Goal: Task Accomplishment & Management: Manage account settings

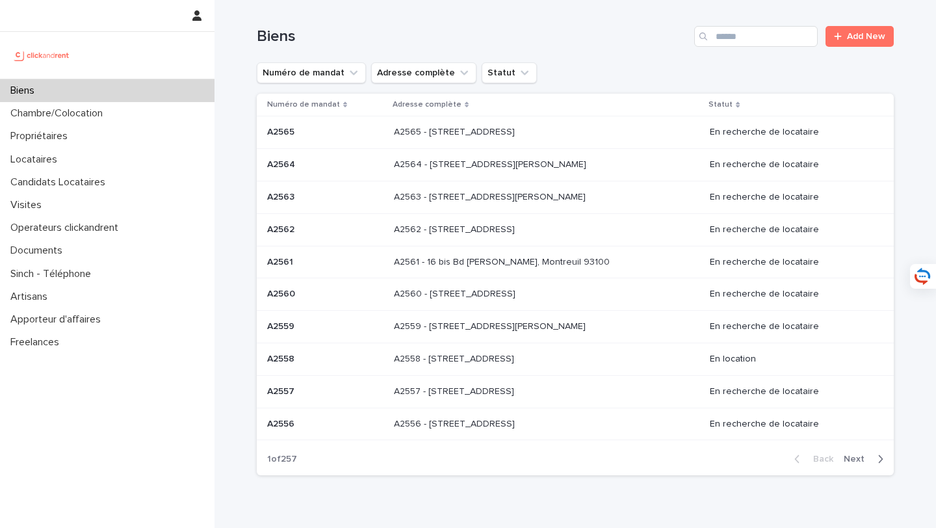
click at [158, 92] on div "Biens" at bounding box center [107, 90] width 214 height 23
click at [86, 159] on div "Locataires" at bounding box center [107, 159] width 214 height 23
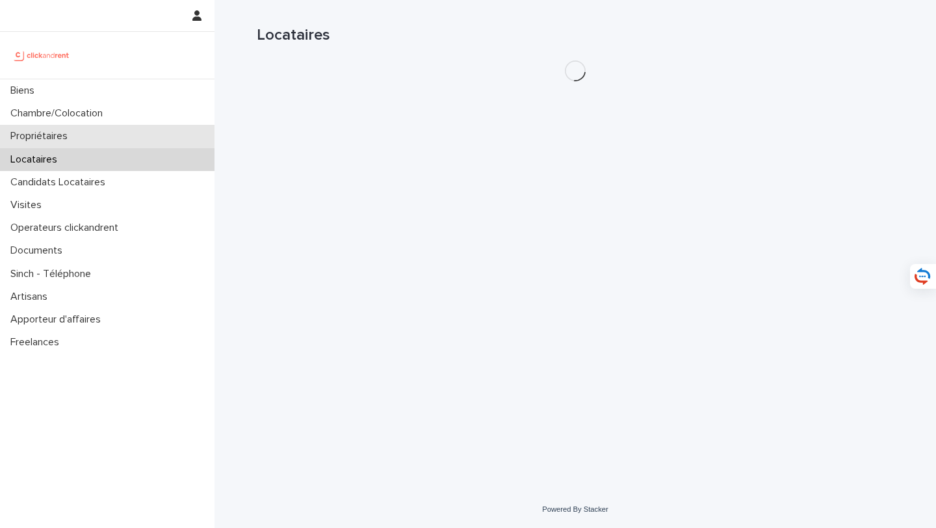
click at [97, 144] on div "Propriétaires" at bounding box center [107, 136] width 214 height 23
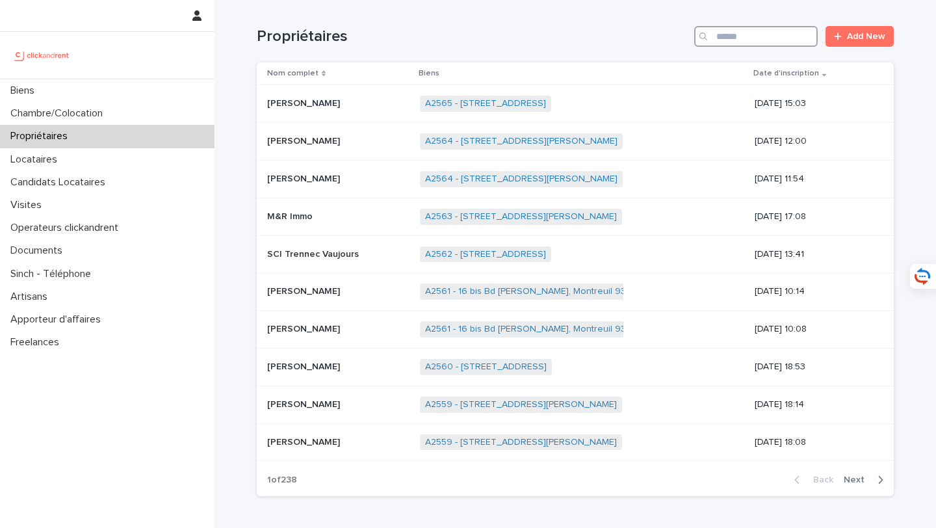
click at [760, 40] on input "Search" at bounding box center [755, 36] width 123 height 21
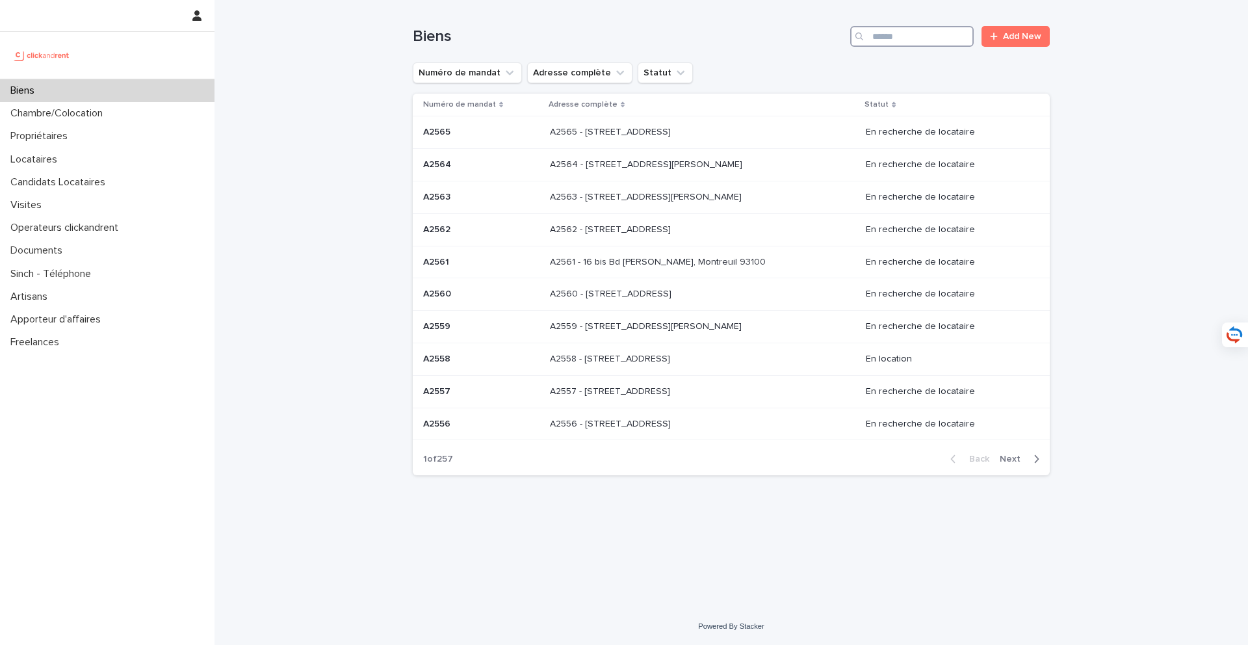
click at [909, 33] on input "Search" at bounding box center [911, 36] width 123 height 21
type input "*****"
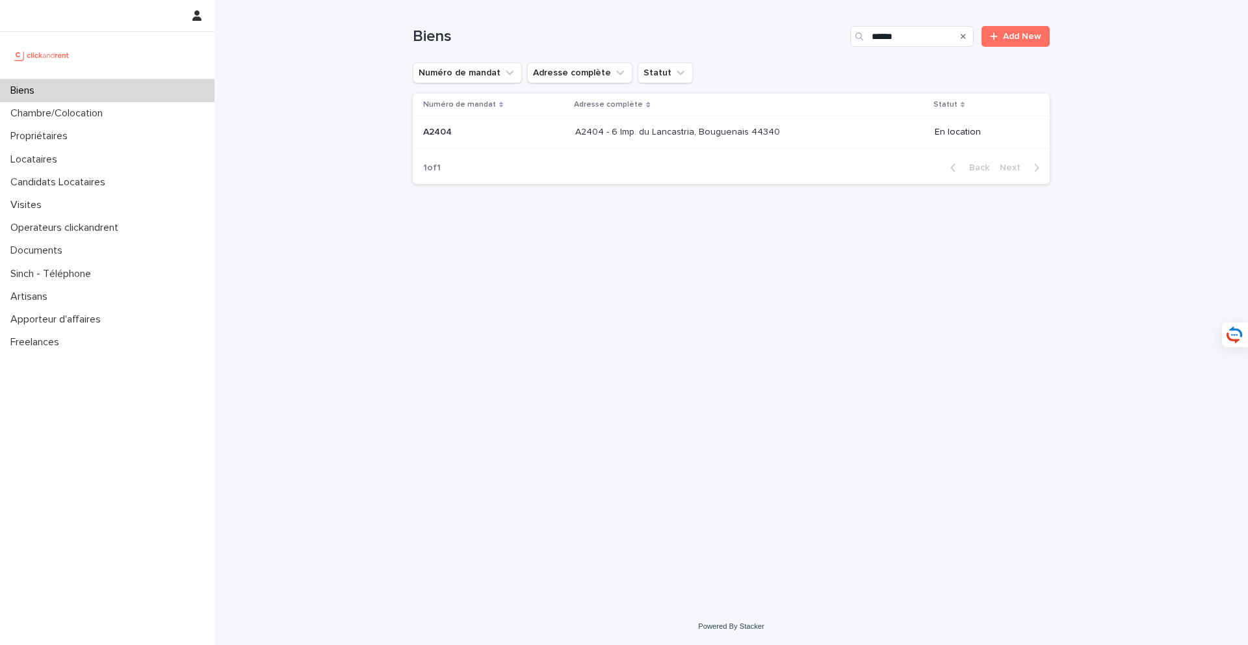
click at [714, 140] on div "A2404 - 6 Imp. du Lancastria, Bouguenais 44340 A2404 - 6 Imp. du Lancastria, Bo…" at bounding box center [749, 132] width 348 height 21
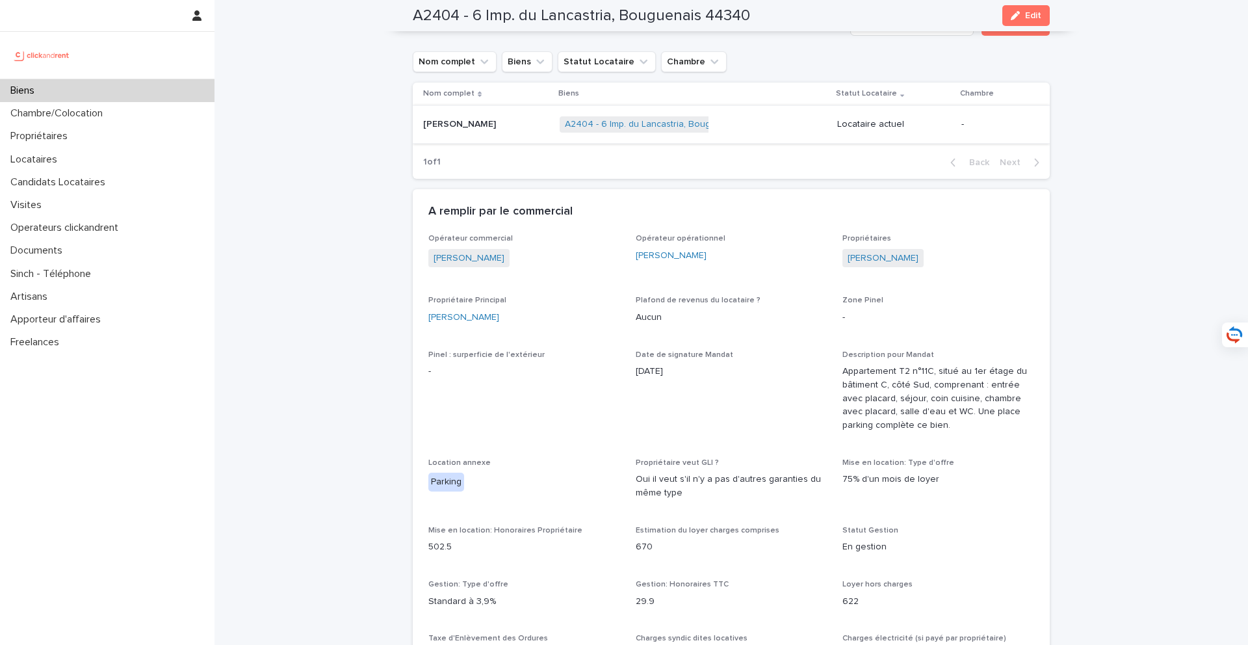
scroll to position [695, 0]
click at [439, 129] on td "Mariely Segovia Mariely Segovia" at bounding box center [484, 127] width 142 height 38
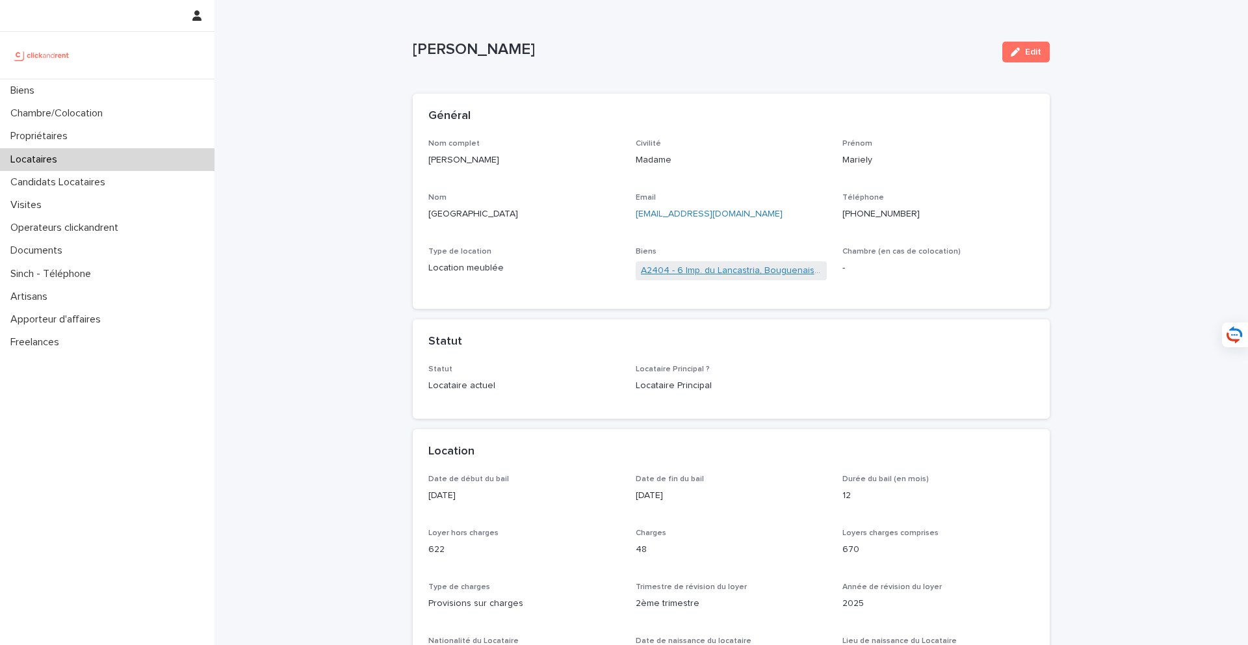
click at [668, 268] on link "A2404 - 6 Imp. du Lancastria, Bouguenais 44340" at bounding box center [731, 271] width 181 height 14
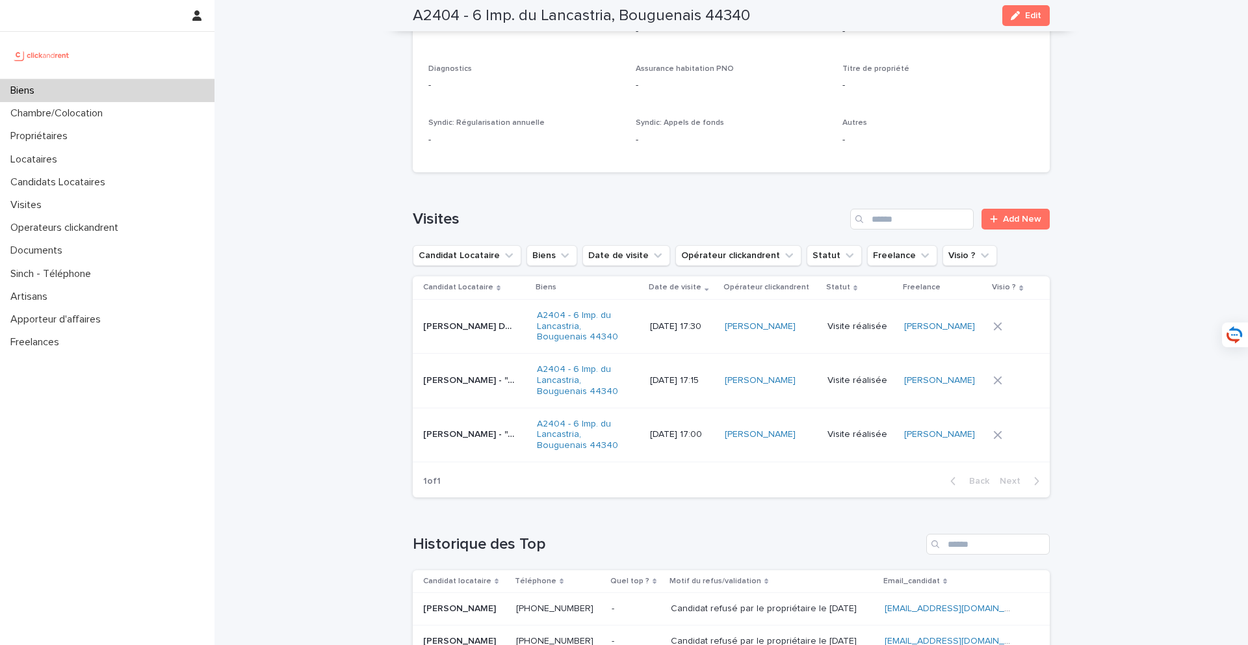
scroll to position [4851, 0]
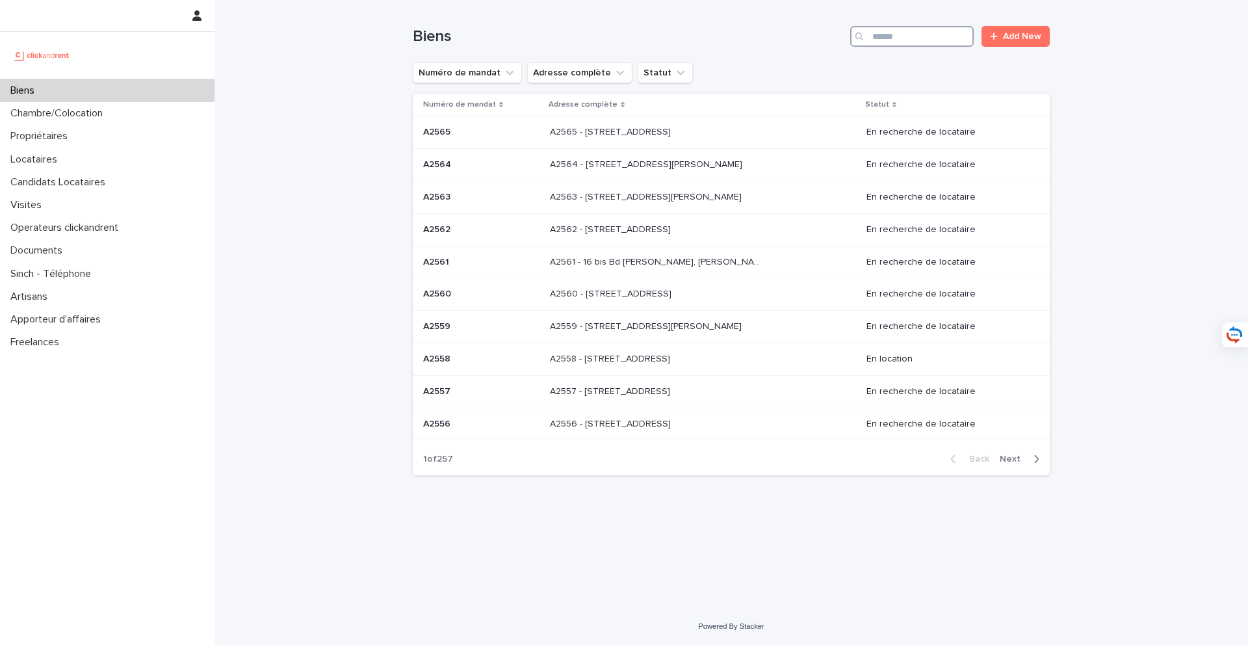
click at [939, 28] on input "Search" at bounding box center [911, 36] width 123 height 21
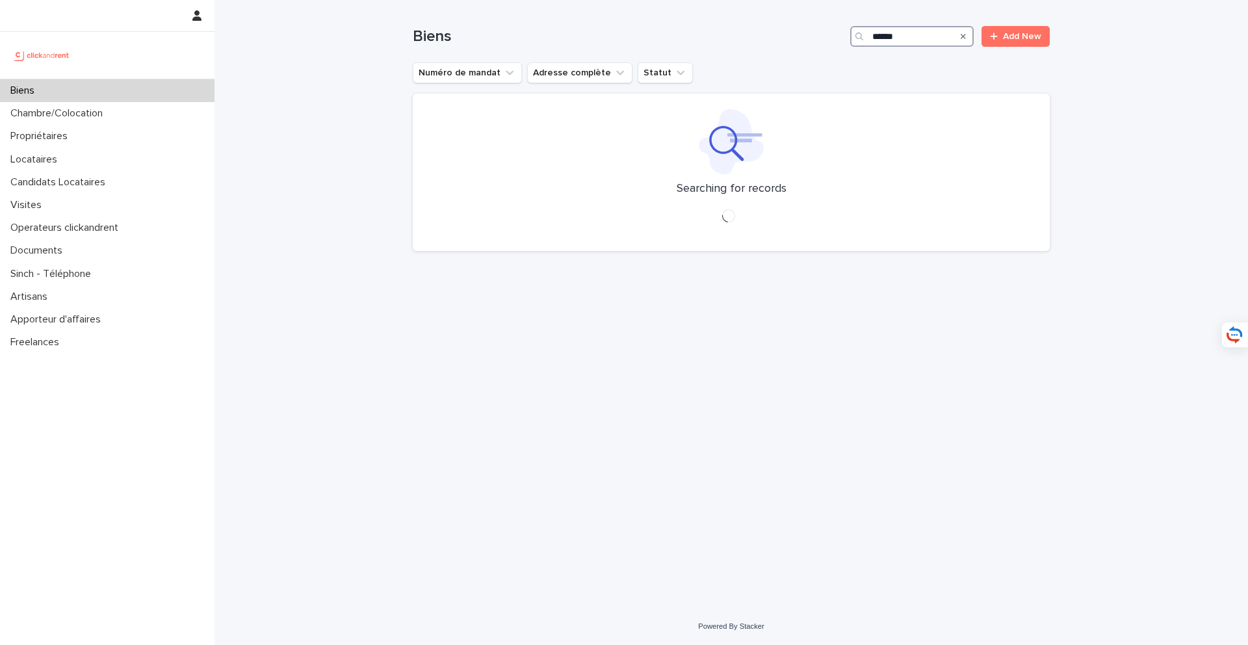
type input "*****"
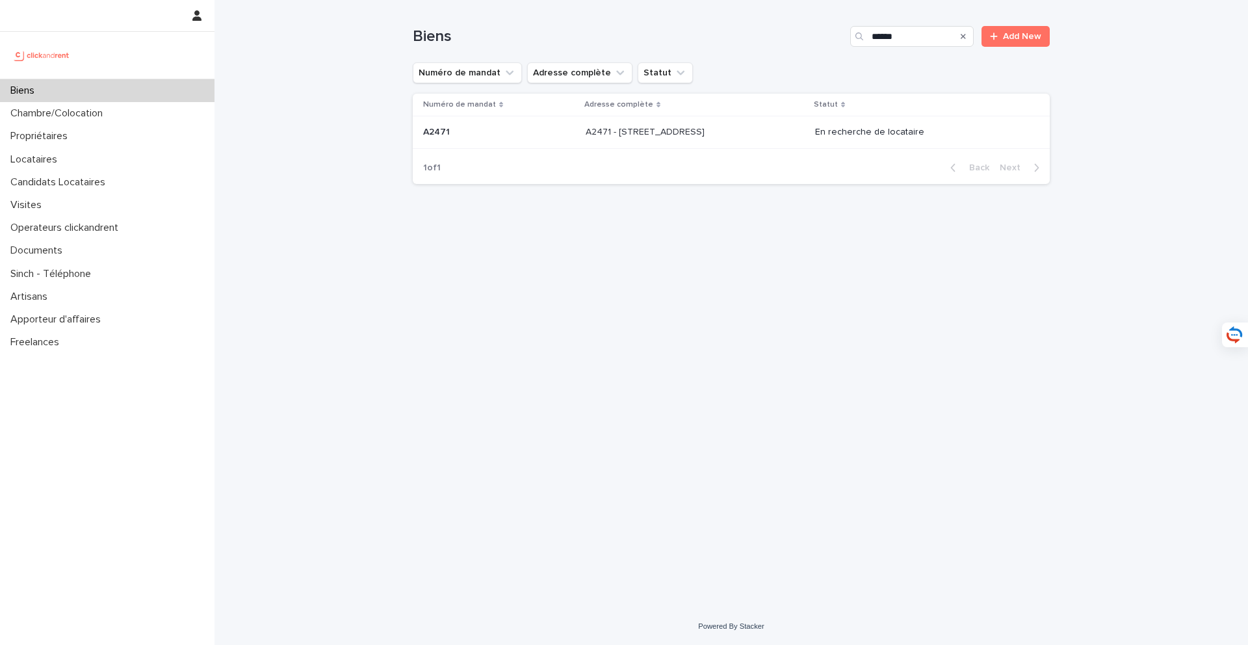
click at [762, 124] on div "A2471 - 38 rue des Marjoberts, Cergy 95000 A2471 - 38 rue des Marjoberts, Cergy…" at bounding box center [695, 132] width 219 height 21
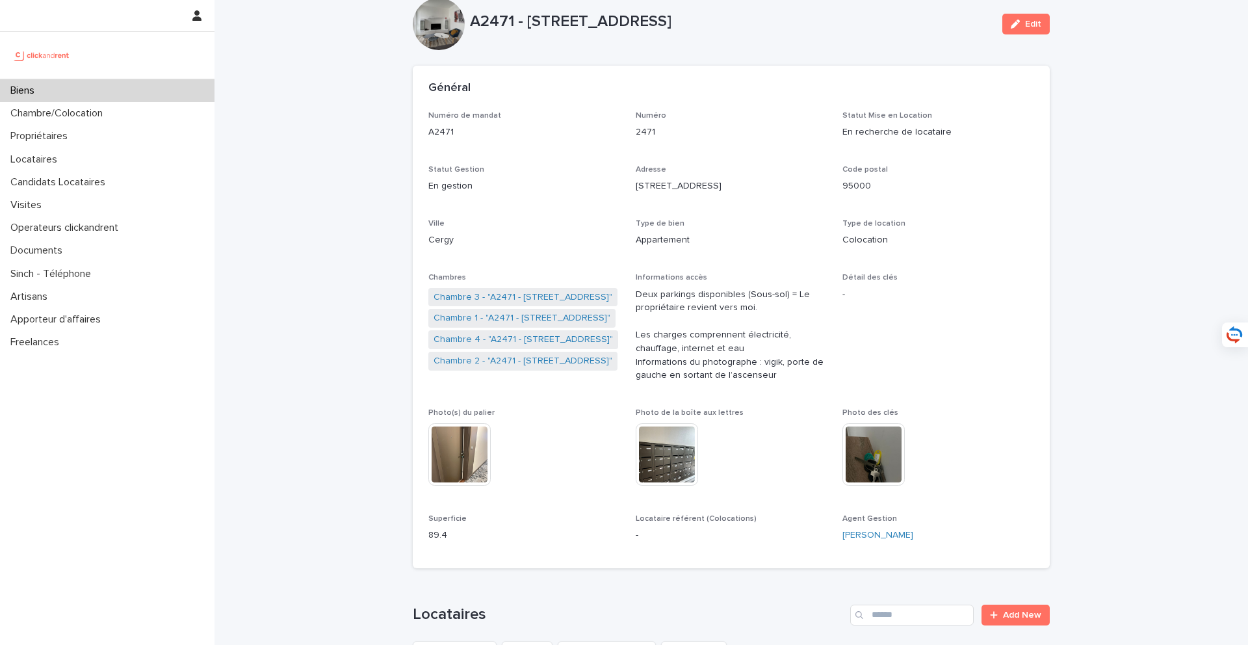
scroll to position [599, 0]
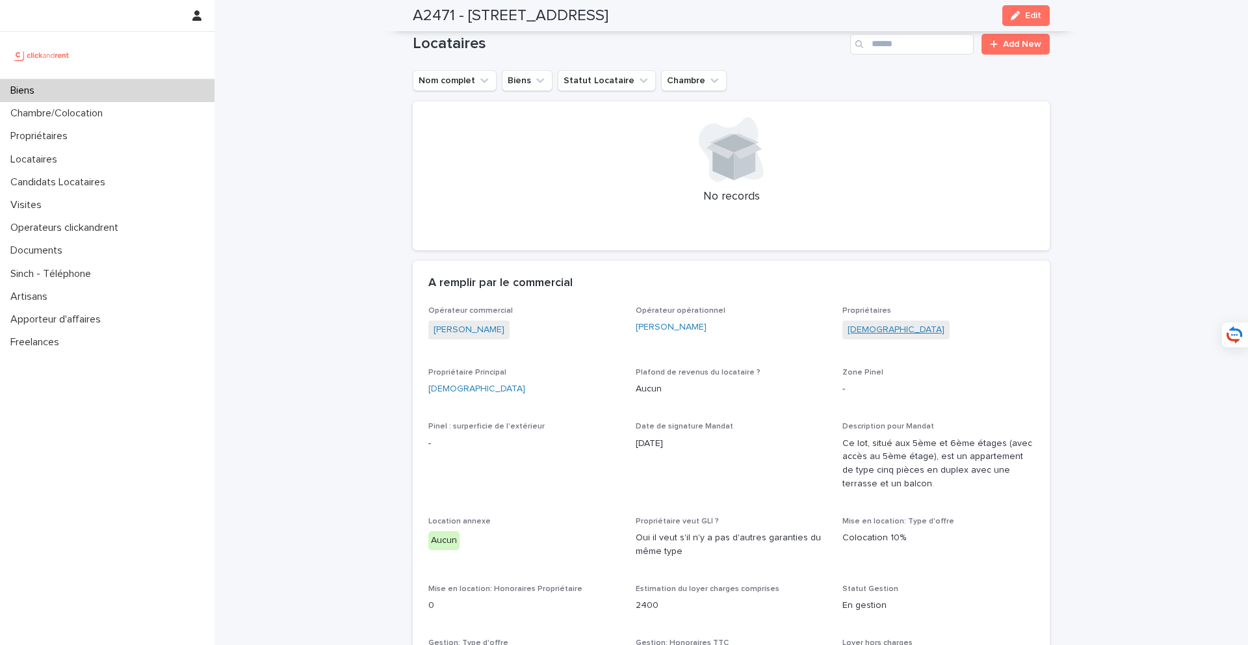
click at [858, 329] on link "Shiran" at bounding box center [895, 330] width 97 height 14
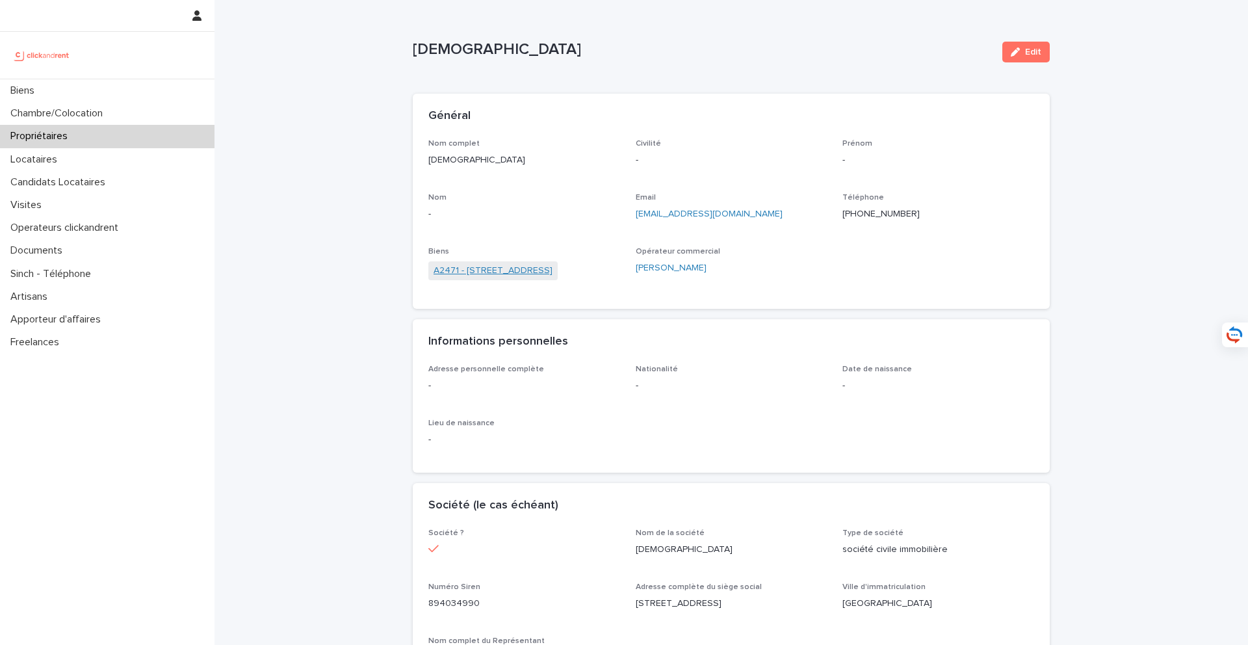
click at [543, 273] on link "A2471 - 38 rue des Marjoberts, Cergy 95000" at bounding box center [492, 271] width 119 height 14
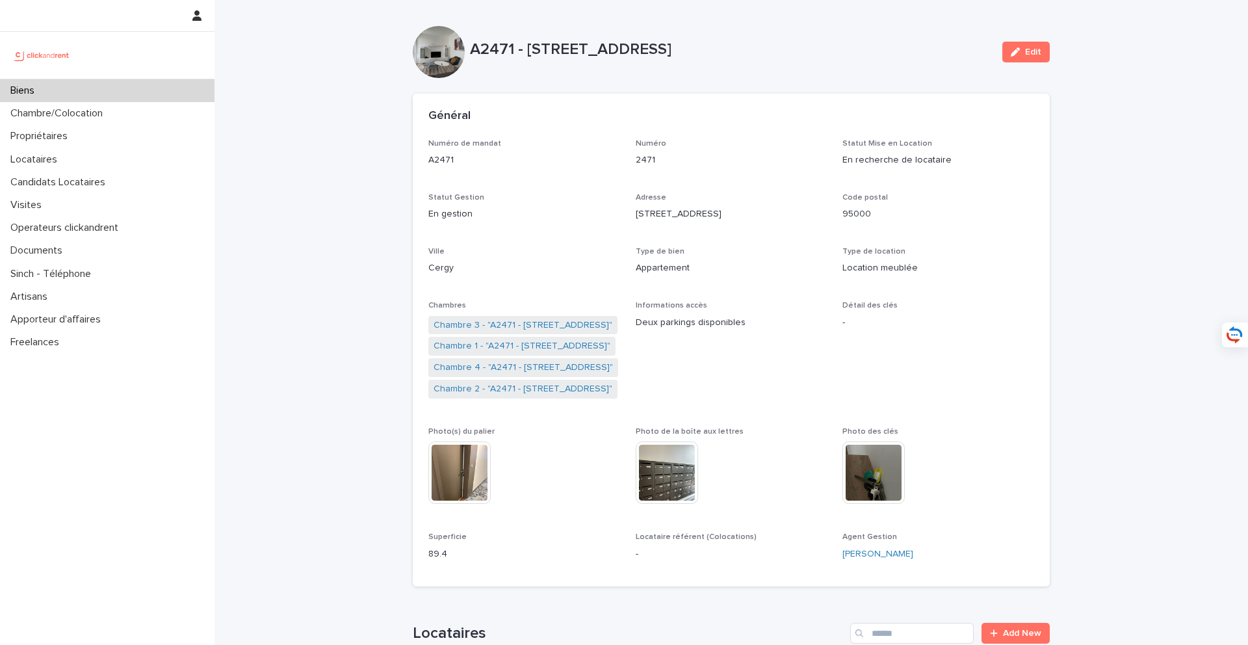
click at [967, 157] on p "En recherche de locataire" at bounding box center [938, 160] width 192 height 14
click at [1024, 55] on div "button" at bounding box center [1018, 51] width 14 height 9
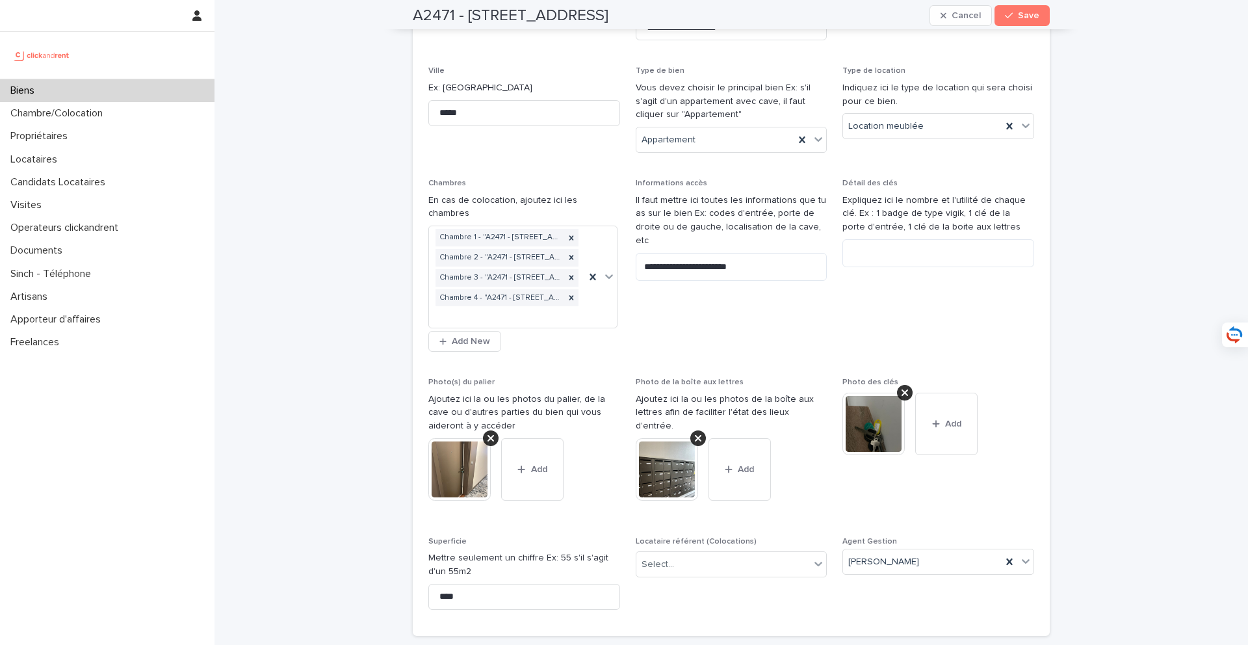
scroll to position [298, 0]
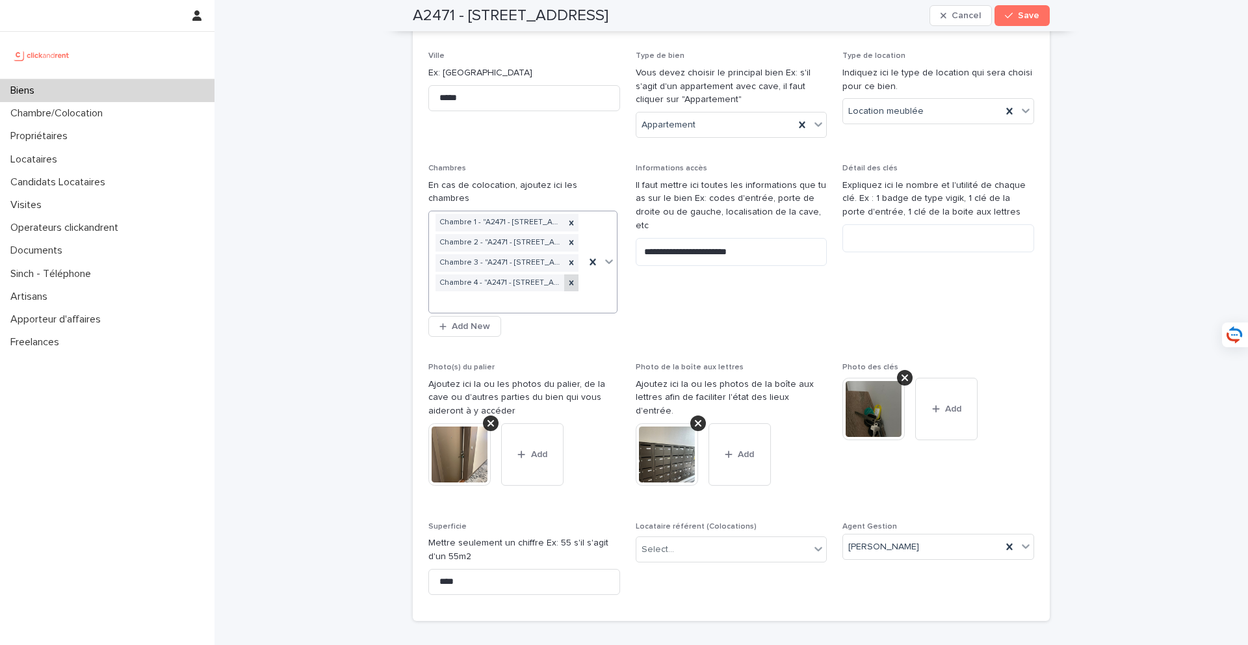
click at [574, 278] on icon at bounding box center [571, 282] width 9 height 9
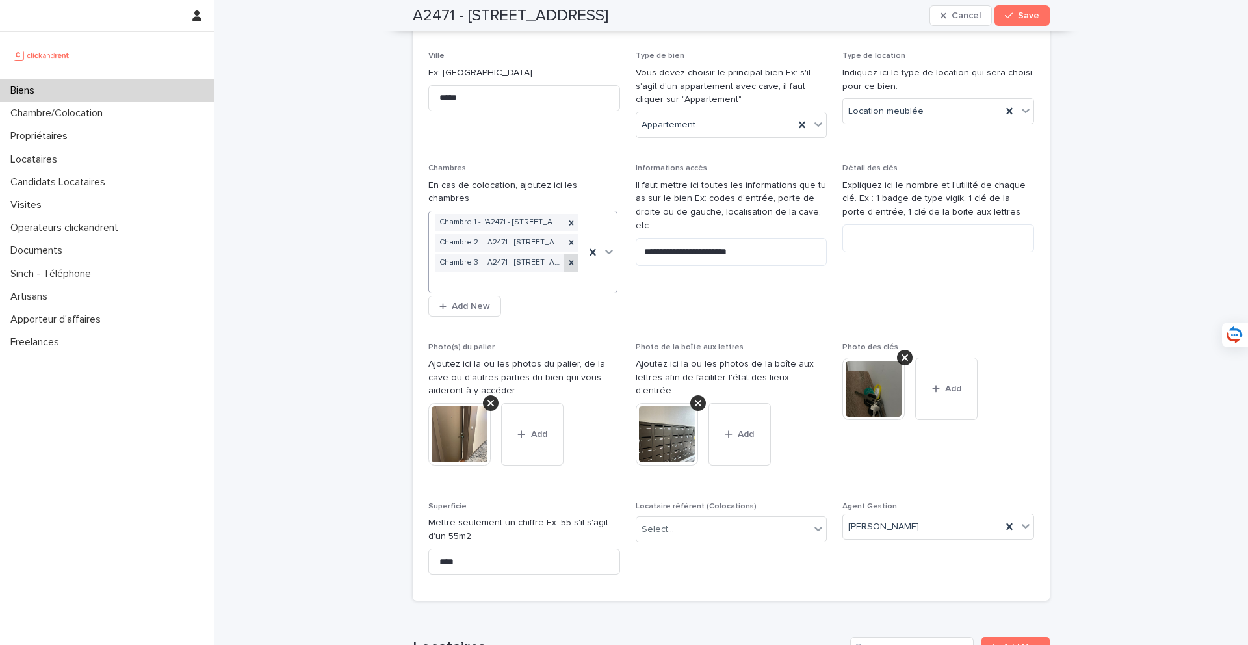
click at [573, 258] on icon at bounding box center [571, 262] width 9 height 9
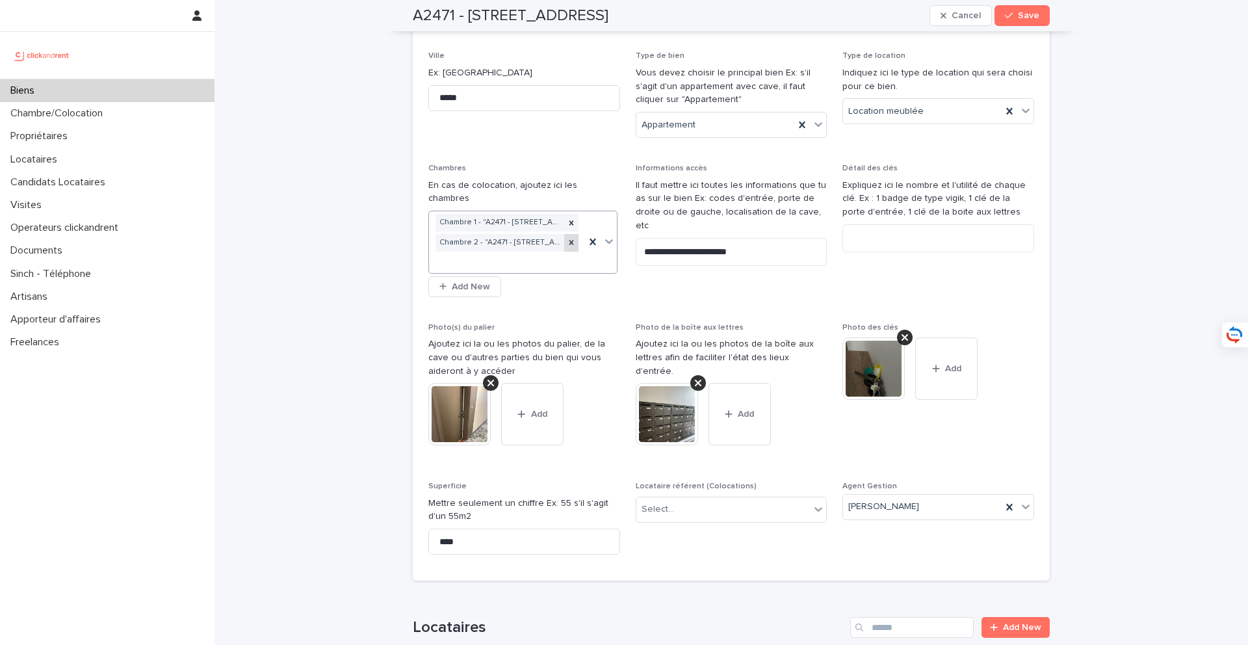
click at [573, 240] on icon at bounding box center [571, 242] width 5 height 5
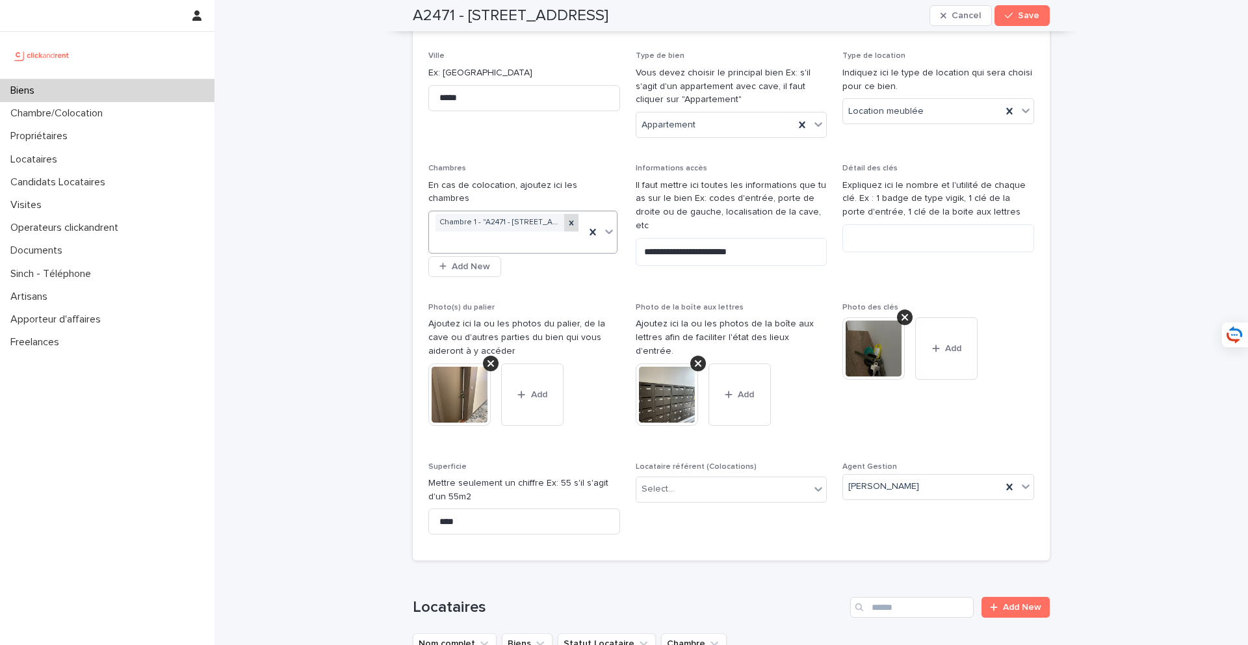
click at [575, 218] on icon at bounding box center [571, 222] width 9 height 9
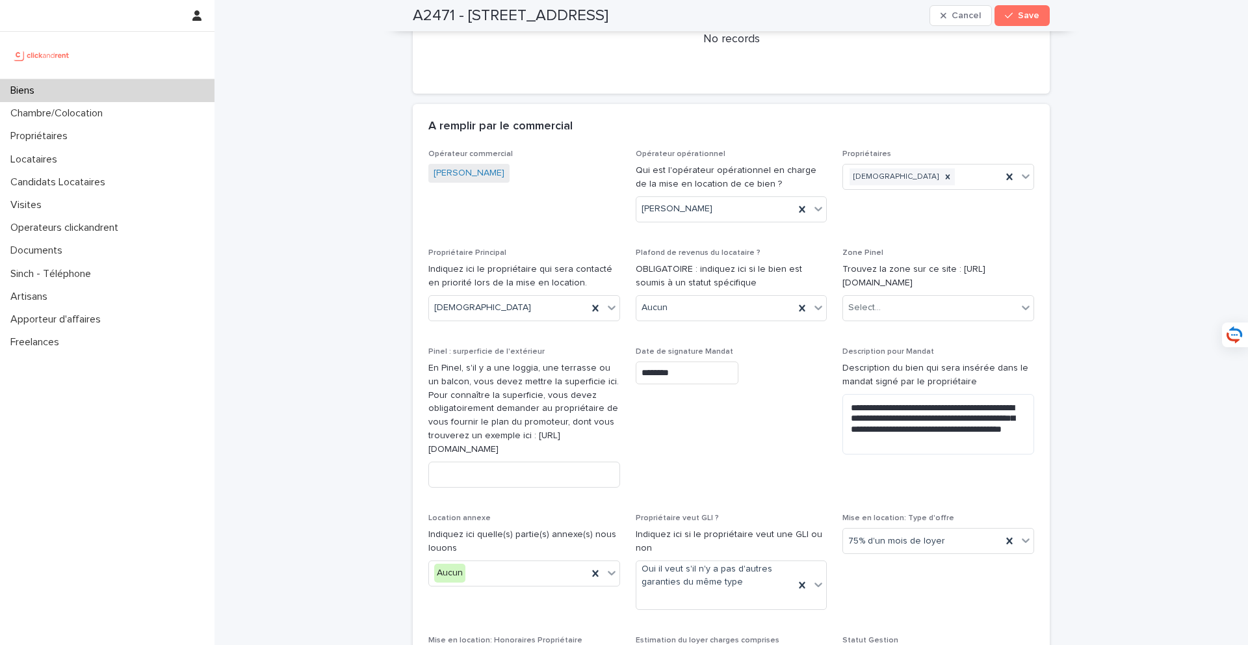
scroll to position [1009, 0]
click at [797, 201] on icon at bounding box center [801, 207] width 13 height 13
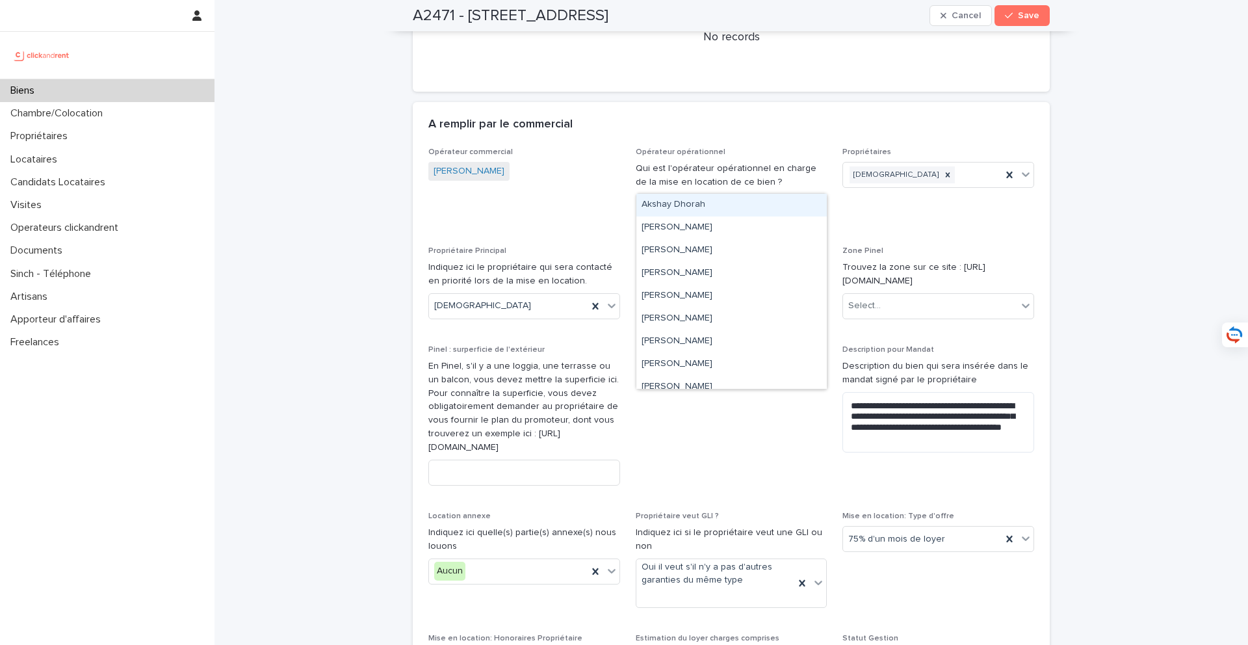
click at [734, 196] on div "Select..." at bounding box center [723, 206] width 174 height 21
type input "*****"
click at [704, 203] on div "Sarah Ntimasieme" at bounding box center [731, 205] width 190 height 23
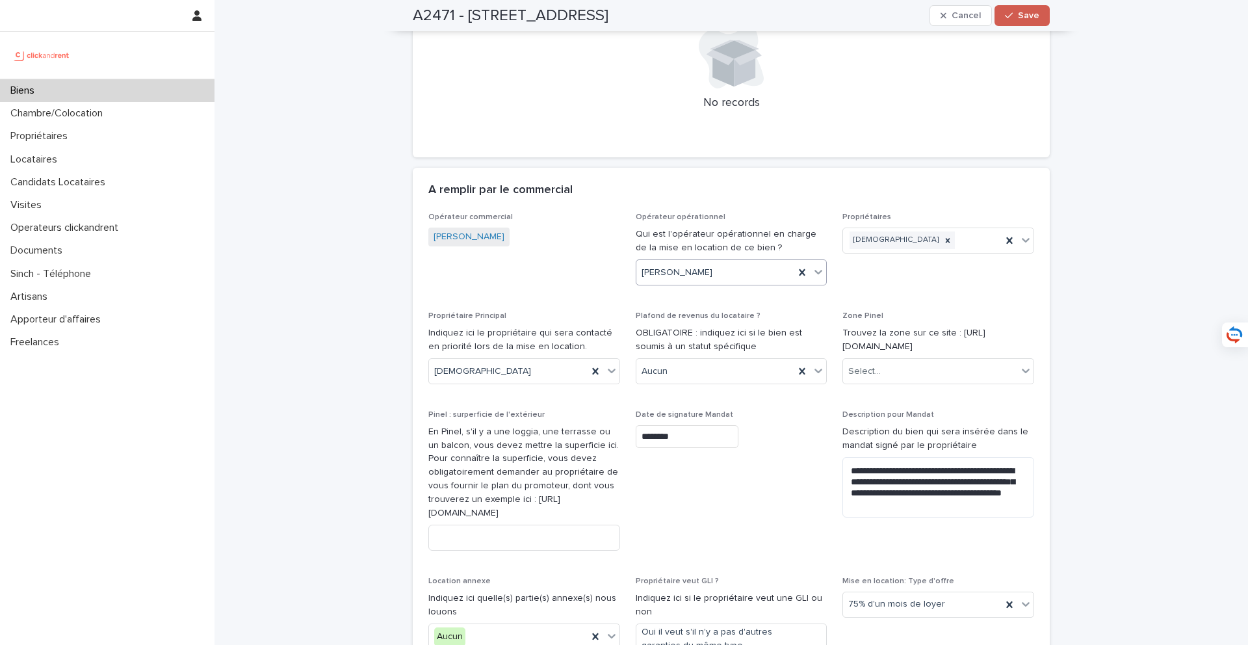
click at [1034, 20] on button "Save" at bounding box center [1021, 15] width 55 height 21
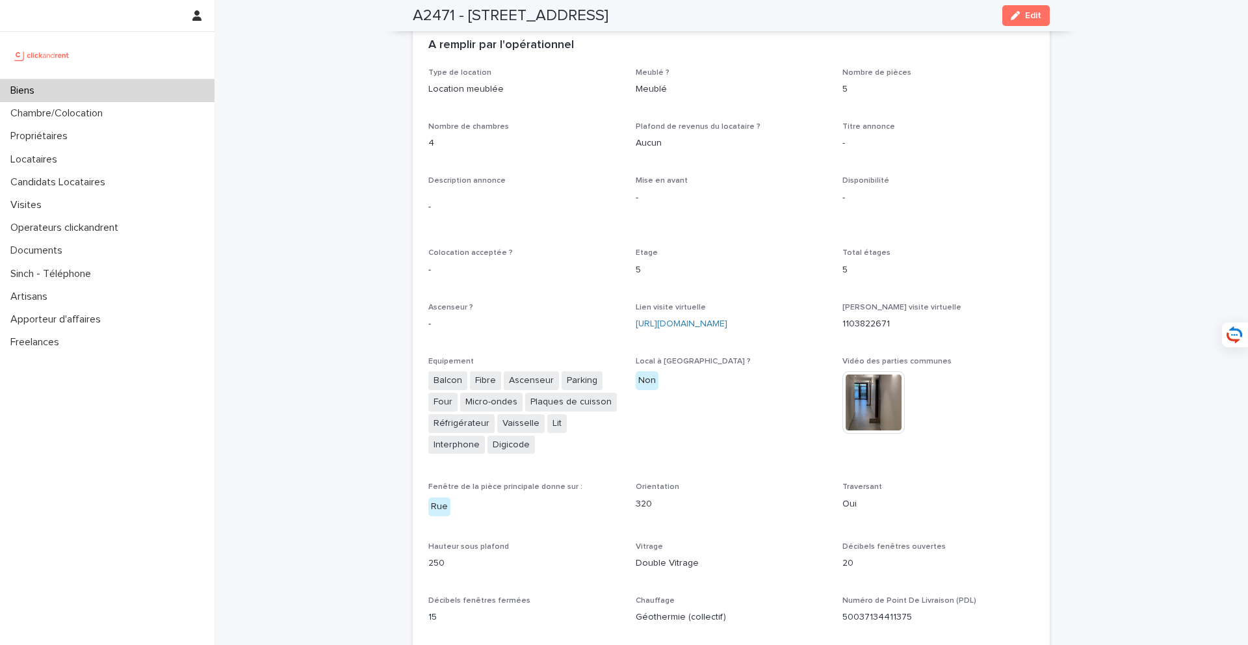
scroll to position [2269, 0]
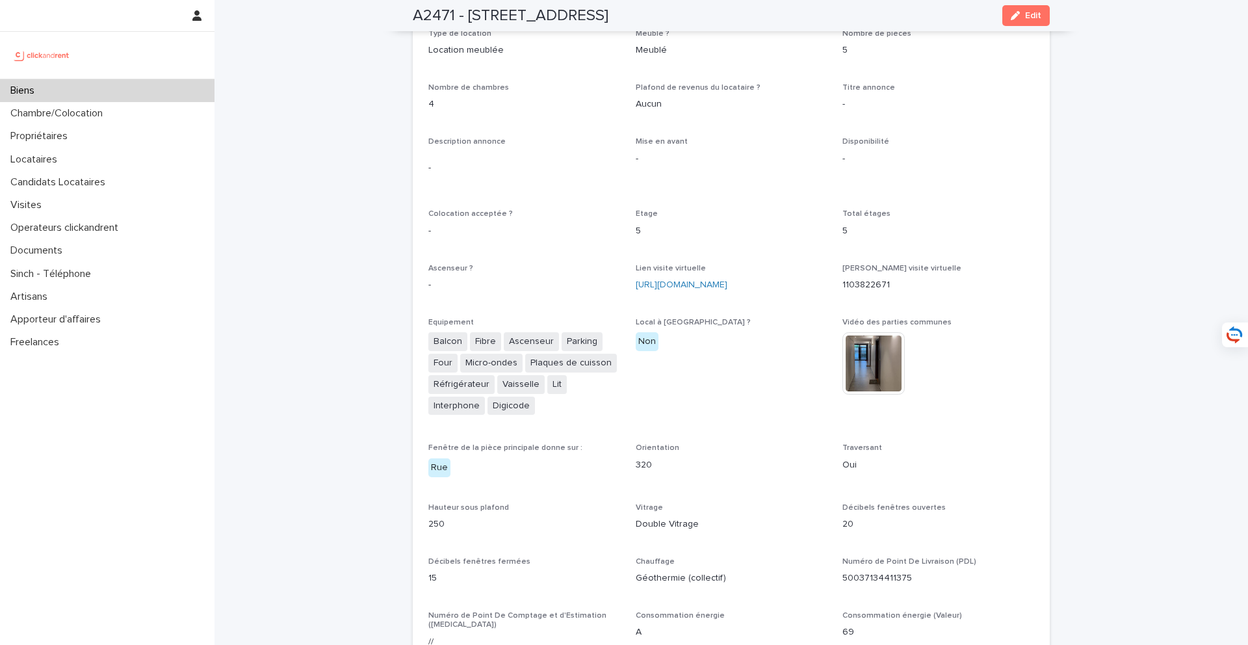
drag, startPoint x: 1035, startPoint y: 15, endPoint x: 836, endPoint y: 320, distance: 364.1
click at [1035, 15] on span "Edit" at bounding box center [1033, 15] width 16 height 9
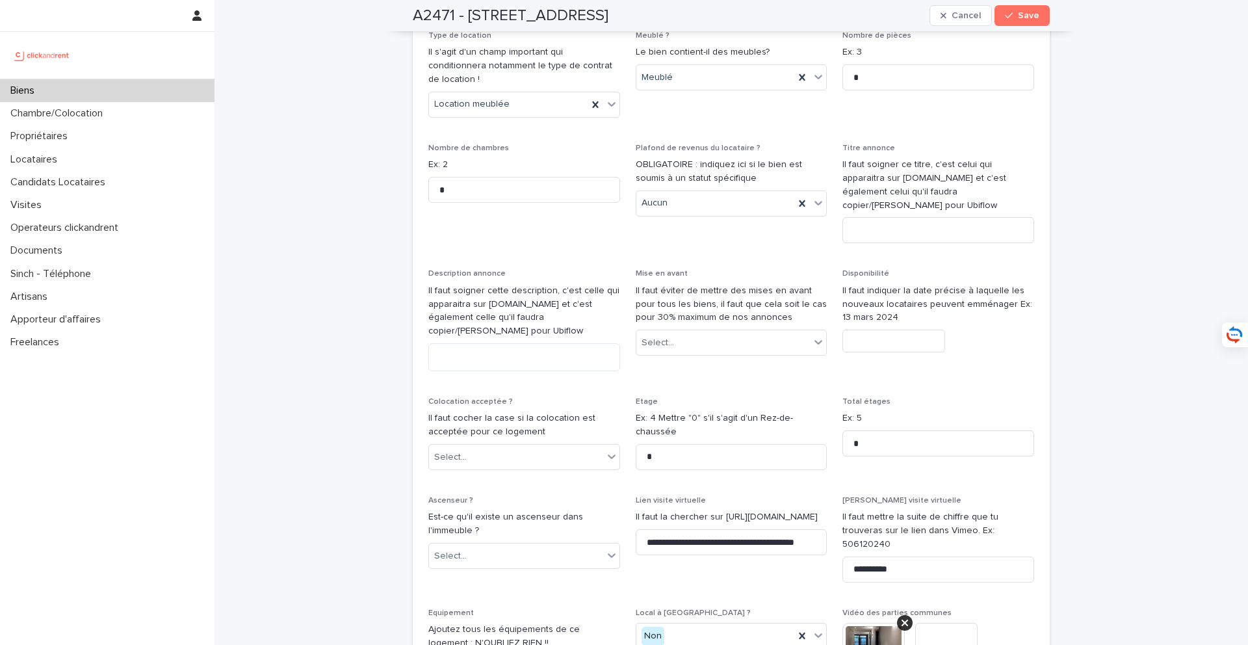
scroll to position [3691, 0]
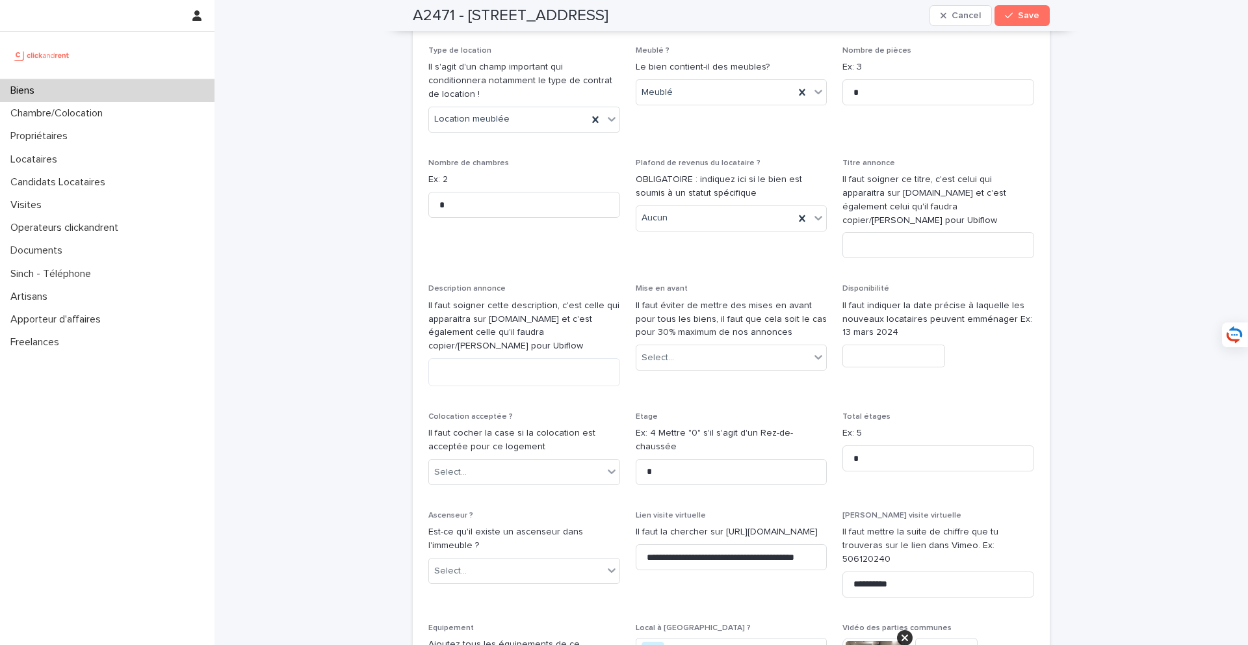
click at [873, 344] on input "text" at bounding box center [893, 355] width 103 height 23
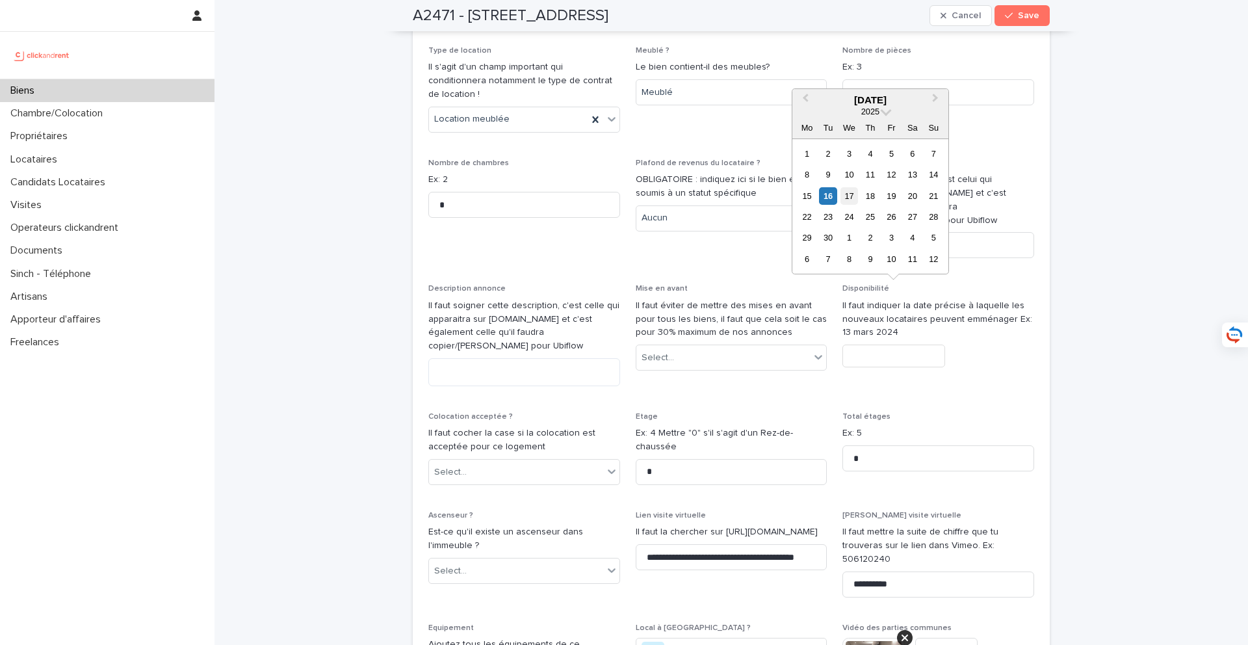
click at [849, 194] on div "17" at bounding box center [849, 196] width 18 height 18
type input "*********"
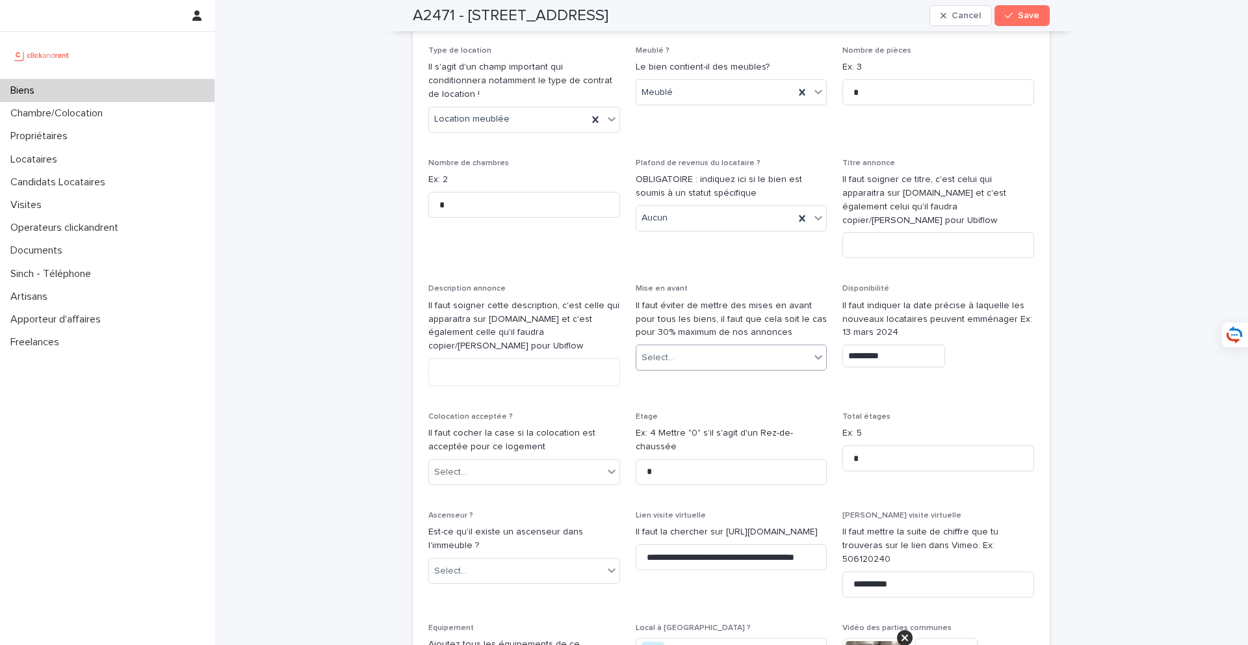
type input "*********"
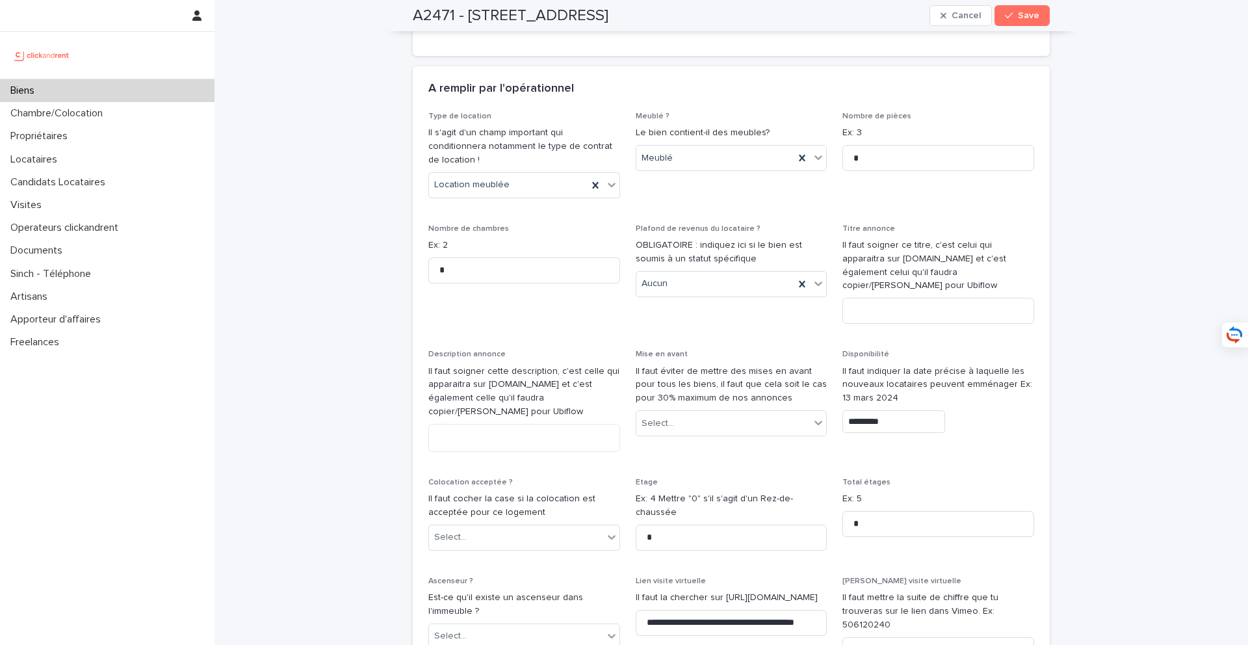
scroll to position [3725, 0]
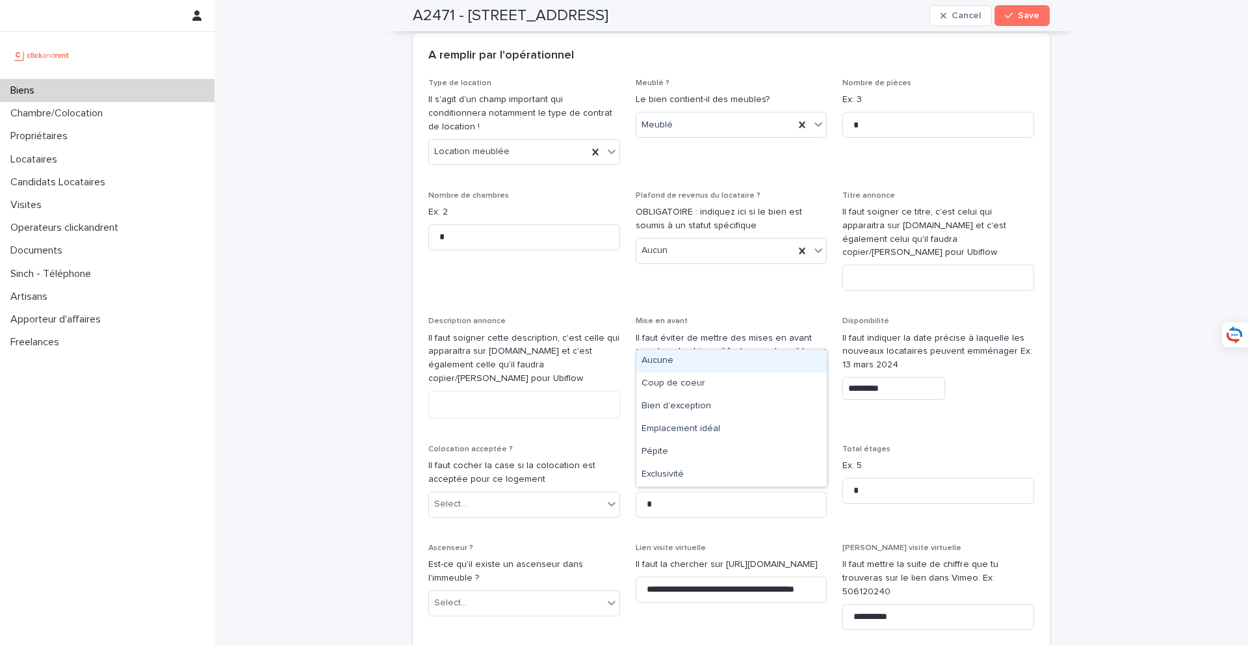
click at [766, 377] on div "Select..." at bounding box center [732, 390] width 192 height 26
click at [747, 427] on div "Emplacement idéal" at bounding box center [731, 429] width 190 height 23
click at [554, 493] on div "Select..." at bounding box center [516, 503] width 174 height 21
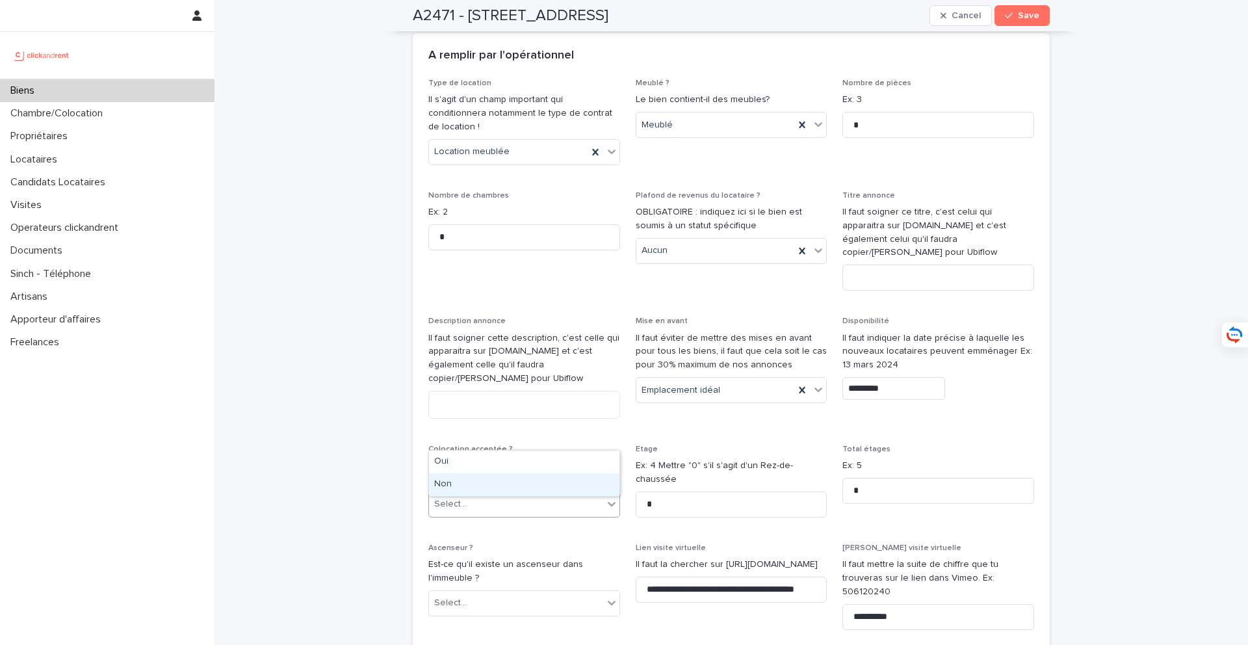
click at [538, 483] on div "Non" at bounding box center [524, 484] width 190 height 23
click at [537, 548] on body "**********" at bounding box center [624, 322] width 1248 height 645
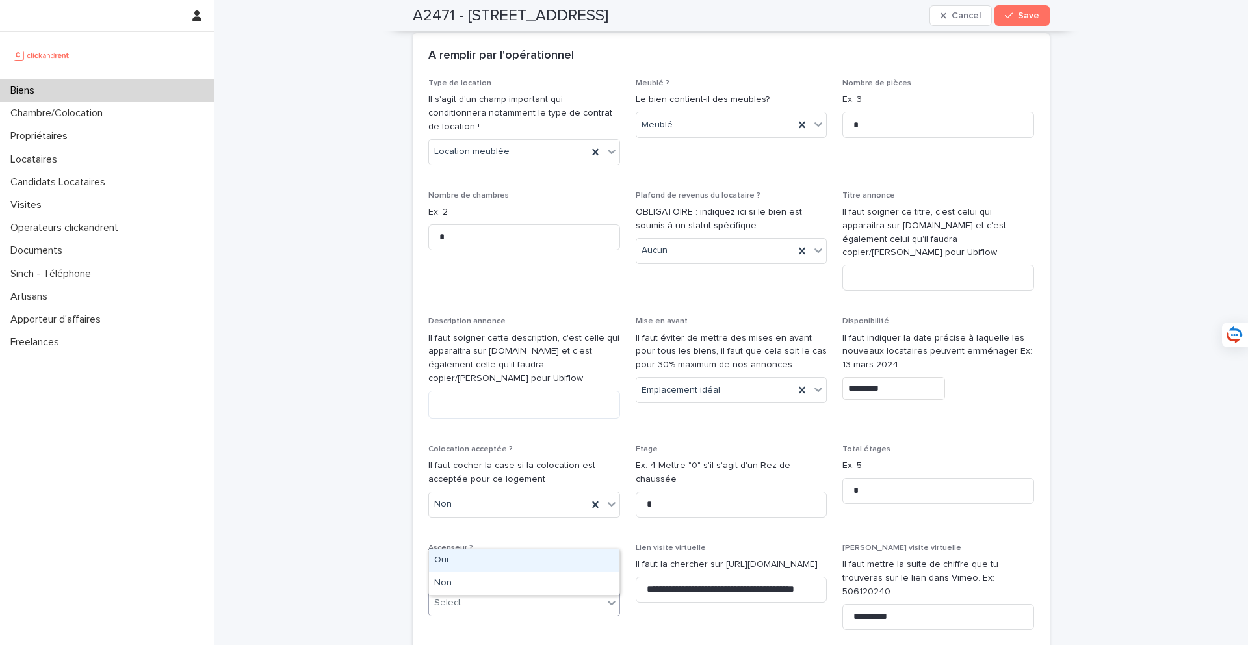
click at [552, 556] on div "Oui" at bounding box center [524, 560] width 190 height 23
click at [548, 493] on div "Non" at bounding box center [508, 503] width 159 height 21
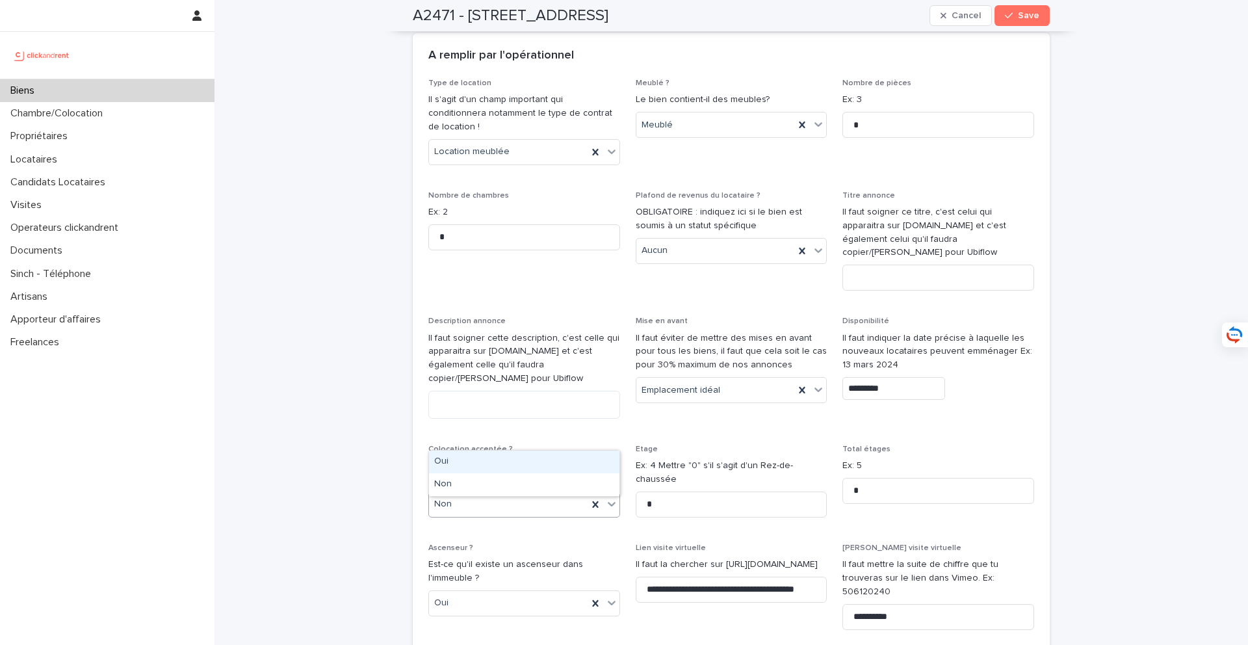
click at [539, 458] on div "Oui" at bounding box center [524, 461] width 190 height 23
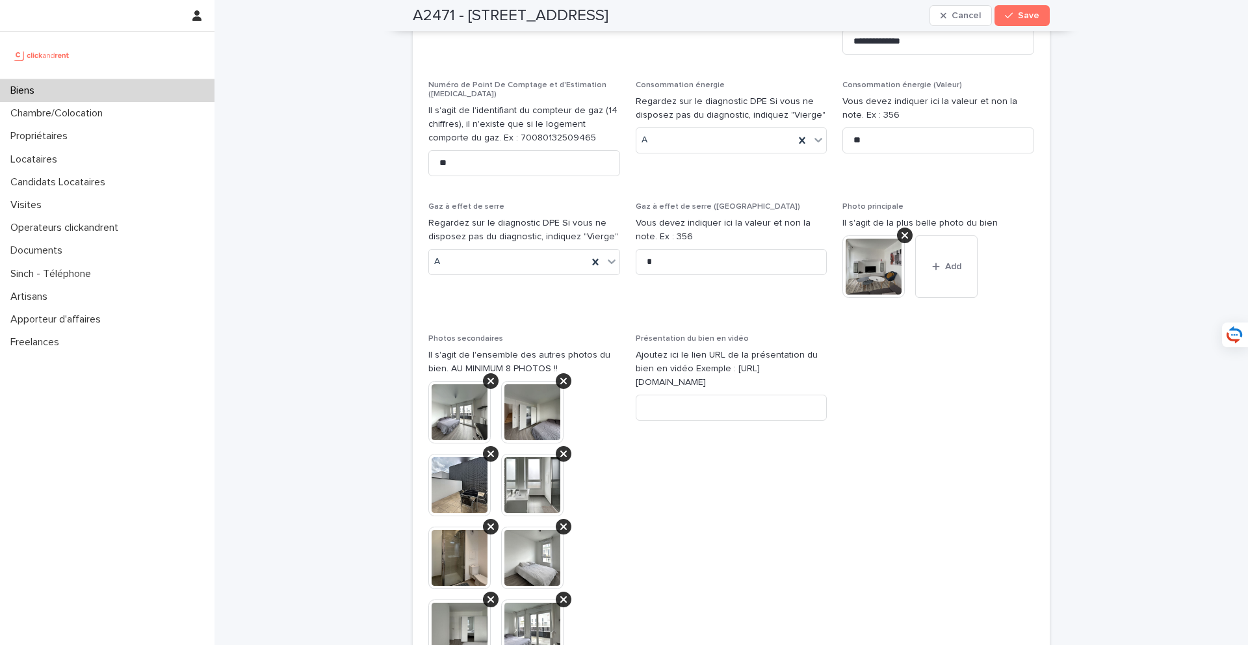
scroll to position [4913, 0]
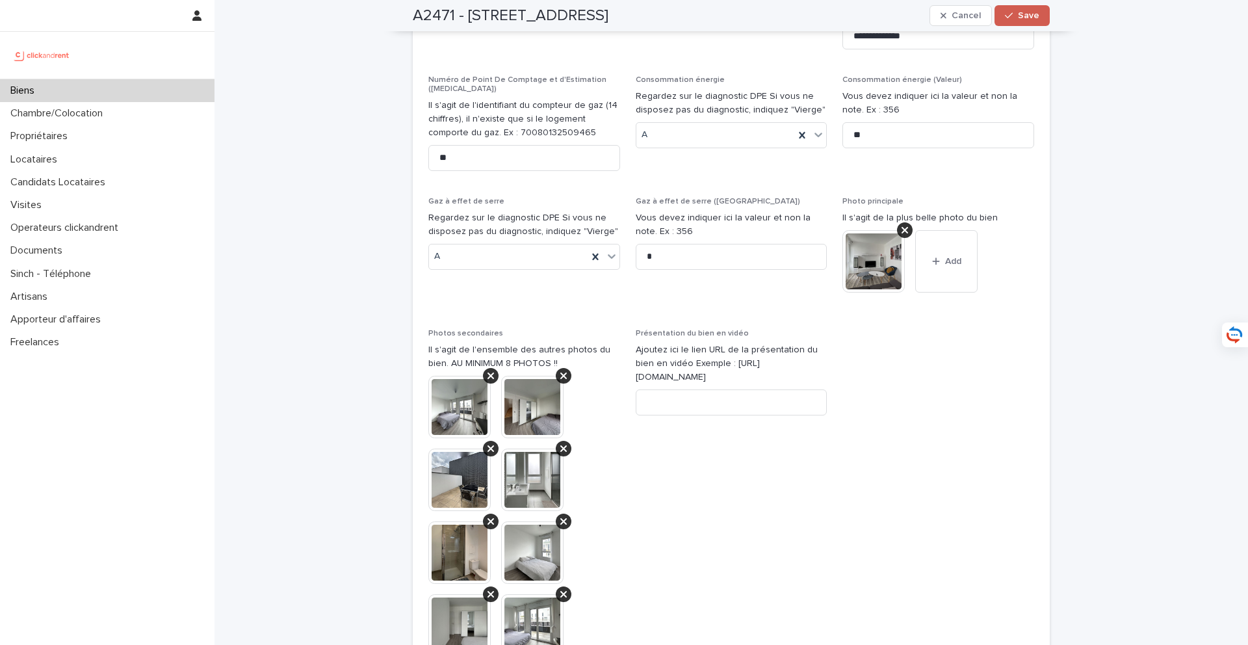
click at [1016, 19] on button "Save" at bounding box center [1021, 15] width 55 height 21
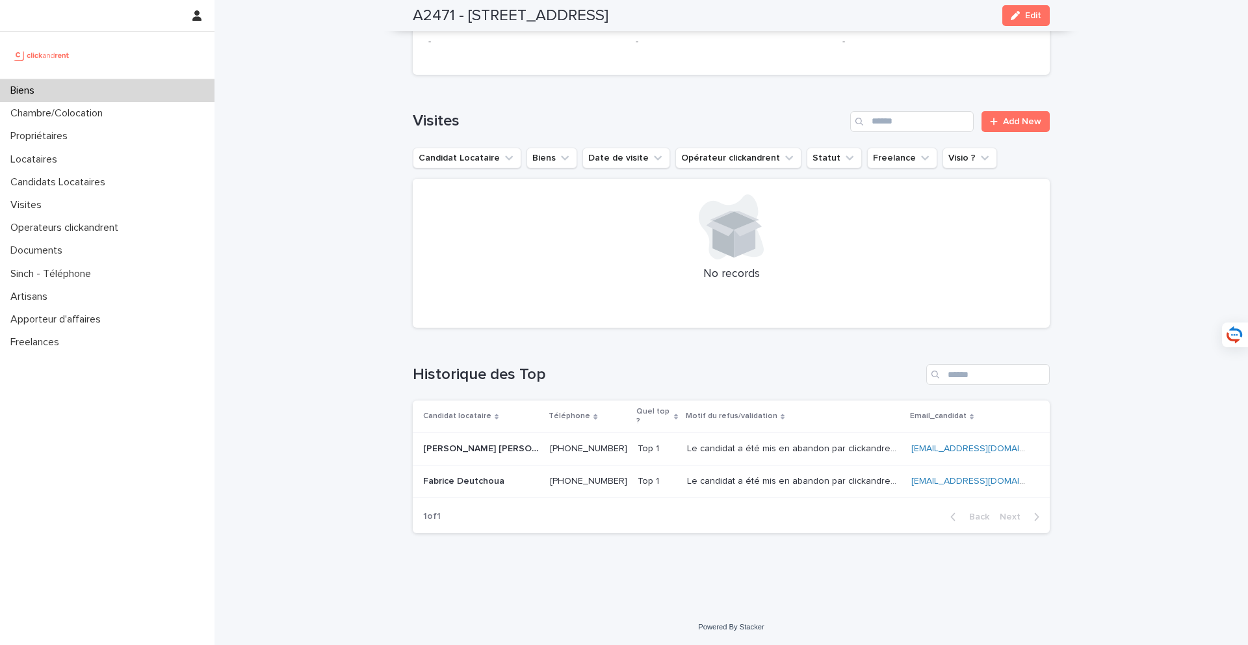
scroll to position [4588, 0]
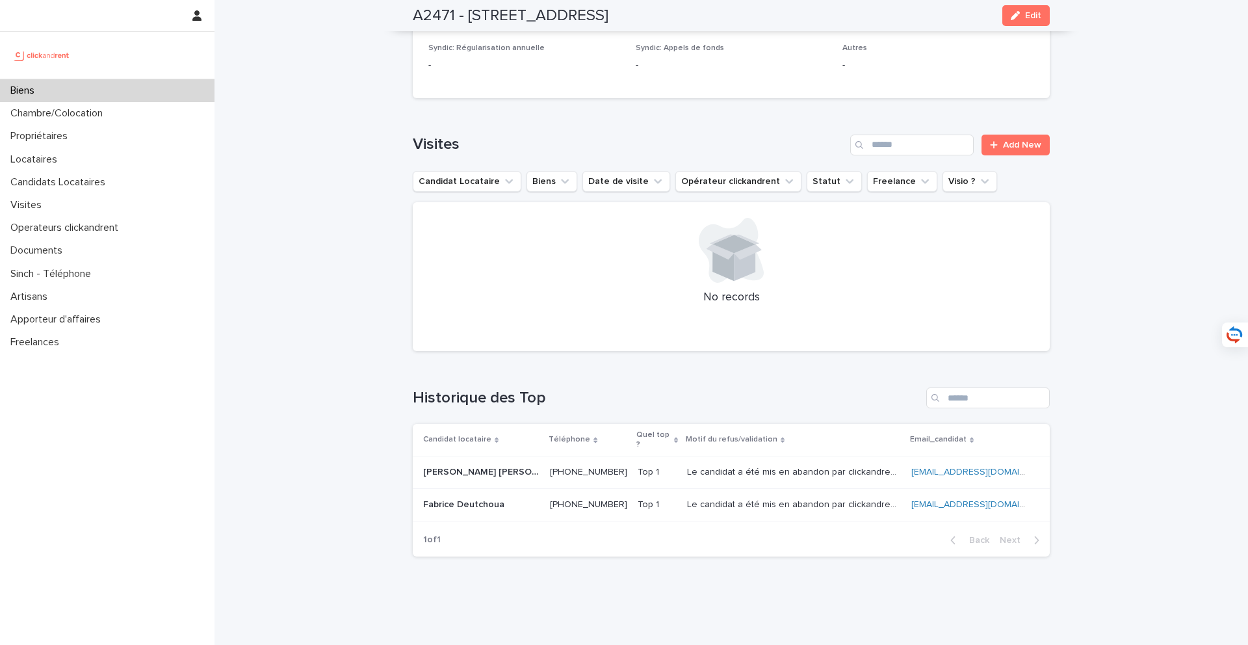
click at [422, 21] on h2 "A2471 - 38 rue des Marjoberts, Cergy 95000" at bounding box center [511, 15] width 196 height 19
drag, startPoint x: 415, startPoint y: 19, endPoint x: 771, endPoint y: 20, distance: 356.8
click at [771, 20] on div "A2471 - 38 rue des Marjoberts, Cergy 95000 Edit" at bounding box center [731, 15] width 637 height 31
copy h2 "A2471 - 38 rue des Marjoberts, Cergy 95000"
click at [126, 86] on div "Biens" at bounding box center [107, 90] width 214 height 23
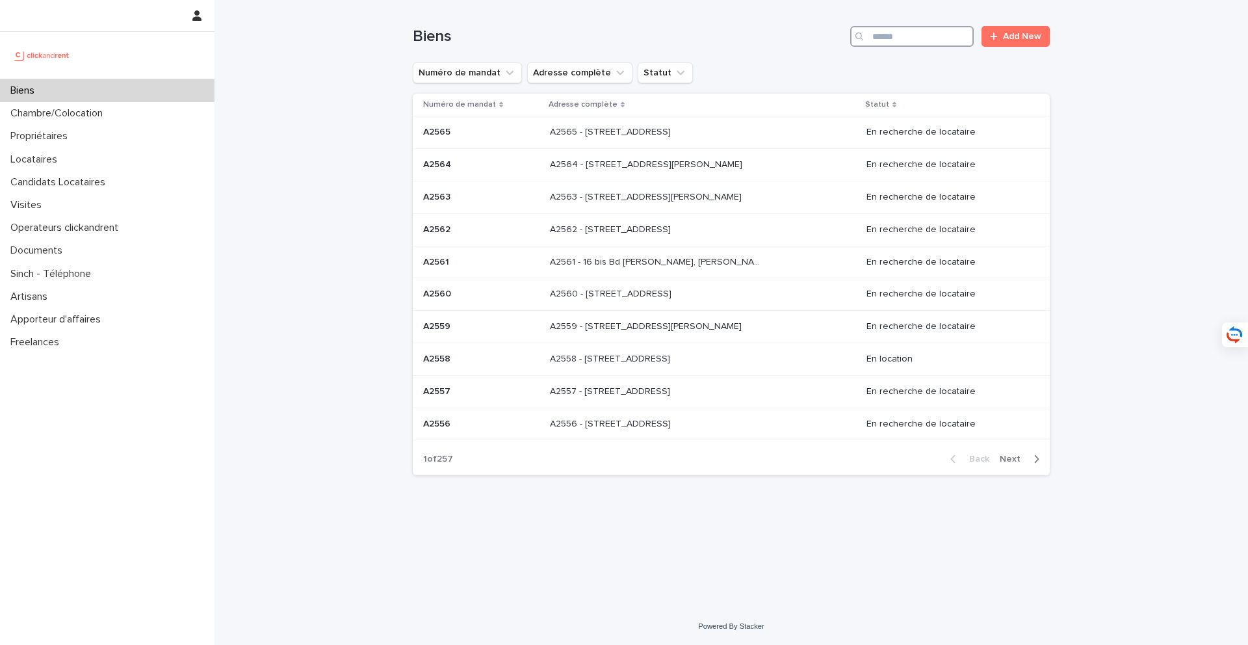
click at [883, 31] on input "Search" at bounding box center [911, 36] width 123 height 21
type input "*****"
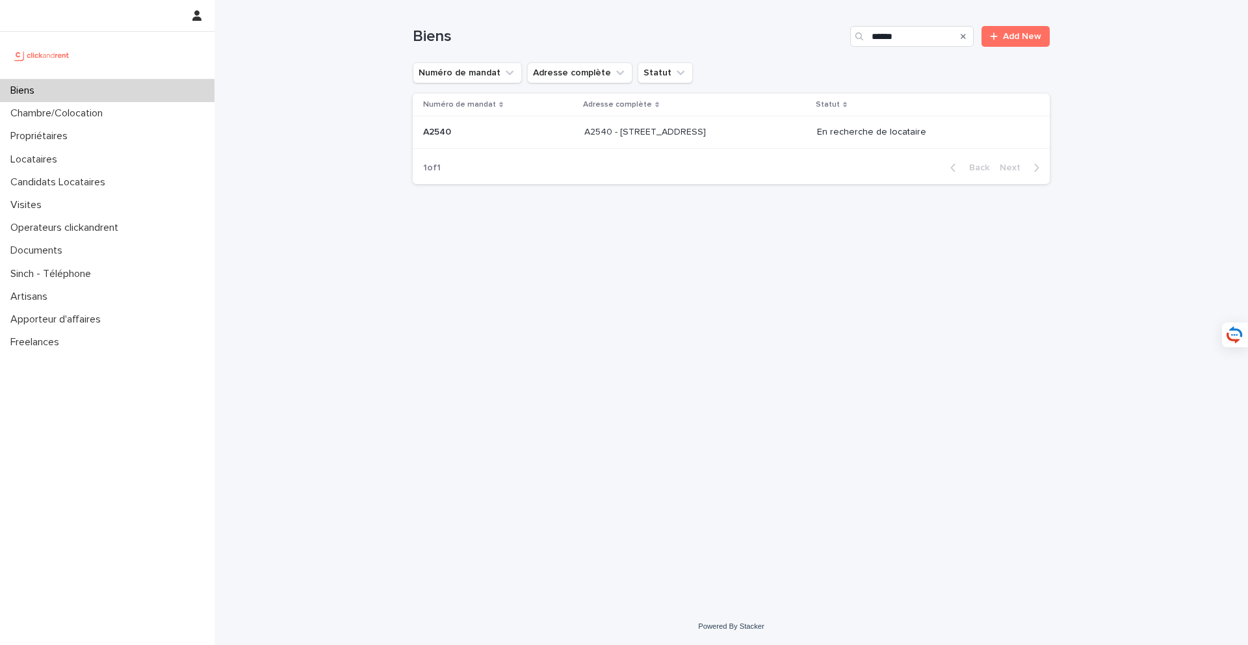
click at [688, 144] on td "A2540 - 32 boulevard de Vaugirard, Paris 75015 A2540 - 32 boulevard de Vaugirar…" at bounding box center [695, 132] width 233 height 32
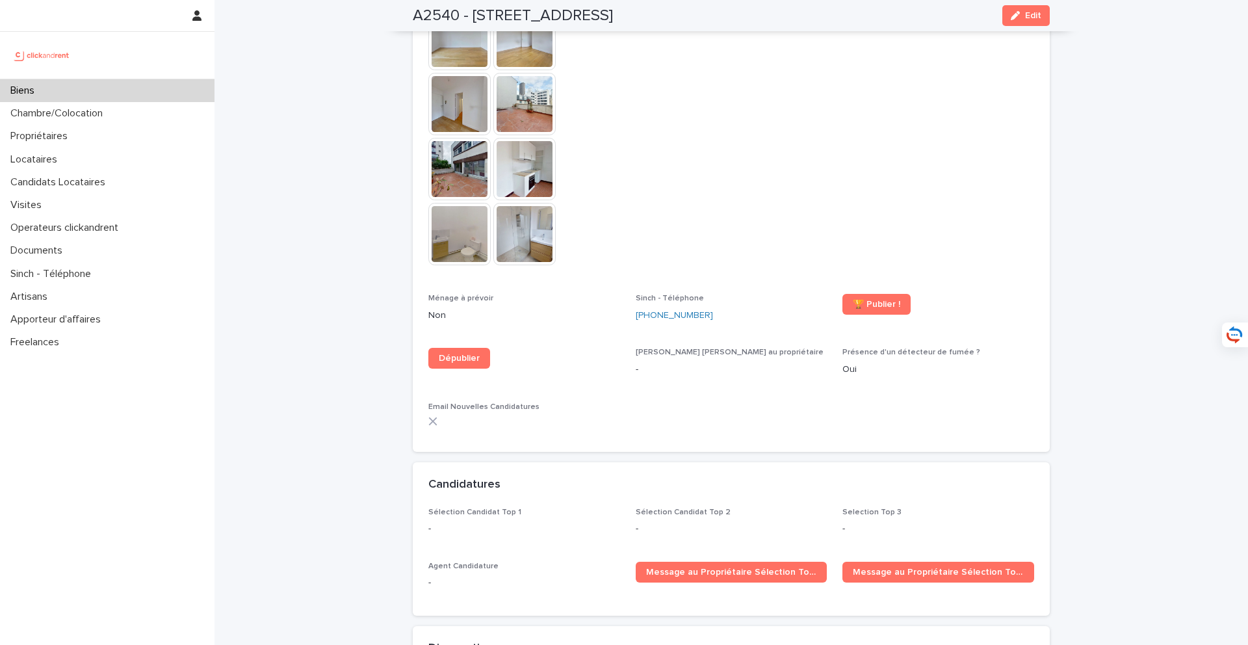
scroll to position [3122, 0]
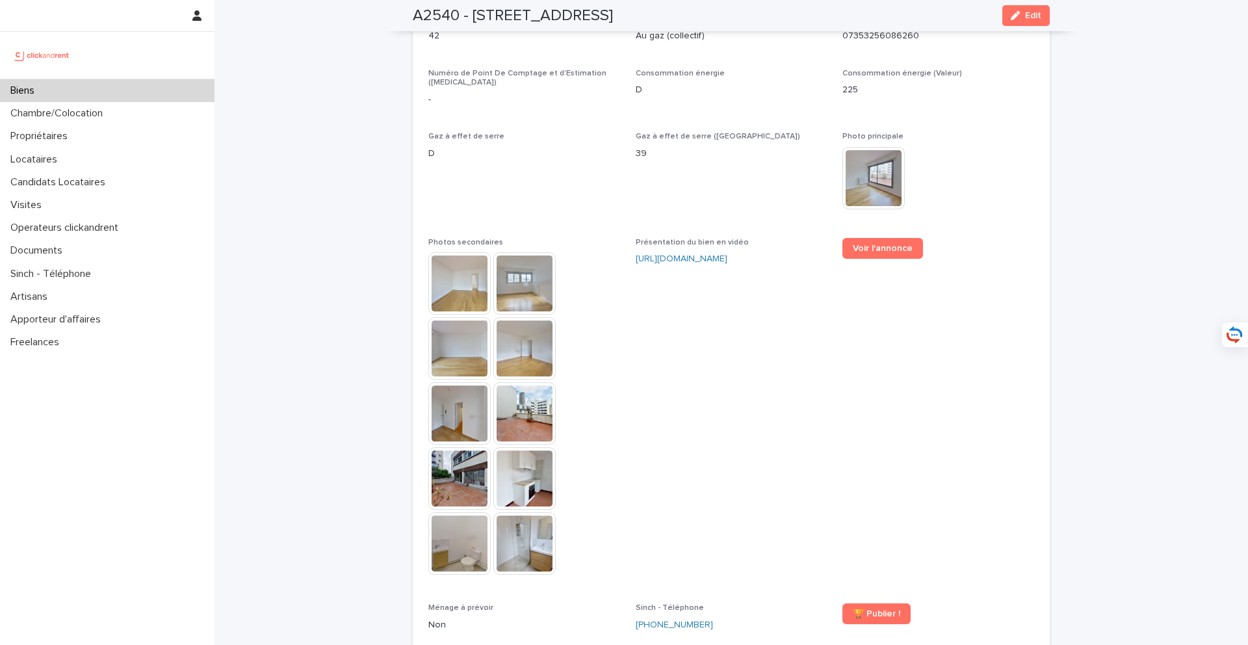
click at [465, 264] on img at bounding box center [459, 283] width 62 height 62
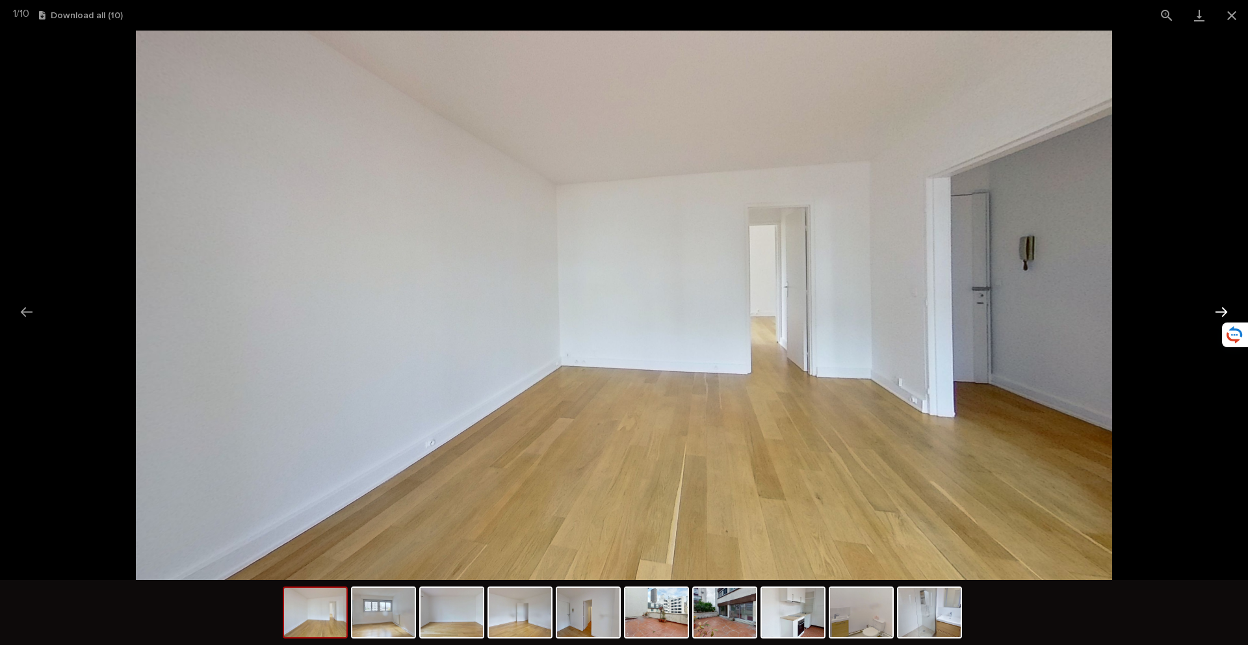
click at [1213, 307] on button "Next slide" at bounding box center [1221, 311] width 27 height 25
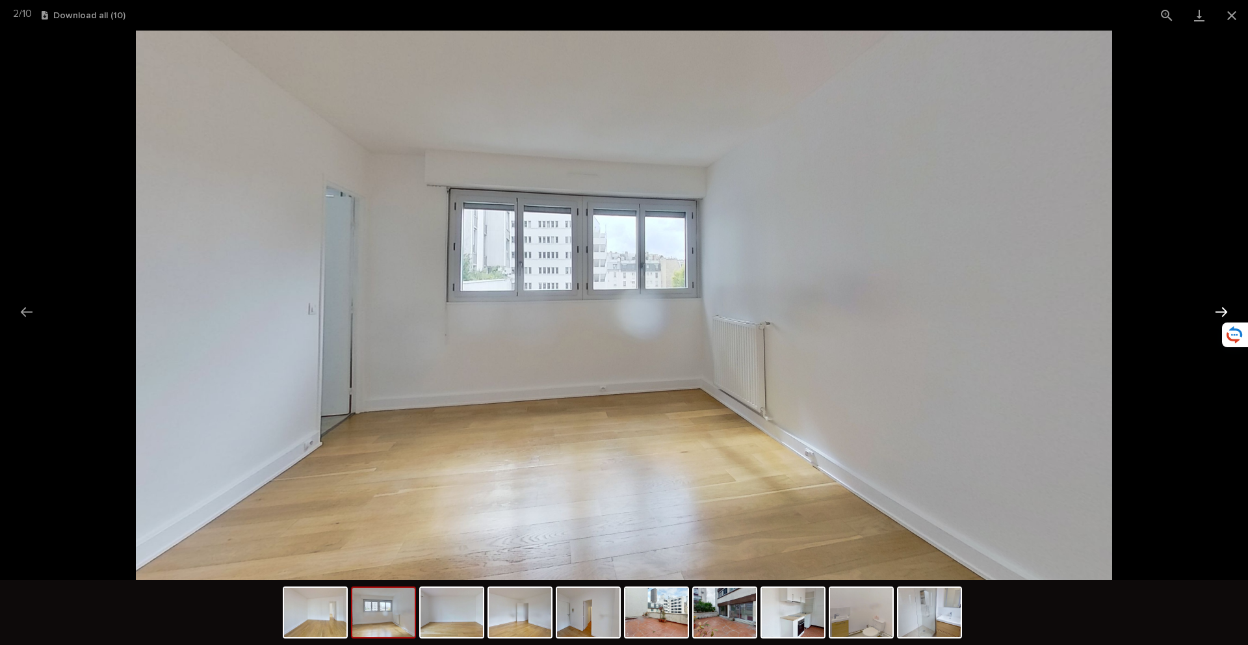
click at [1213, 307] on button "Next slide" at bounding box center [1221, 311] width 27 height 25
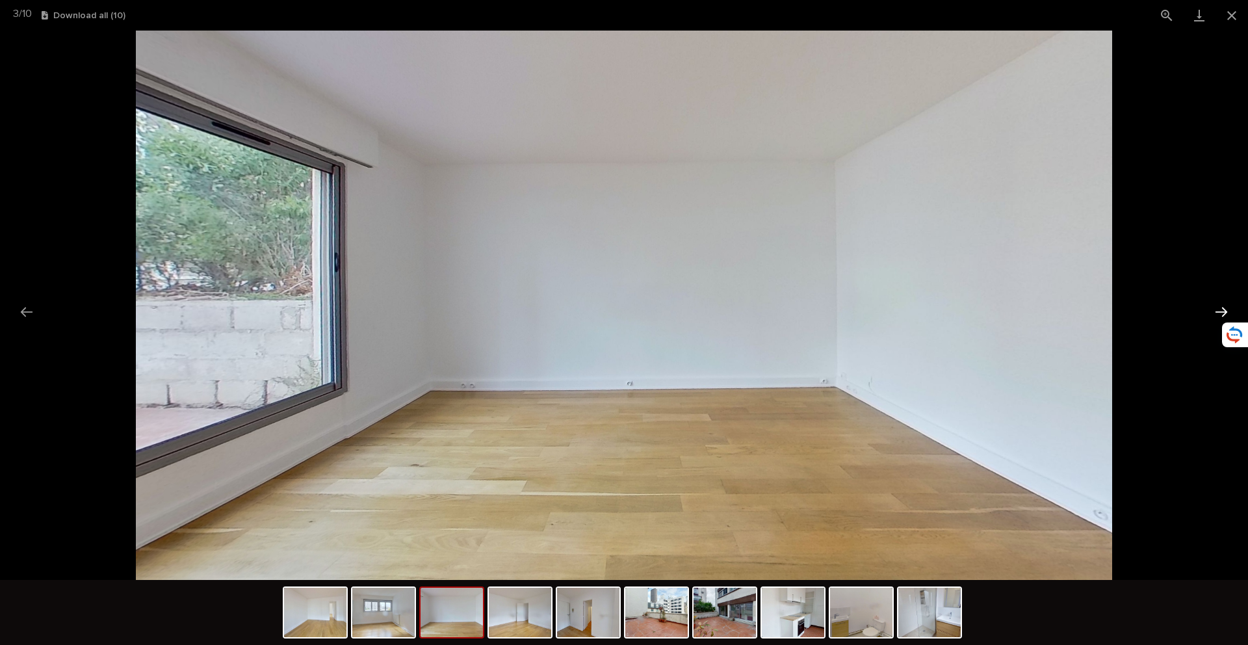
click at [1213, 307] on button "Next slide" at bounding box center [1221, 311] width 27 height 25
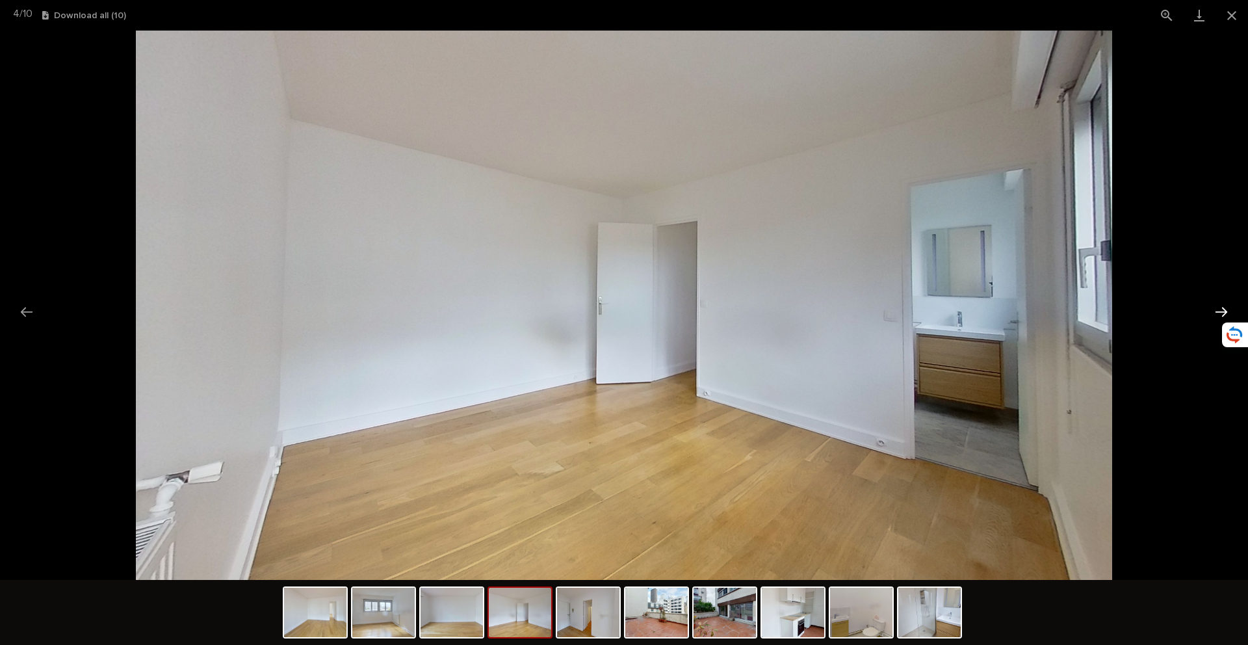
click at [1213, 307] on button "Next slide" at bounding box center [1221, 311] width 27 height 25
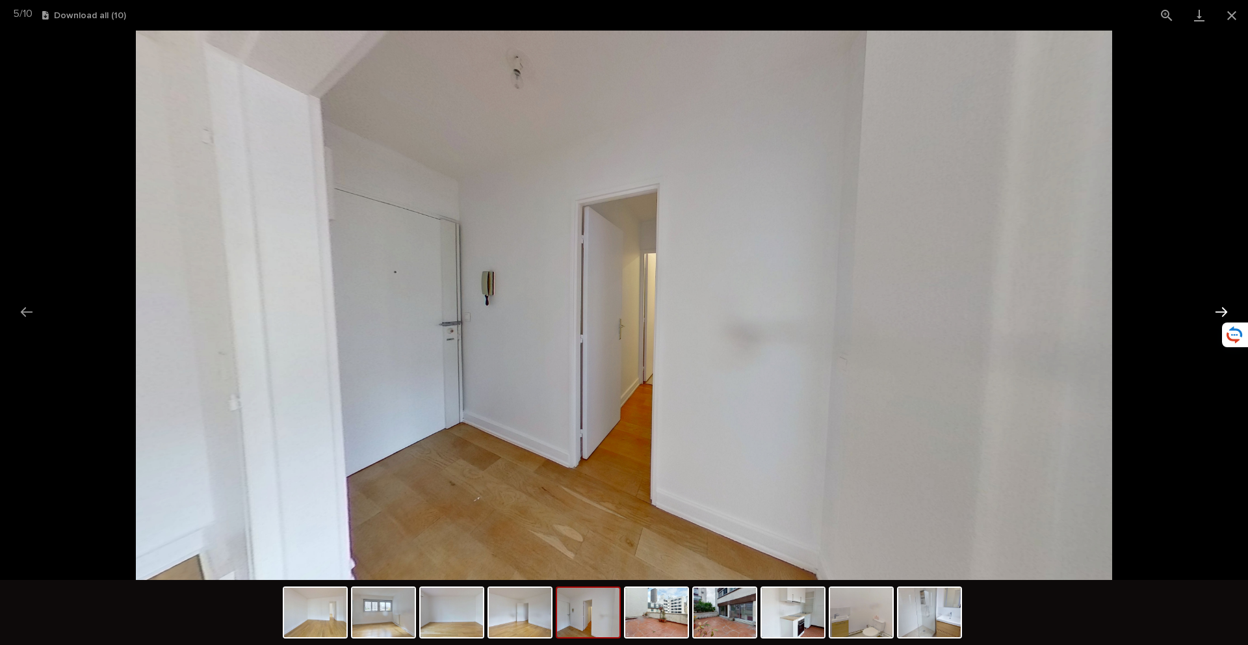
click at [1213, 307] on button "Next slide" at bounding box center [1221, 311] width 27 height 25
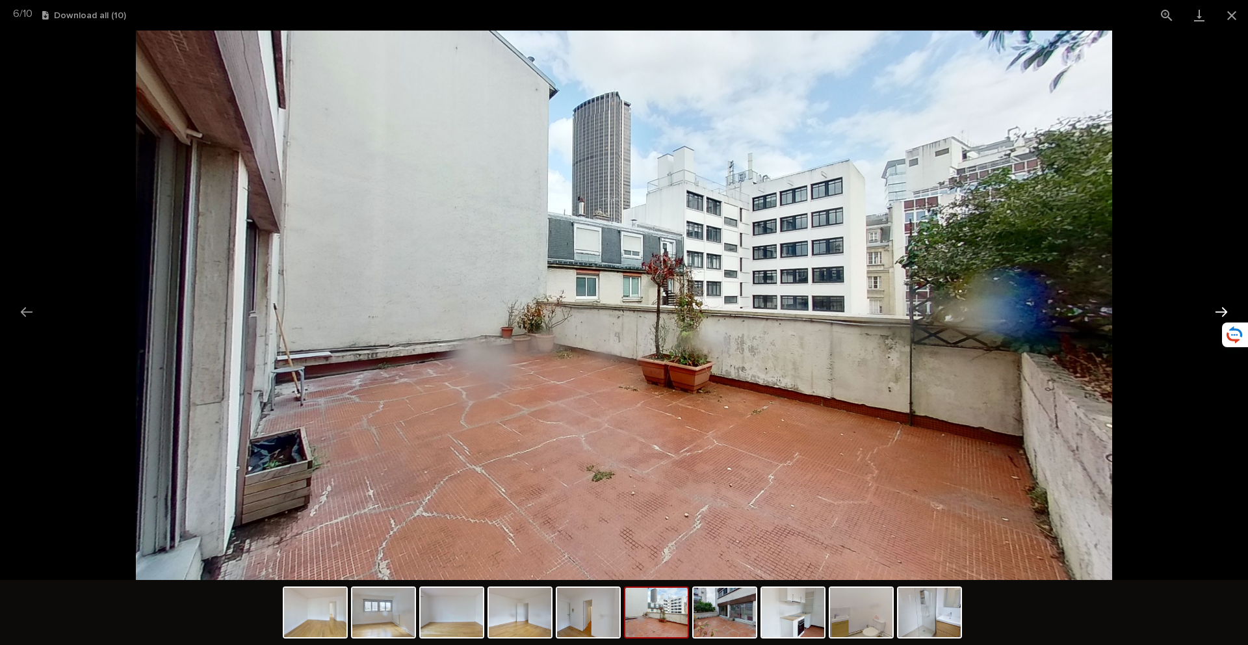
click at [1213, 307] on button "Next slide" at bounding box center [1221, 311] width 27 height 25
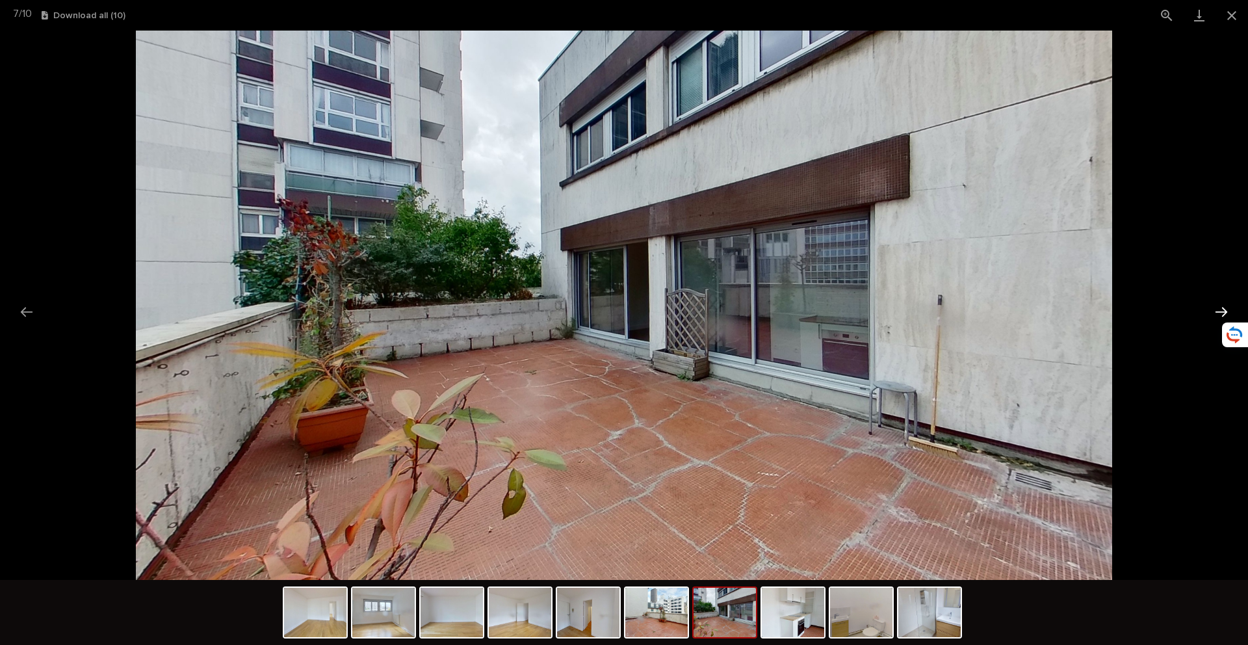
click at [1213, 307] on button "Next slide" at bounding box center [1221, 311] width 27 height 25
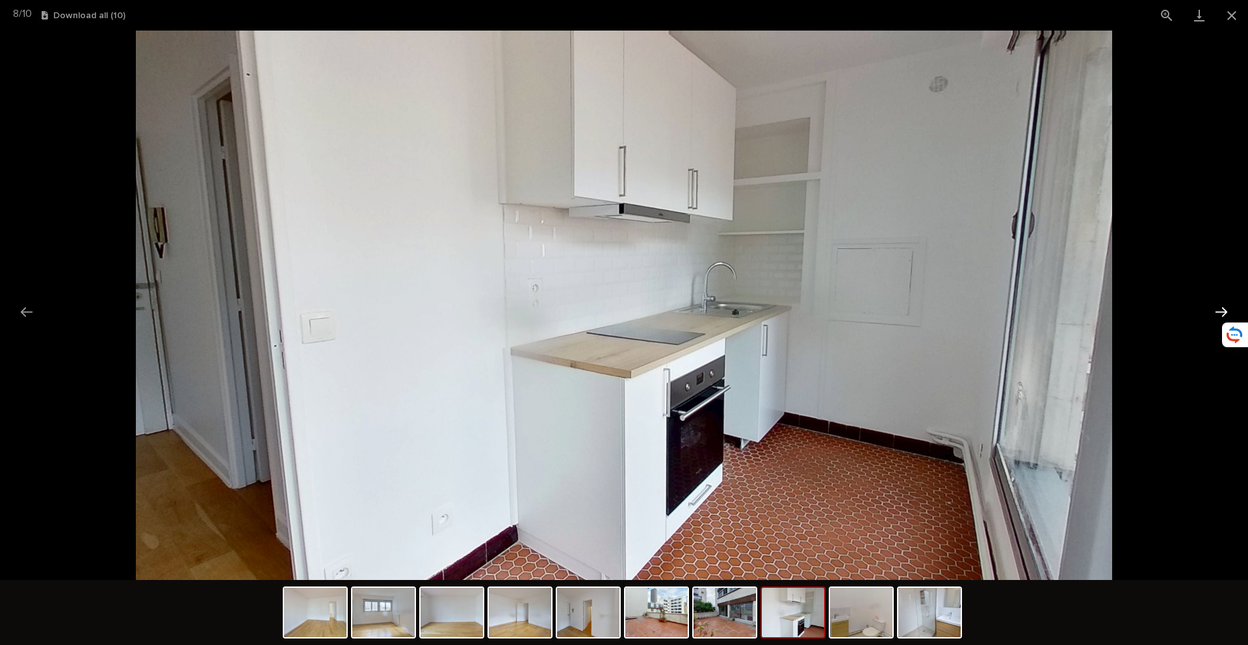
click at [1213, 307] on button "Next slide" at bounding box center [1221, 311] width 27 height 25
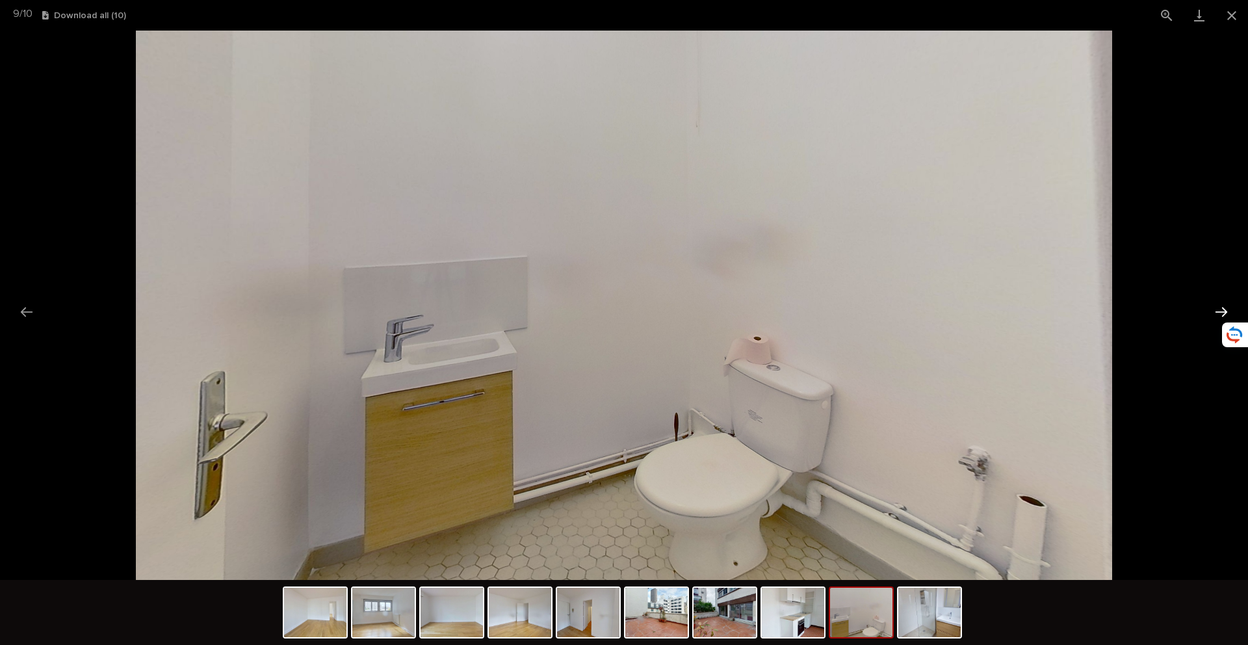
click at [1213, 307] on button "Next slide" at bounding box center [1221, 311] width 27 height 25
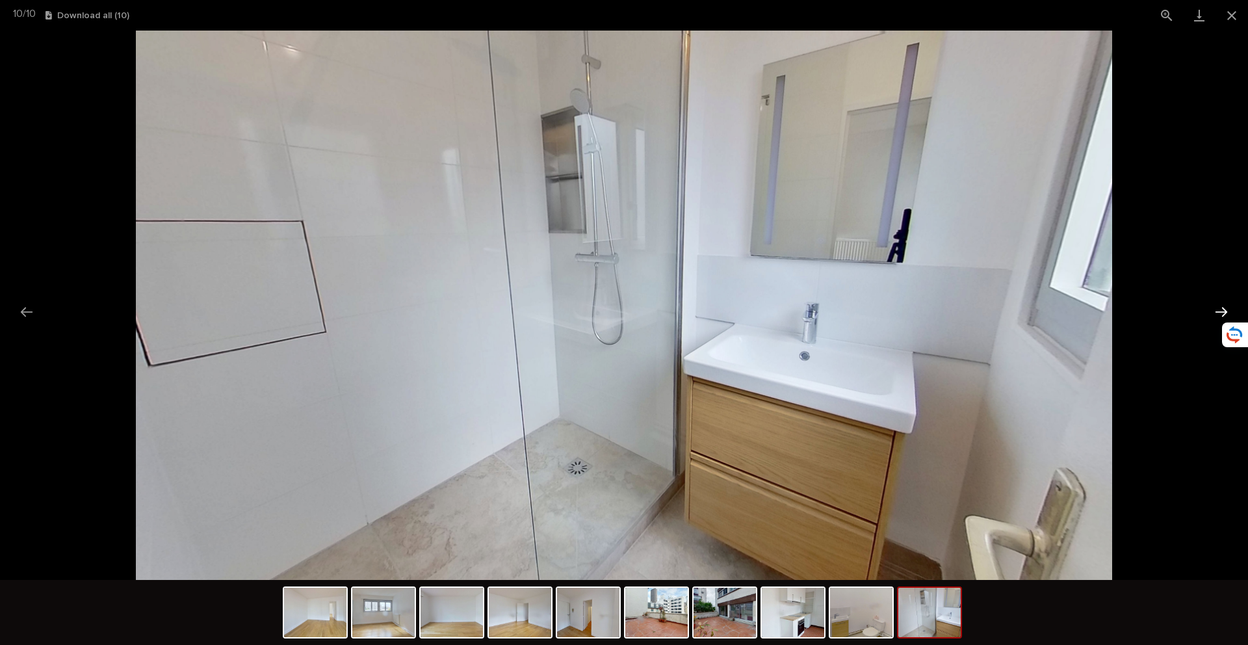
click at [1213, 307] on button "Next slide" at bounding box center [1221, 311] width 27 height 25
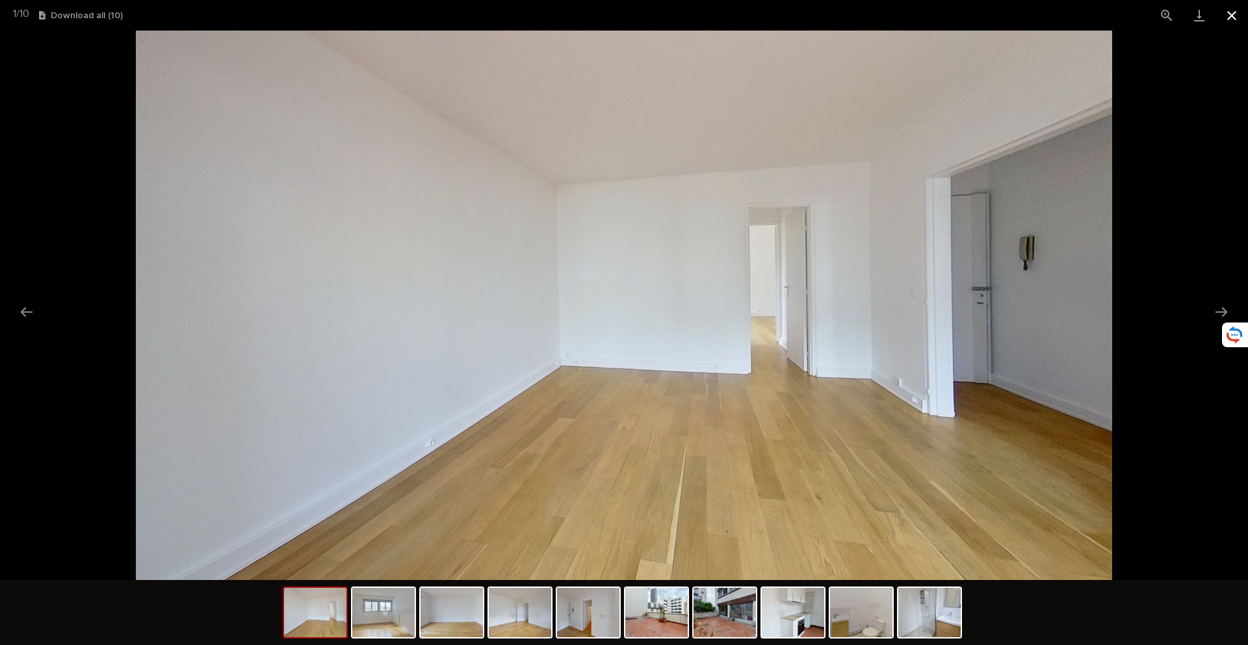
click at [1231, 16] on button "Close gallery" at bounding box center [1231, 15] width 32 height 31
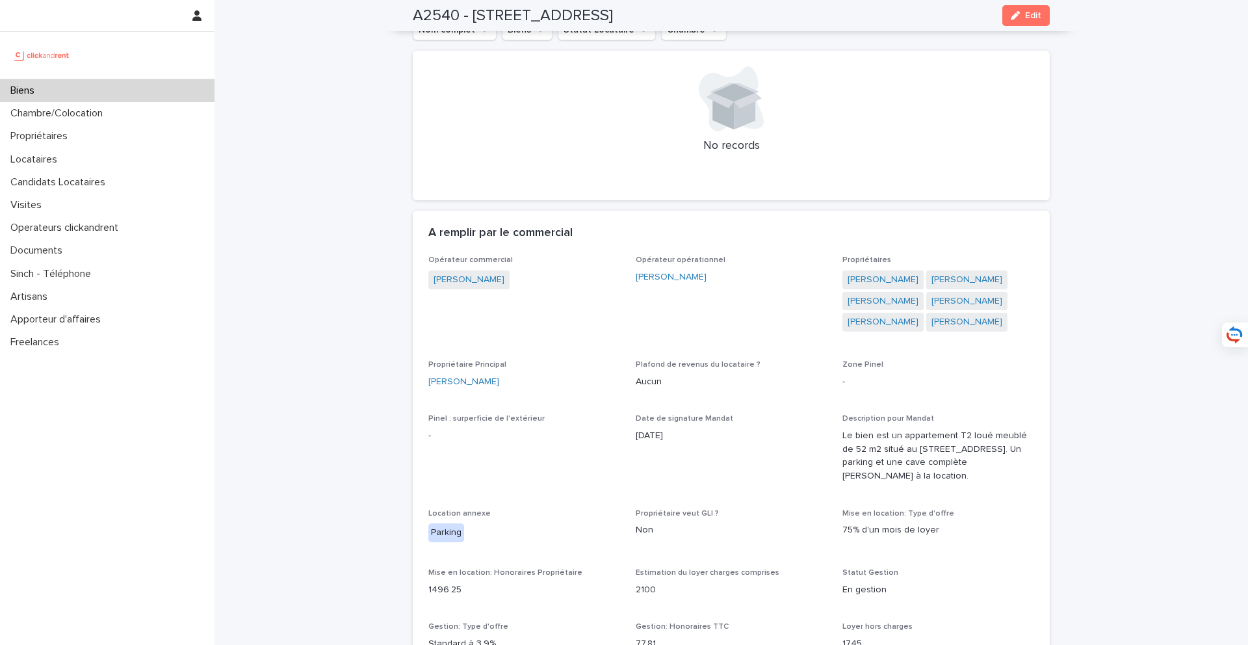
scroll to position [674, 0]
click at [187, 90] on div "Biens" at bounding box center [107, 90] width 214 height 23
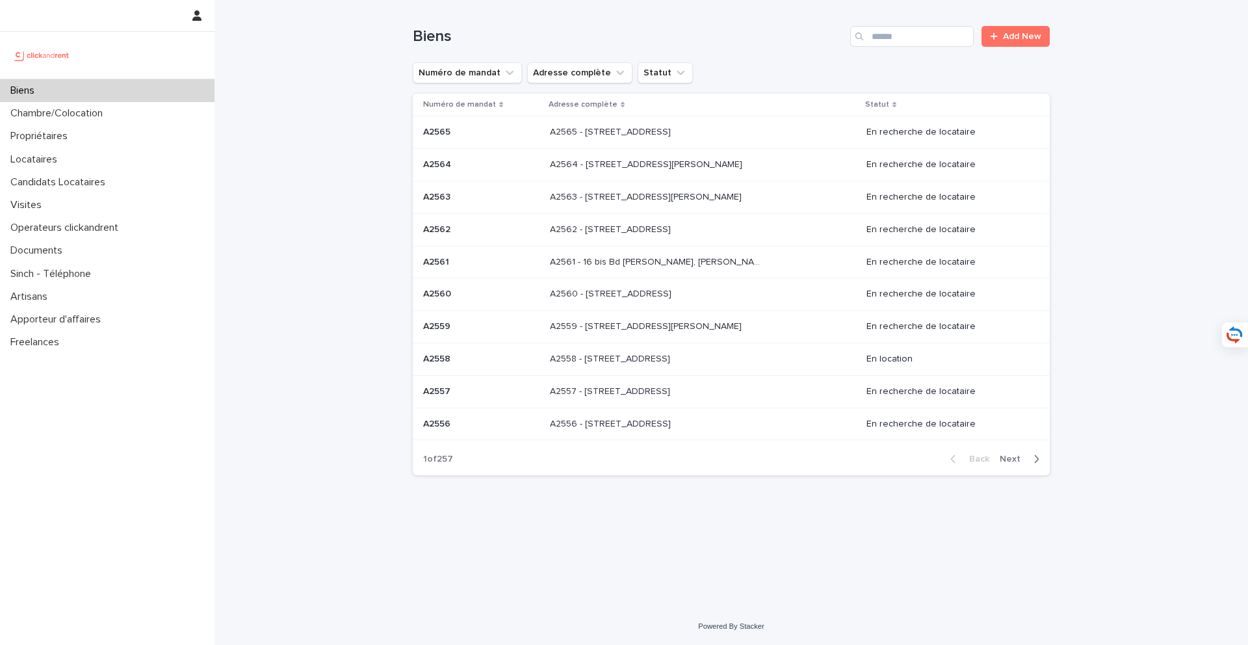
click at [875, 57] on div "Biens Add New" at bounding box center [731, 31] width 637 height 62
click at [886, 43] on input "Search" at bounding box center [911, 36] width 123 height 21
type input "*****"
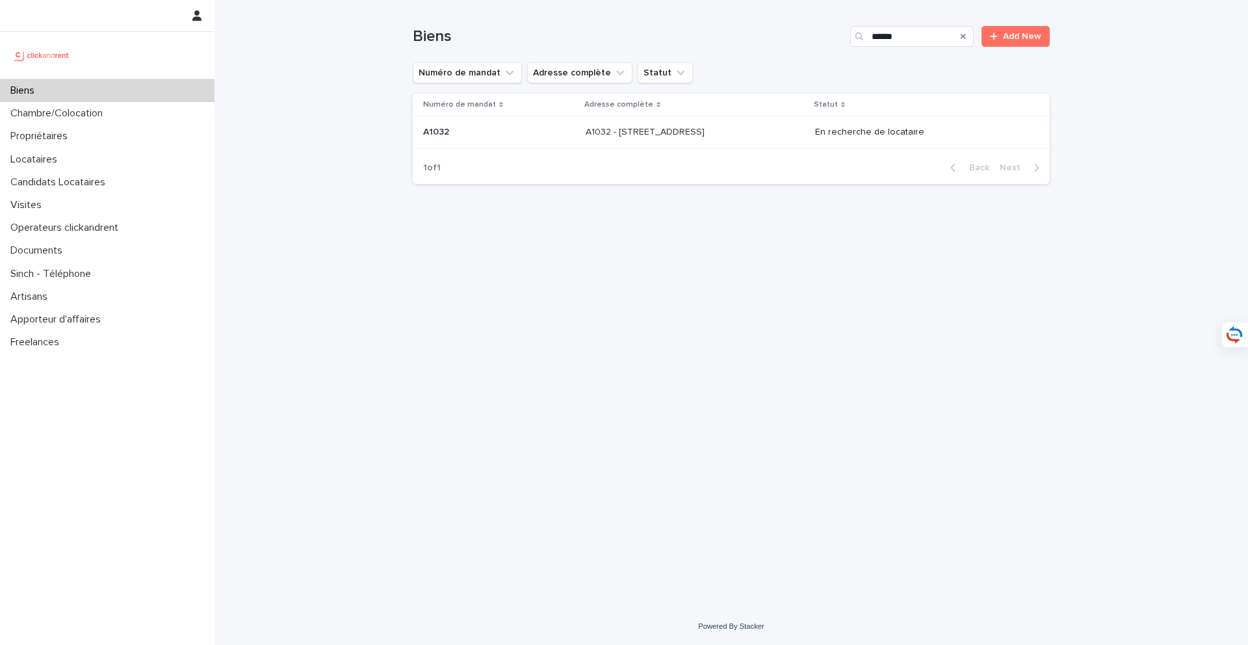
click at [670, 143] on td "A1032 - 24 rue Lafon, Marseille 13006 A1032 - 24 rue Lafon, Marseille 13006" at bounding box center [694, 132] width 229 height 32
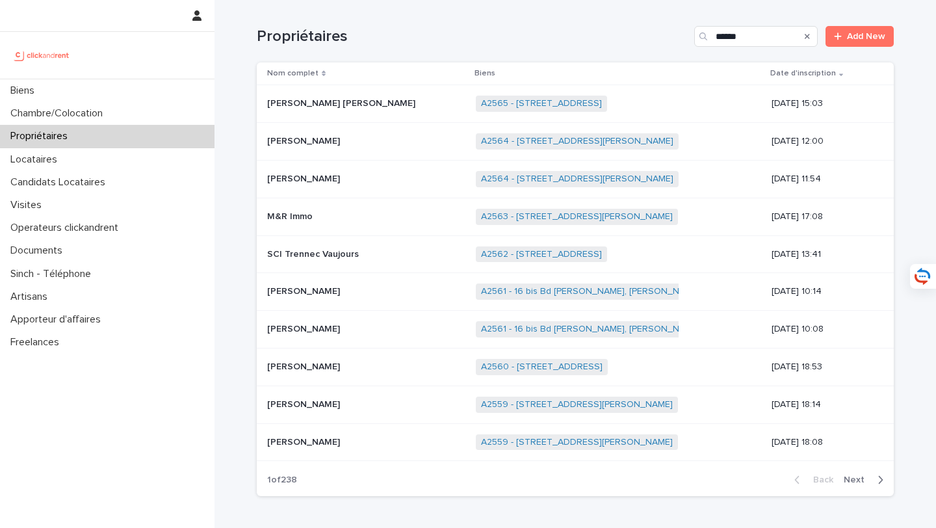
type input "*****"
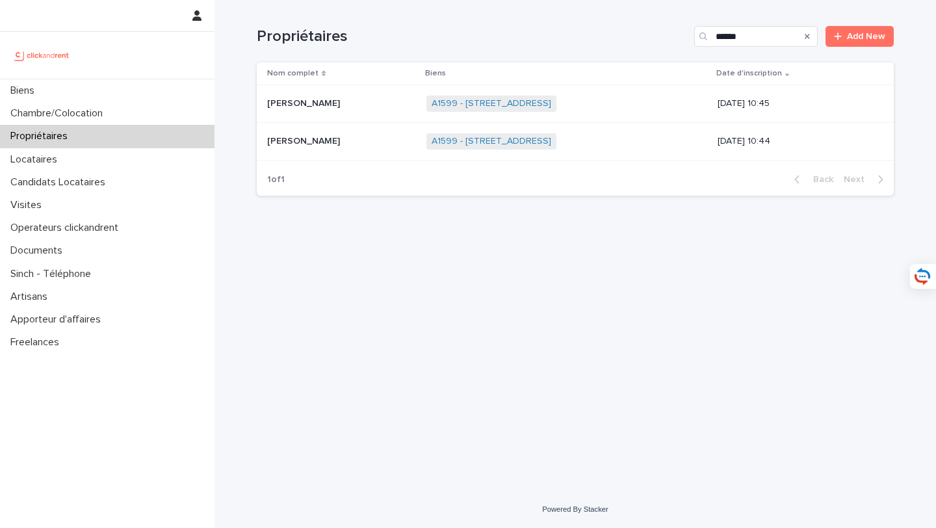
click at [513, 149] on span "A1599 - 2 rue Carnot, Boulogne-Billancourt 92100" at bounding box center [491, 141] width 130 height 16
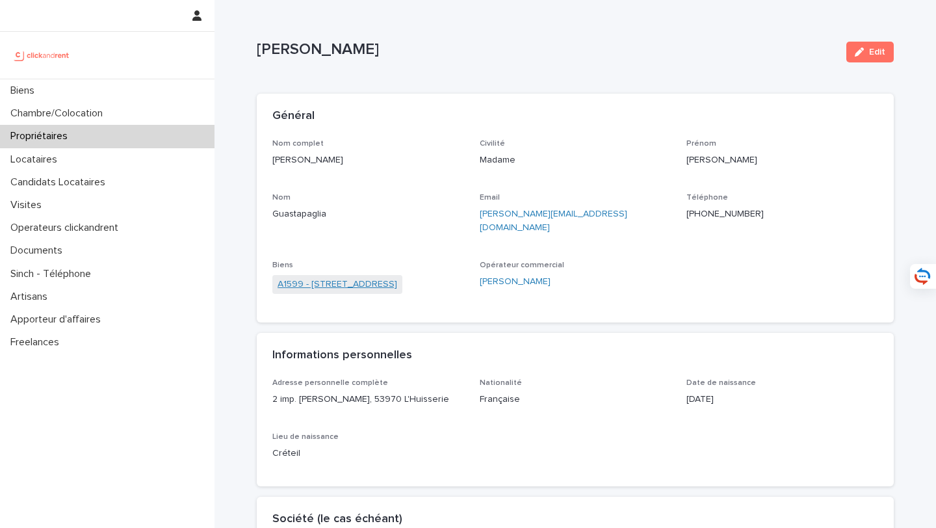
click at [378, 278] on link "A1599 - 2 rue Carnot, Boulogne-Billancourt 92100" at bounding box center [338, 285] width 120 height 14
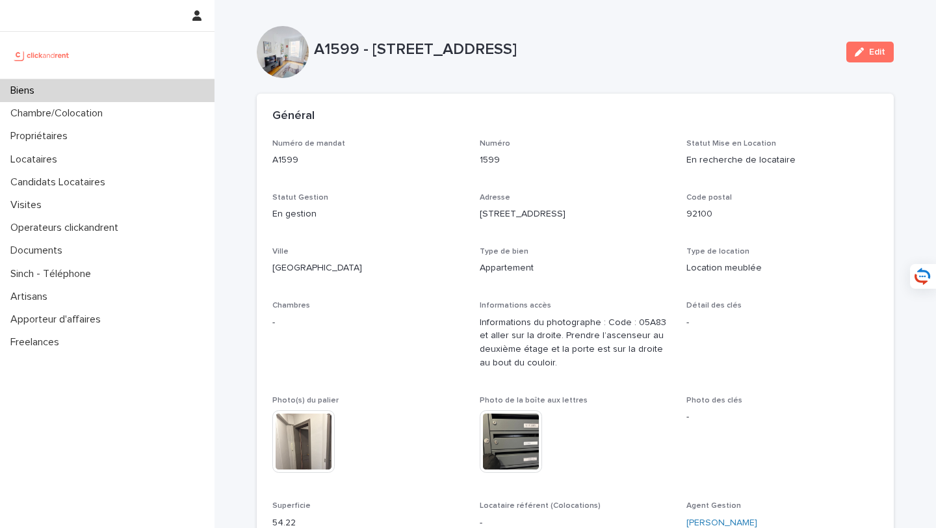
drag, startPoint x: 371, startPoint y: 49, endPoint x: 777, endPoint y: 52, distance: 406.2
click at [777, 52] on p "A1599 - 2 rue Carnot, Boulogne-Billancourt 92100" at bounding box center [575, 49] width 522 height 19
copy p "2 rue Carnot, Boulogne-Billancourt 92100"
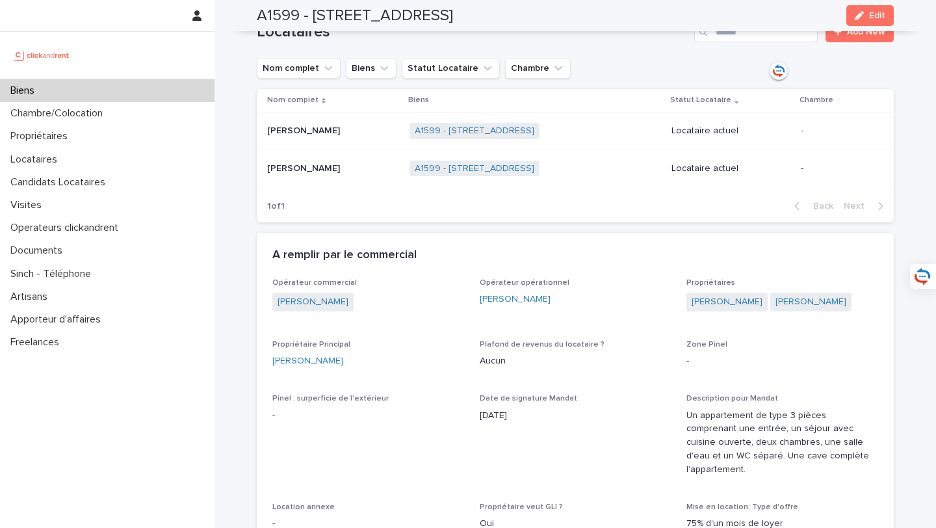
scroll to position [572, 0]
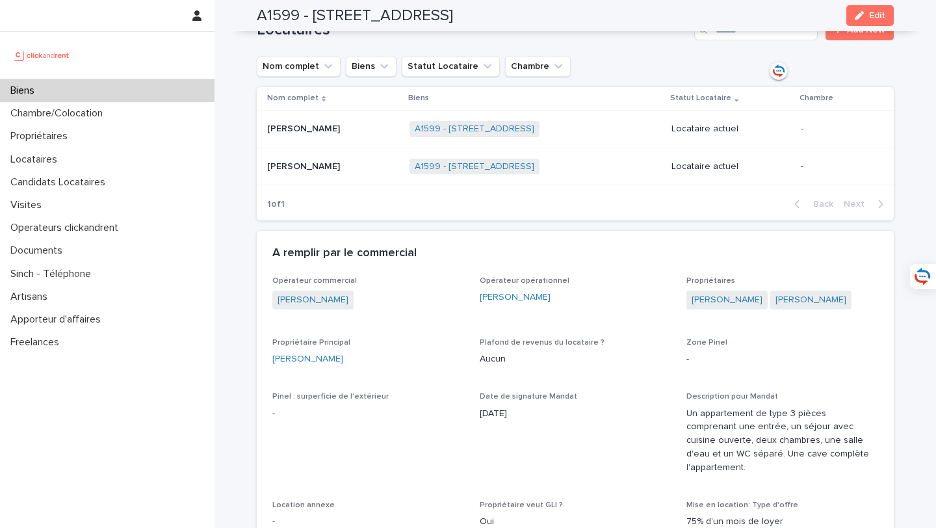
click at [126, 88] on div "Biens" at bounding box center [107, 90] width 214 height 23
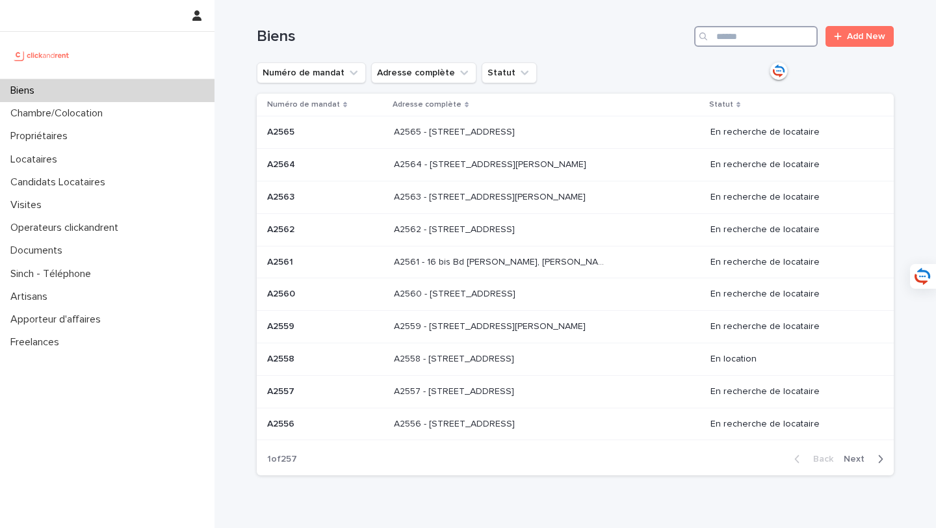
click at [729, 30] on input "Search" at bounding box center [755, 36] width 123 height 21
type input "****"
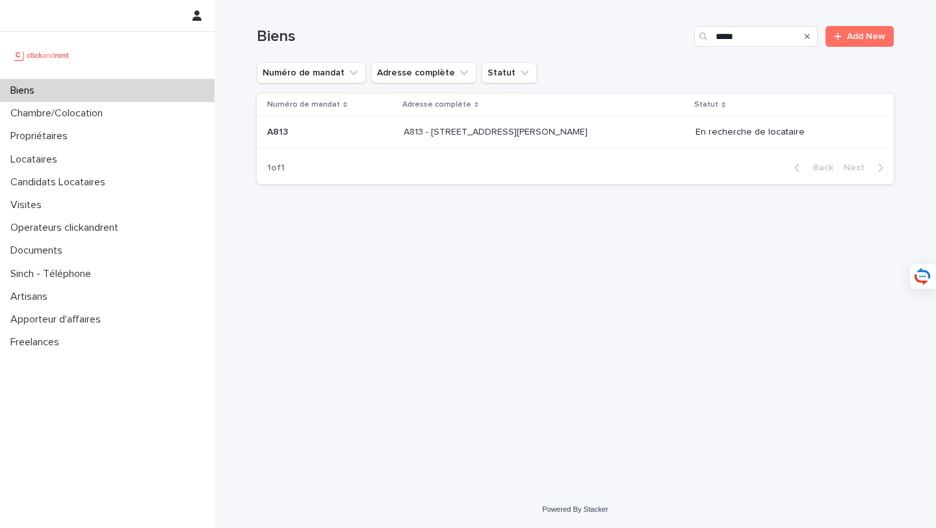
click at [556, 127] on p "A813 - [STREET_ADDRESS][PERSON_NAME]" at bounding box center [497, 131] width 187 height 14
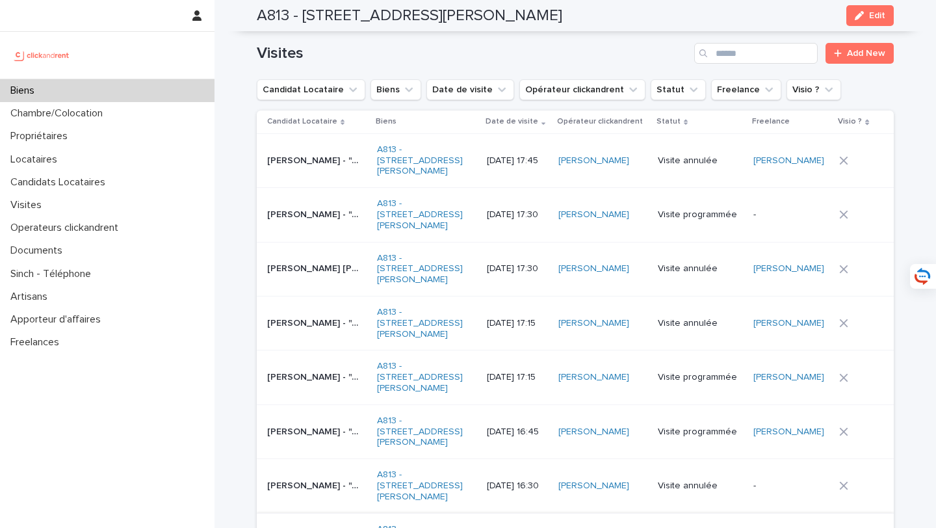
scroll to position [5081, 0]
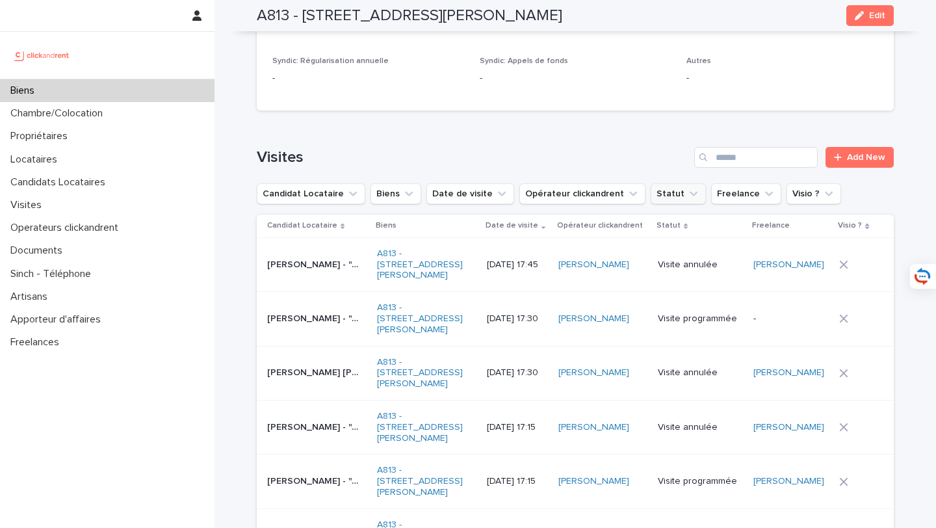
click at [686, 183] on button "Statut" at bounding box center [678, 193] width 55 height 21
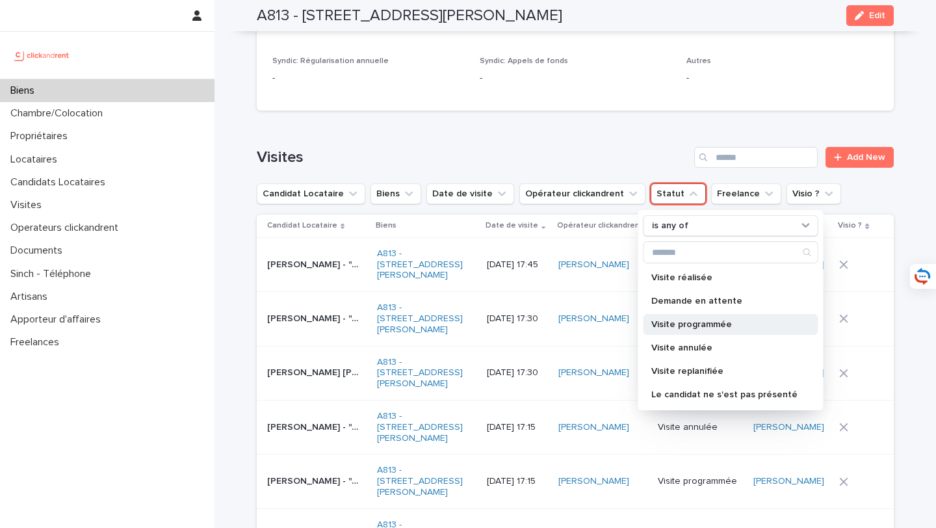
click at [710, 320] on p "Visite programmée" at bounding box center [724, 324] width 146 height 9
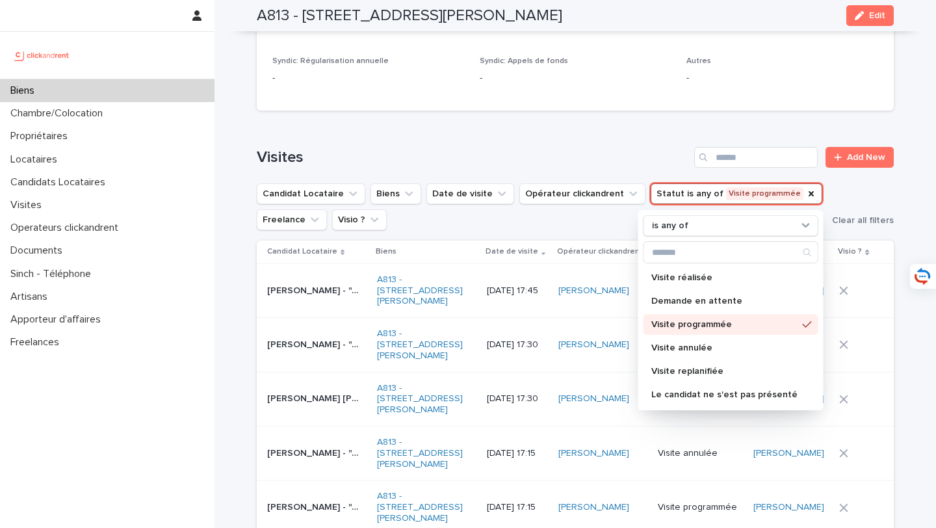
click at [591, 148] on h1 "Visites" at bounding box center [473, 157] width 432 height 19
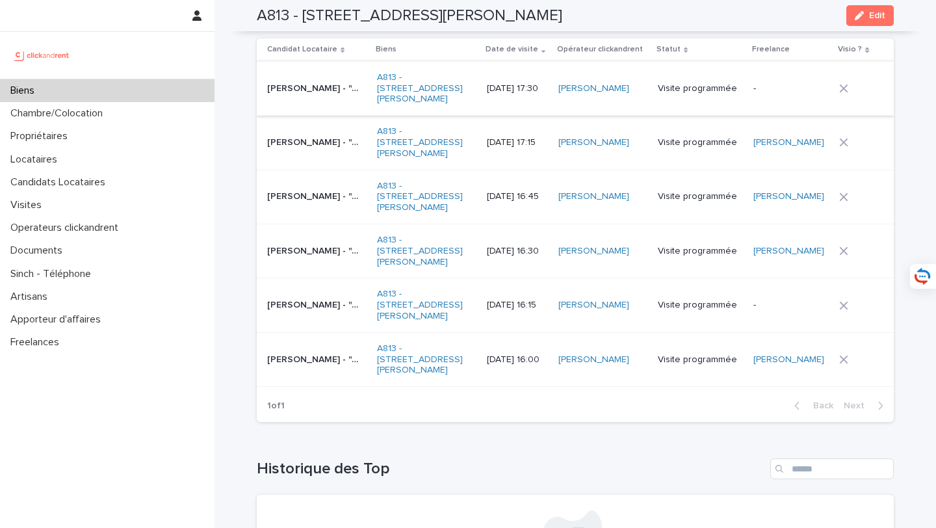
scroll to position [5284, 0]
click at [191, 88] on div "Biens" at bounding box center [107, 90] width 214 height 23
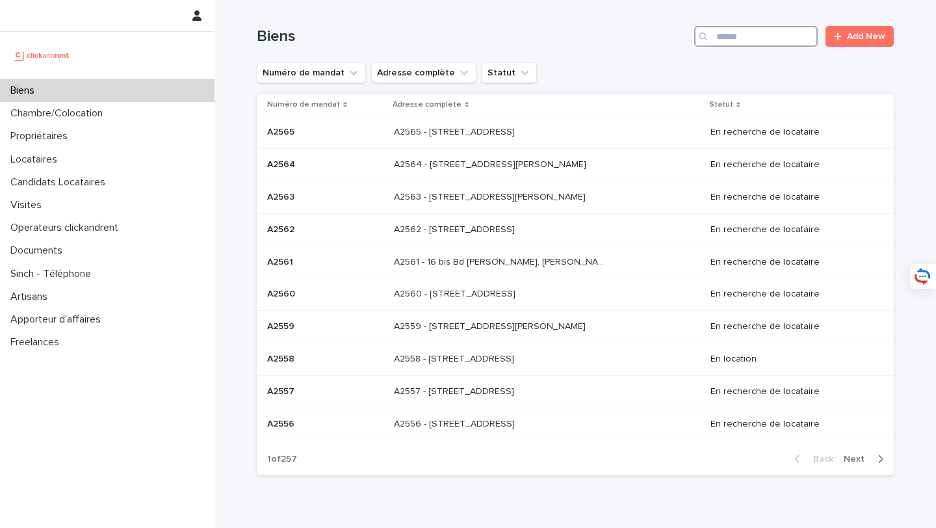
click at [760, 42] on input "Search" at bounding box center [755, 36] width 123 height 21
type input "*****"
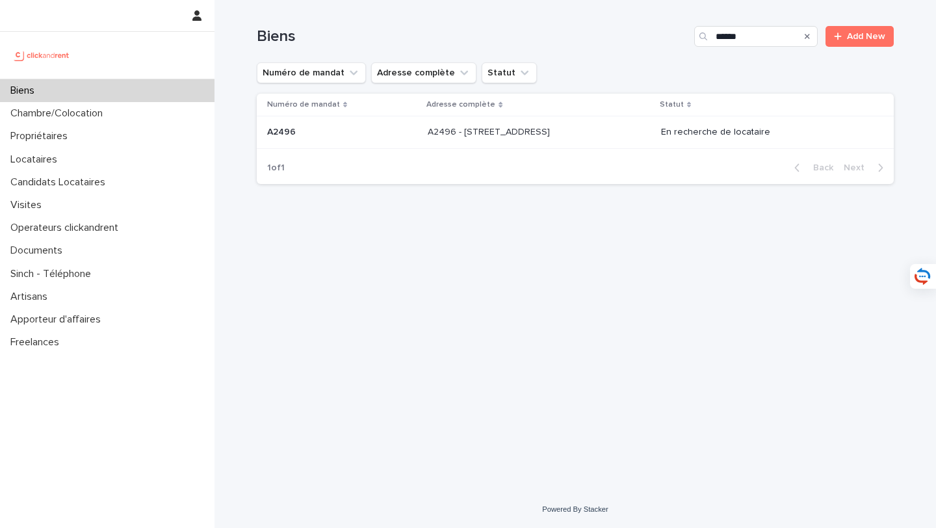
click at [550, 142] on div "A2496 - 85 rue de l'Ourcq, Paris 75019 A2496 - 85 rue de l'Ourcq, Paris 75019" at bounding box center [539, 132] width 223 height 21
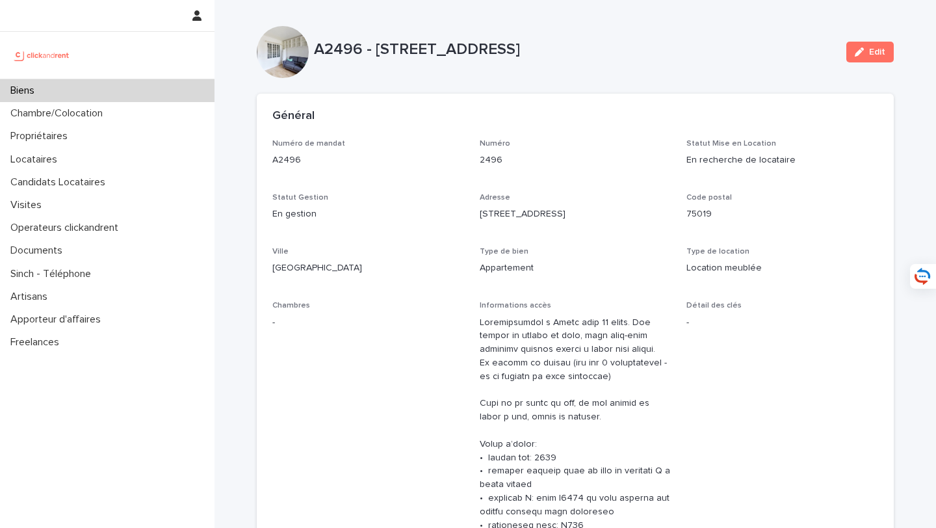
click at [339, 55] on p "A2496 - 85 rue de l'Ourcq, Paris 75019" at bounding box center [575, 49] width 522 height 19
drag, startPoint x: 317, startPoint y: 51, endPoint x: 680, endPoint y: 51, distance: 363.3
click at [680, 51] on p "A2496 - 85 rue de l'Ourcq, Paris 75019" at bounding box center [575, 49] width 522 height 19
click at [418, 67] on div "A2496 - 85 rue de l'Ourcq, Paris 75019 Edit" at bounding box center [575, 52] width 637 height 52
drag, startPoint x: 374, startPoint y: 48, endPoint x: 710, endPoint y: 48, distance: 335.3
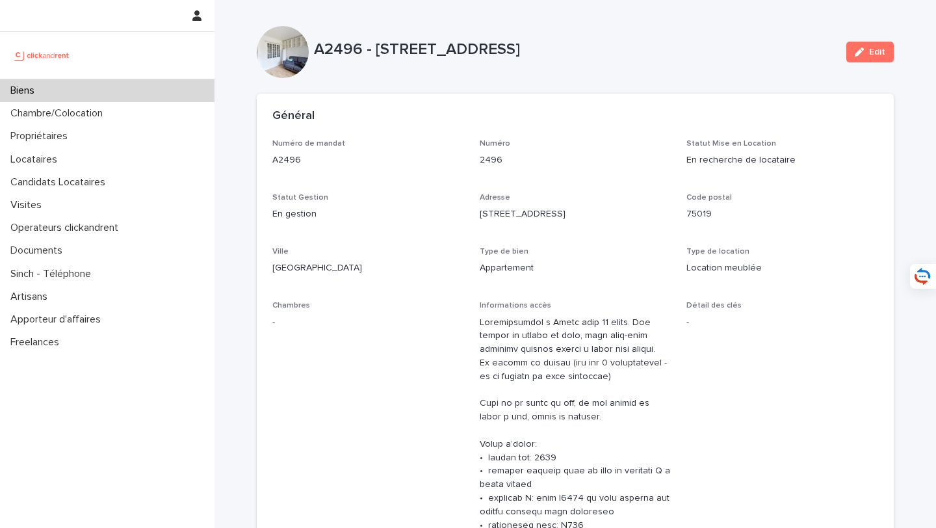
click at [710, 48] on p "A2496 - 85 rue de l'Ourcq, Paris 75019" at bounding box center [575, 49] width 522 height 19
copy p "85 rue de l'Ourcq, Paris 75019"
click at [146, 87] on div "Biens" at bounding box center [107, 90] width 214 height 23
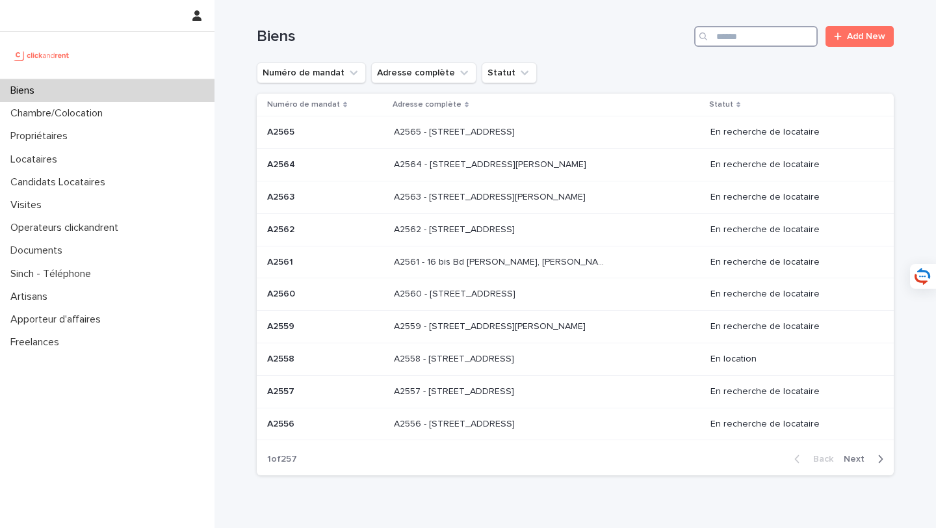
click at [773, 27] on input "Search" at bounding box center [755, 36] width 123 height 21
type input "*****"
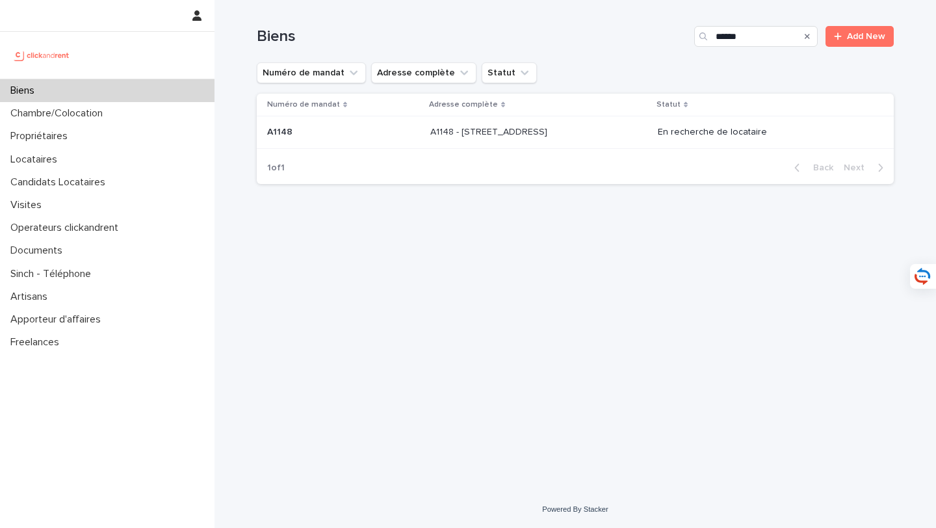
click at [526, 138] on div "A1148 - 143 rue des Champarons, Colombes 92700 A1148 - 143 rue des Champarons, …" at bounding box center [538, 132] width 217 height 21
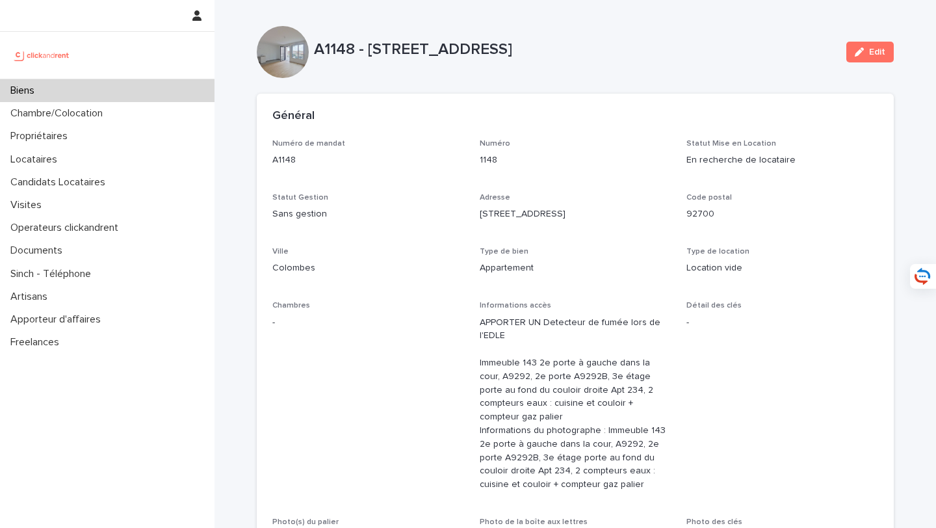
drag, startPoint x: 366, startPoint y: 48, endPoint x: 820, endPoint y: 51, distance: 453.6
click at [820, 51] on p "A1148 - 143 rue des Champarons, Colombes 92700" at bounding box center [575, 49] width 522 height 19
copy p "143 rue des Champarons, Colombes 92700"
click at [164, 94] on div "Biens" at bounding box center [107, 90] width 214 height 23
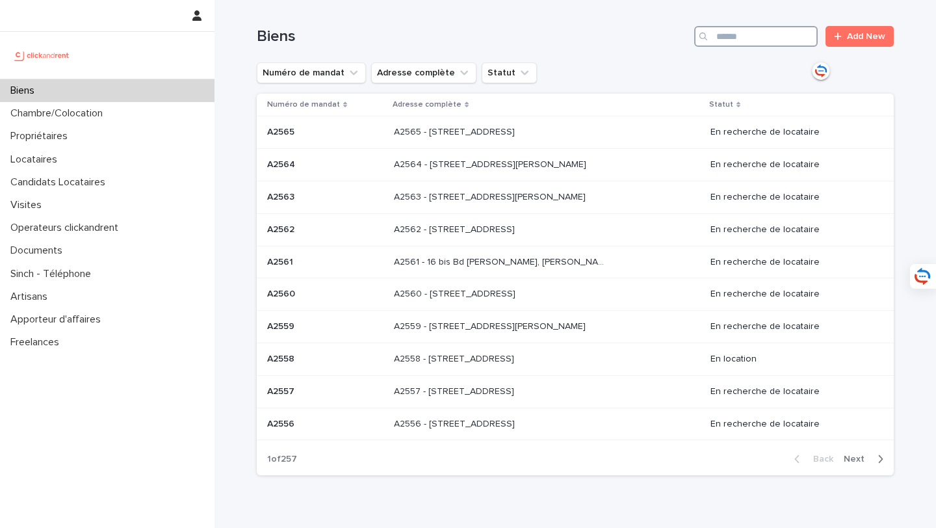
click at [786, 38] on input "Search" at bounding box center [755, 36] width 123 height 21
type input "****"
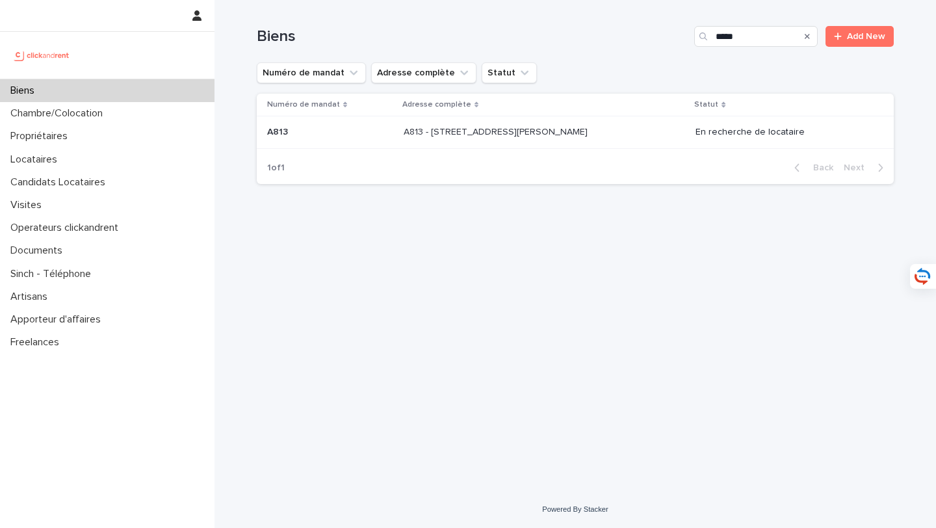
click at [548, 127] on p "A813 - 67 rue Barthélémy Danjou, Boulogne-Billancourt 92100" at bounding box center [497, 131] width 187 height 14
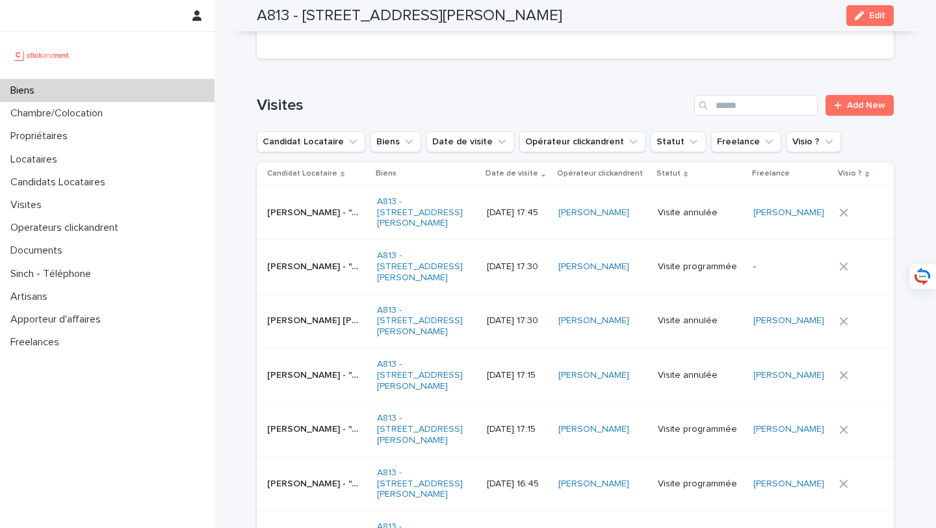
scroll to position [5100, 0]
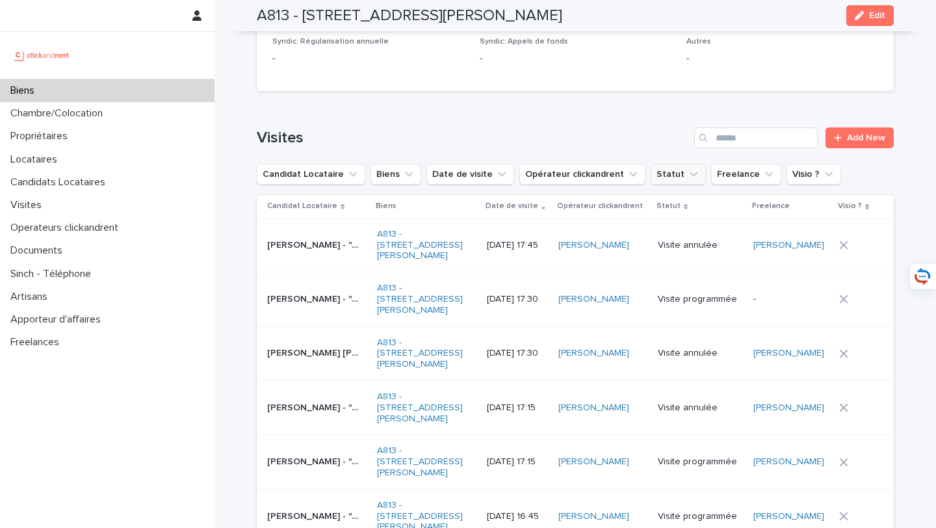
click at [654, 164] on button "Statut" at bounding box center [678, 174] width 55 height 21
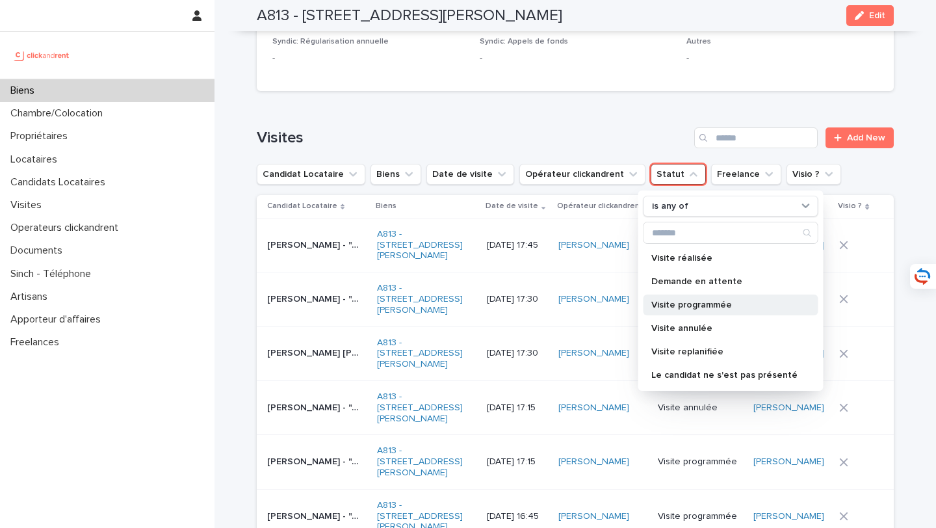
click at [704, 300] on p "Visite programmée" at bounding box center [724, 304] width 146 height 9
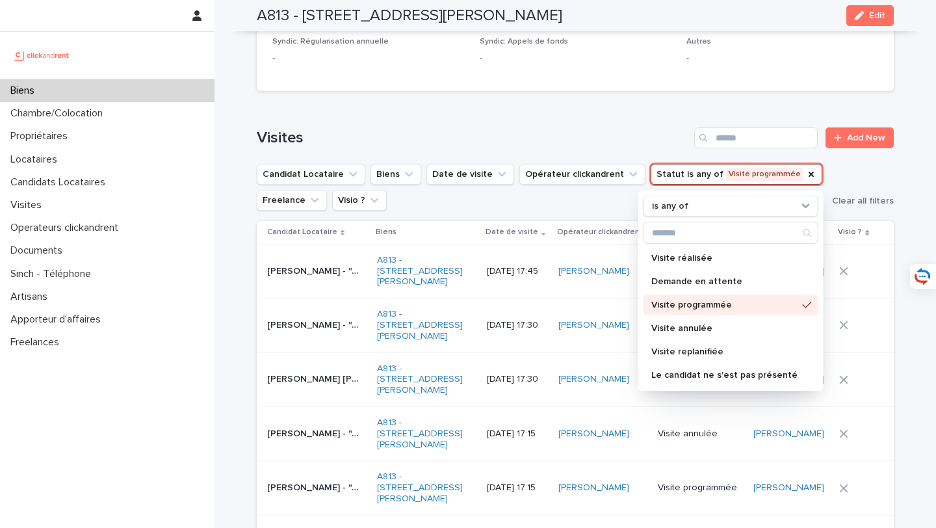
click at [560, 129] on h1 "Visites" at bounding box center [473, 138] width 432 height 19
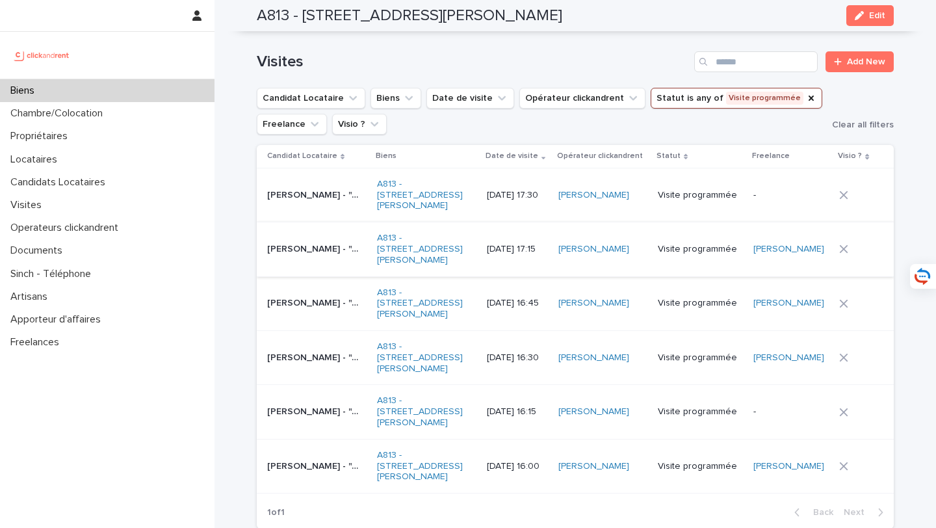
scroll to position [5180, 0]
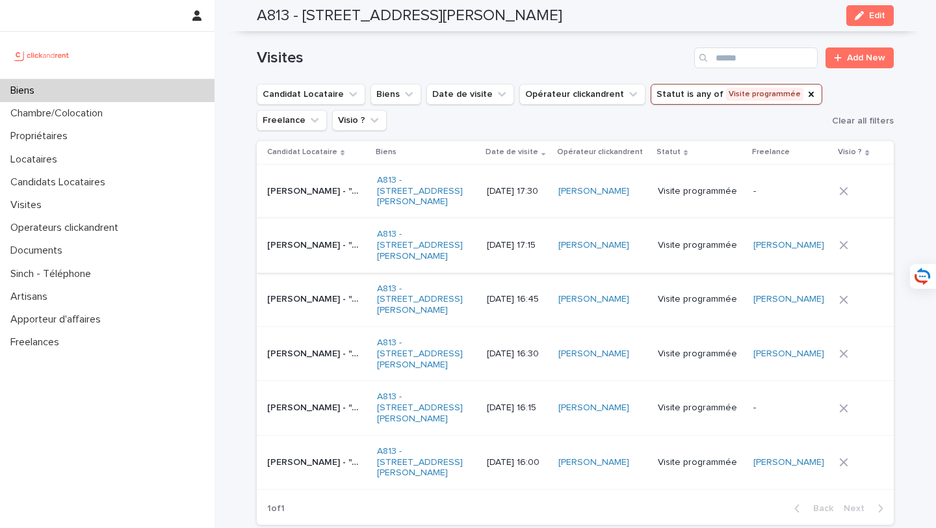
click at [309, 473] on td "Habib Saizonou - "A813 - 67 rue Barthélémy Danjou, Boulogne-Billancourt 92100" …" at bounding box center [314, 462] width 115 height 54
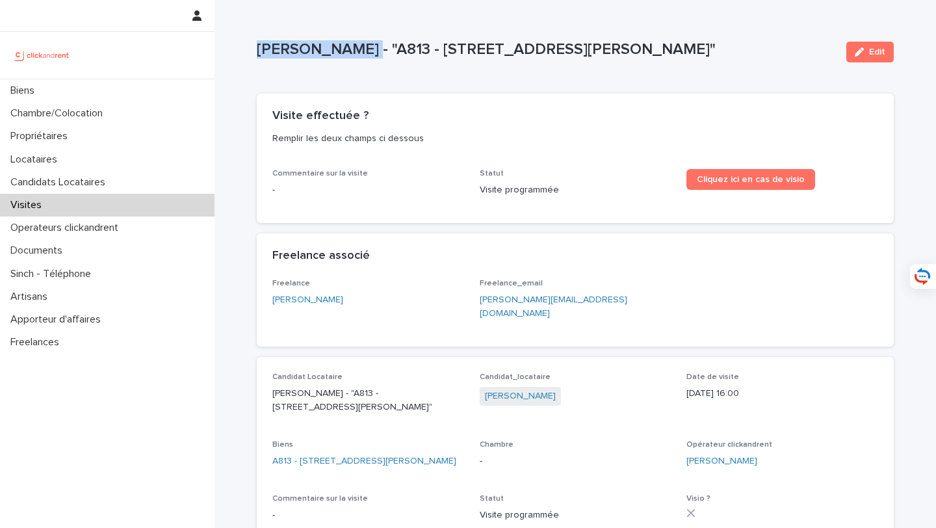
drag, startPoint x: 367, startPoint y: 52, endPoint x: 253, endPoint y: 51, distance: 114.4
click at [253, 51] on div "Loading... Saving… Loading... Saving… Habib Saizonou - "A813 - 67 rue Barthélém…" at bounding box center [575, 295] width 650 height 591
copy p "Habib Saizonou"
click at [400, 454] on link "A813 - 67 rue Barthélémy Danjou, Boulogne-Billancourt 92100" at bounding box center [364, 461] width 184 height 14
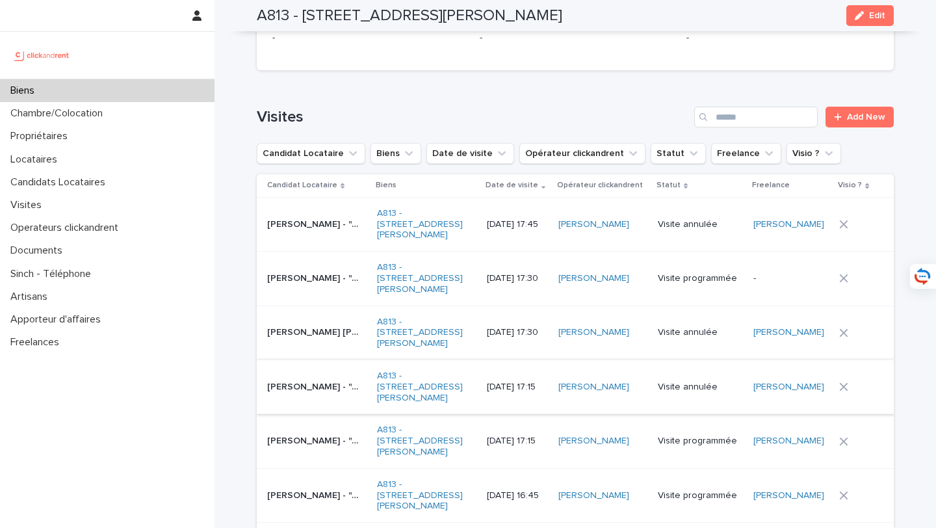
scroll to position [5081, 0]
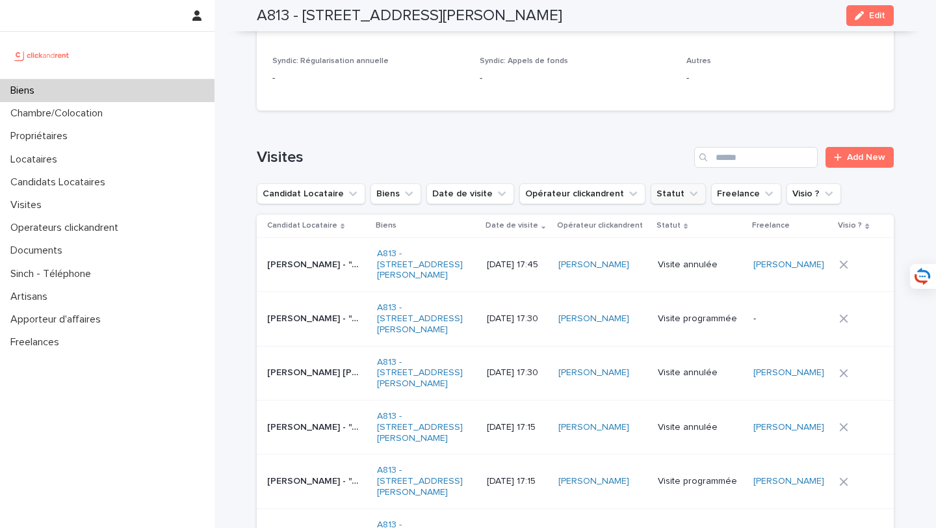
click at [664, 183] on button "Statut" at bounding box center [678, 193] width 55 height 21
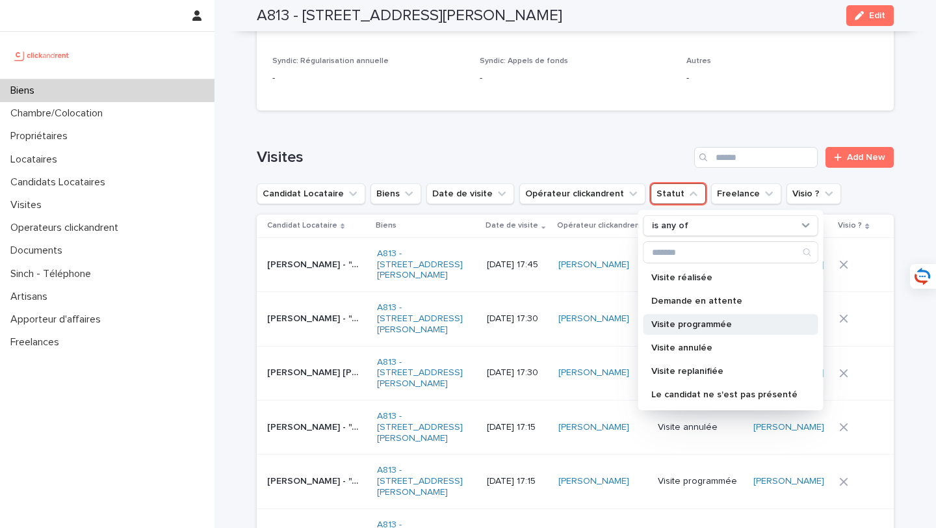
click at [702, 314] on div "Visite programmée" at bounding box center [730, 324] width 175 height 21
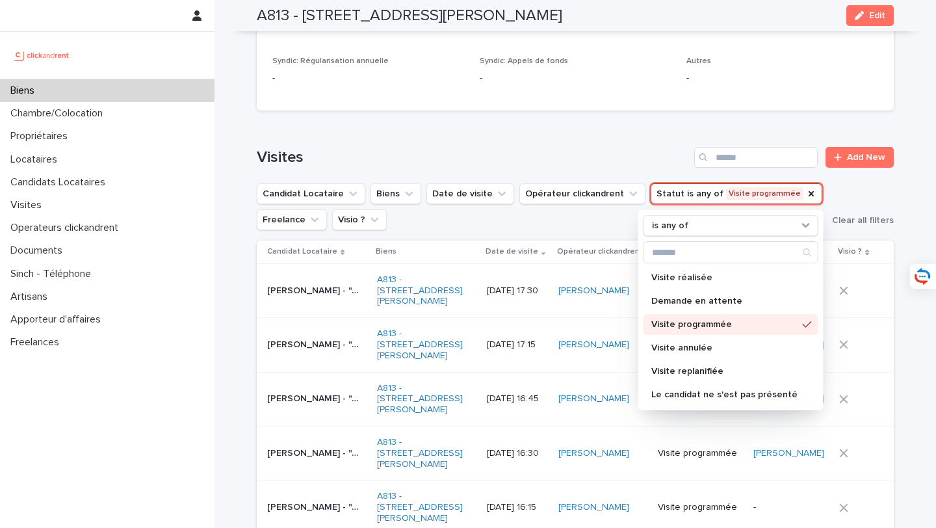
click at [589, 121] on div "Loading... Saving… Visites Add New Candidat Locataire Biens Date de visite Opér…" at bounding box center [575, 377] width 637 height 513
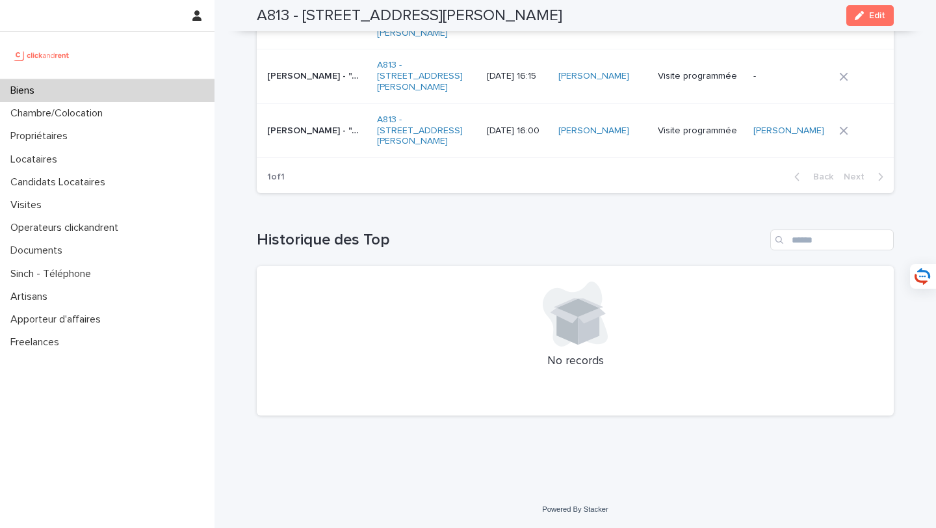
scroll to position [5379, 0]
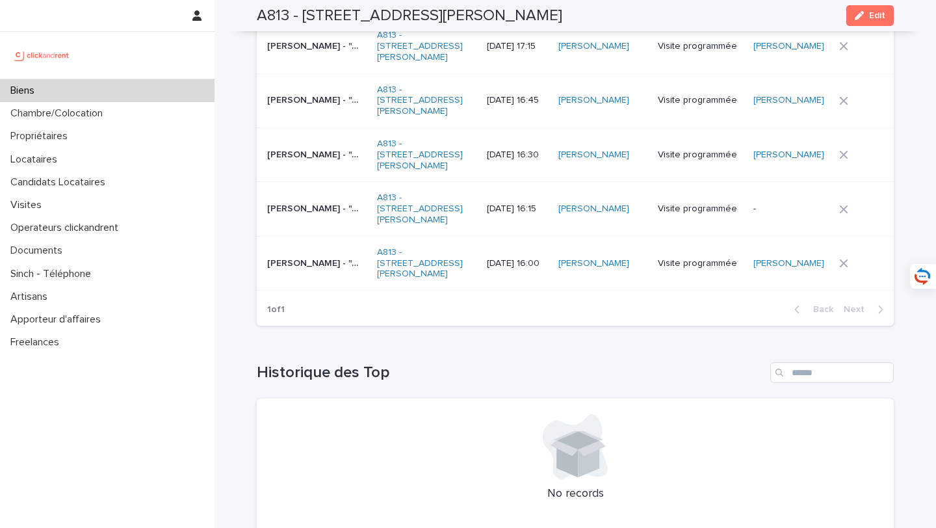
click at [294, 207] on div "Chang Xu - "A813 - 67 rue Barthélémy Danjou, Boulogne-Billancourt 92100" Chang …" at bounding box center [316, 208] width 99 height 21
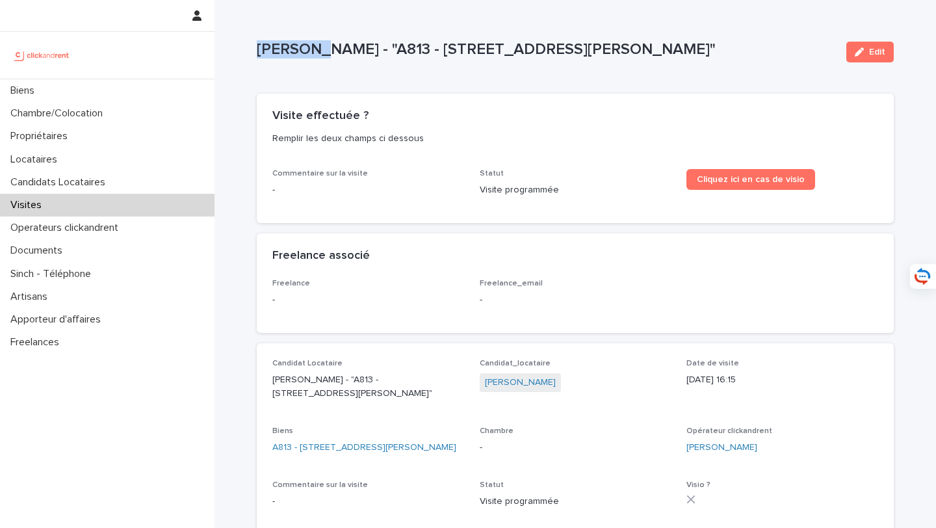
drag, startPoint x: 328, startPoint y: 49, endPoint x: 253, endPoint y: 48, distance: 74.1
click at [253, 48] on div "Loading... Saving… Loading... Saving… Chang Xu - "A813 - 67 rue Barthélémy Danj…" at bounding box center [575, 288] width 650 height 577
copy p "Chang Xu"
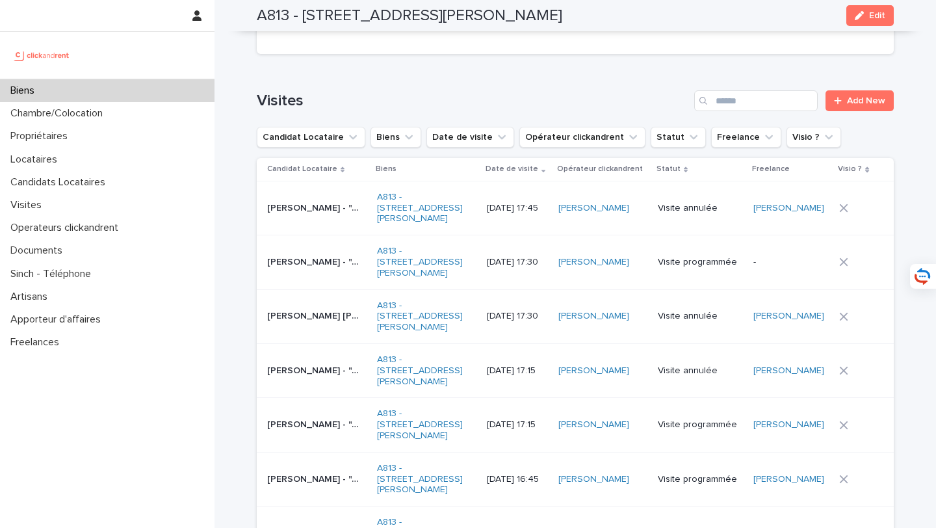
scroll to position [5108, 0]
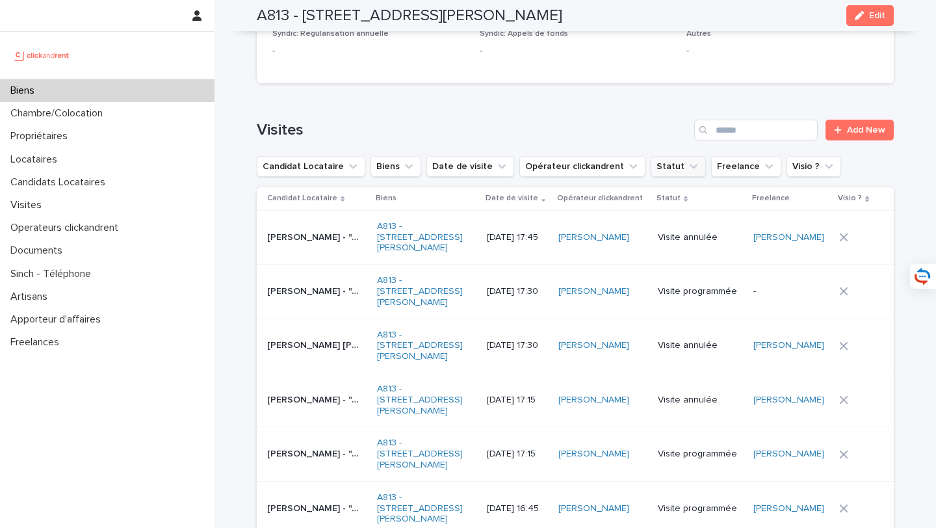
click at [687, 160] on icon "Statut" at bounding box center [693, 166] width 13 height 13
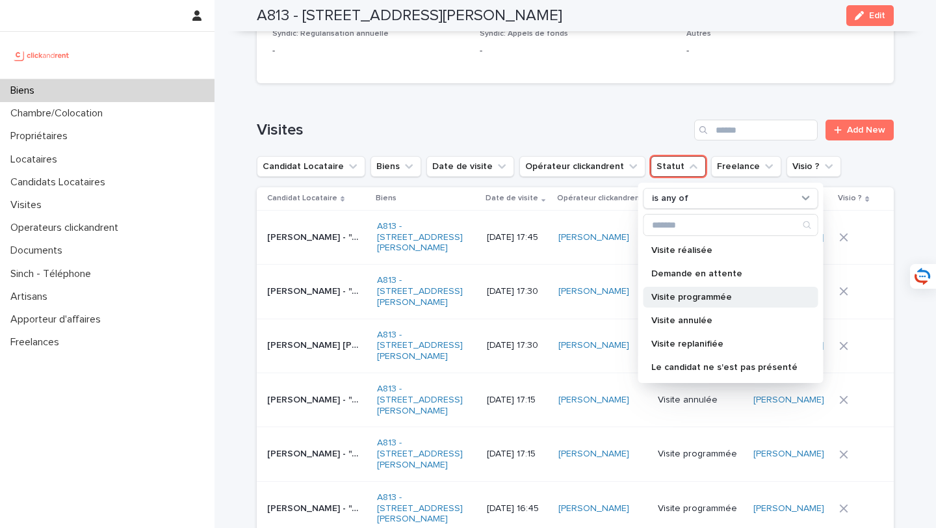
click at [697, 292] on p "Visite programmée" at bounding box center [724, 296] width 146 height 9
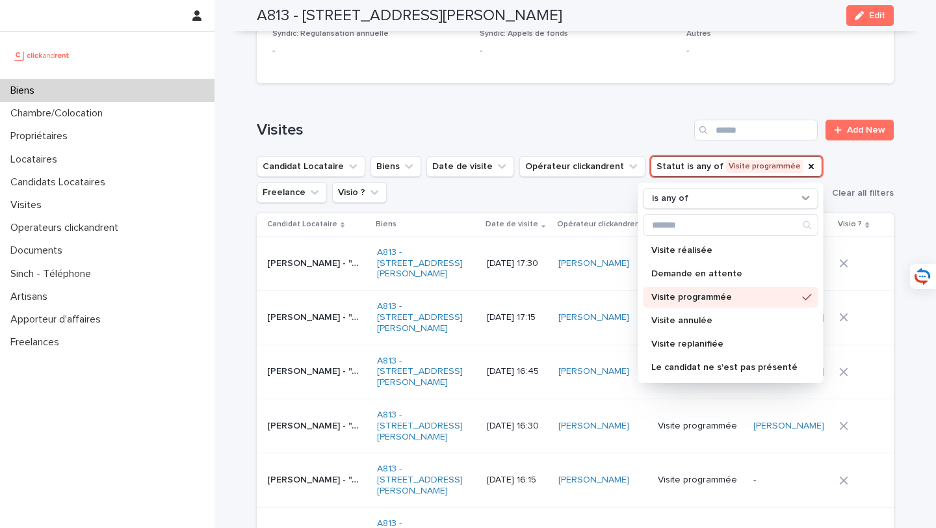
click at [622, 94] on div "Loading... Saving… Visites Add New Candidat Locataire Biens Date de visite Opér…" at bounding box center [575, 350] width 637 height 513
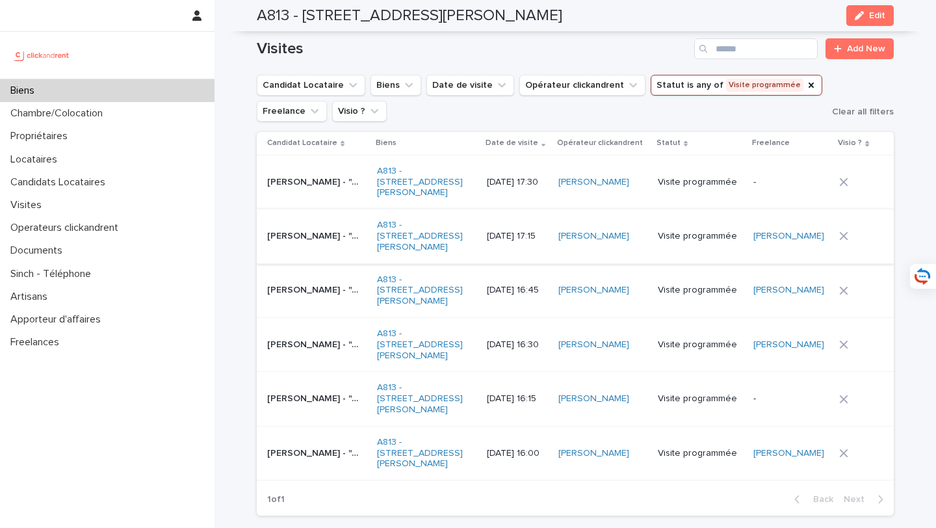
scroll to position [5184, 0]
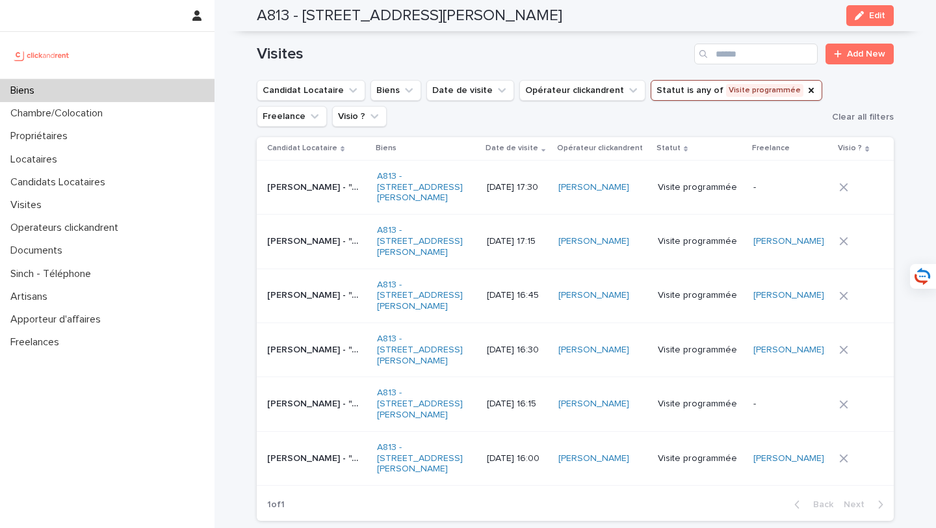
click at [287, 231] on div "Lisa Van schagen - "A813 - 67 rue Barthélémy Danjou, Boulogne-Billancourt 92100…" at bounding box center [316, 241] width 99 height 21
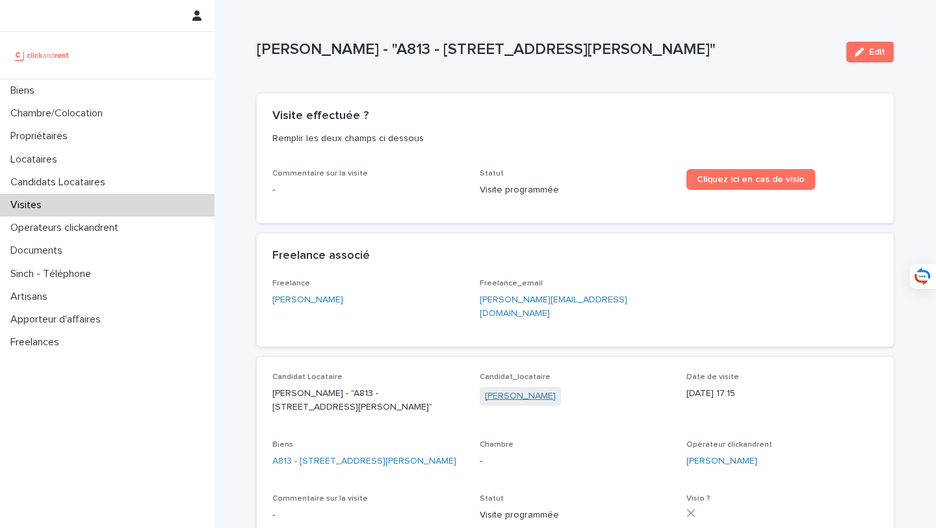
click at [539, 389] on link "Lisa Van schagen" at bounding box center [520, 396] width 71 height 14
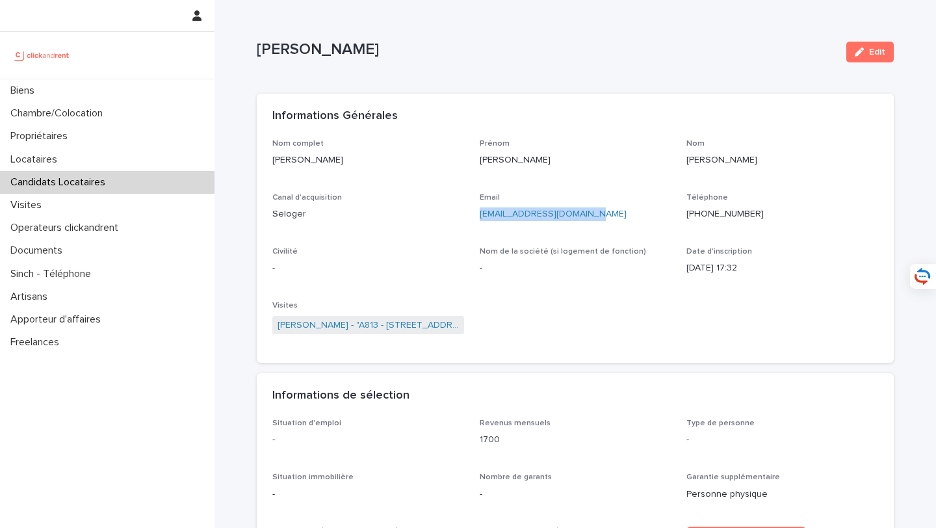
drag, startPoint x: 601, startPoint y: 212, endPoint x: 477, endPoint y: 213, distance: 124.1
click at [477, 213] on div "Nom complet Lisa Van schagen Prénom Lisa Nom Van schagen Canal d'acquisition Se…" at bounding box center [575, 243] width 606 height 209
copy link "lisaannablok@outlook.com"
drag, startPoint x: 783, startPoint y: 212, endPoint x: 694, endPoint y: 213, distance: 89.0
click at [694, 213] on p "+33774144279" at bounding box center [782, 214] width 192 height 14
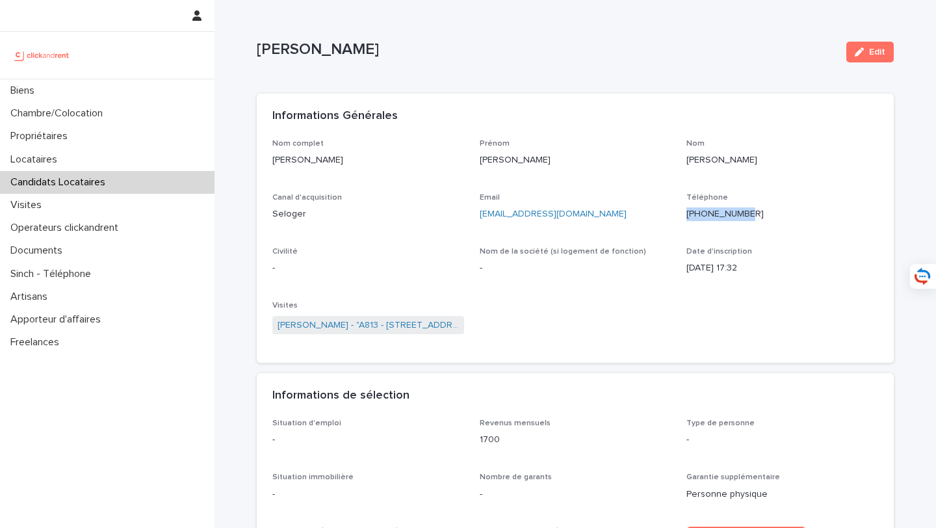
copy ringoverc2c-84e06f14122c "+33774144279"
click at [147, 94] on div "Biens" at bounding box center [107, 90] width 214 height 23
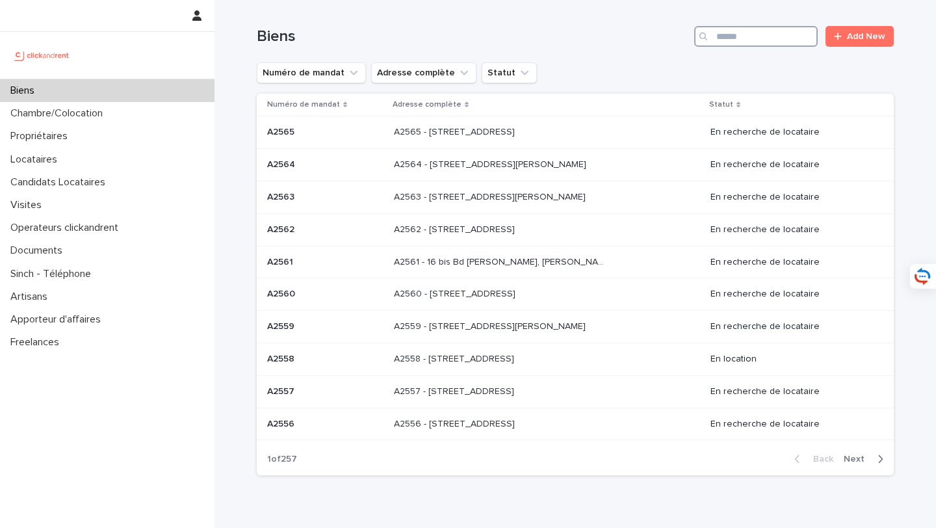
click at [774, 32] on input "Search" at bounding box center [755, 36] width 123 height 21
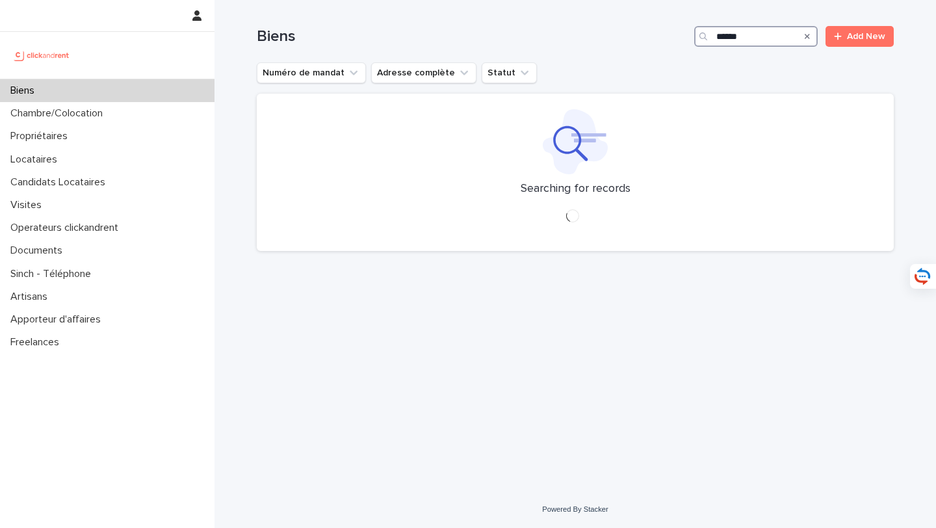
type input "*****"
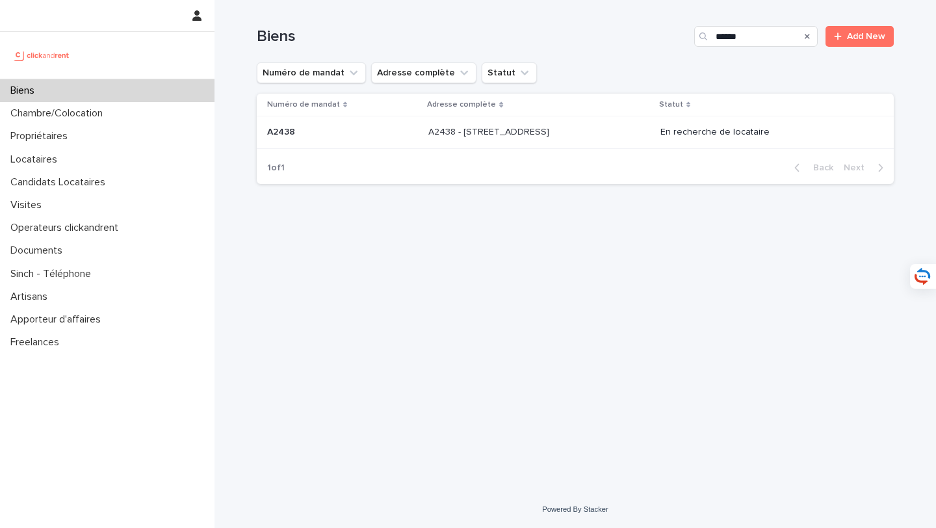
click at [591, 138] on div "A2438 - 28 rue Littré, Nantes 44000 A2438 - 28 rue Littré, Nantes 44000" at bounding box center [539, 132] width 222 height 21
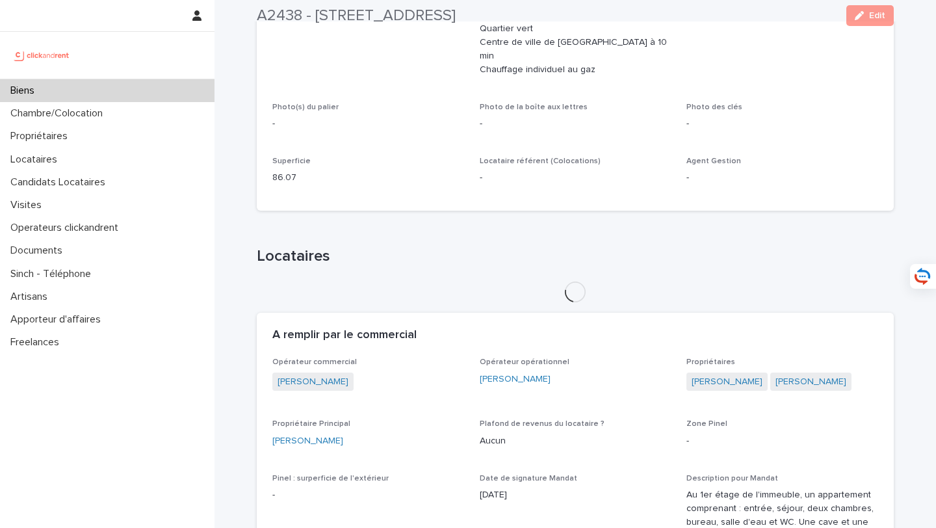
scroll to position [520, 0]
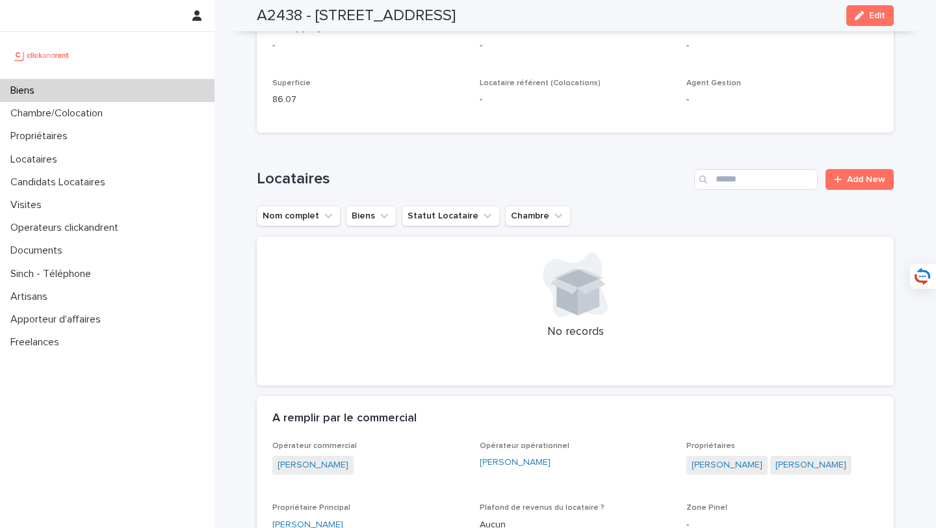
click at [307, 518] on link "Philippe Serra" at bounding box center [307, 525] width 71 height 14
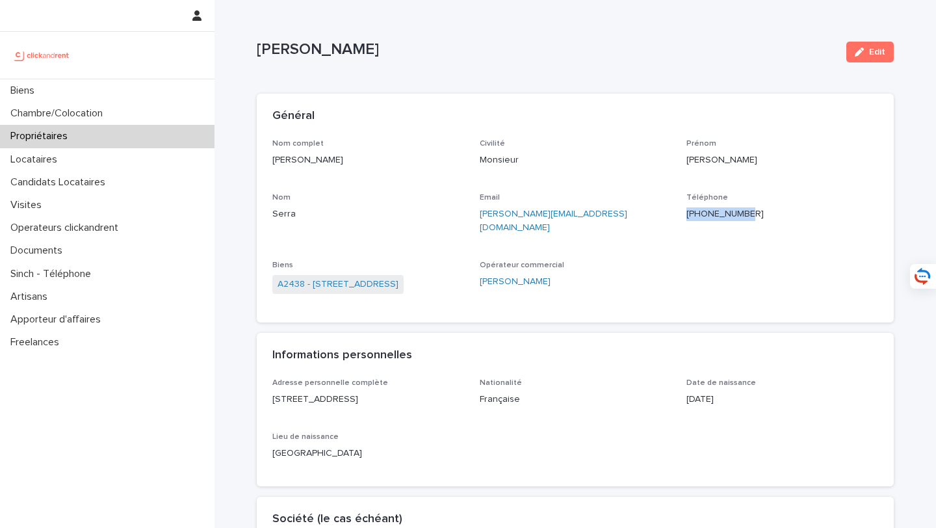
drag, startPoint x: 769, startPoint y: 213, endPoint x: 697, endPoint y: 213, distance: 72.1
click at [697, 213] on p "+33638876876" at bounding box center [782, 214] width 192 height 14
copy ringoverc2c-84e06f14122c "+33638876876"
drag, startPoint x: 640, startPoint y: 257, endPoint x: 636, endPoint y: 242, distance: 15.3
click at [640, 261] on div "Opérateur commercial Ulysse Lelièvre" at bounding box center [576, 280] width 192 height 38
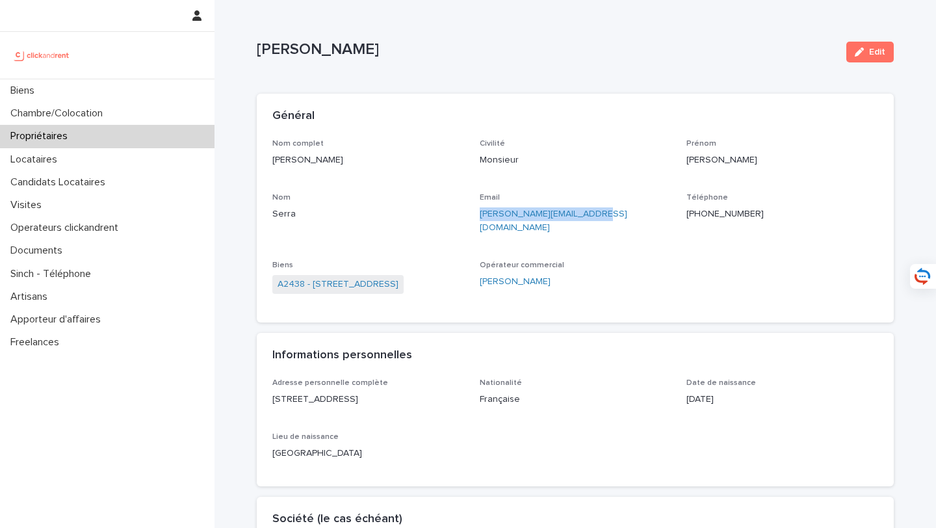
drag, startPoint x: 624, startPoint y: 220, endPoint x: 477, endPoint y: 216, distance: 146.9
click at [477, 216] on div "Nom complet Philippe Serra Civilité Monsieur Prénom Philippe Nom Serra Email ph…" at bounding box center [575, 223] width 606 height 168
copy link "philippe.serra@icloud.com"
click at [122, 203] on div "Visites" at bounding box center [107, 205] width 214 height 23
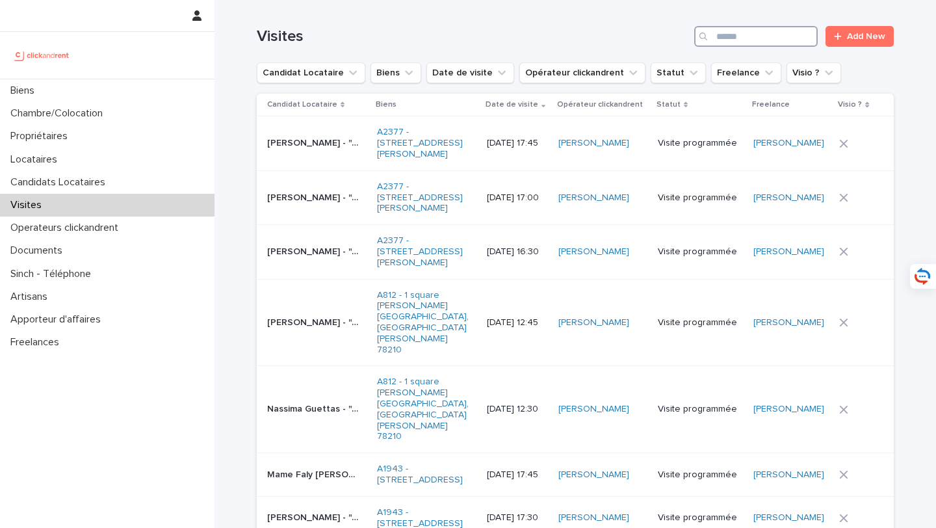
click at [773, 42] on input "Search" at bounding box center [755, 36] width 123 height 21
type input "*"
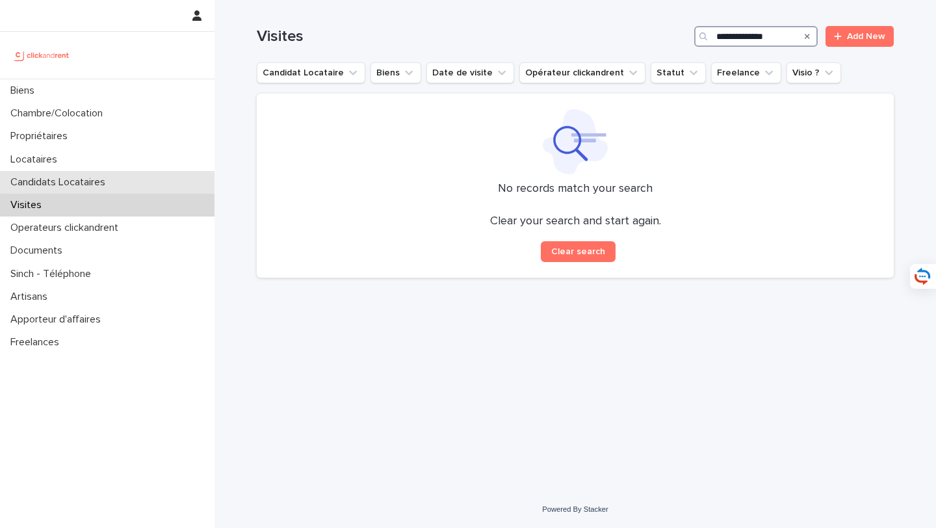
type input "**********"
click at [142, 175] on div "Candidats Locataires" at bounding box center [107, 182] width 214 height 23
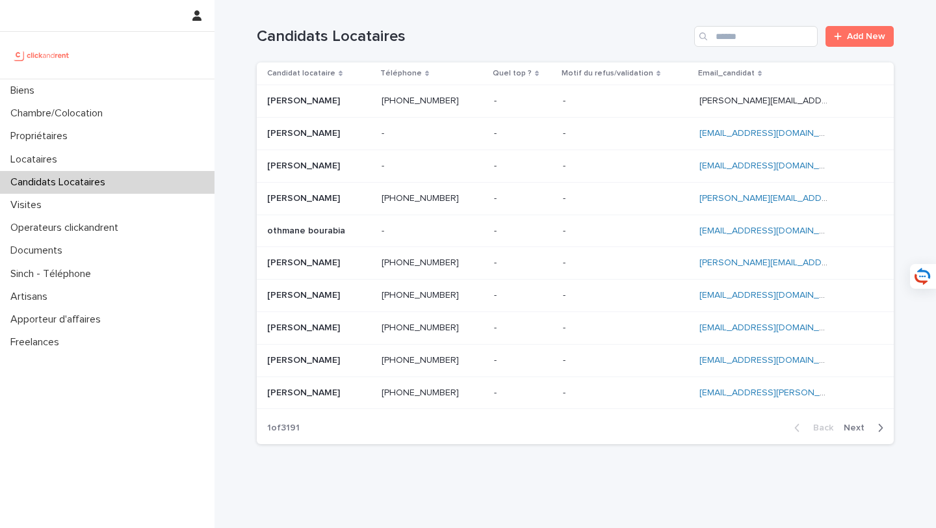
click at [793, 51] on div "Candidats Locataires Add New" at bounding box center [575, 31] width 637 height 62
click at [753, 35] on input "Search" at bounding box center [755, 36] width 123 height 21
paste input "**********"
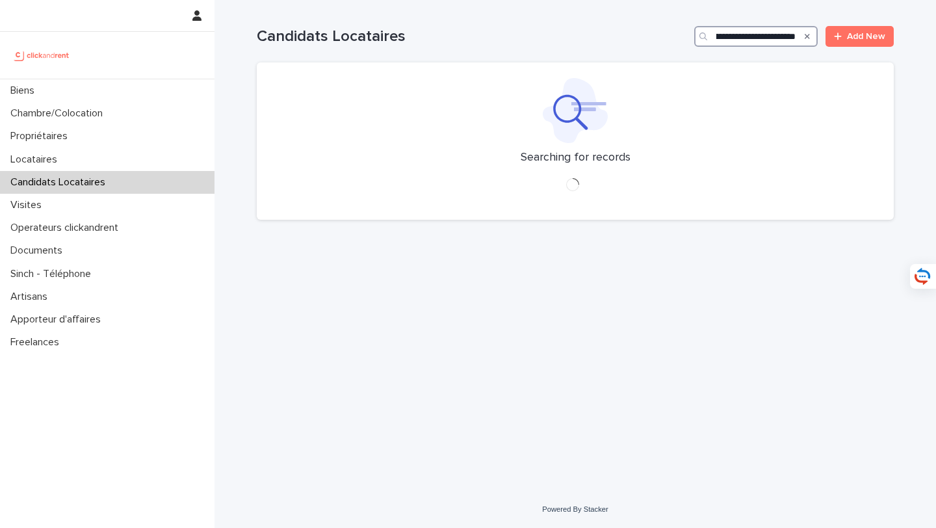
type input "**********"
click at [811, 37] on div "Search" at bounding box center [807, 36] width 21 height 21
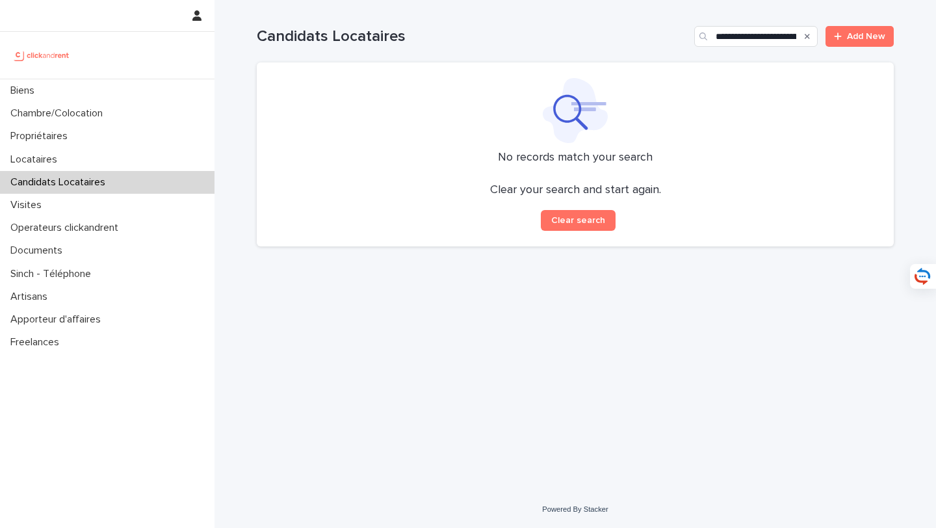
click at [809, 35] on icon "Search" at bounding box center [807, 36] width 5 height 5
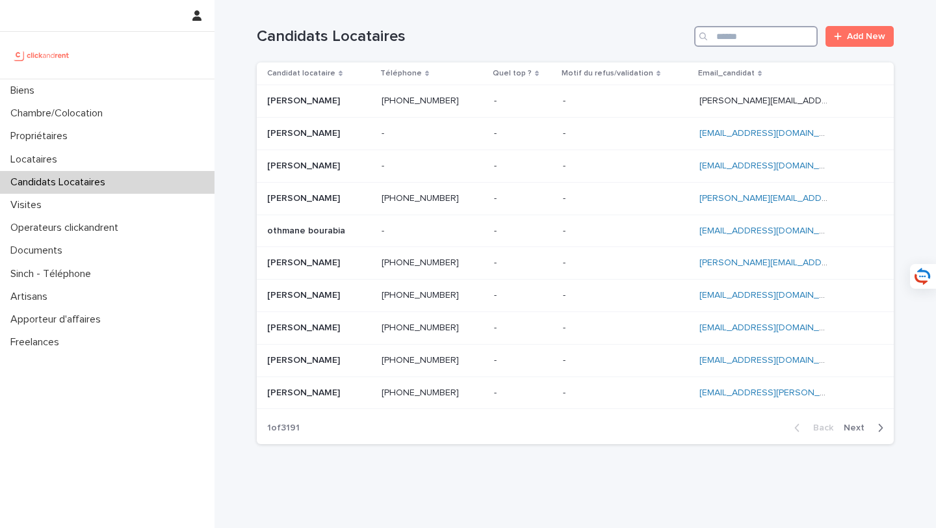
click at [778, 38] on input "Search" at bounding box center [755, 36] width 123 height 21
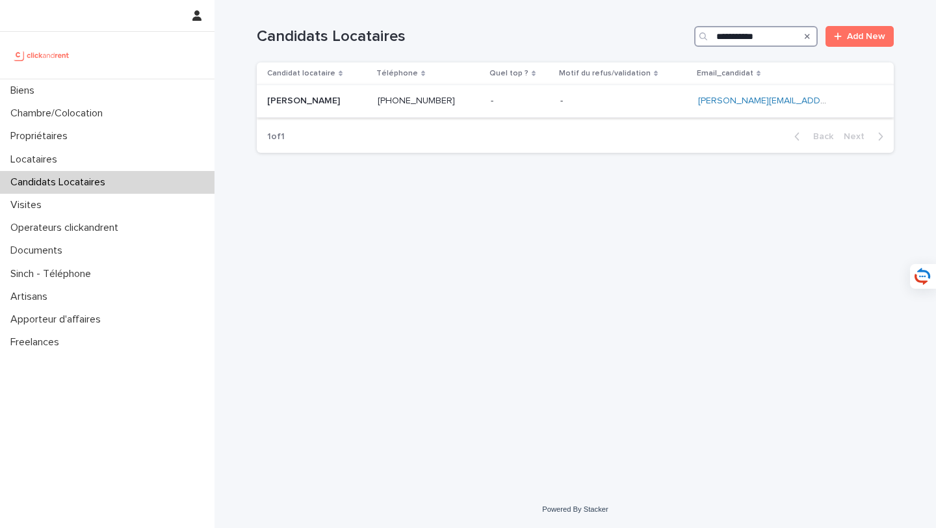
type input "**********"
click at [331, 103] on p at bounding box center [317, 101] width 100 height 11
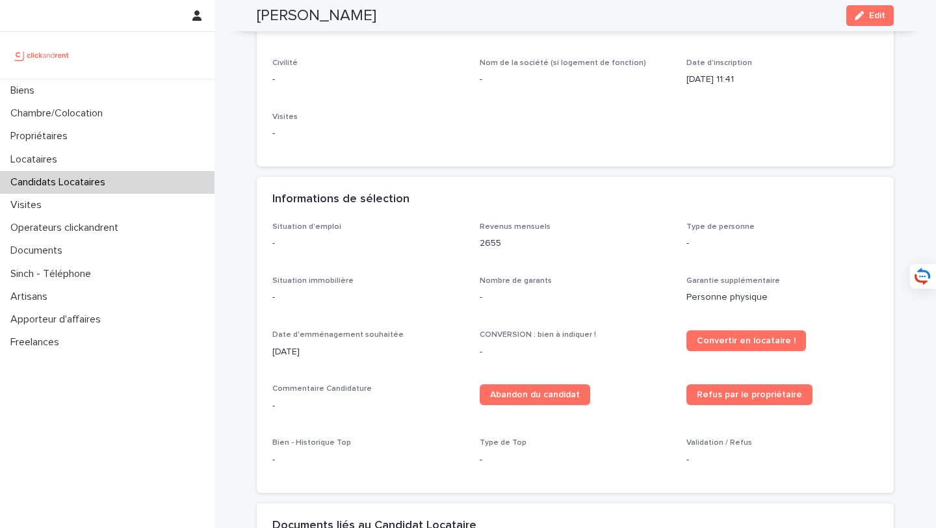
scroll to position [237, 0]
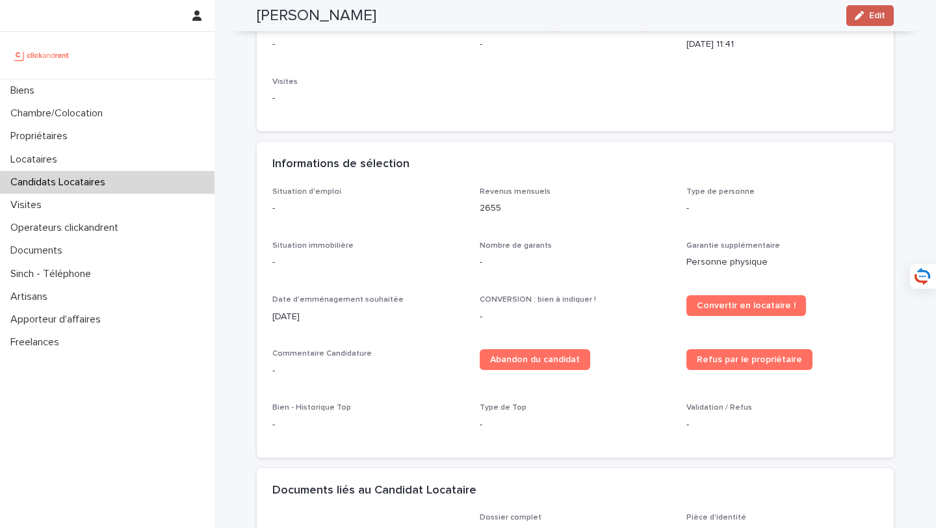
click at [879, 14] on span "Edit" at bounding box center [877, 15] width 16 height 9
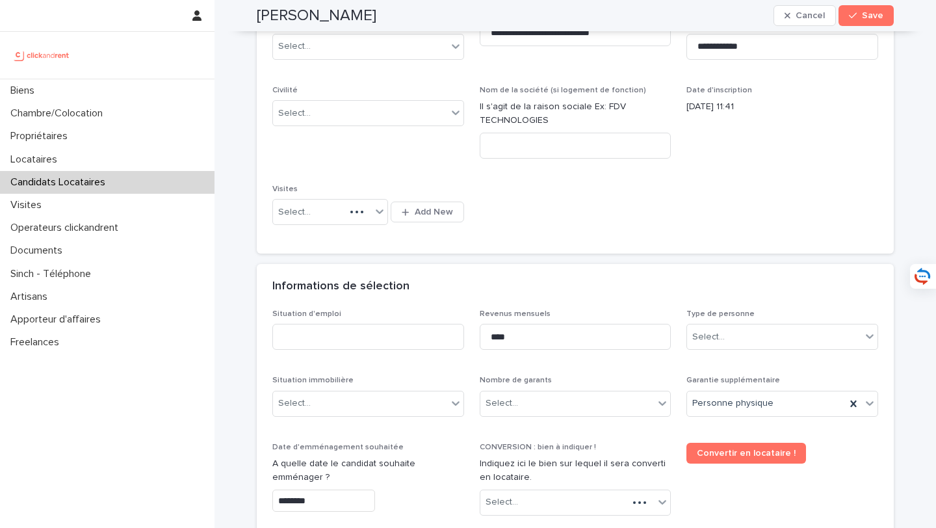
scroll to position [435, 0]
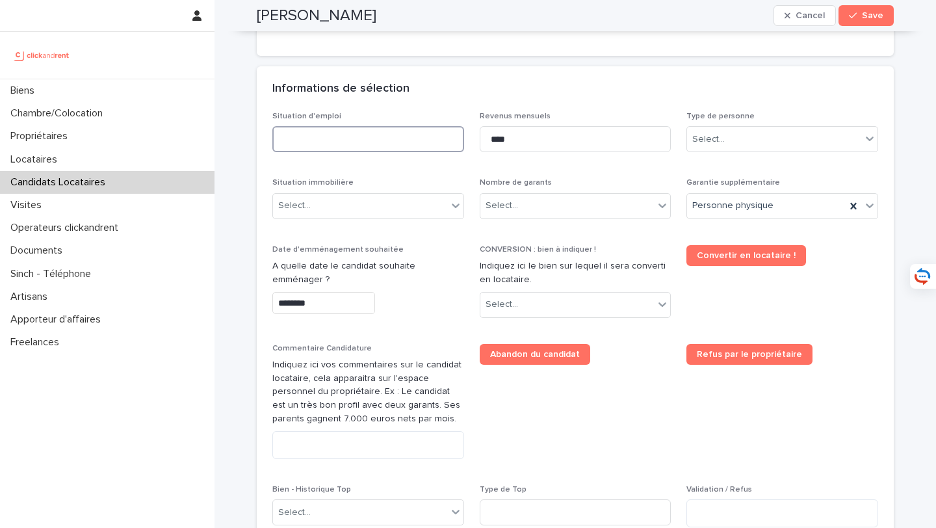
click at [367, 129] on input at bounding box center [368, 139] width 192 height 26
type input "***"
click at [582, 138] on input "****" at bounding box center [576, 139] width 192 height 26
type input "****"
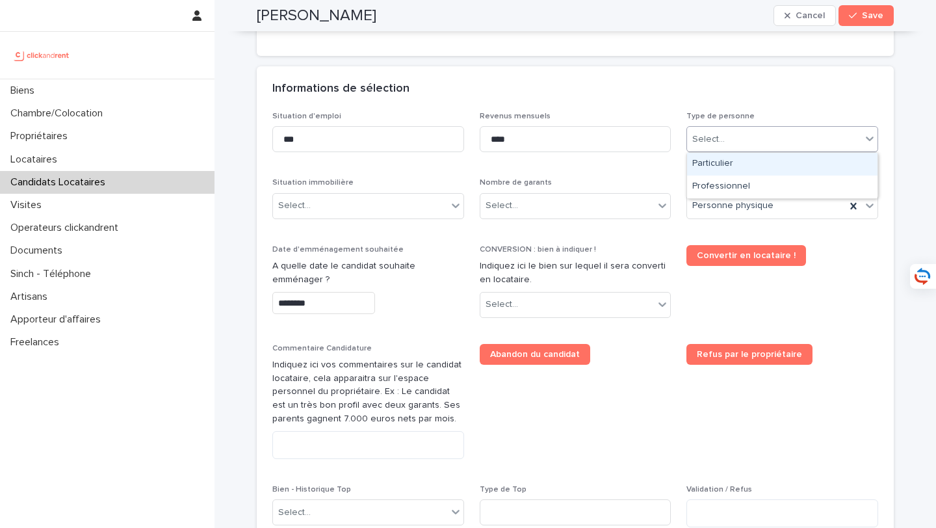
click at [777, 148] on div "Select..." at bounding box center [774, 139] width 174 height 21
click at [738, 165] on div "Particulier" at bounding box center [782, 164] width 190 height 23
click at [396, 221] on div "Situation immobilière Select..." at bounding box center [368, 203] width 192 height 51
click at [392, 216] on div "Select..." at bounding box center [368, 206] width 192 height 26
click at [424, 202] on div "Select..." at bounding box center [360, 205] width 174 height 21
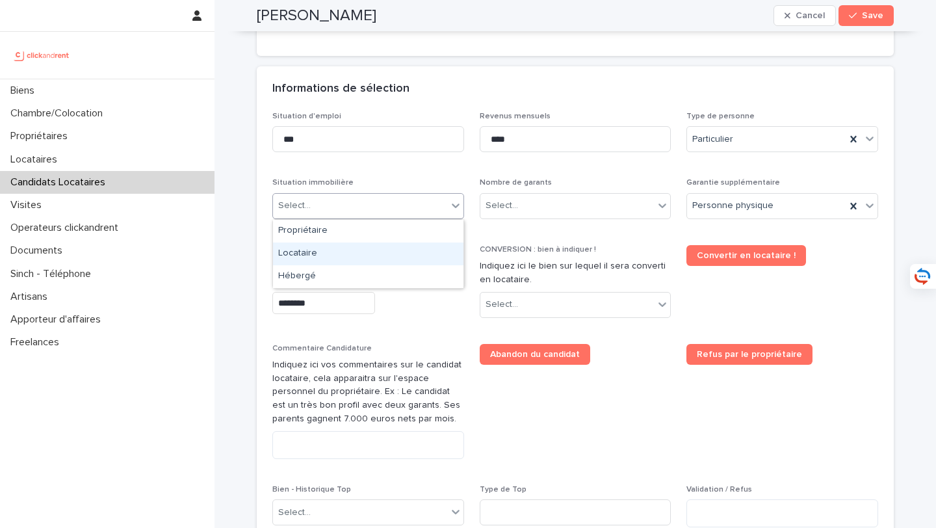
click at [409, 255] on div "Locataire" at bounding box center [368, 253] width 190 height 23
click at [544, 216] on div "Select..." at bounding box center [567, 205] width 174 height 21
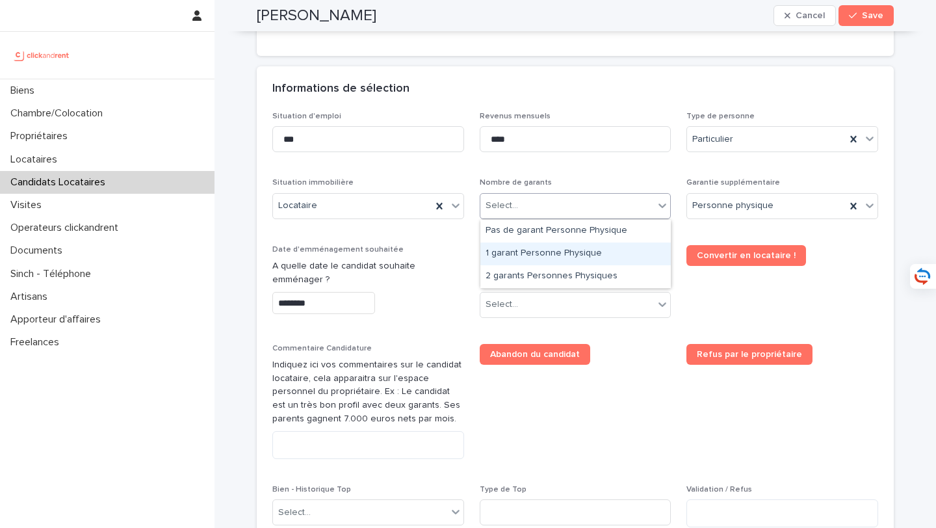
click at [574, 250] on div "1 garant Personne Physique" at bounding box center [575, 253] width 190 height 23
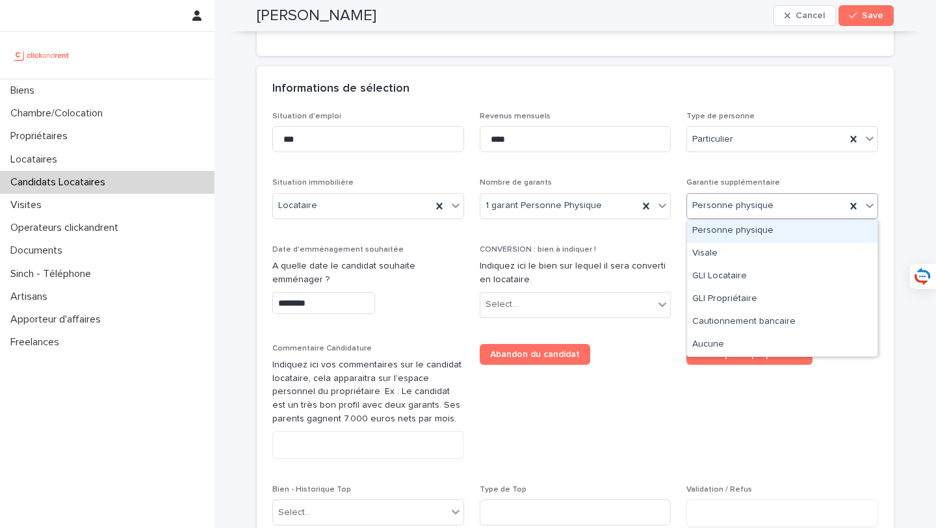
click at [580, 245] on p "CONVERSION : bien à indiquer !" at bounding box center [576, 249] width 192 height 9
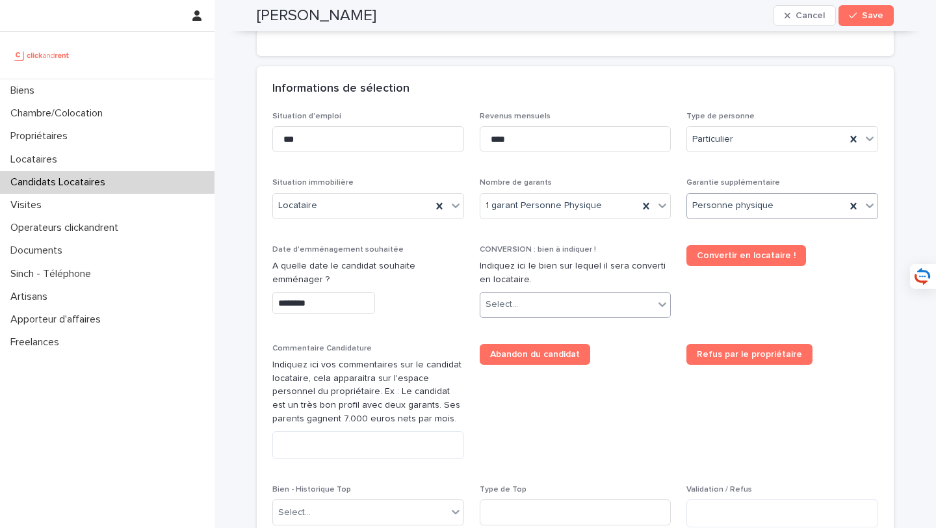
click at [578, 310] on div "Select..." at bounding box center [567, 304] width 174 height 21
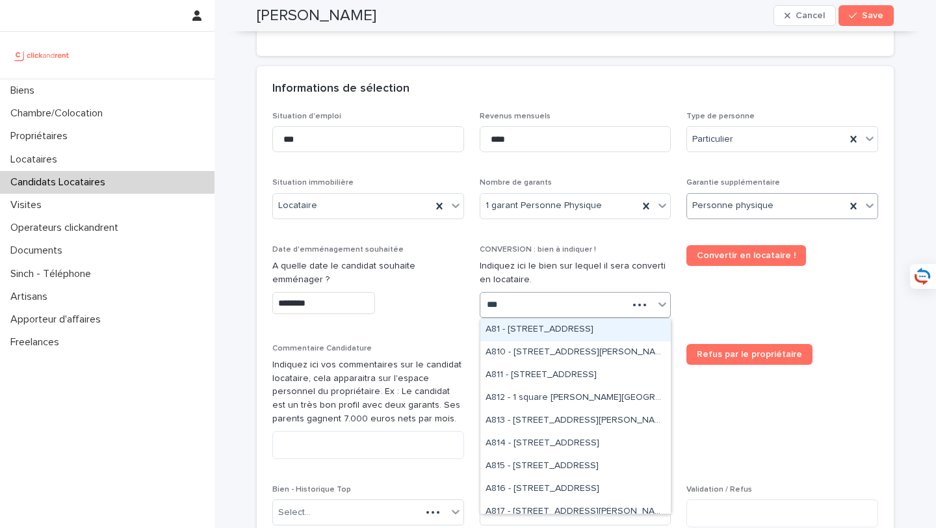
type input "****"
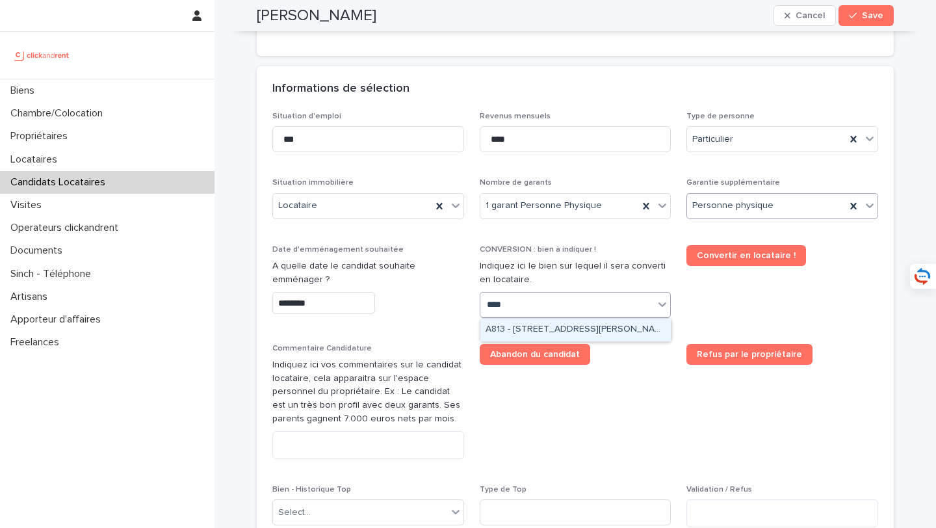
click at [561, 331] on div "A813 - 67 rue Barthélémy Danjou, Boulogne-Billancourt 92100" at bounding box center [575, 329] width 190 height 23
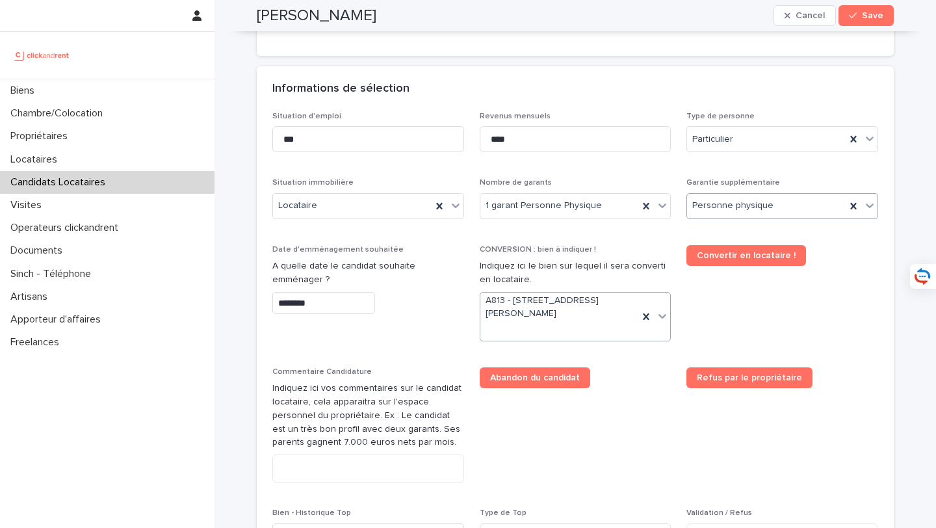
scroll to position [446, 0]
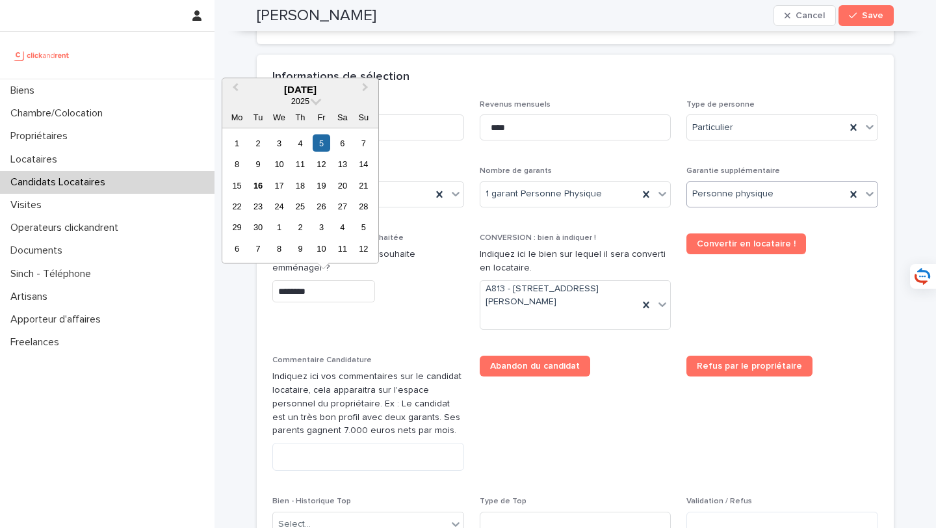
click at [346, 296] on input "********" at bounding box center [323, 291] width 103 height 23
click at [240, 205] on div "22" at bounding box center [237, 207] width 18 height 18
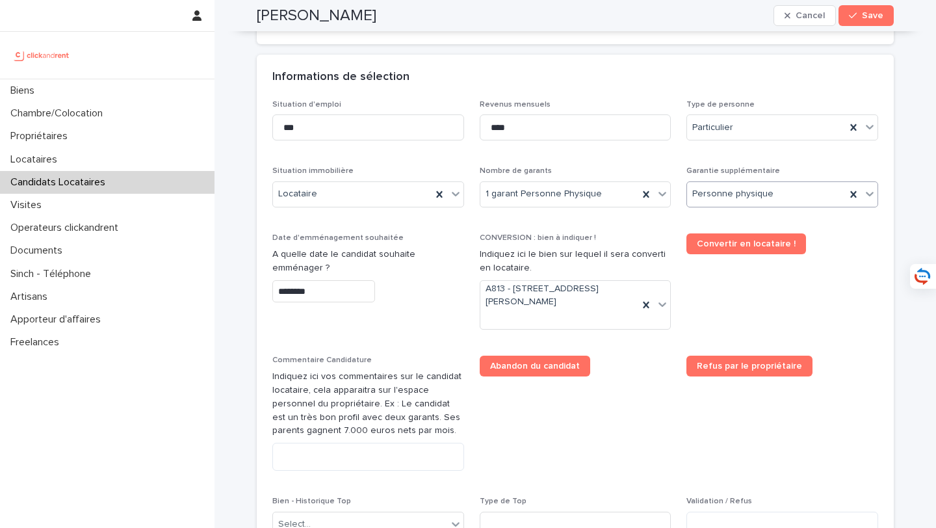
type input "*********"
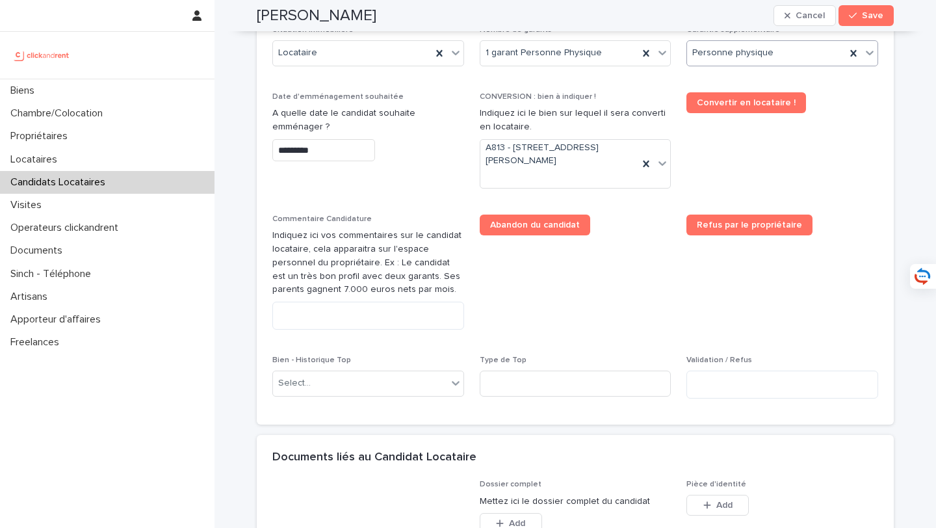
scroll to position [589, 0]
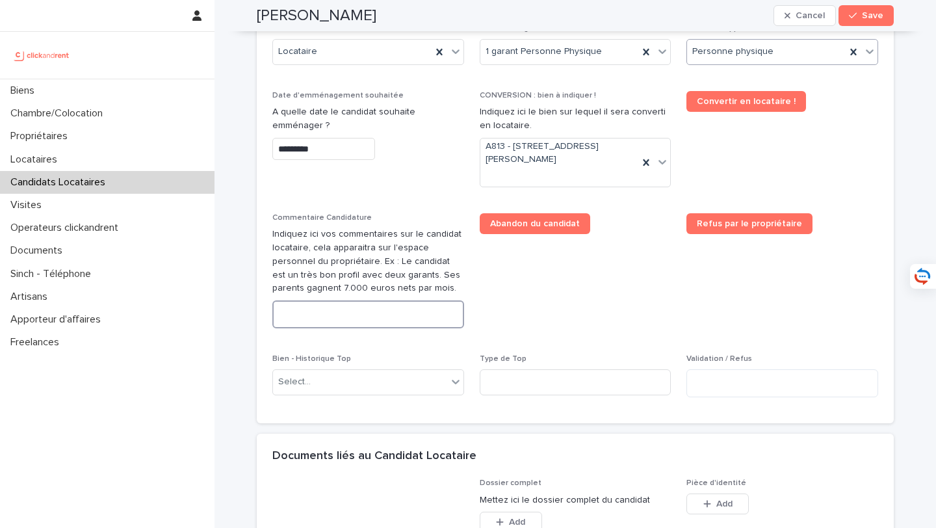
click at [363, 307] on textarea at bounding box center [368, 314] width 192 height 28
click at [349, 322] on textarea at bounding box center [368, 314] width 192 height 28
paste textarea "**********"
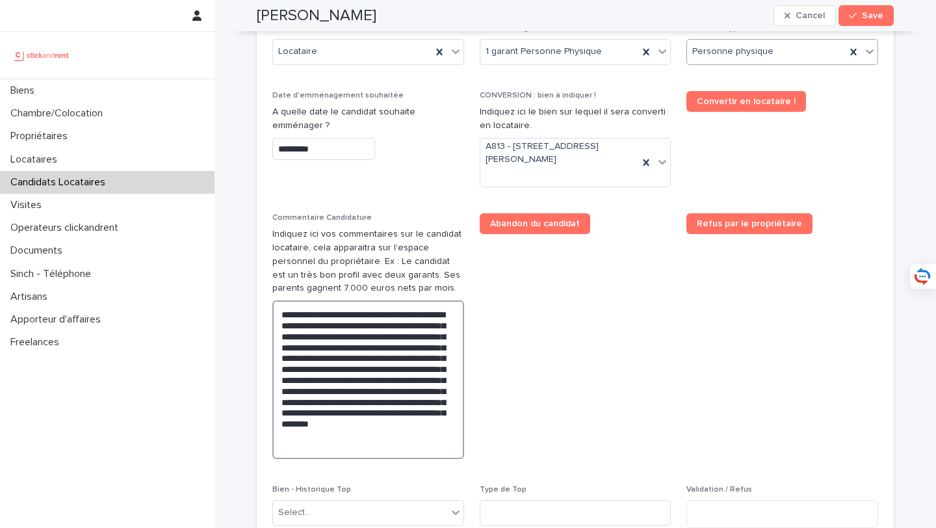
drag, startPoint x: 372, startPoint y: 325, endPoint x: 348, endPoint y: 325, distance: 24.0
click at [348, 325] on textarea "**********" at bounding box center [368, 379] width 192 height 159
drag, startPoint x: 452, startPoint y: 314, endPoint x: 256, endPoint y: 312, distance: 195.6
click at [256, 312] on div "**********" at bounding box center [575, 163] width 650 height 1505
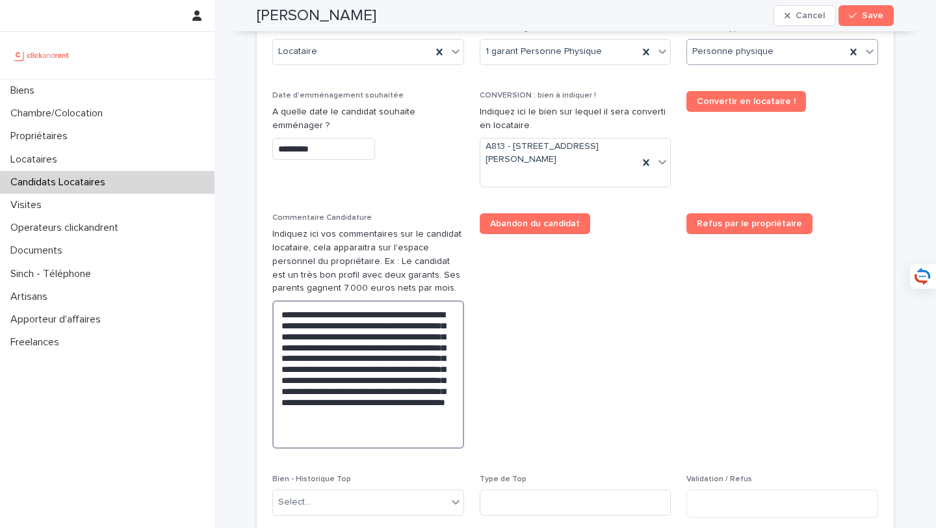
click at [455, 312] on textarea "**********" at bounding box center [368, 374] width 192 height 148
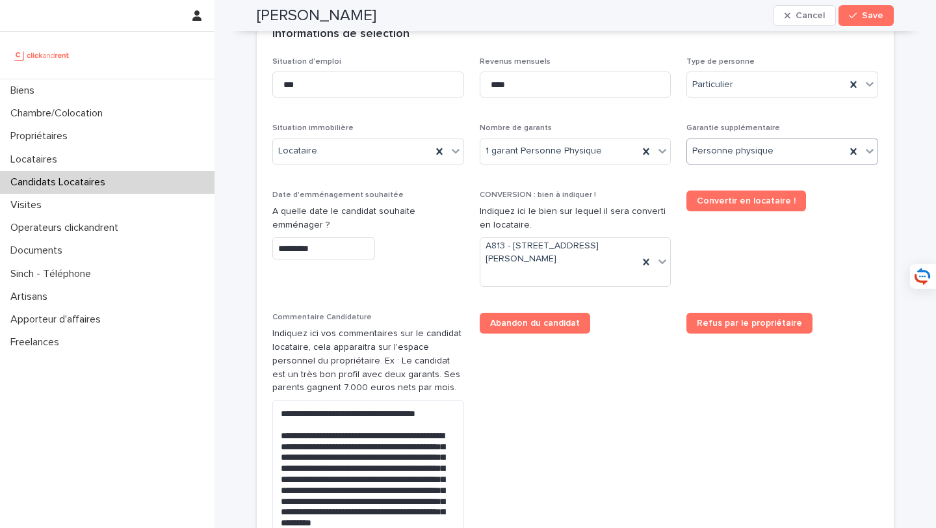
scroll to position [492, 0]
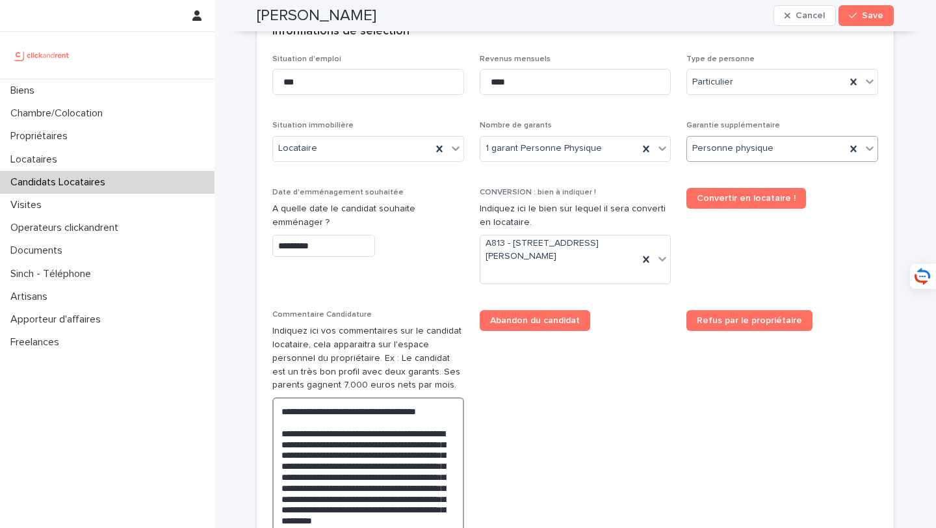
click at [391, 456] on textarea "**********" at bounding box center [368, 476] width 192 height 159
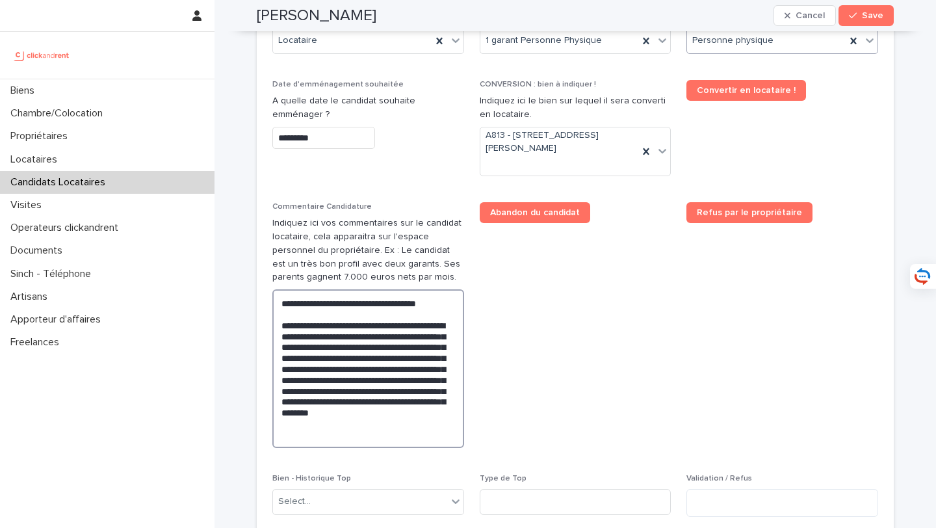
click at [343, 367] on textarea "**********" at bounding box center [368, 368] width 192 height 159
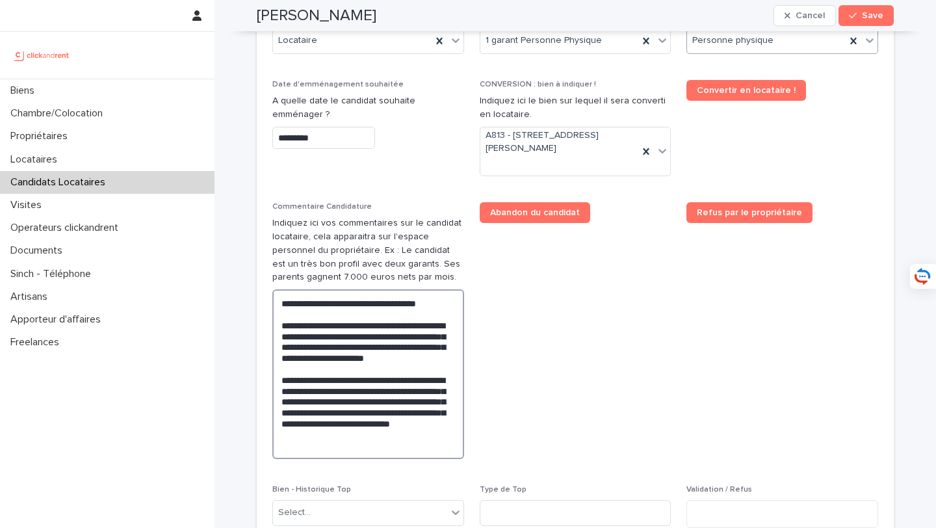
click at [333, 402] on textarea "**********" at bounding box center [368, 374] width 192 height 170
drag, startPoint x: 417, startPoint y: 441, endPoint x: 445, endPoint y: 421, distance: 34.1
click at [445, 421] on textarea "**********" at bounding box center [368, 374] width 192 height 170
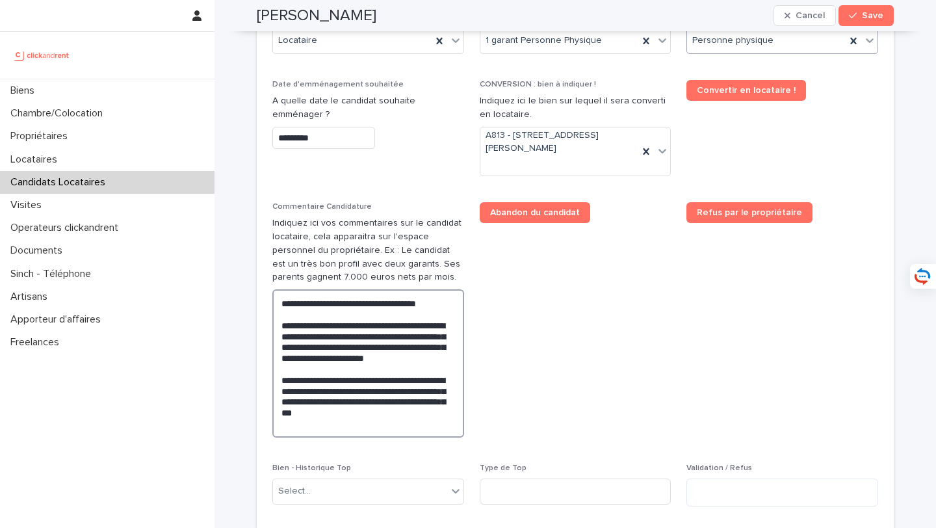
click at [428, 405] on textarea "**********" at bounding box center [368, 363] width 192 height 148
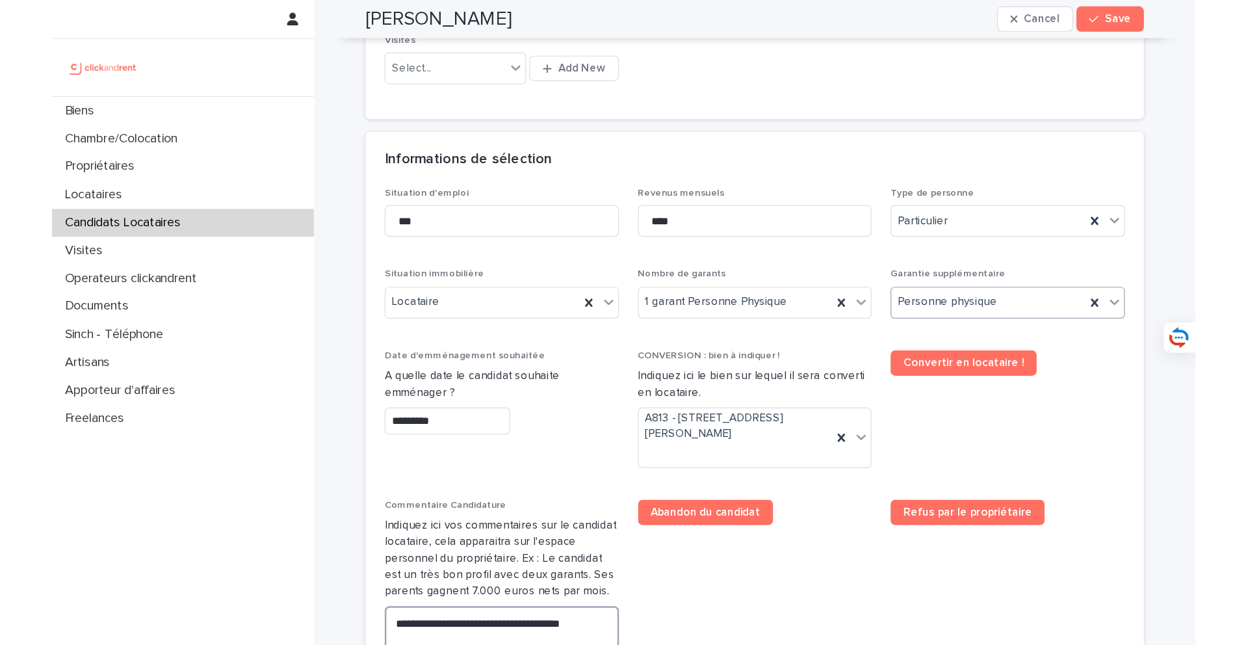
scroll to position [373, 0]
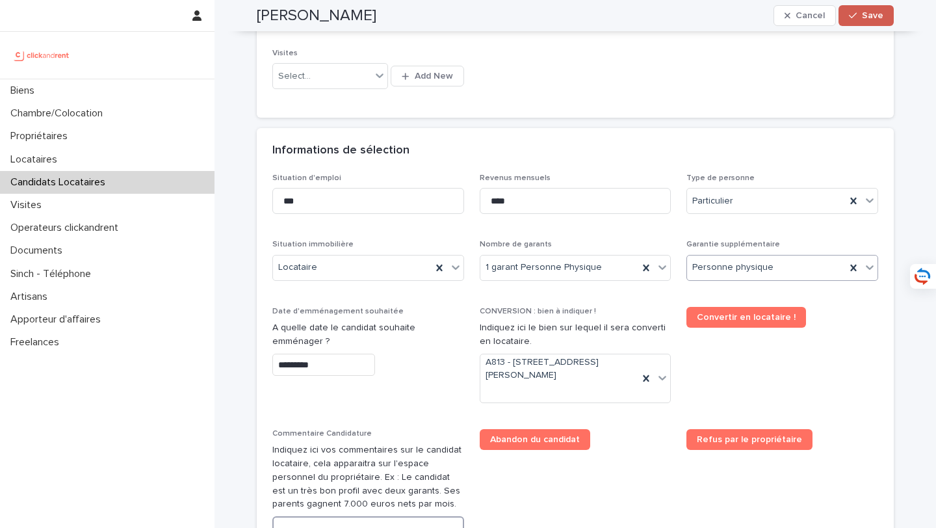
type textarea "**********"
click at [874, 18] on span "Save" at bounding box center [872, 15] width 21 height 9
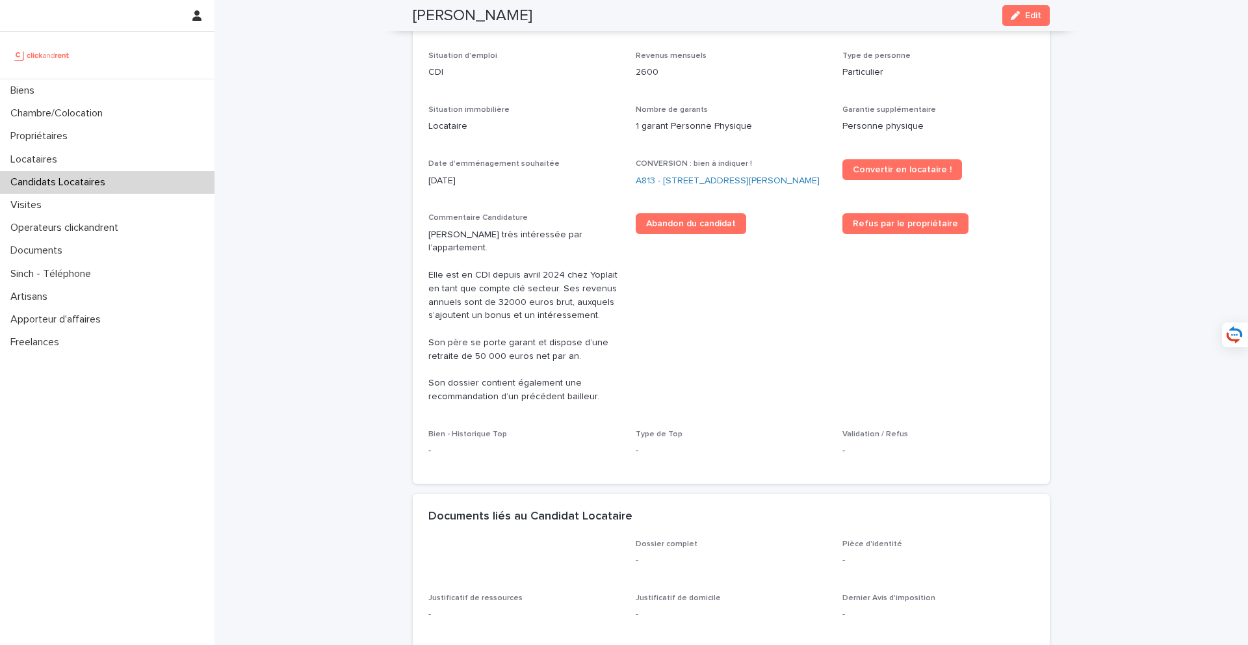
scroll to position [138, 0]
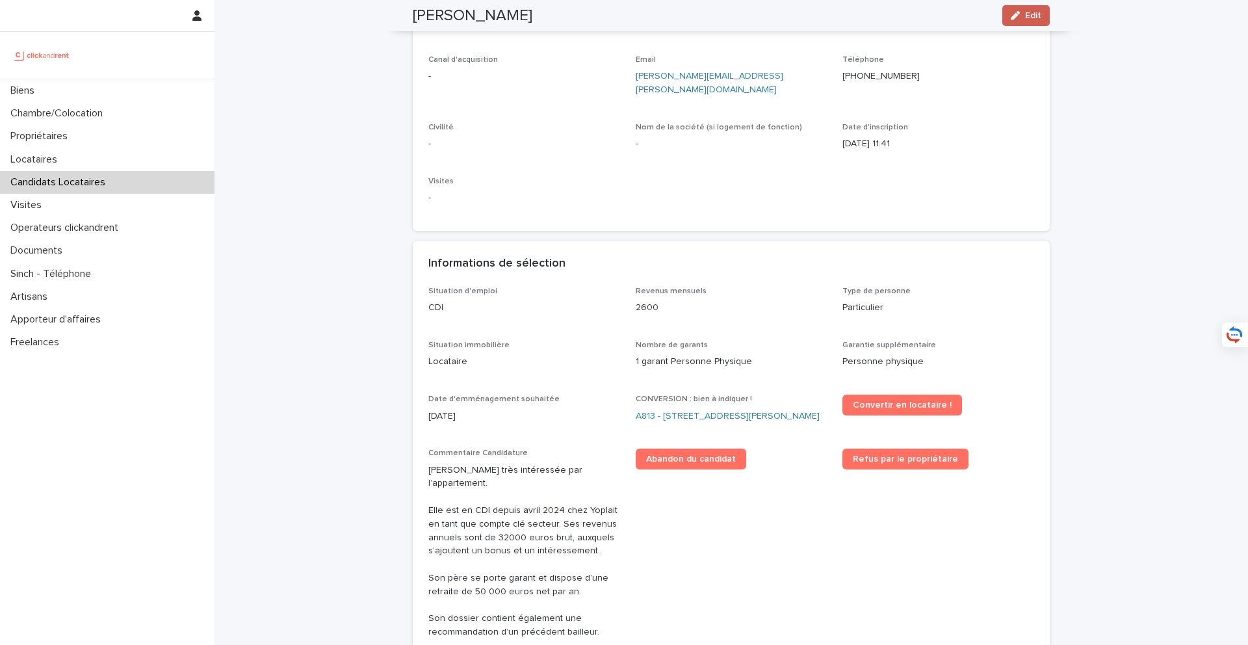
click at [935, 13] on span "Edit" at bounding box center [1033, 15] width 16 height 9
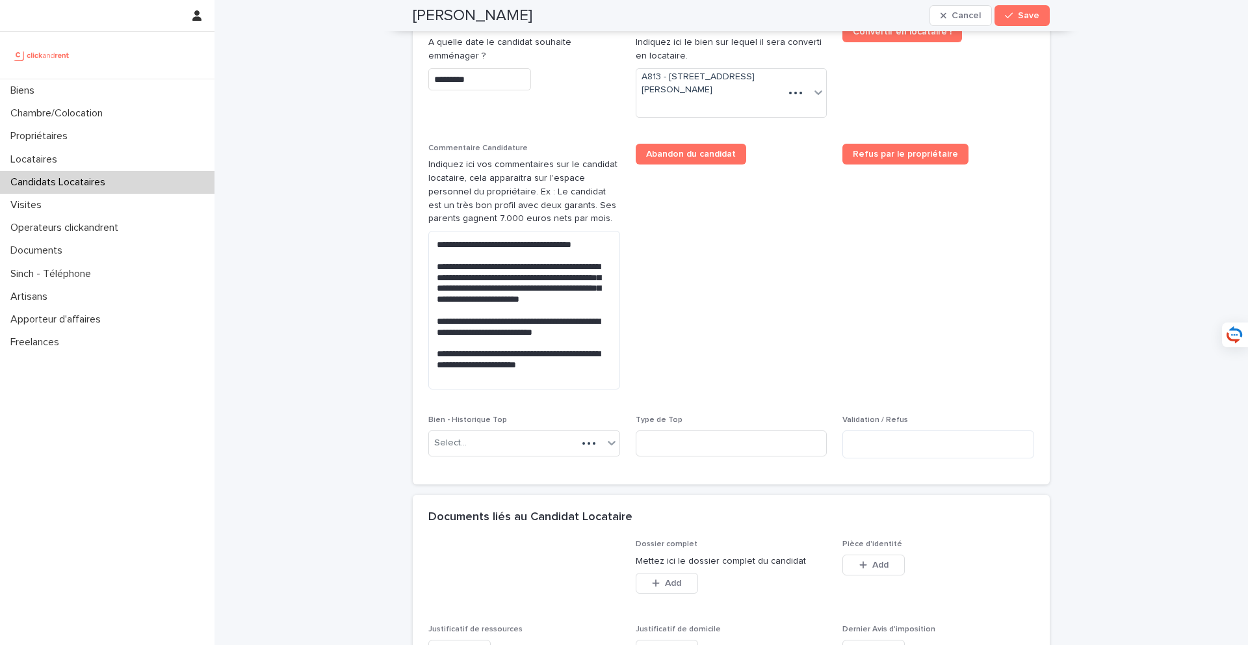
scroll to position [916, 0]
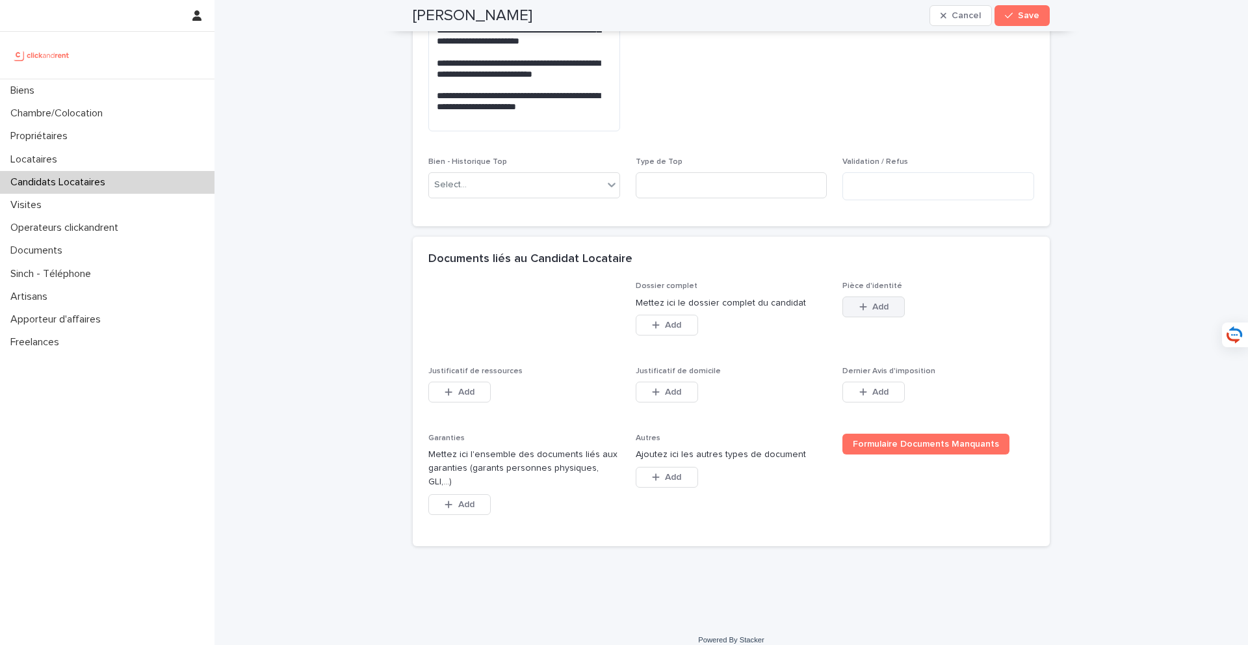
click at [873, 300] on button "Add" at bounding box center [873, 306] width 62 height 21
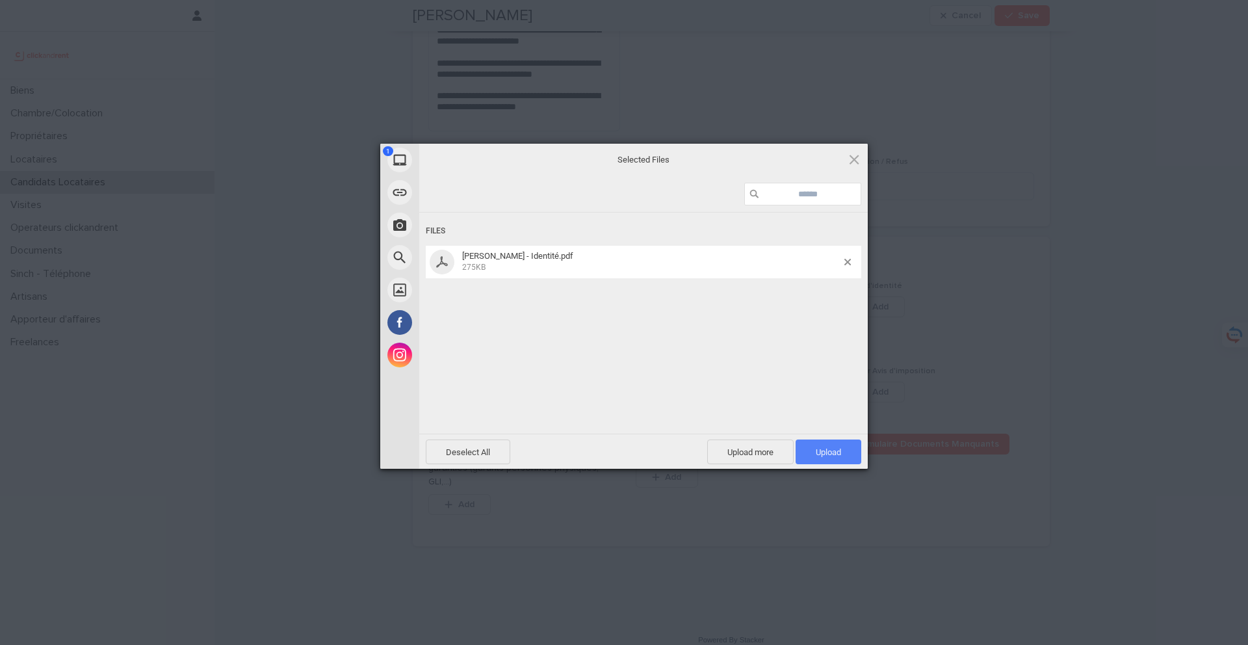
click at [840, 447] on span "Upload 1" at bounding box center [828, 452] width 25 height 10
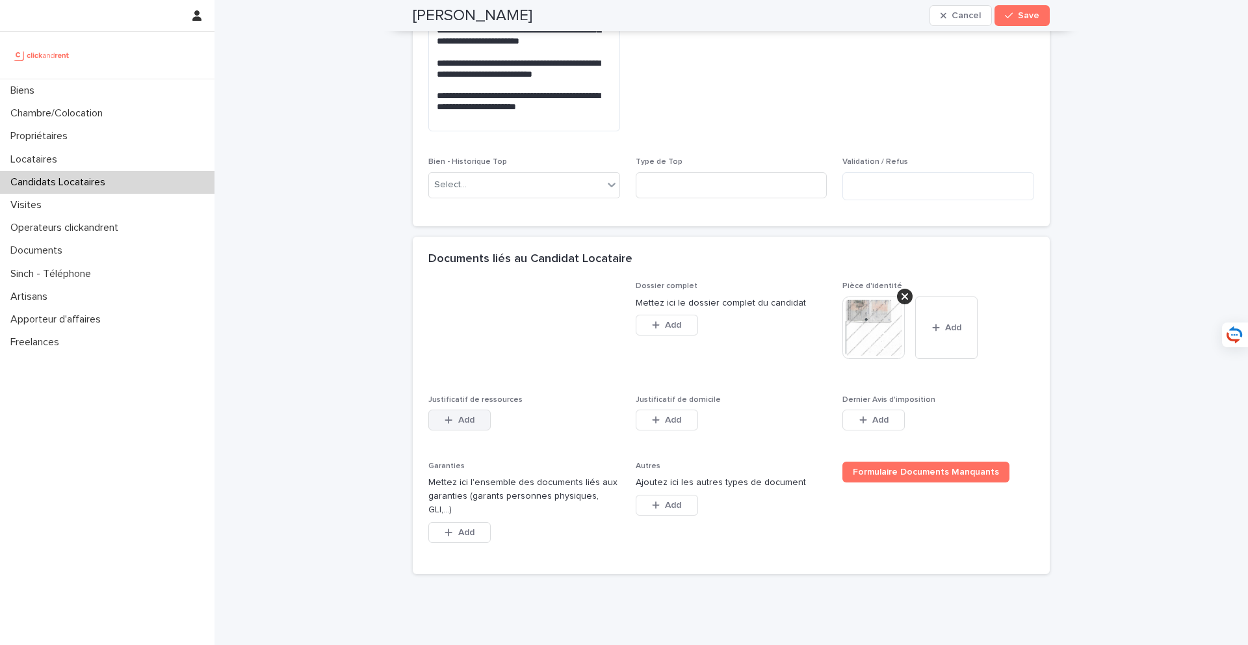
click at [474, 420] on span "Add" at bounding box center [466, 419] width 16 height 9
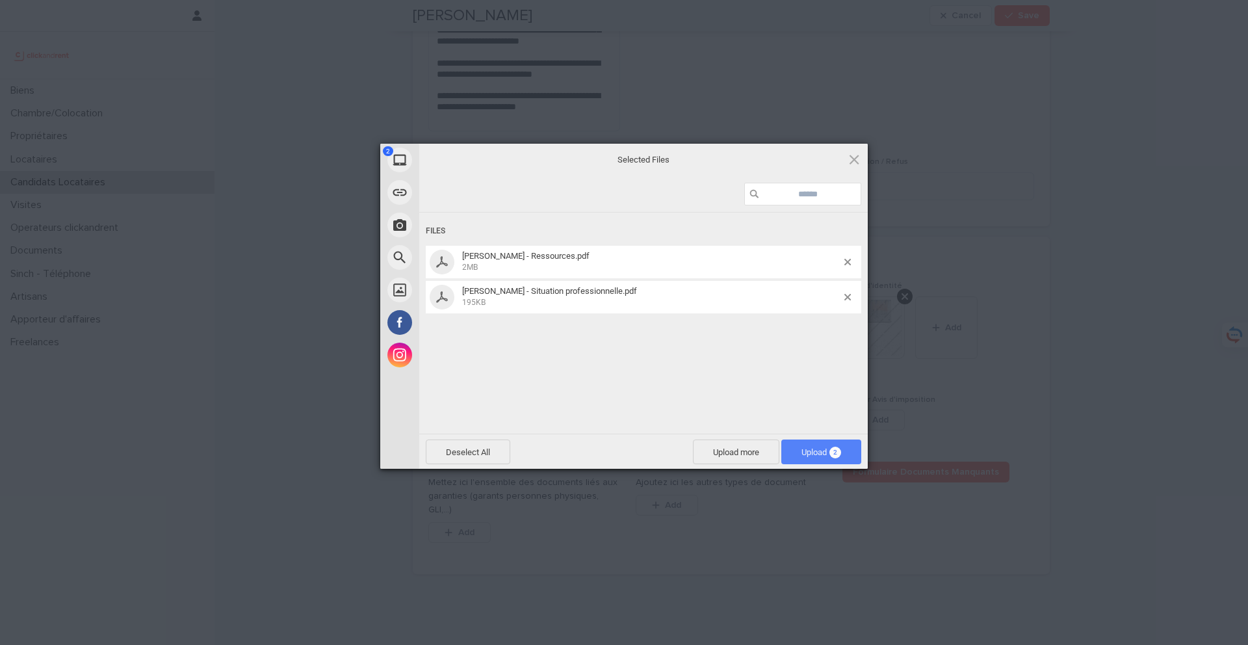
click at [808, 454] on span "Upload 2" at bounding box center [821, 452] width 40 height 10
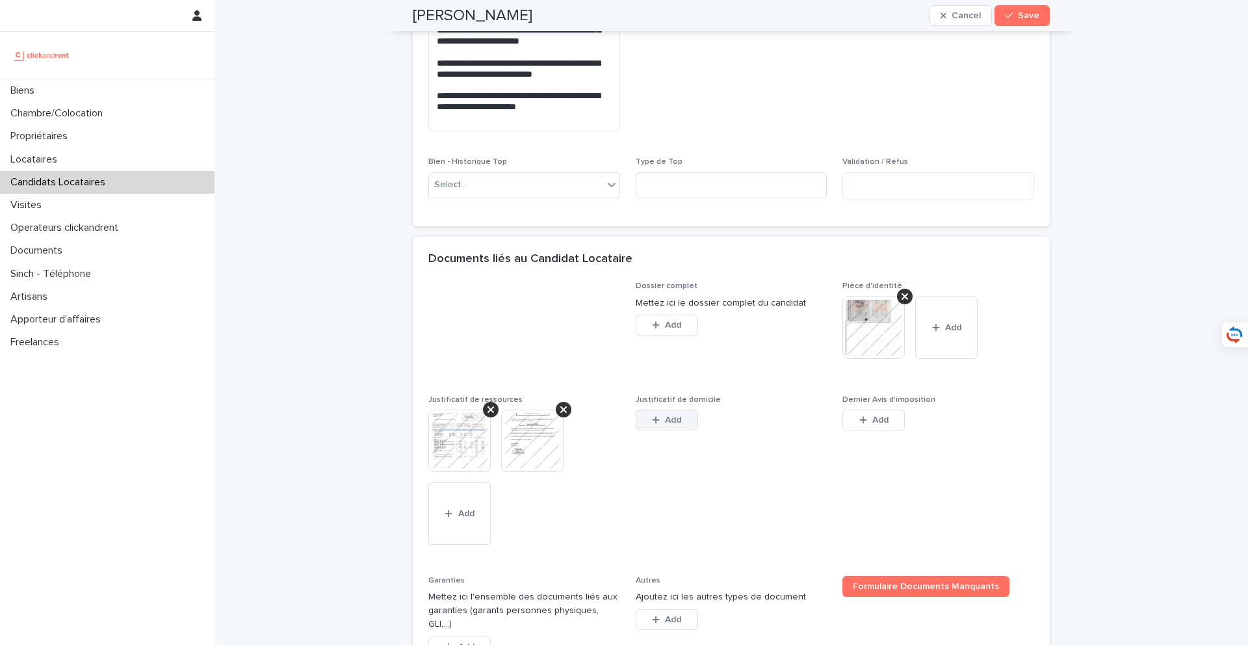
click at [690, 415] on button "Add" at bounding box center [667, 419] width 62 height 21
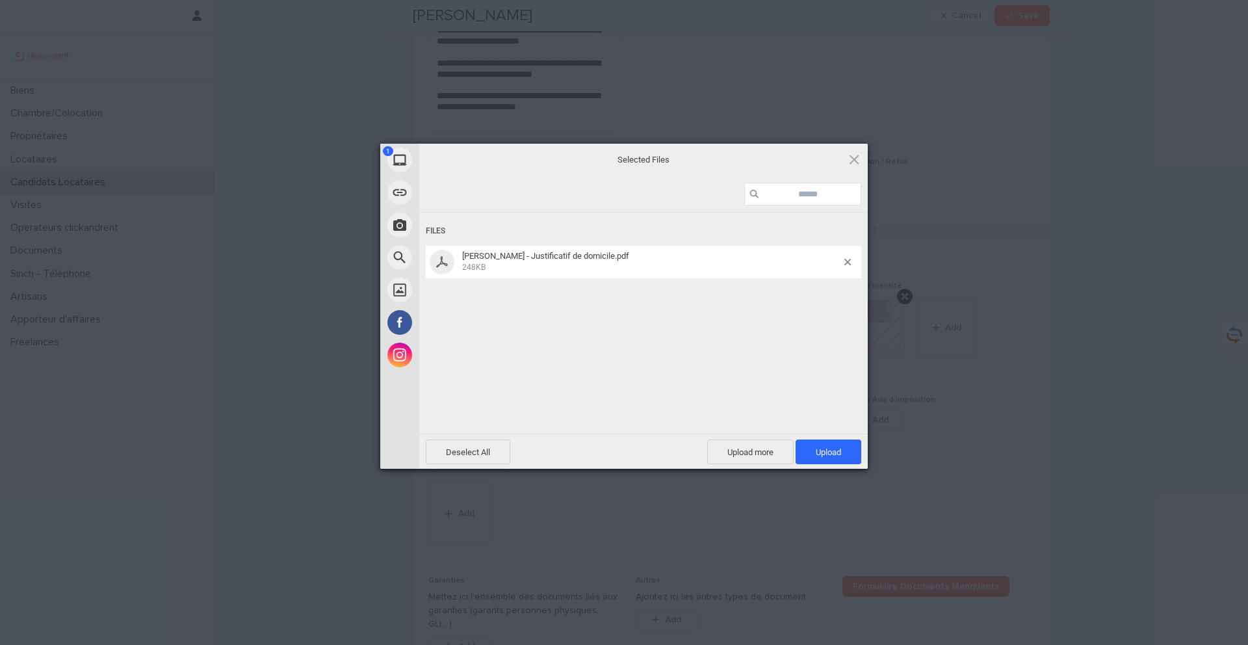
click at [816, 437] on div "Deselect All Upload more Upload 1" at bounding box center [643, 450] width 448 height 35
click at [823, 449] on span "Upload 1" at bounding box center [828, 452] width 25 height 10
click at [826, 453] on span "Upload 1" at bounding box center [828, 452] width 25 height 10
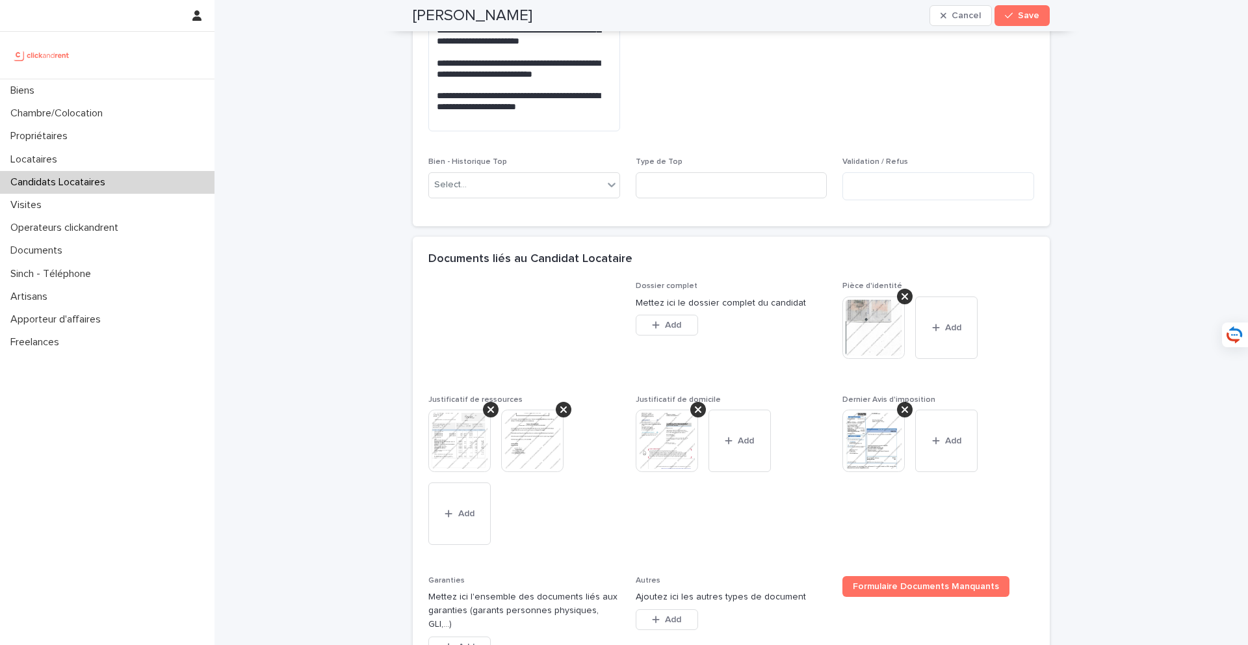
scroll to position [1059, 0]
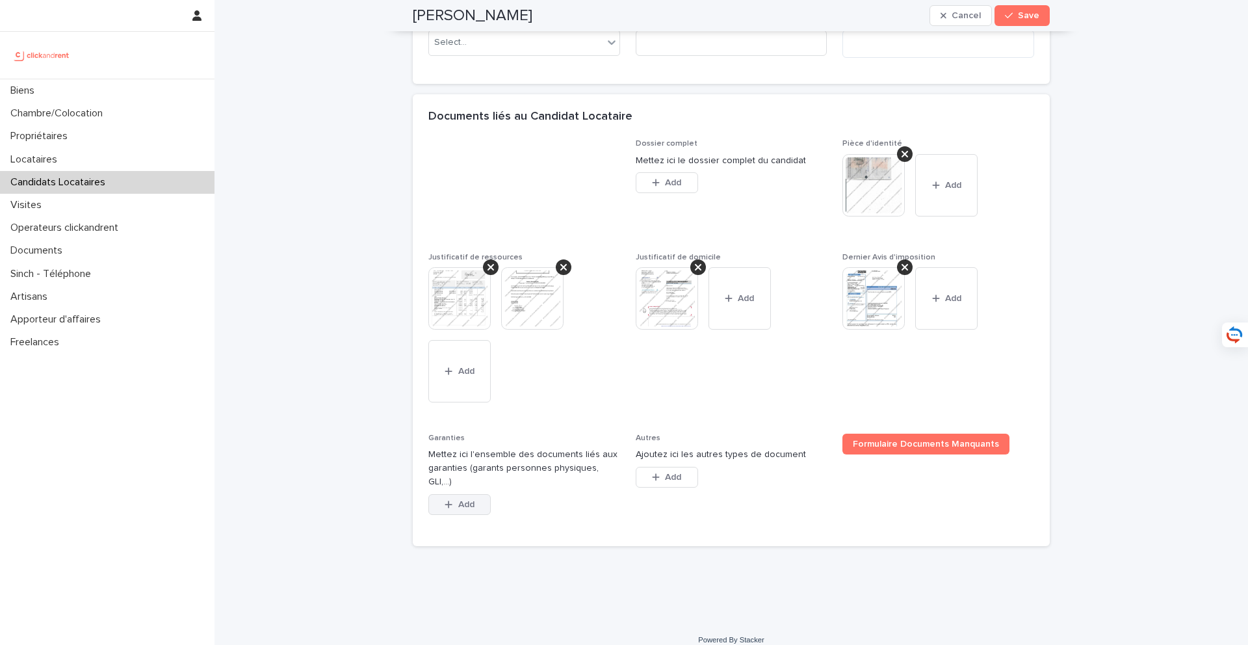
click at [476, 495] on button "Add" at bounding box center [459, 504] width 62 height 21
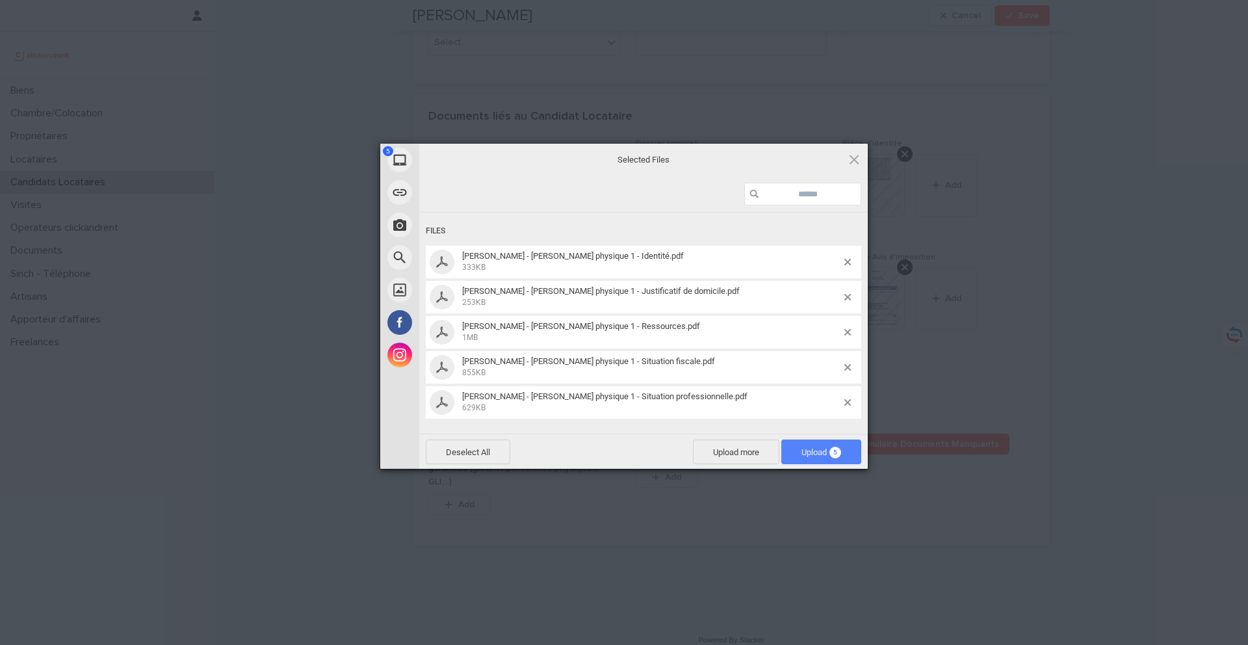
click at [801, 447] on span "Upload 5" at bounding box center [821, 452] width 40 height 10
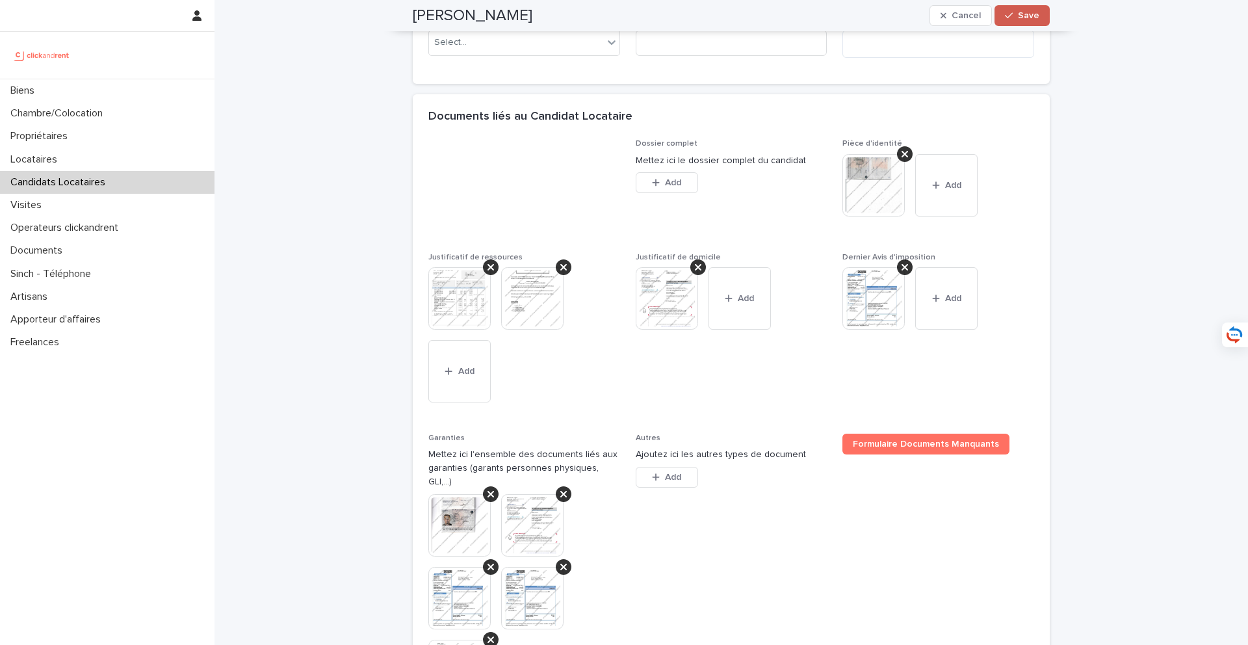
click at [935, 19] on span "Save" at bounding box center [1028, 15] width 21 height 9
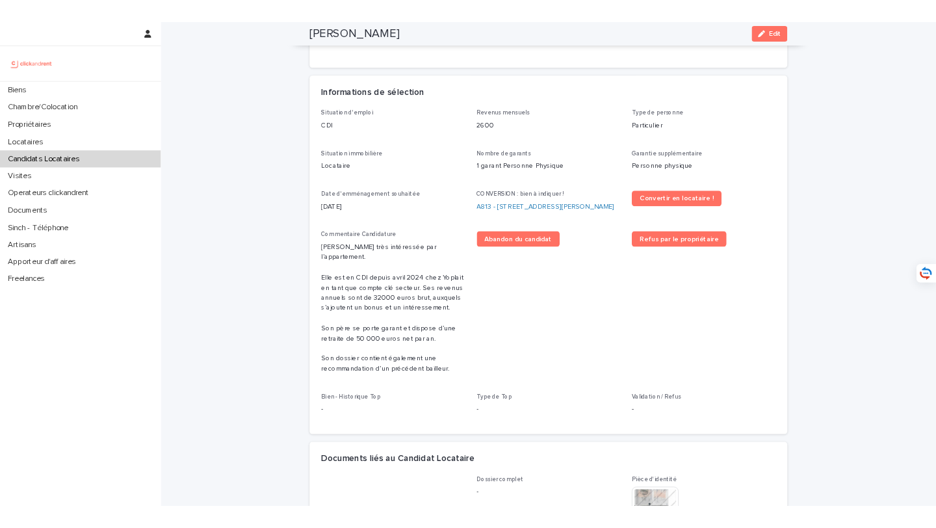
scroll to position [0, 0]
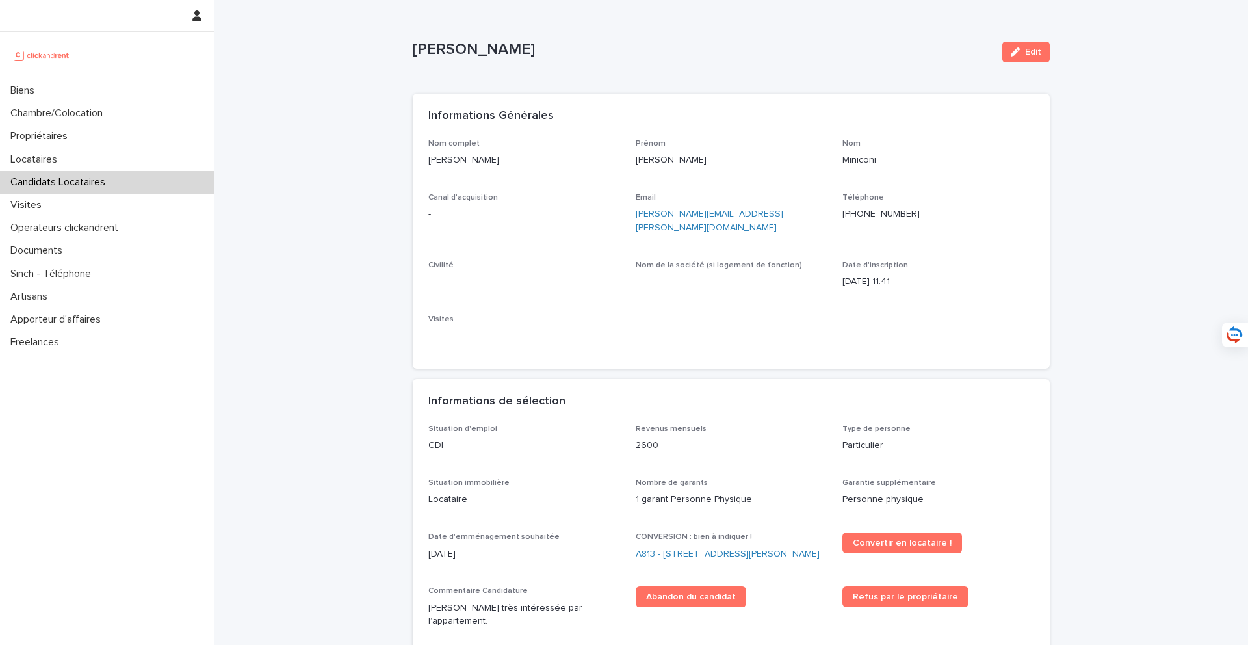
click at [501, 172] on div "Nom complet Marie Miniconi" at bounding box center [524, 158] width 192 height 38
drag, startPoint x: 517, startPoint y: 162, endPoint x: 424, endPoint y: 163, distance: 92.9
click at [424, 163] on div "Nom complet Marie Miniconi Prénom Marie Nom Miniconi Canal d'acquisition - Emai…" at bounding box center [731, 254] width 637 height 230
copy p "Marie Miniconi"
click at [702, 527] on link "A813 - 67 rue Barthélémy Danjou, Boulogne-Billancourt 92100" at bounding box center [728, 554] width 184 height 14
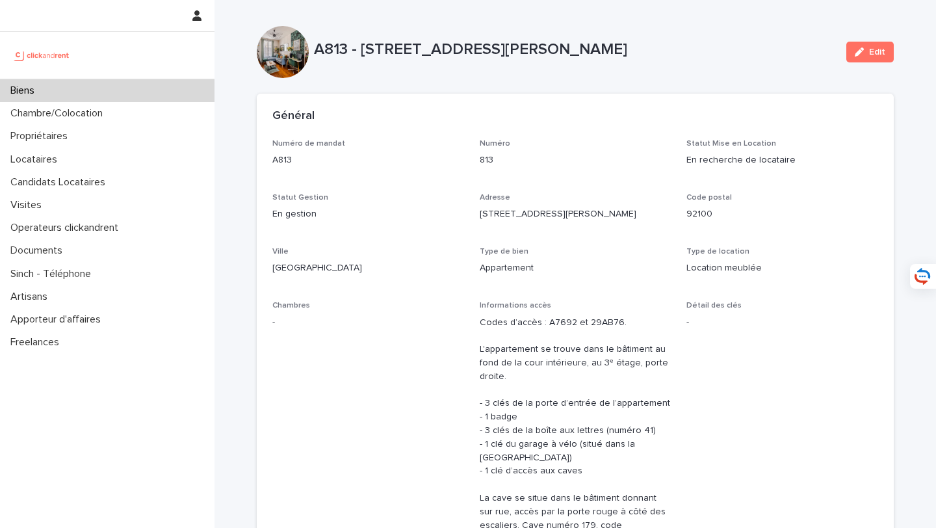
click at [876, 59] on button "Edit" at bounding box center [869, 52] width 47 height 21
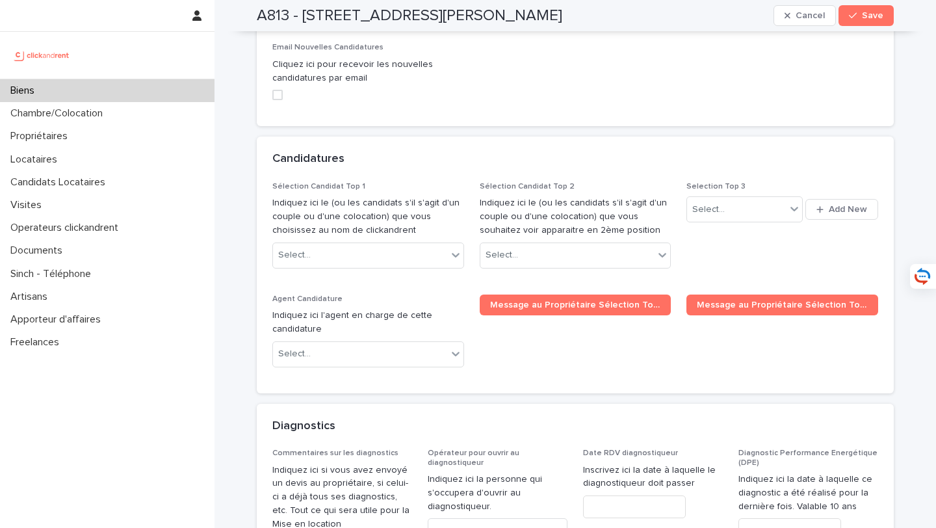
scroll to position [6391, 0]
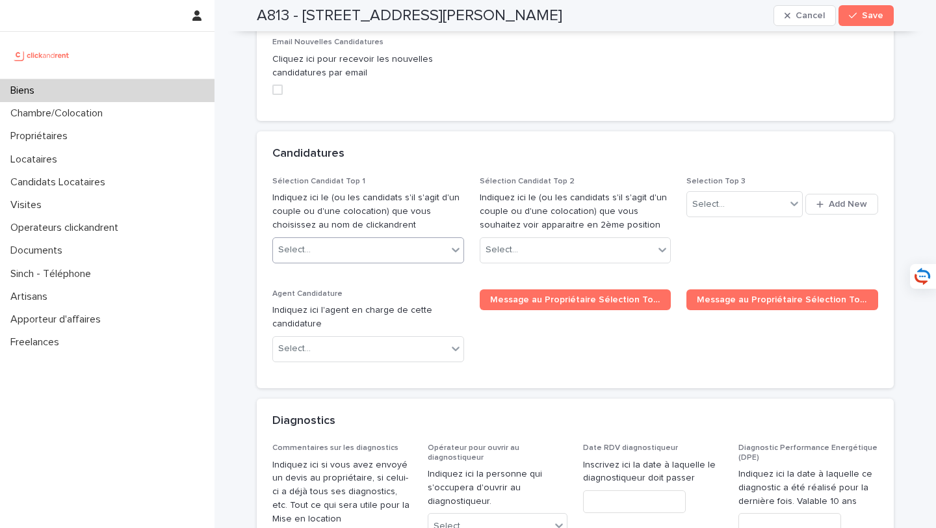
click at [403, 239] on div "Select..." at bounding box center [360, 249] width 174 height 21
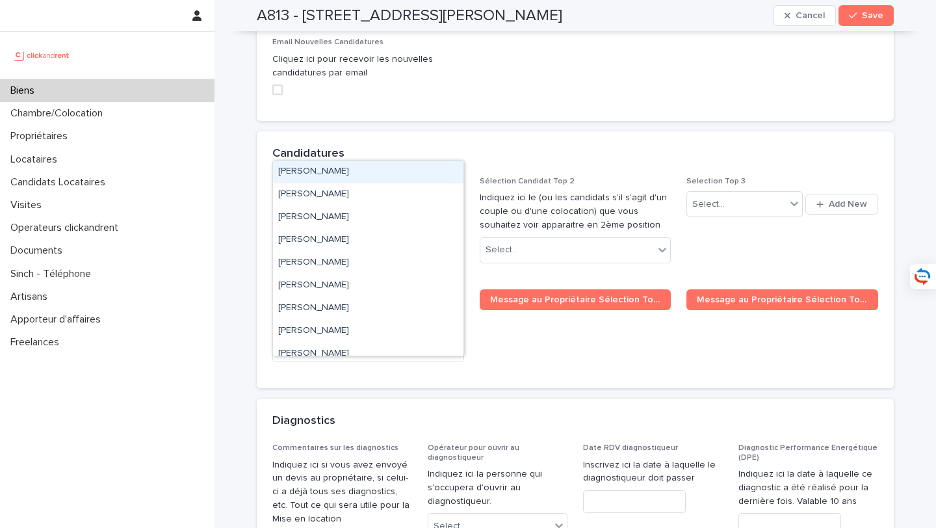
paste input "**********"
type input "**********"
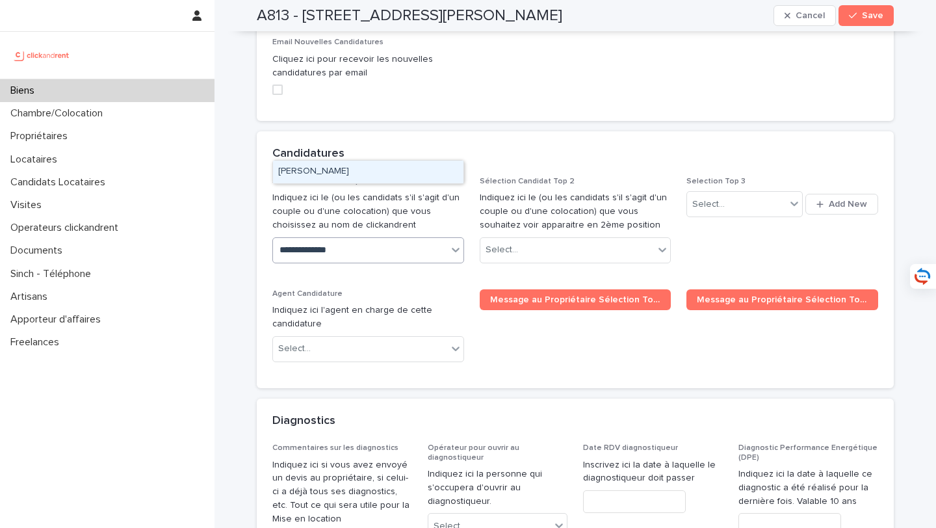
click at [396, 172] on div "Marie Miniconi" at bounding box center [368, 172] width 190 height 23
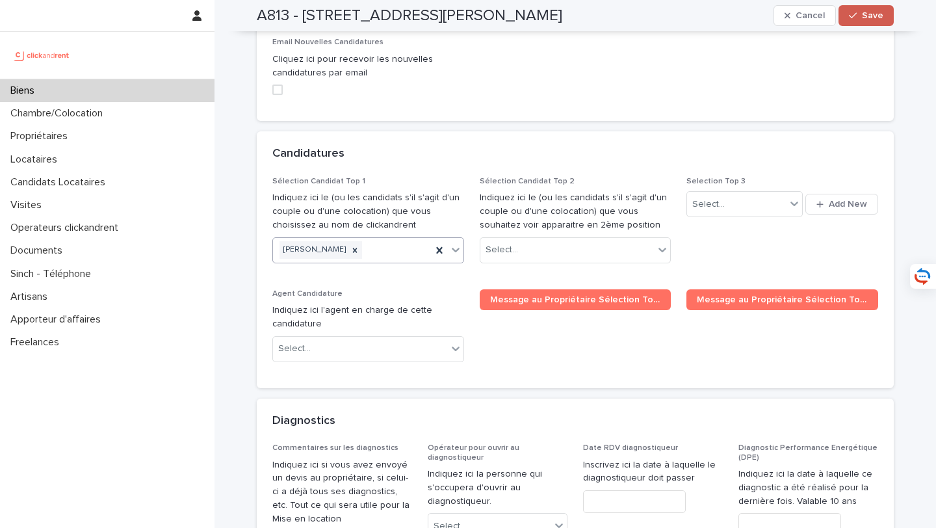
click at [862, 12] on button "Save" at bounding box center [865, 15] width 55 height 21
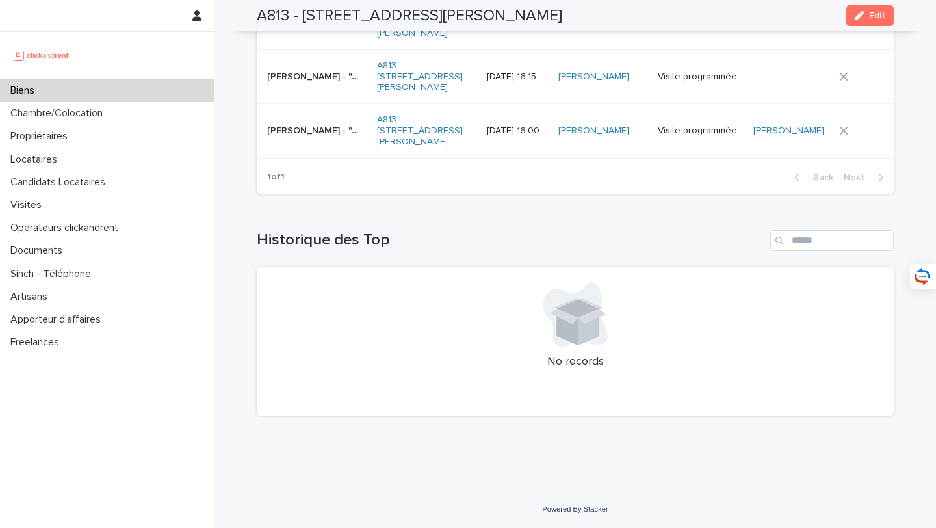
scroll to position [5756, 0]
click at [164, 83] on div "Biens" at bounding box center [107, 90] width 214 height 23
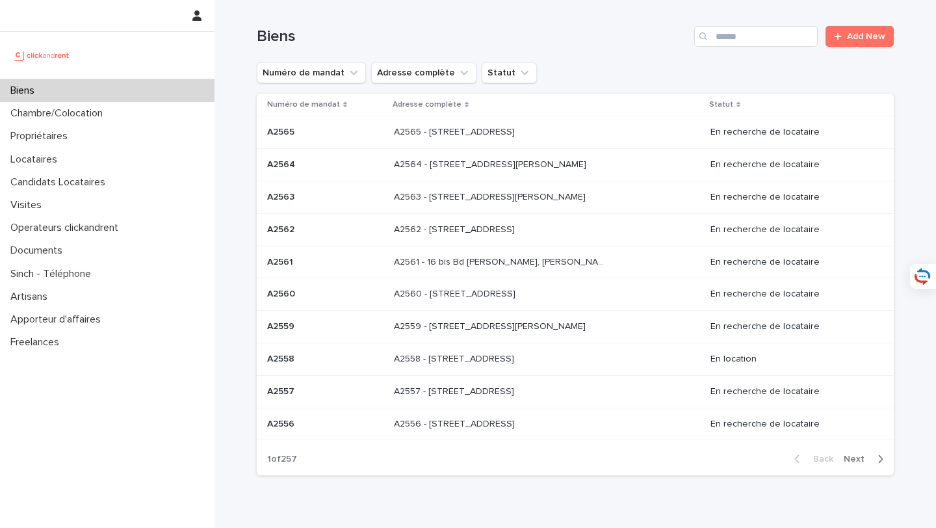
click at [778, 38] on input "Search" at bounding box center [755, 36] width 123 height 21
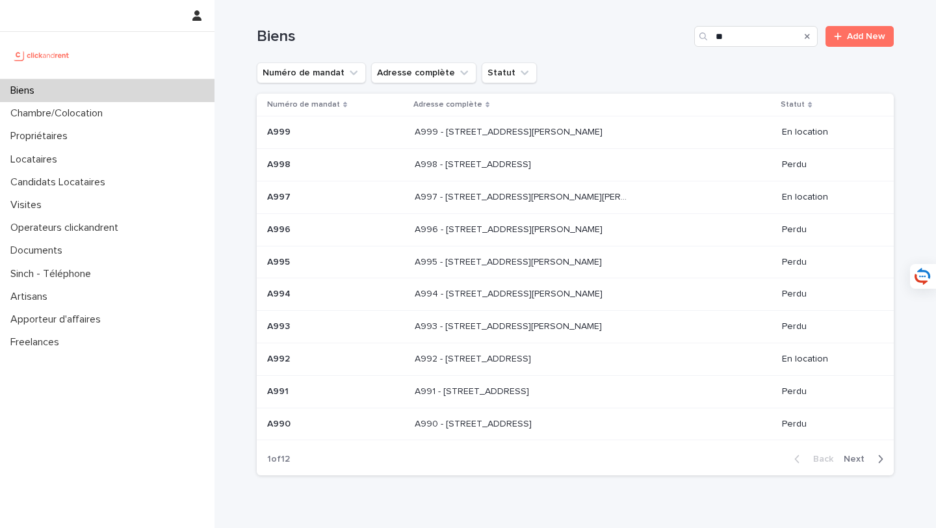
type input "*"
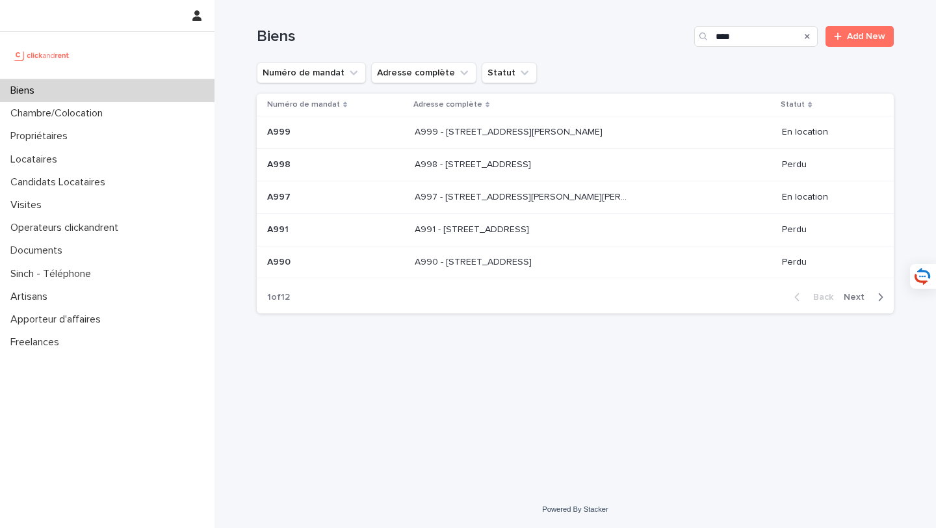
type input "***"
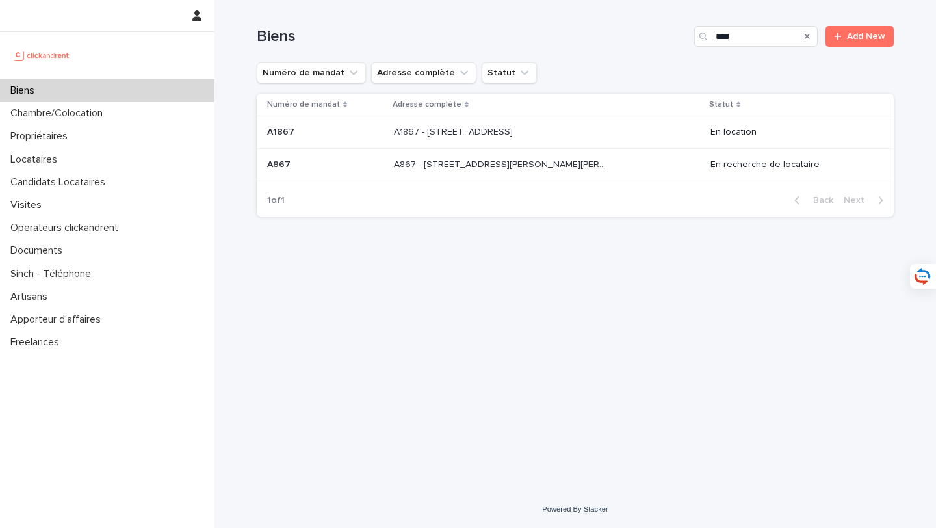
click at [569, 170] on p at bounding box center [502, 164] width 216 height 11
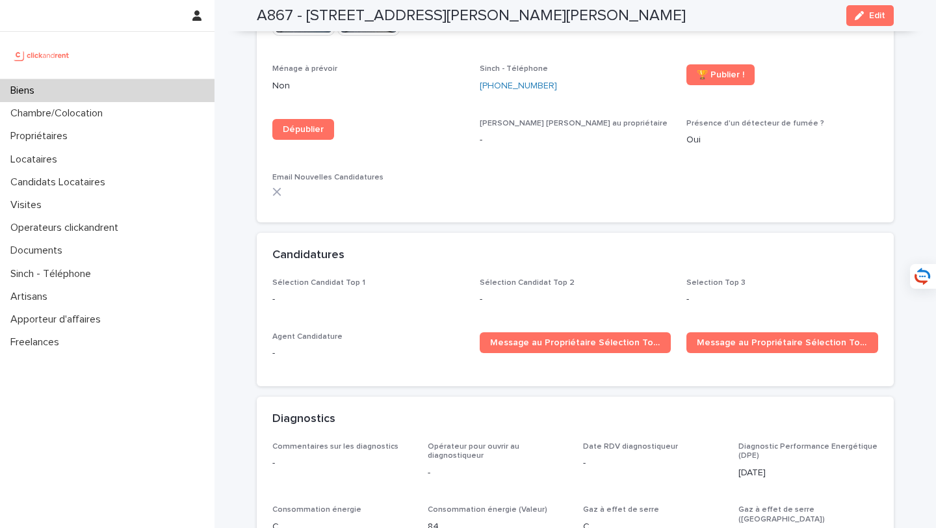
scroll to position [3690, 0]
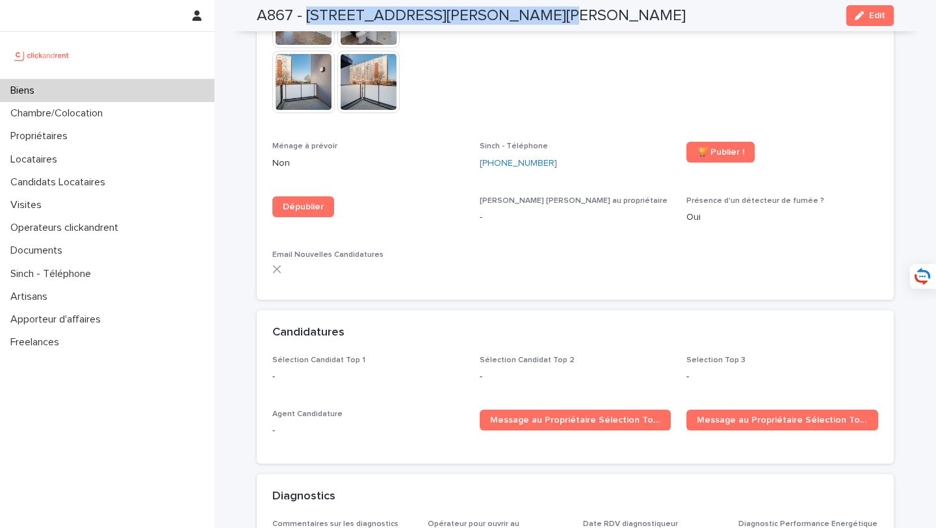
drag, startPoint x: 307, startPoint y: 13, endPoint x: 586, endPoint y: 13, distance: 279.5
click at [586, 13] on div "A867 - 2 rue Odette Pain, Bondy 93140 Edit" at bounding box center [575, 15] width 637 height 31
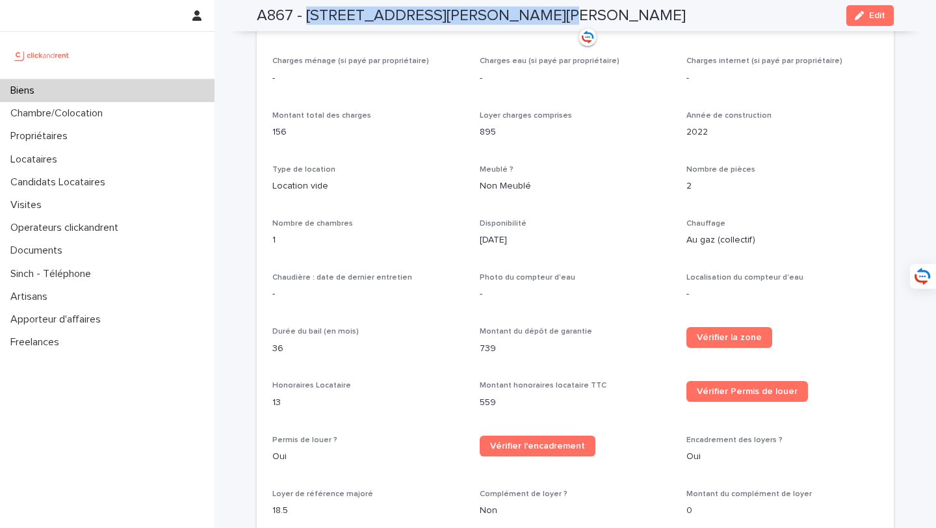
scroll to position [1377, 0]
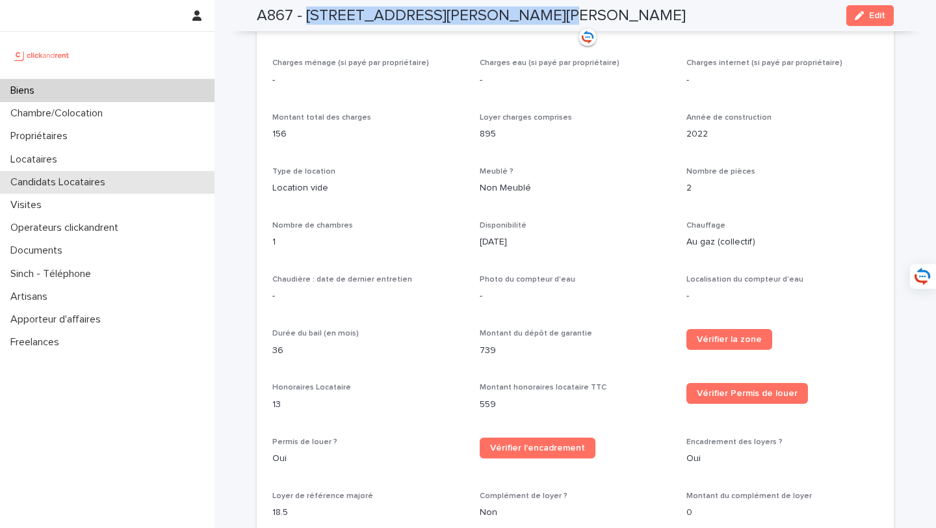
click at [86, 190] on div "Candidats Locataires" at bounding box center [107, 182] width 214 height 23
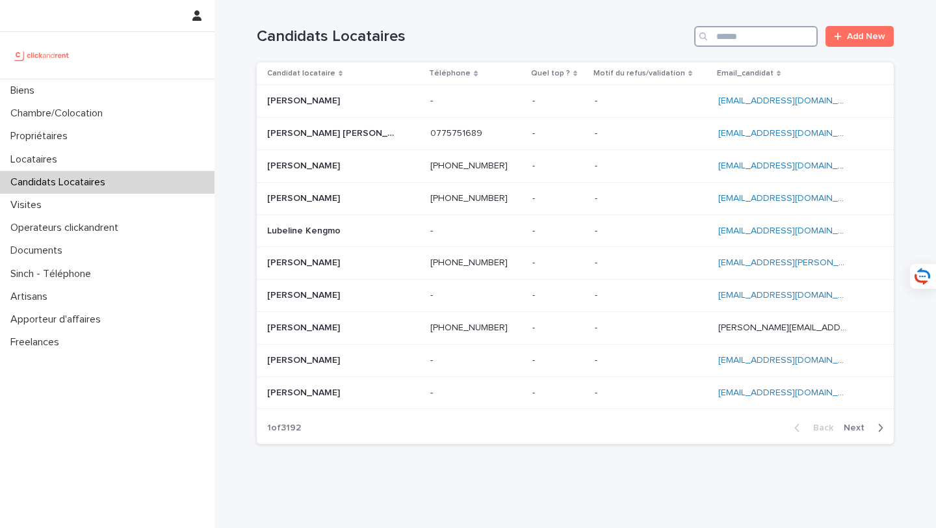
click at [750, 41] on input "Search" at bounding box center [755, 36] width 123 height 21
paste input "**********"
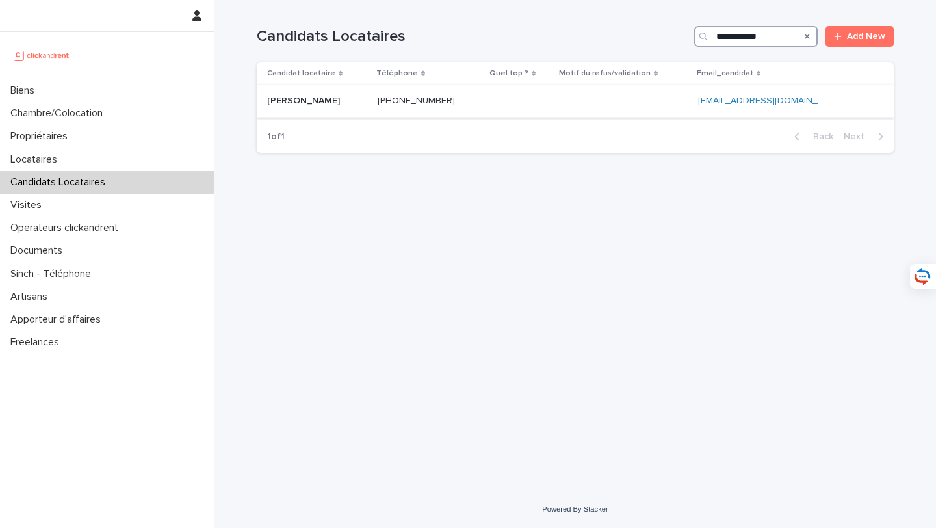
type input "**********"
click at [344, 113] on td "Aïssatou Bah Aïssatou Bah" at bounding box center [315, 101] width 116 height 32
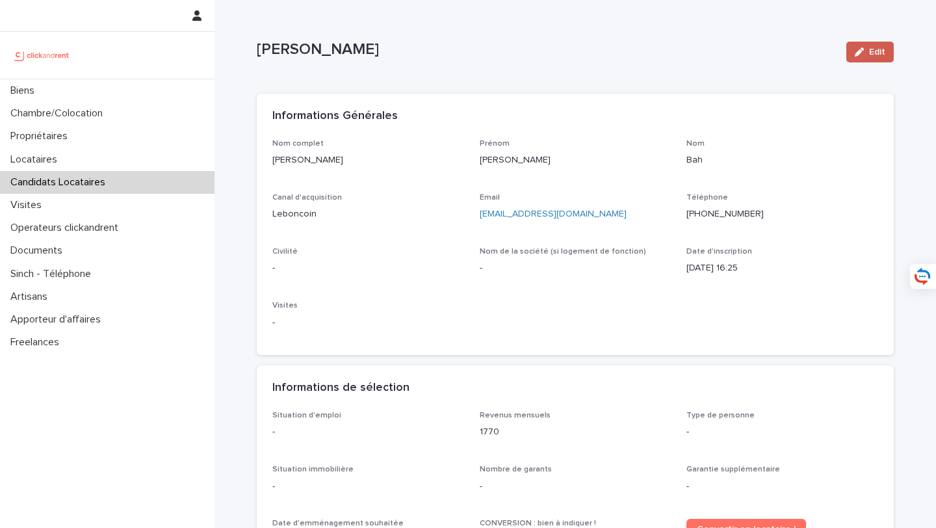
click at [881, 56] on span "Edit" at bounding box center [877, 51] width 16 height 9
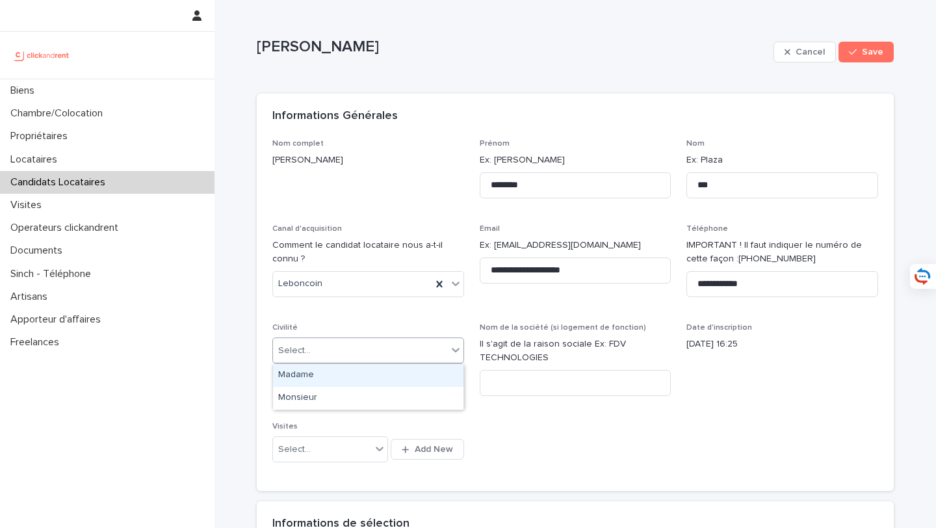
click at [360, 357] on div "Select..." at bounding box center [360, 350] width 174 height 21
click at [360, 375] on div "Madame" at bounding box center [368, 375] width 190 height 23
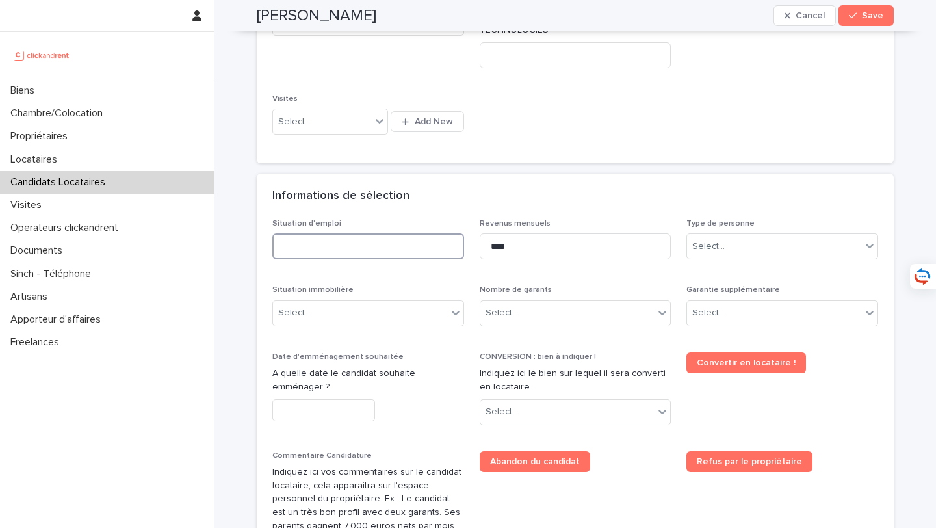
click at [343, 253] on input at bounding box center [368, 246] width 192 height 26
type input "**********"
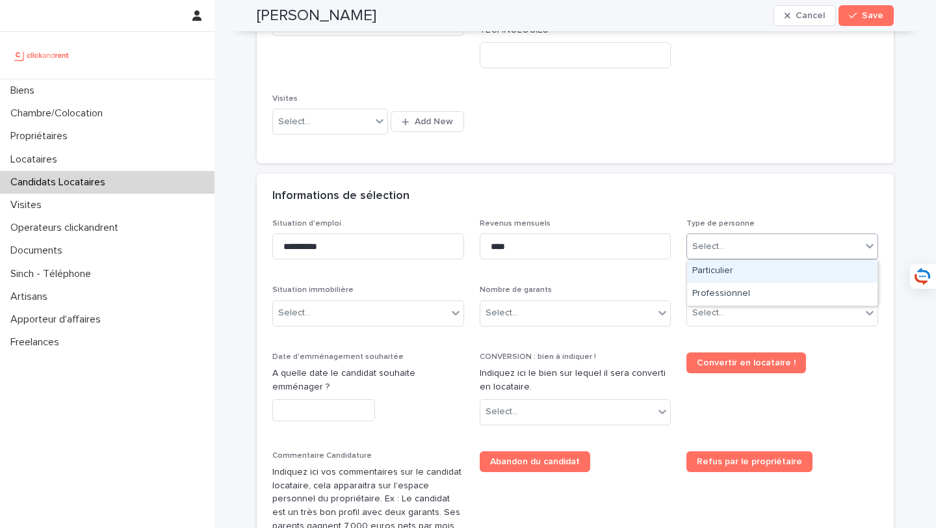
click at [773, 251] on div "Select..." at bounding box center [774, 246] width 174 height 21
click at [766, 263] on div "Particulier" at bounding box center [782, 271] width 190 height 23
click at [319, 321] on div "Select..." at bounding box center [360, 312] width 174 height 21
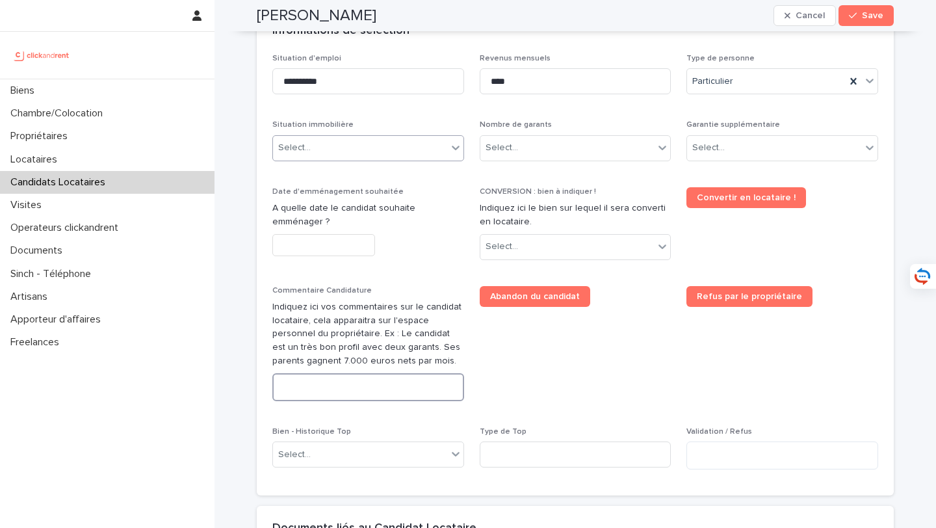
click at [337, 394] on textarea at bounding box center [368, 387] width 192 height 28
paste textarea "**********"
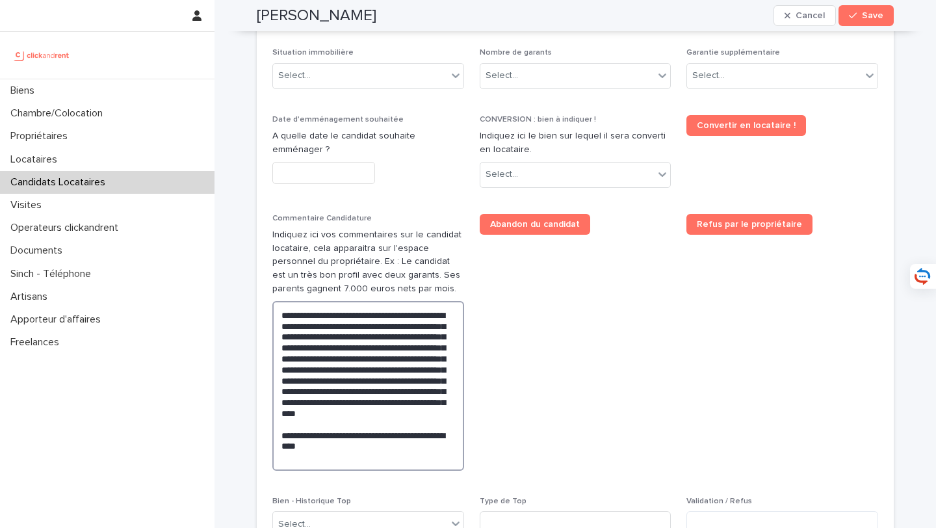
scroll to position [565, 0]
click at [389, 348] on textarea "**********" at bounding box center [368, 385] width 192 height 170
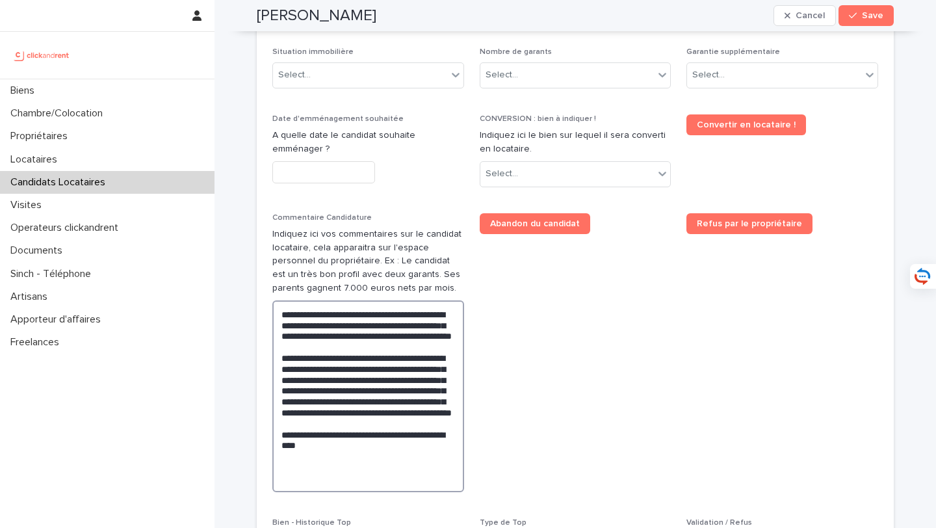
click at [437, 420] on textarea "**********" at bounding box center [368, 396] width 192 height 192
click at [308, 413] on textarea "**********" at bounding box center [368, 396] width 192 height 192
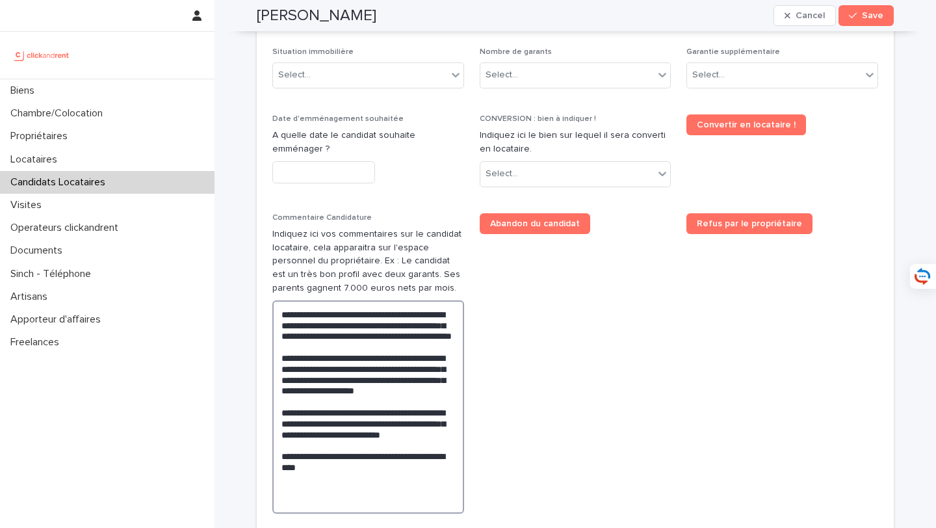
click at [324, 505] on textarea "**********" at bounding box center [368, 406] width 192 height 213
type textarea "**********"
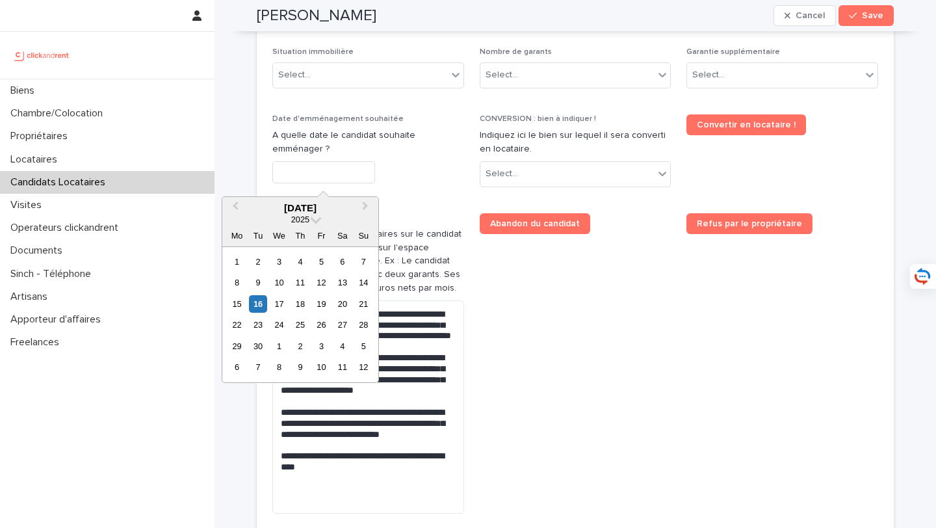
click at [309, 177] on input "text" at bounding box center [323, 172] width 103 height 23
click at [277, 321] on div "24" at bounding box center [279, 325] width 18 height 18
type input "*********"
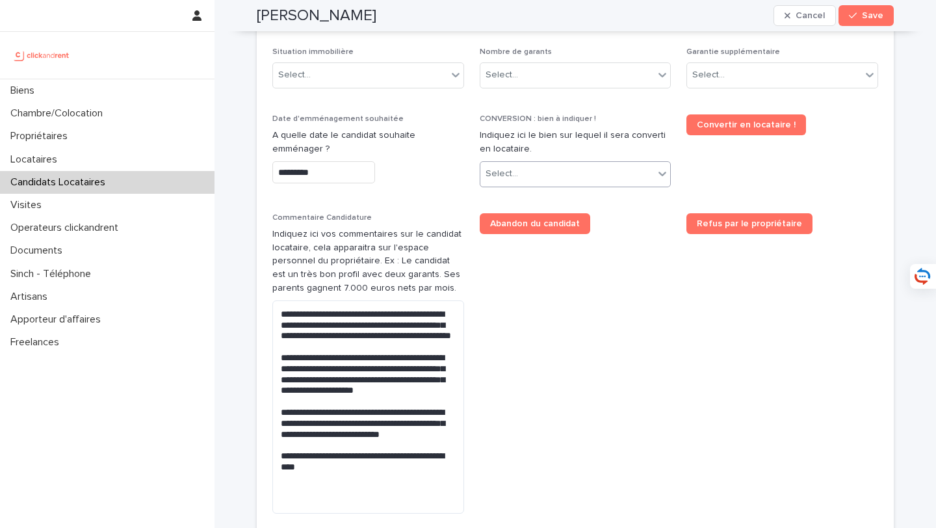
click at [568, 167] on div "Select..." at bounding box center [567, 173] width 174 height 21
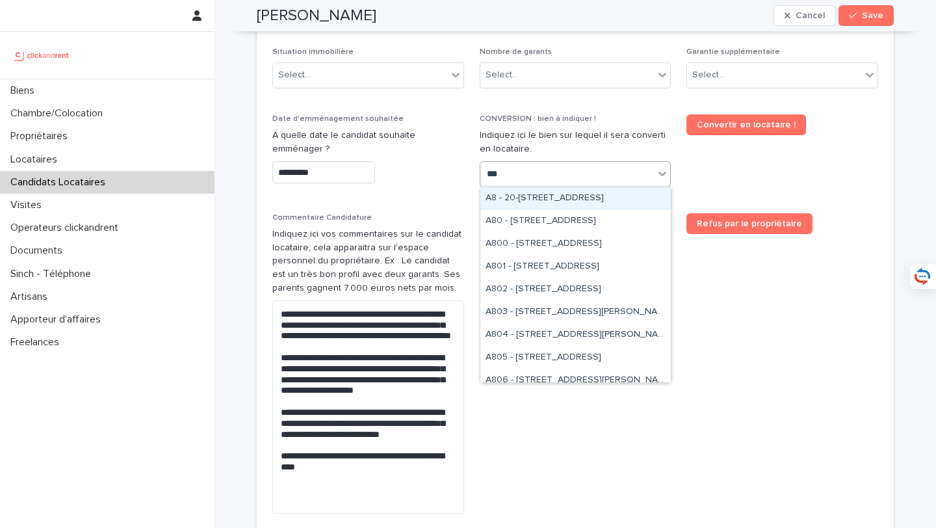
type input "****"
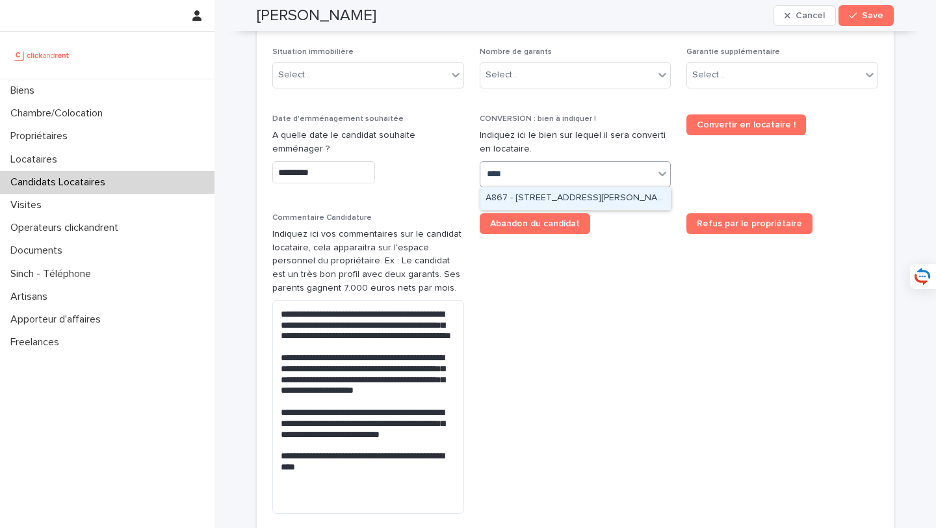
click at [607, 190] on div "A867 - 2 rue Odette Pain, Bondy 93140" at bounding box center [575, 198] width 190 height 23
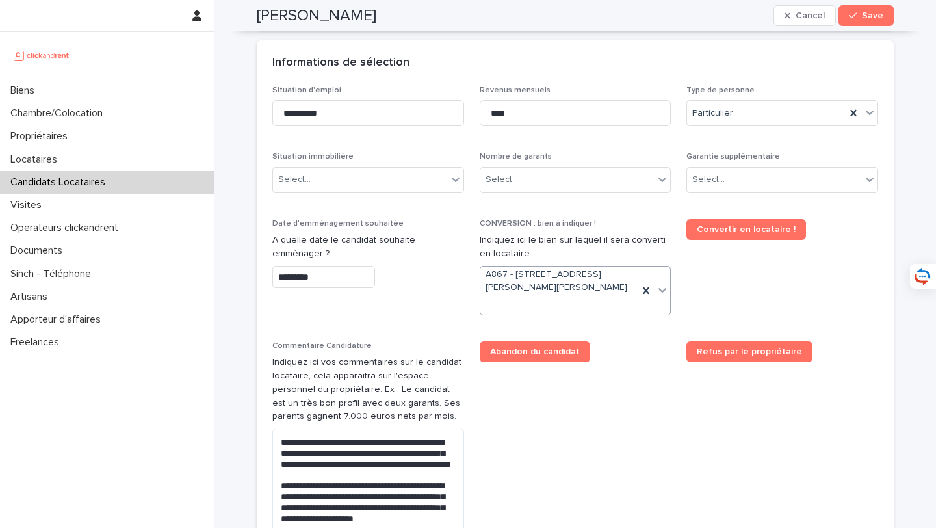
scroll to position [425, 0]
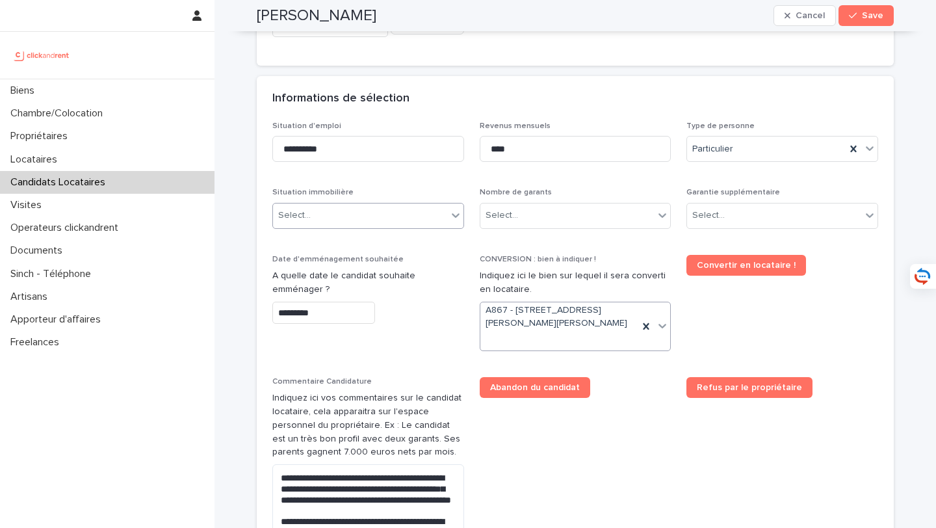
click at [409, 216] on div "Select..." at bounding box center [360, 215] width 174 height 21
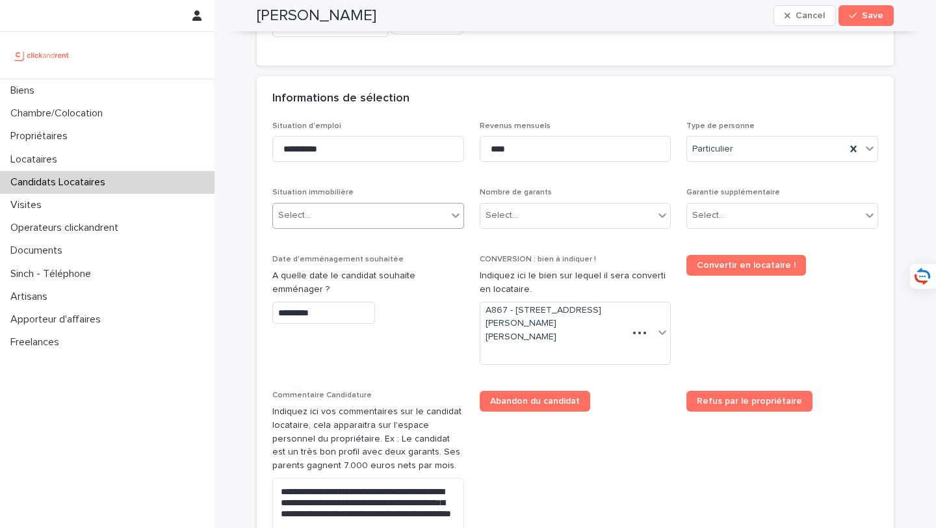
click at [356, 218] on div "Select..." at bounding box center [360, 215] width 174 height 21
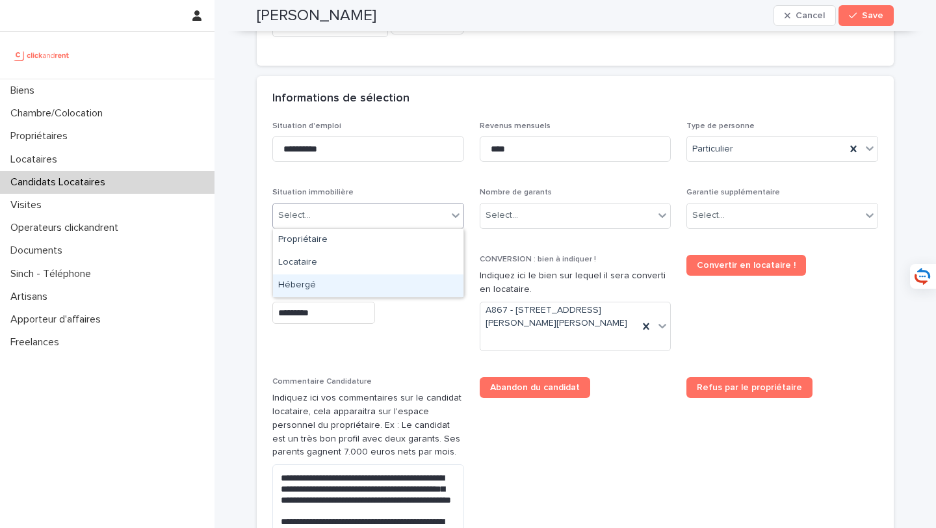
click at [364, 285] on div "Hébergé" at bounding box center [368, 285] width 190 height 23
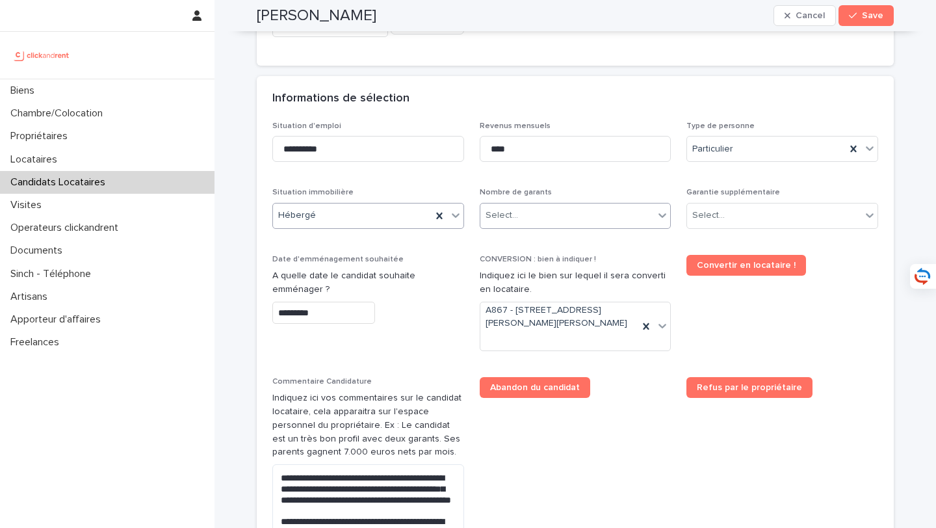
click at [579, 208] on div "Select..." at bounding box center [567, 215] width 174 height 21
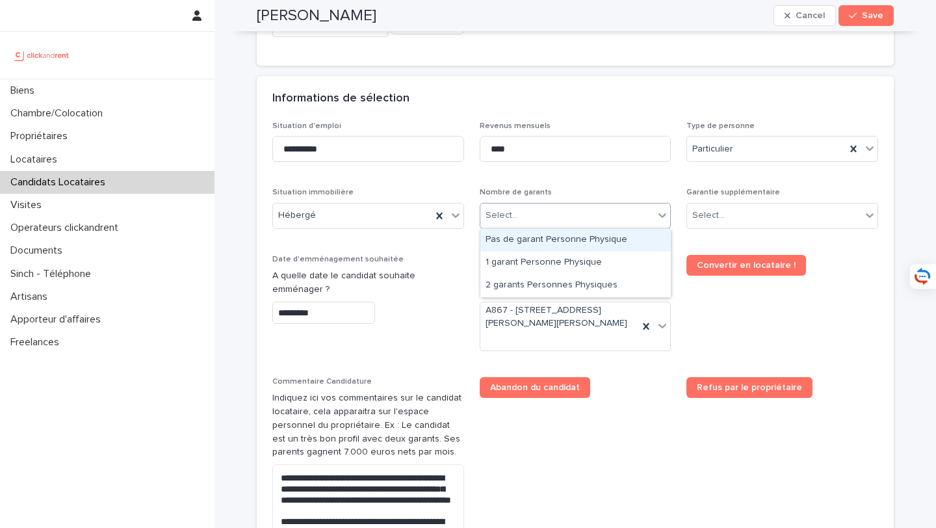
click at [586, 240] on div "Pas de garant Personne Physique" at bounding box center [575, 240] width 190 height 23
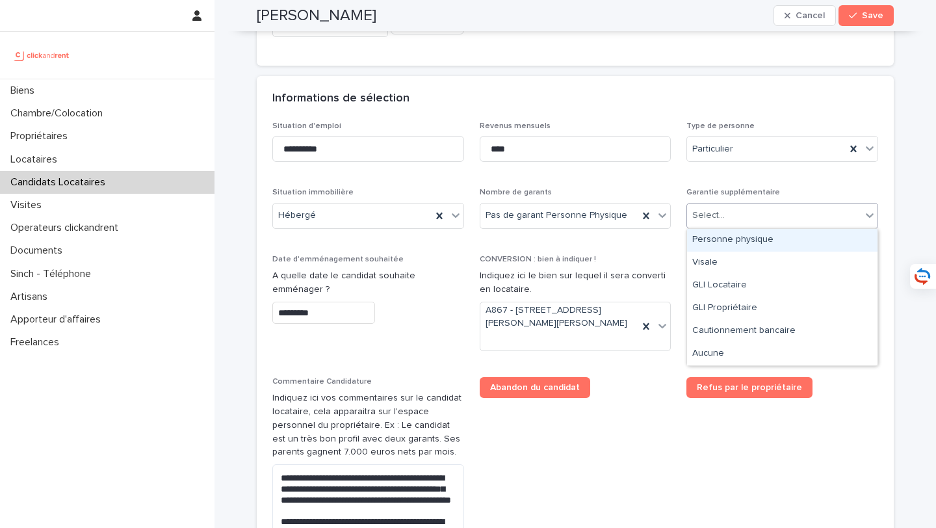
click at [735, 214] on div "Select..." at bounding box center [774, 215] width 174 height 21
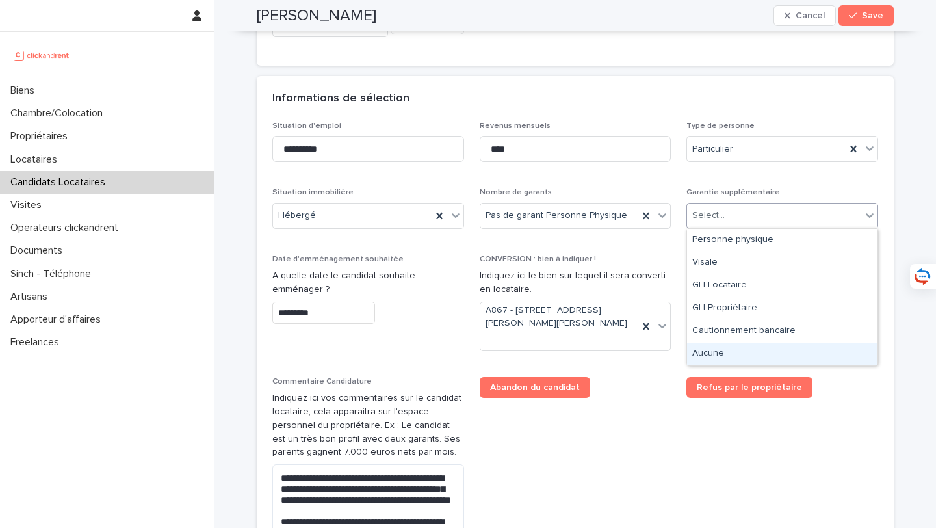
click at [743, 352] on div "Aucune" at bounding box center [782, 353] width 190 height 23
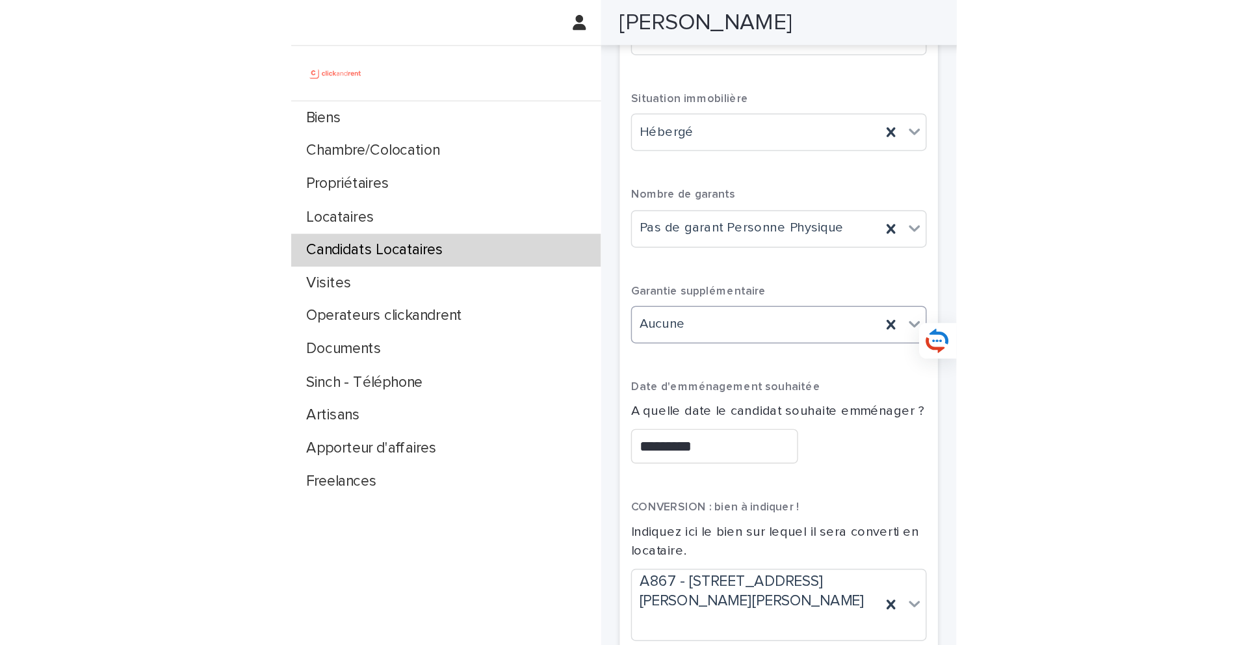
scroll to position [884, 0]
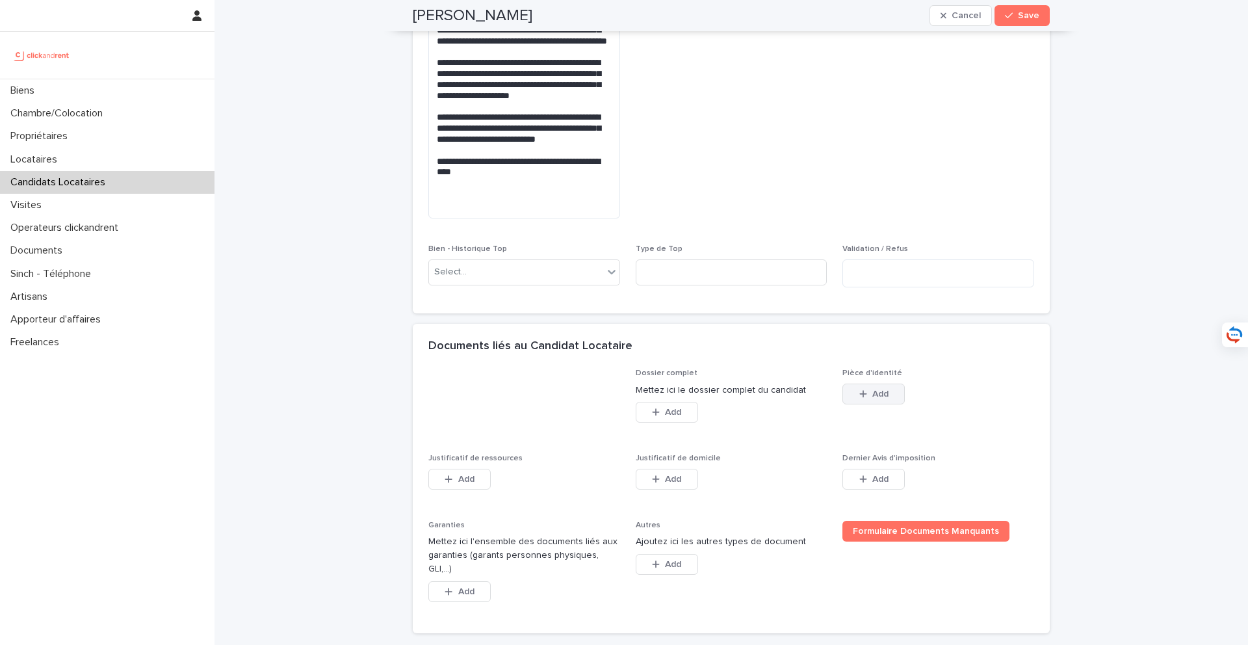
click at [885, 401] on button "Add" at bounding box center [873, 393] width 62 height 21
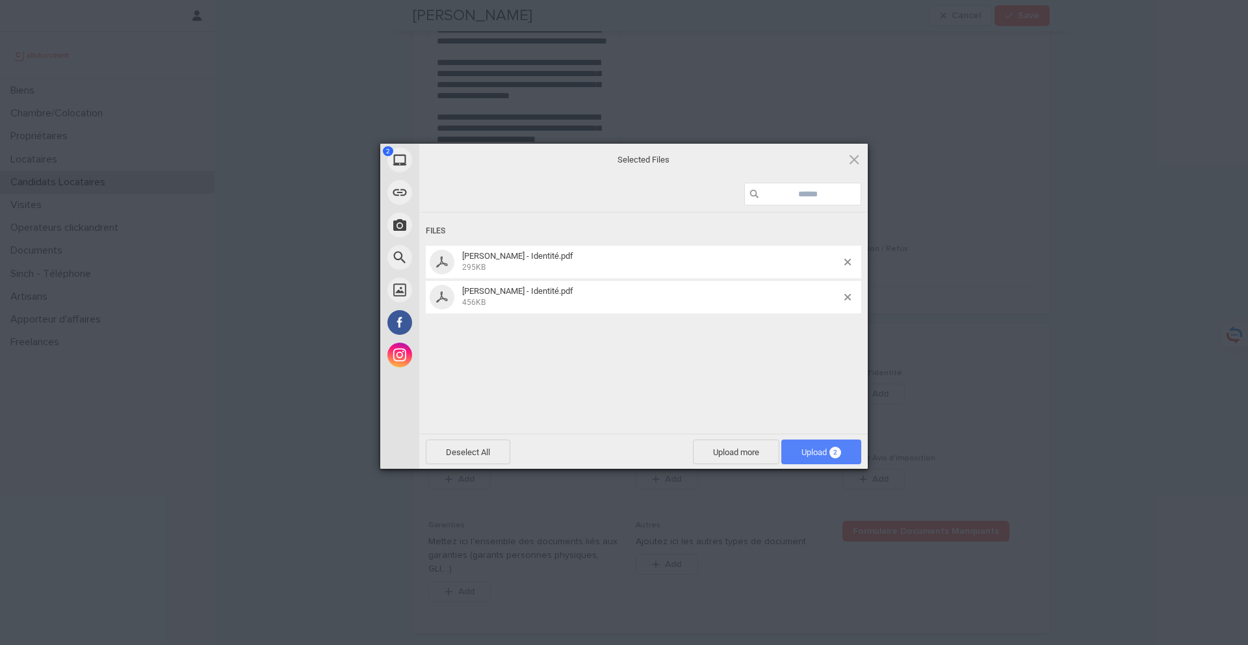
click at [803, 450] on span "Upload 2" at bounding box center [821, 452] width 40 height 10
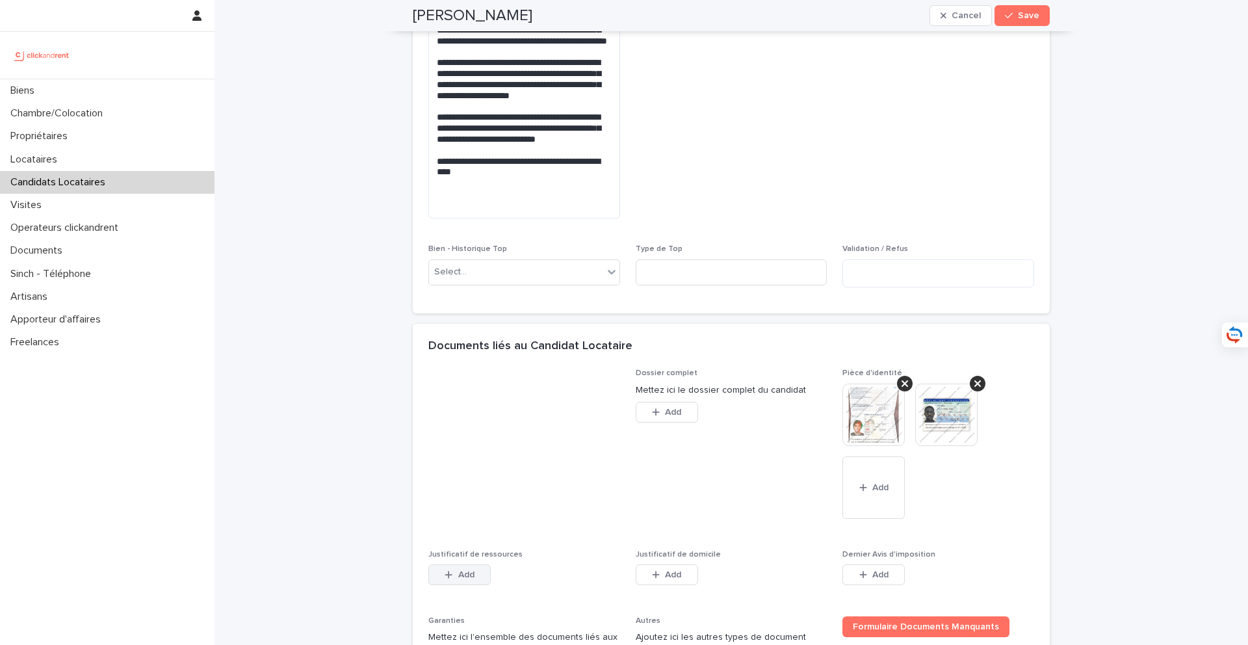
click at [464, 527] on span "Add" at bounding box center [466, 574] width 16 height 9
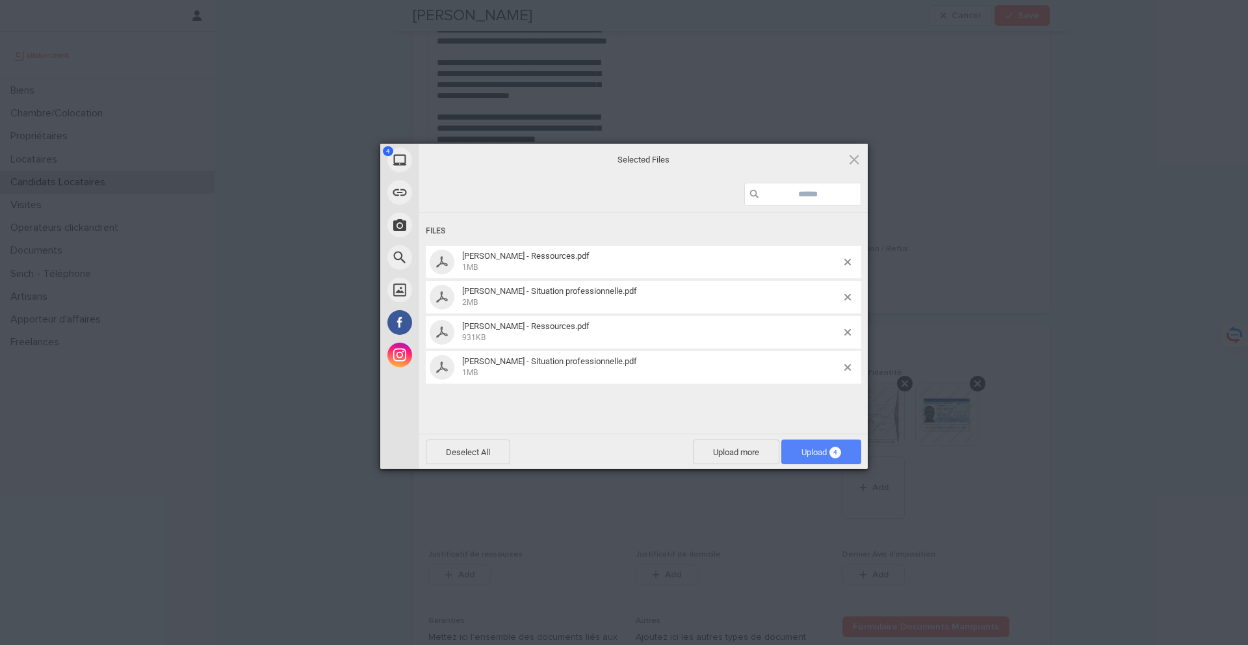
click at [817, 449] on span "Upload 4" at bounding box center [821, 452] width 40 height 10
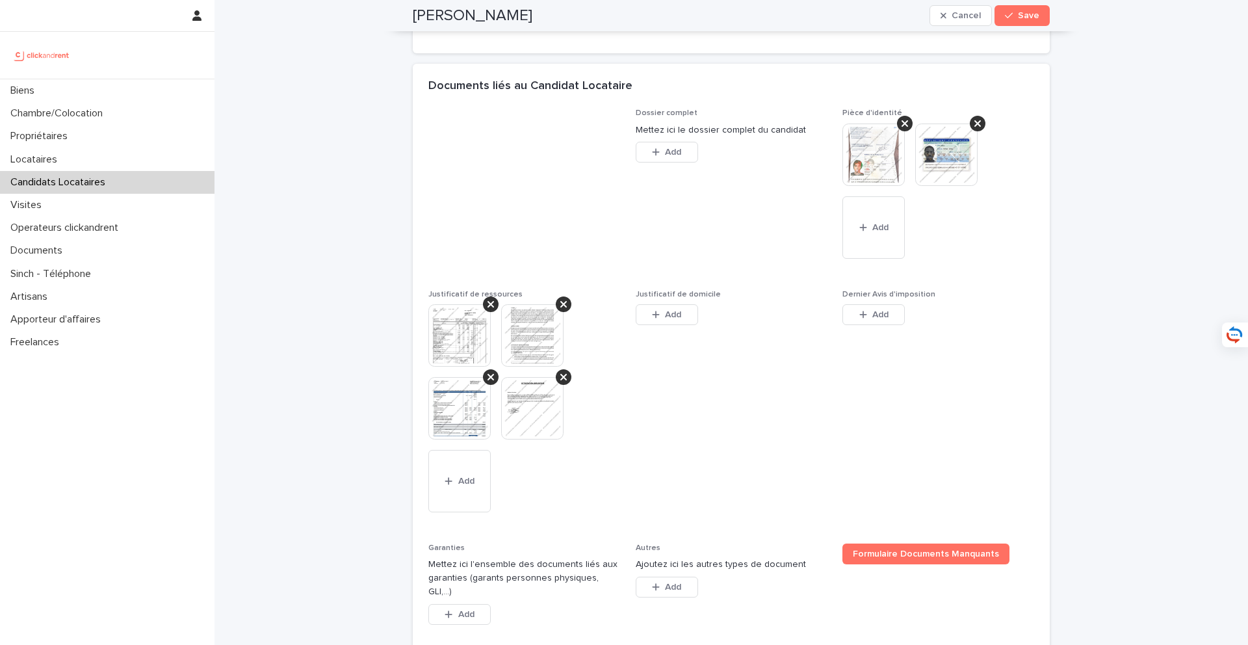
scroll to position [1224, 0]
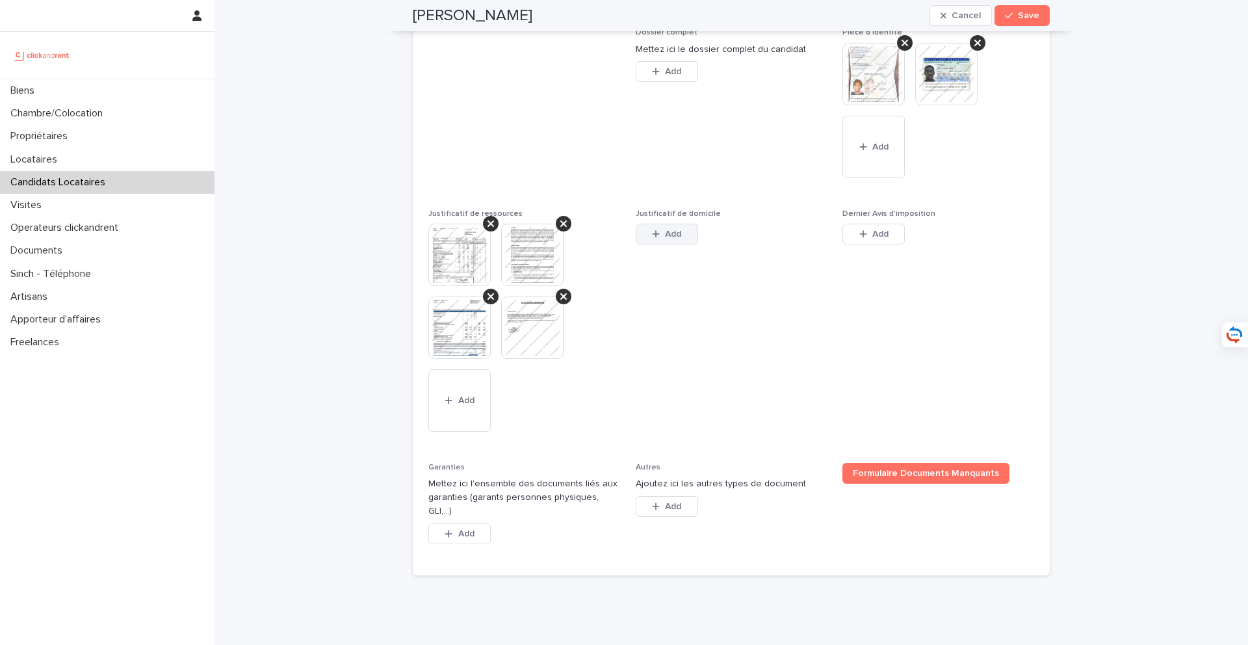
click at [671, 243] on button "Add" at bounding box center [667, 234] width 62 height 21
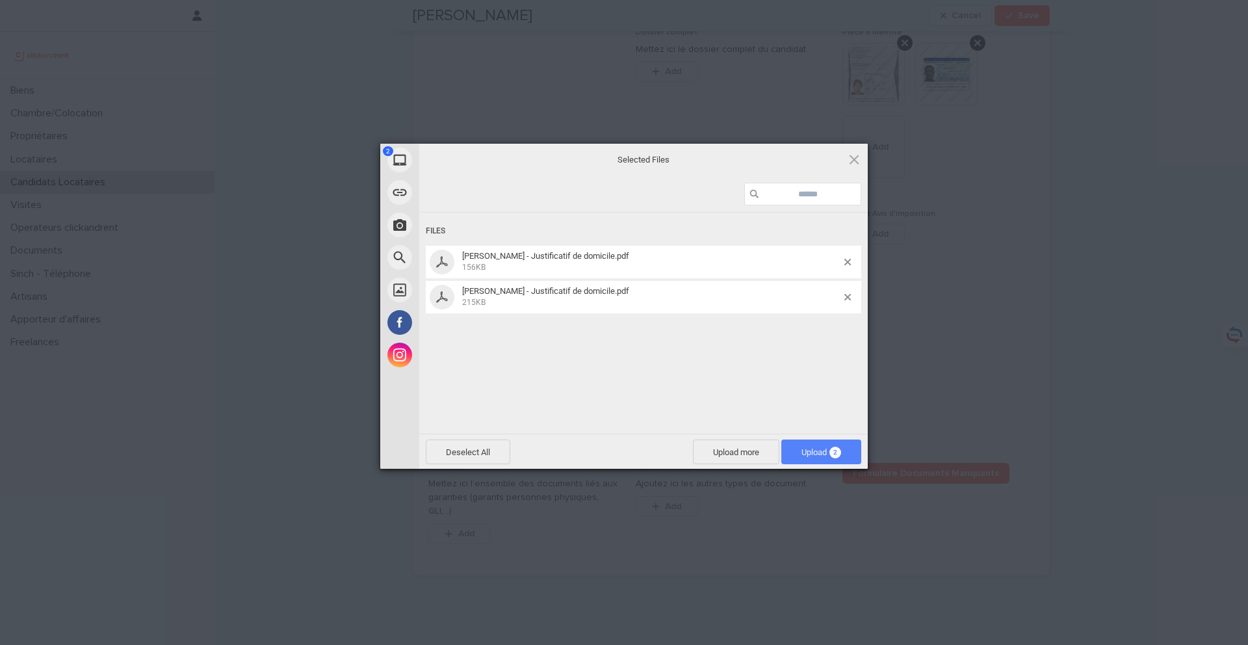
click at [812, 459] on span "Upload 2" at bounding box center [821, 451] width 80 height 25
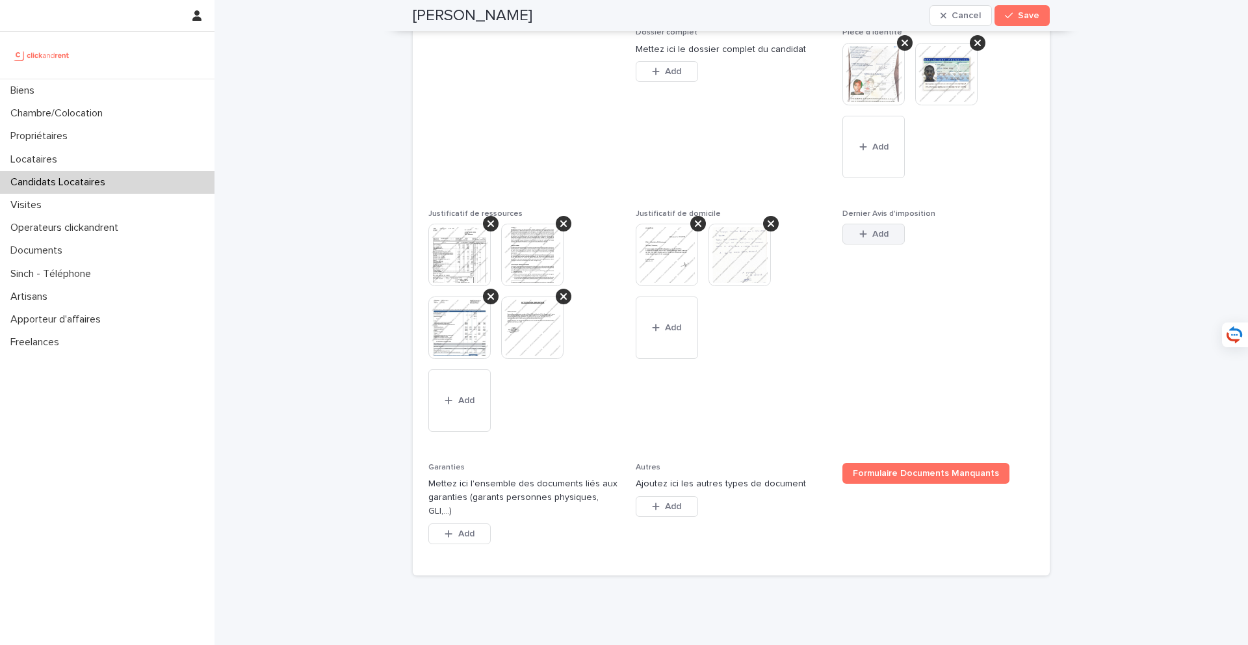
click at [879, 226] on button "Add" at bounding box center [873, 234] width 62 height 21
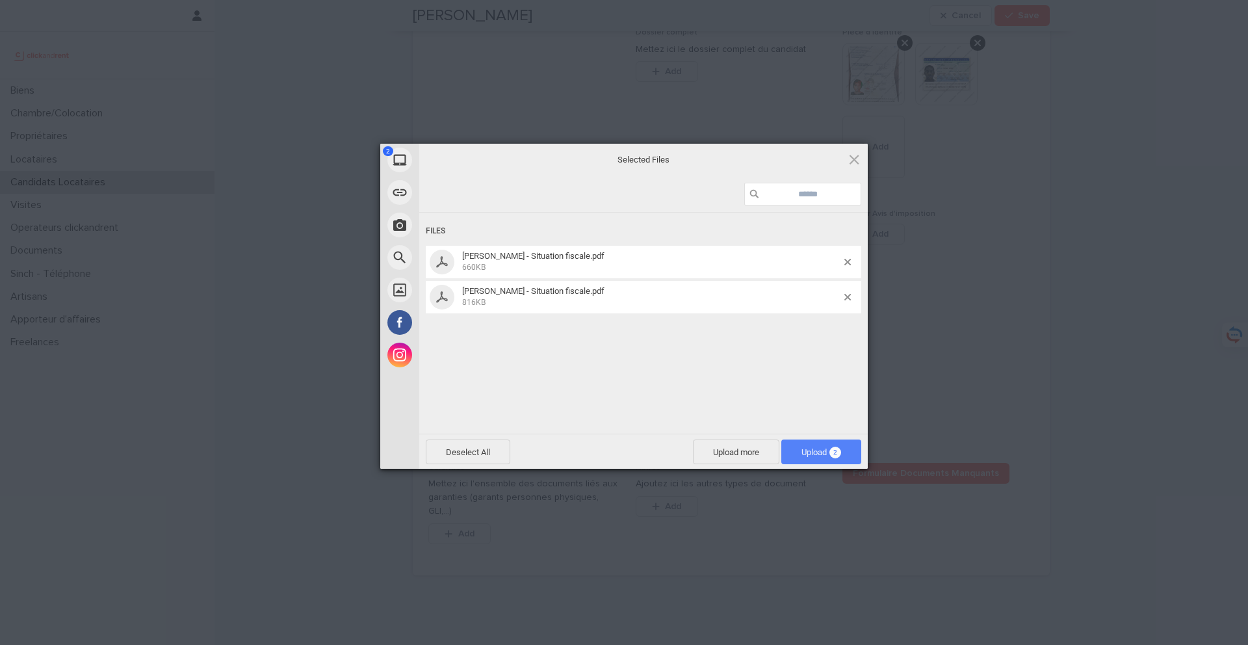
click at [818, 454] on span "Upload 2" at bounding box center [821, 452] width 40 height 10
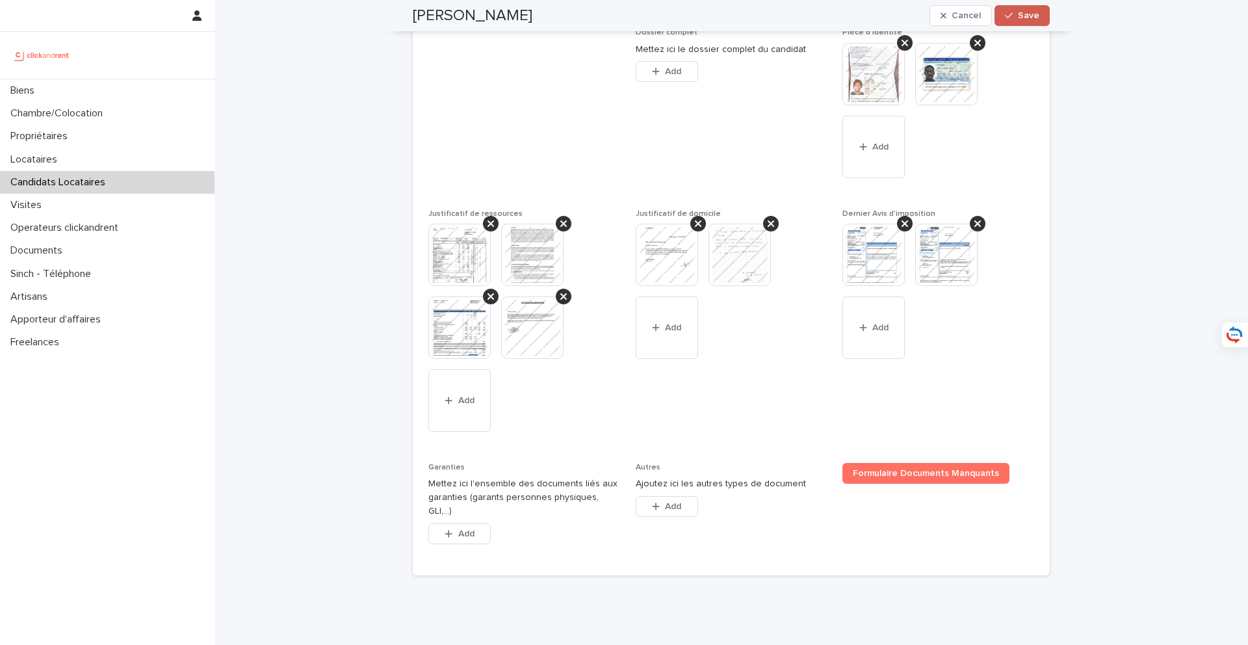
click at [935, 19] on span "Save" at bounding box center [1028, 15] width 21 height 9
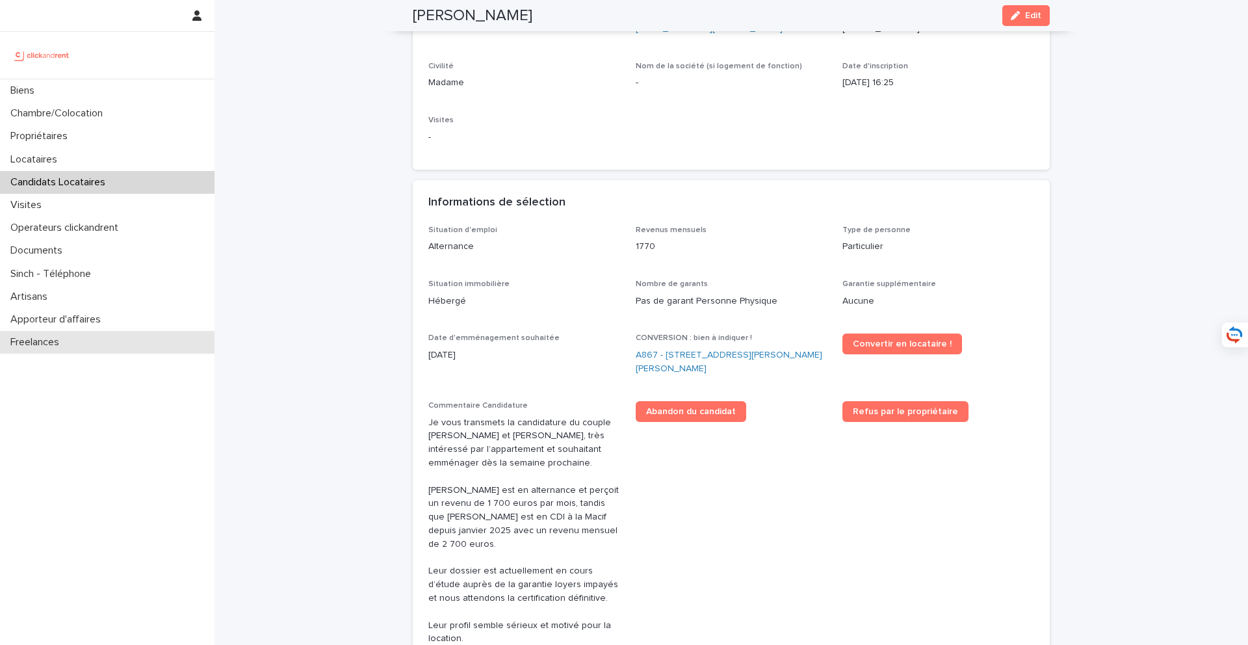
scroll to position [0, 0]
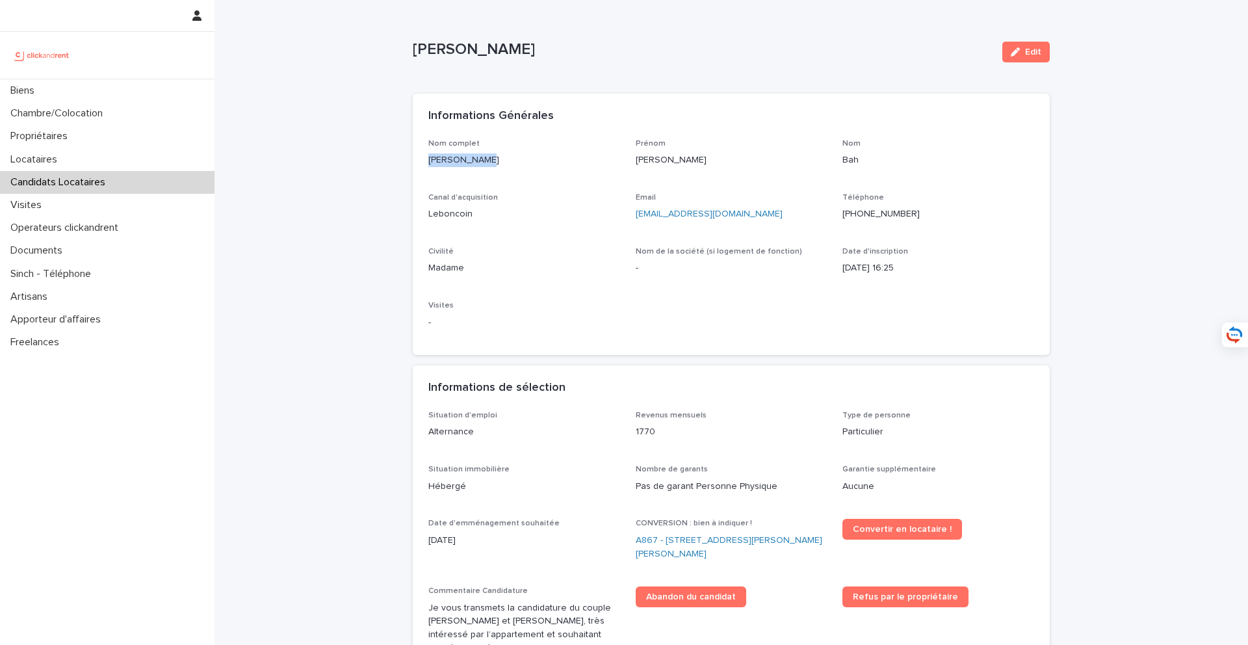
drag, startPoint x: 503, startPoint y: 164, endPoint x: 422, endPoint y: 163, distance: 81.2
click at [422, 163] on div "Nom complet Aïssatou Bah Prénom Aïssatou Nom Bah Canal d'acquisition Leboncoin …" at bounding box center [731, 247] width 637 height 216
click at [718, 527] on link "A867 - 2 rue Odette Pain, Bondy 93140" at bounding box center [732, 547] width 192 height 27
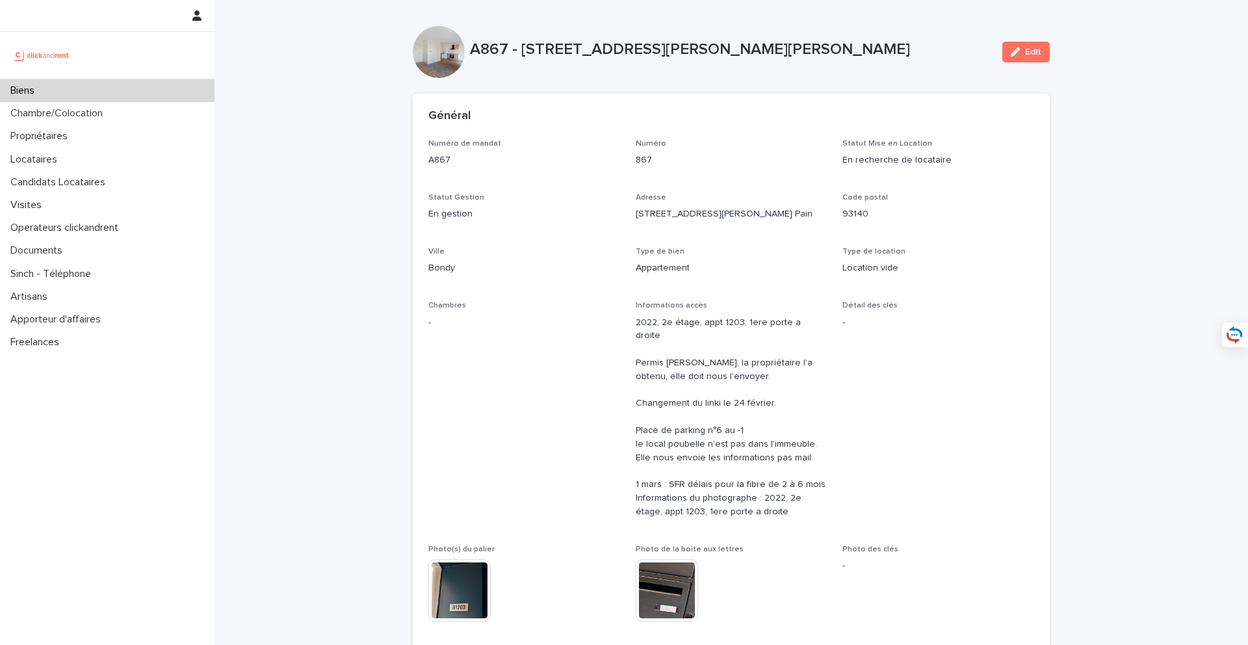
click at [935, 51] on span "Edit" at bounding box center [1033, 51] width 16 height 9
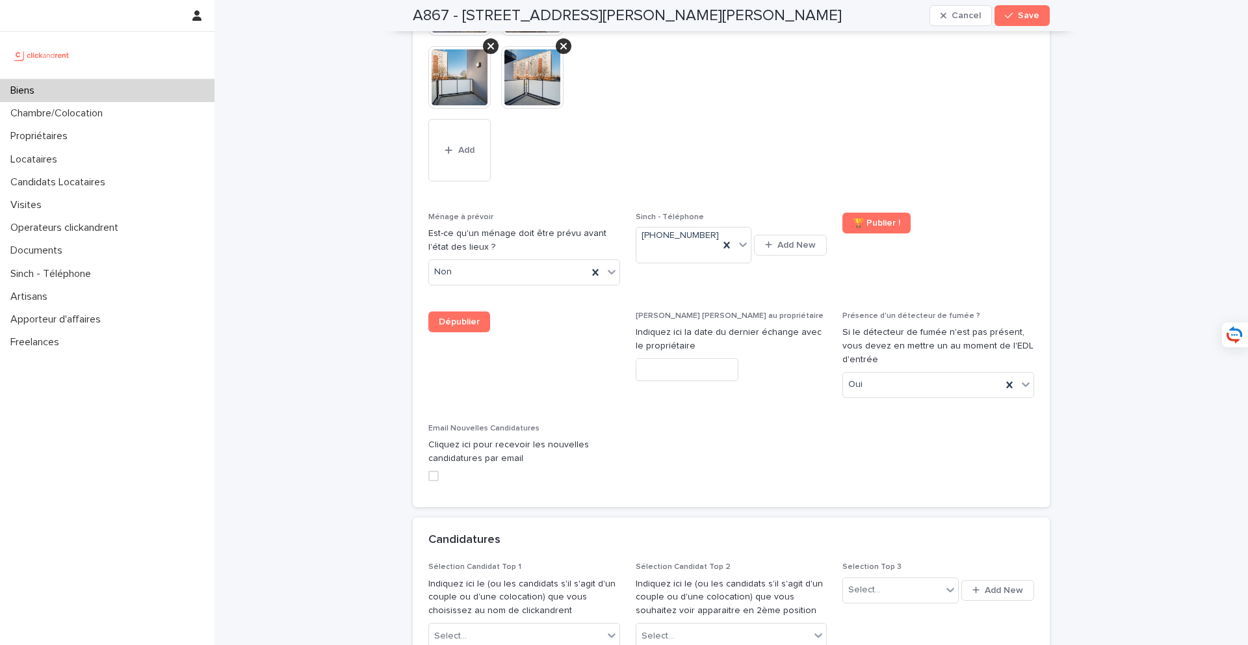
scroll to position [5809, 0]
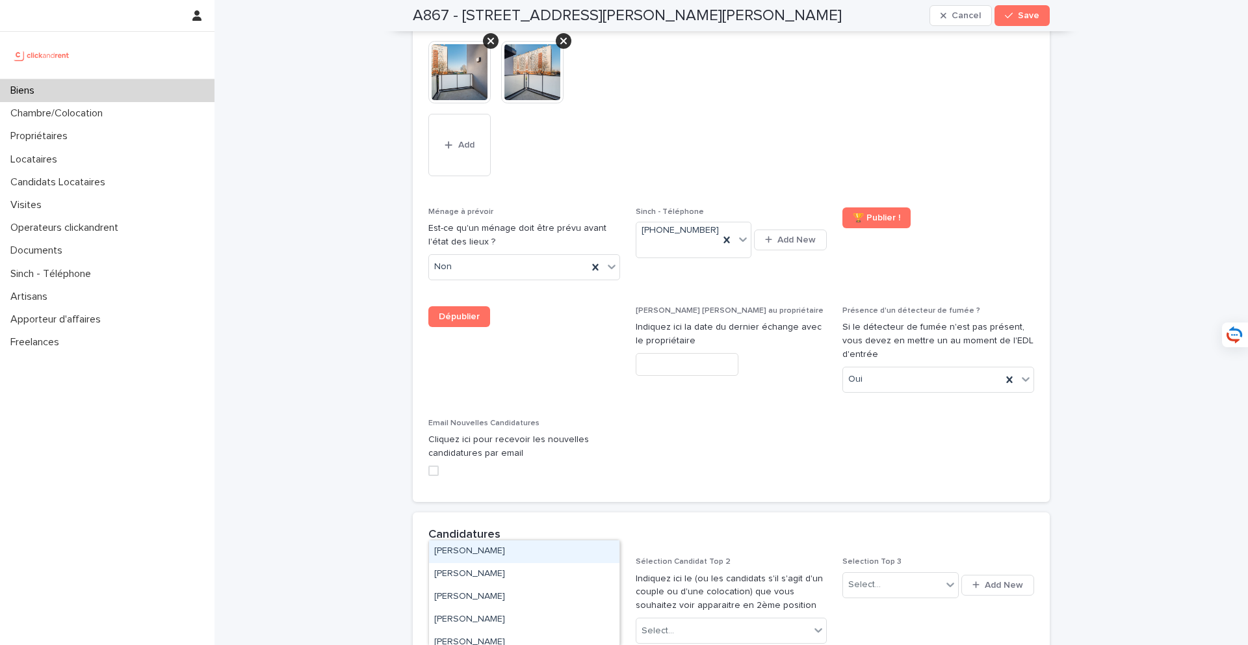
click at [592, 527] on div "Select..." at bounding box center [516, 630] width 174 height 21
paste input "**********"
type input "**********"
click at [524, 527] on div "Aïssatou Bah" at bounding box center [524, 551] width 190 height 23
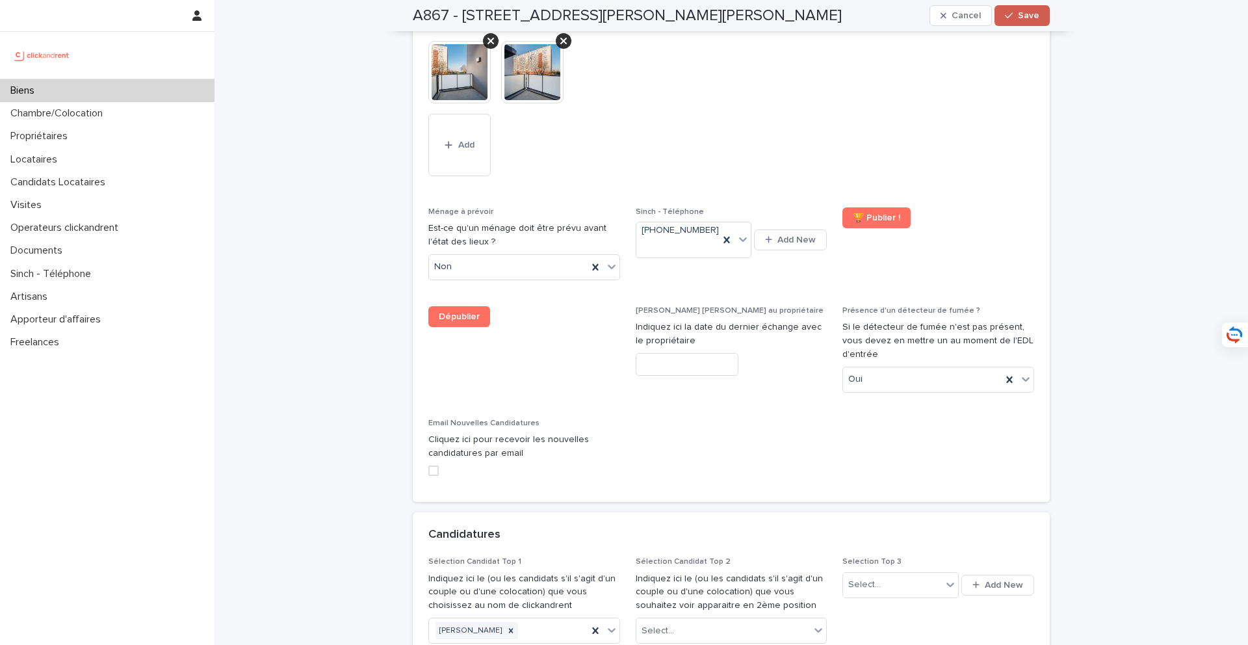
click at [935, 14] on span "Save" at bounding box center [1028, 15] width 21 height 9
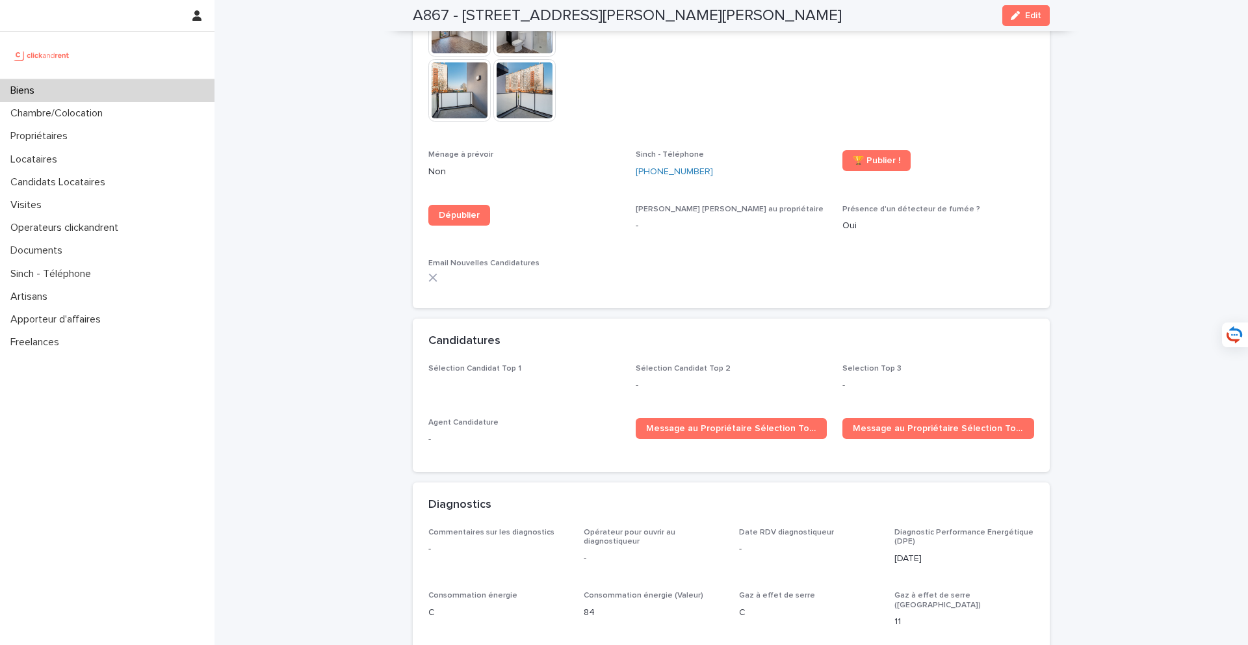
scroll to position [3628, 0]
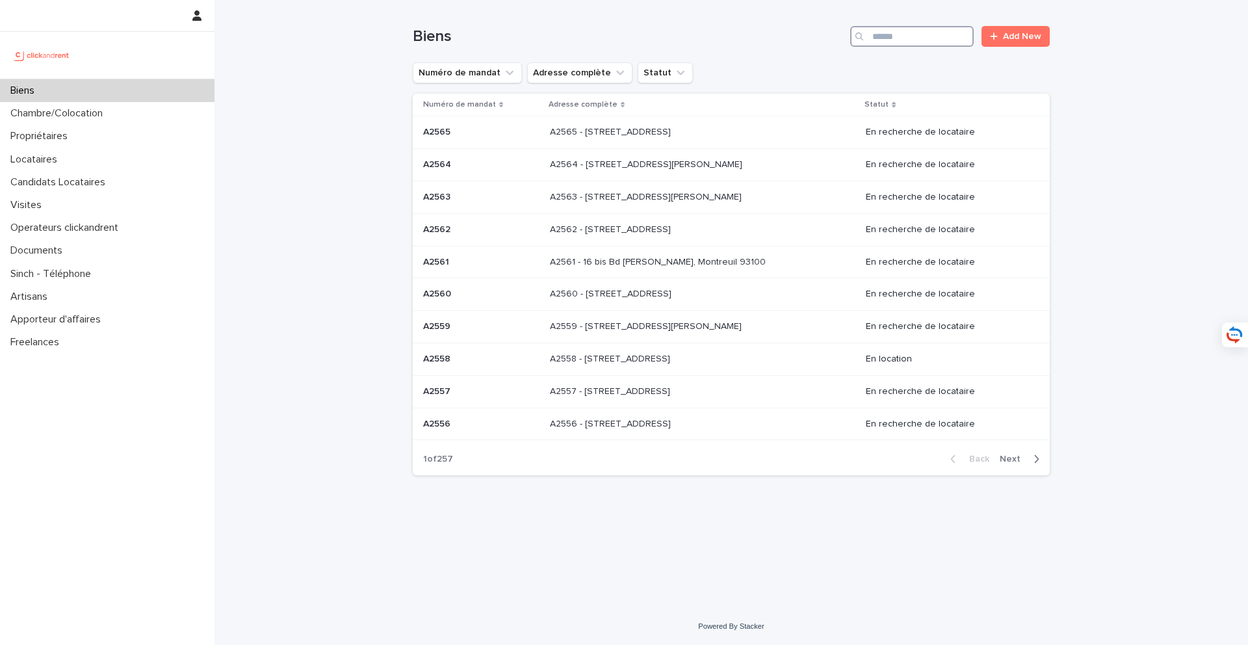
click at [894, 40] on input "Search" at bounding box center [911, 36] width 123 height 21
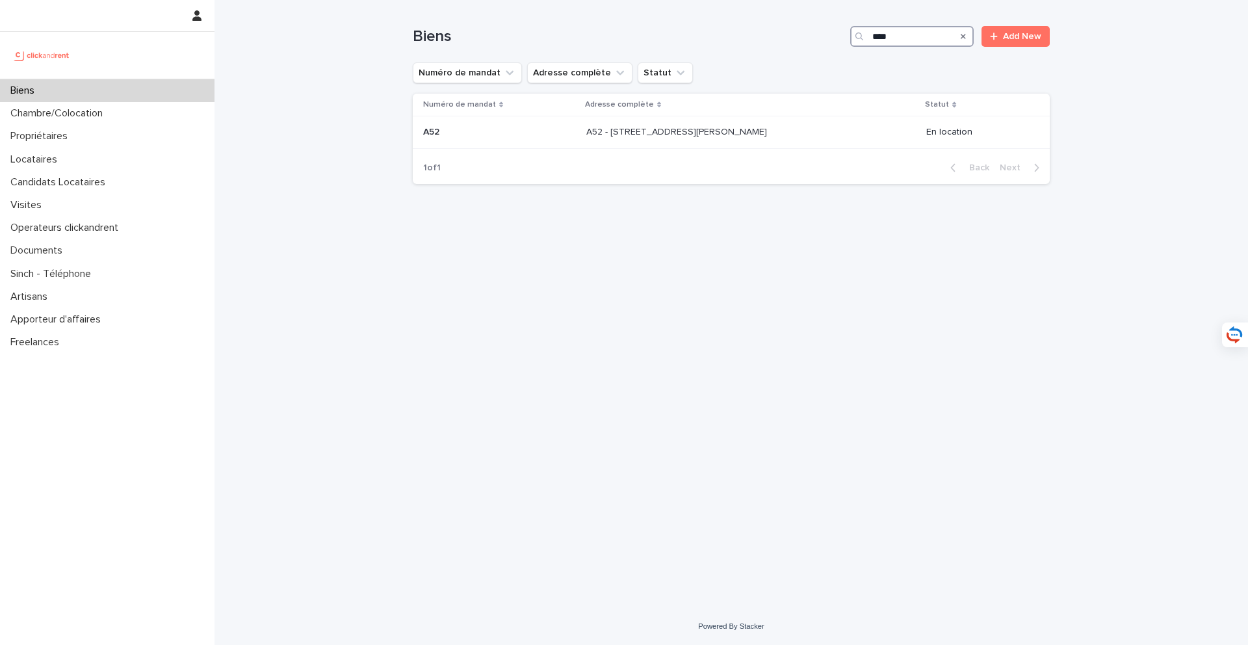
drag, startPoint x: 907, startPoint y: 38, endPoint x: 795, endPoint y: 34, distance: 111.9
click at [795, 34] on div "Biens *** Add New" at bounding box center [731, 36] width 637 height 21
paste input "**********"
type input "**********"
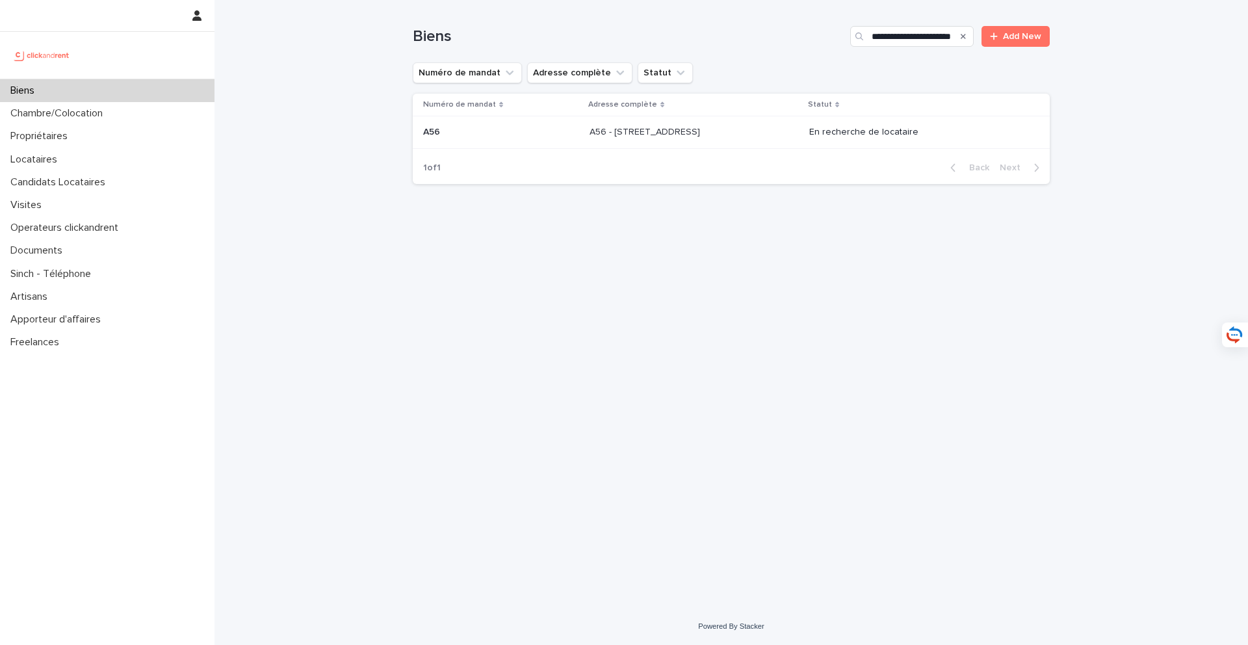
click at [757, 128] on p at bounding box center [693, 132] width 209 height 11
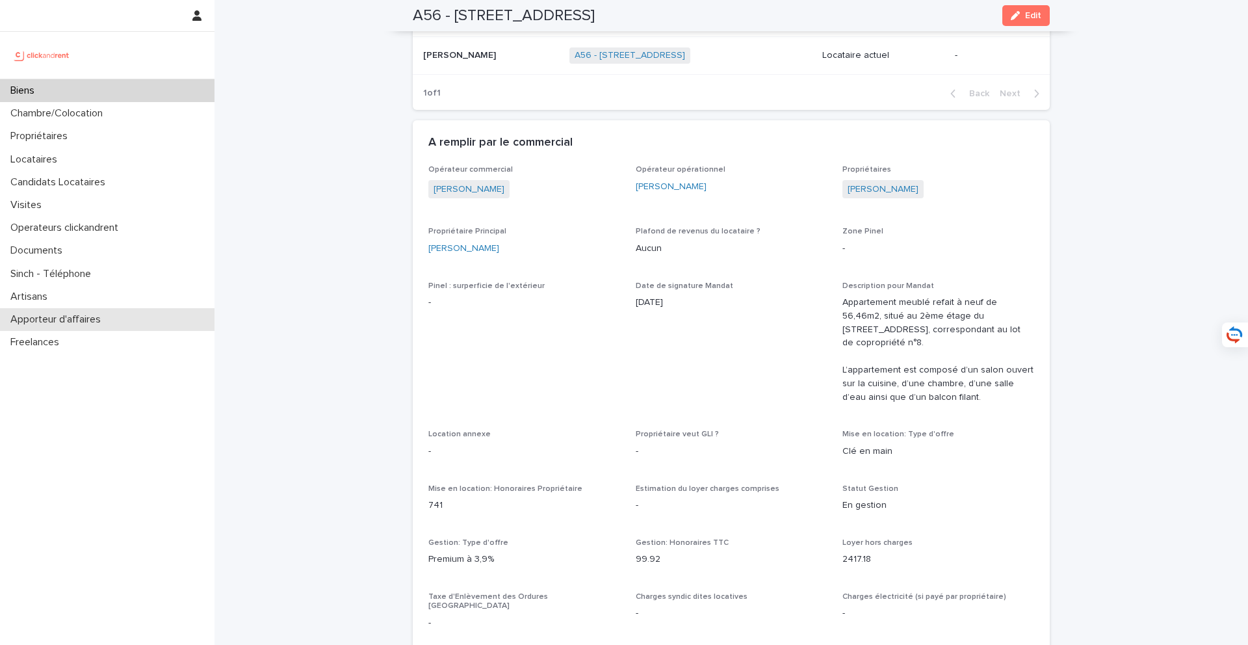
scroll to position [567, 0]
click at [182, 90] on div "Biens" at bounding box center [107, 90] width 214 height 23
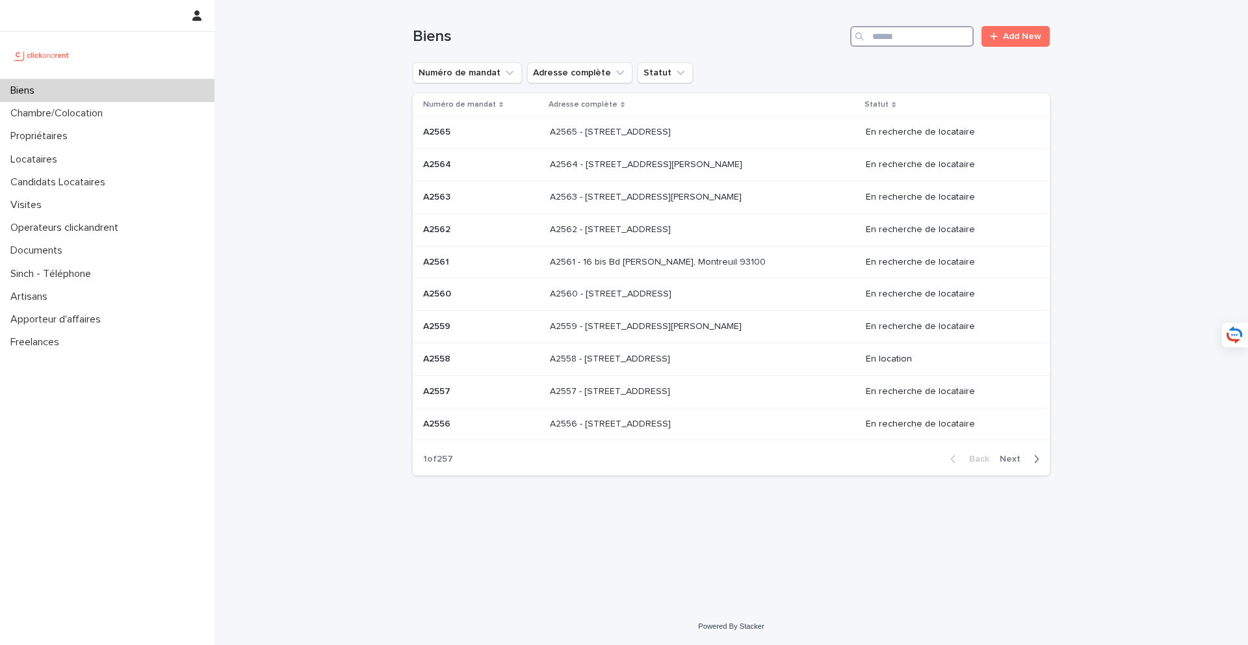
click at [917, 38] on input "Search" at bounding box center [911, 36] width 123 height 21
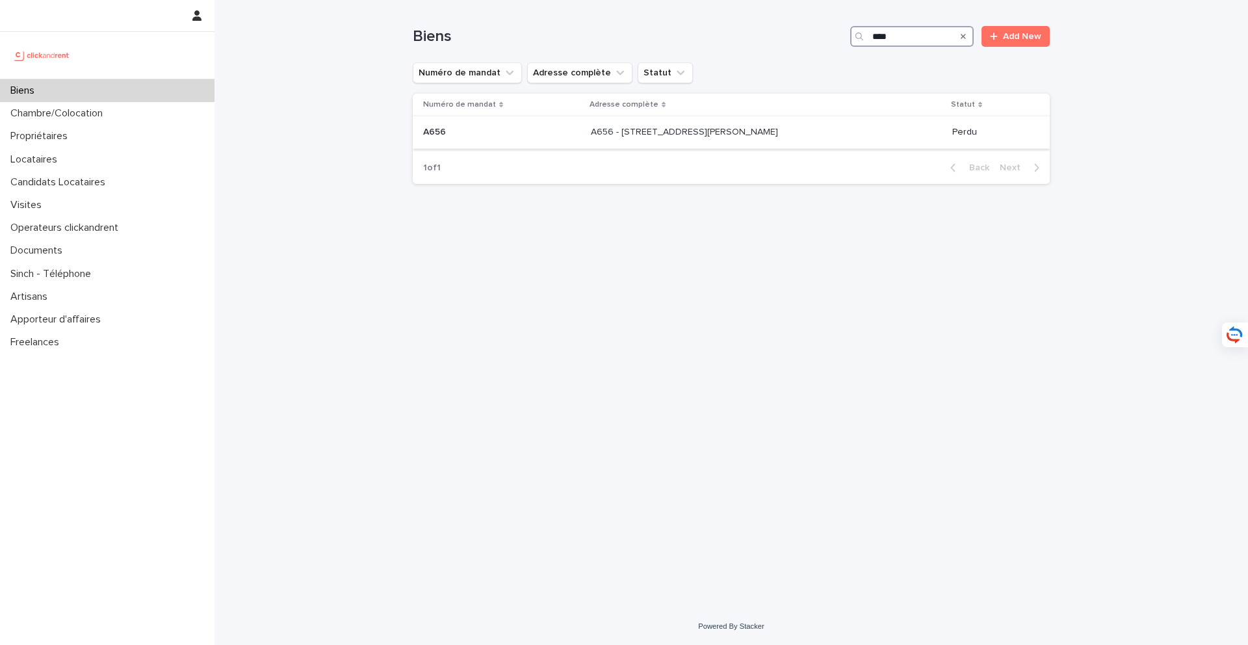
type input "****"
click at [790, 137] on p at bounding box center [699, 132] width 216 height 11
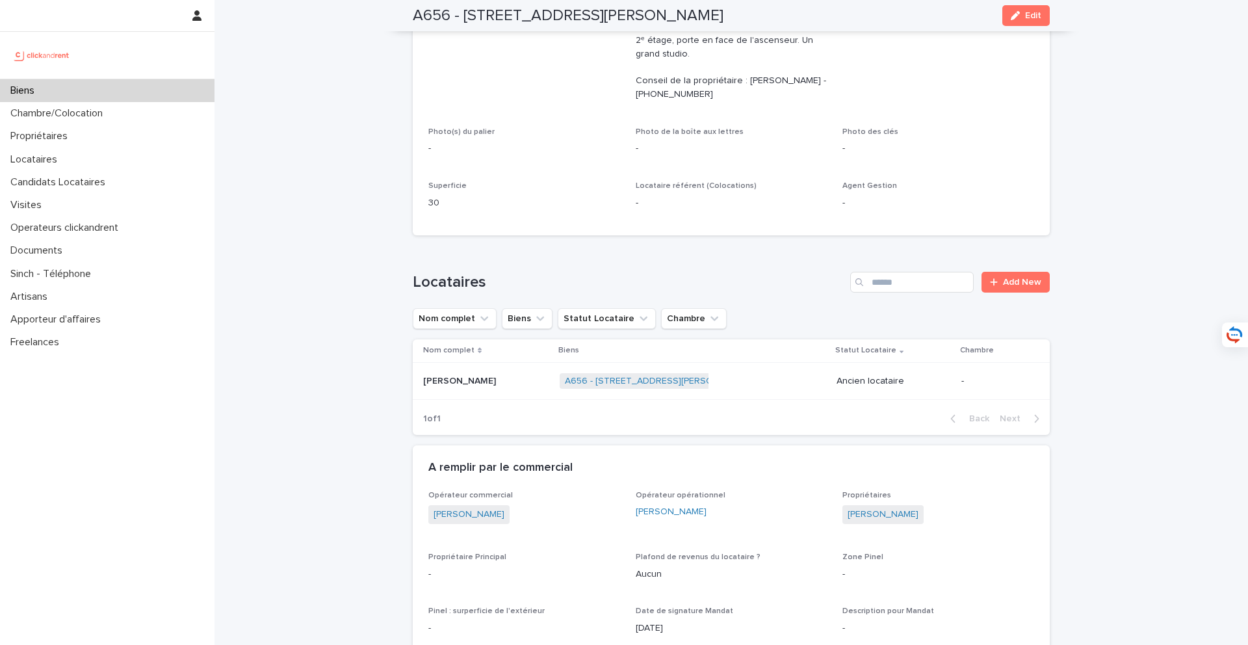
scroll to position [383, 0]
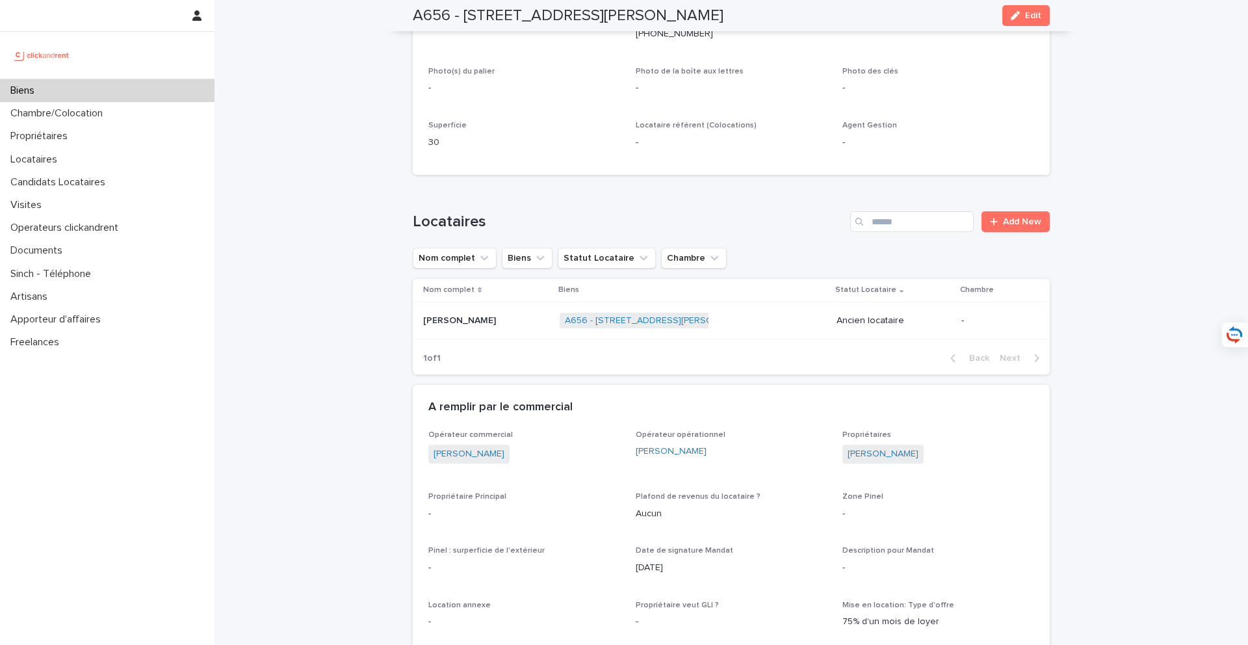
click at [504, 325] on p at bounding box center [486, 320] width 126 height 11
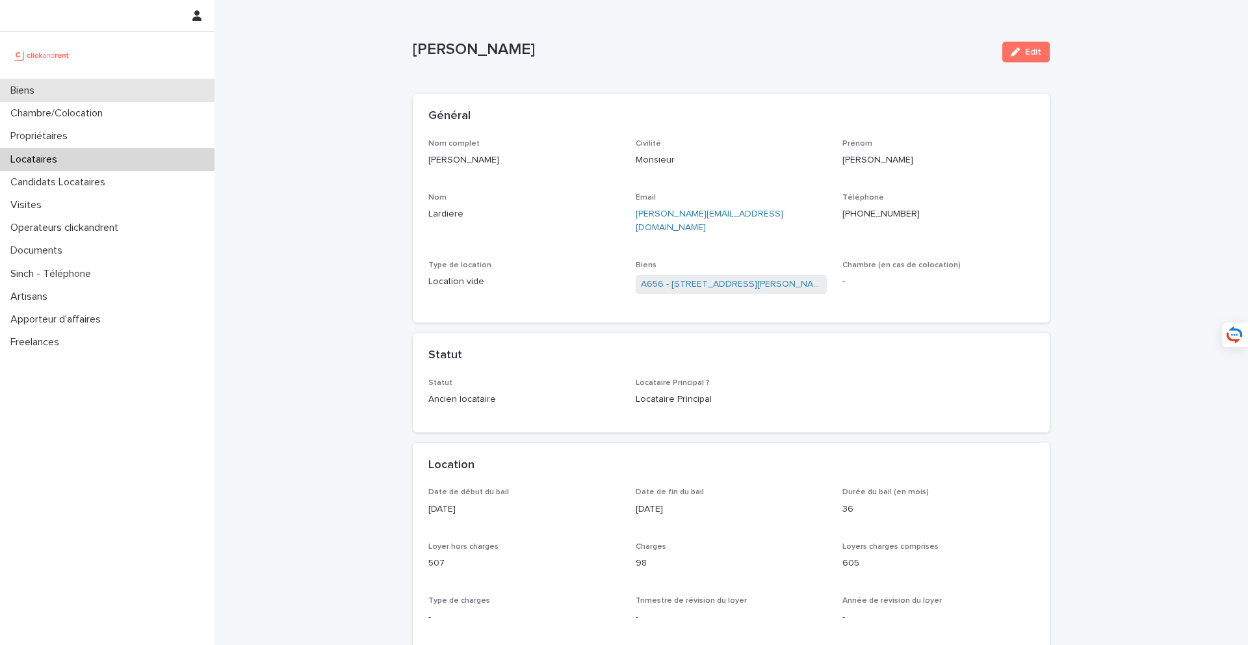
click at [174, 94] on div "Biens" at bounding box center [107, 90] width 214 height 23
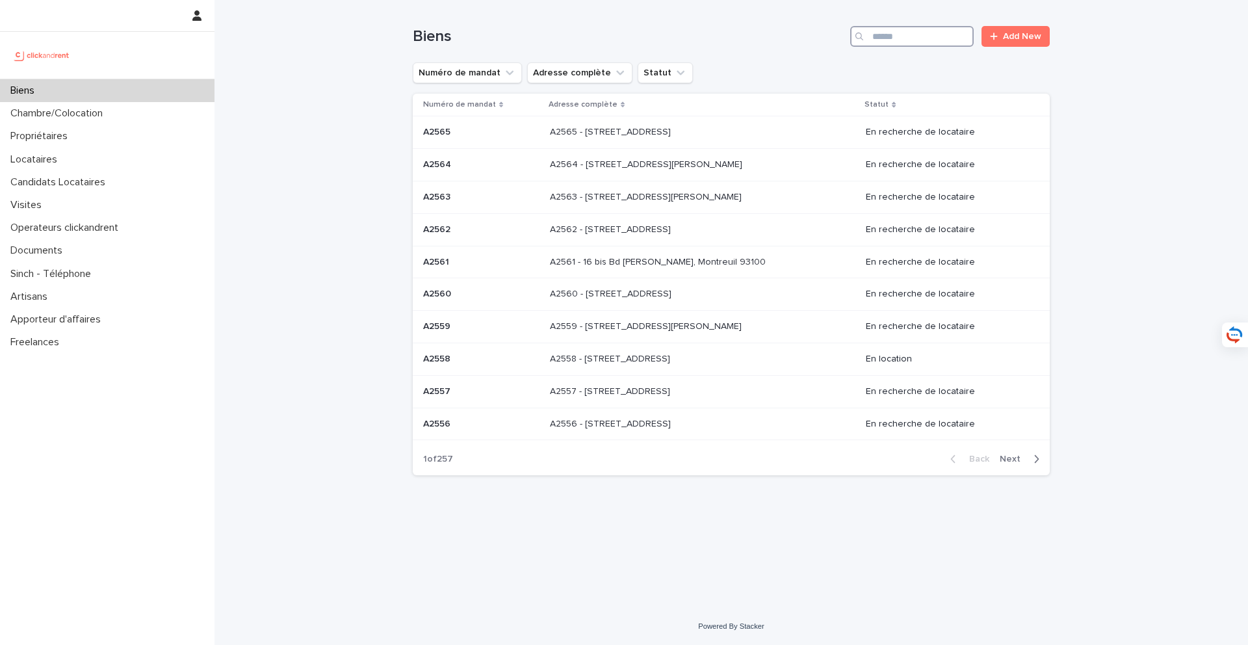
click at [888, 34] on input "Search" at bounding box center [911, 36] width 123 height 21
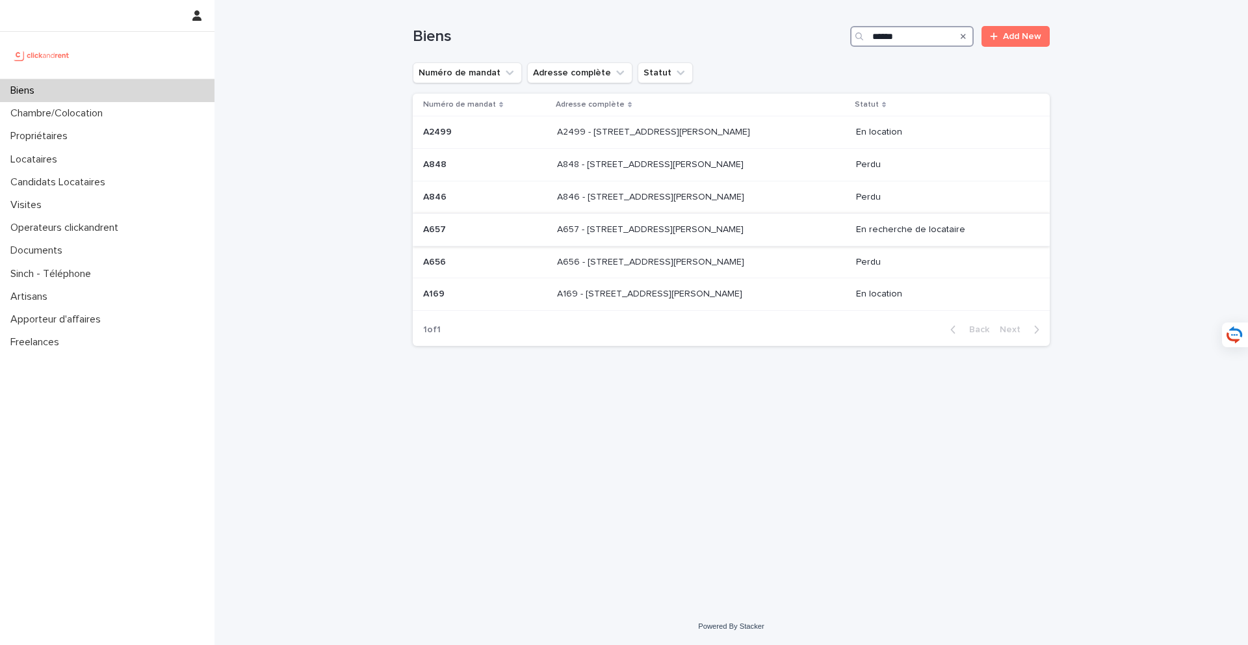
type input "******"
click at [724, 229] on p at bounding box center [665, 229] width 216 height 11
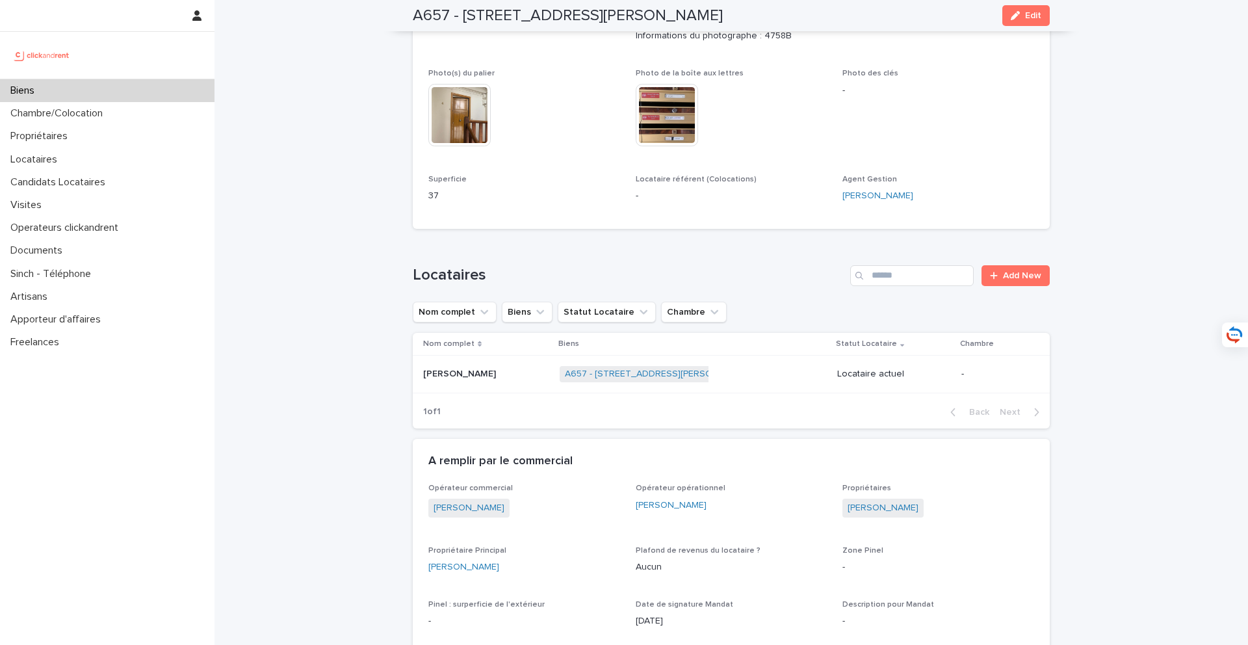
scroll to position [477, 0]
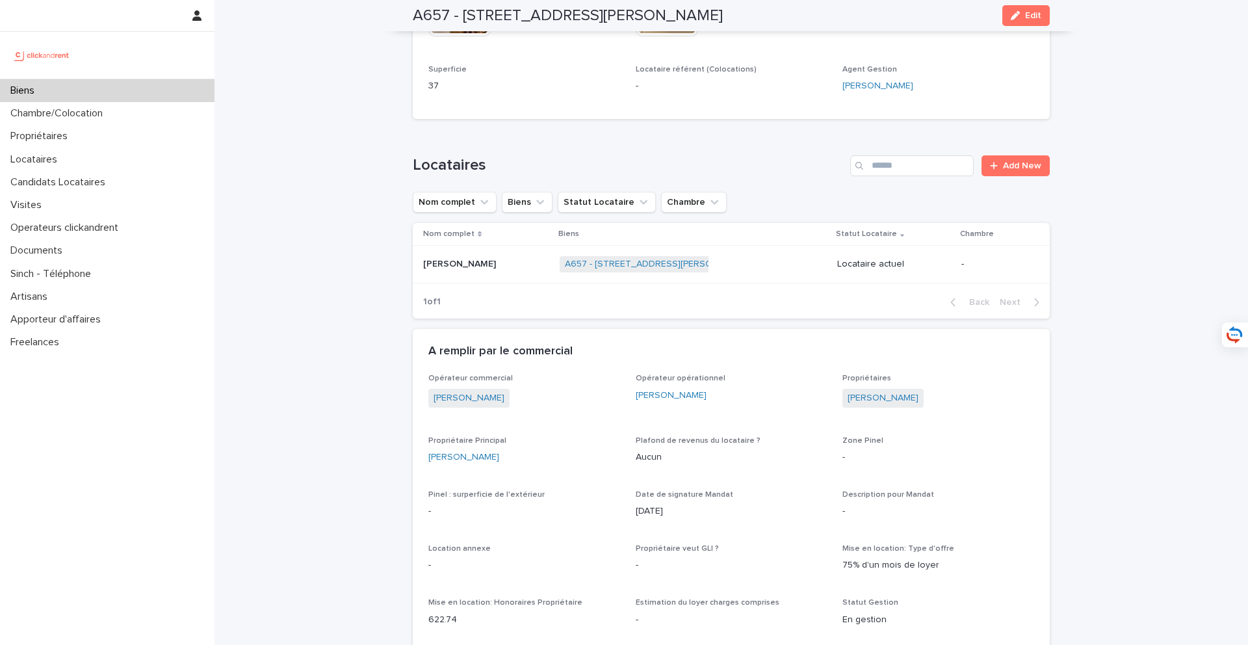
click at [485, 265] on p at bounding box center [486, 264] width 126 height 11
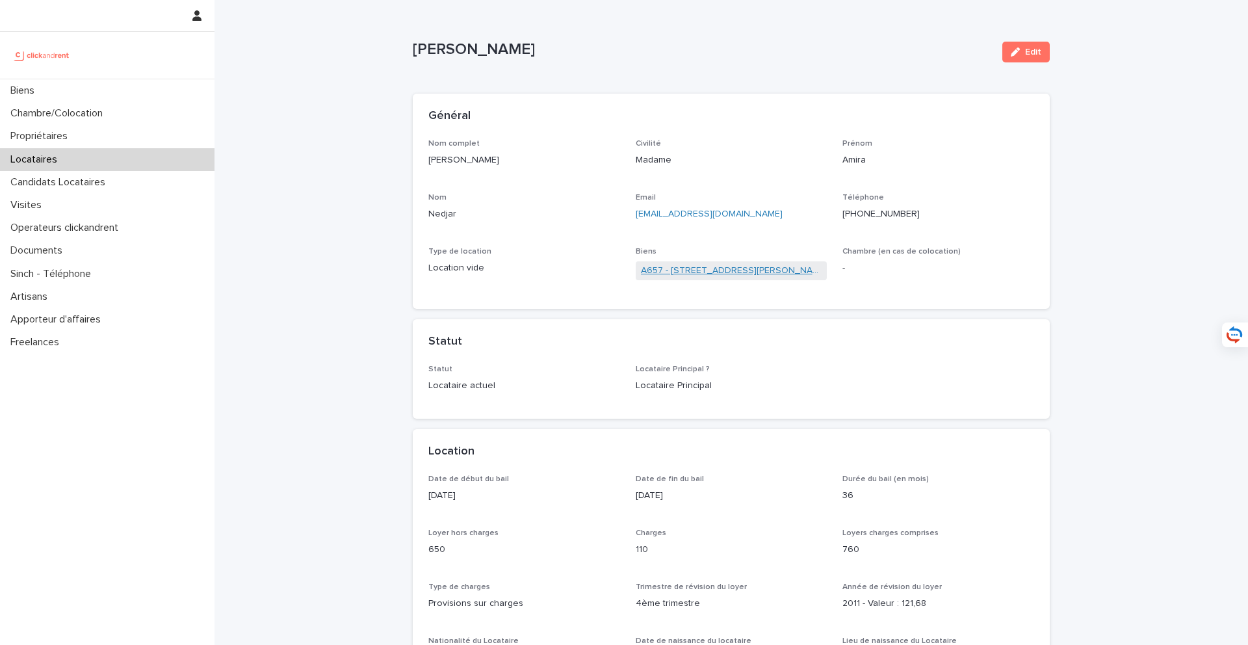
click at [704, 268] on link "A657 - 10 rue Jean Bleuzen, Vanves 92170" at bounding box center [731, 271] width 181 height 14
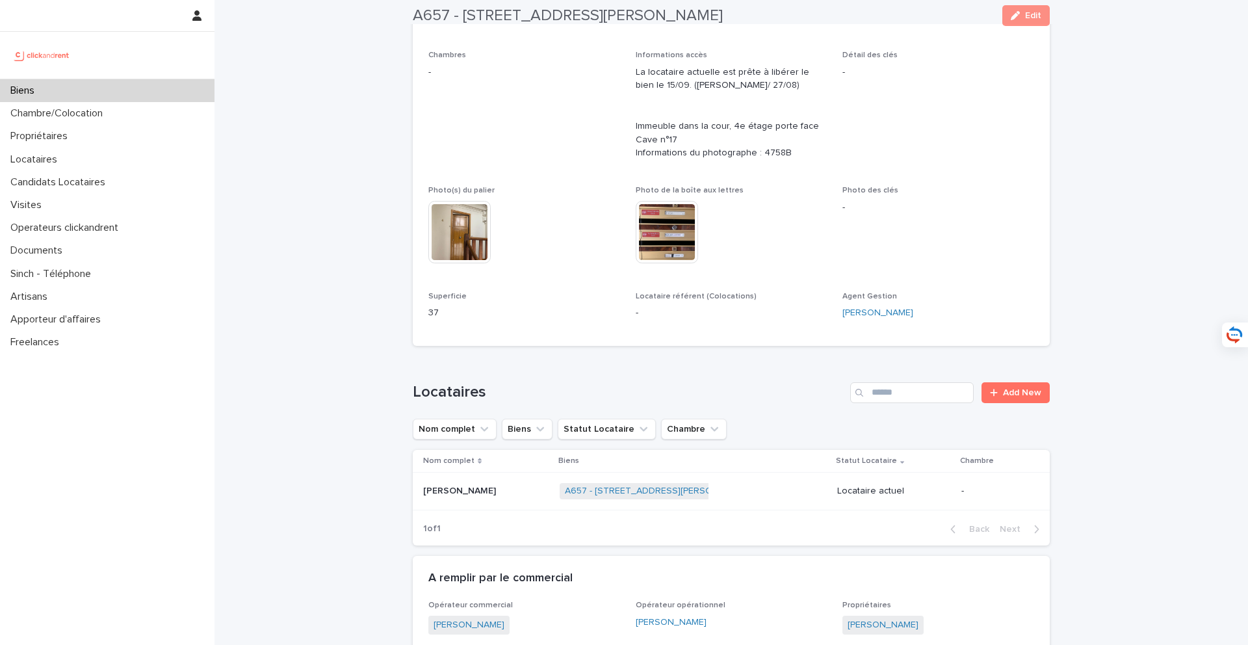
scroll to position [427, 0]
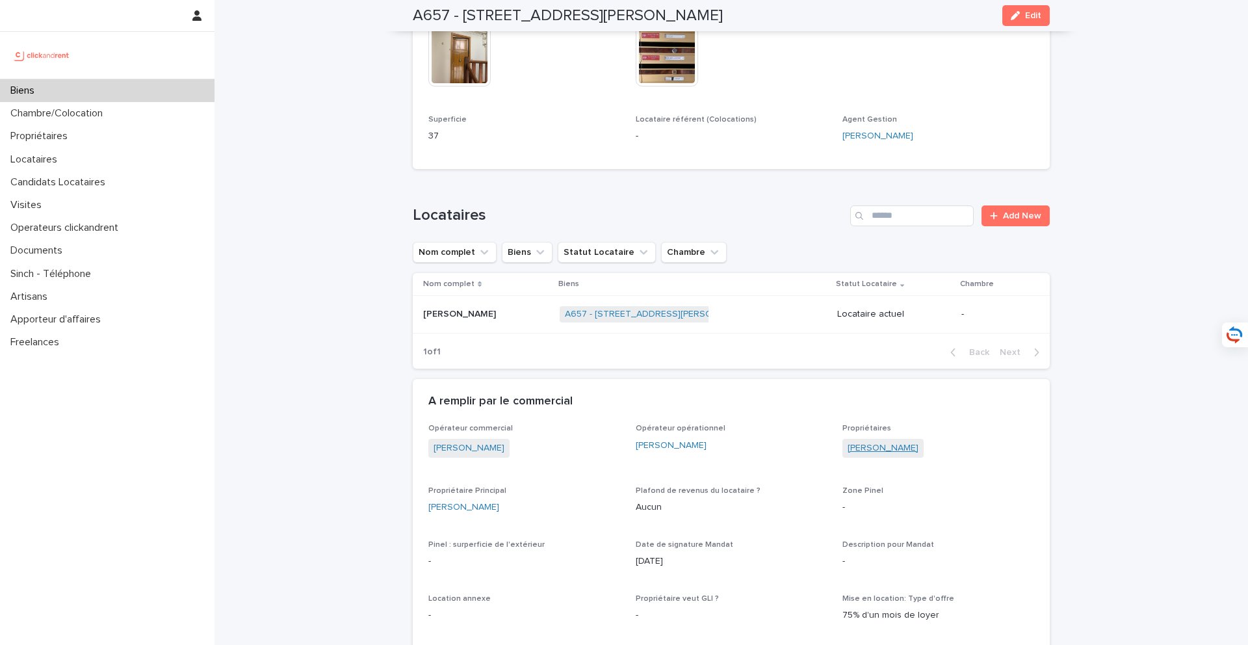
click at [886, 447] on link "Christine Sahuc" at bounding box center [882, 448] width 71 height 14
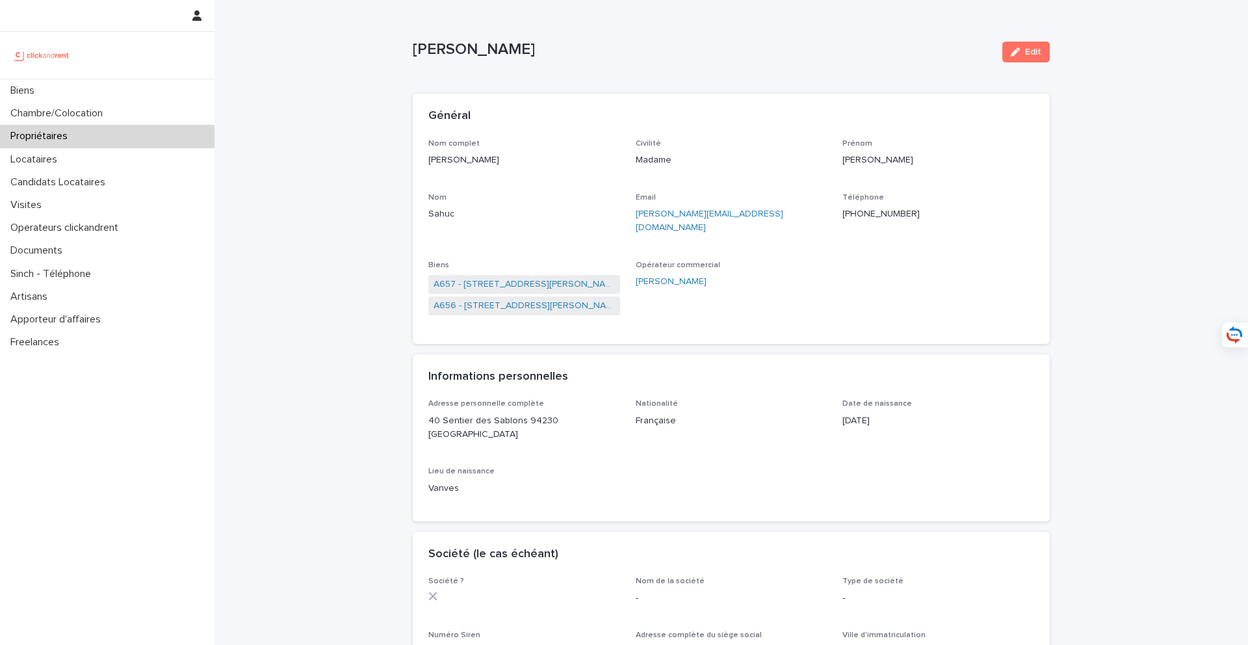
click at [779, 227] on div "Email c.neron.mjpm@gmail.com" at bounding box center [732, 219] width 192 height 52
drag, startPoint x: 759, startPoint y: 216, endPoint x: 636, endPoint y: 220, distance: 123.5
click at [636, 220] on p "c.neron.mjpm@gmail.com" at bounding box center [732, 220] width 192 height 27
copy link "c.neron.mjpm@gmail.com"
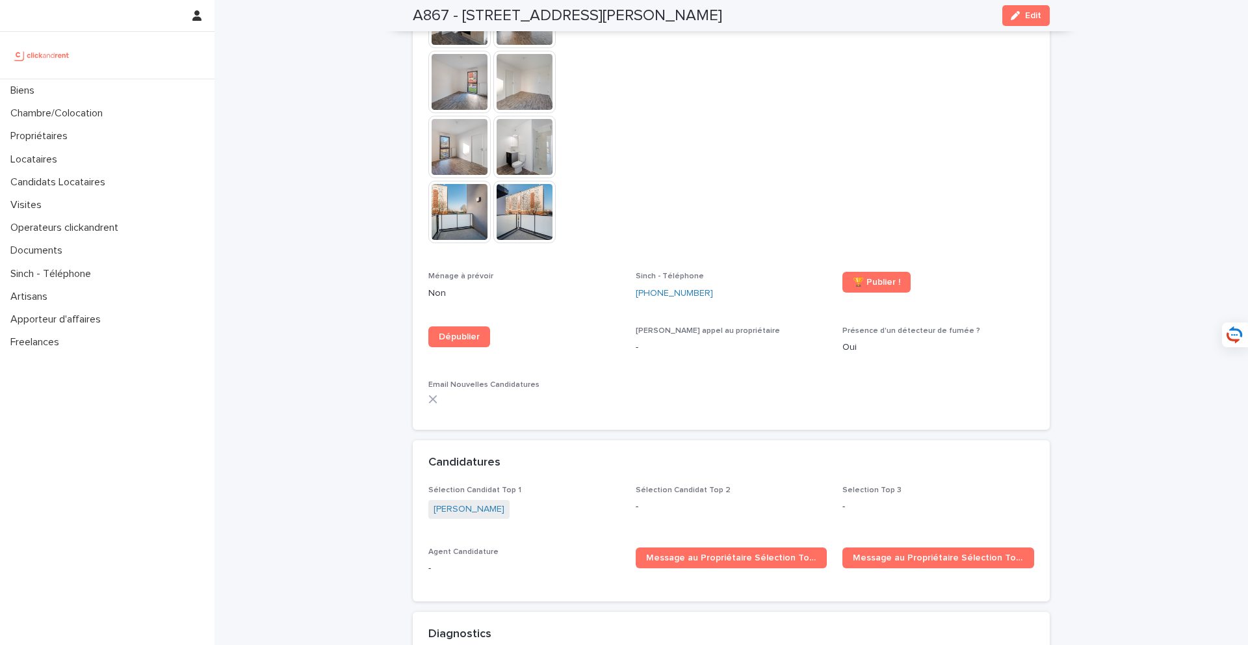
scroll to position [3578, 0]
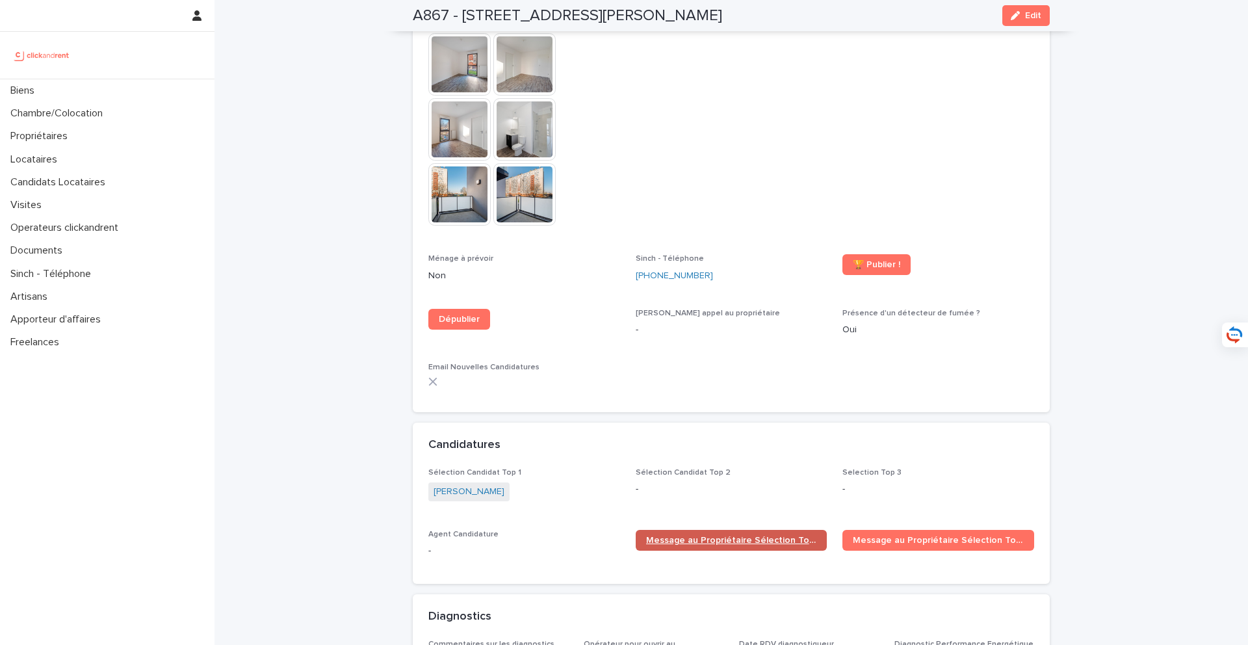
click at [711, 530] on link "Message au Propriétaire Sélection Top 1" at bounding box center [732, 540] width 192 height 21
click at [151, 94] on div "Biens" at bounding box center [107, 90] width 214 height 23
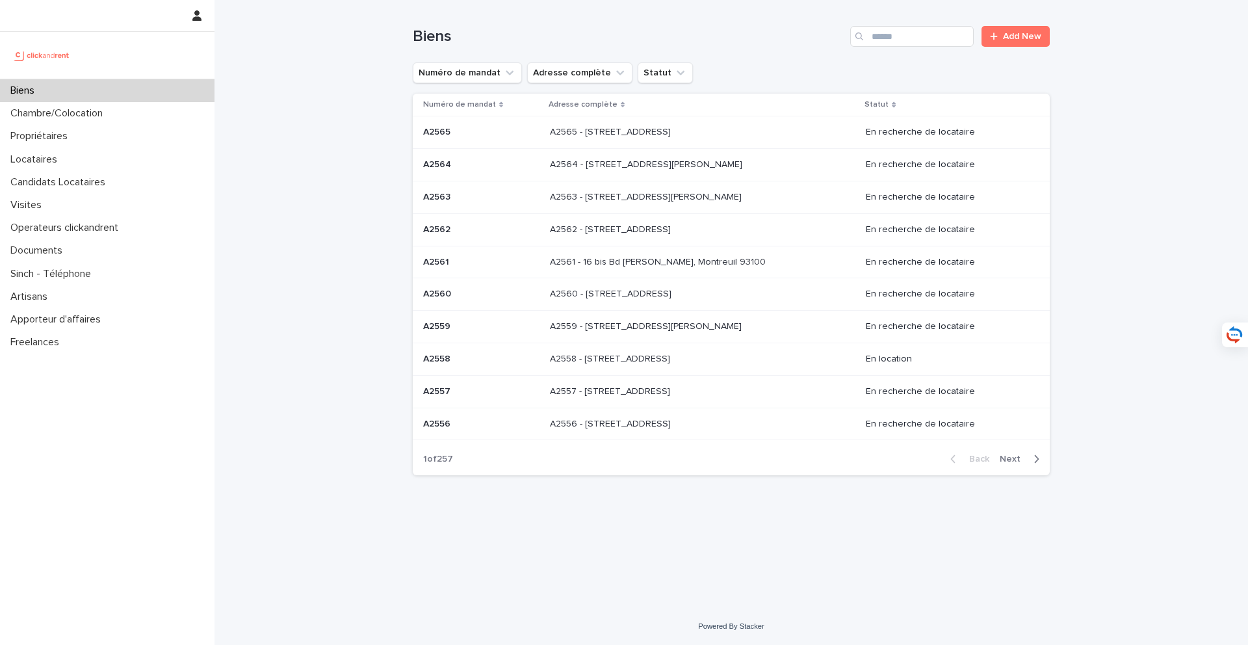
click at [863, 36] on icon "Search" at bounding box center [859, 36] width 8 height 8
click at [869, 36] on div "Search" at bounding box center [860, 36] width 21 height 21
click at [890, 39] on input "Search" at bounding box center [911, 36] width 123 height 21
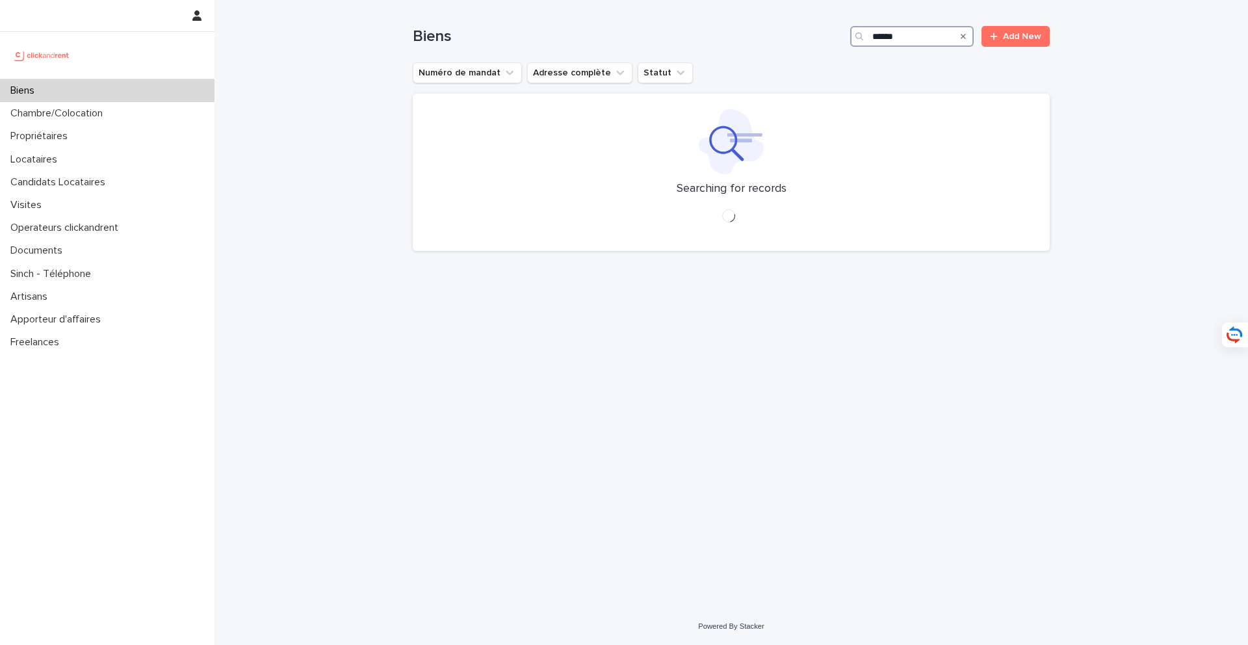
type input "*****"
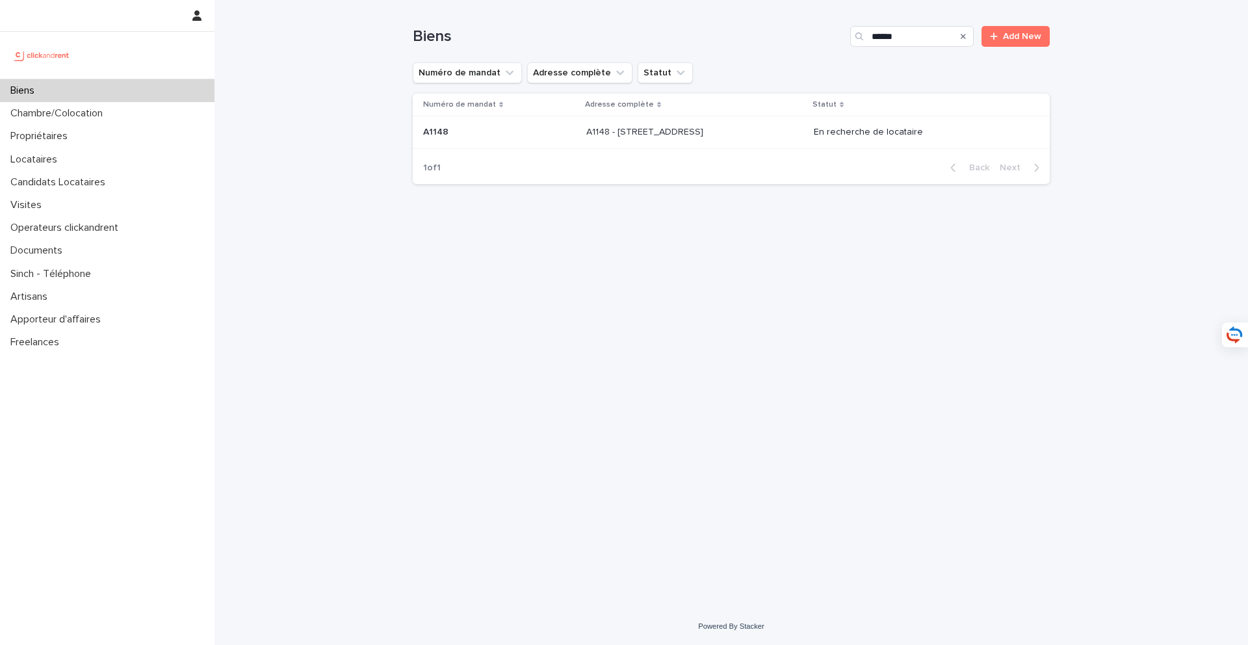
click at [675, 135] on p "A1148 - [STREET_ADDRESS]" at bounding box center [646, 131] width 120 height 14
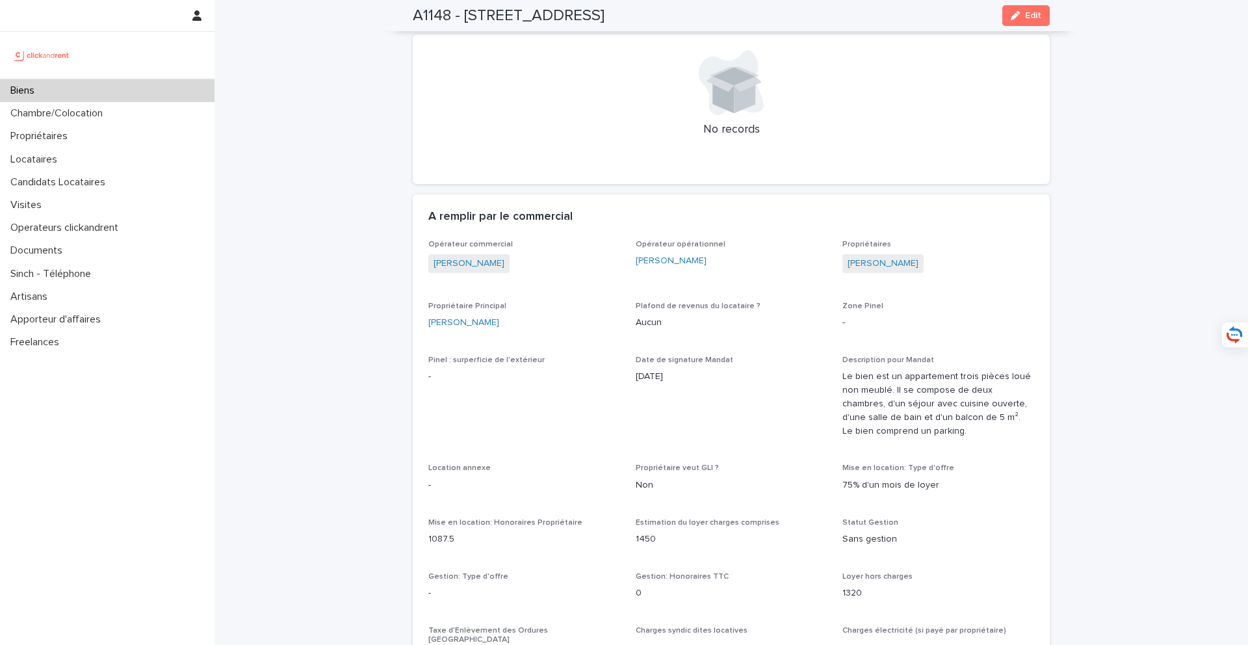
scroll to position [634, 0]
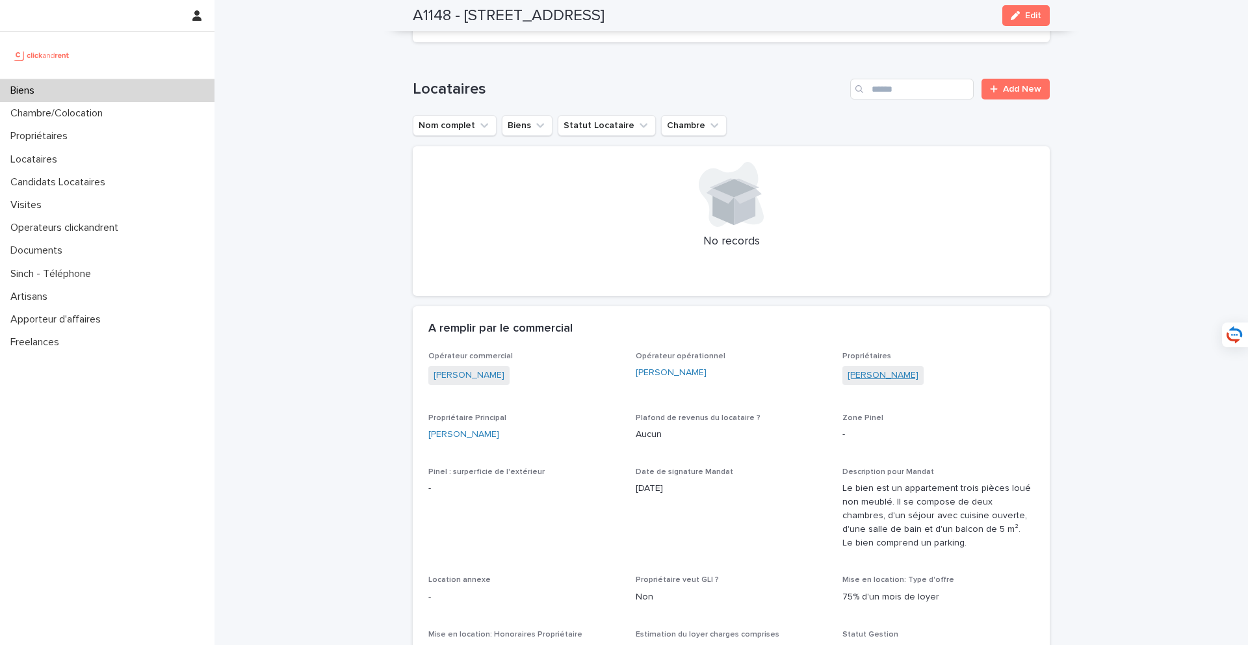
click at [891, 368] on link "[PERSON_NAME]" at bounding box center [882, 375] width 71 height 14
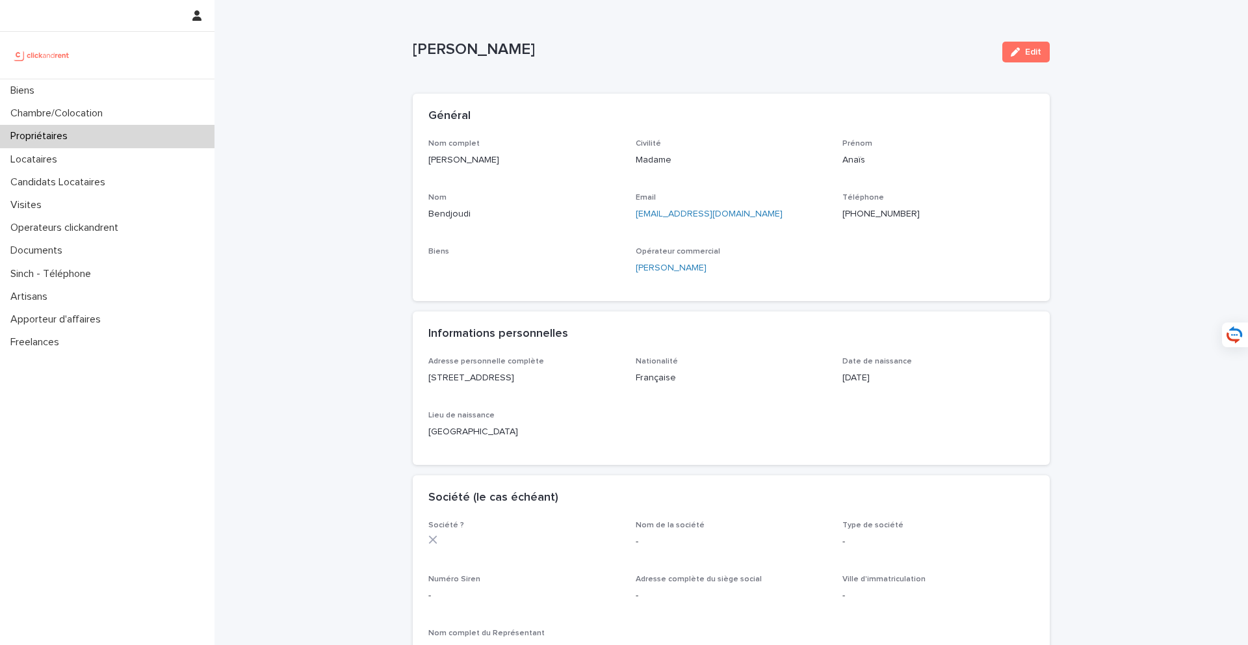
click at [541, 148] on div "Nom complet [PERSON_NAME]" at bounding box center [524, 158] width 192 height 38
drag, startPoint x: 541, startPoint y: 157, endPoint x: 424, endPoint y: 157, distance: 117.6
click at [424, 157] on div "Nom complet [PERSON_NAME] Civilité Madame [PERSON_NAME] Email [EMAIL_ADDRESS][D…" at bounding box center [731, 220] width 637 height 162
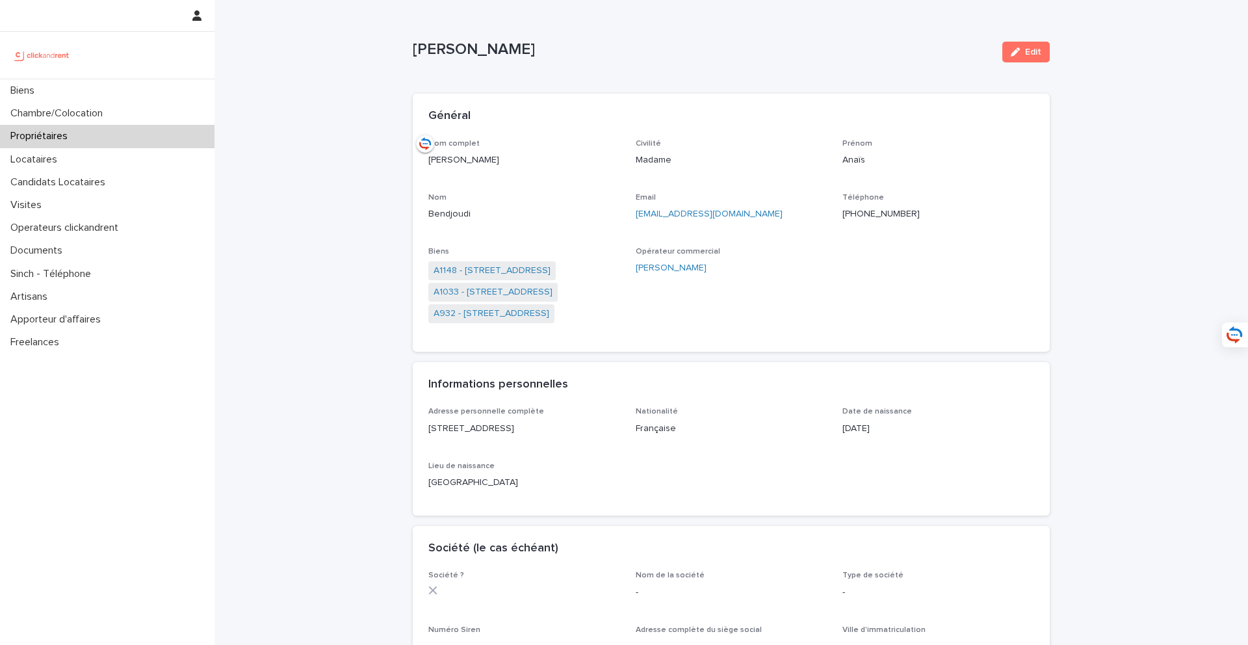
copy p "[PERSON_NAME]"
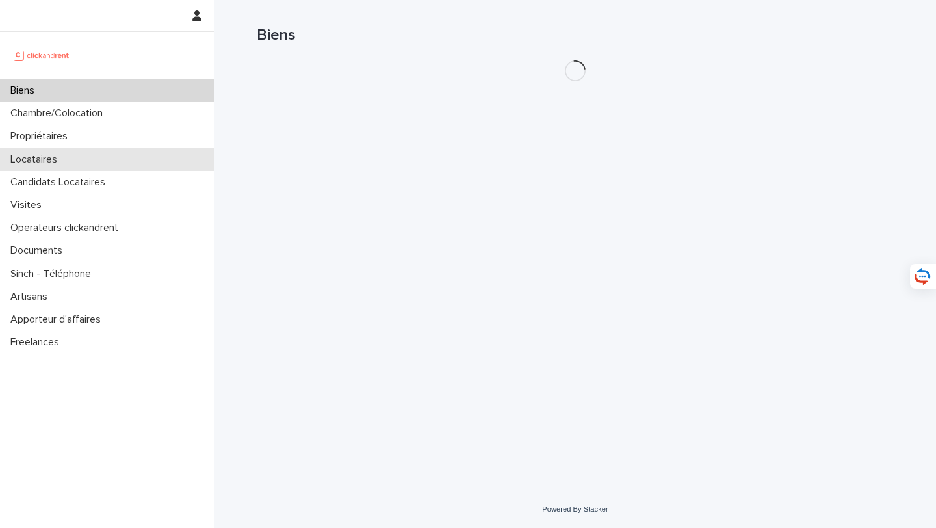
click at [70, 161] on div "Locataires" at bounding box center [107, 159] width 214 height 23
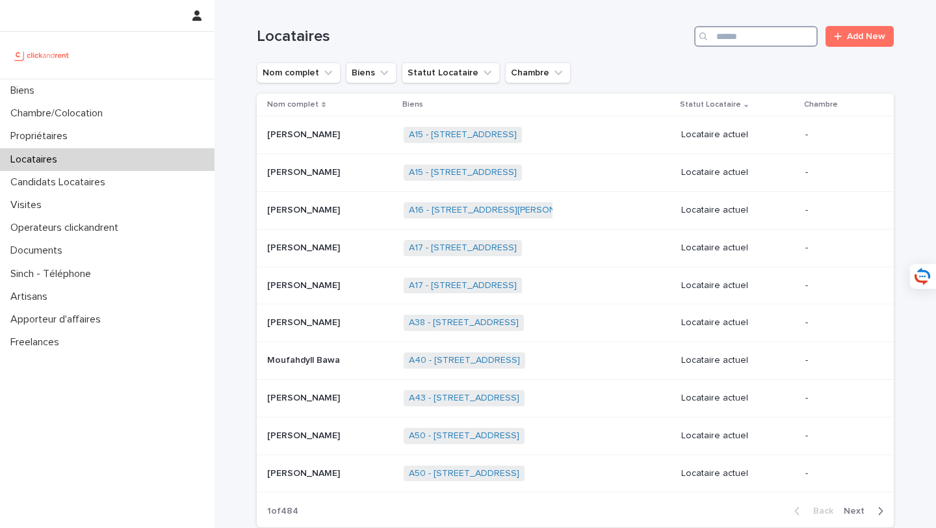
click at [746, 42] on input "Search" at bounding box center [755, 36] width 123 height 21
paste input "**********"
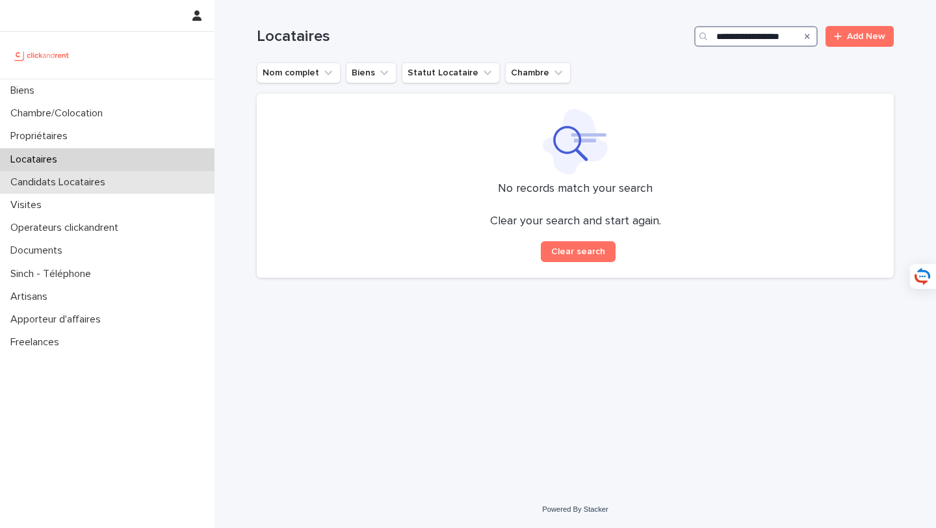
type input "**********"
click at [149, 180] on div "Candidats Locataires" at bounding box center [107, 182] width 214 height 23
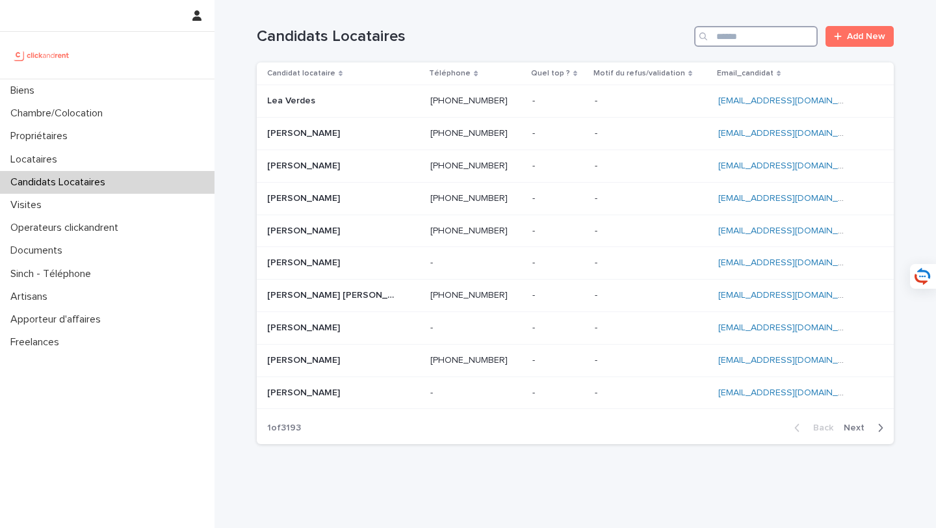
click at [765, 42] on input "Search" at bounding box center [755, 36] width 123 height 21
paste input "**********"
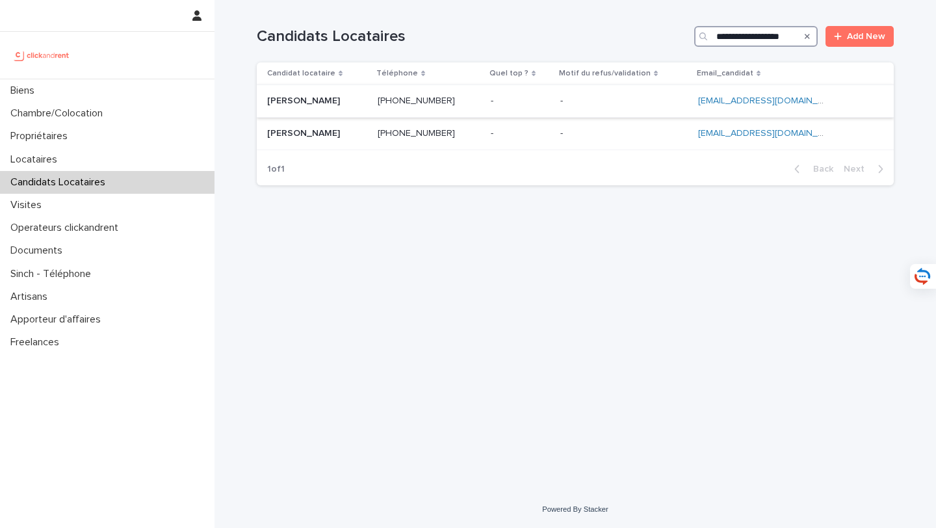
type input "**********"
click at [331, 104] on p "Ioannis Karagiannis" at bounding box center [304, 100] width 75 height 14
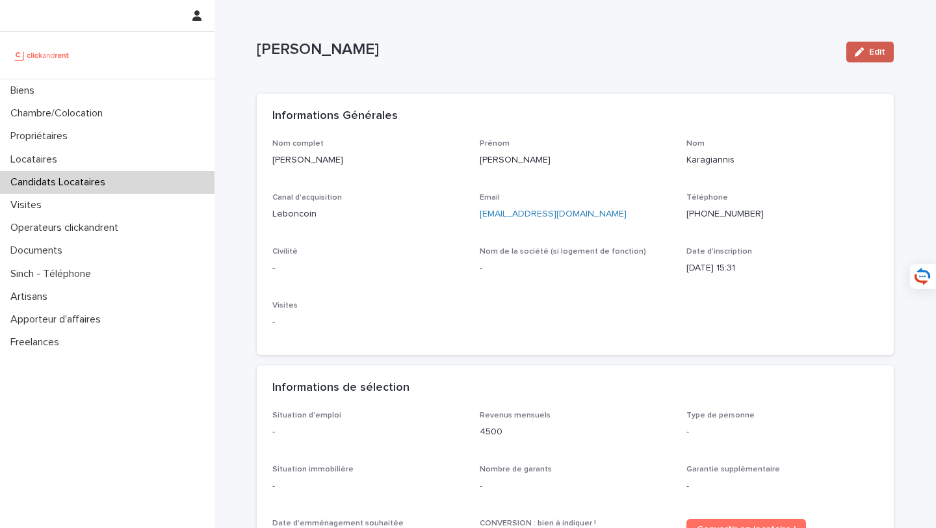
click at [878, 43] on button "Edit" at bounding box center [869, 52] width 47 height 21
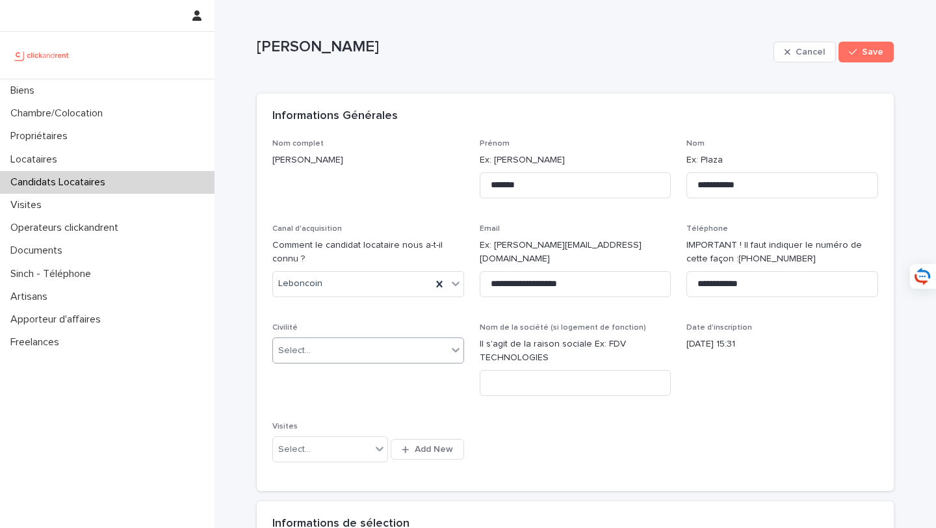
click at [350, 350] on div "Select..." at bounding box center [360, 350] width 174 height 21
click at [350, 393] on div "Monsieur" at bounding box center [368, 398] width 190 height 23
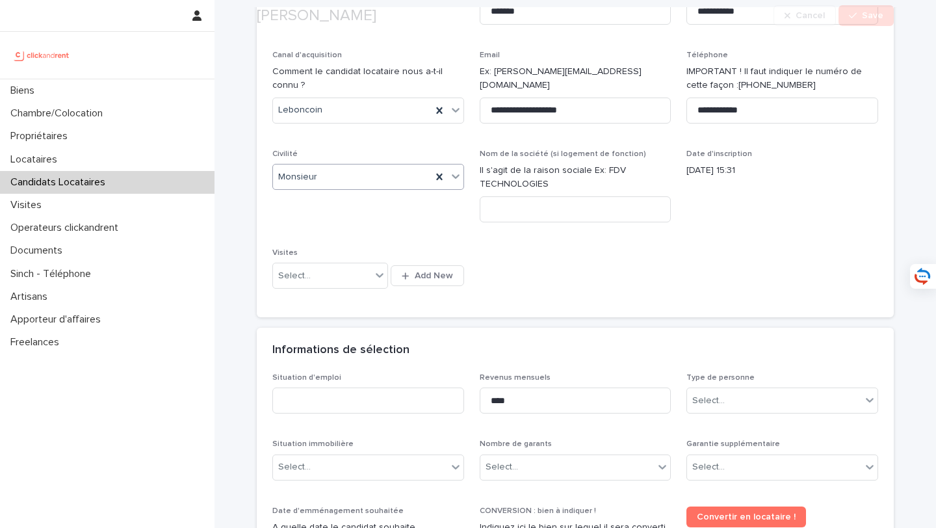
scroll to position [238, 0]
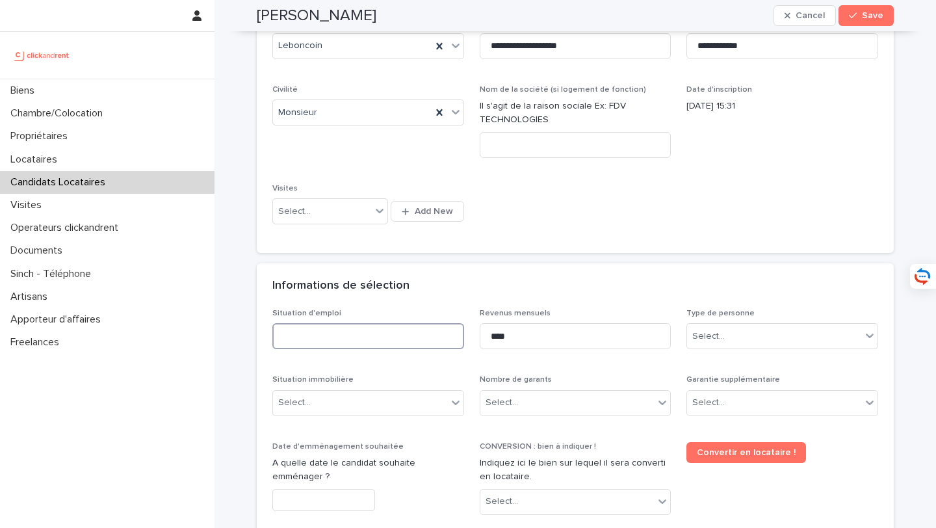
click at [364, 329] on input at bounding box center [368, 336] width 192 height 26
type input "***"
click at [789, 335] on div "Select..." at bounding box center [774, 336] width 174 height 21
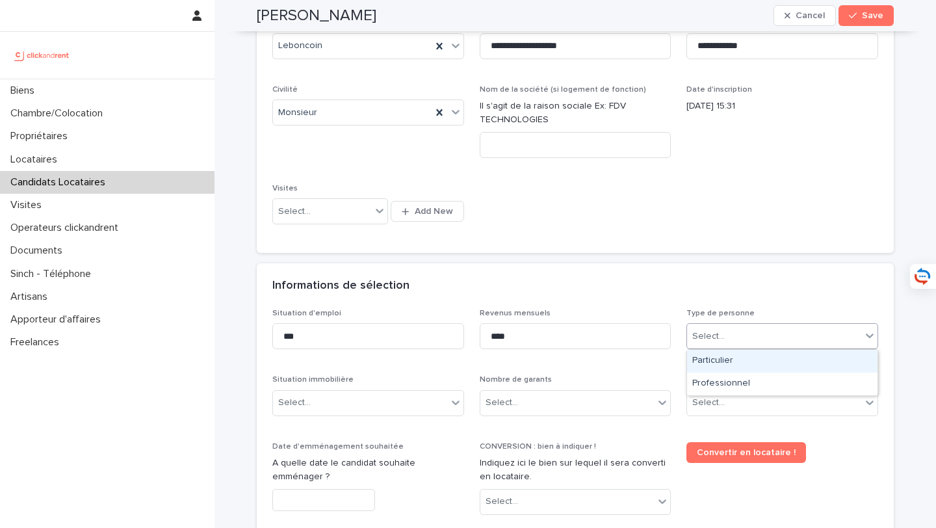
click at [770, 356] on div "Particulier" at bounding box center [782, 361] width 190 height 23
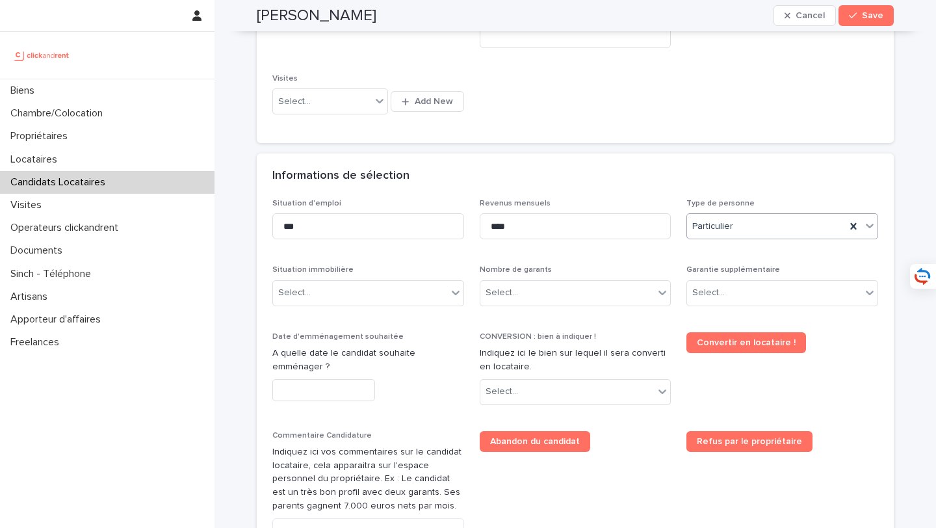
scroll to position [365, 0]
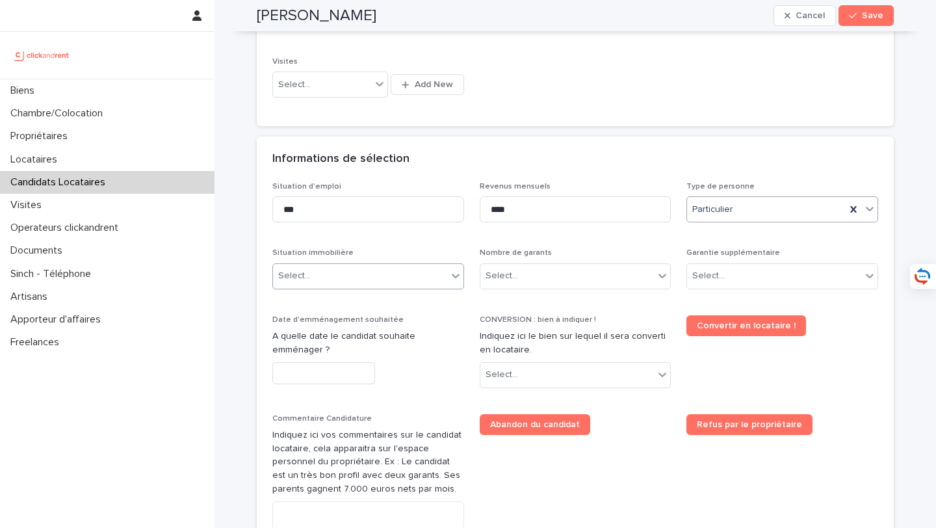
click at [385, 272] on div "Select..." at bounding box center [360, 275] width 174 height 21
click at [335, 267] on div "Select..." at bounding box center [360, 275] width 174 height 21
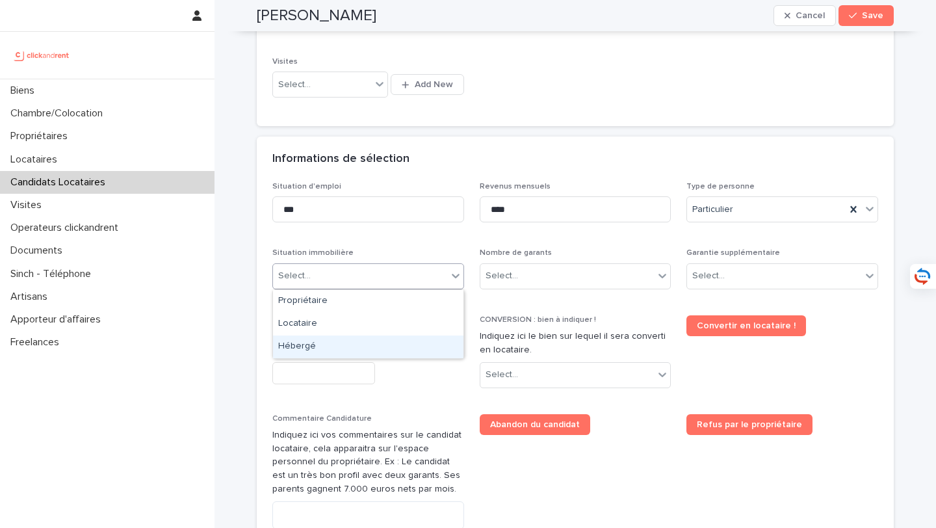
click at [341, 350] on div "Hébergé" at bounding box center [368, 346] width 190 height 23
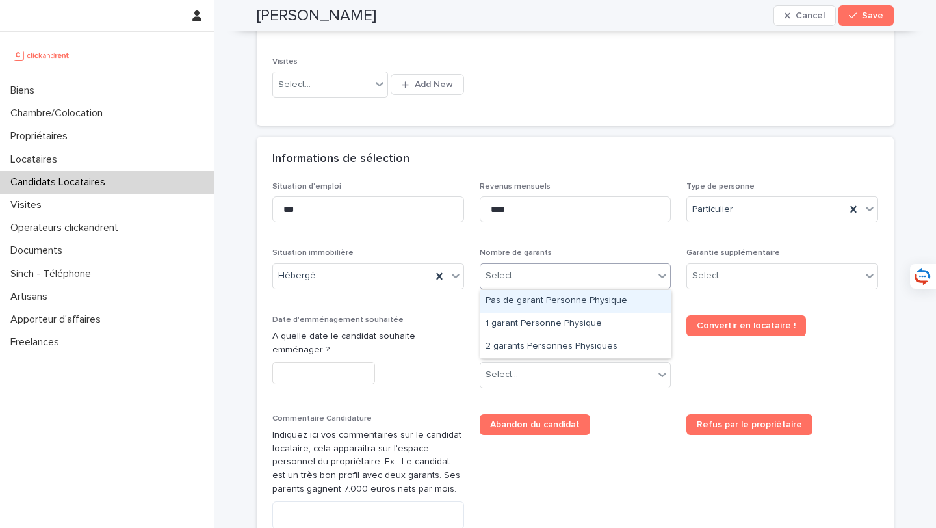
click at [589, 272] on div "Select..." at bounding box center [567, 275] width 174 height 21
click at [586, 302] on div "Pas de garant Personne Physique" at bounding box center [575, 301] width 190 height 23
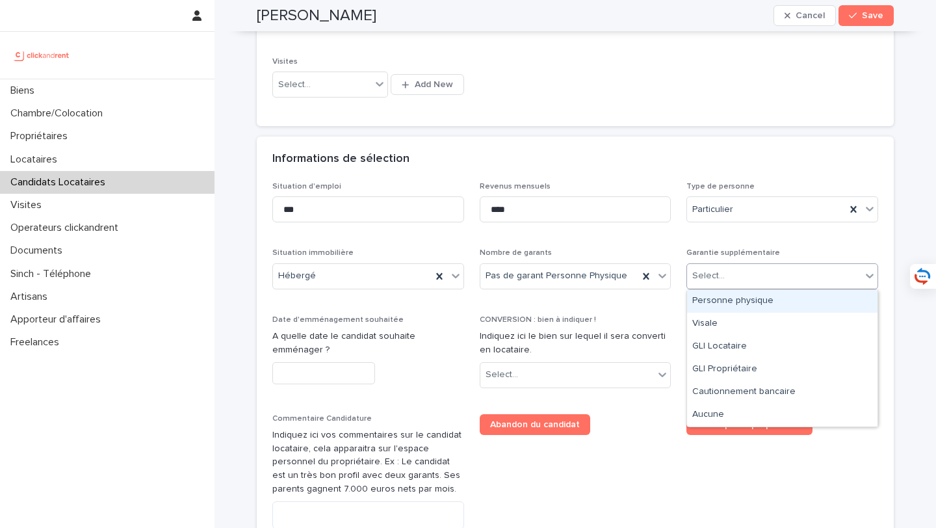
click at [753, 273] on div "Select..." at bounding box center [774, 275] width 174 height 21
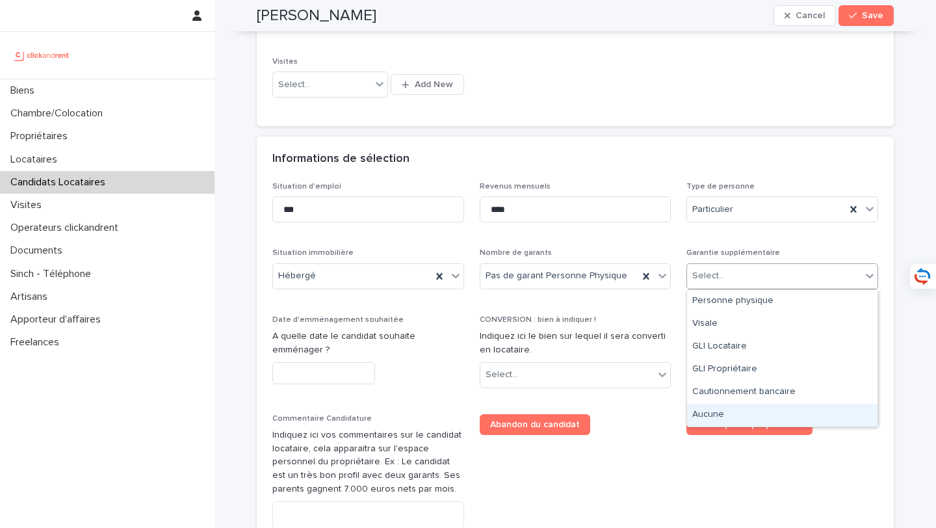
click at [731, 413] on div "Aucune" at bounding box center [782, 415] width 190 height 23
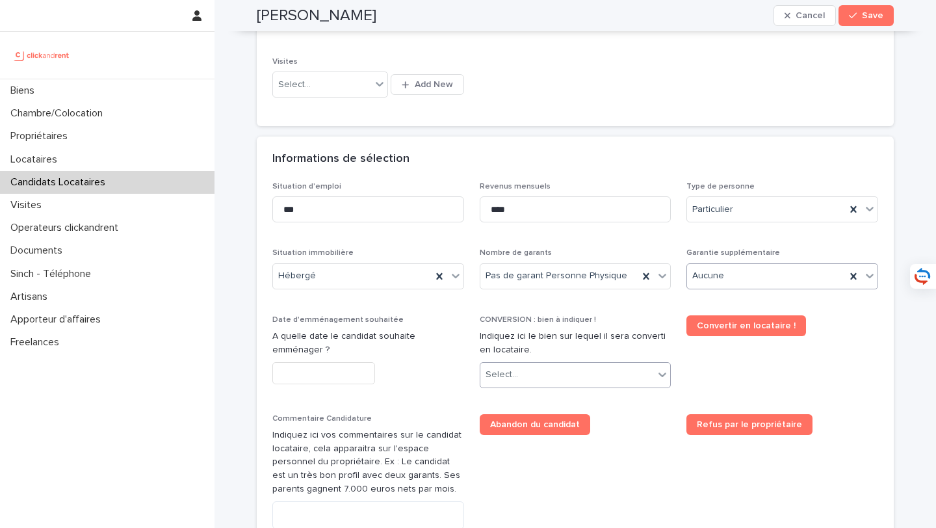
click at [584, 383] on div "Select..." at bounding box center [567, 374] width 174 height 21
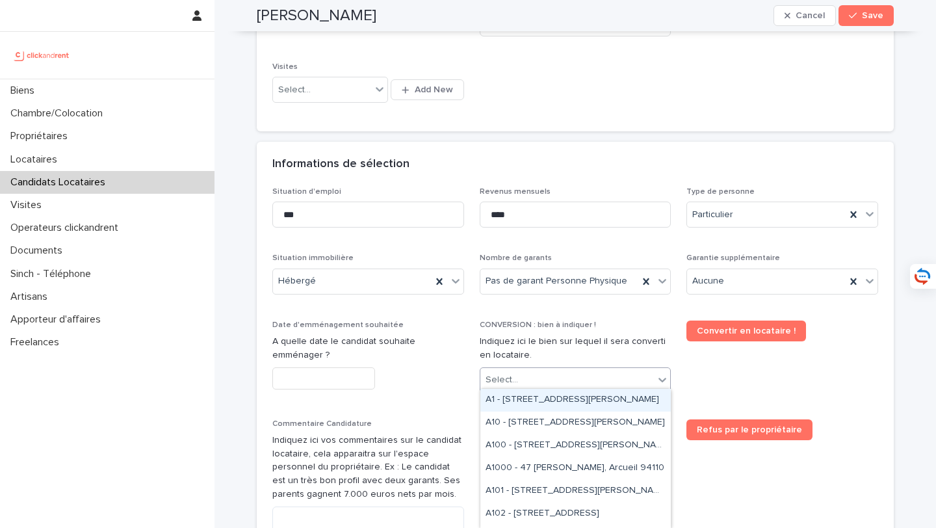
scroll to position [383, 0]
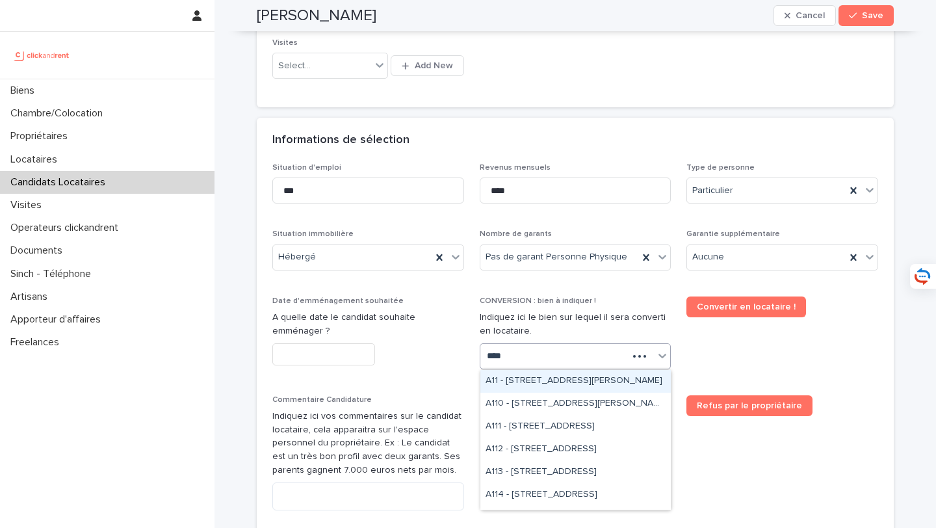
type input "*****"
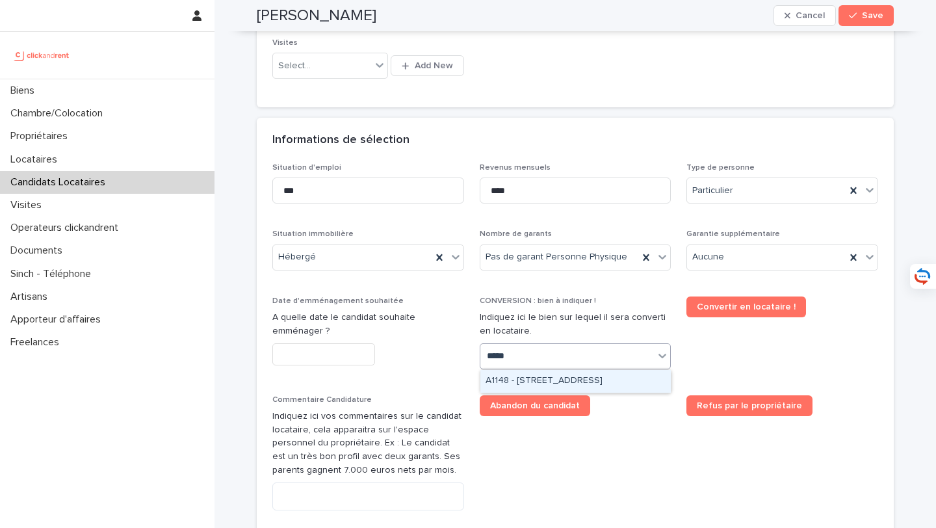
click at [557, 380] on div "A1148 - 143 rue des Champarons, Colombes 92700" at bounding box center [575, 381] width 190 height 23
click at [300, 350] on input "text" at bounding box center [323, 354] width 103 height 23
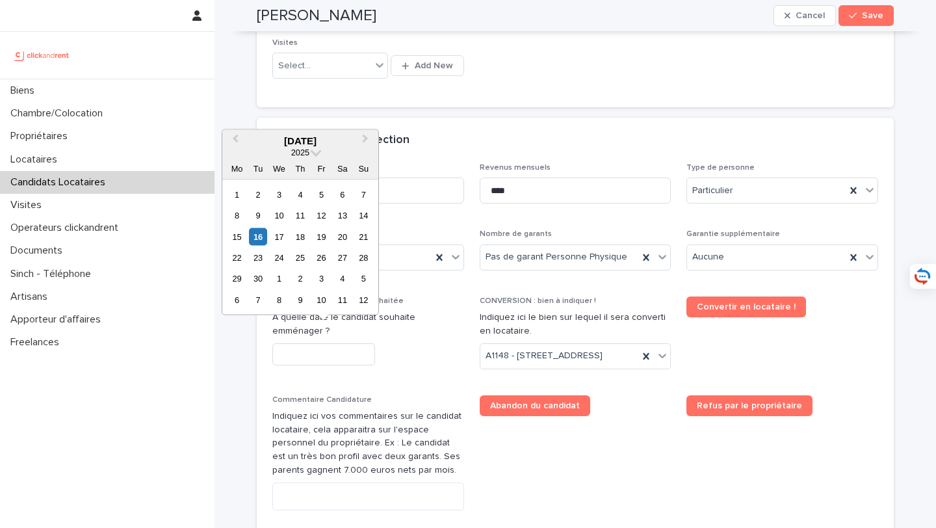
scroll to position [395, 0]
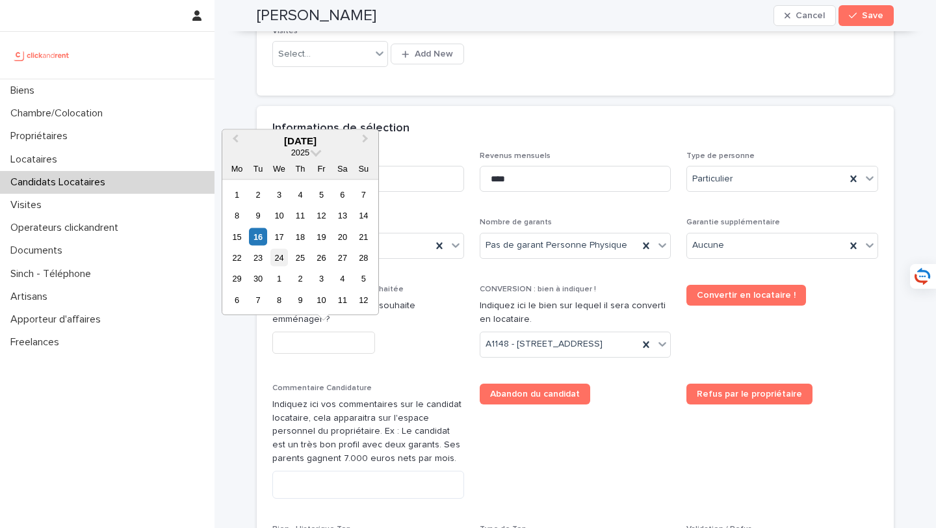
click at [284, 257] on div "24" at bounding box center [279, 258] width 18 height 18
type input "*********"
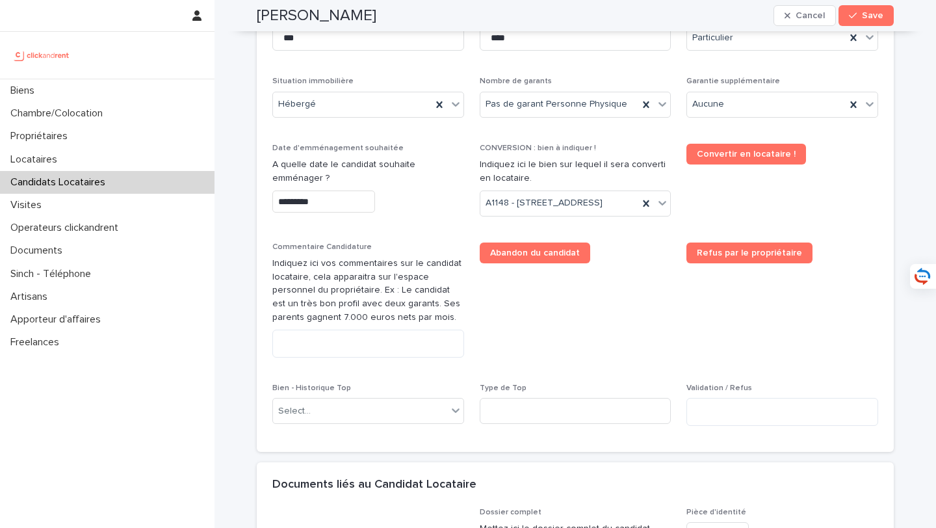
scroll to position [609, 0]
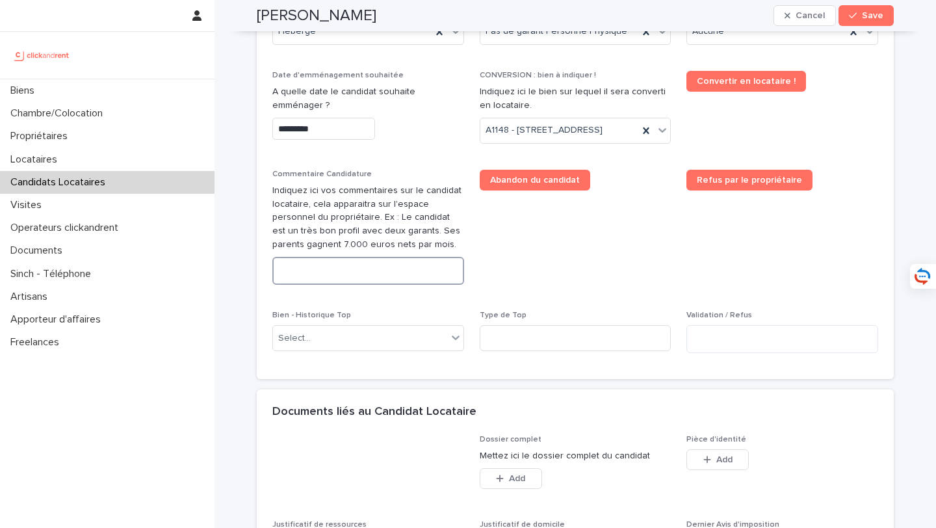
click at [373, 285] on textarea at bounding box center [368, 271] width 192 height 28
paste textarea "**********"
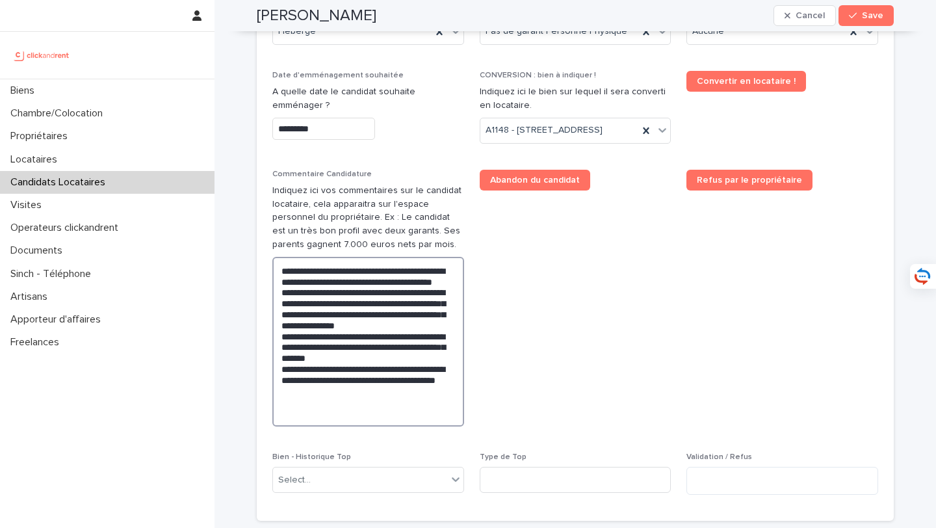
click at [372, 400] on textarea "**********" at bounding box center [368, 342] width 192 height 170
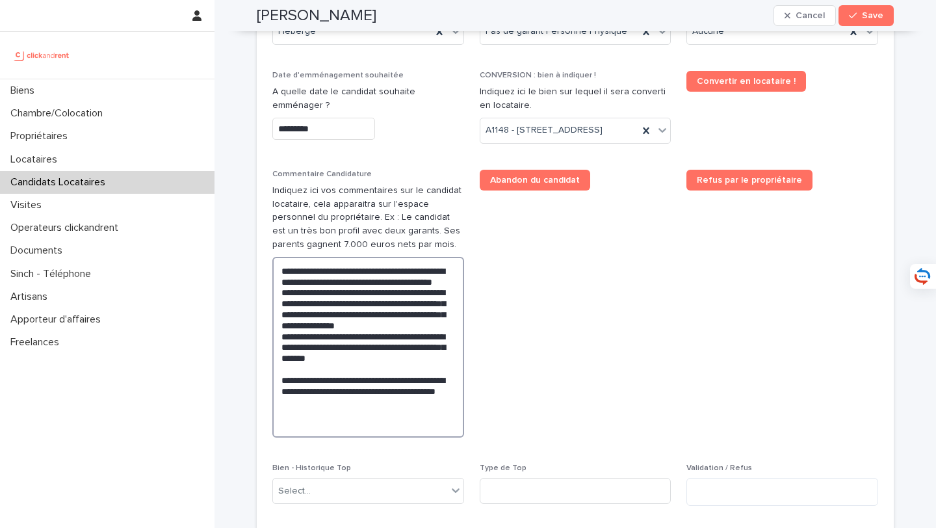
click at [337, 372] on textarea "**********" at bounding box center [368, 347] width 192 height 181
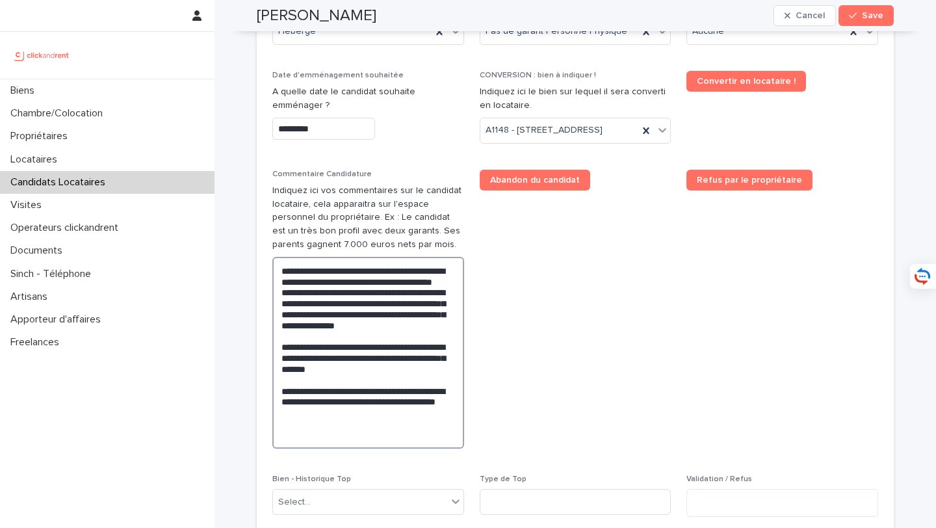
click at [344, 361] on textarea "**********" at bounding box center [368, 353] width 192 height 192
click at [289, 359] on textarea "**********" at bounding box center [368, 353] width 192 height 192
drag, startPoint x: 404, startPoint y: 464, endPoint x: 262, endPoint y: 274, distance: 237.7
click at [262, 274] on div "Situation d'emploi *** Revenus mensuels **** Type de personne Particulier Situa…" at bounding box center [575, 241] width 637 height 606
paste textarea "**********"
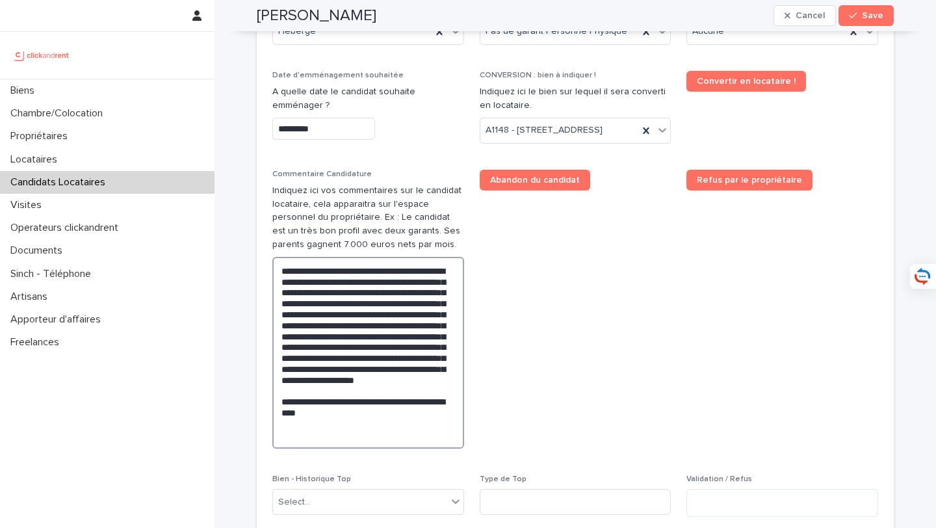
click at [359, 341] on textarea "**********" at bounding box center [368, 353] width 192 height 192
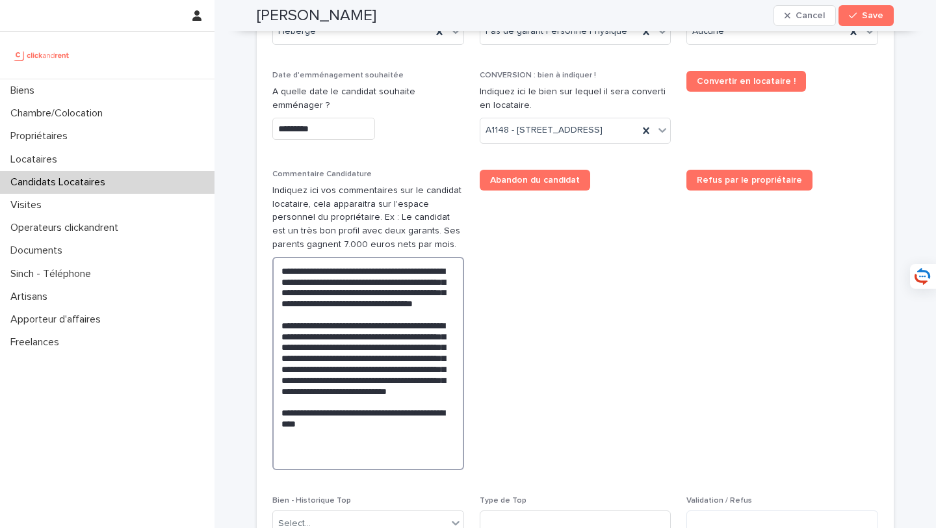
click at [398, 415] on textarea "**********" at bounding box center [368, 363] width 192 height 213
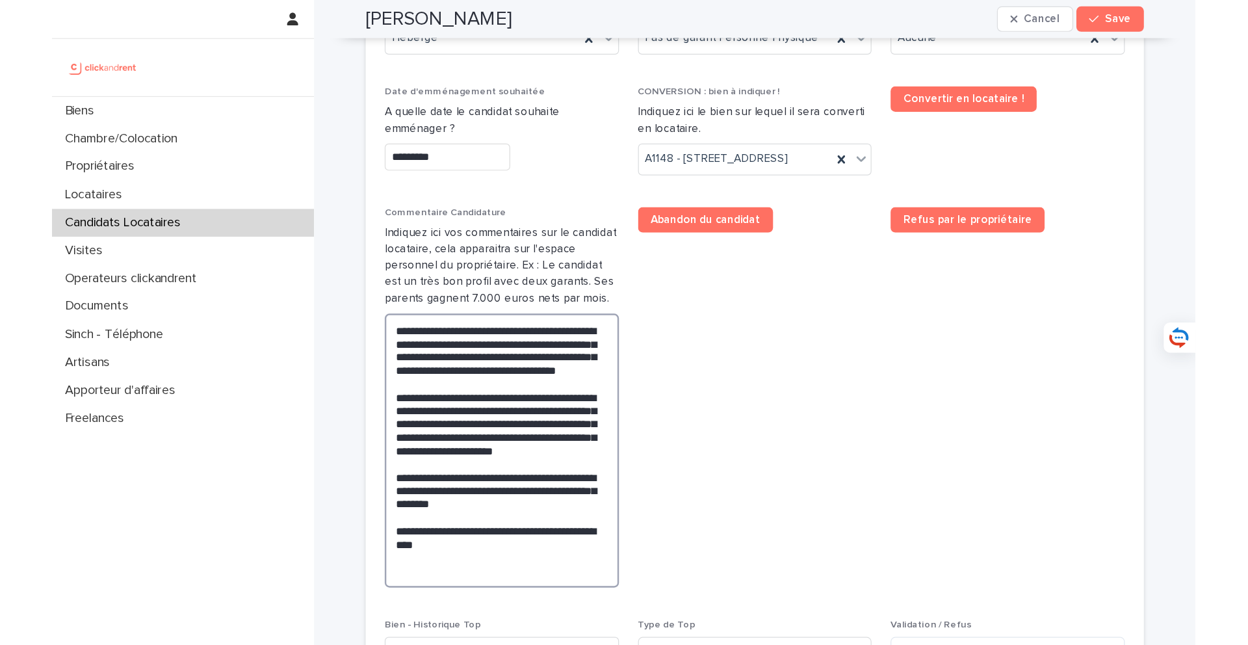
scroll to position [898, 0]
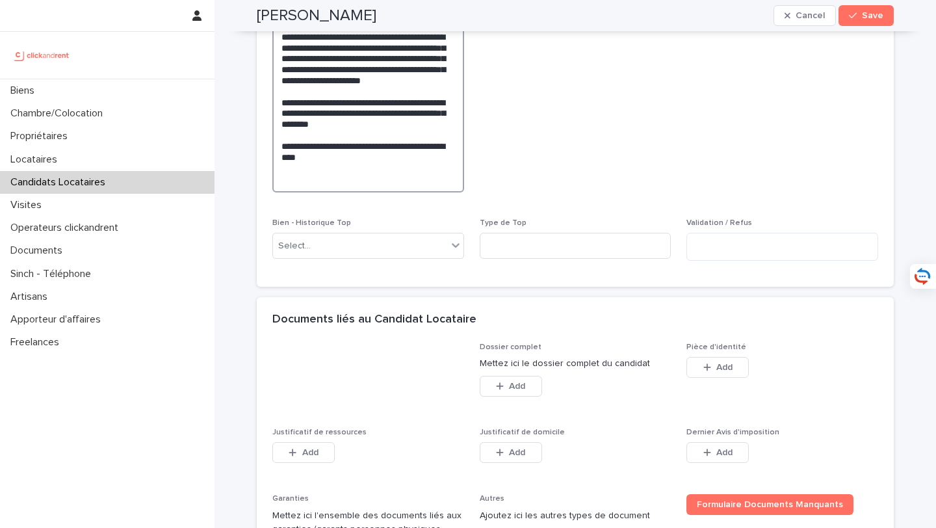
type textarea "**********"
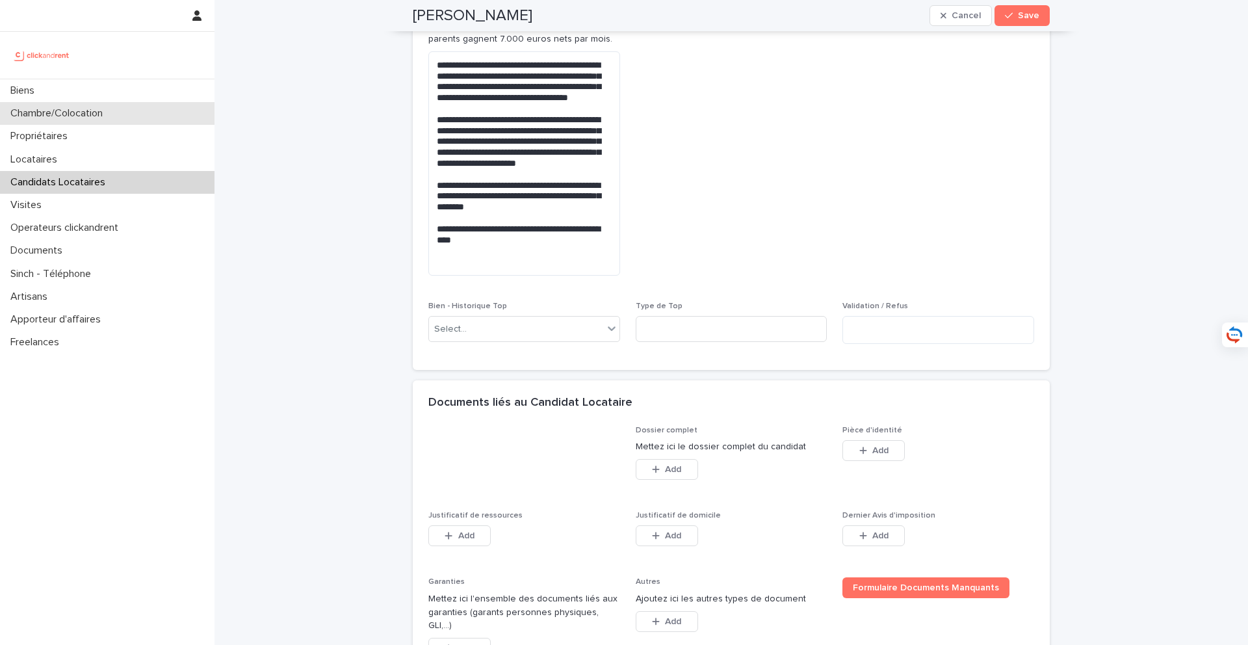
scroll to position [982, 0]
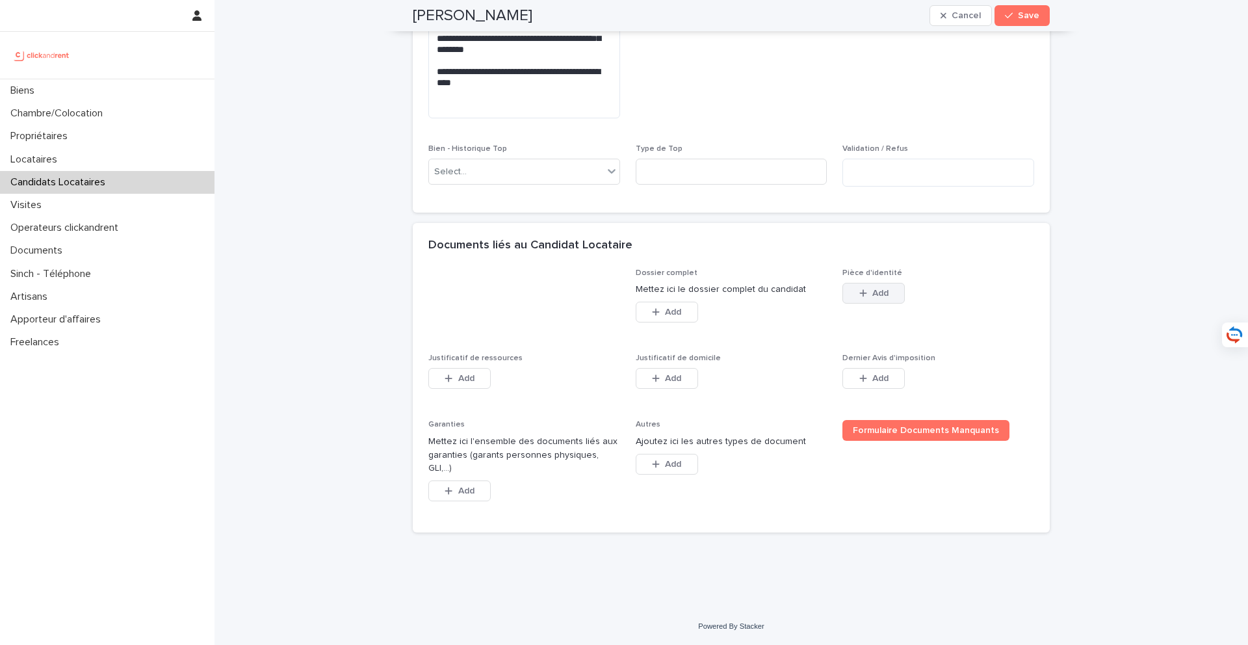
click at [873, 298] on span "Add" at bounding box center [880, 293] width 16 height 9
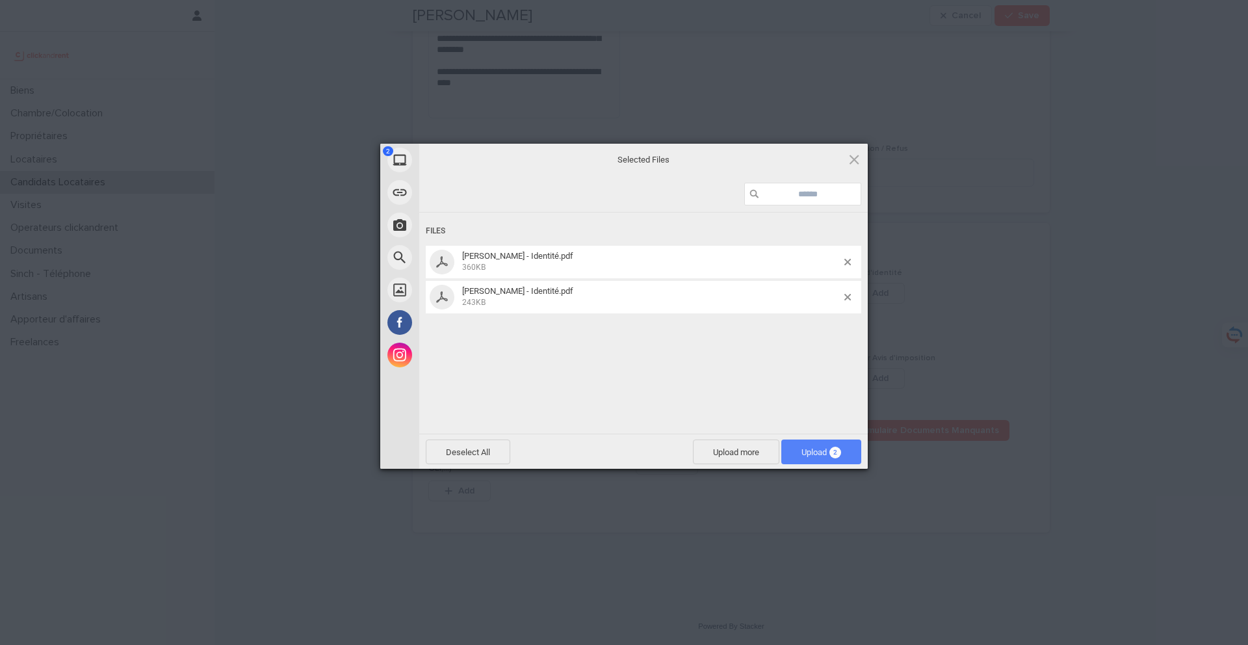
click at [807, 447] on span "Upload 2" at bounding box center [821, 452] width 40 height 10
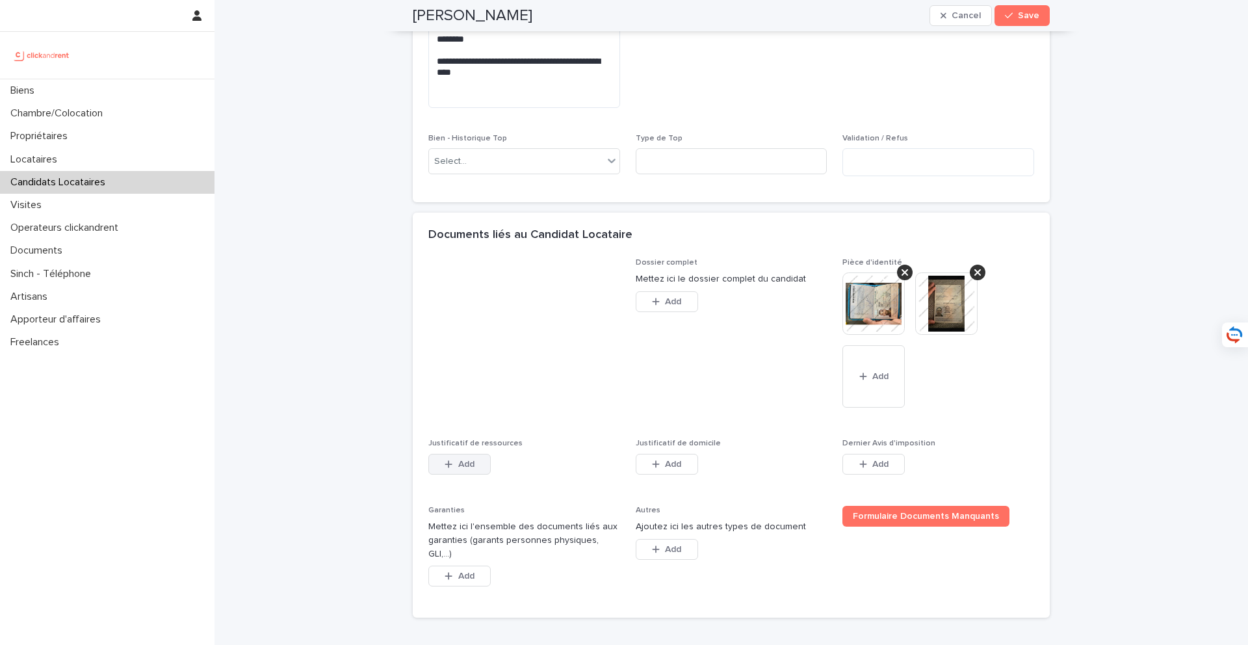
click at [466, 469] on span "Add" at bounding box center [466, 463] width 16 height 9
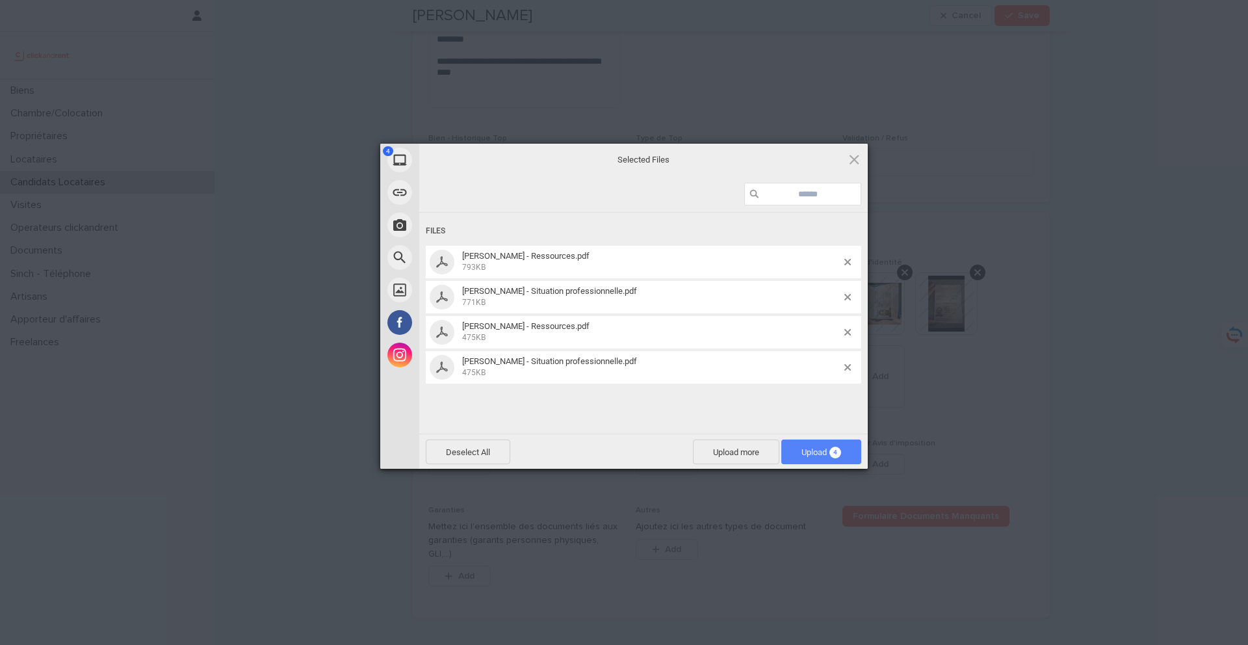
click at [806, 447] on span "Upload 4" at bounding box center [821, 452] width 40 height 10
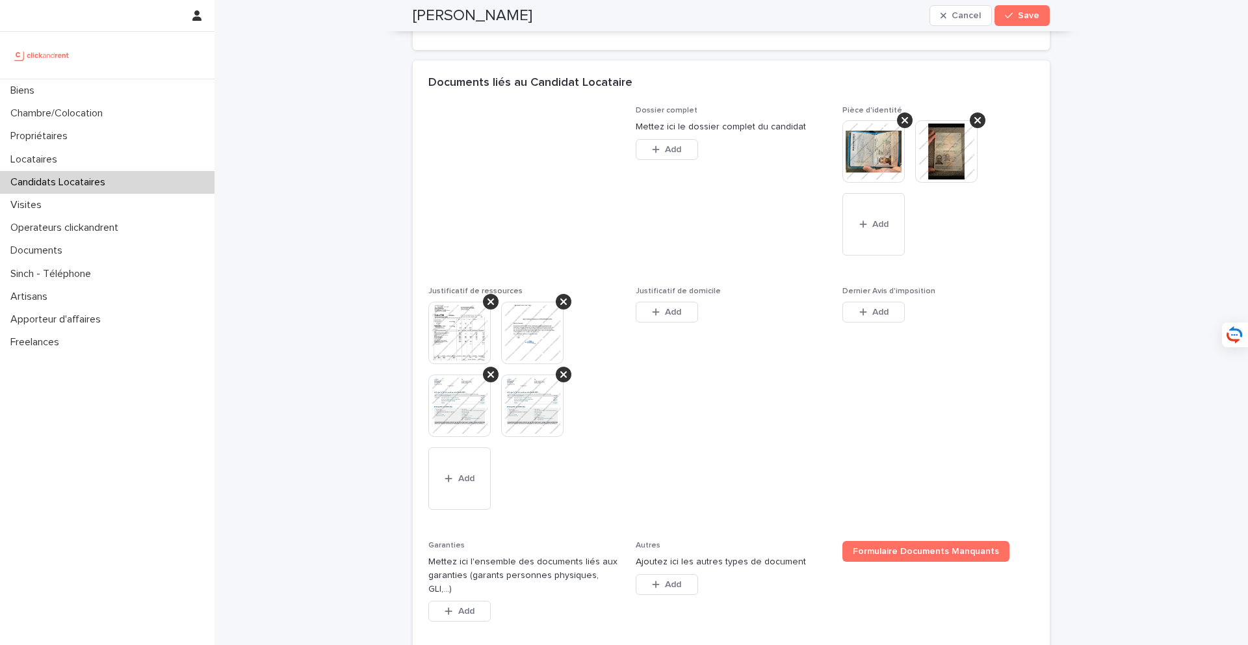
scroll to position [1173, 0]
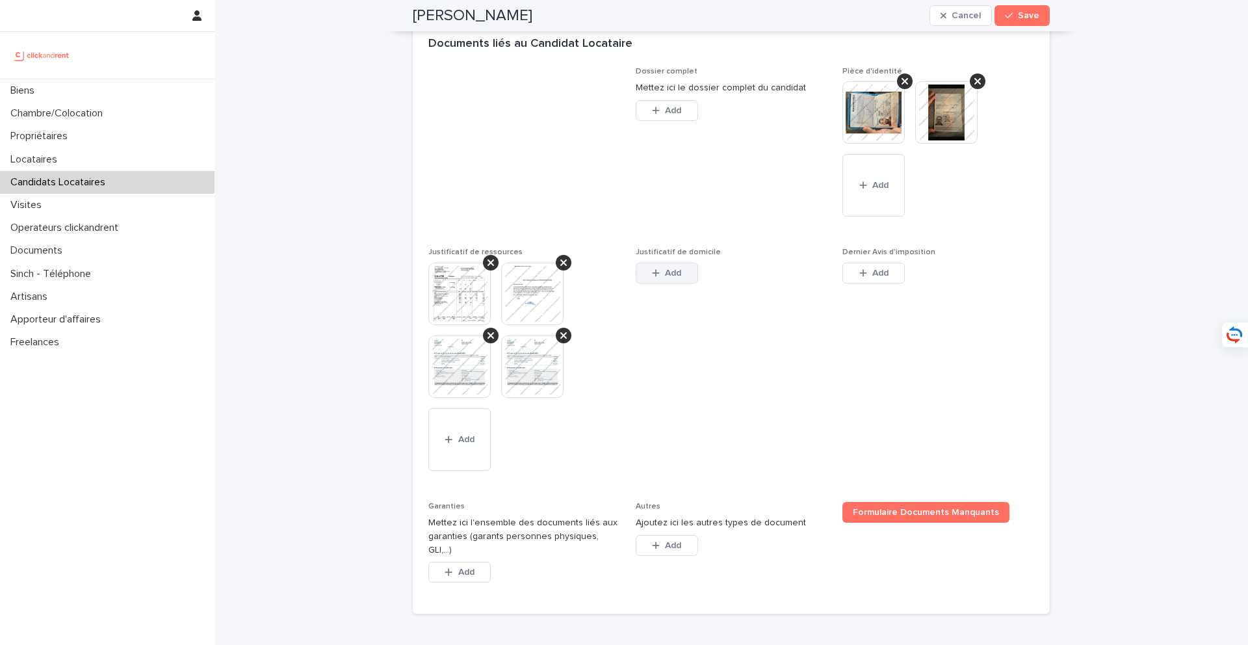
click at [675, 278] on span "Add" at bounding box center [673, 272] width 16 height 9
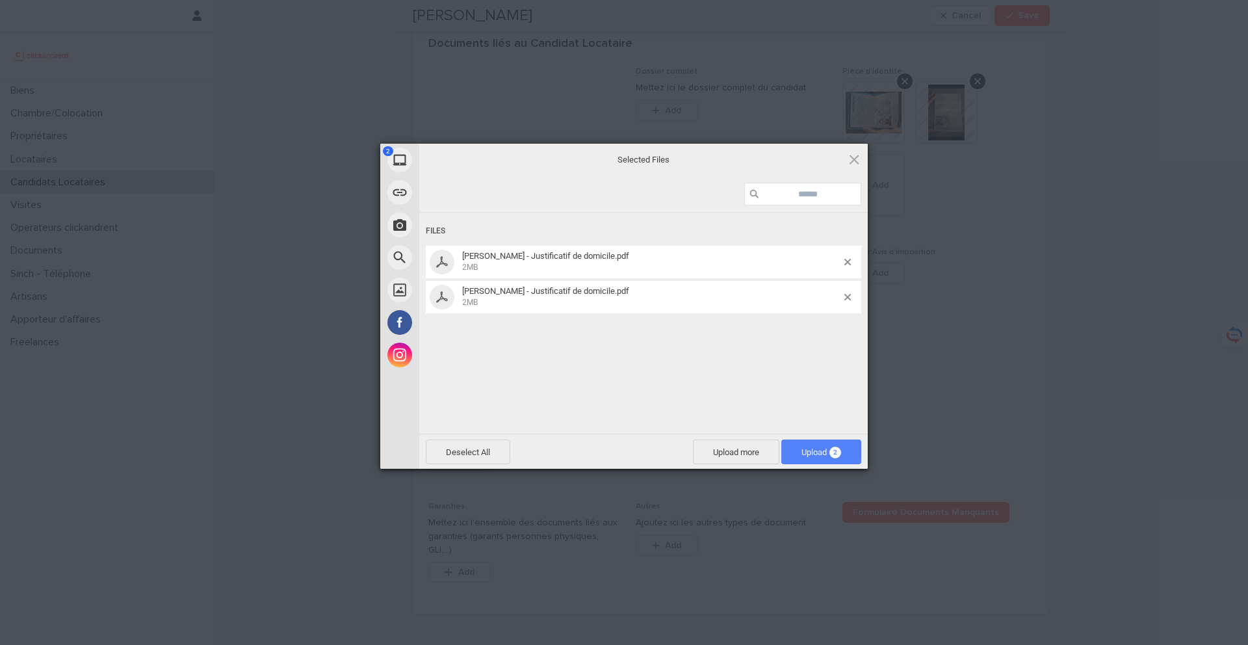
click at [803, 443] on span "Upload 2" at bounding box center [821, 451] width 80 height 25
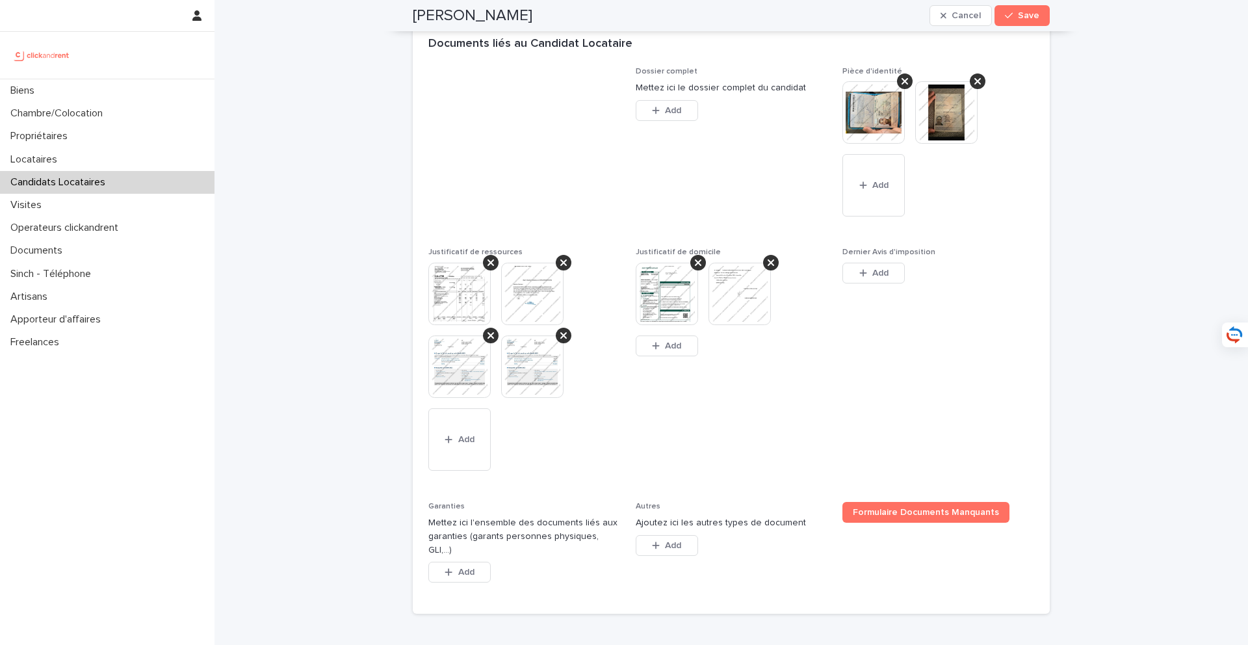
scroll to position [1265, 0]
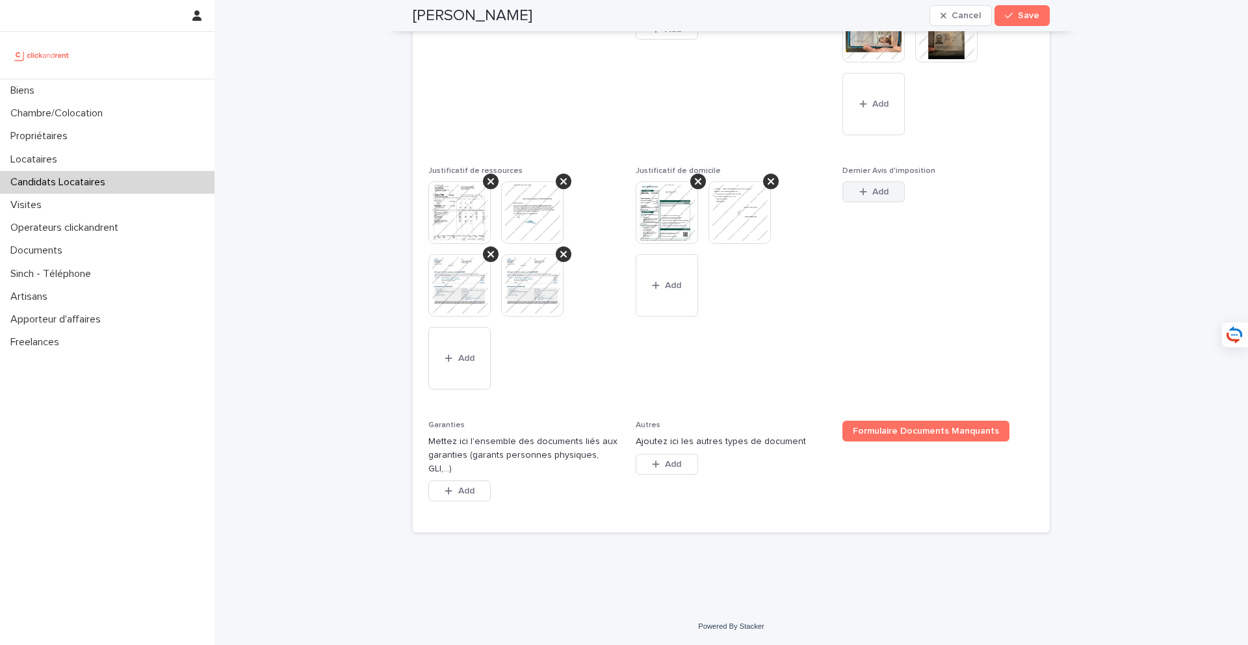
click at [872, 198] on button "Add" at bounding box center [873, 191] width 62 height 21
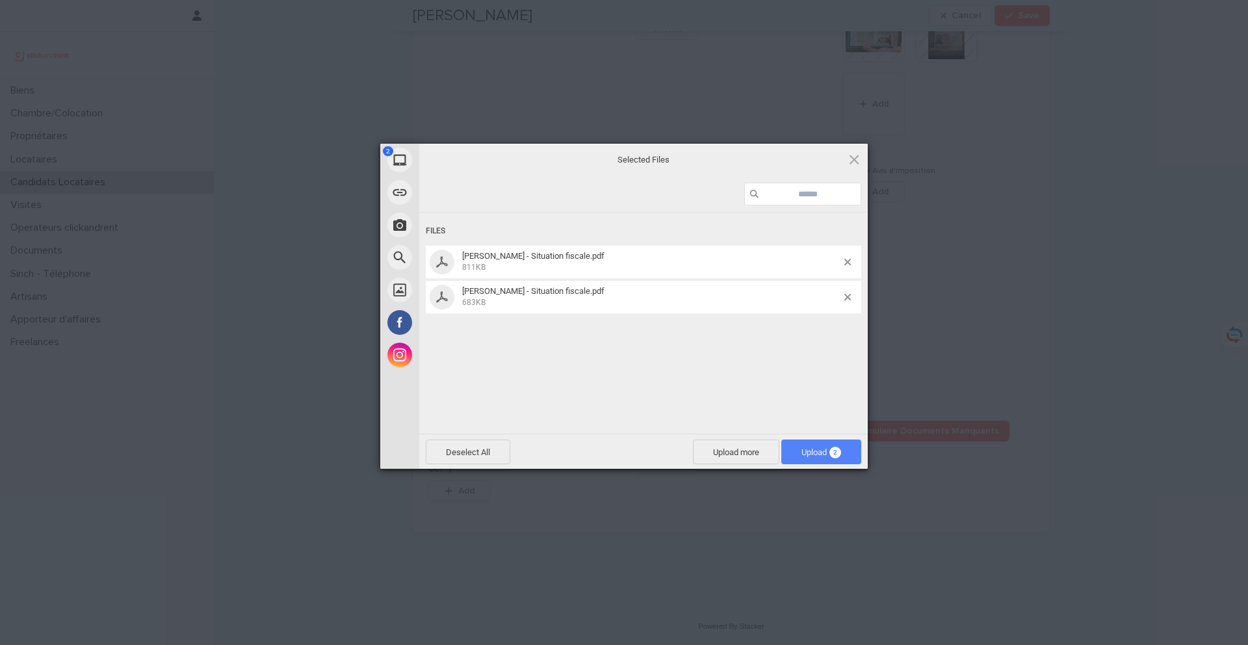
click at [823, 454] on span "Upload 2" at bounding box center [821, 452] width 40 height 10
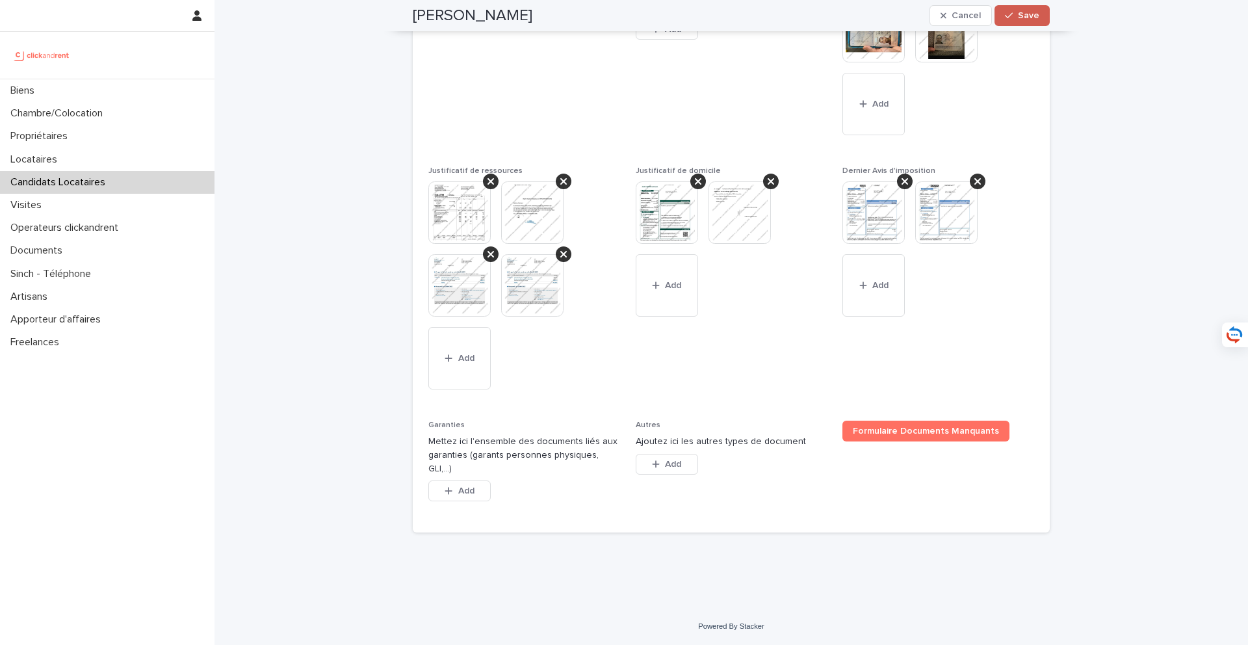
click at [935, 24] on button "Save" at bounding box center [1021, 15] width 55 height 21
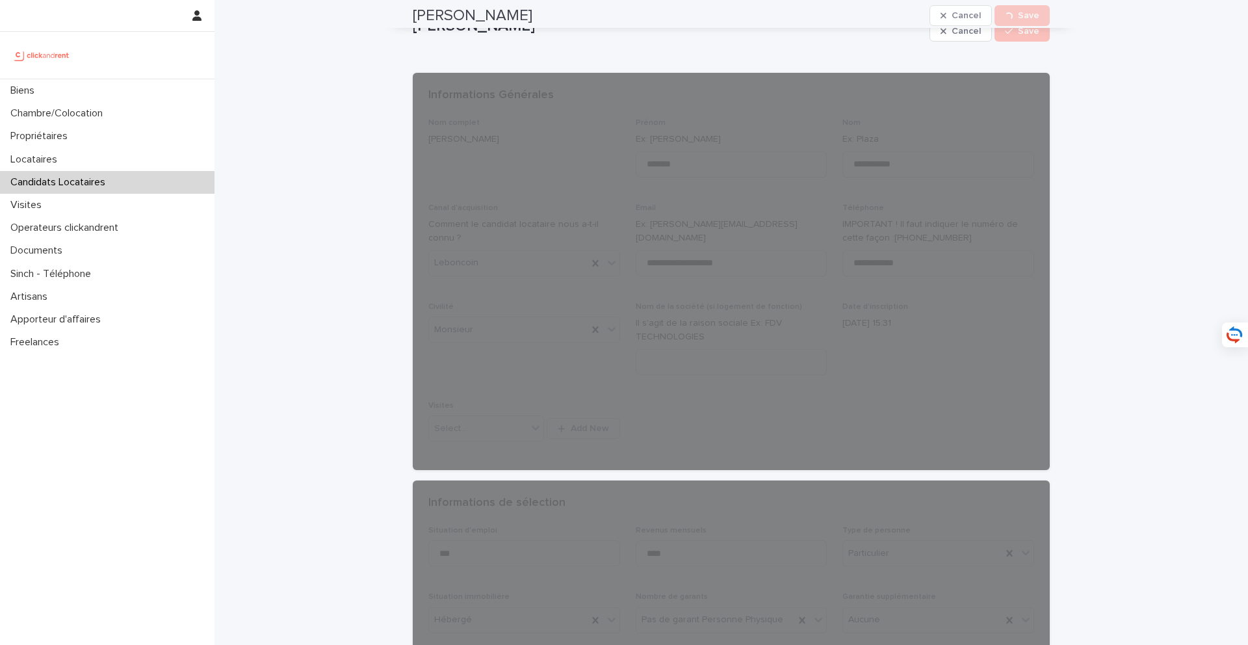
scroll to position [0, 0]
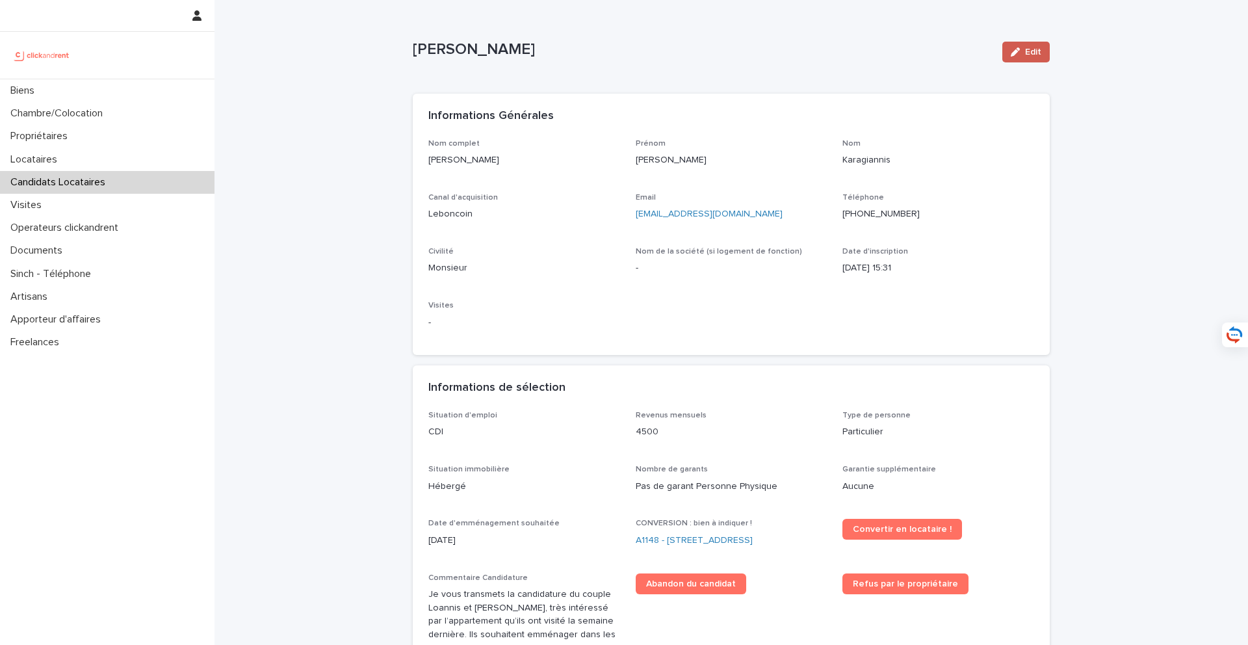
click at [935, 50] on span "Edit" at bounding box center [1033, 51] width 16 height 9
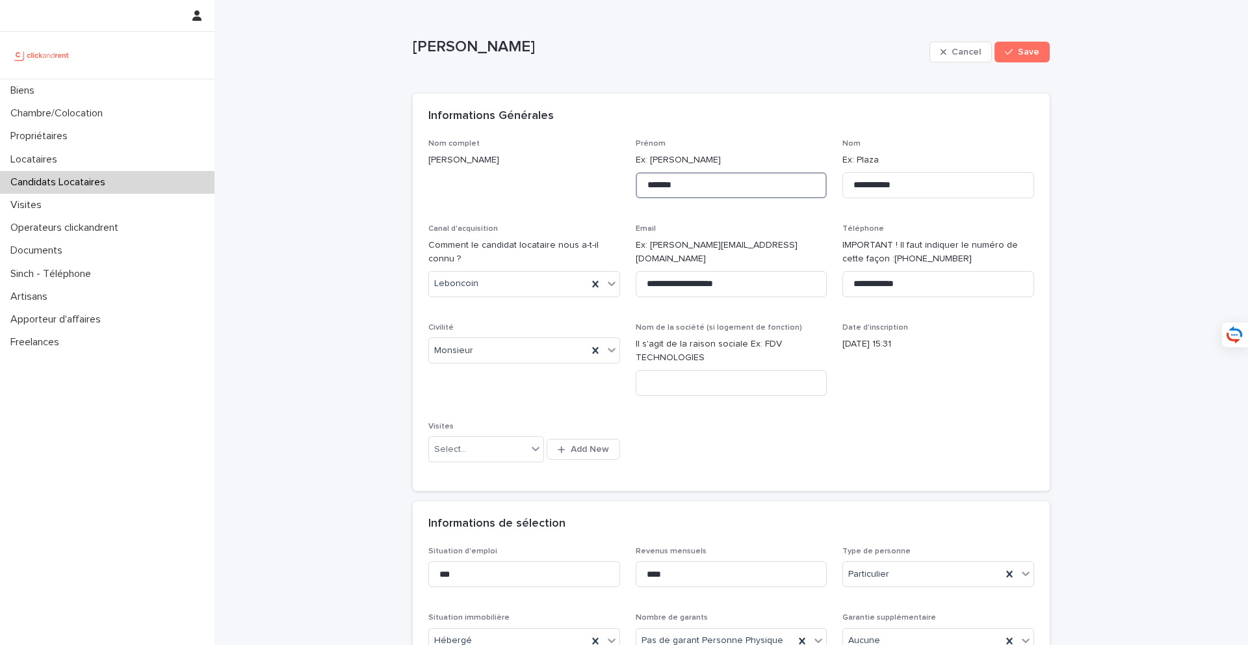
click at [651, 188] on input "*******" at bounding box center [732, 185] width 192 height 26
type input "*******"
click at [935, 56] on span "Save" at bounding box center [1028, 51] width 21 height 9
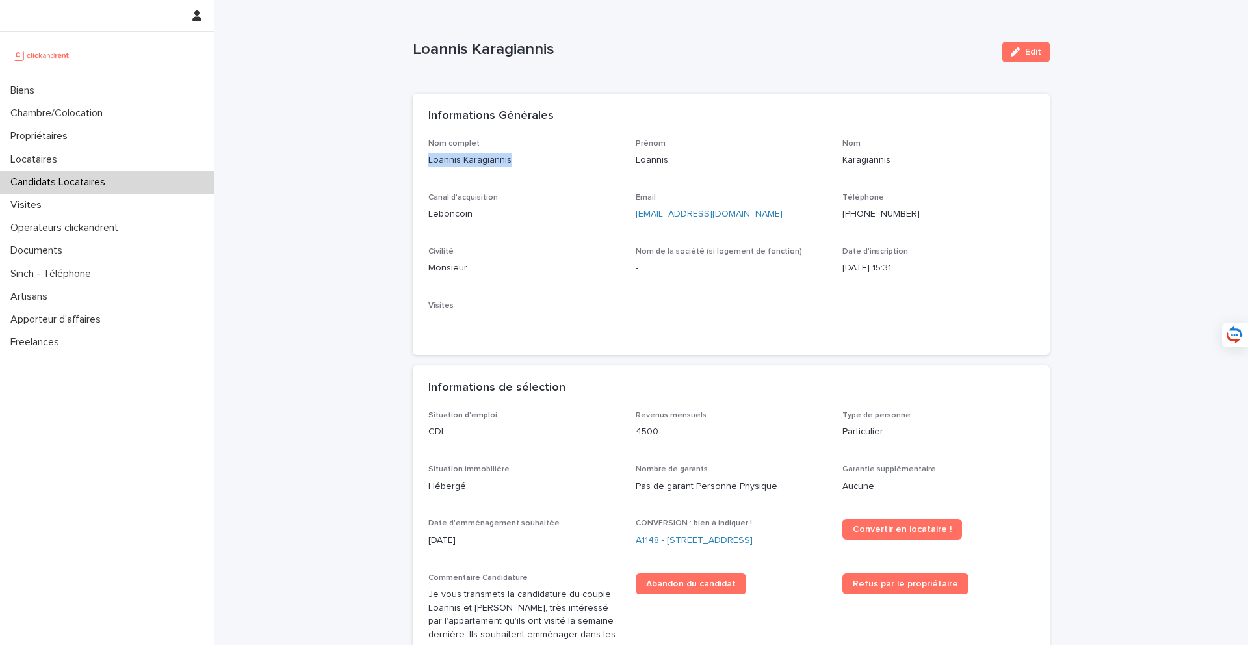
drag, startPoint x: 541, startPoint y: 164, endPoint x: 416, endPoint y: 163, distance: 125.4
click at [416, 163] on div "Nom complet Loannis Karagiannis Prénom Loannis Nom Karagiannis Canal d'acquisit…" at bounding box center [731, 247] width 637 height 216
copy p "Loannis Karagiannis"
click at [695, 527] on link "A1148 - 143 rue des Champarons, Colombes 92700" at bounding box center [694, 541] width 117 height 14
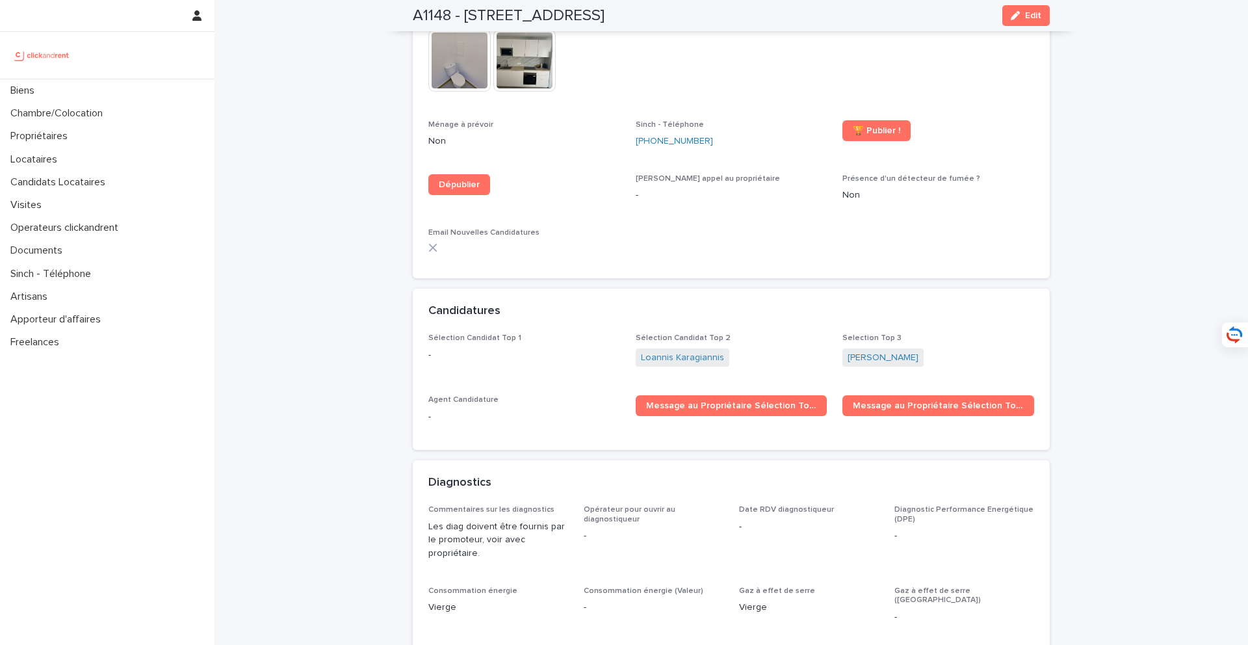
scroll to position [3842, 0]
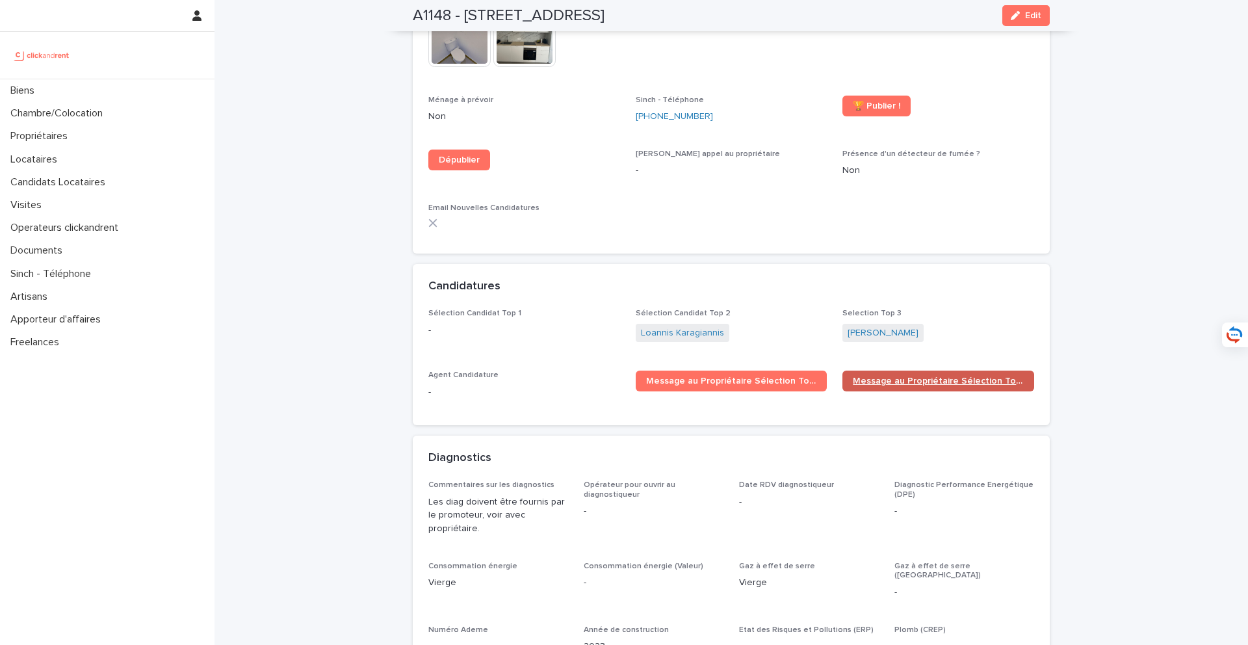
click at [892, 370] on link "Message au Propriétaire Sélection Top 2" at bounding box center [938, 380] width 192 height 21
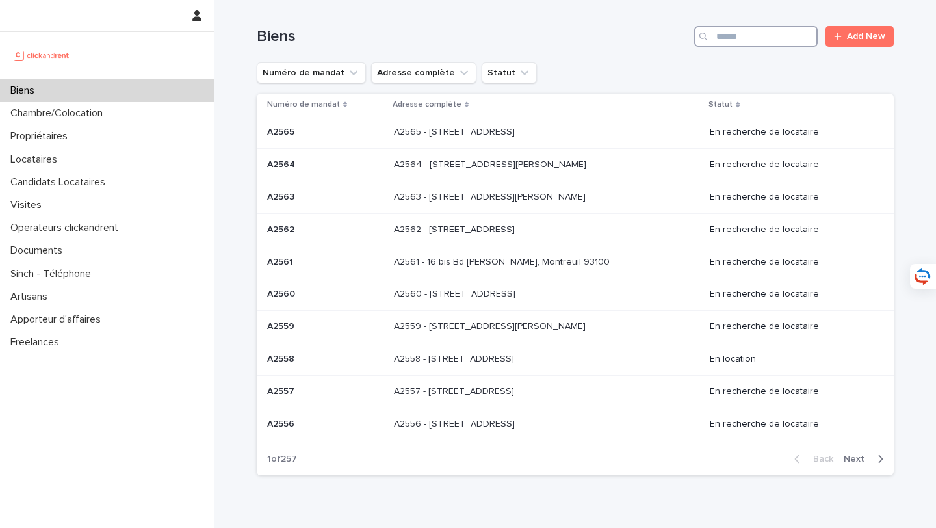
click at [775, 37] on input "Search" at bounding box center [755, 36] width 123 height 21
type input "****"
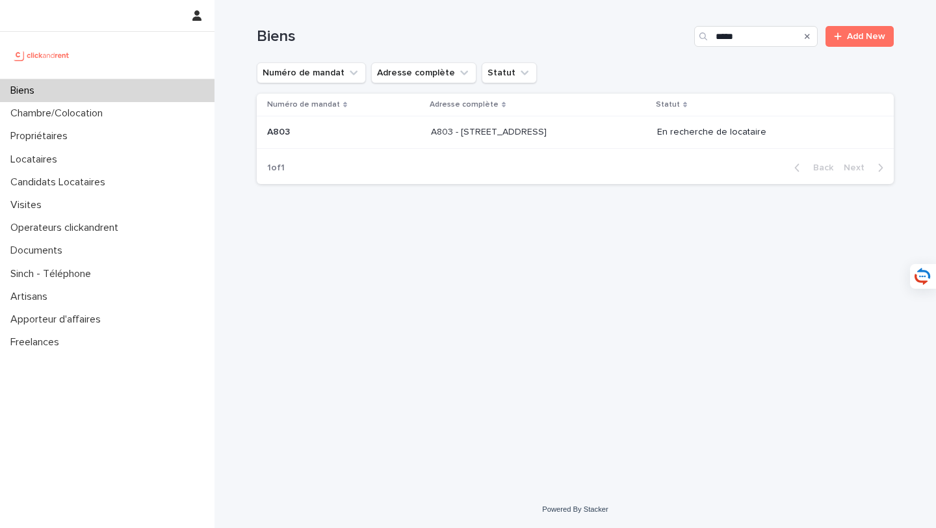
click at [558, 138] on div "A803 - 1 rue Château Payan, Marseille 13005 A803 - 1 rue Château Payan, Marseil…" at bounding box center [538, 132] width 215 height 21
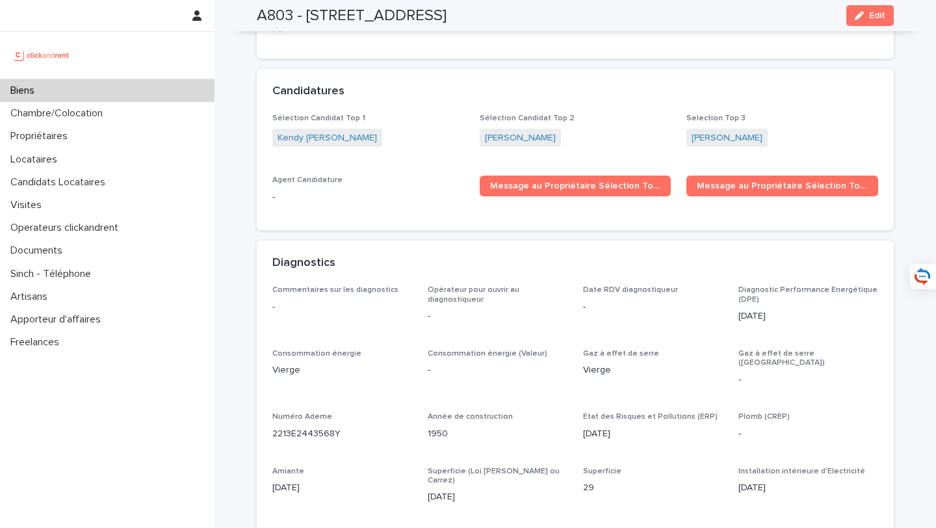
scroll to position [3760, 0]
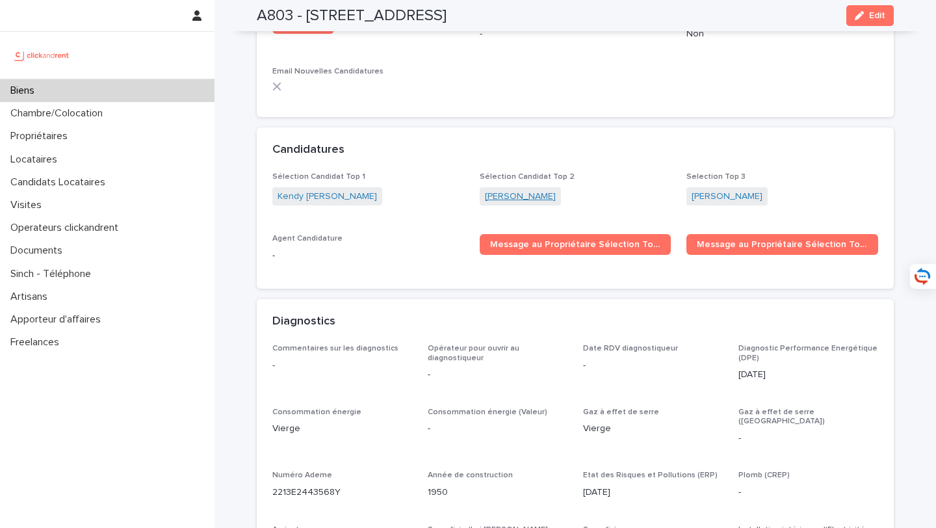
click at [495, 190] on link "Sonia Ayah" at bounding box center [520, 197] width 71 height 14
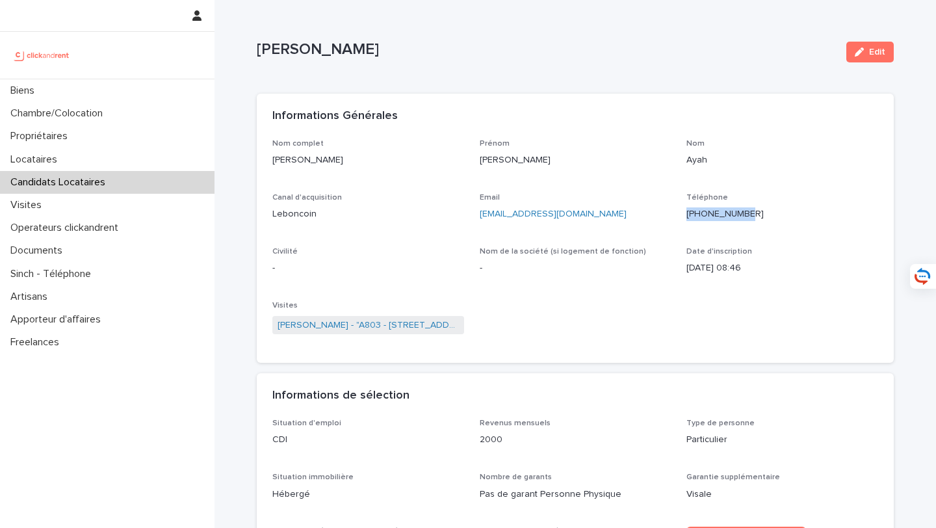
drag, startPoint x: 771, startPoint y: 214, endPoint x: 693, endPoint y: 214, distance: 78.0
click at [693, 214] on p "+33758367738" at bounding box center [782, 214] width 192 height 14
copy ringoverc2c-84e06f14122c "+33758367738"
drag, startPoint x: 352, startPoint y: 151, endPoint x: 326, endPoint y: 160, distance: 28.2
click at [326, 160] on div "Sonia Ayah" at bounding box center [368, 159] width 192 height 16
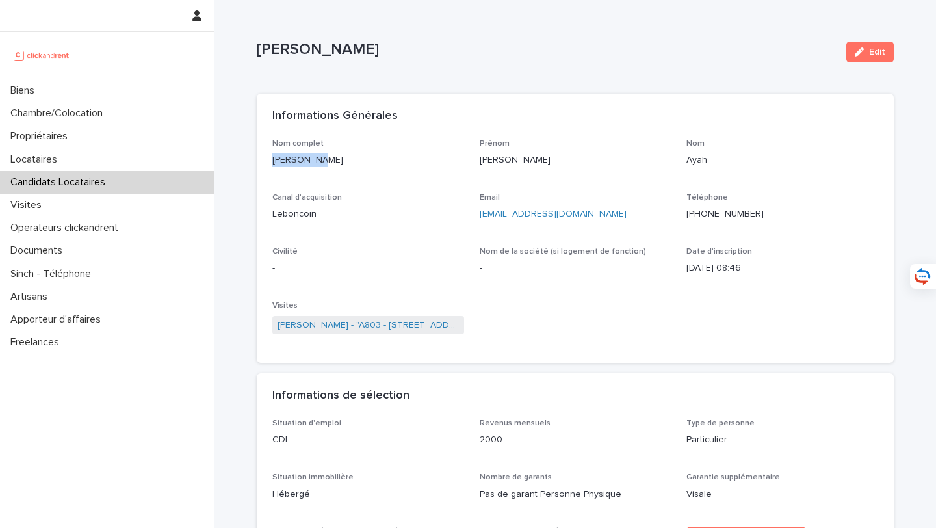
copy p "Sonia Ayah"
click at [184, 88] on div "Biens" at bounding box center [107, 90] width 214 height 23
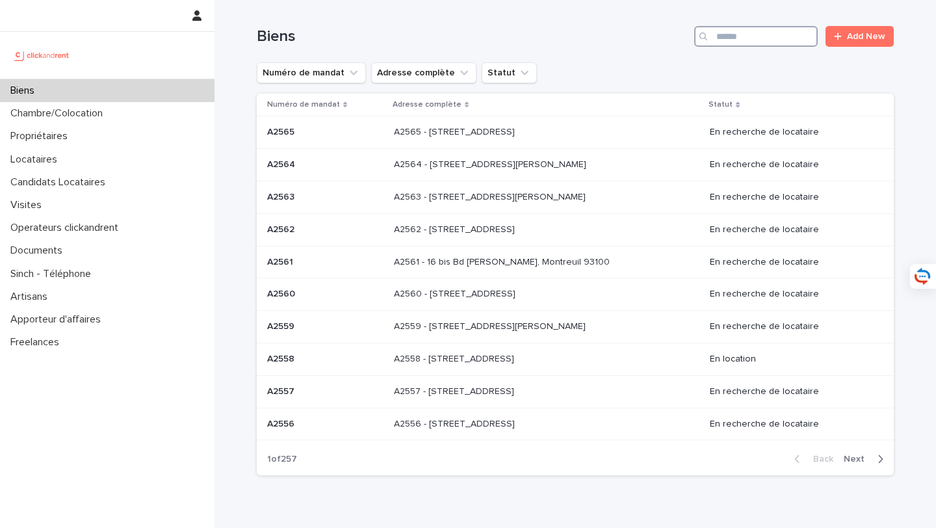
click at [735, 43] on input "Search" at bounding box center [755, 36] width 123 height 21
type input "*****"
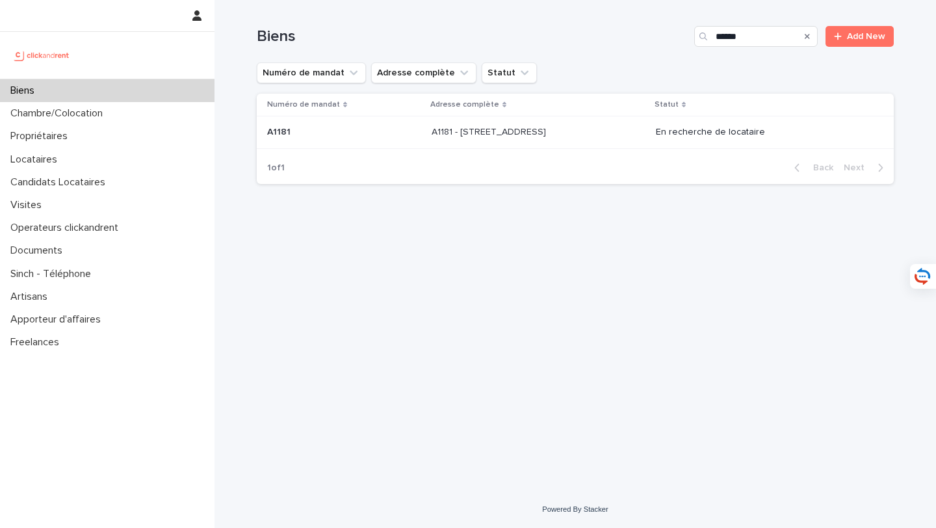
click at [459, 131] on p "A1181 - 108 rue Saint-Maur, Paris 75011" at bounding box center [490, 131] width 117 height 14
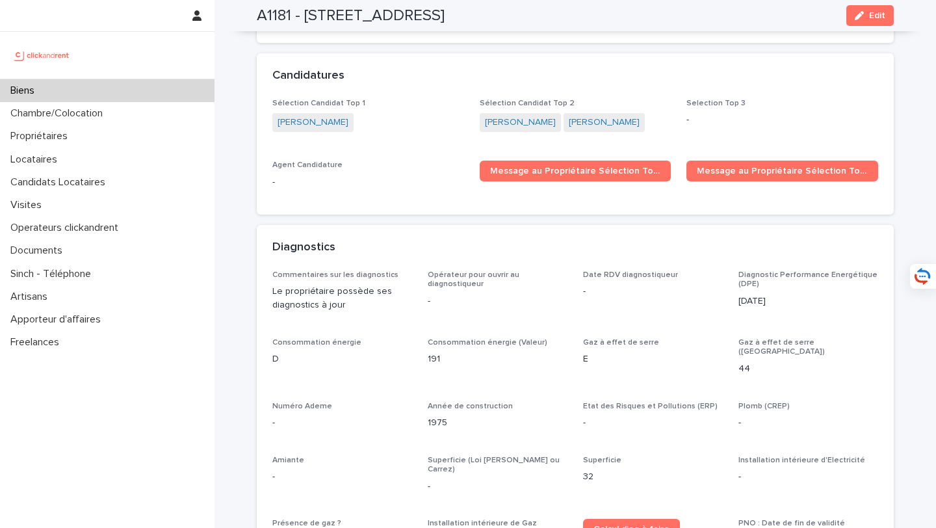
scroll to position [3698, 0]
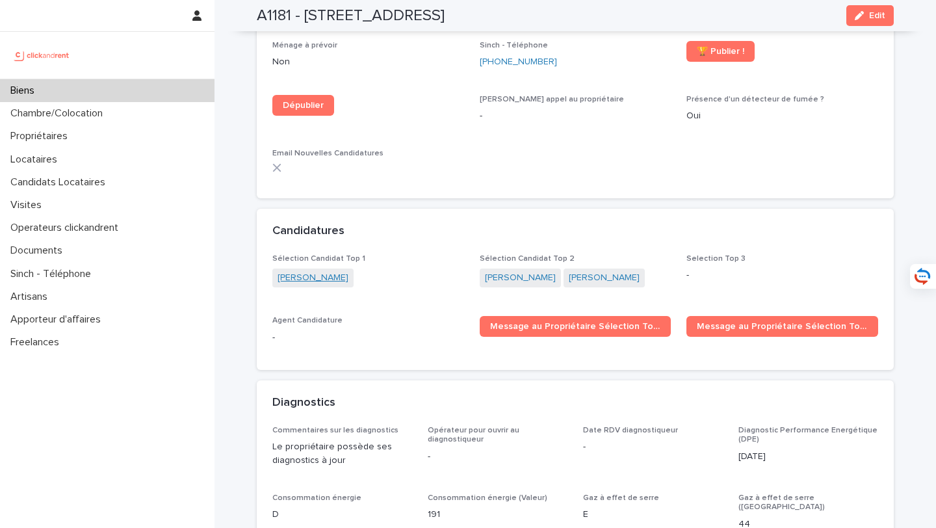
click at [309, 271] on link "Nadja Suljkanovic" at bounding box center [313, 278] width 71 height 14
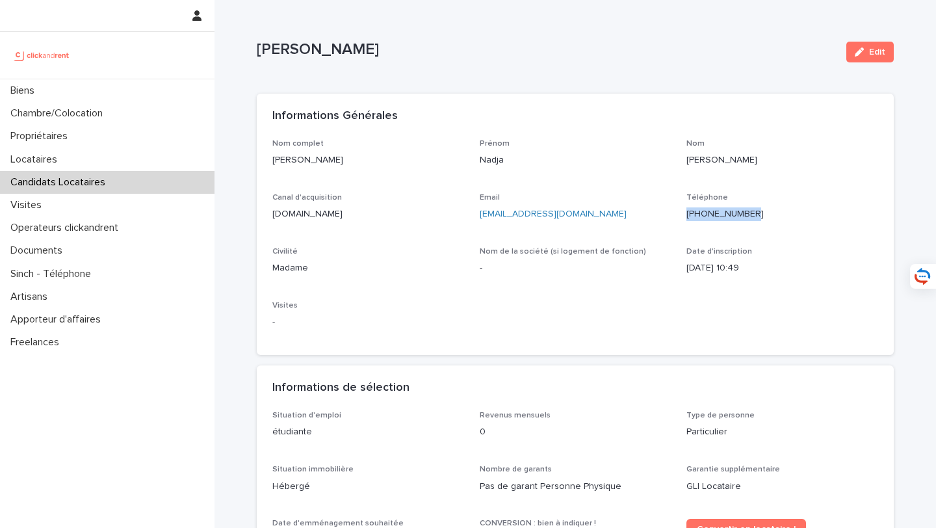
drag, startPoint x: 778, startPoint y: 211, endPoint x: 695, endPoint y: 213, distance: 82.6
click at [695, 213] on p "+447765192335" at bounding box center [782, 214] width 192 height 14
copy ringoverc2c-84e06f14122c "+447765192335"
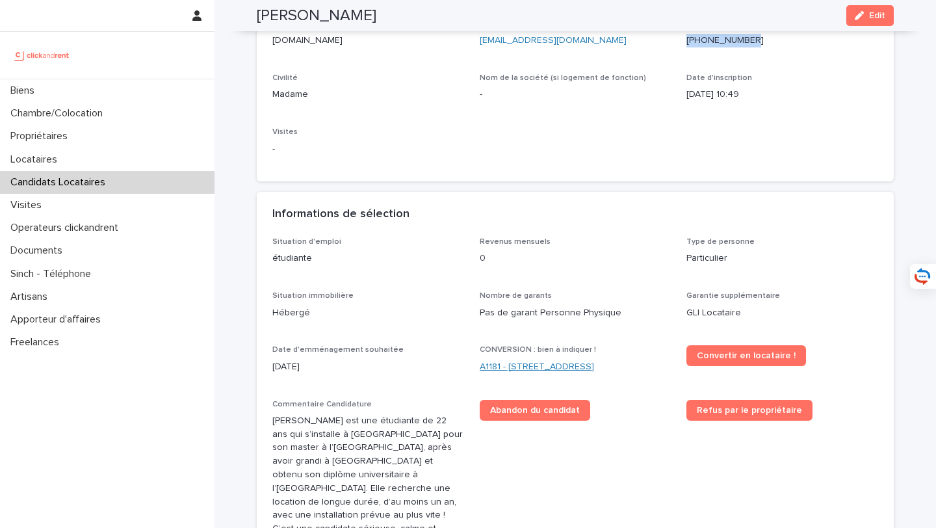
click at [547, 368] on link "A1181 - 108 rue Saint-Maur, Paris 75011" at bounding box center [537, 367] width 114 height 14
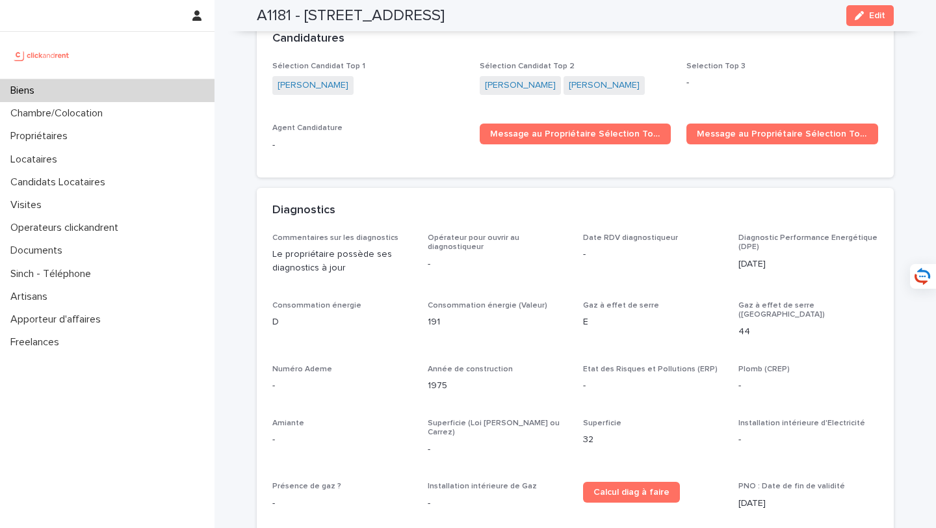
scroll to position [3721, 0]
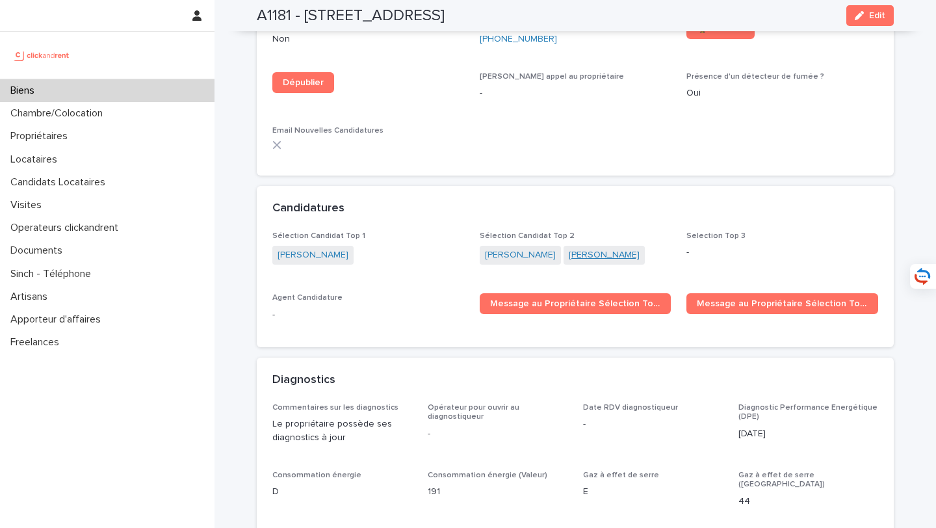
click at [591, 248] on link "Andrei Makarov" at bounding box center [604, 255] width 71 height 14
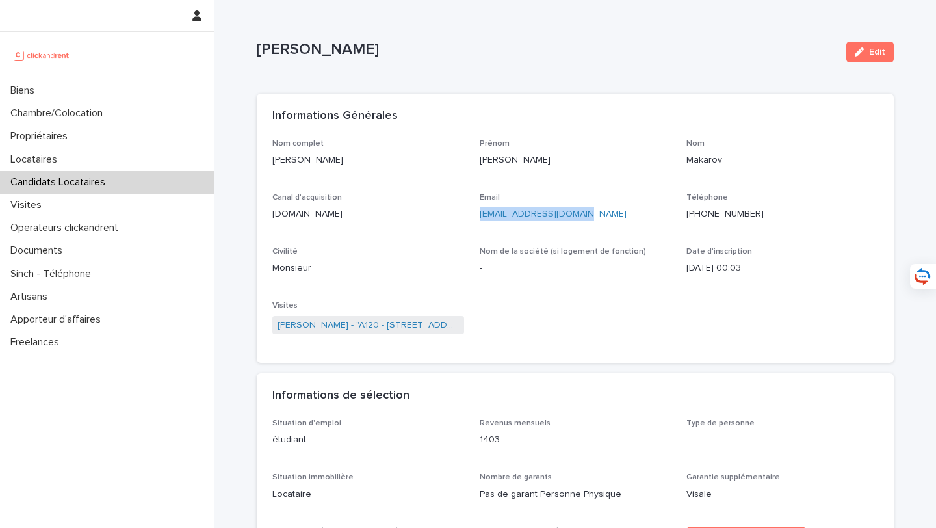
drag, startPoint x: 616, startPoint y: 216, endPoint x: 474, endPoint y: 219, distance: 142.4
click at [474, 219] on div "Nom complet Andrei Makarov Prénom Andrei Nom Makarov Canal d'acquisition clicka…" at bounding box center [575, 243] width 606 height 209
click at [742, 234] on div "Nom complet Andrei Makarov Prénom Andrei Nom Makarov Canal d'acquisition clicka…" at bounding box center [575, 243] width 606 height 209
drag, startPoint x: 770, startPoint y: 215, endPoint x: 697, endPoint y: 215, distance: 73.4
click at [697, 215] on p "+31685524481" at bounding box center [782, 214] width 192 height 14
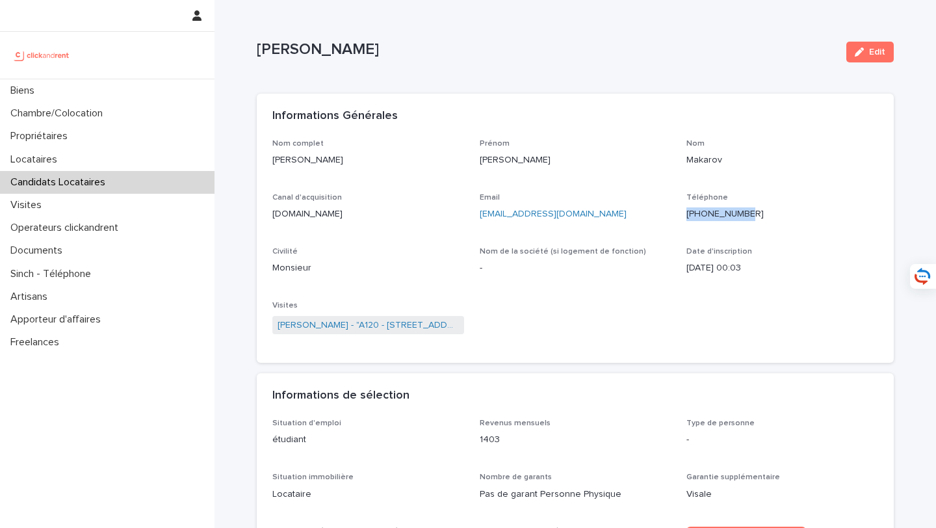
copy ringoverc2c-84e06f14122c "+31685524481"
drag, startPoint x: 364, startPoint y: 162, endPoint x: 272, endPoint y: 162, distance: 91.6
click at [272, 162] on p "Andrei Makarov" at bounding box center [368, 160] width 192 height 14
copy p "Andrei Makarov"
click at [172, 94] on div "Biens" at bounding box center [107, 90] width 214 height 23
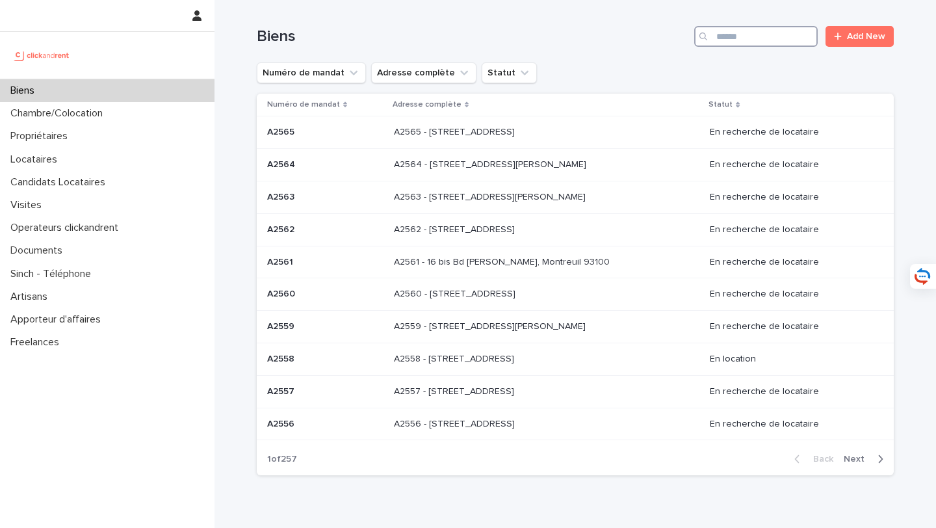
click at [720, 39] on input "Search" at bounding box center [755, 36] width 123 height 21
type input "****"
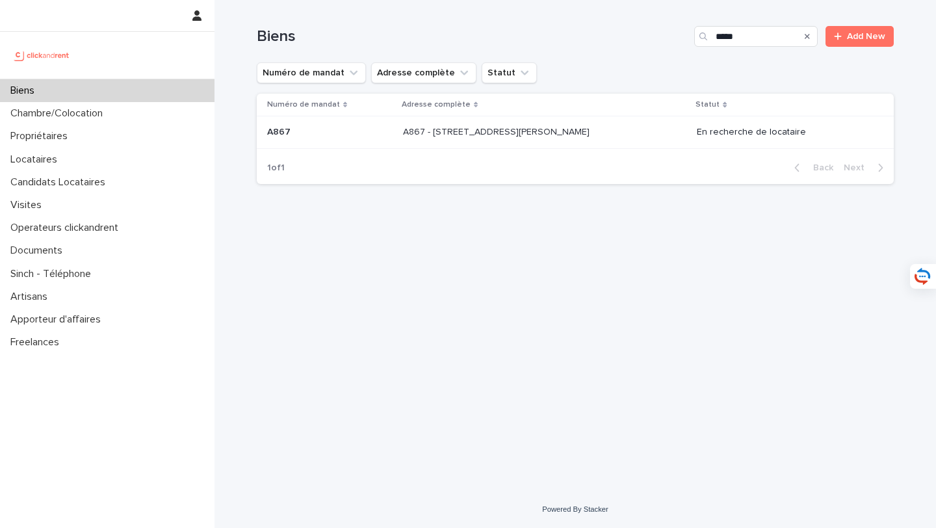
click at [539, 133] on p "A867 - 2 rue Odette Pain, Bondy 93140" at bounding box center [497, 131] width 189 height 14
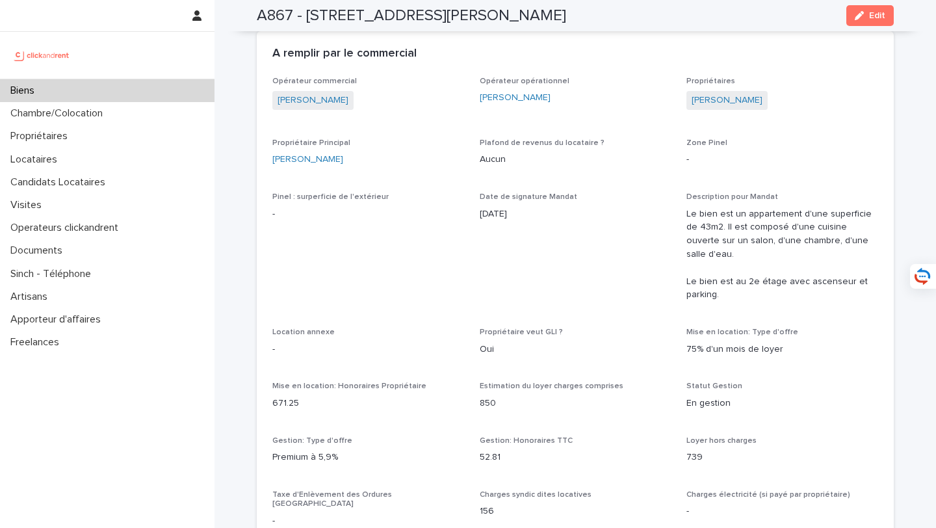
scroll to position [886, 0]
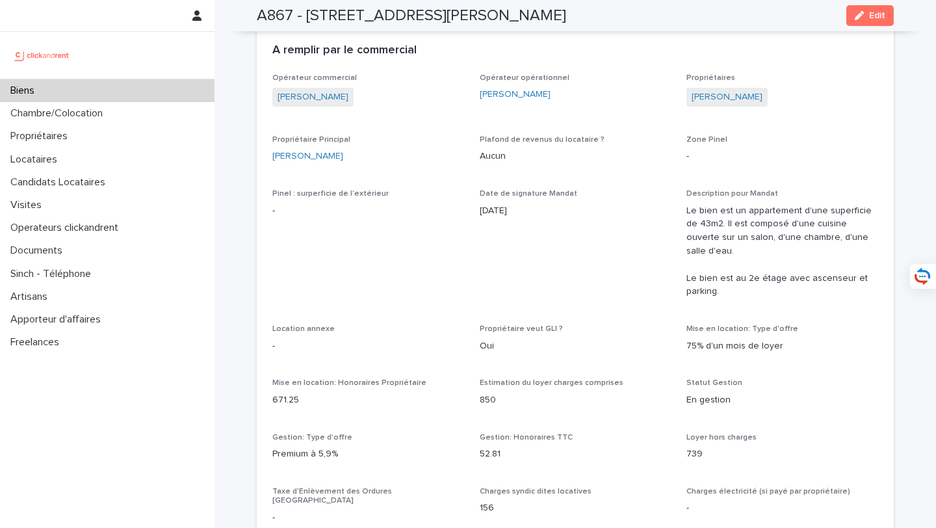
drag, startPoint x: 880, startPoint y: 20, endPoint x: 645, endPoint y: 295, distance: 361.8
click at [880, 20] on button "Edit" at bounding box center [869, 15] width 47 height 21
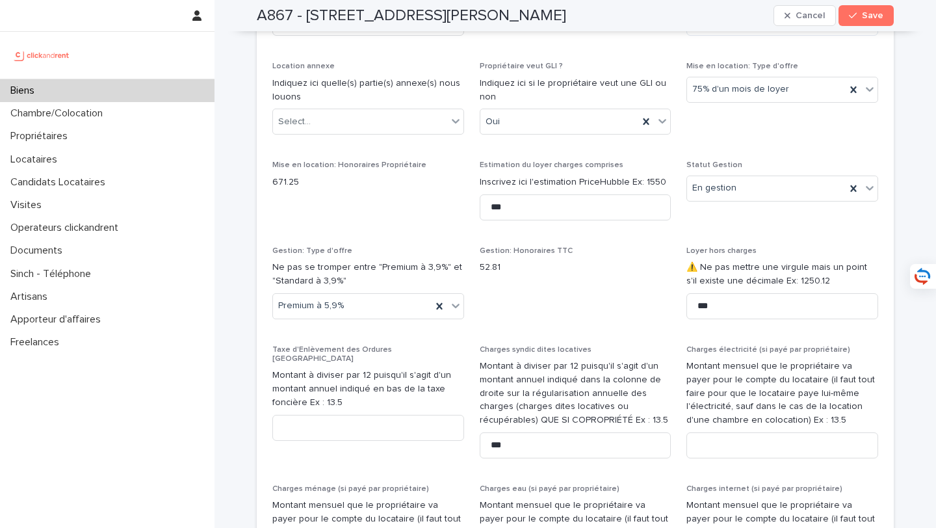
scroll to position [1557, 0]
click at [562, 129] on div "Oui" at bounding box center [559, 120] width 159 height 21
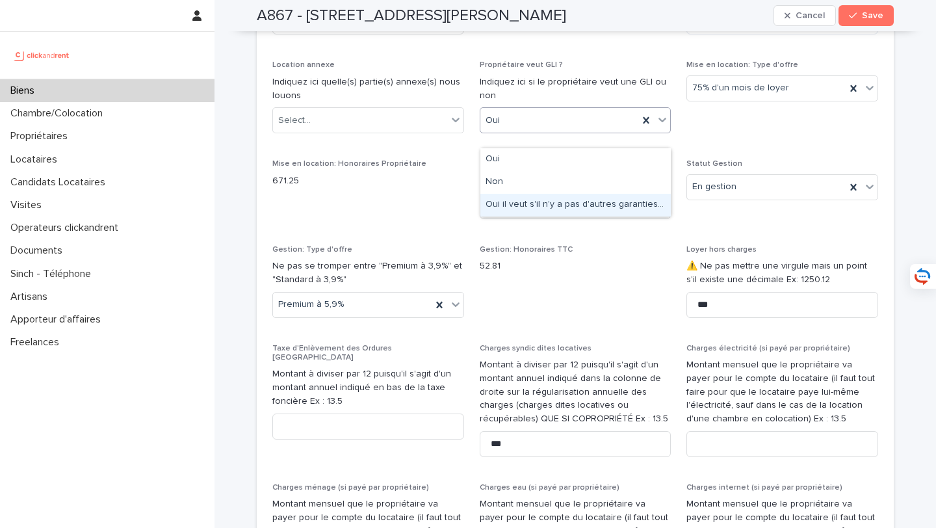
click at [565, 206] on div "Oui il veut s'il n'y a pas d'autres garanties du même type" at bounding box center [575, 205] width 190 height 23
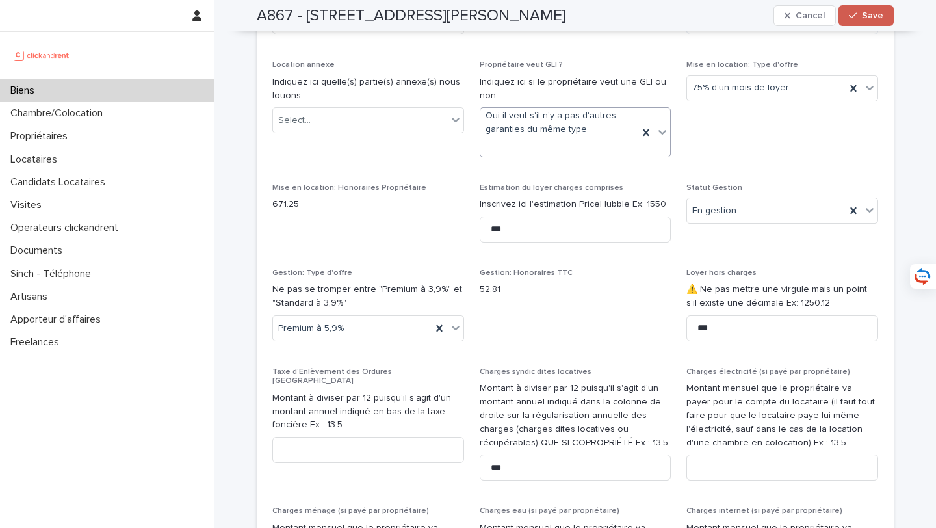
click at [881, 20] on button "Save" at bounding box center [865, 15] width 55 height 21
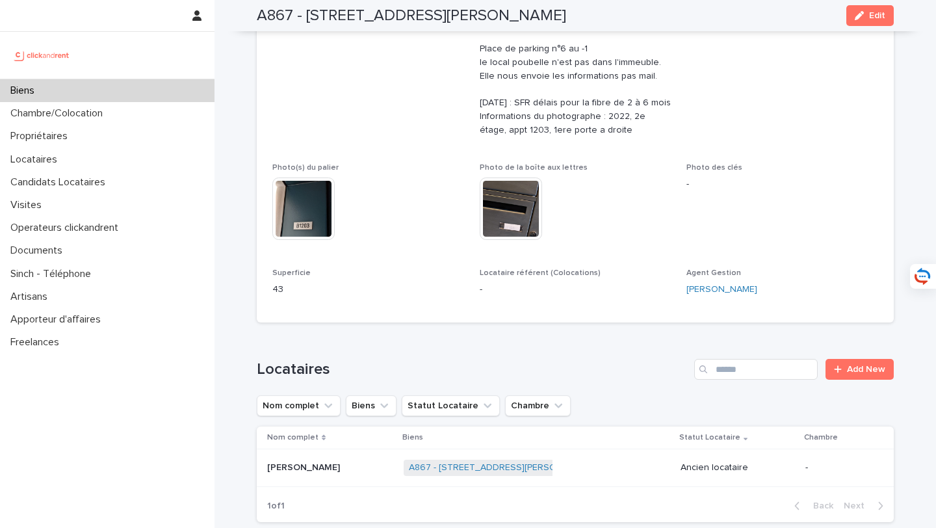
scroll to position [97, 0]
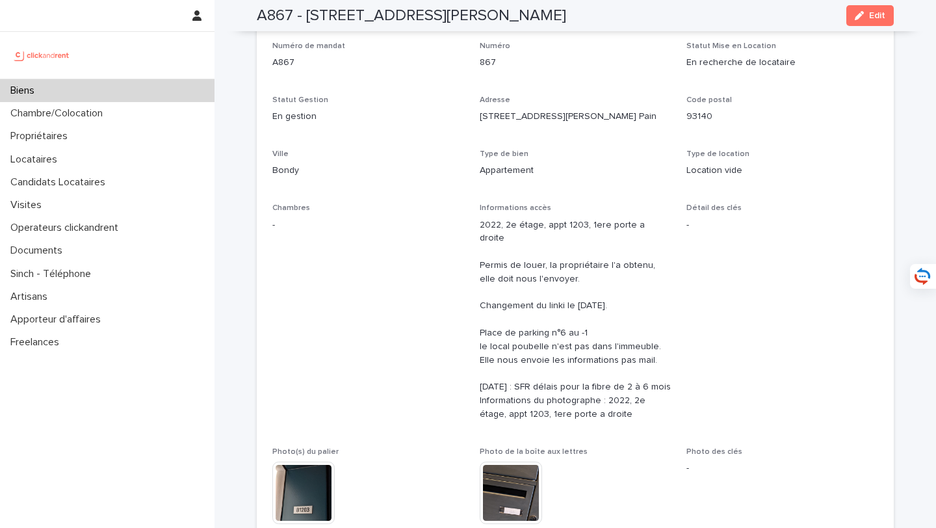
click at [148, 96] on div "Biens" at bounding box center [107, 90] width 214 height 23
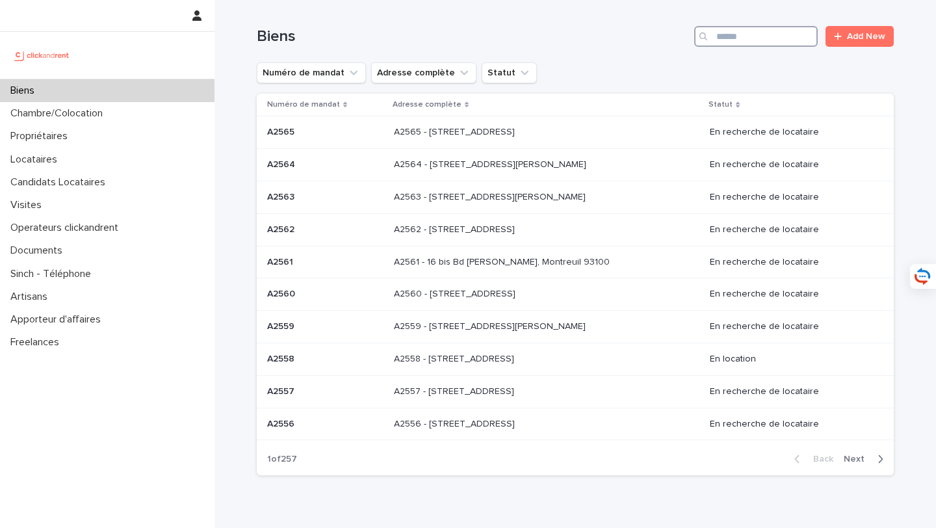
click at [756, 37] on input "Search" at bounding box center [755, 36] width 123 height 21
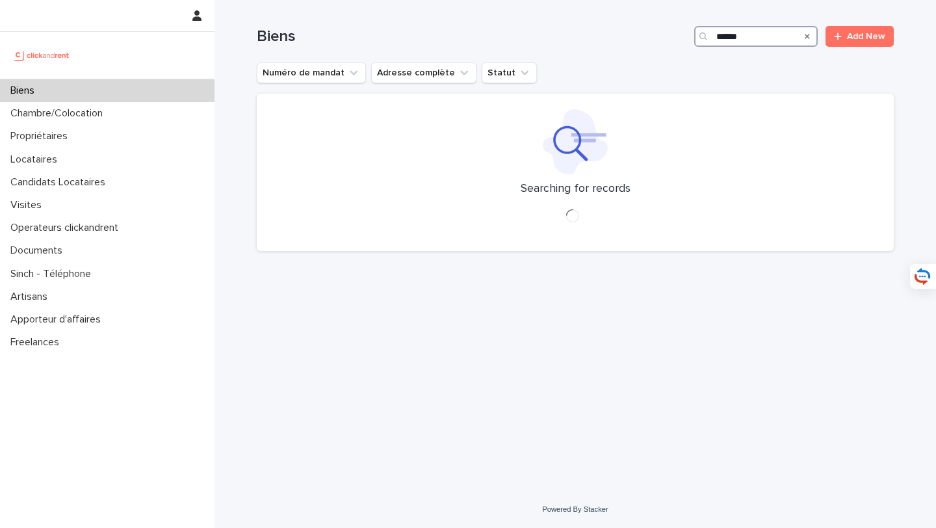
type input "*****"
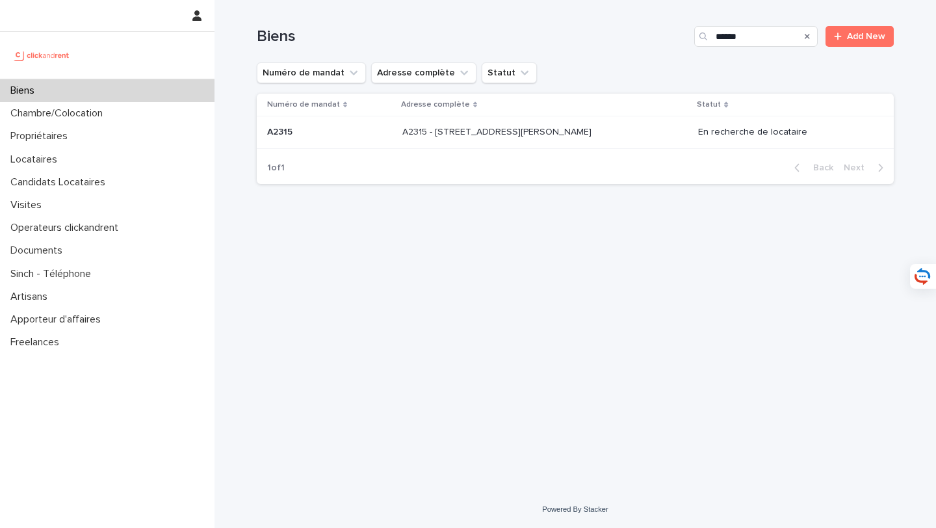
click at [452, 118] on td "A2315 - 39 rue de l'Abbé Ruellan, Argenteuil 95100 A2315 - 39 rue de l'Abbé Rue…" at bounding box center [545, 132] width 296 height 32
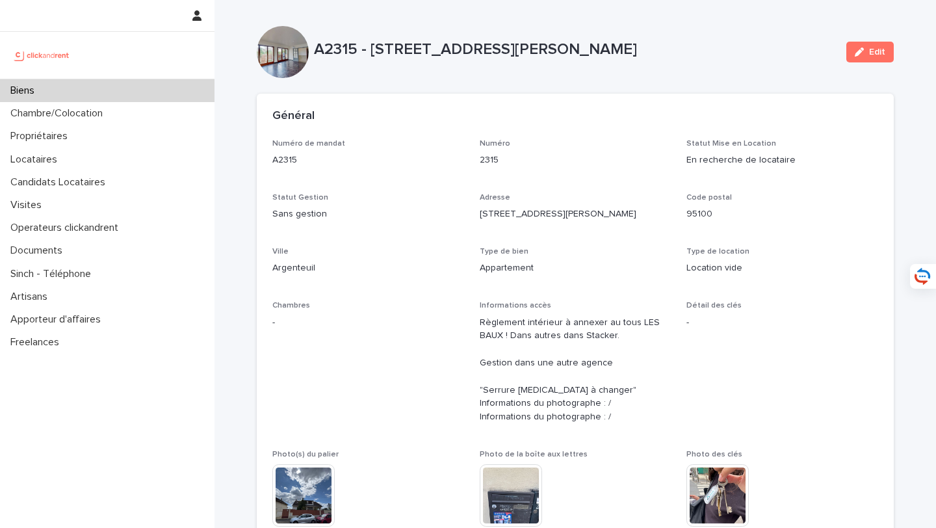
drag, startPoint x: 381, startPoint y: 51, endPoint x: 817, endPoint y: 55, distance: 436.1
click at [817, 55] on p "A2315 - [STREET_ADDRESS][PERSON_NAME]" at bounding box center [575, 49] width 522 height 19
copy p "39 rue de l'Abbé Ruellan, Argenteuil 95100"
click at [107, 186] on p "Candidats Locataires" at bounding box center [60, 182] width 110 height 12
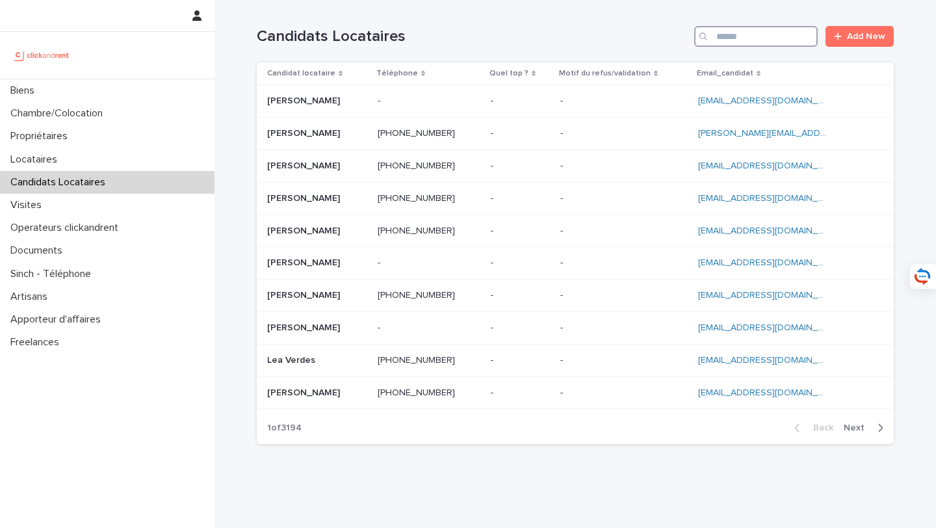
click at [771, 42] on input "Search" at bounding box center [755, 36] width 123 height 21
paste input "**********"
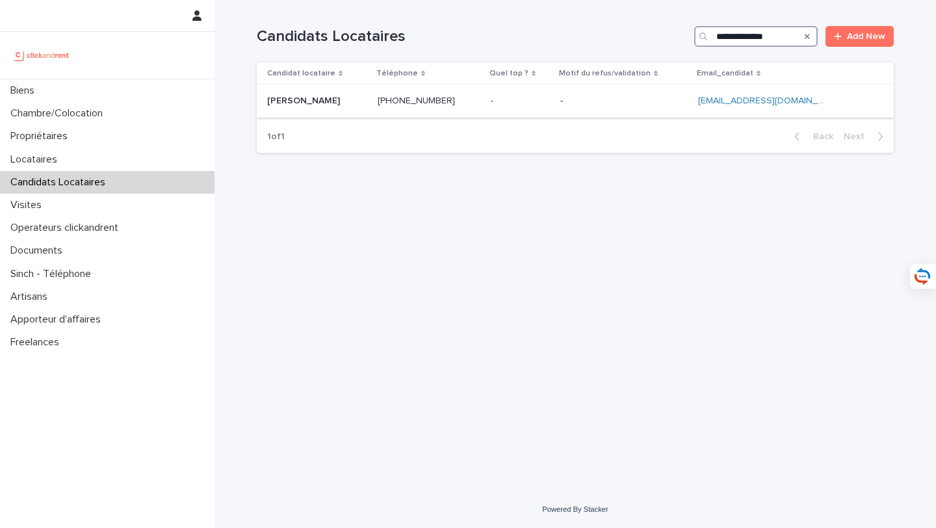
type input "**********"
click at [336, 112] on td "Selina Ladeleh Selina Ladeleh" at bounding box center [315, 101] width 116 height 32
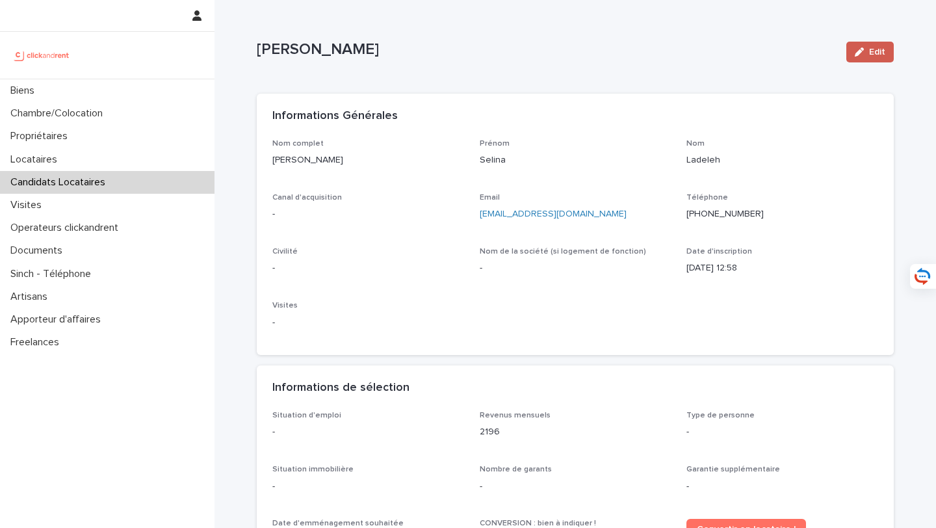
click at [861, 51] on icon "button" at bounding box center [859, 51] width 9 height 9
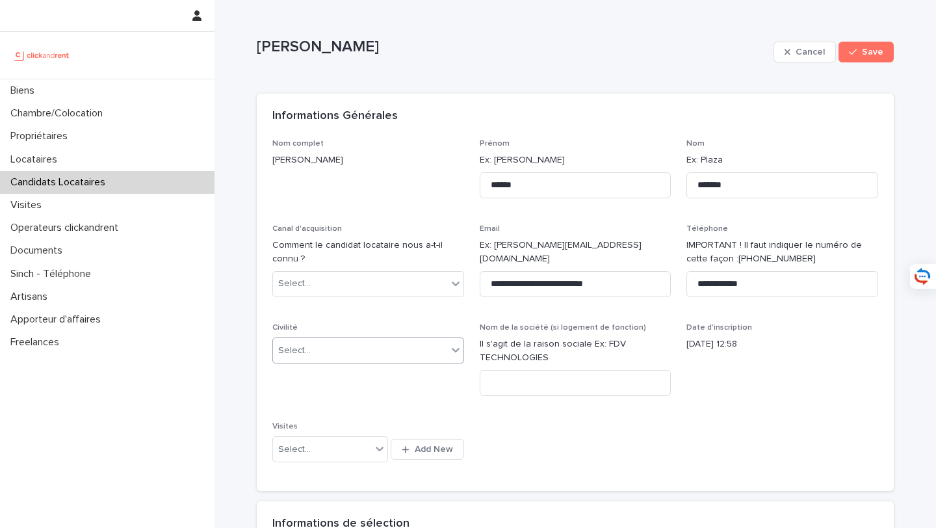
click at [367, 360] on div "Select..." at bounding box center [360, 350] width 174 height 21
click at [368, 379] on div "Madame" at bounding box center [368, 375] width 190 height 23
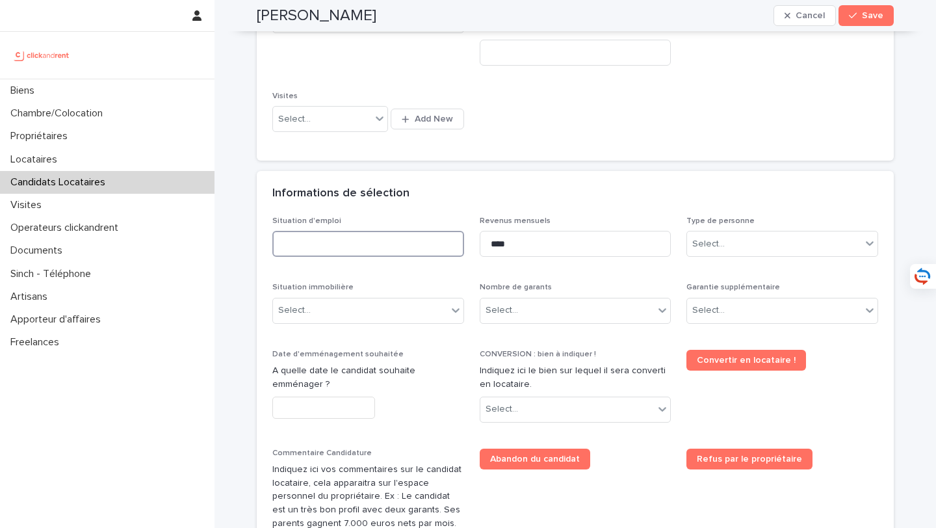
click at [365, 247] on input at bounding box center [368, 244] width 192 height 26
type input "***"
click at [560, 240] on input "****" at bounding box center [576, 244] width 192 height 26
type input "*"
type input "****"
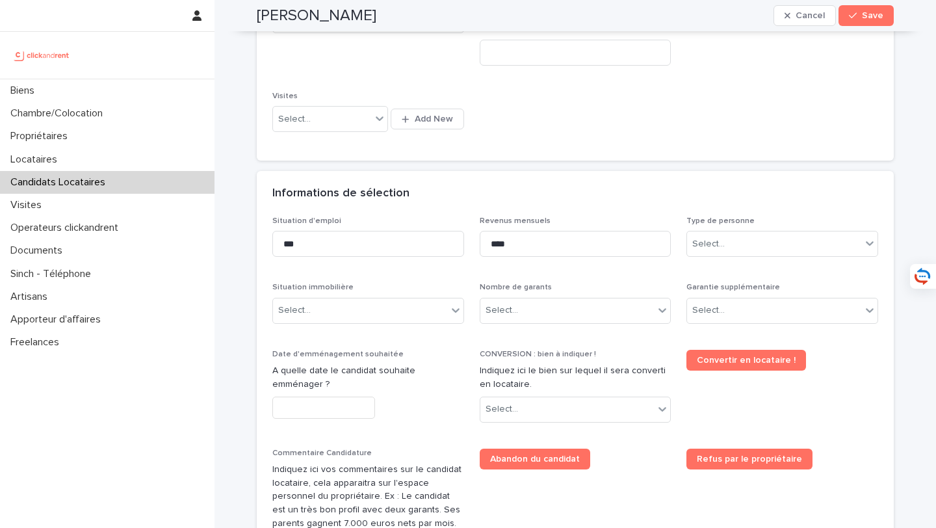
click at [751, 229] on div "Type de personne Select..." at bounding box center [782, 241] width 192 height 51
click at [751, 252] on div "Select..." at bounding box center [774, 243] width 174 height 21
click at [742, 273] on div "Particulier" at bounding box center [782, 268] width 190 height 23
click at [432, 306] on div "Select..." at bounding box center [360, 310] width 174 height 21
click at [334, 309] on div "Select..." at bounding box center [360, 310] width 174 height 21
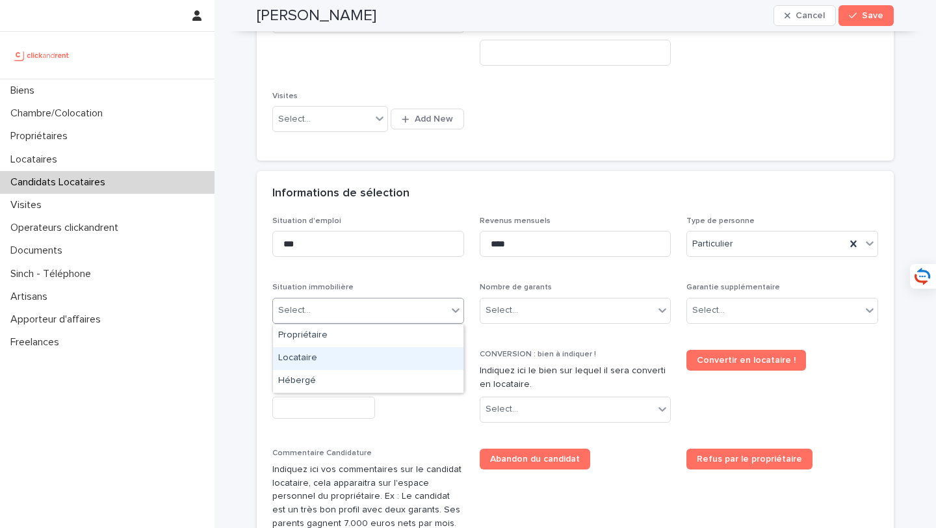
click at [342, 367] on div "Locataire" at bounding box center [368, 358] width 190 height 23
click at [537, 301] on div "Select..." at bounding box center [567, 310] width 174 height 21
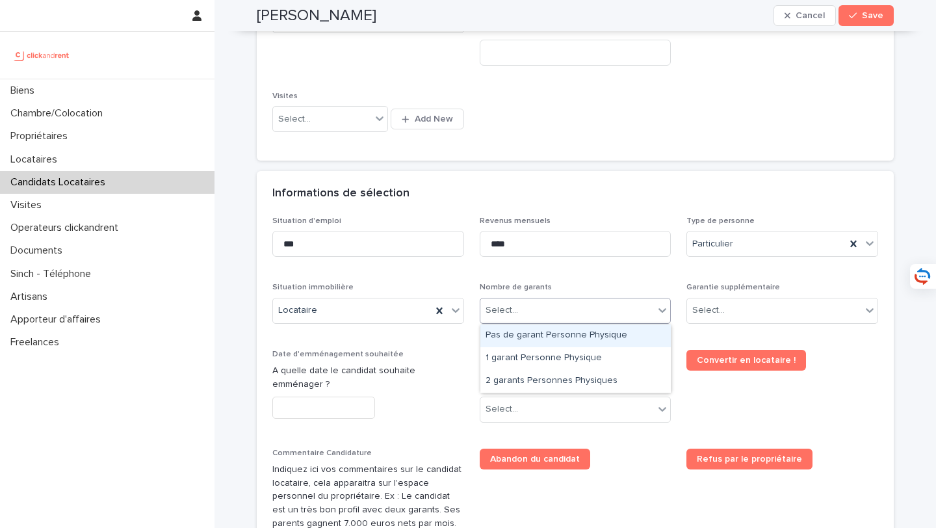
click at [571, 337] on div "Pas de garant Personne Physique" at bounding box center [575, 335] width 190 height 23
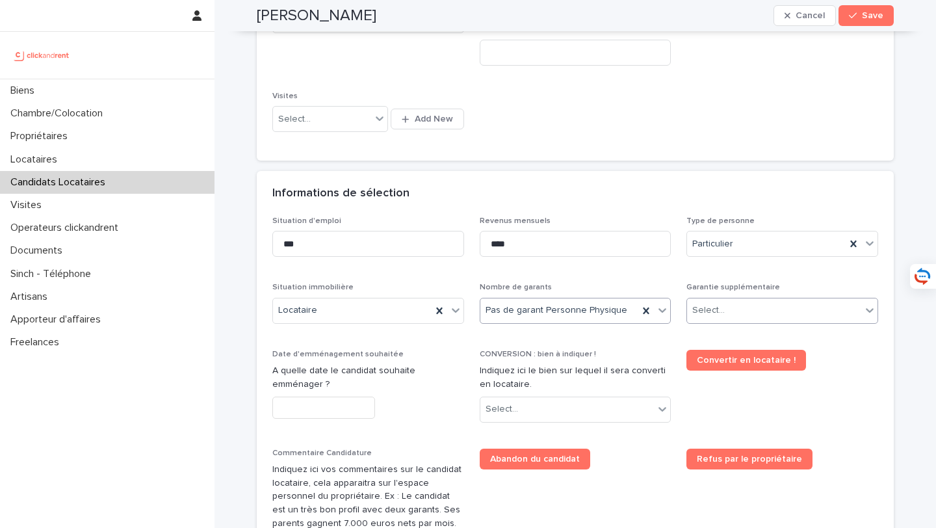
click at [714, 313] on div "Select..." at bounding box center [708, 311] width 32 height 14
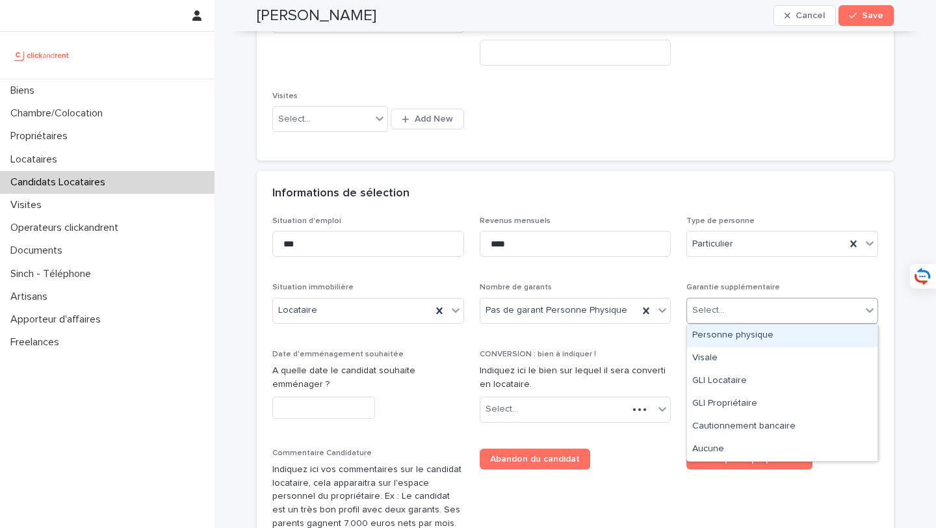
click at [726, 314] on div "Select..." at bounding box center [774, 310] width 174 height 21
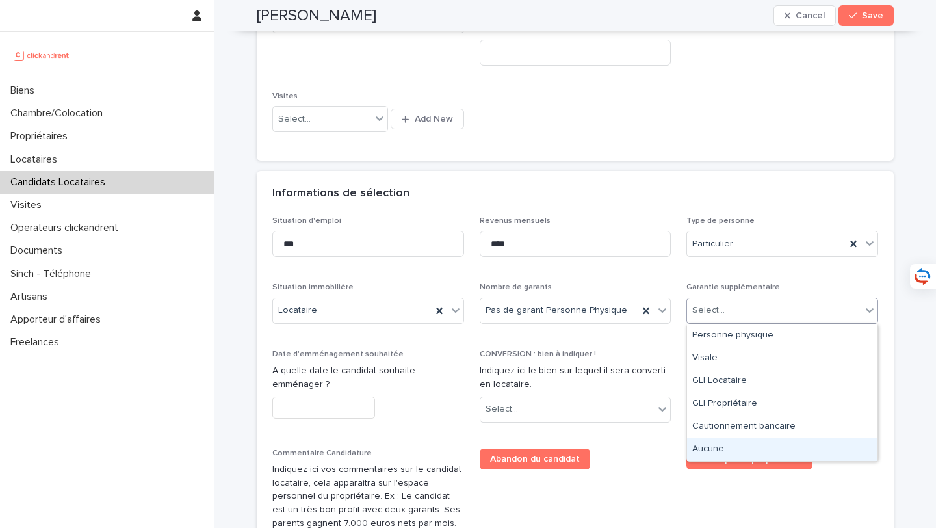
click at [736, 441] on div "Aucune" at bounding box center [782, 449] width 190 height 23
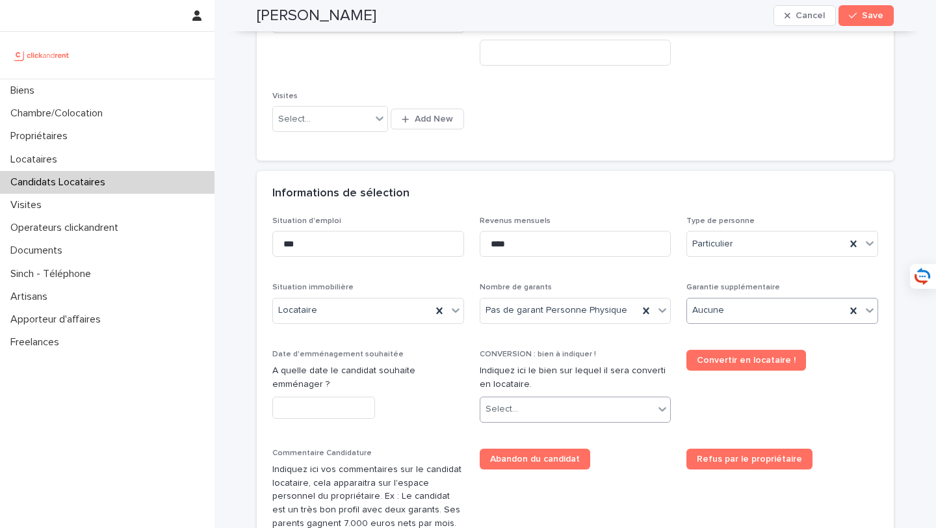
click at [605, 404] on div "Select..." at bounding box center [567, 408] width 174 height 21
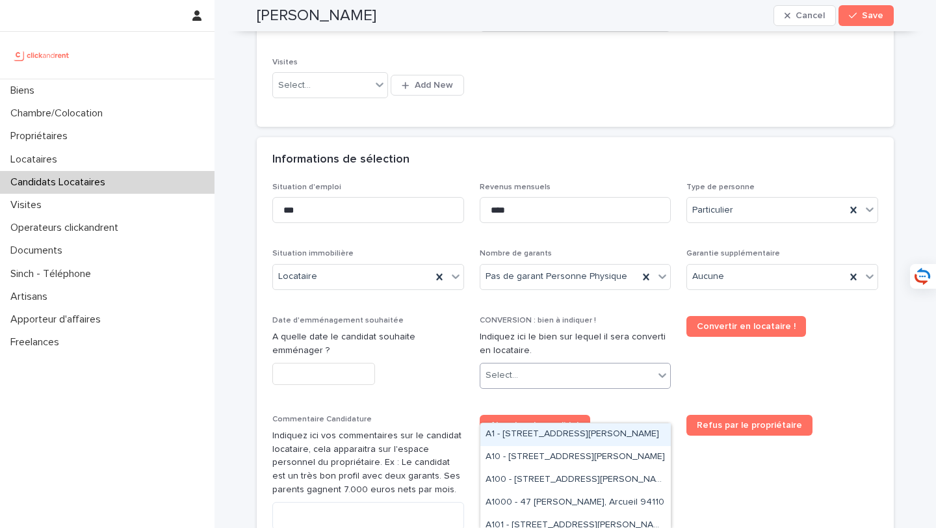
scroll to position [360, 0]
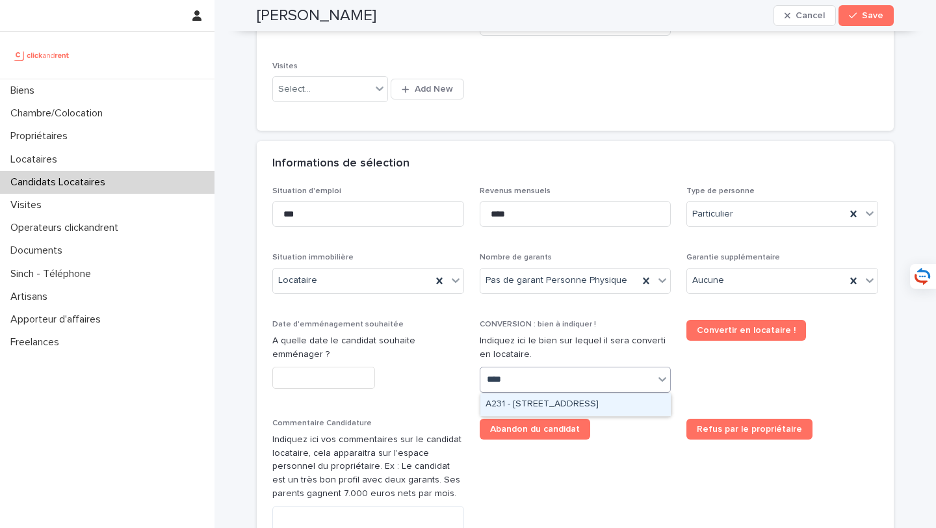
type input "*****"
click at [585, 404] on div "A2315 - [STREET_ADDRESS][PERSON_NAME]" at bounding box center [575, 404] width 190 height 23
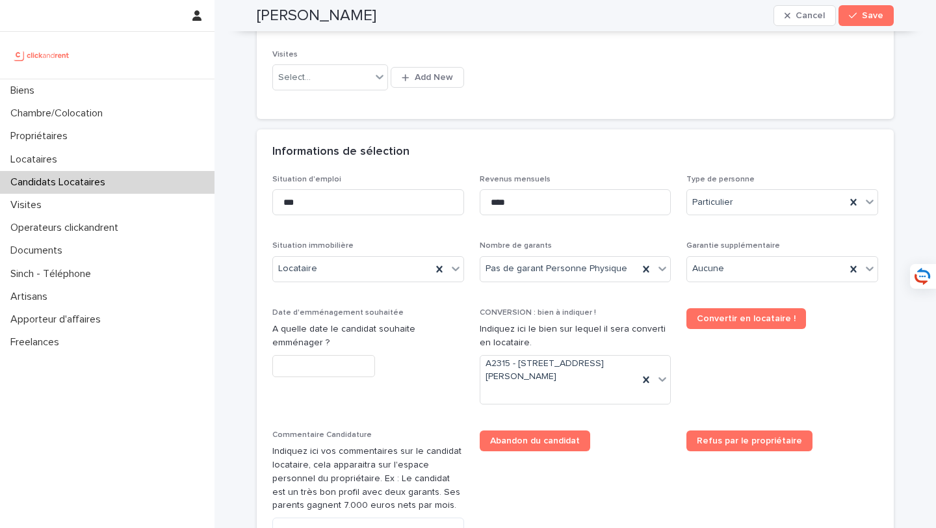
click at [297, 378] on div "Date d'emménagement souhaitée A quelle date le candidat souhaite emménager ?" at bounding box center [368, 348] width 192 height 80
click at [298, 369] on input "text" at bounding box center [323, 366] width 103 height 23
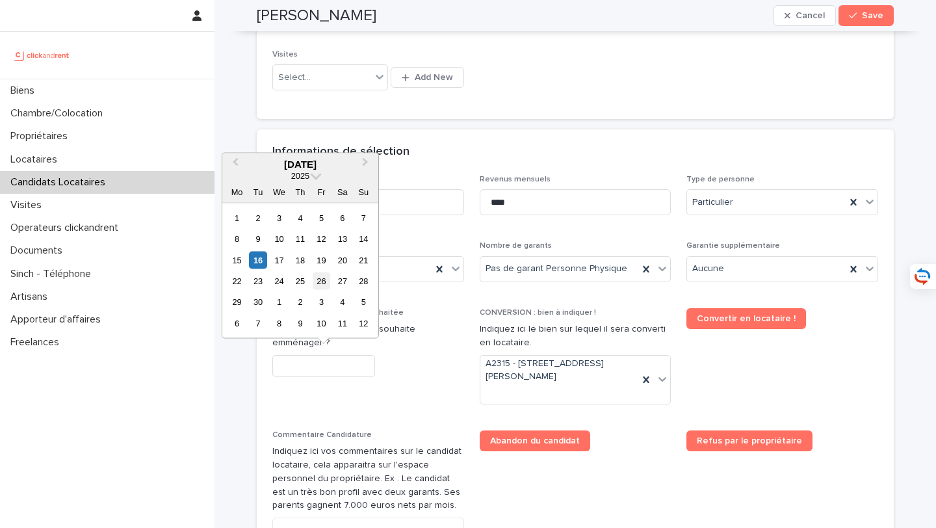
click at [315, 282] on div "26" at bounding box center [322, 281] width 18 height 18
type input "*********"
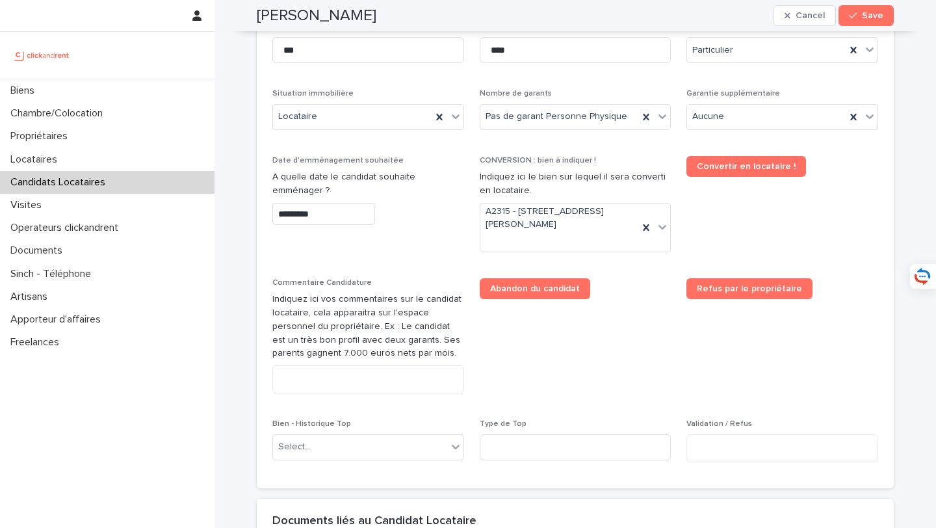
scroll to position [562, 0]
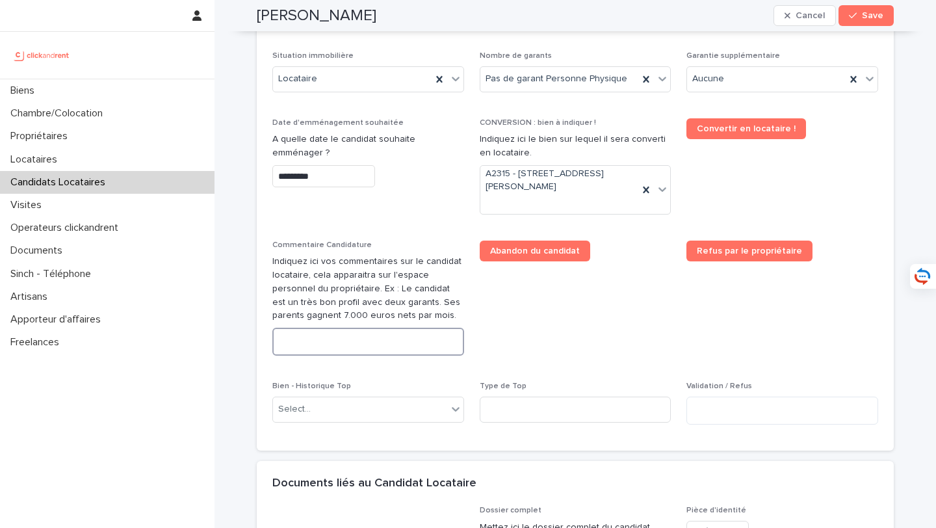
click at [361, 350] on textarea at bounding box center [368, 342] width 192 height 28
paste textarea "**********"
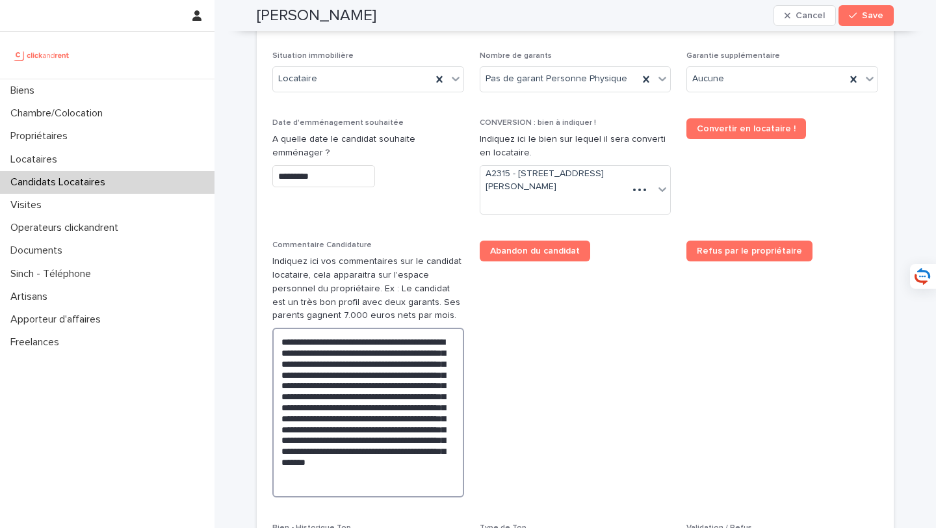
click at [341, 365] on textarea "**********" at bounding box center [368, 413] width 192 height 170
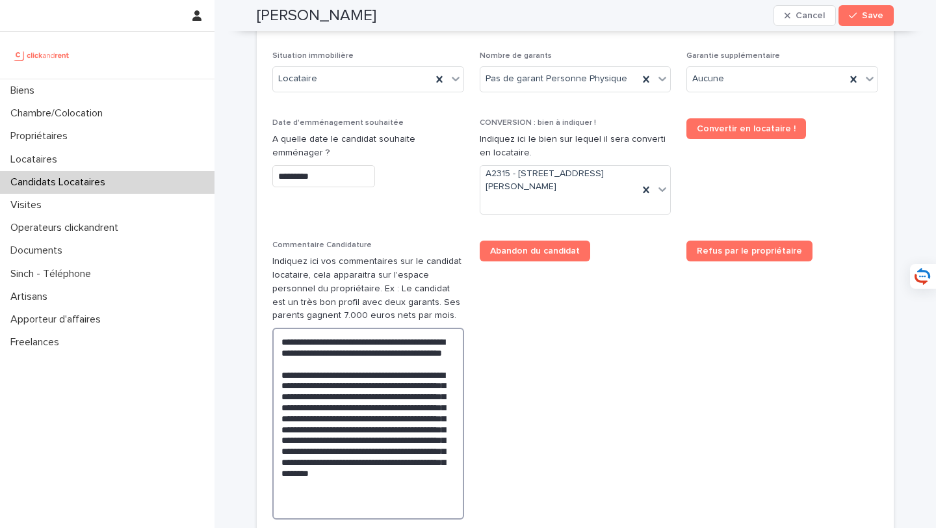
click at [343, 404] on textarea "**********" at bounding box center [368, 424] width 192 height 192
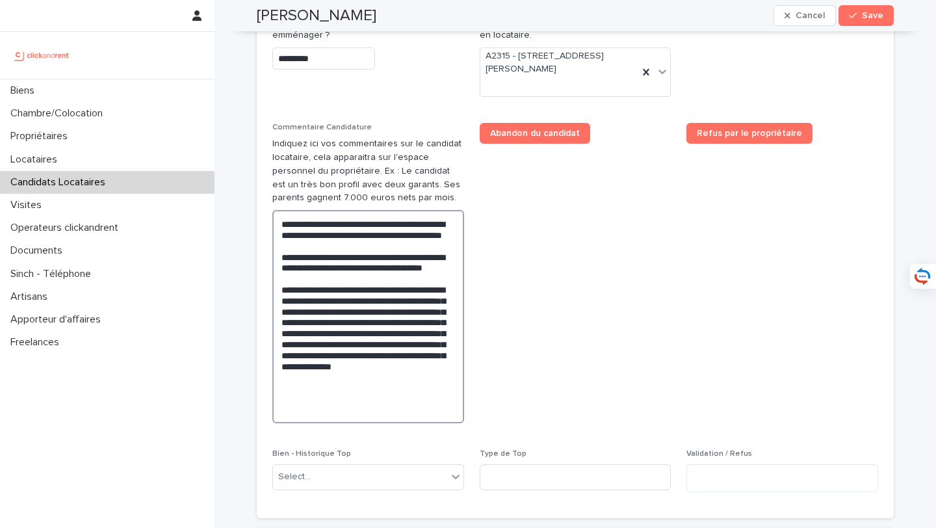
scroll to position [682, 0]
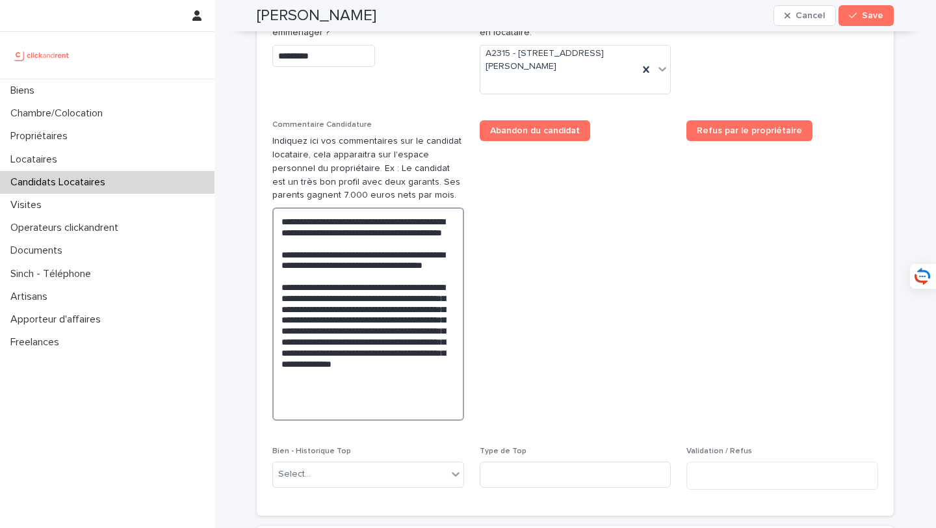
click at [442, 333] on textarea "**********" at bounding box center [368, 313] width 192 height 213
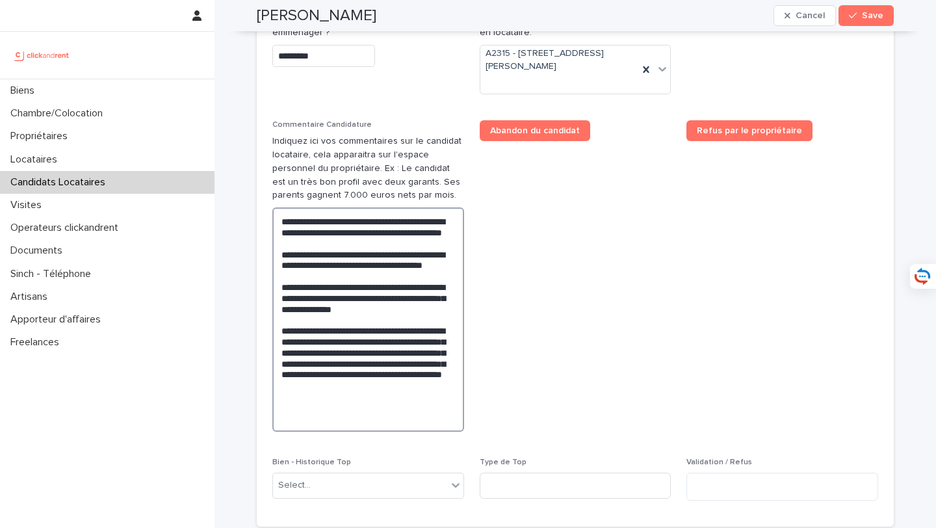
click at [396, 377] on textarea "**********" at bounding box center [368, 319] width 192 height 224
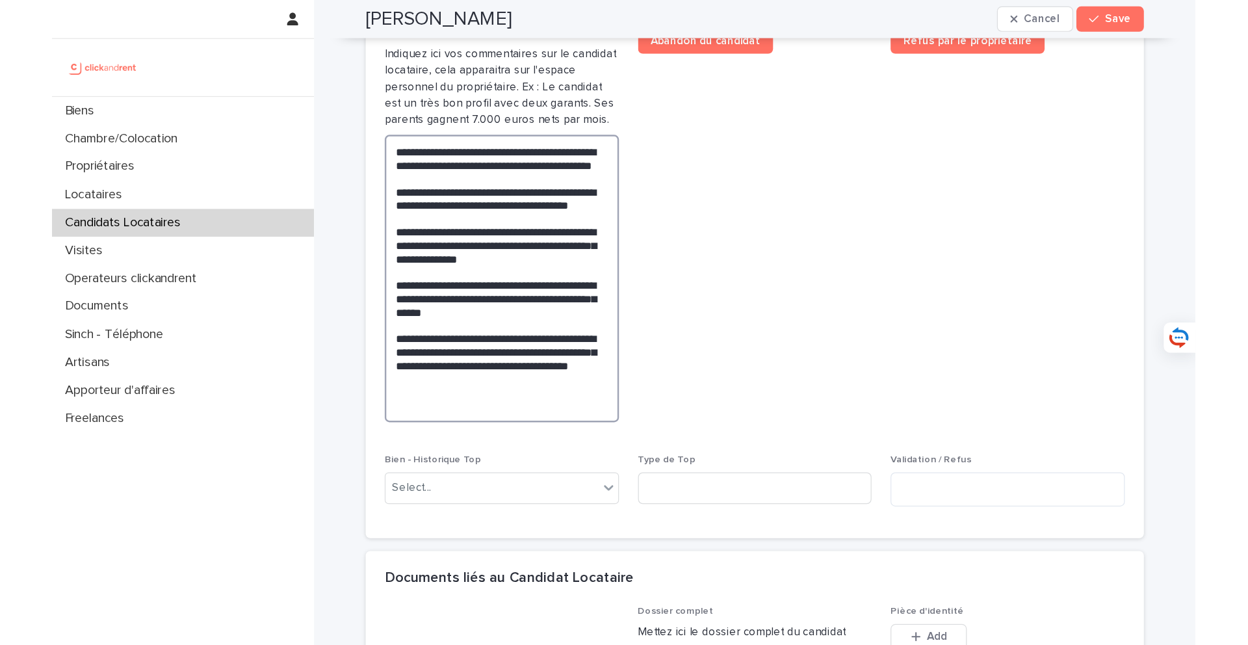
scroll to position [781, 0]
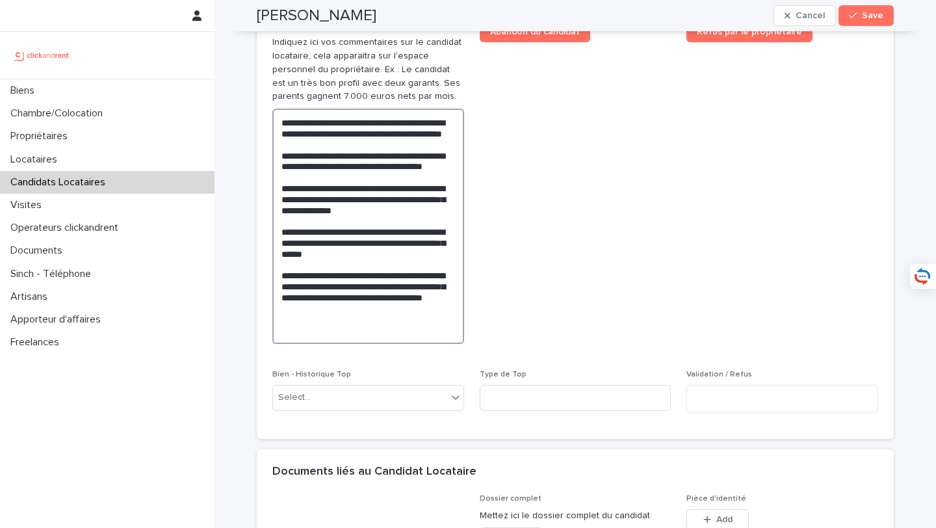
type textarea "**********"
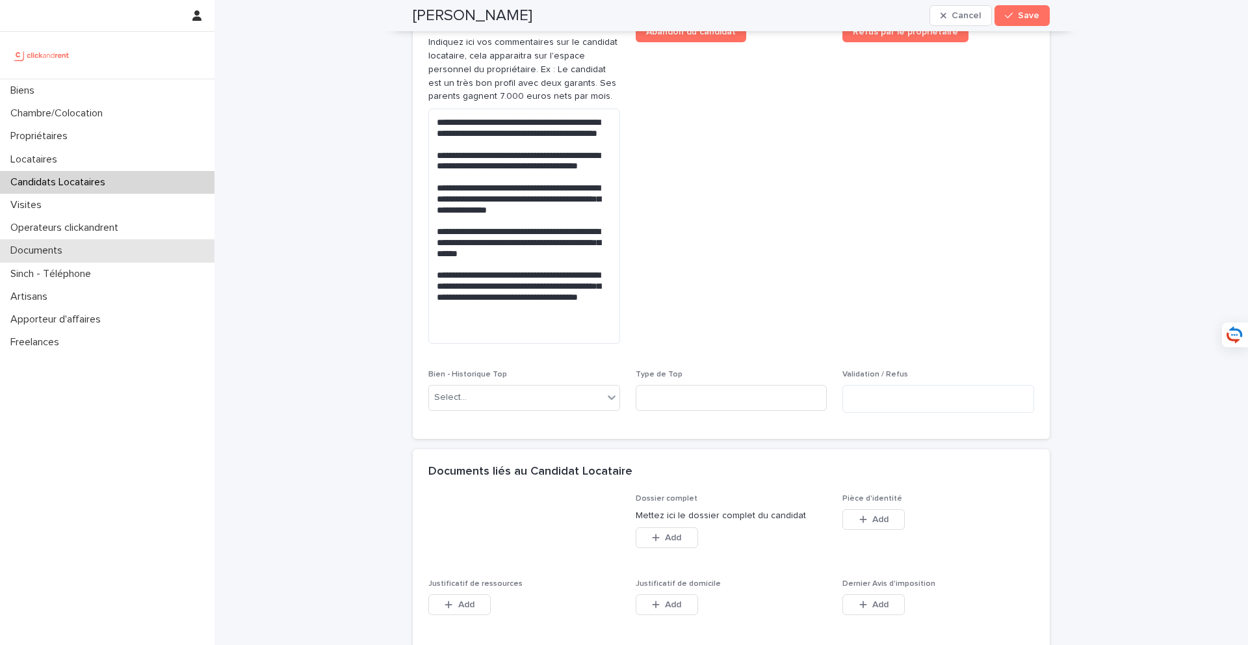
scroll to position [993, 0]
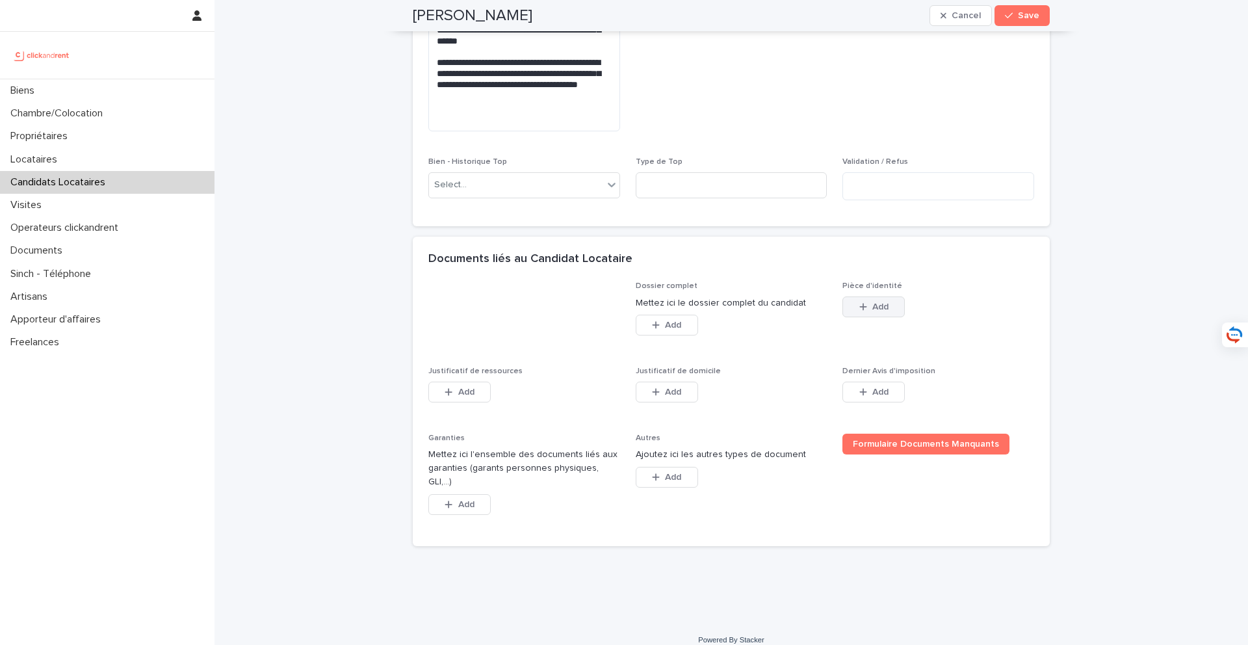
click at [889, 312] on button "Add" at bounding box center [873, 306] width 62 height 21
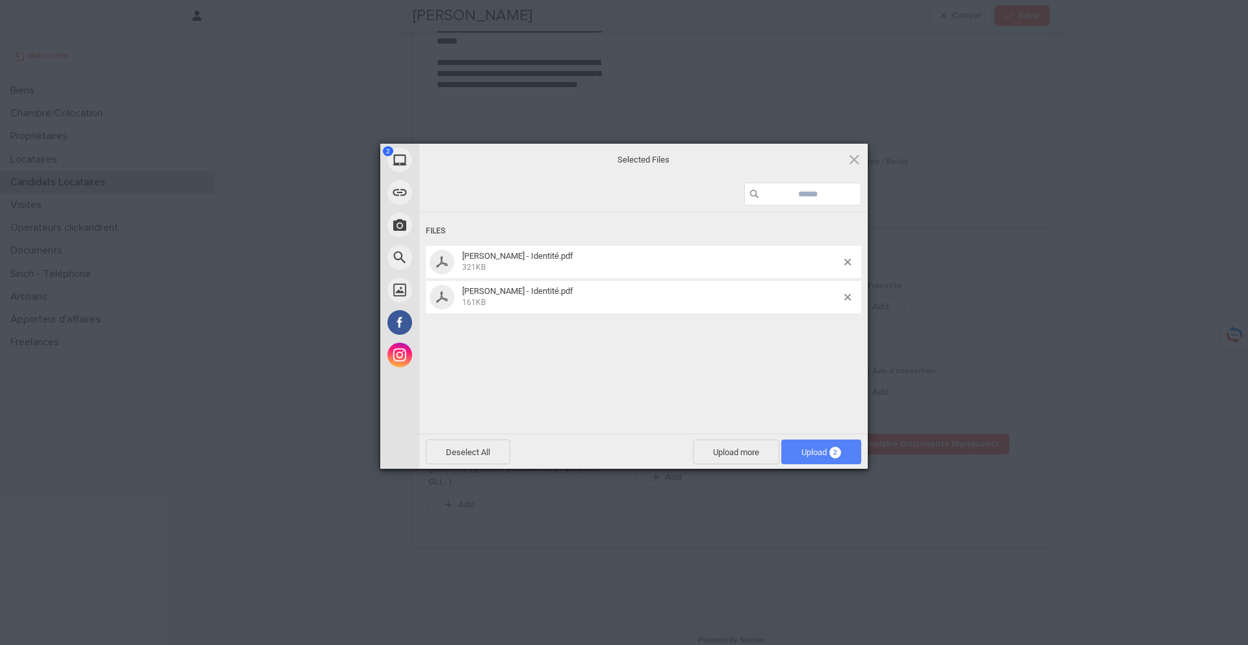
click at [823, 458] on span "Upload 2" at bounding box center [821, 451] width 80 height 25
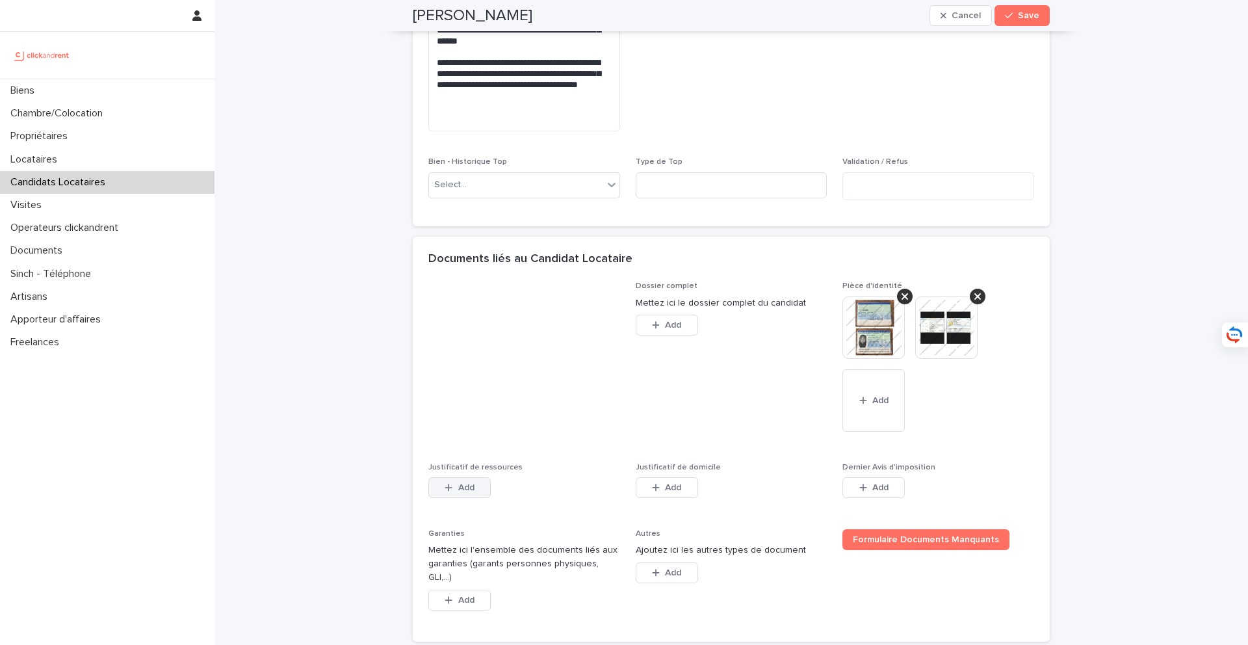
click at [458, 480] on button "Add" at bounding box center [459, 487] width 62 height 21
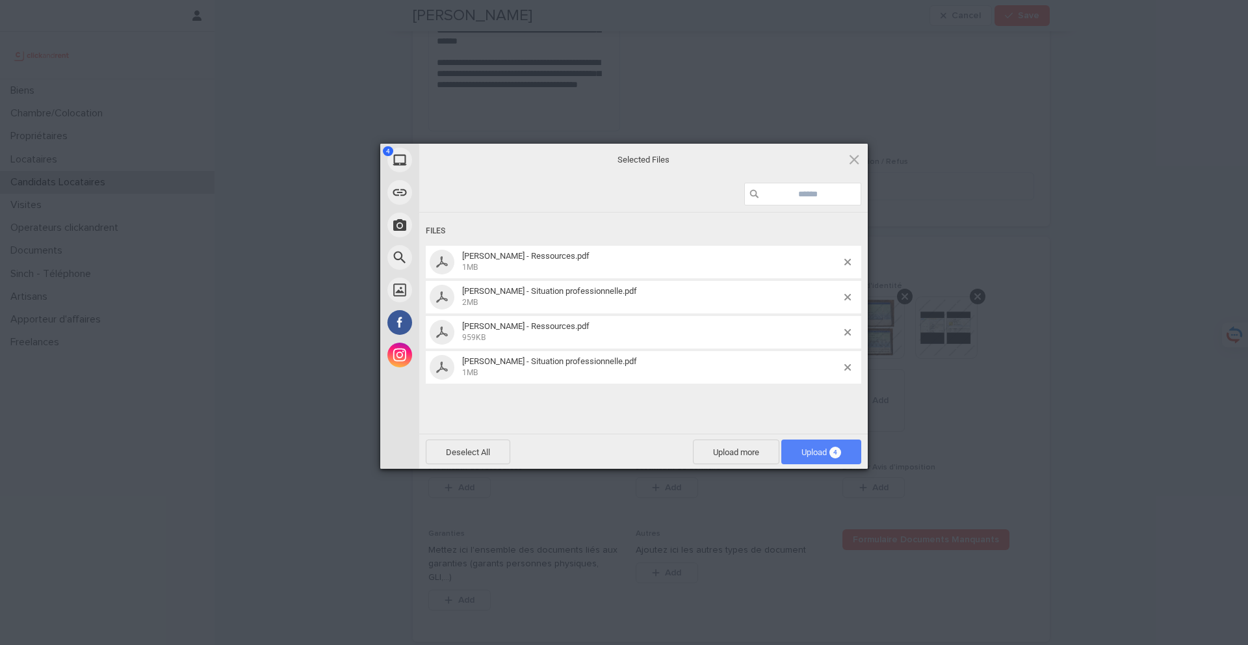
click at [810, 445] on span "Upload 4" at bounding box center [821, 451] width 80 height 25
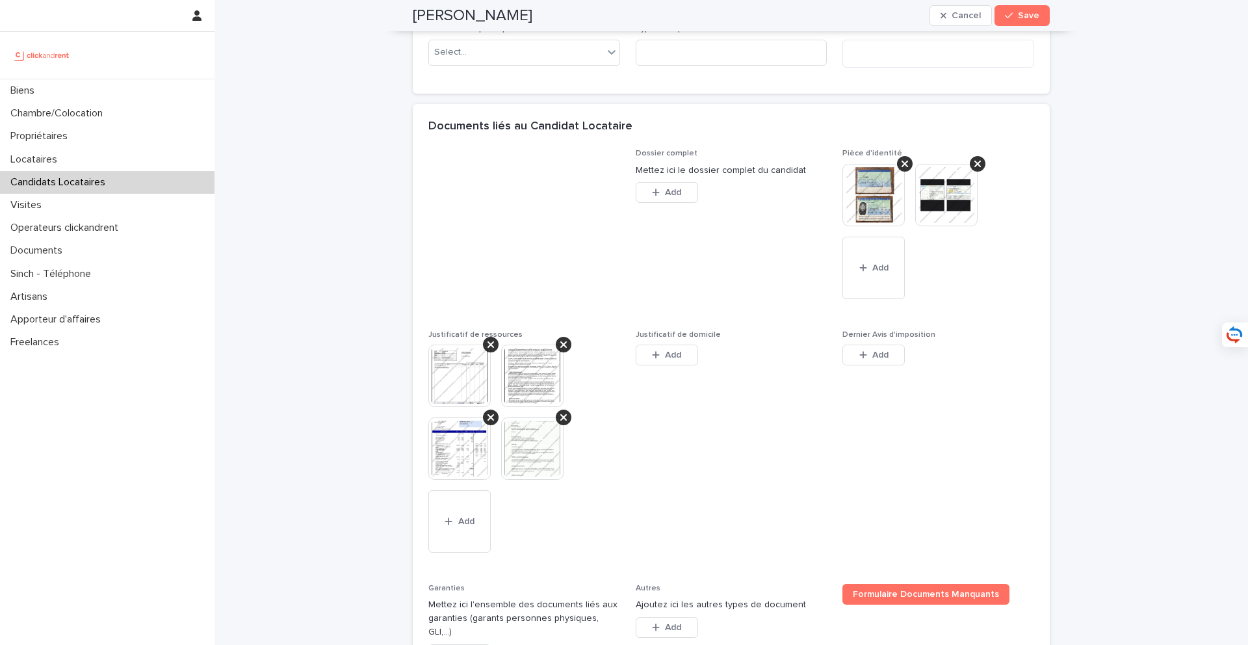
scroll to position [1150, 0]
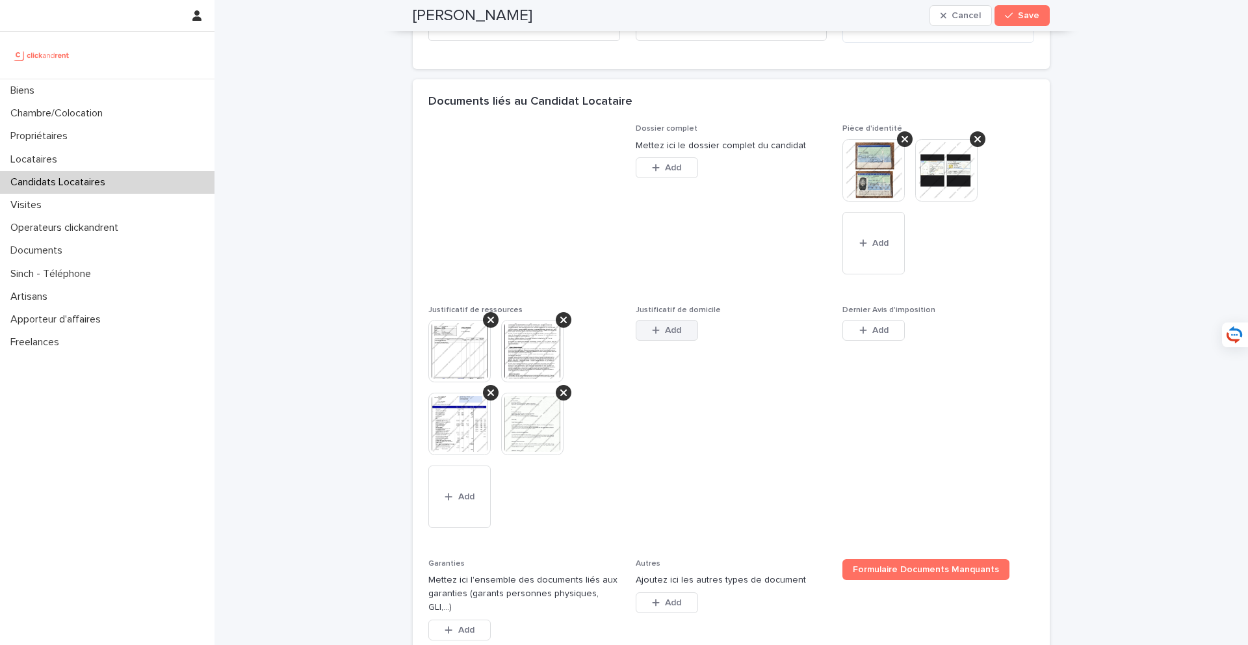
click at [682, 331] on button "Add" at bounding box center [667, 330] width 62 height 21
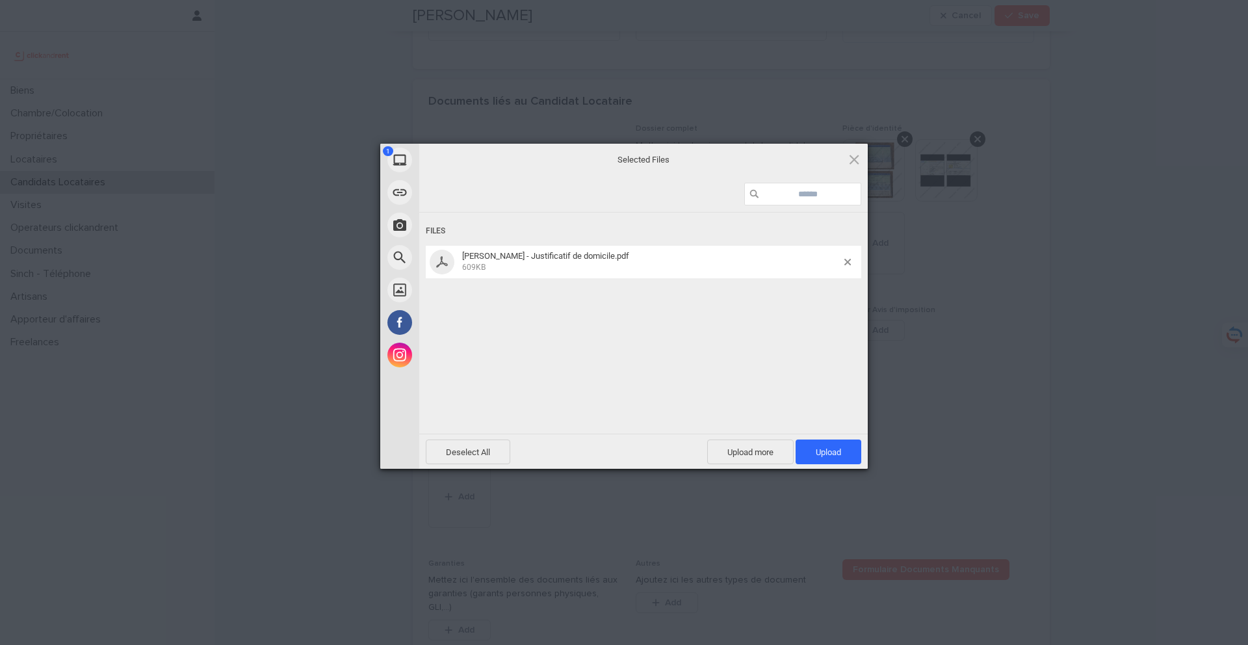
click at [819, 433] on div "Deselect All Upload more Upload 1" at bounding box center [643, 450] width 448 height 35
click at [818, 435] on div "Deselect All Upload more Upload 1" at bounding box center [643, 450] width 448 height 35
click at [823, 441] on span "Upload 1" at bounding box center [828, 451] width 66 height 25
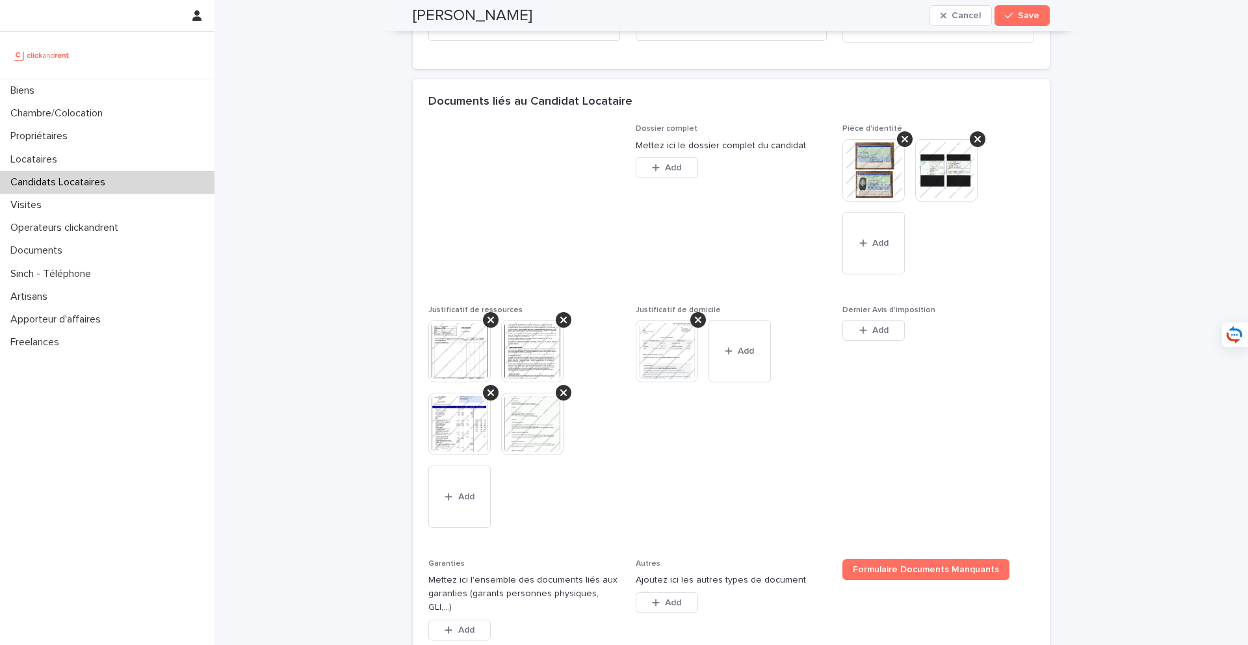
click at [882, 336] on button "Add" at bounding box center [873, 330] width 62 height 21
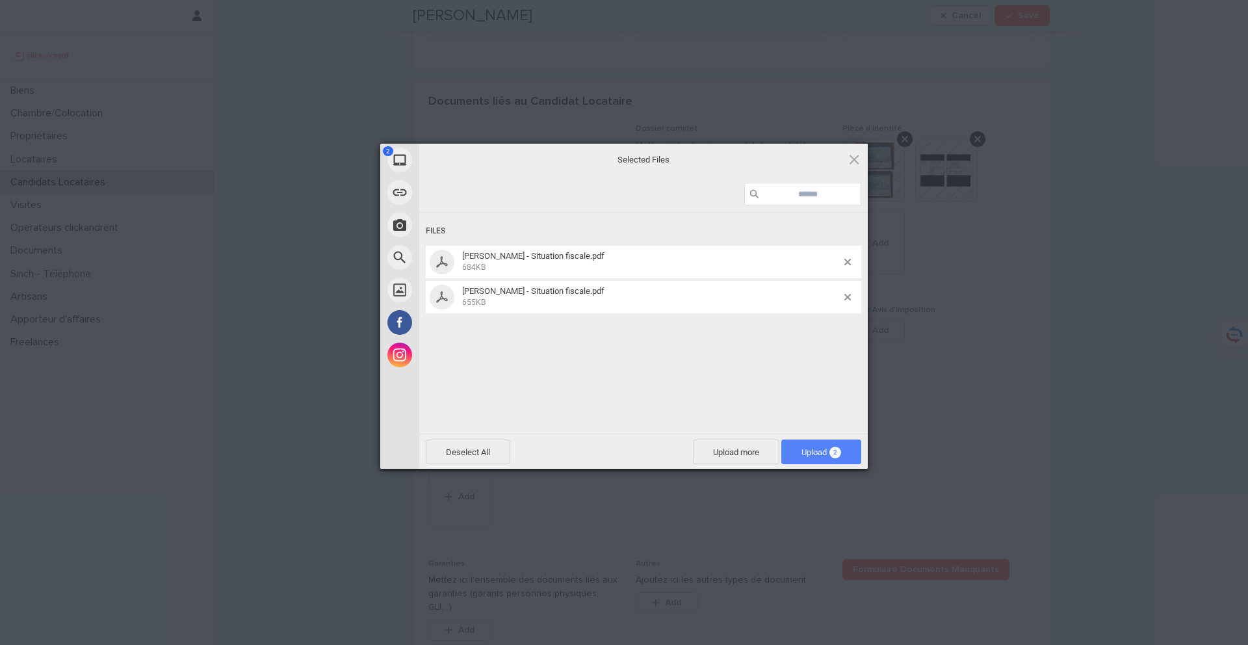
click at [805, 456] on span "Upload 2" at bounding box center [821, 452] width 40 height 10
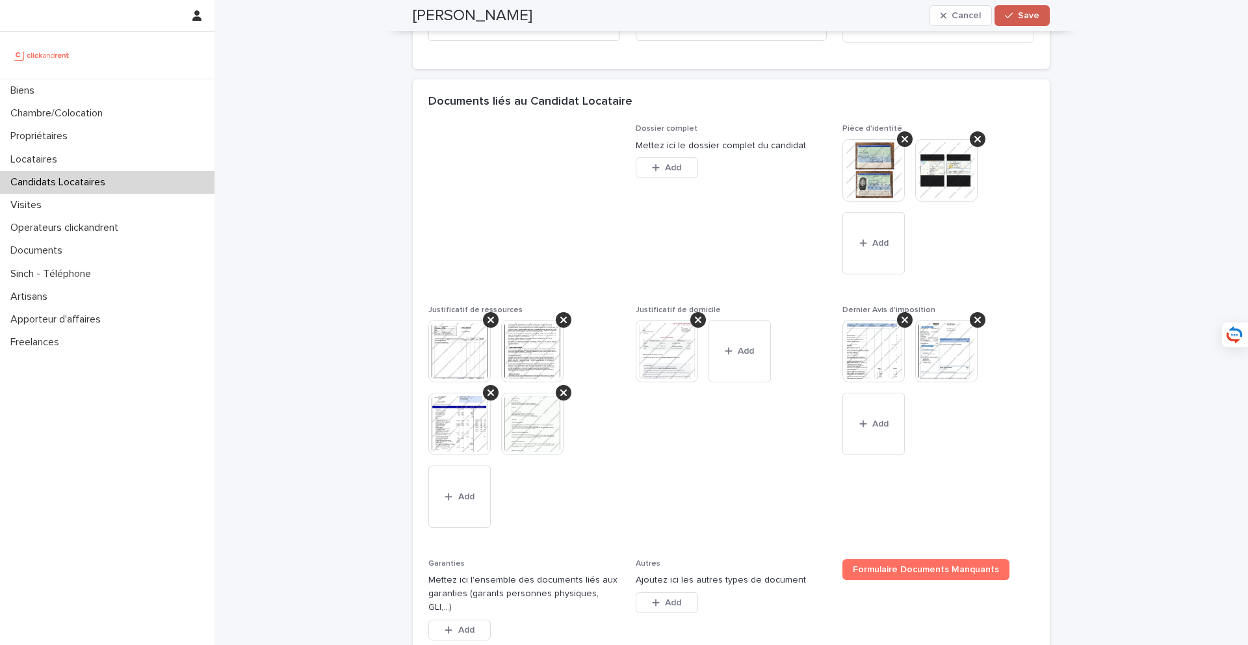
click at [935, 22] on button "Save" at bounding box center [1021, 15] width 55 height 21
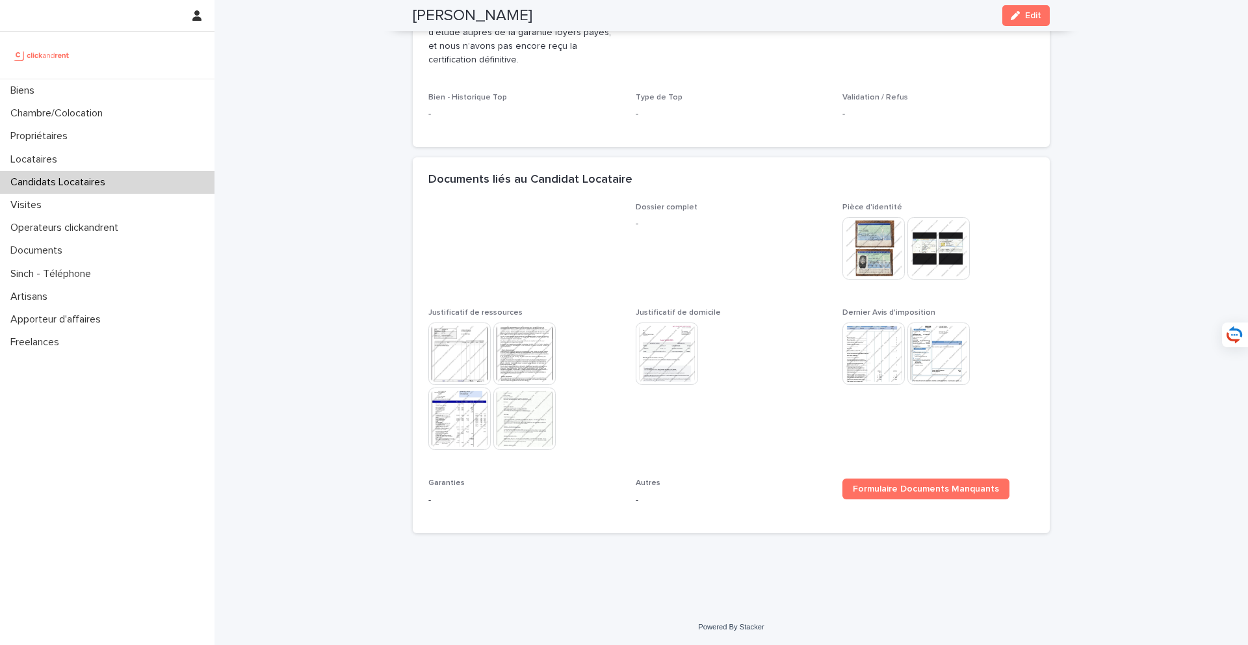
scroll to position [0, 0]
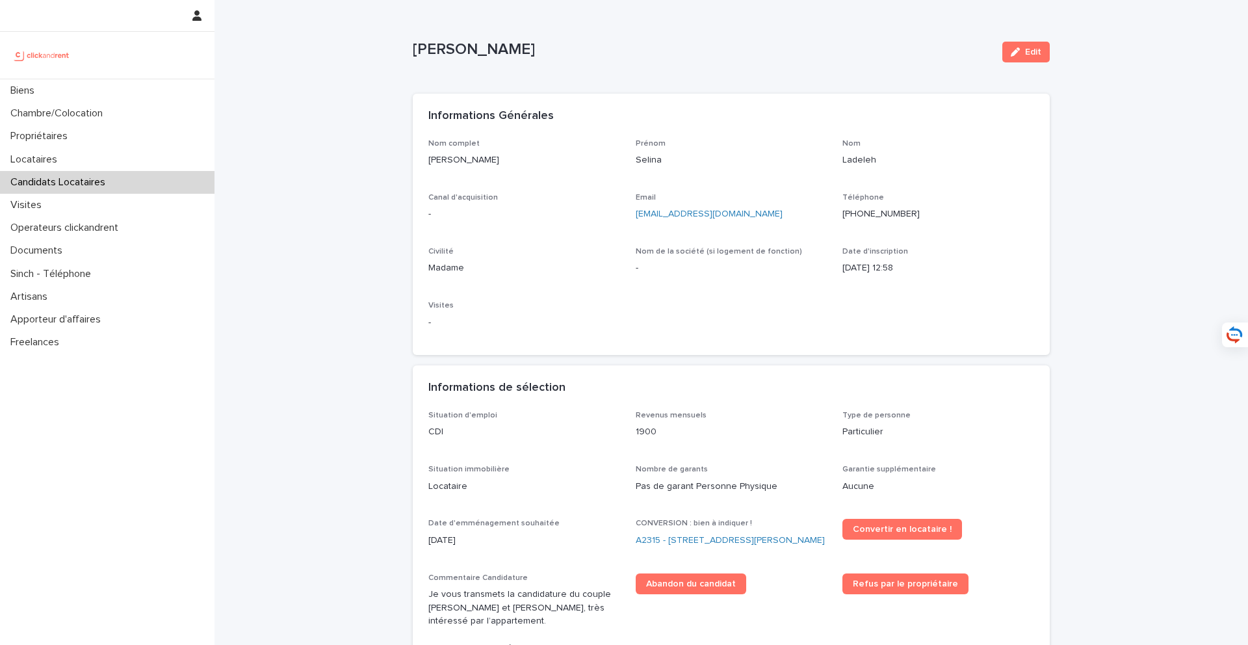
click at [511, 188] on div "Nom complet Selina Ladeleh Prénom Selina Nom Ladeleh Canal d'acquisition - Emai…" at bounding box center [731, 239] width 606 height 201
drag, startPoint x: 523, startPoint y: 159, endPoint x: 422, endPoint y: 159, distance: 100.7
click at [422, 159] on div "Nom complet Selina Ladeleh Prénom Selina Nom Ladeleh Canal d'acquisition - Emai…" at bounding box center [731, 247] width 637 height 216
copy p "[PERSON_NAME]"
click at [654, 527] on link "A2315 - [STREET_ADDRESS][PERSON_NAME]" at bounding box center [730, 541] width 189 height 14
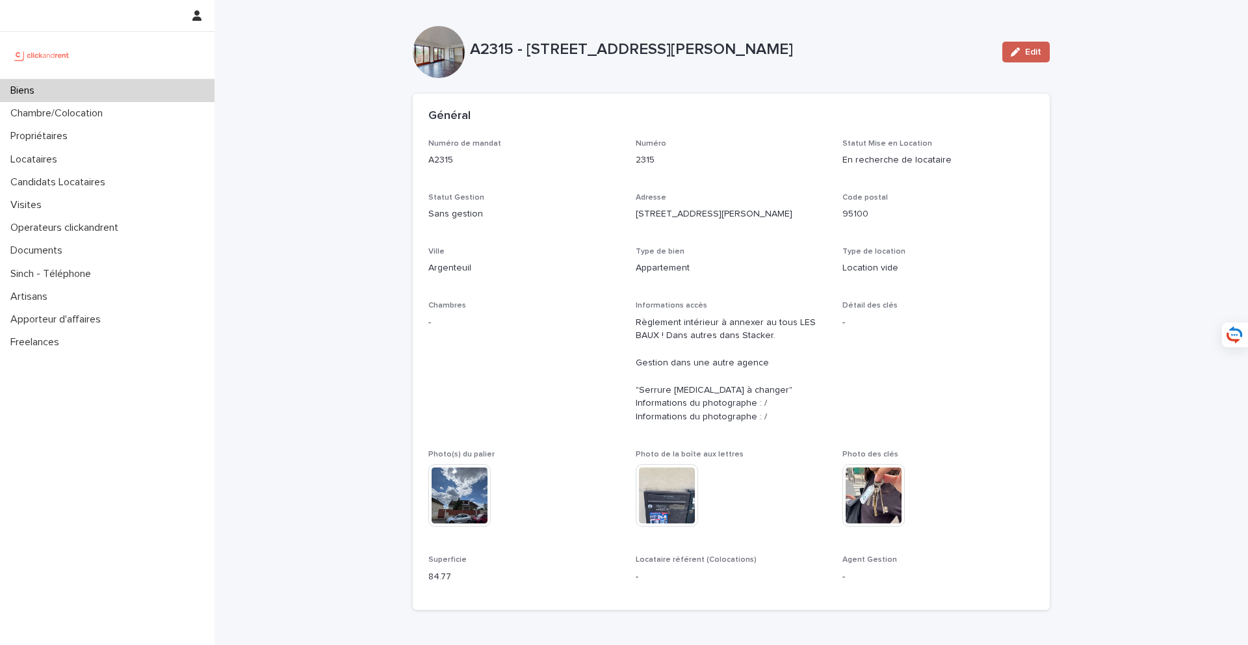
click at [935, 58] on button "Edit" at bounding box center [1025, 52] width 47 height 21
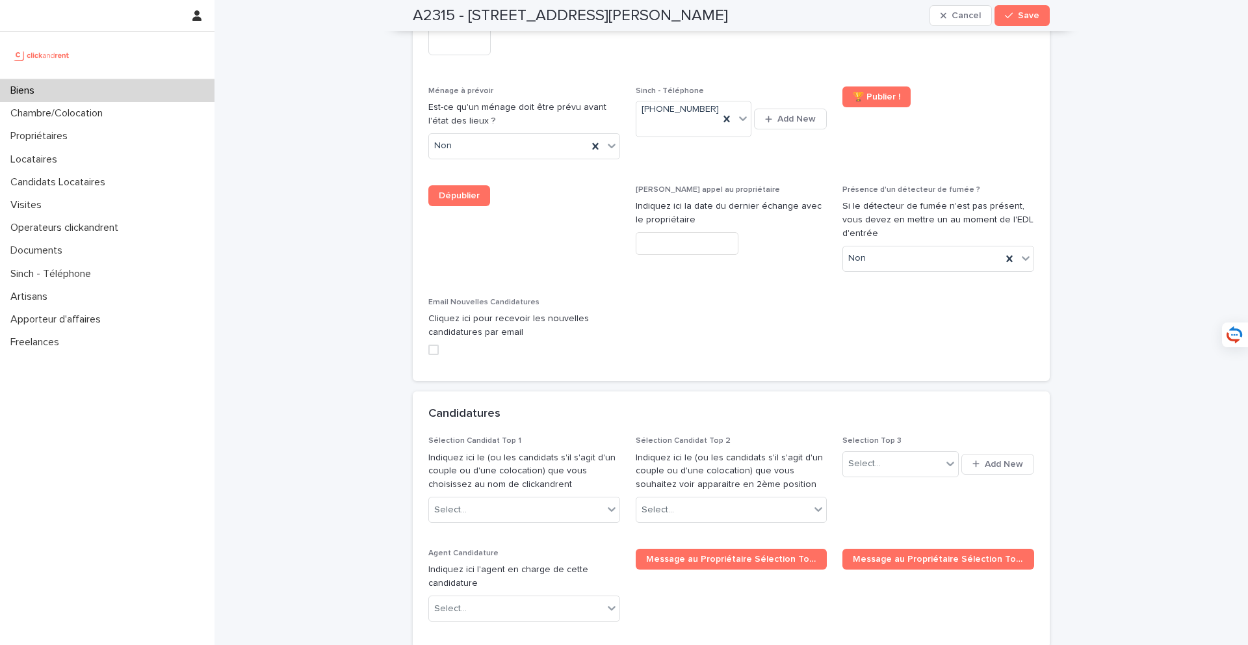
scroll to position [5887, 0]
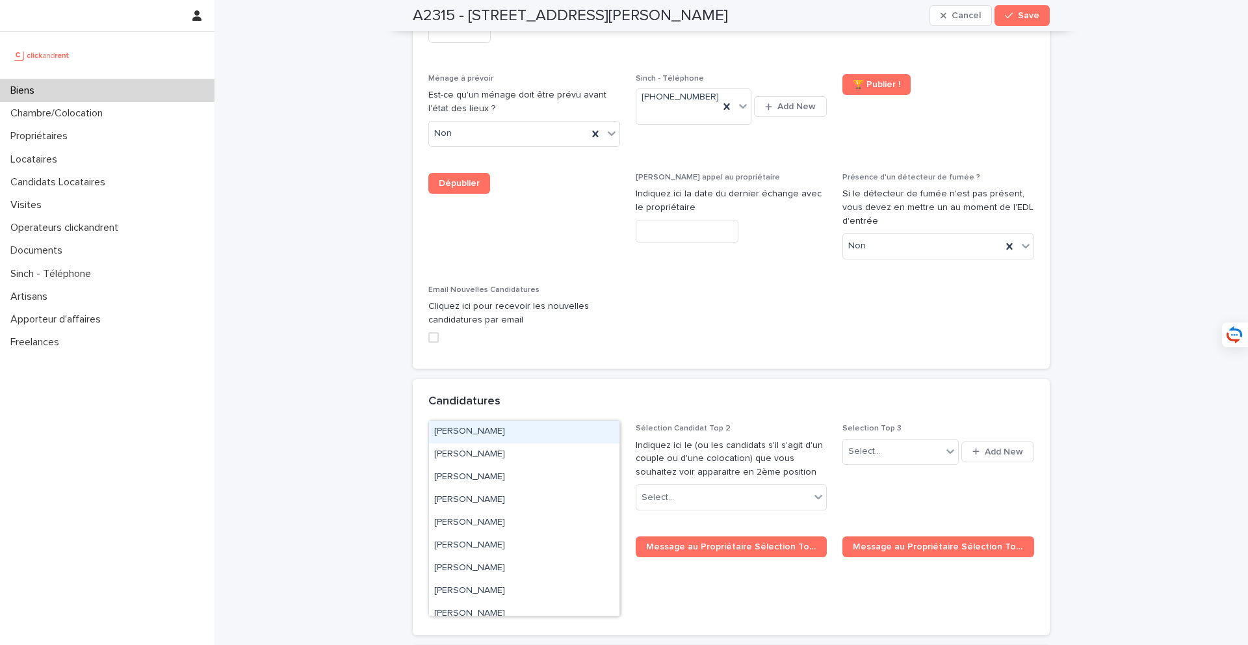
click at [569, 487] on div "Select..." at bounding box center [516, 497] width 174 height 21
paste input "**********"
type input "**********"
click at [572, 428] on div "[PERSON_NAME]" at bounding box center [524, 431] width 190 height 23
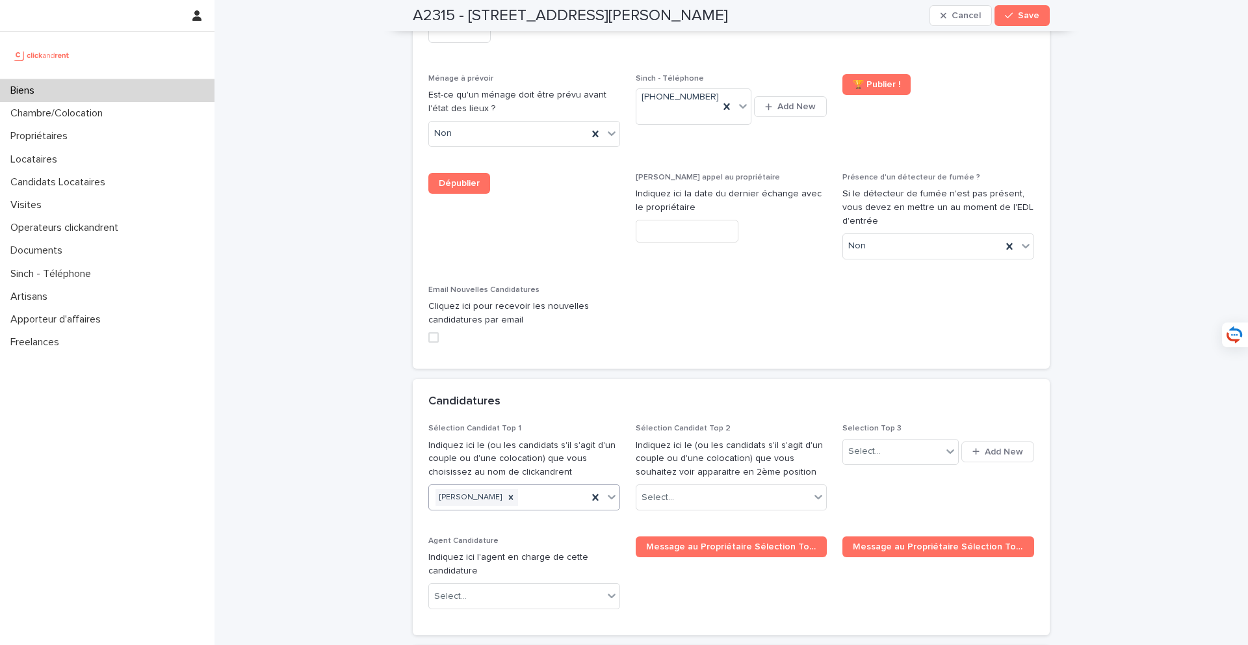
click at [935, 27] on div "A2315 - 39 rue de l'Abbé Ruellan, Argenteuil 95100 Cancel Save" at bounding box center [731, 15] width 637 height 31
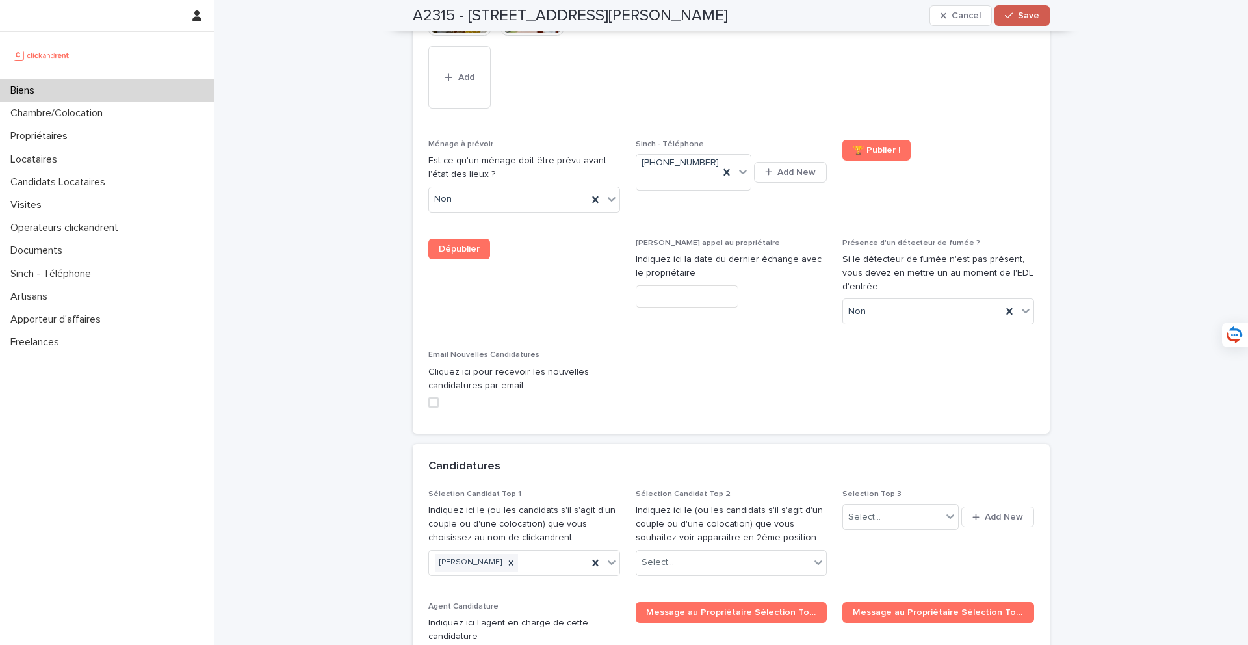
click at [935, 19] on span "Save" at bounding box center [1028, 15] width 21 height 9
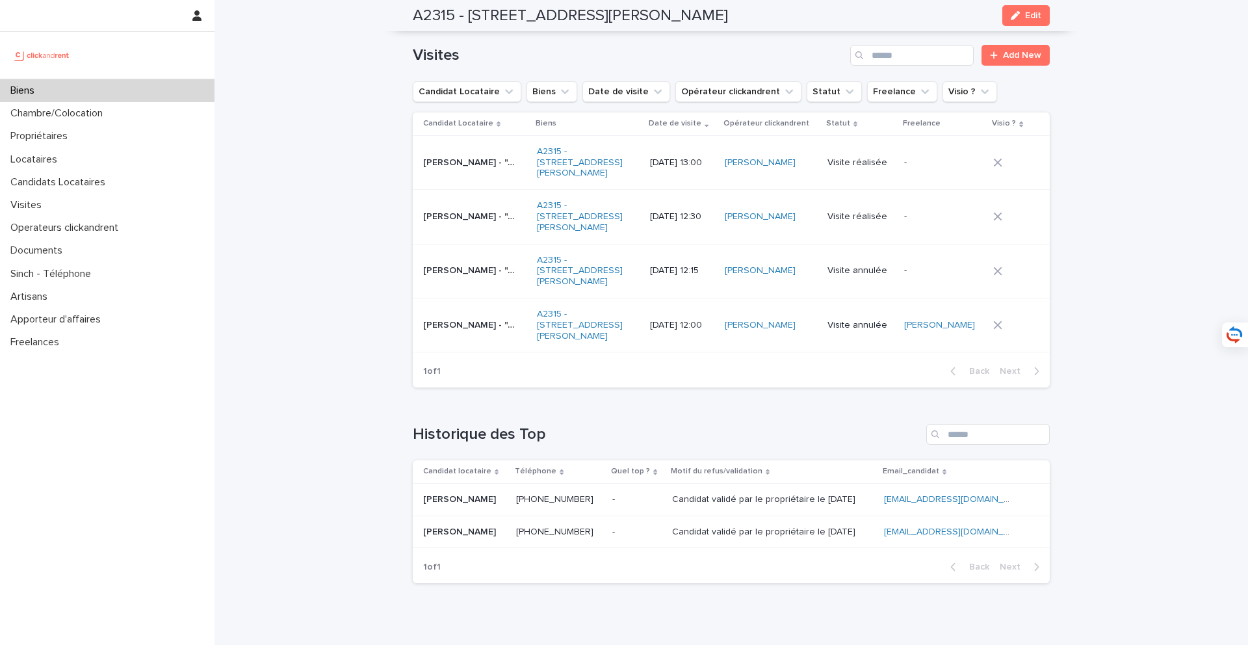
scroll to position [5002, 0]
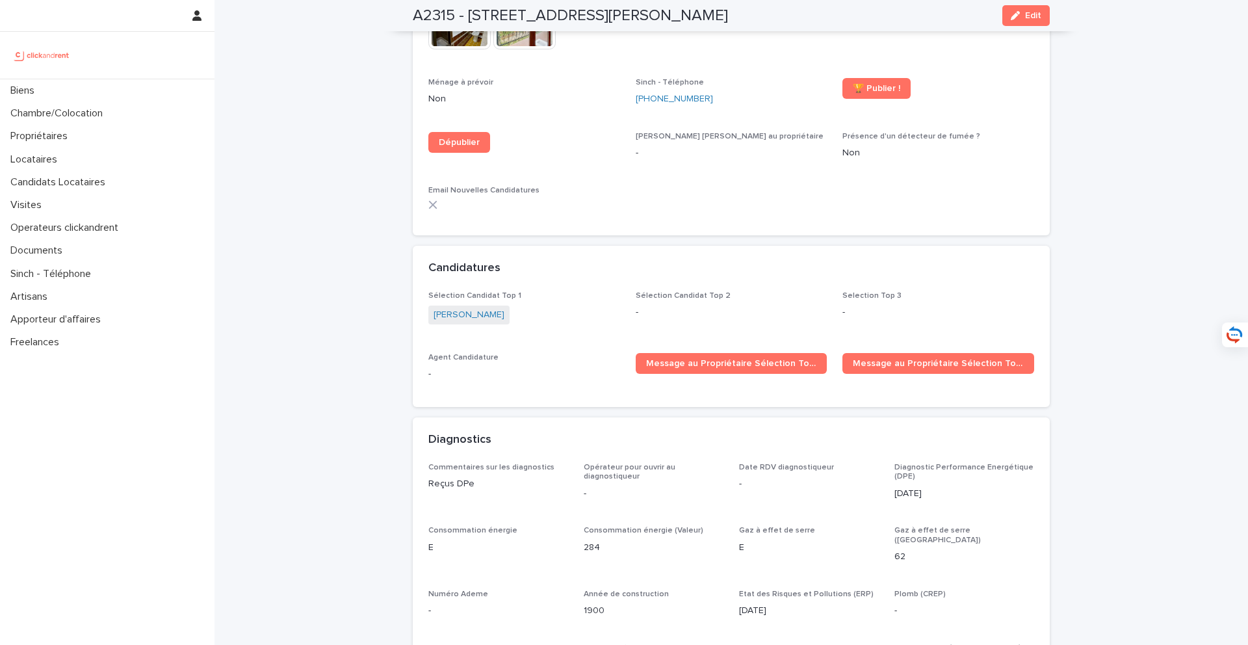
scroll to position [3797, 0]
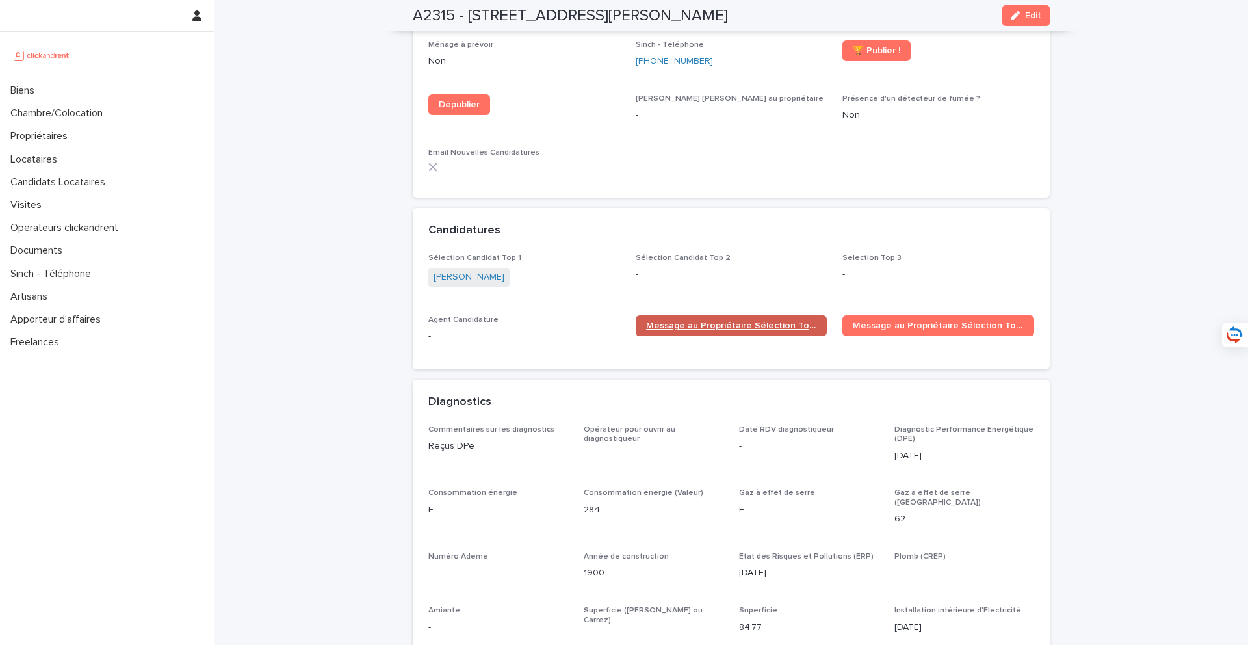
click at [772, 321] on span "Message au Propriétaire Sélection Top 1" at bounding box center [731, 325] width 171 height 9
click at [88, 182] on p "Candidats Locataires" at bounding box center [60, 182] width 110 height 12
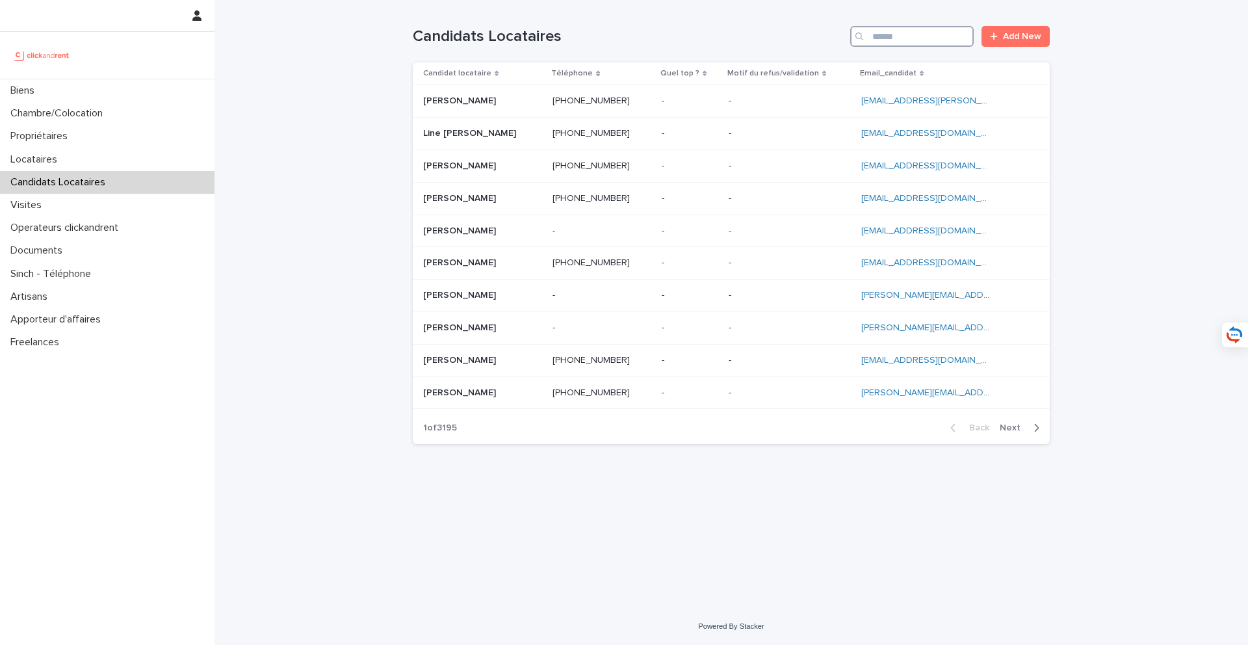
click at [914, 44] on input "Search" at bounding box center [911, 36] width 123 height 21
paste input "**********"
type input "**********"
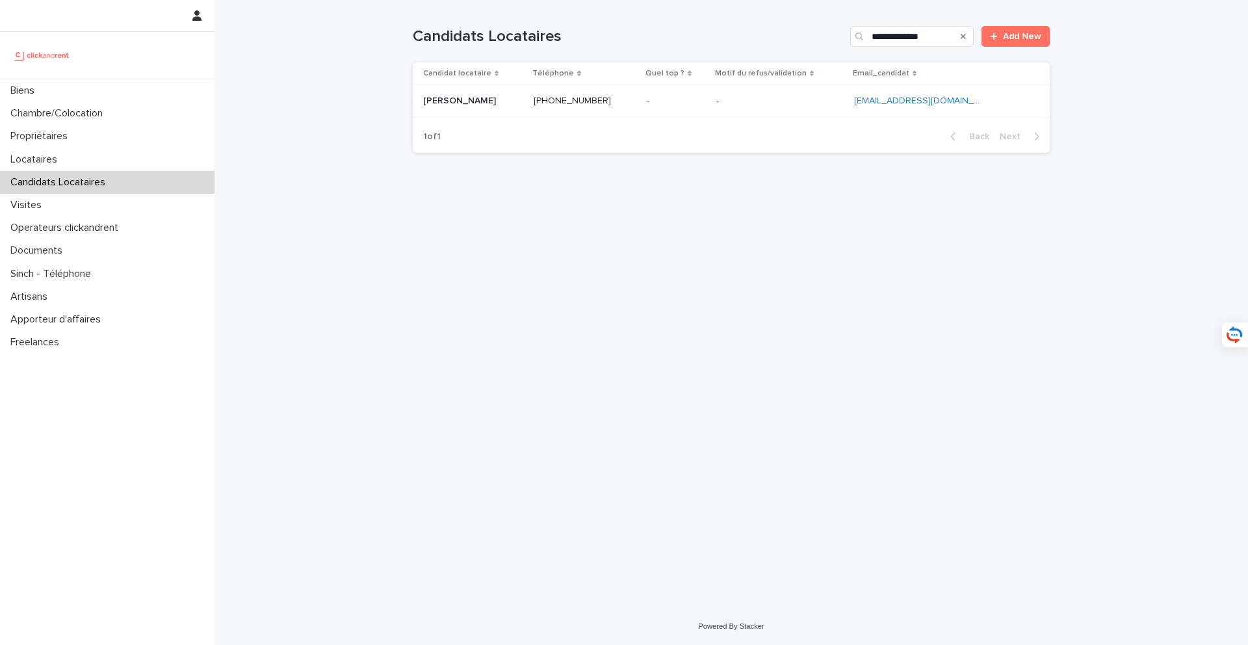
click at [476, 105] on p "[PERSON_NAME]" at bounding box center [460, 100] width 75 height 14
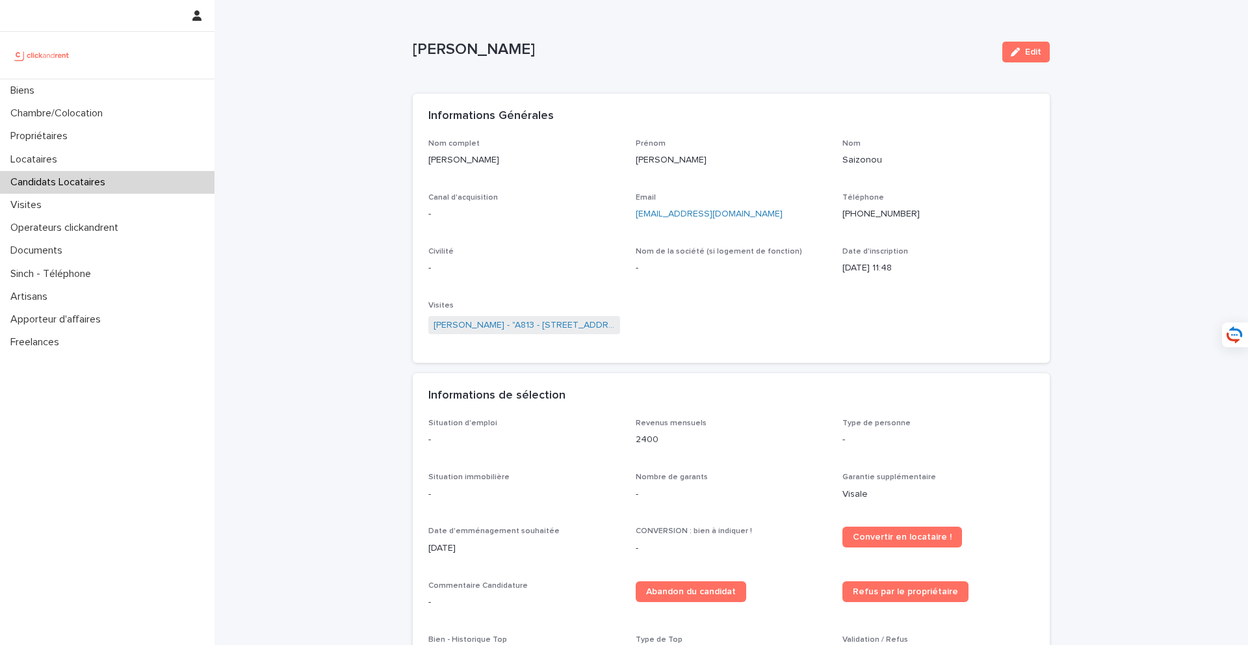
click at [729, 153] on p "[PERSON_NAME]" at bounding box center [732, 160] width 192 height 14
click at [1024, 57] on button "Edit" at bounding box center [1025, 52] width 47 height 21
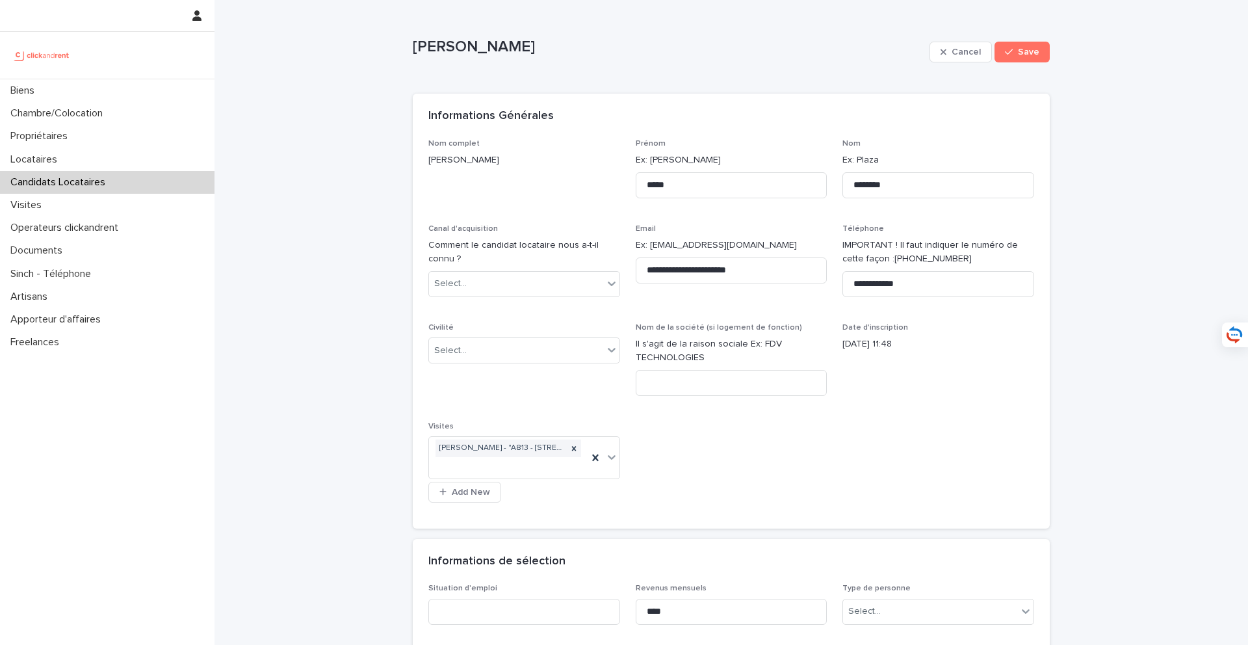
click at [490, 335] on div "Civilité Select..." at bounding box center [524, 348] width 192 height 51
click at [494, 350] on div "Select..." at bounding box center [516, 350] width 174 height 21
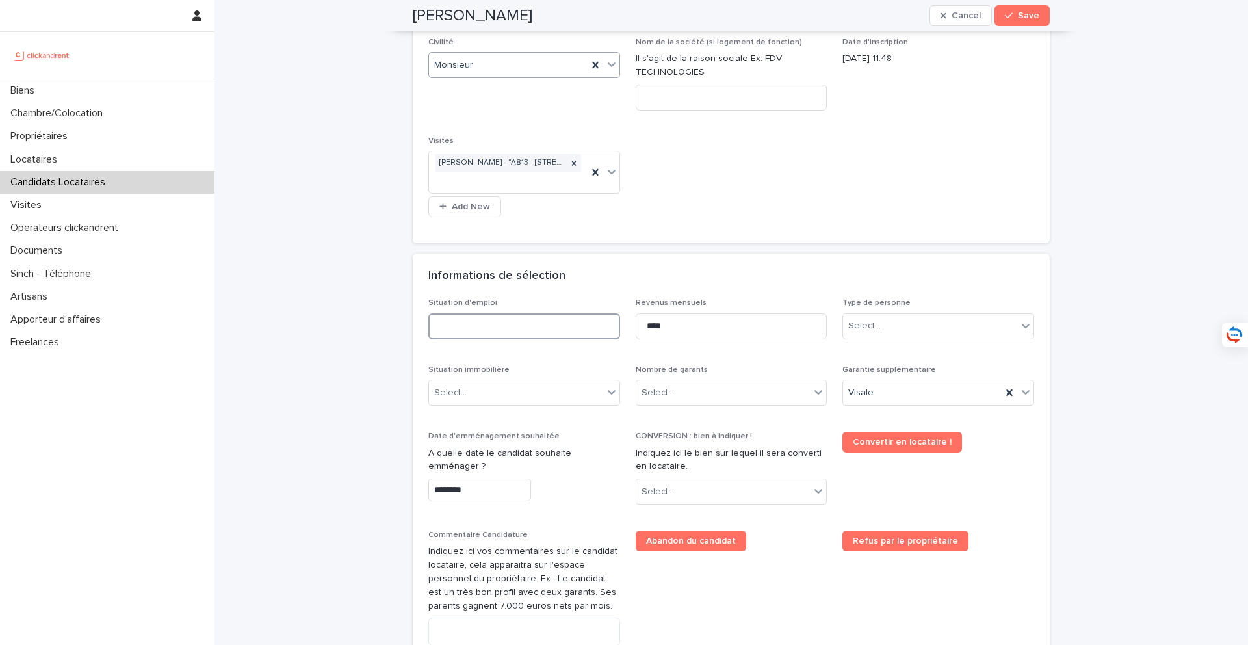
click at [518, 321] on input at bounding box center [524, 326] width 192 height 26
type input "***"
drag, startPoint x: 737, startPoint y: 329, endPoint x: 636, endPoint y: 325, distance: 101.5
click at [636, 325] on input "****" at bounding box center [732, 326] width 192 height 26
type input "****"
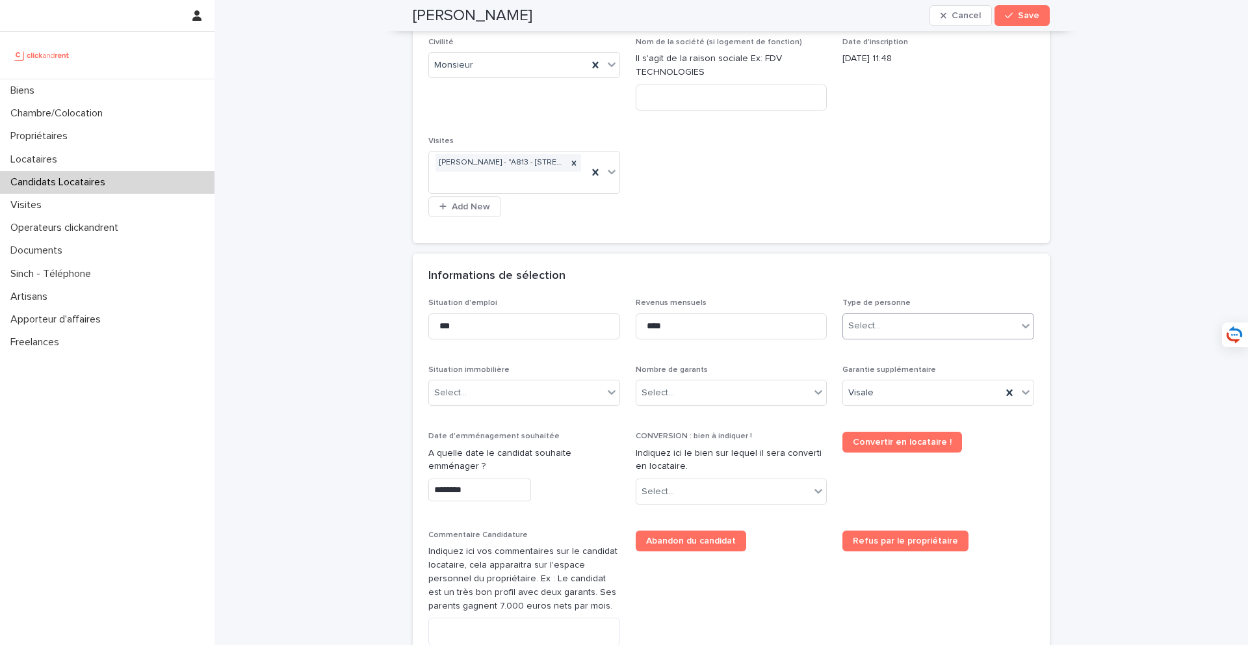
click at [875, 327] on div "Select..." at bounding box center [864, 326] width 32 height 14
click at [890, 357] on div "Particulier" at bounding box center [938, 351] width 190 height 23
click at [495, 391] on div "Select..." at bounding box center [516, 392] width 174 height 21
click at [514, 467] on div "Hébergé" at bounding box center [524, 463] width 190 height 23
click at [678, 388] on div "Select..." at bounding box center [723, 392] width 174 height 21
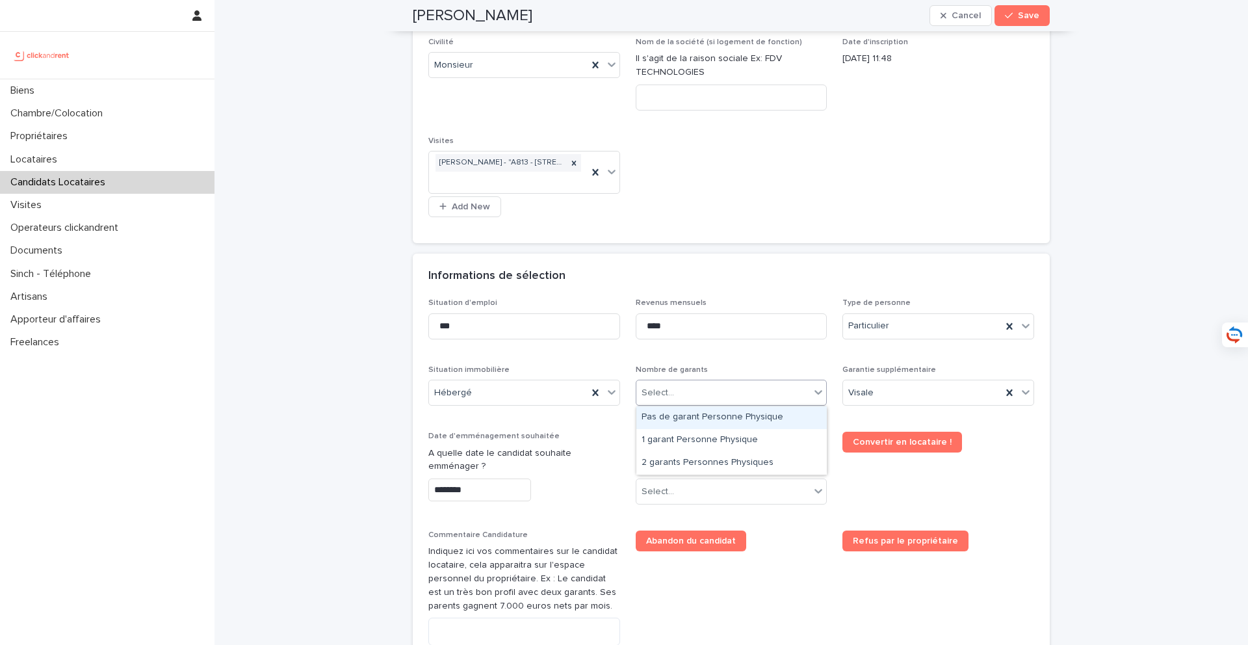
click at [713, 413] on div "Pas de garant Personne Physique" at bounding box center [731, 417] width 190 height 23
click at [688, 489] on div "Select..." at bounding box center [710, 491] width 148 height 21
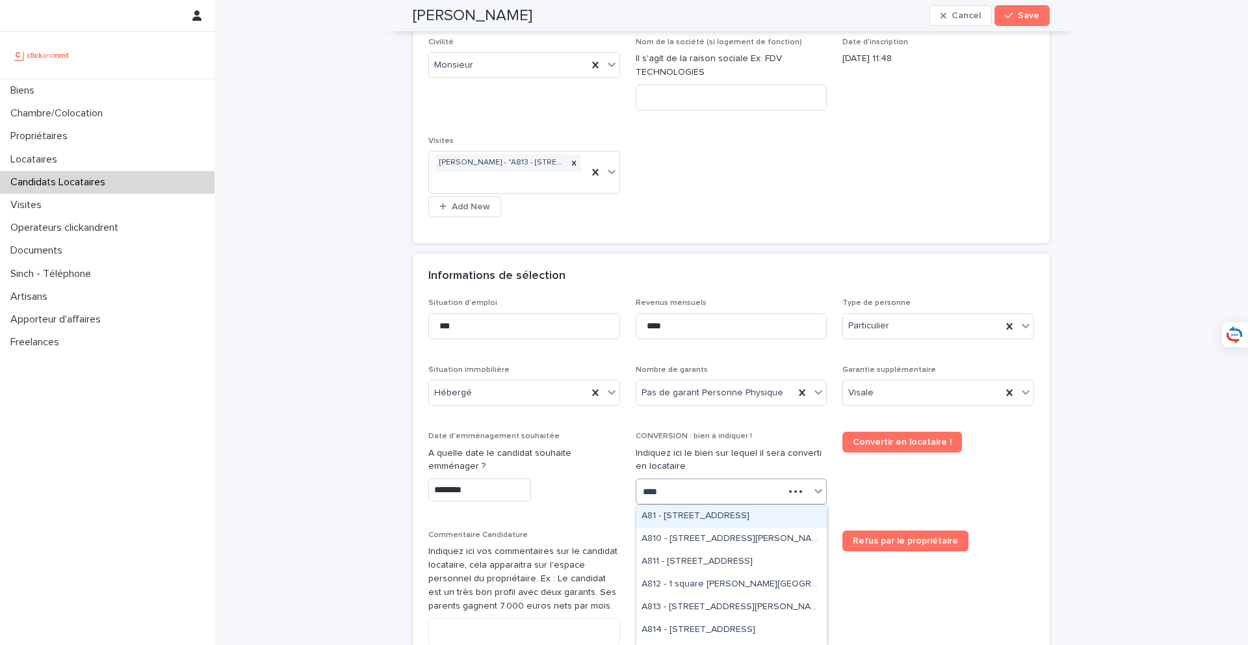
type input "****"
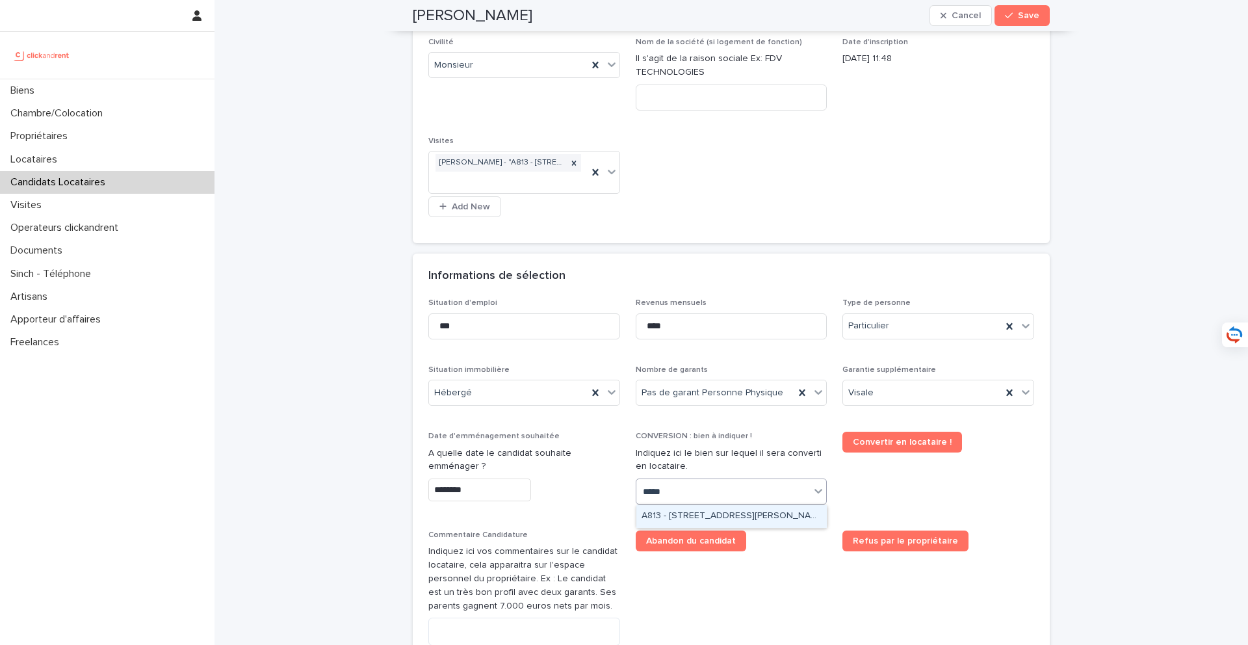
click at [734, 516] on div "A813 - 67 rue Barthélémy Danjou, Boulogne-Billancourt 92100" at bounding box center [731, 516] width 190 height 23
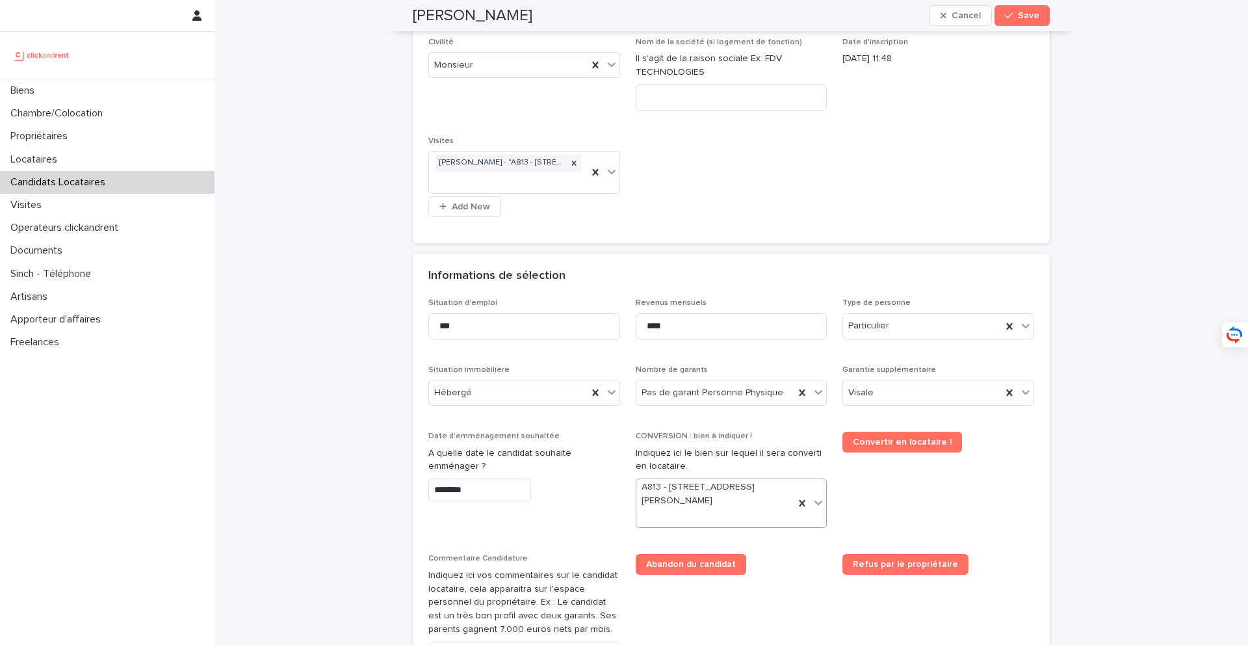
scroll to position [297, 0]
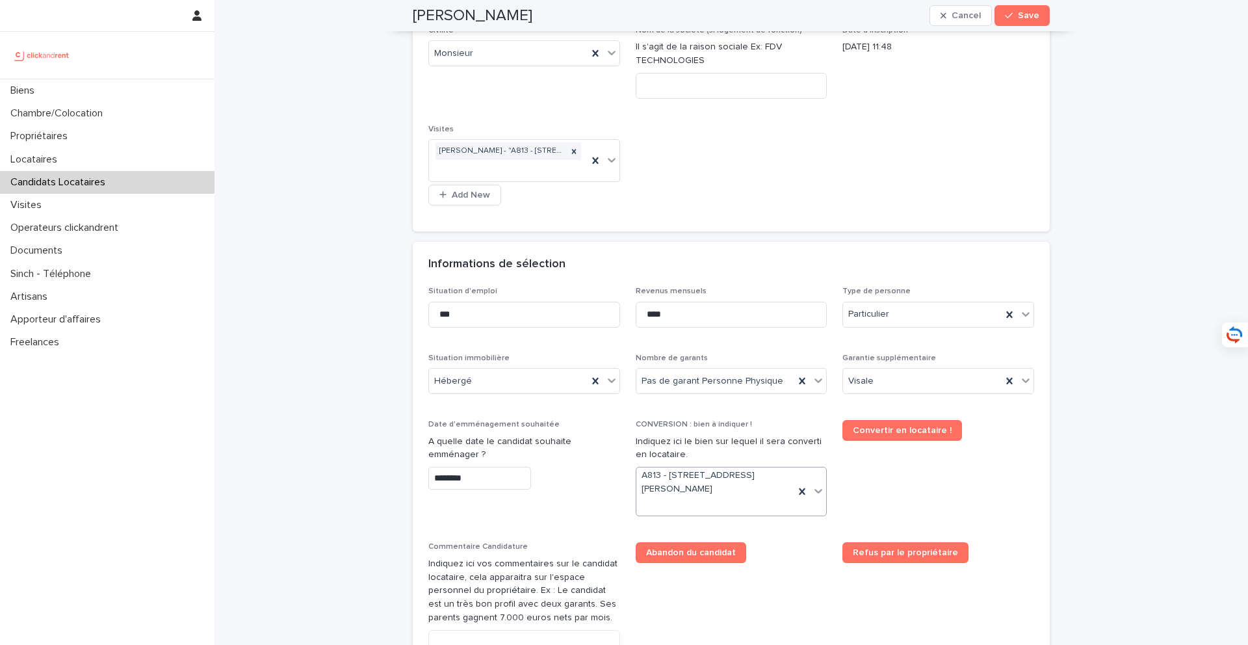
click at [435, 487] on input "********" at bounding box center [479, 478] width 103 height 23
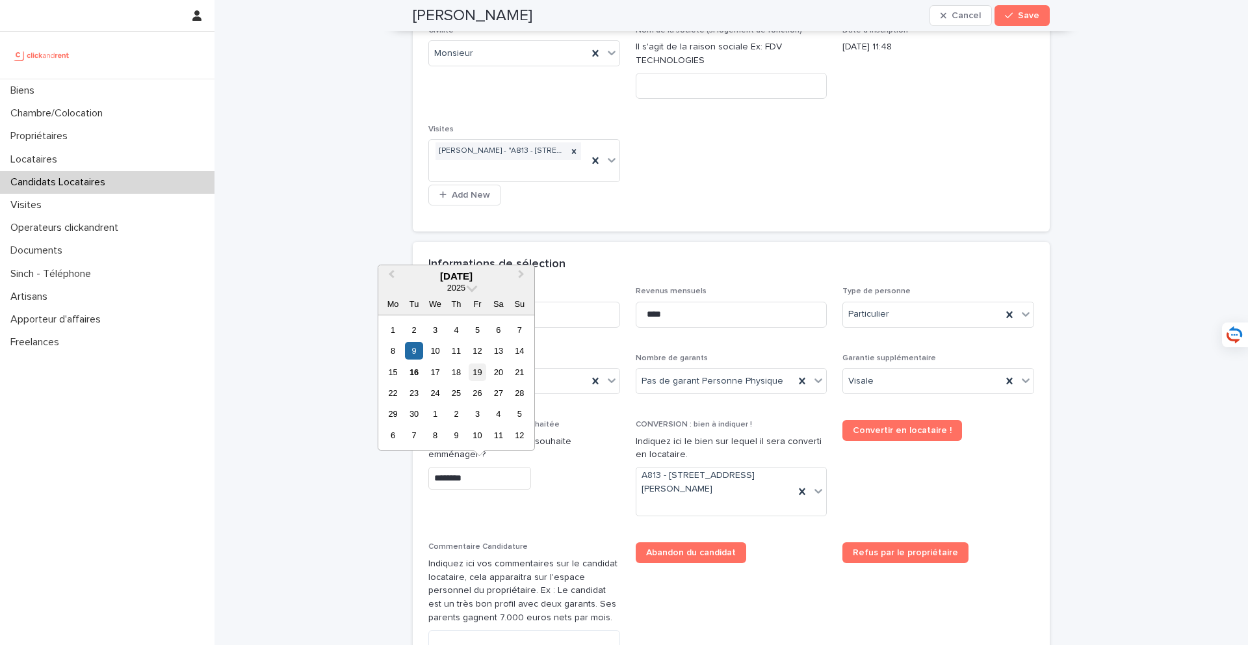
click at [476, 370] on div "19" at bounding box center [478, 372] width 18 height 18
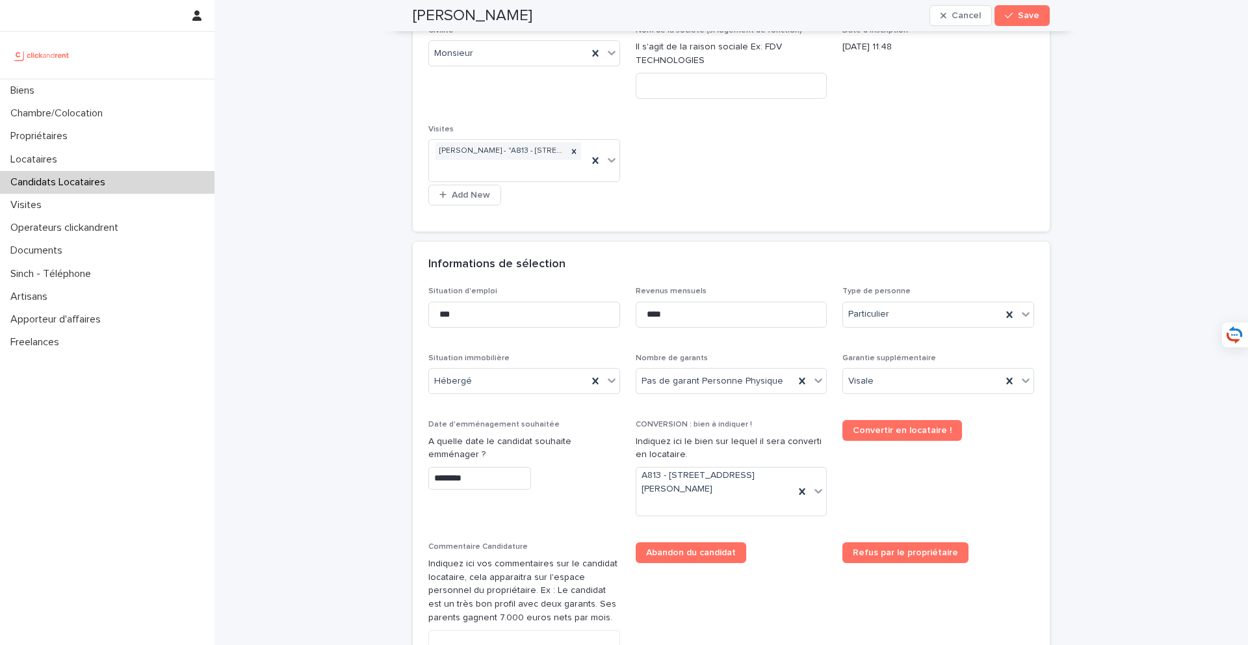
type input "*********"
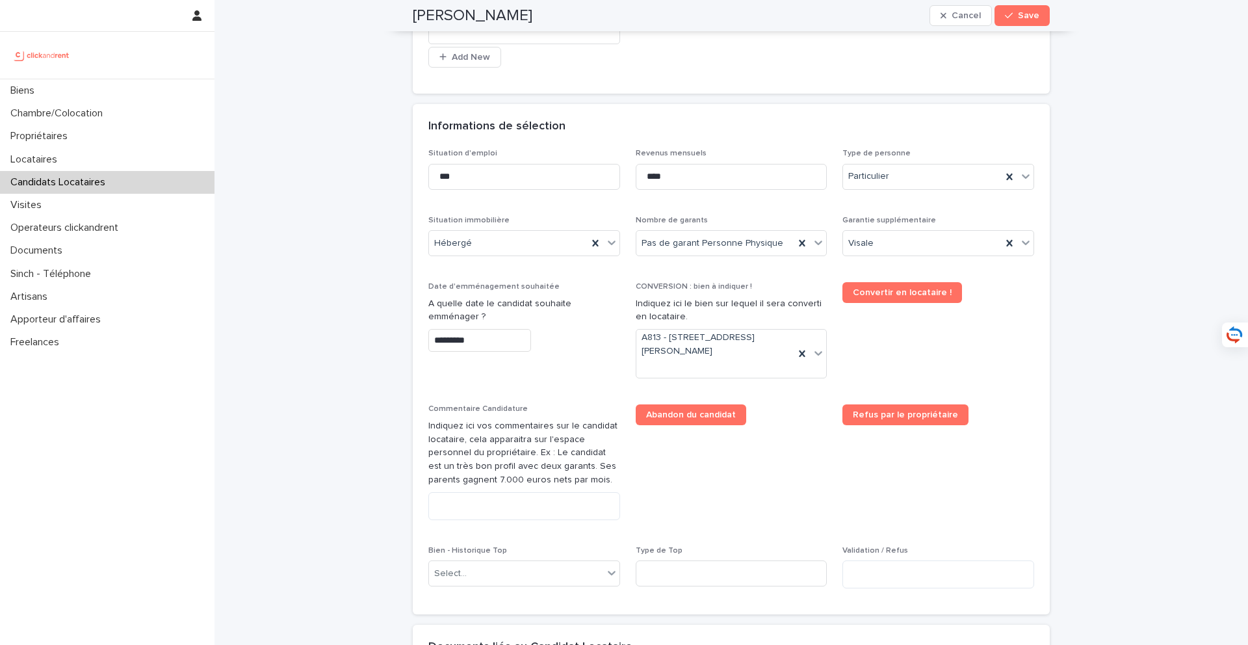
scroll to position [449, 0]
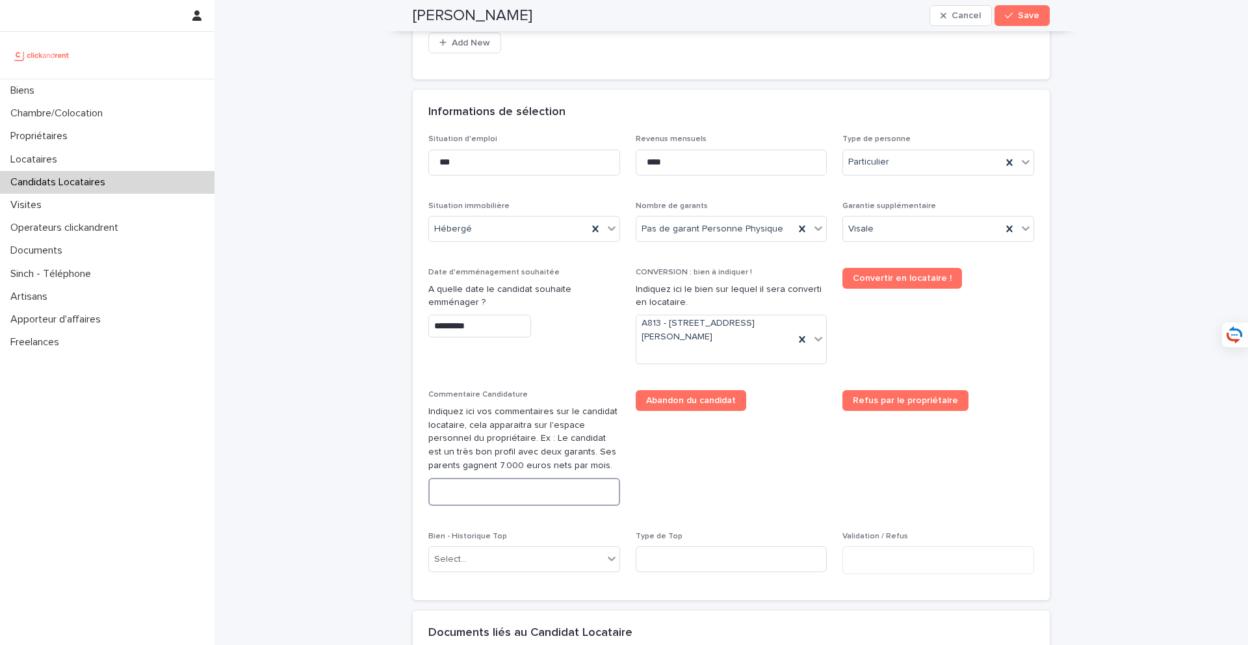
click at [494, 503] on textarea at bounding box center [524, 492] width 192 height 28
click at [1016, 19] on button "Save" at bounding box center [1021, 15] width 55 height 21
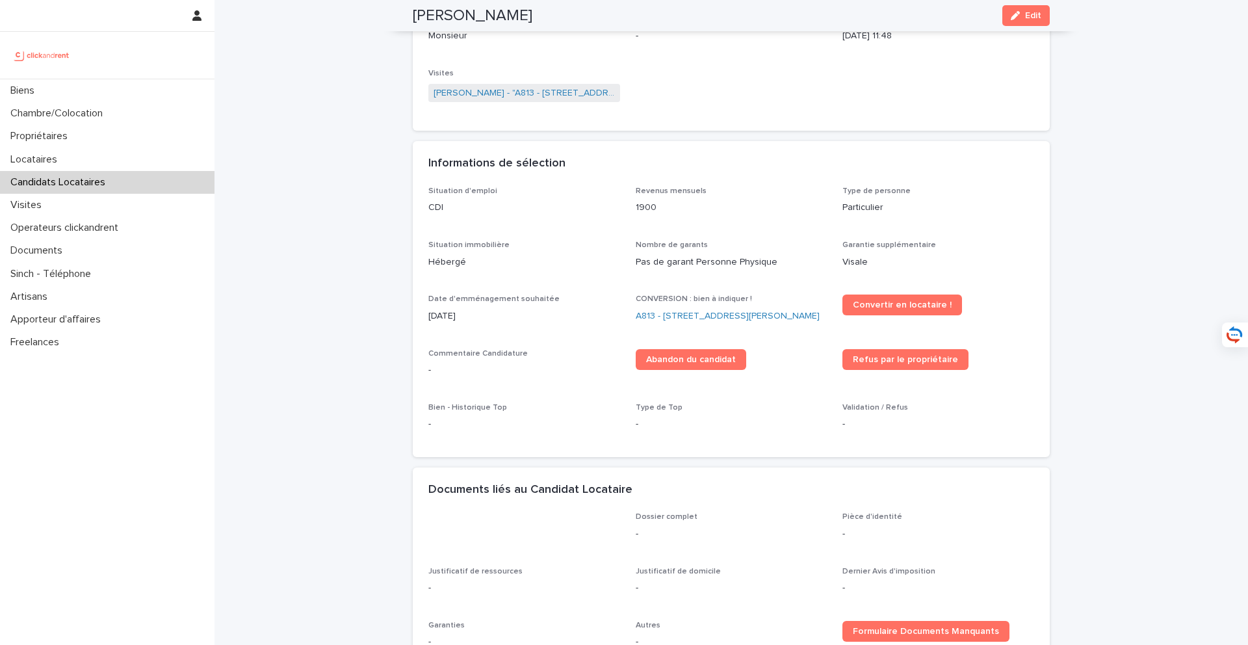
scroll to position [232, 0]
click at [274, 182] on div "Loading... Saving… Loading... Saving… Habib Saizonou Edit Habib Saizonou Edit S…" at bounding box center [730, 259] width 1033 height 982
click at [662, 314] on link "A813 - 67 rue Barthélémy Danjou, Boulogne-Billancourt 92100" at bounding box center [728, 316] width 184 height 14
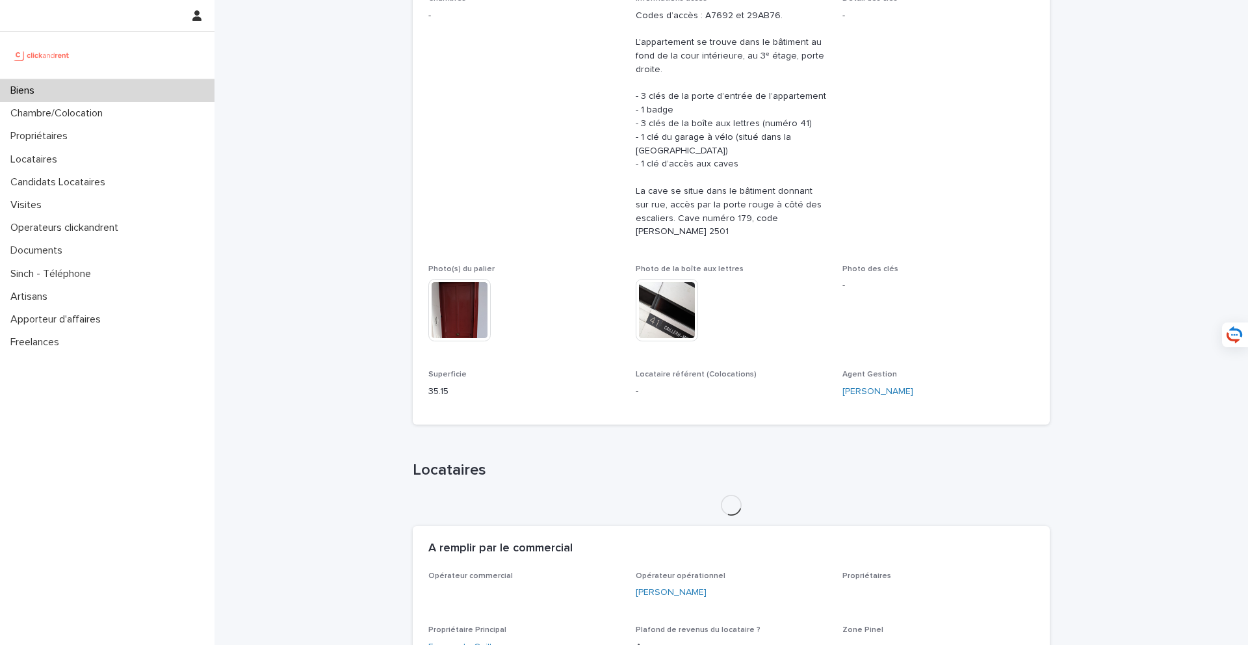
scroll to position [443, 0]
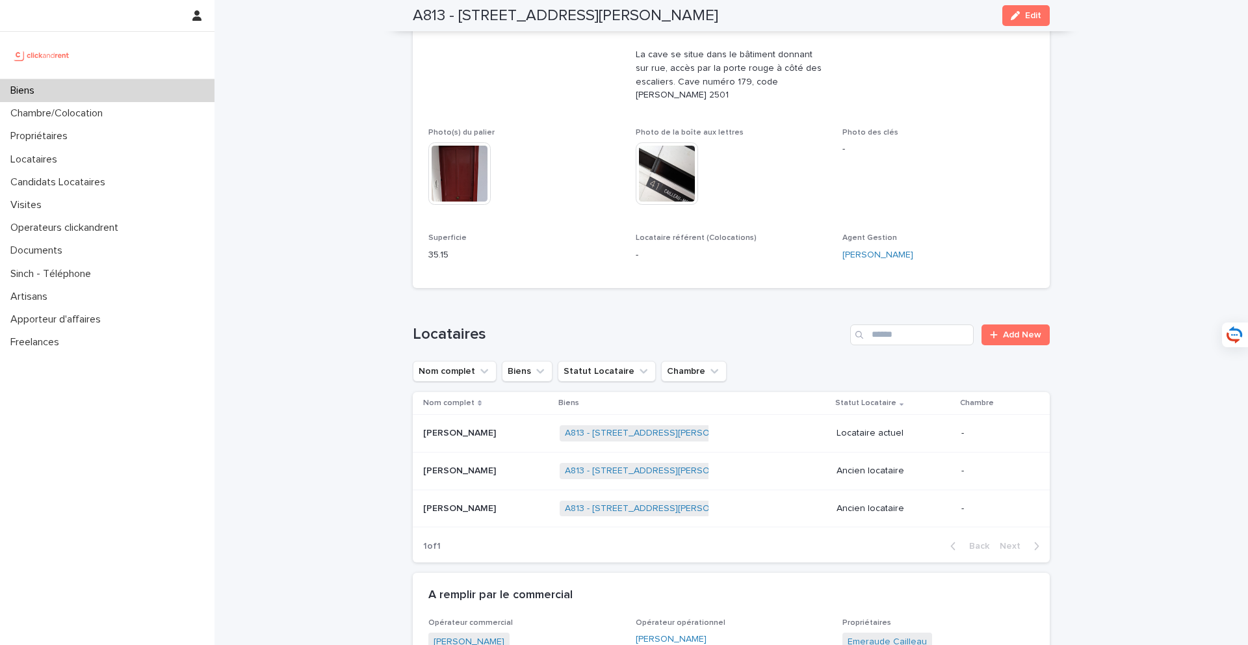
click at [505, 428] on p at bounding box center [486, 433] width 126 height 11
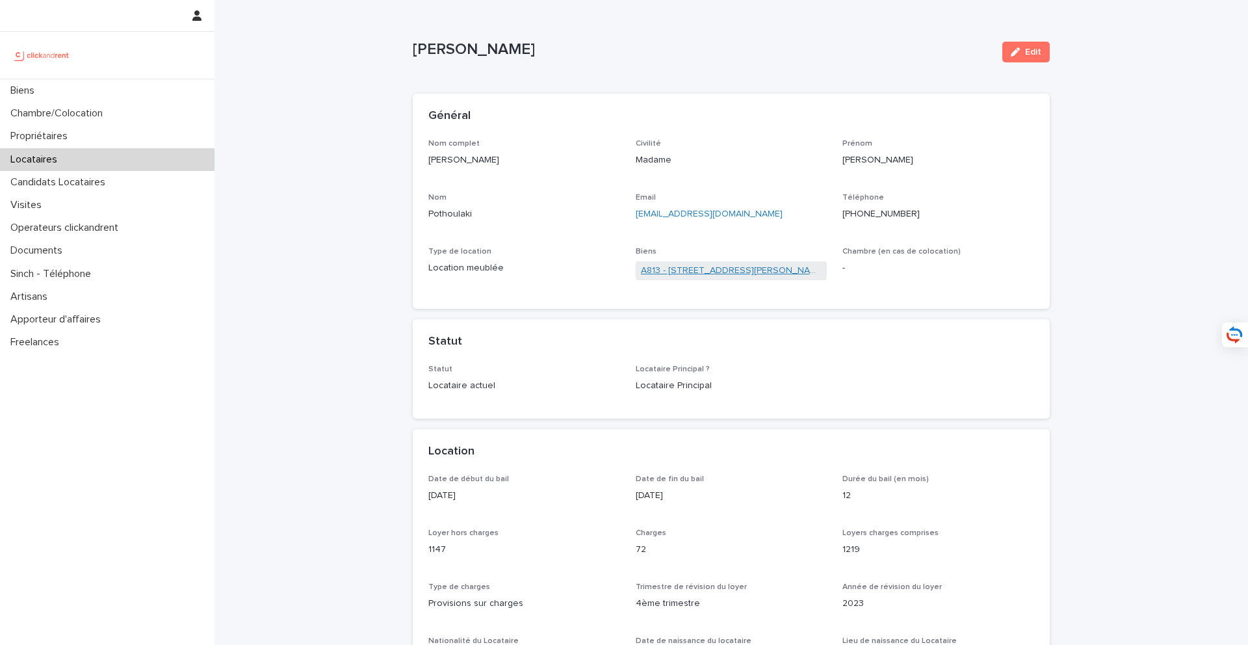
click at [717, 272] on link "A813 - 67 rue Barthélémy Danjou, Boulogne-Billancourt 92100" at bounding box center [731, 271] width 181 height 14
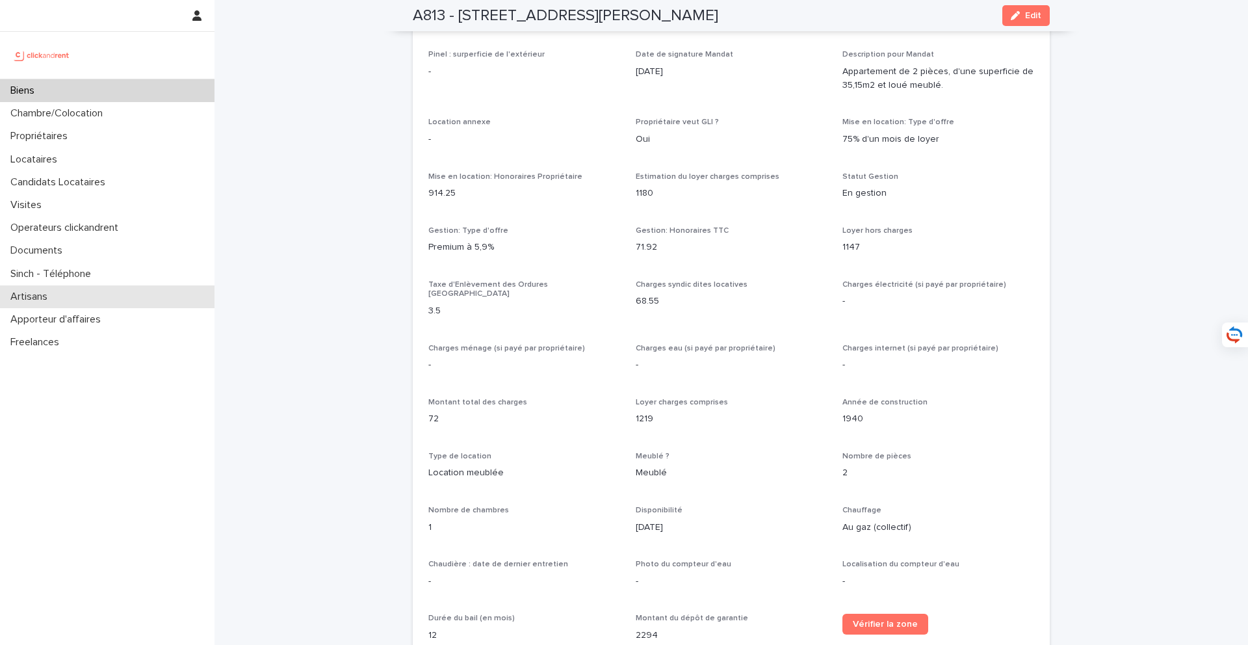
scroll to position [1124, 0]
click at [168, 92] on div "Biens" at bounding box center [107, 90] width 214 height 23
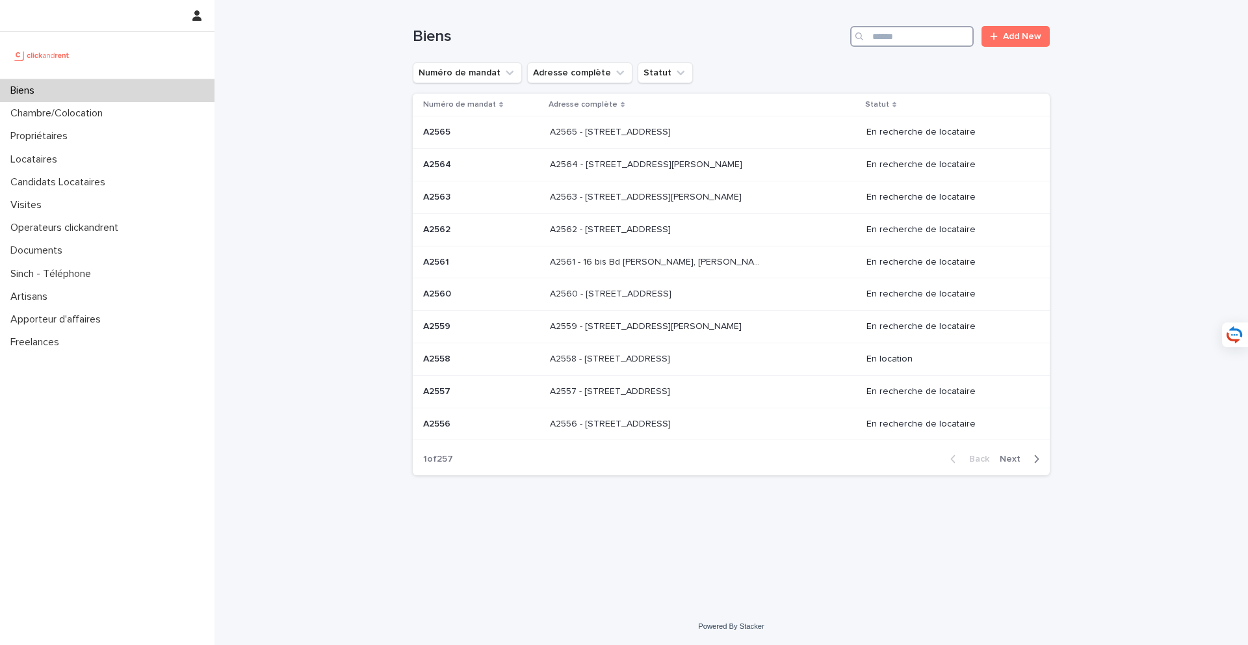
click at [904, 42] on input "Search" at bounding box center [911, 36] width 123 height 21
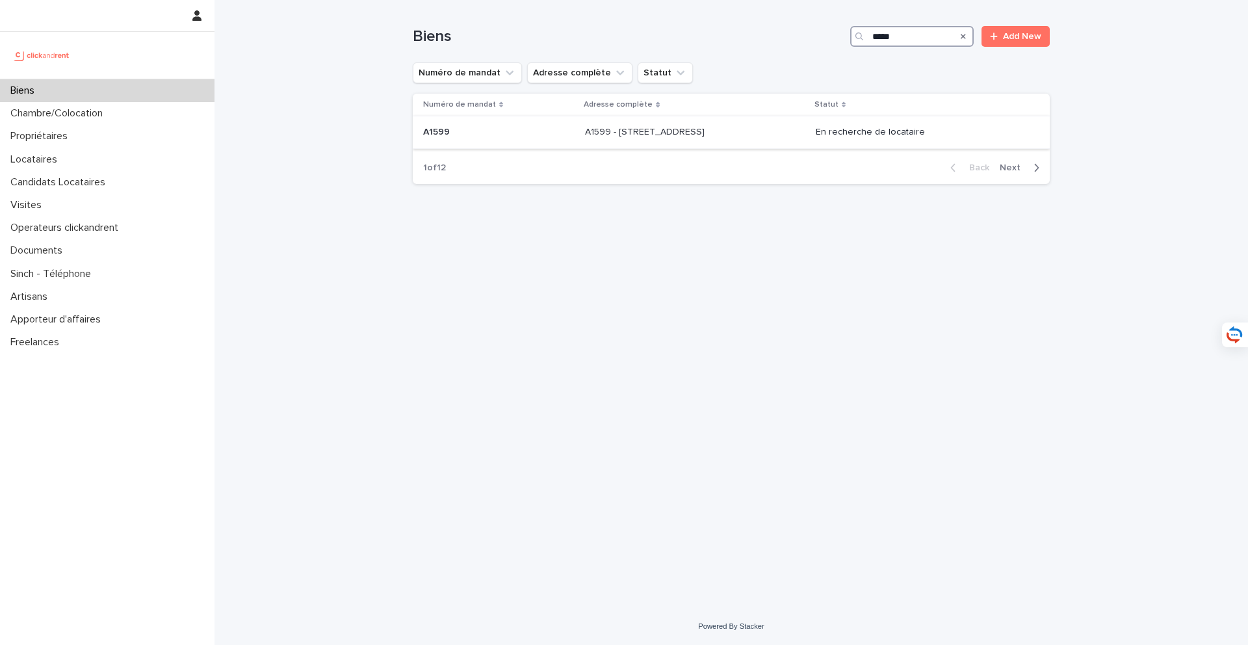
type input "*****"
click at [738, 123] on div "A1599 - 2 rue Carnot, Boulogne-Billancourt 92100 A1599 - 2 rue Carnot, Boulogne…" at bounding box center [695, 132] width 220 height 21
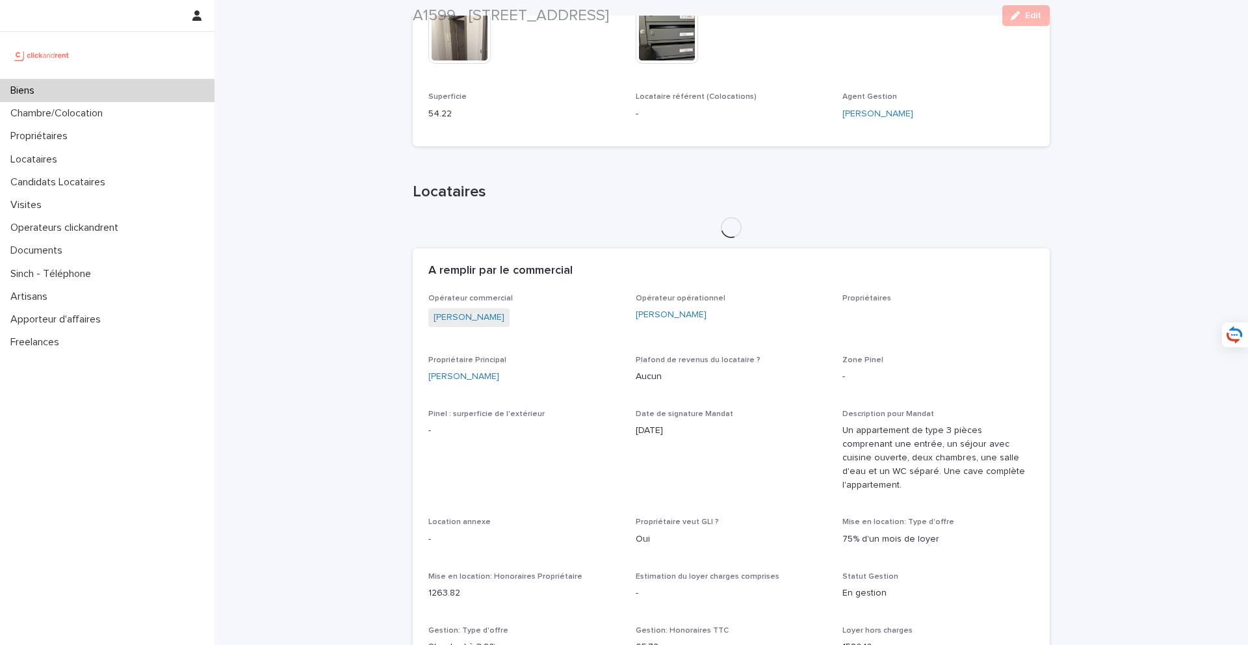
scroll to position [446, 0]
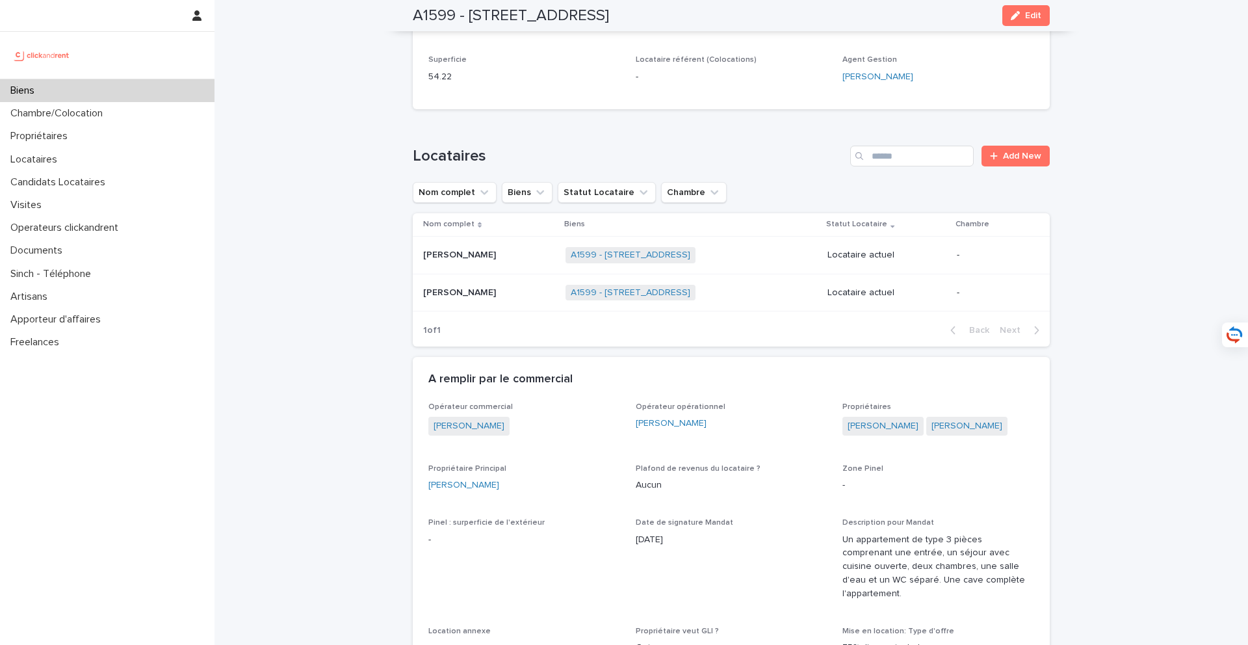
click at [500, 251] on p at bounding box center [489, 255] width 132 height 11
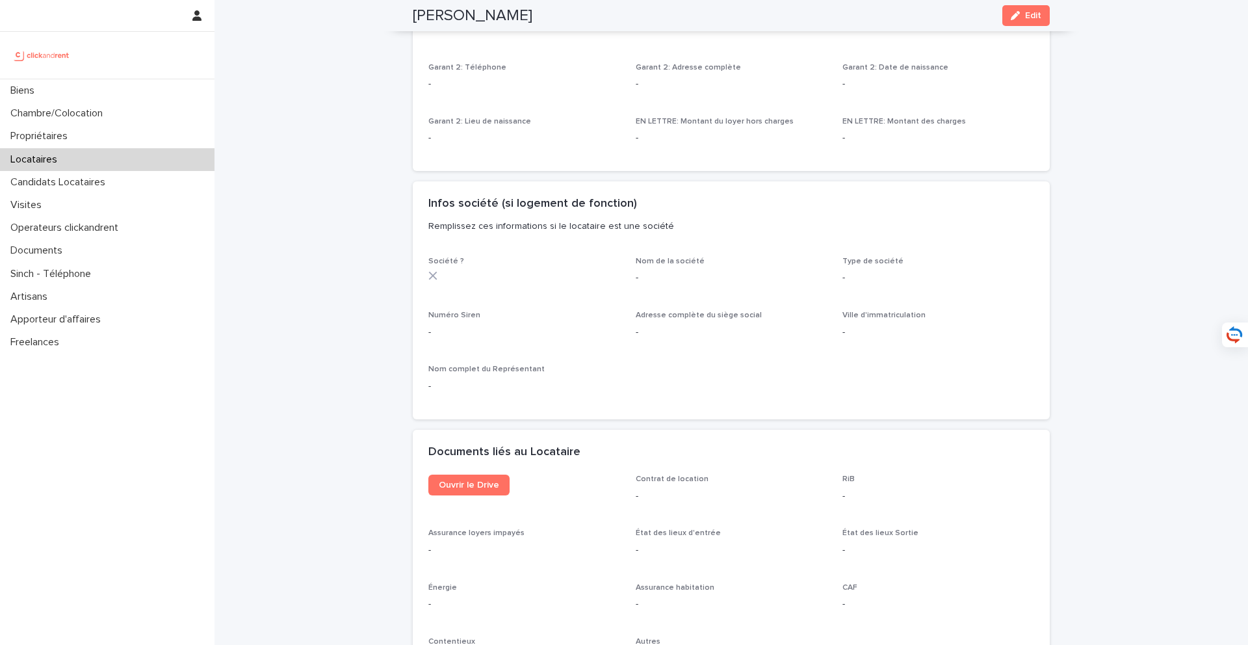
scroll to position [1562, 0]
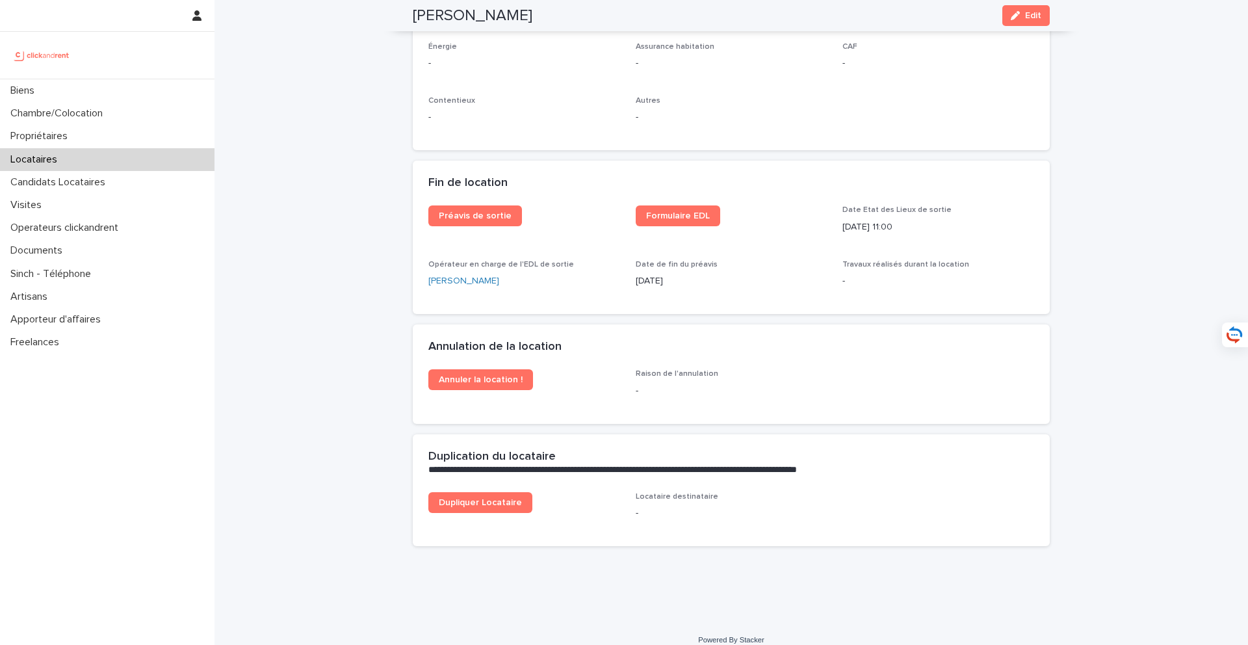
click at [75, 161] on div "Locataires" at bounding box center [107, 159] width 214 height 23
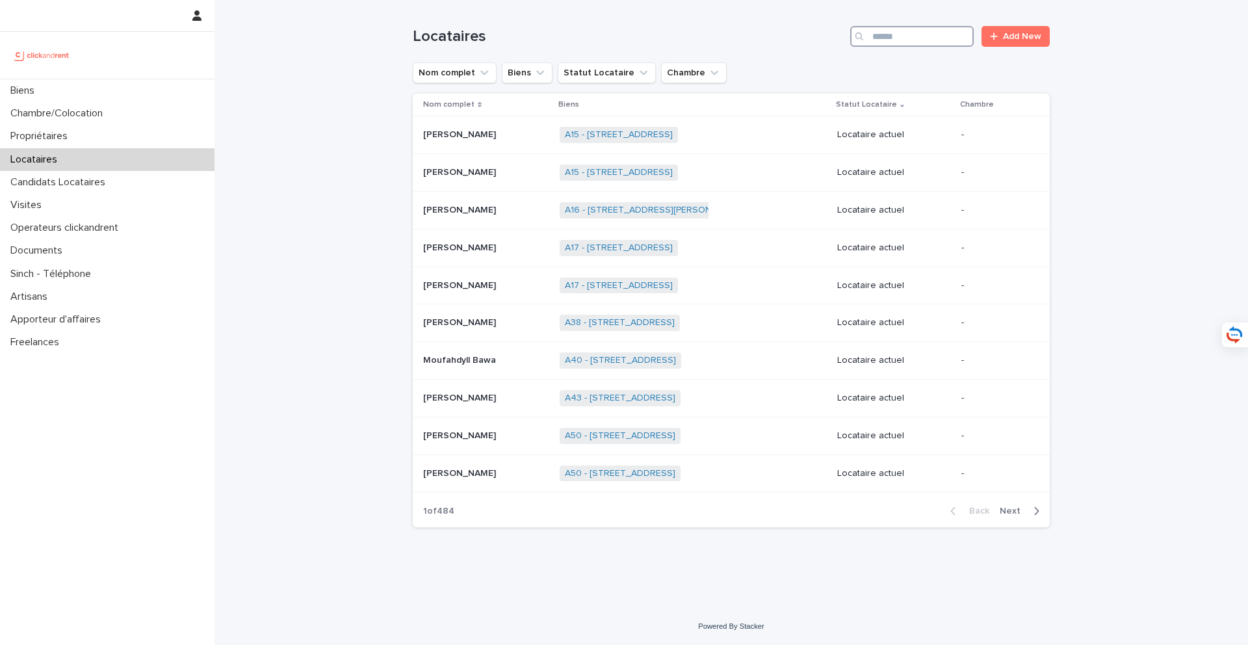
click at [890, 31] on input "Search" at bounding box center [911, 36] width 123 height 21
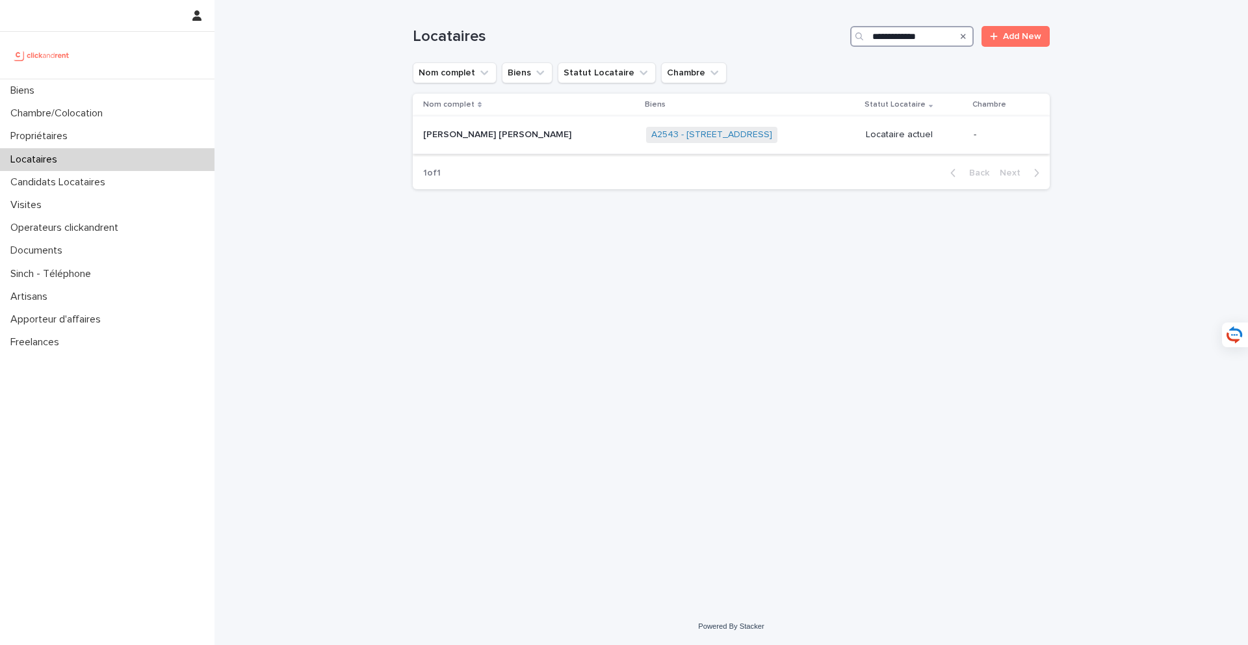
type input "**********"
click at [493, 142] on div "Doriane Alina Doriane Alina" at bounding box center [529, 134] width 213 height 21
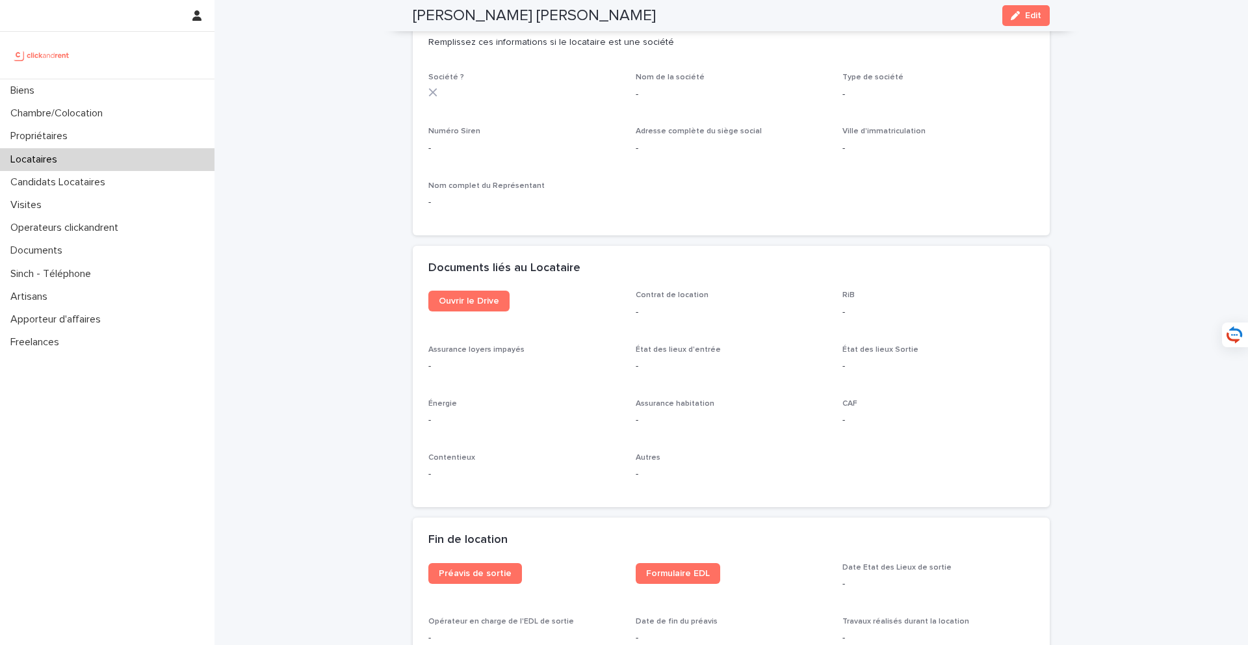
scroll to position [1321, 0]
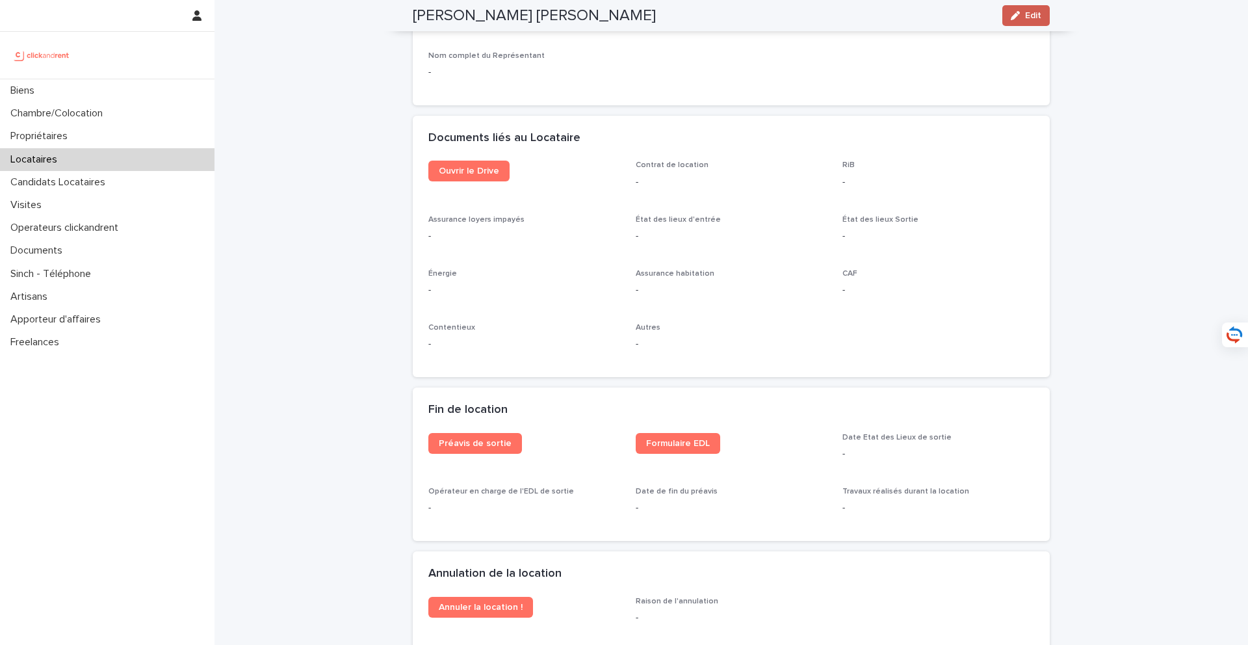
click at [1035, 21] on button "Edit" at bounding box center [1025, 15] width 47 height 21
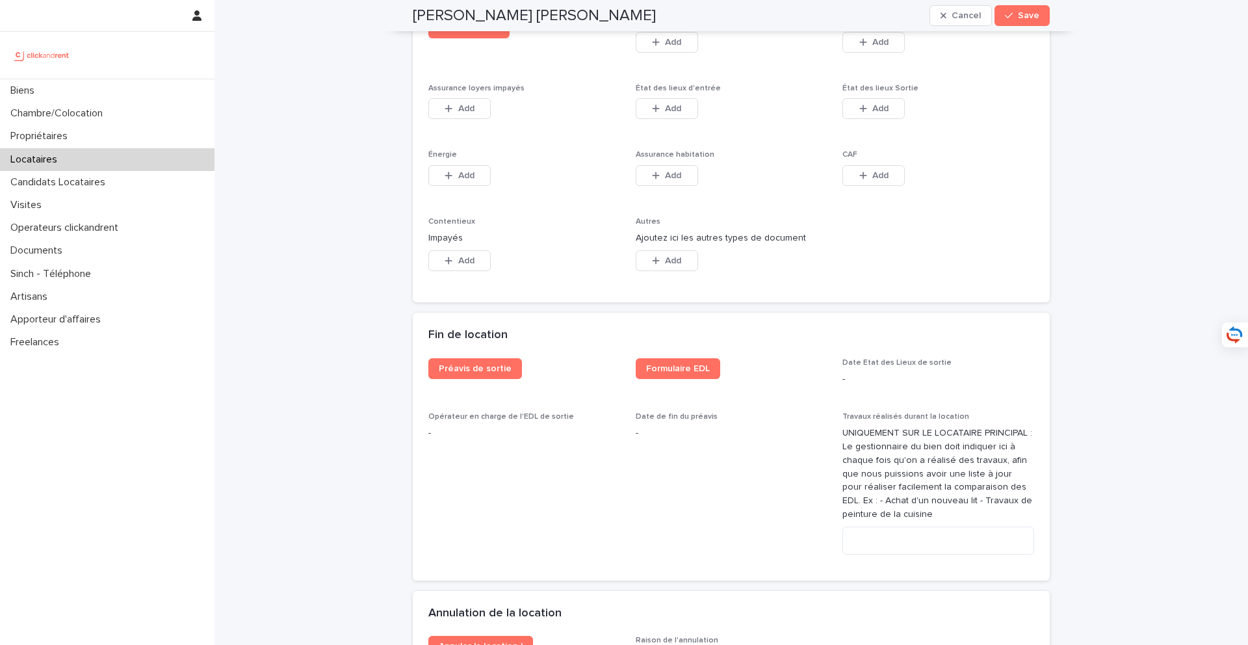
scroll to position [2187, 0]
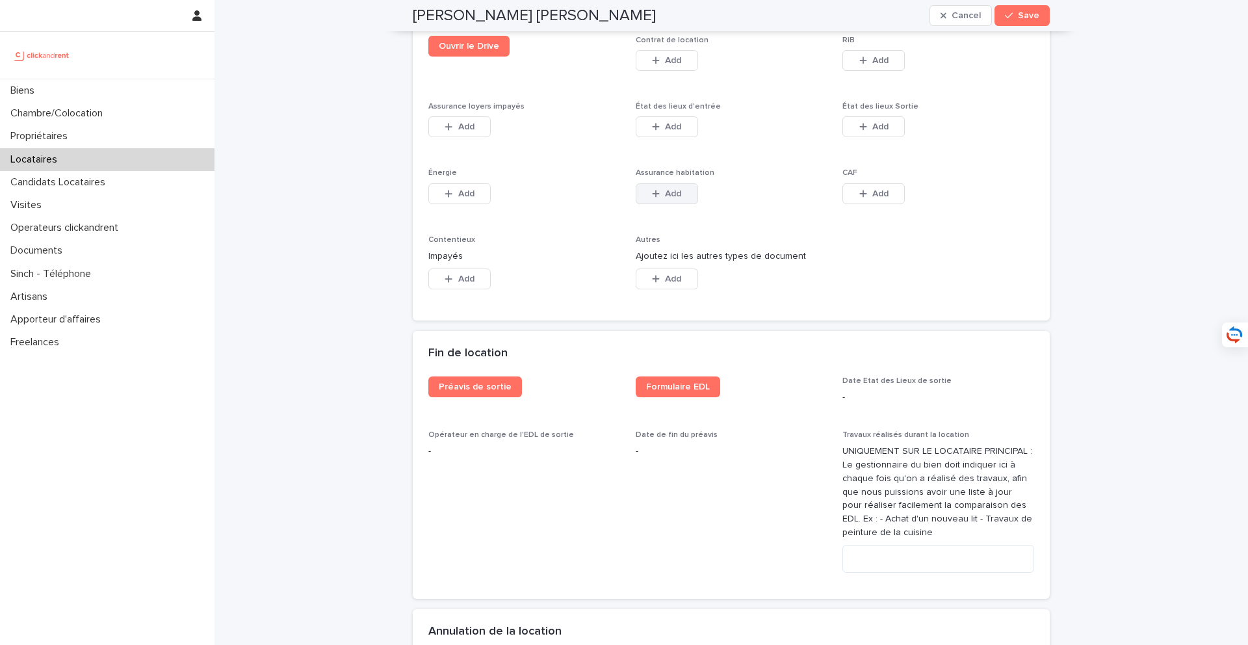
click at [676, 198] on span "Add" at bounding box center [673, 193] width 16 height 9
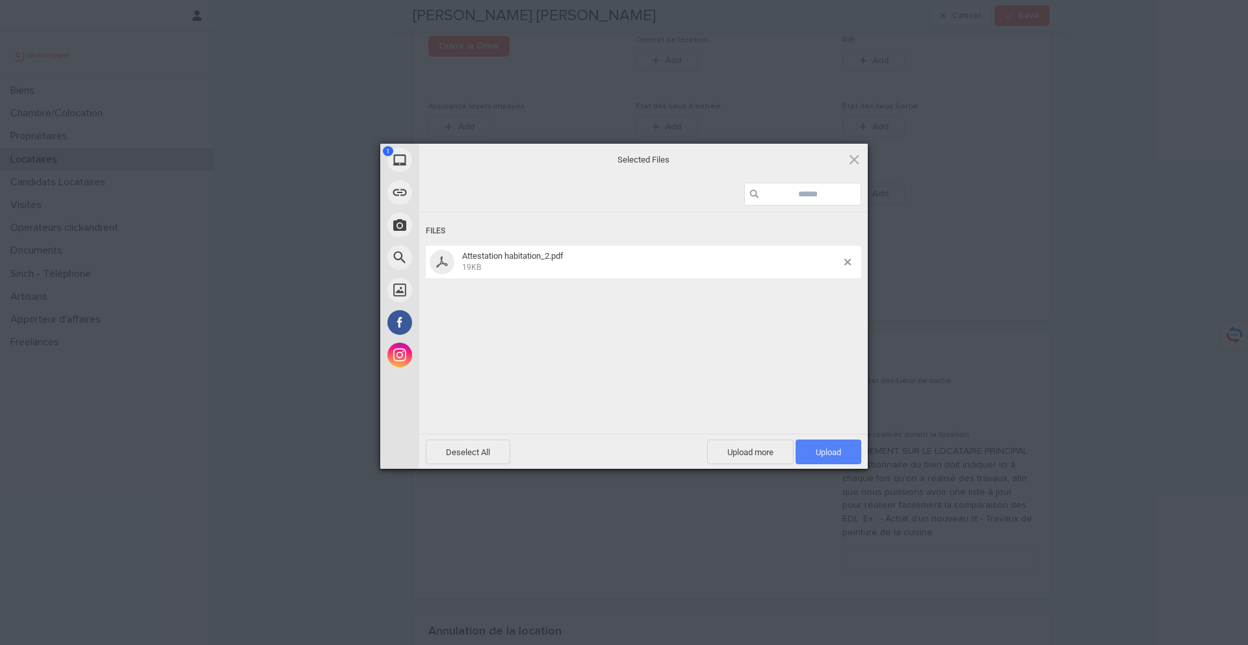
click at [829, 448] on span "Upload 1" at bounding box center [828, 452] width 25 height 10
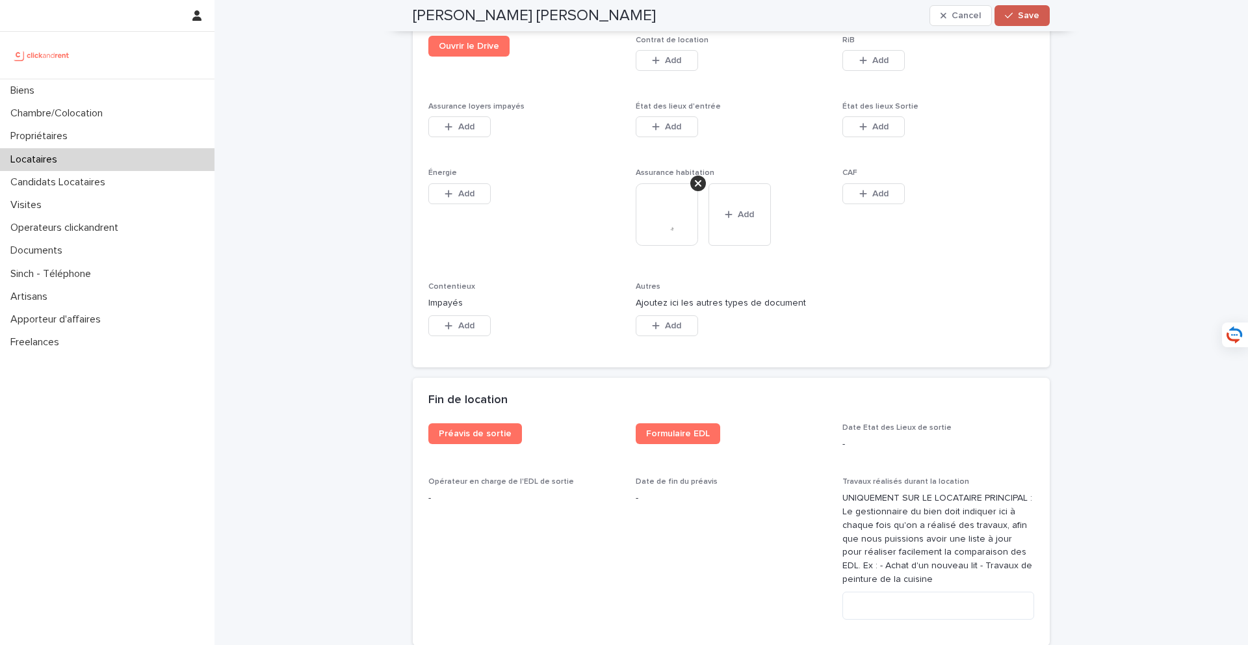
click at [1036, 17] on span "Save" at bounding box center [1028, 15] width 21 height 9
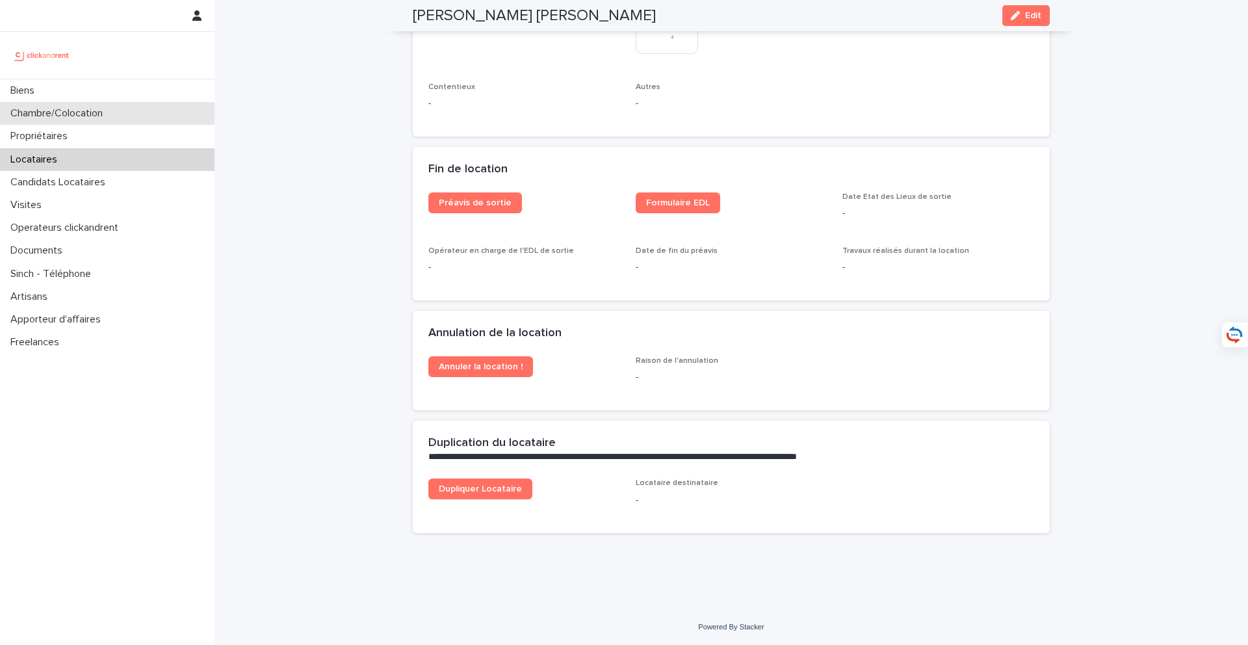
scroll to position [1613, 0]
click at [166, 86] on div "Biens" at bounding box center [107, 90] width 214 height 23
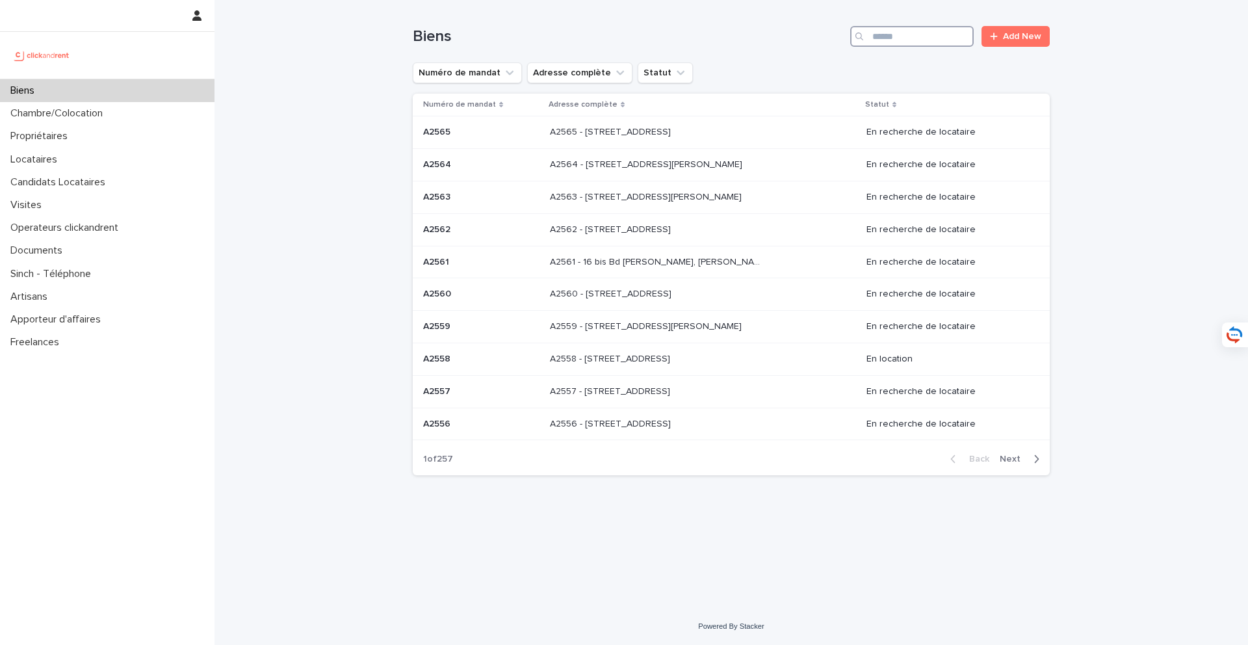
click at [899, 38] on input "Search" at bounding box center [911, 36] width 123 height 21
type input "*"
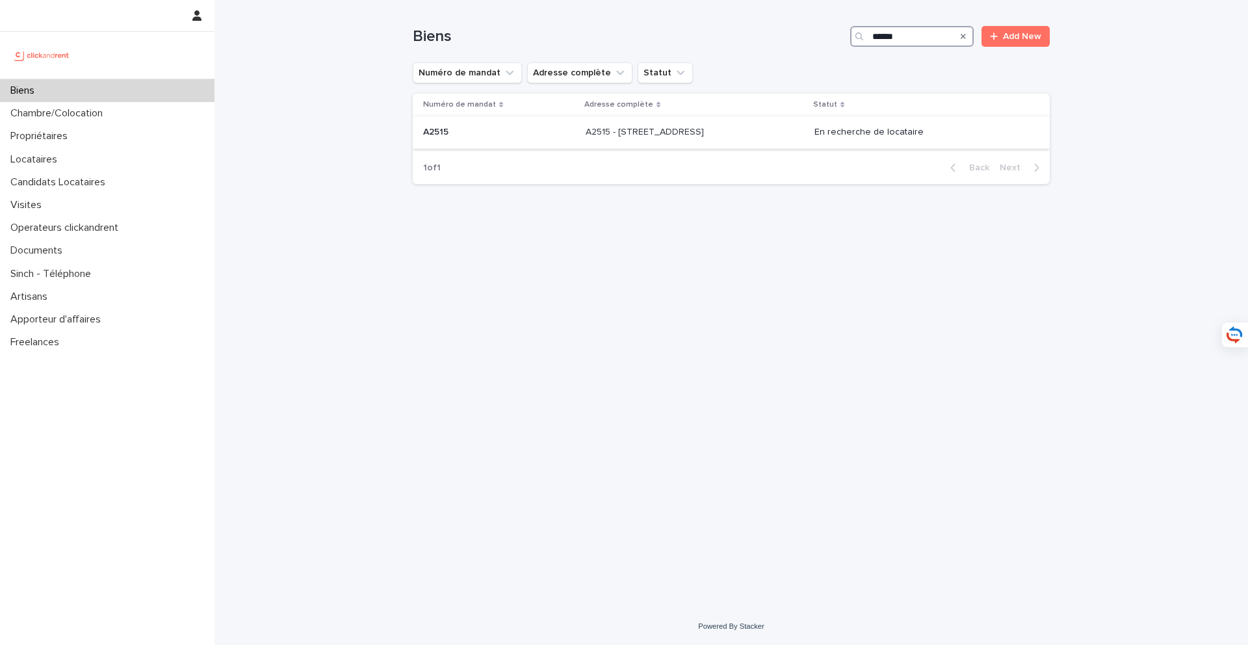
type input "*****"
click at [746, 142] on div "A2515 - 5 rue du Marché, Lille 59000 A2515 - 5 rue du Marché, Lille 59000" at bounding box center [695, 132] width 218 height 21
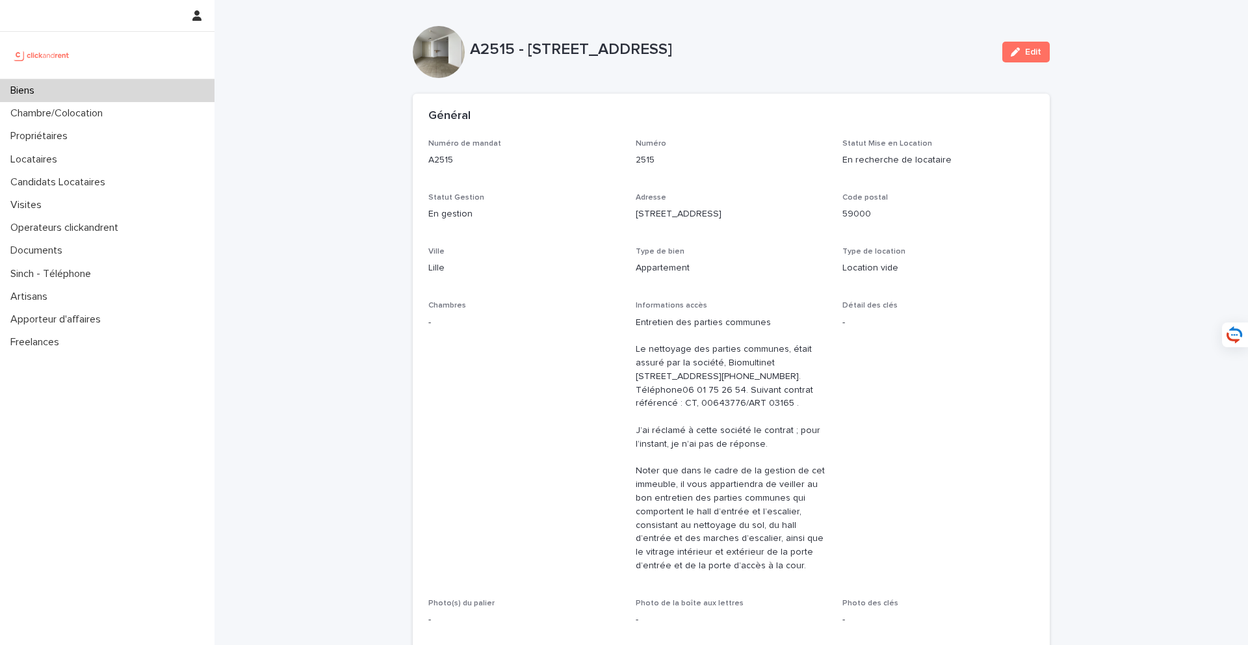
click at [149, 92] on div "Biens" at bounding box center [107, 90] width 214 height 23
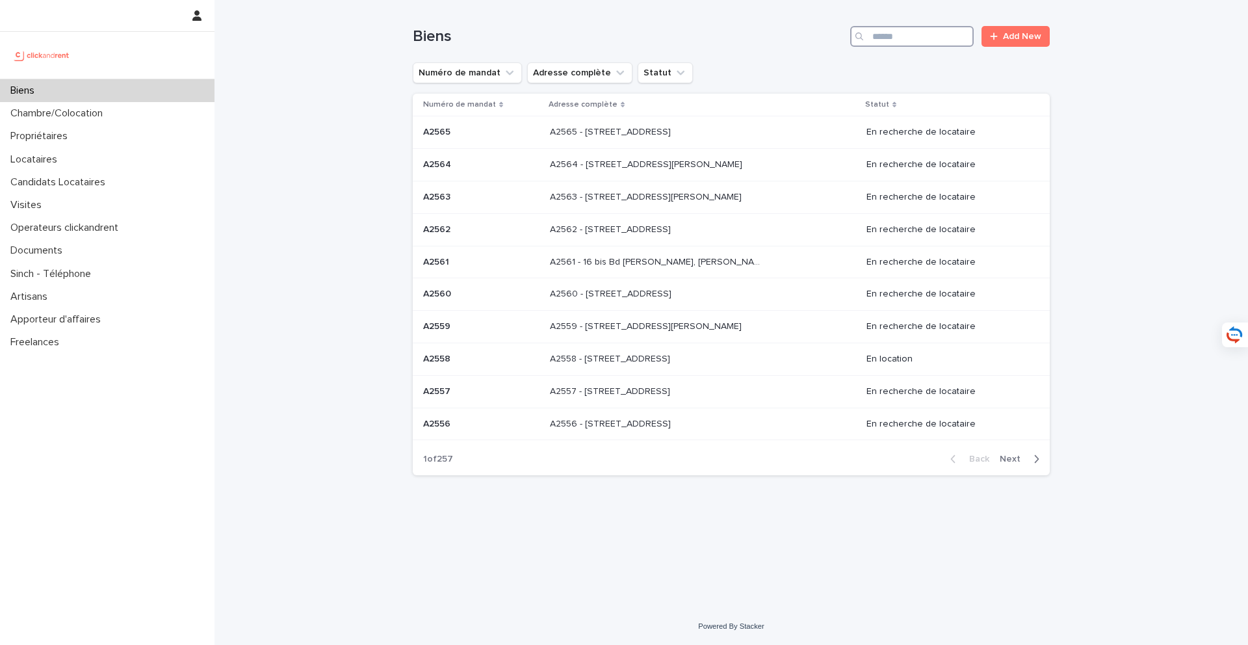
click at [908, 42] on input "Search" at bounding box center [911, 36] width 123 height 21
type input "****"
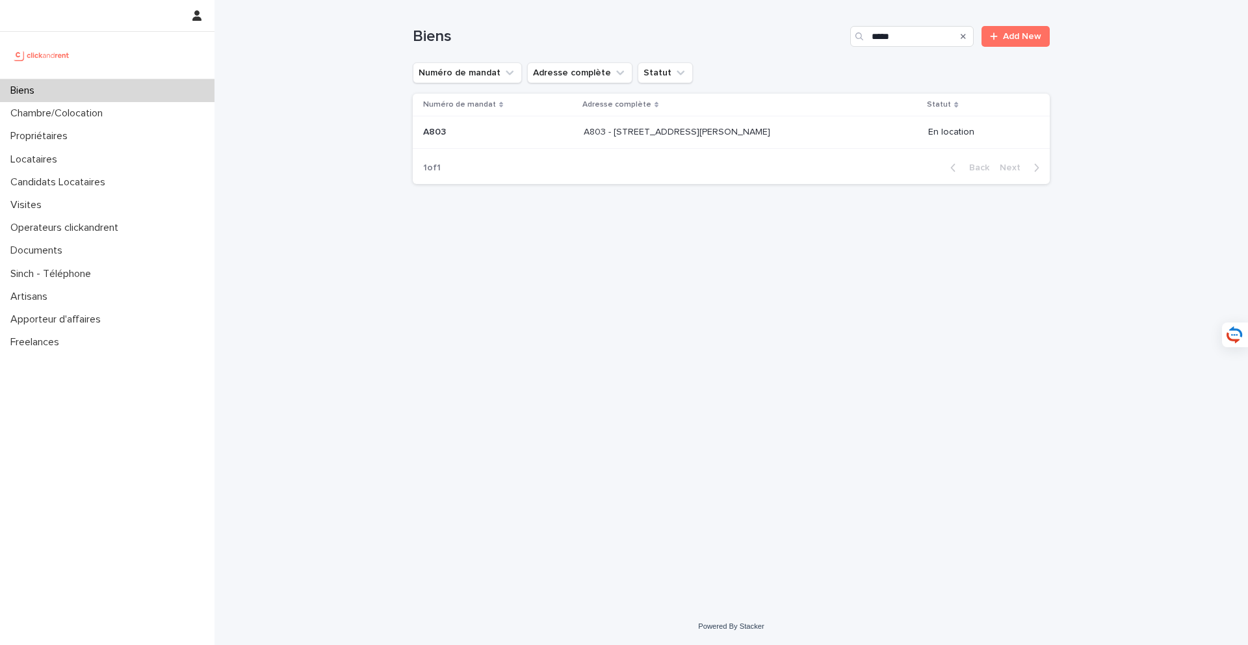
click at [755, 119] on td "A803 - 1 rue Château Payan, Marseille 13005 A803 - 1 rue Château Payan, Marseil…" at bounding box center [750, 132] width 345 height 32
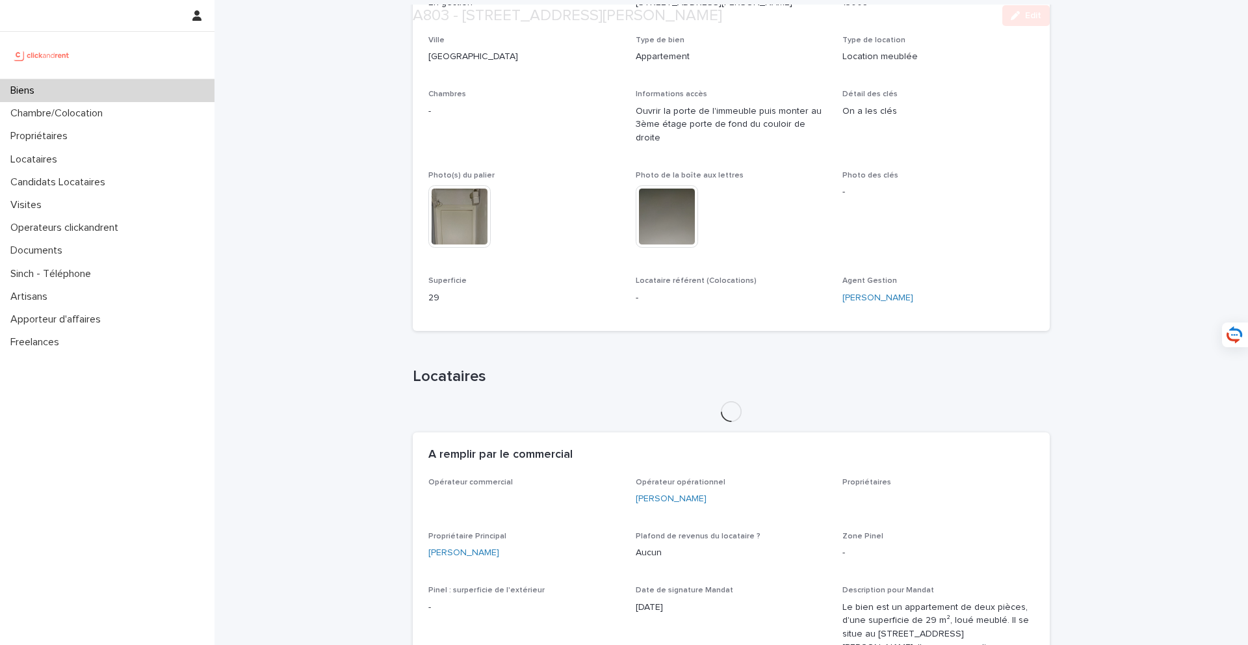
scroll to position [445, 0]
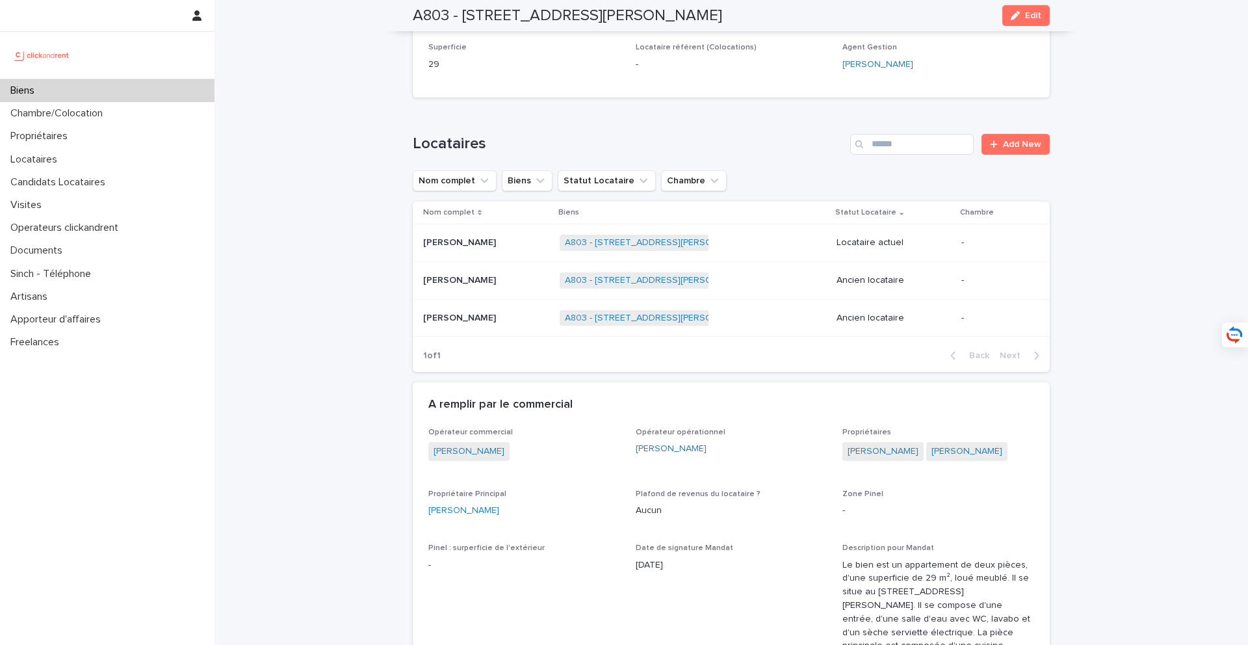
click at [477, 237] on p at bounding box center [486, 242] width 126 height 11
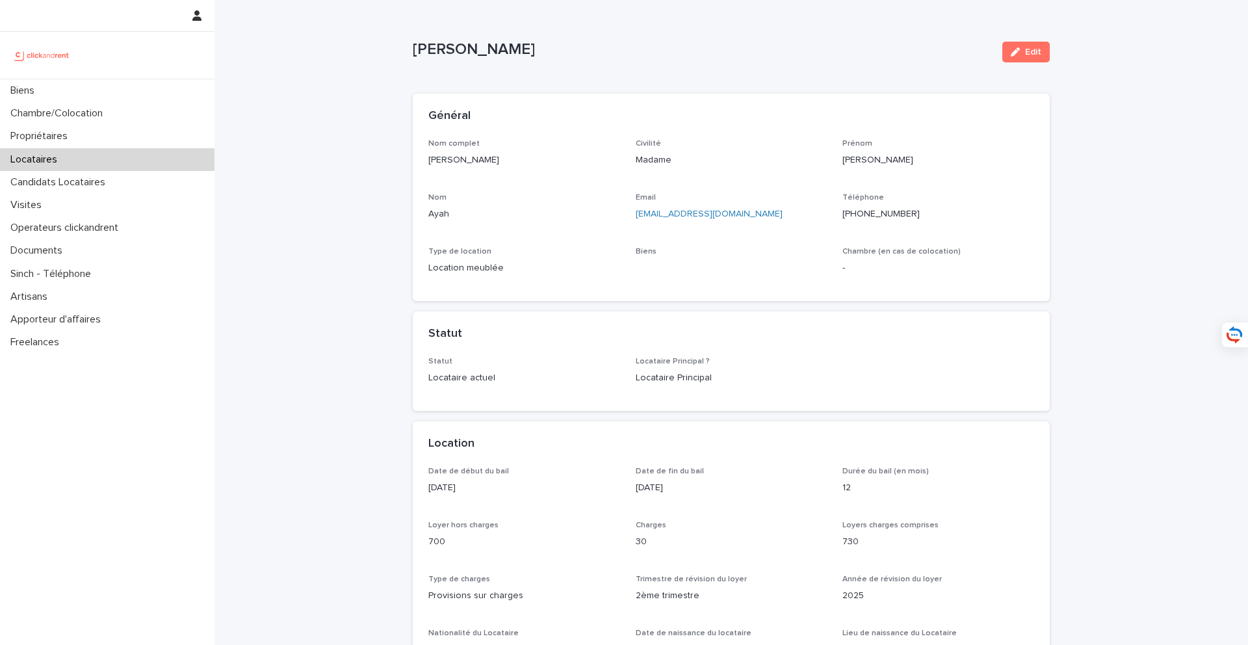
click at [1036, 53] on span "Edit" at bounding box center [1033, 51] width 16 height 9
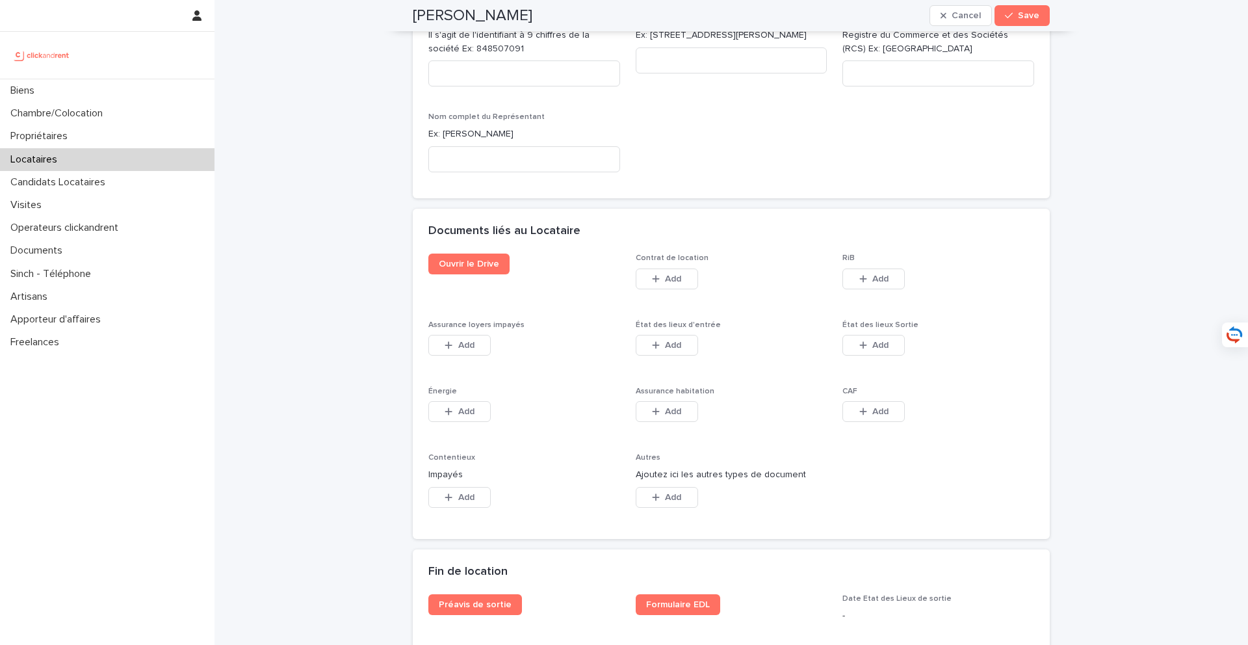
scroll to position [2080, 0]
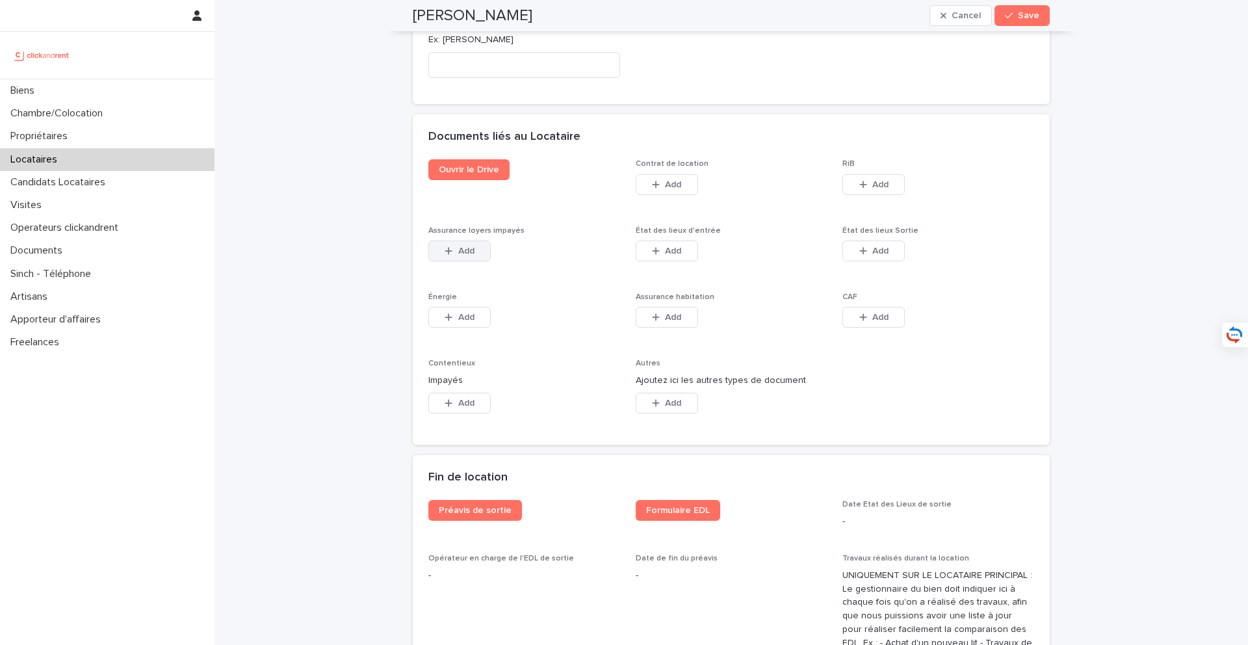
click at [459, 251] on span "Add" at bounding box center [466, 250] width 16 height 9
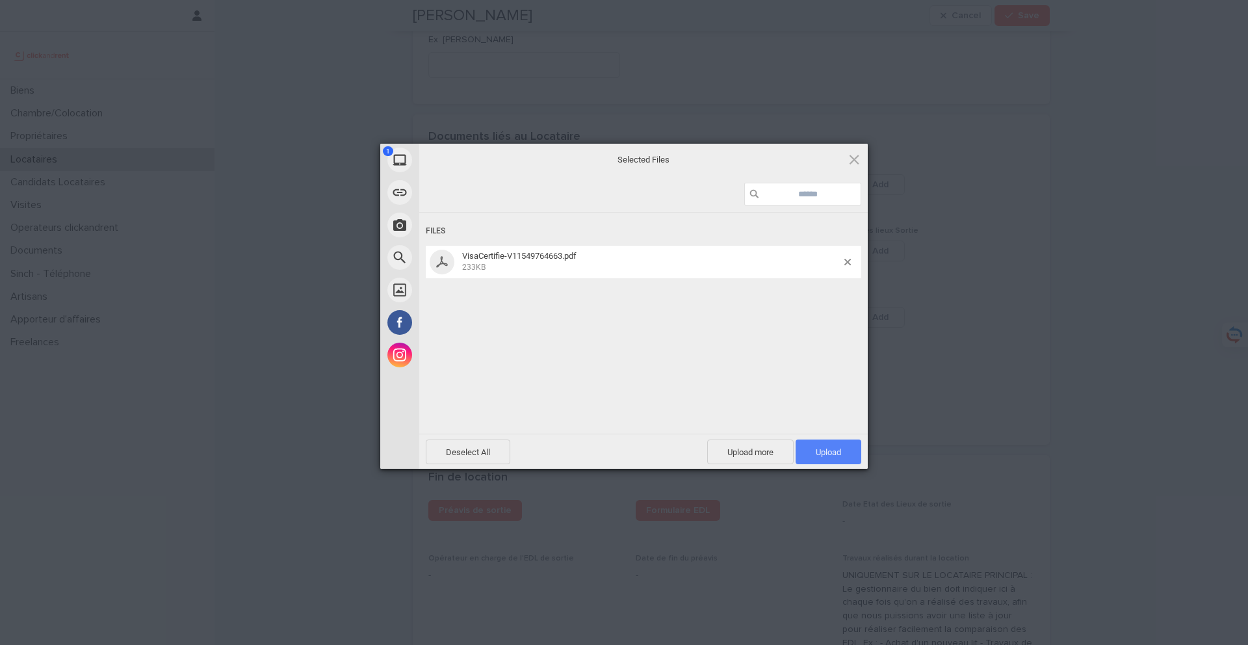
click at [849, 461] on span "Upload 1" at bounding box center [828, 451] width 66 height 25
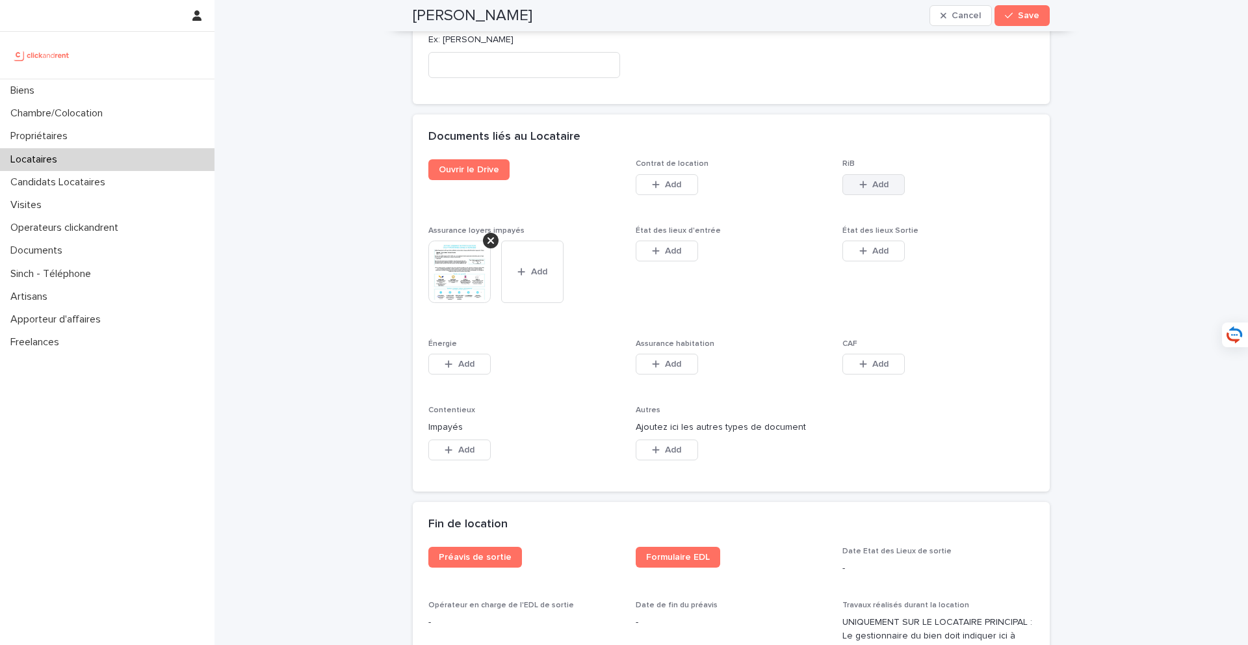
click at [875, 187] on span "Add" at bounding box center [880, 184] width 16 height 9
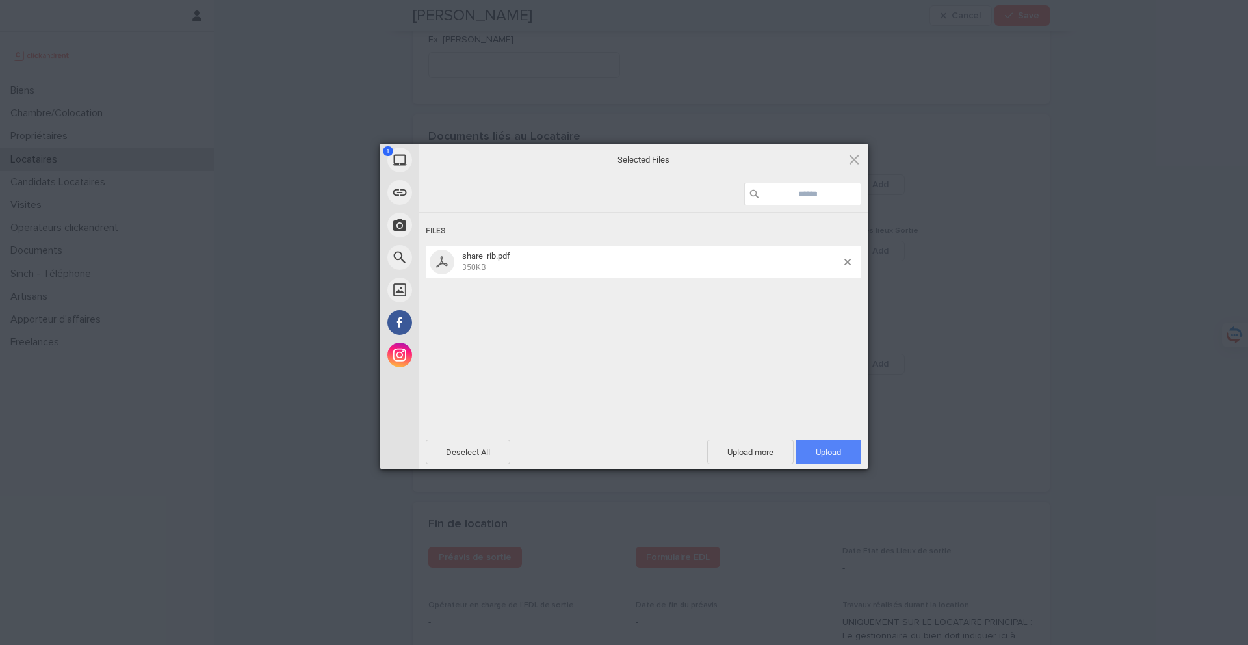
click at [834, 449] on span "Upload 1" at bounding box center [828, 452] width 25 height 10
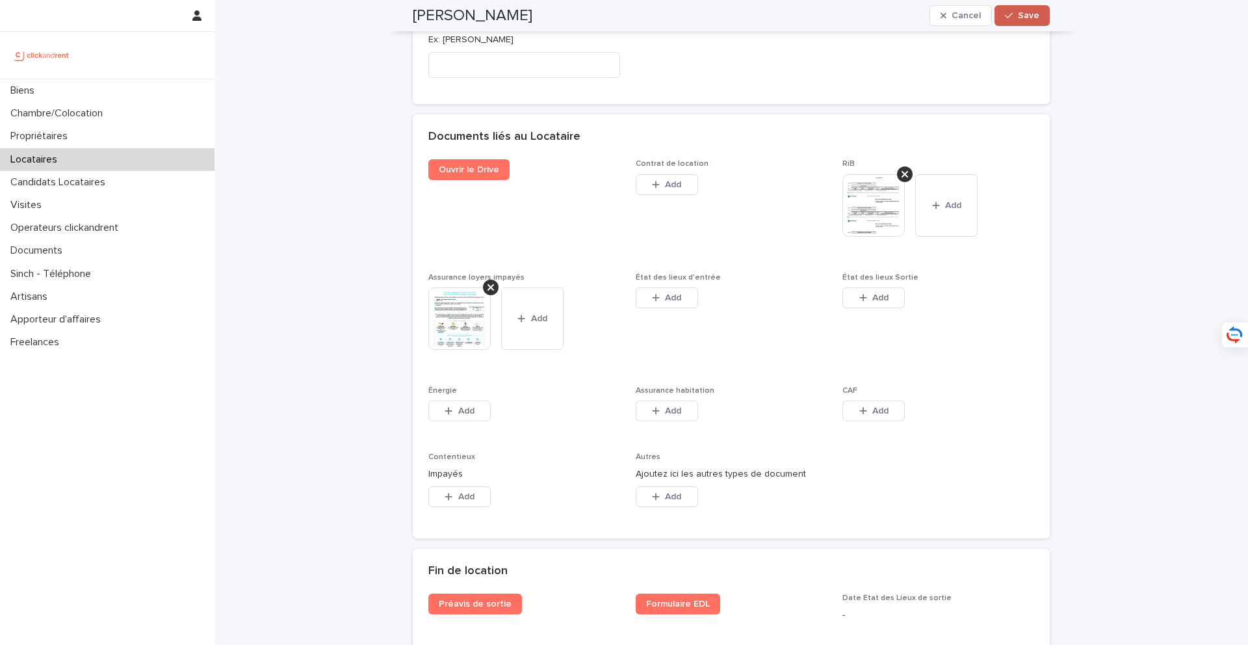
click at [1020, 8] on button "Save" at bounding box center [1021, 15] width 55 height 21
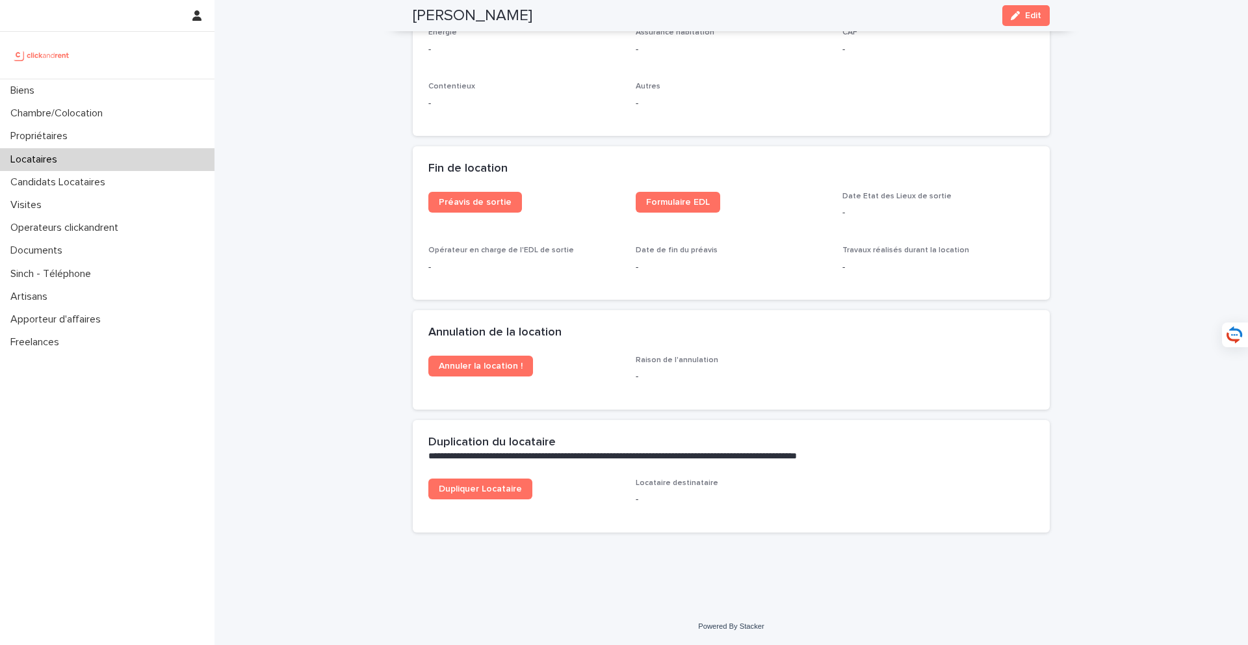
scroll to position [1665, 0]
click at [139, 92] on div "Biens" at bounding box center [107, 90] width 214 height 23
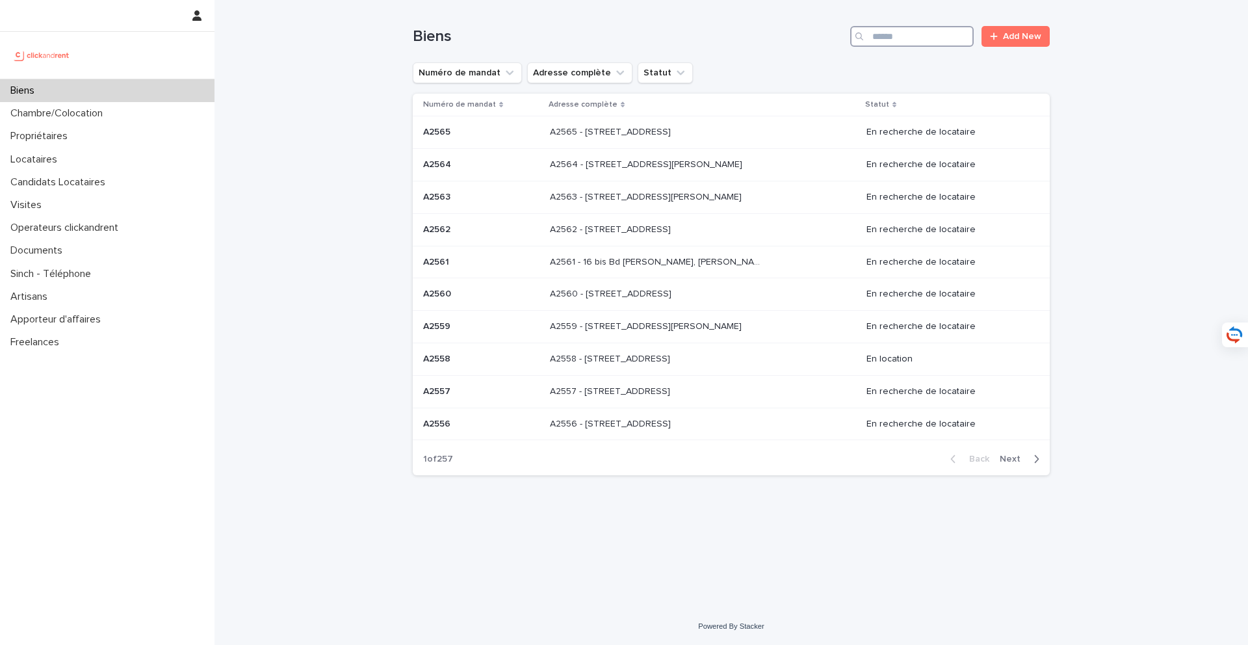
click at [905, 43] on input "Search" at bounding box center [911, 36] width 123 height 21
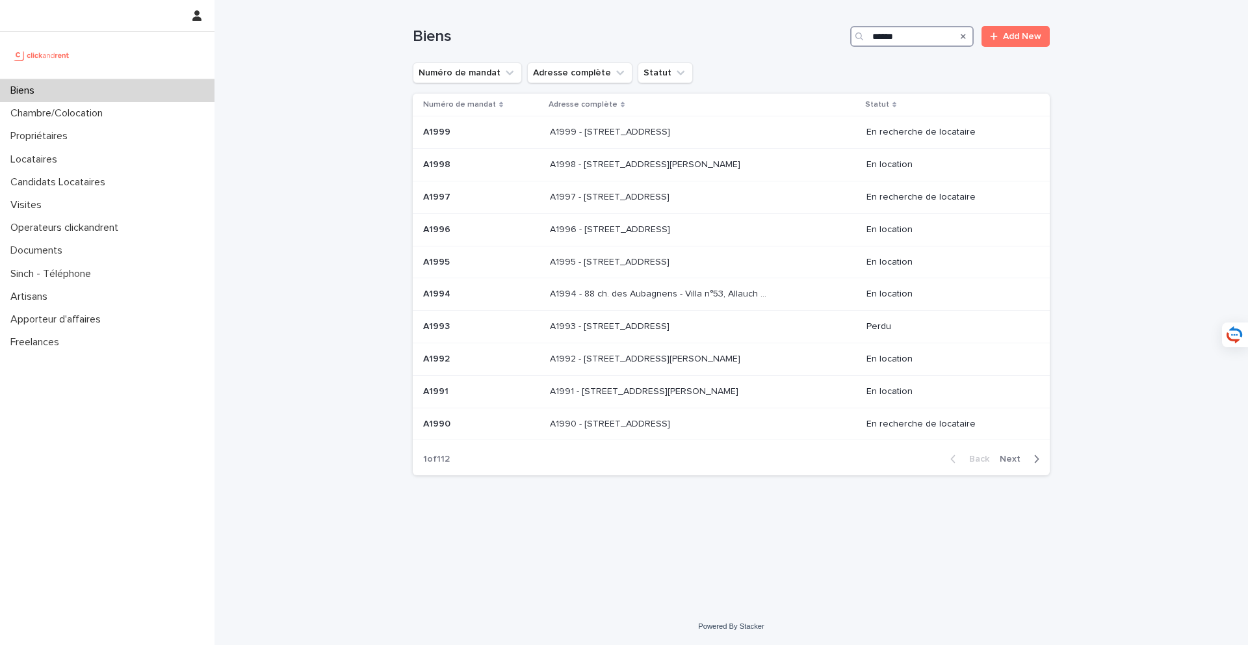
type input "*****"
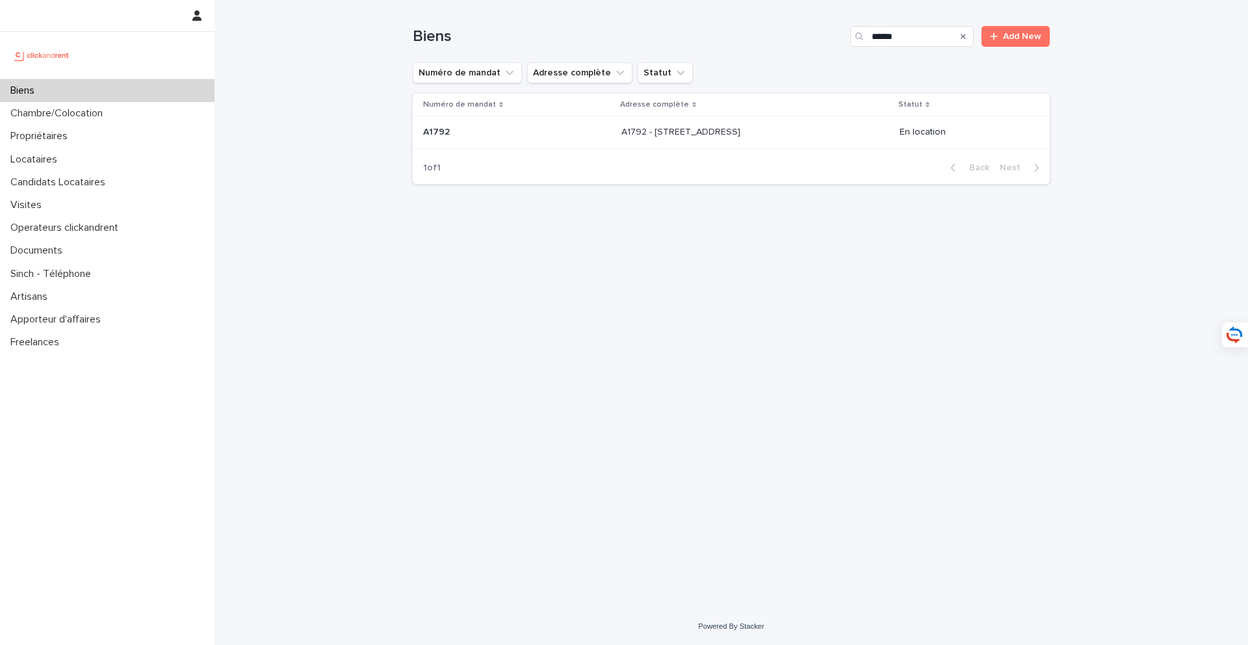
click at [724, 131] on p "A1792 - 15 rue d'Ernemont, Rouen 76000" at bounding box center [682, 131] width 122 height 14
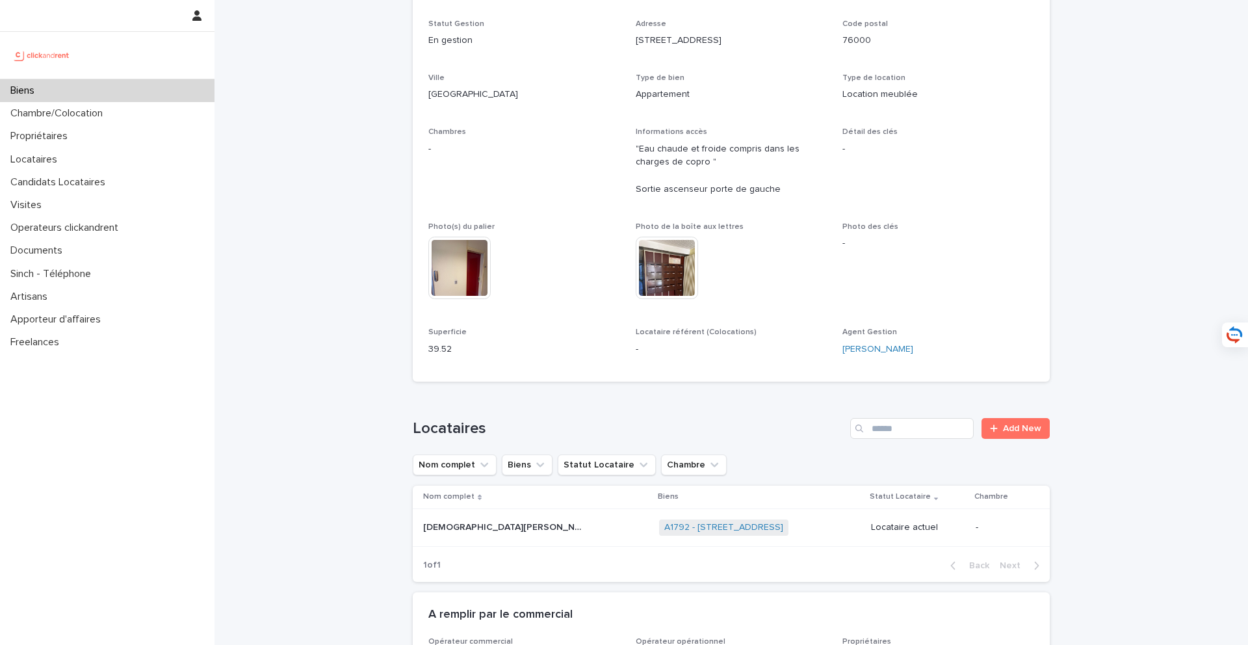
scroll to position [436, 0]
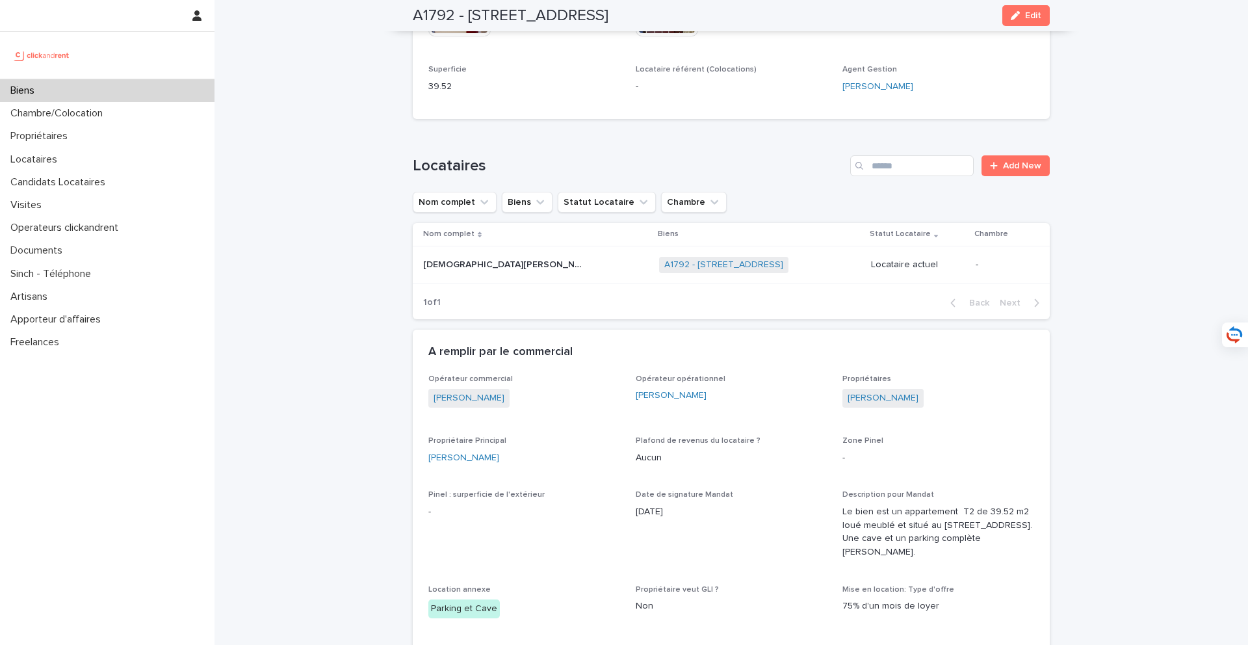
click at [496, 271] on div "Islam LAMRI Islam LAMRI" at bounding box center [536, 264] width 226 height 21
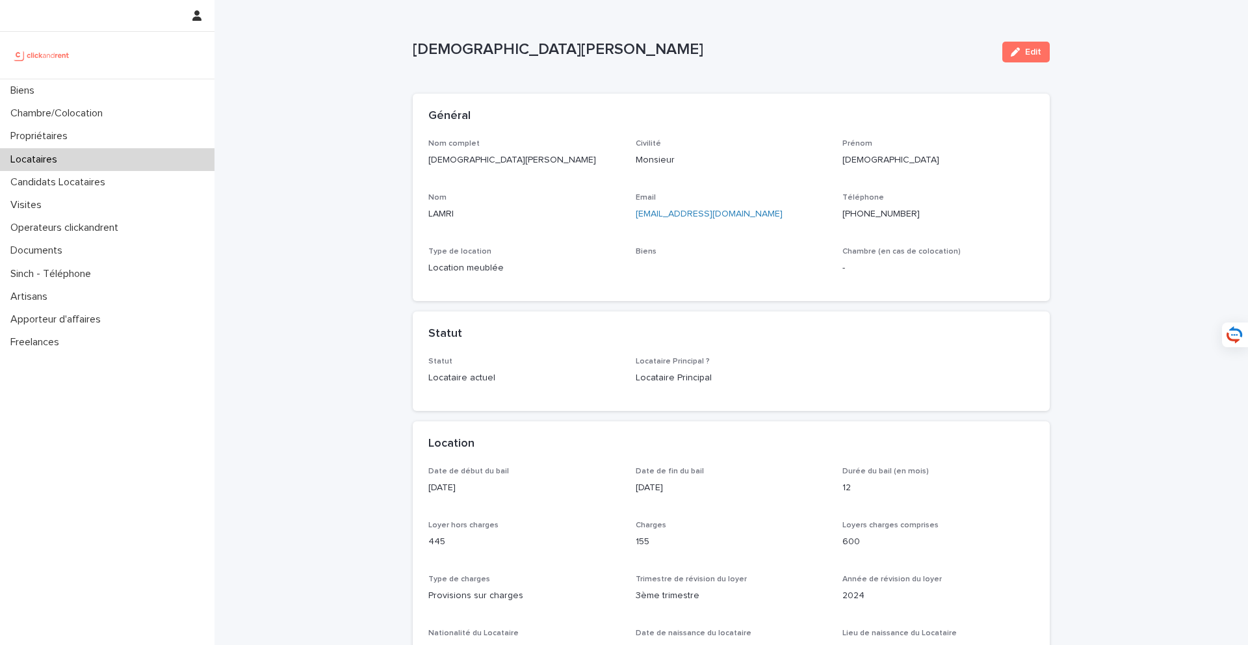
click at [898, 214] on ringoverc2c-number-84e06f14122c "+33750025989" at bounding box center [880, 213] width 77 height 9
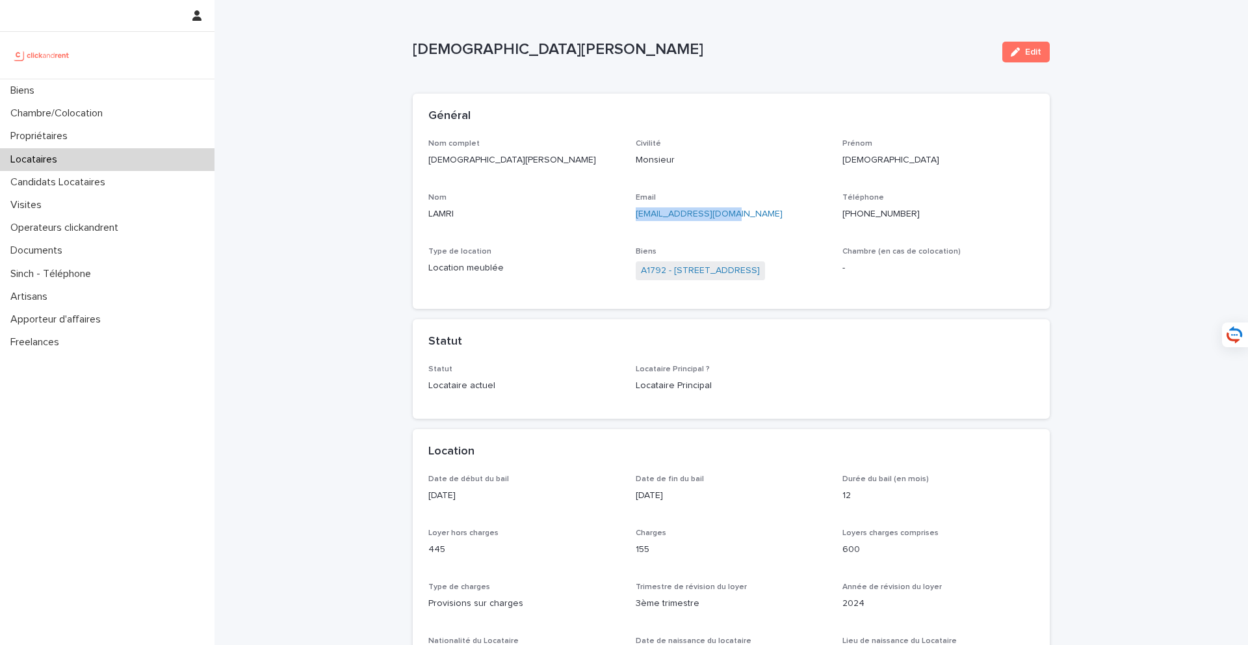
drag, startPoint x: 743, startPoint y: 219, endPoint x: 633, endPoint y: 218, distance: 109.8
click at [633, 217] on div "Nom complet Islam LAMRI Civilité Monsieur Prénom Islam Nom LAMRI Email lamri.is…" at bounding box center [731, 216] width 606 height 155
copy link "lamri.islm@gmail.com"
click at [742, 274] on link "A1792 - 15 rue d'Ernemont, Rouen 76000" at bounding box center [700, 271] width 119 height 14
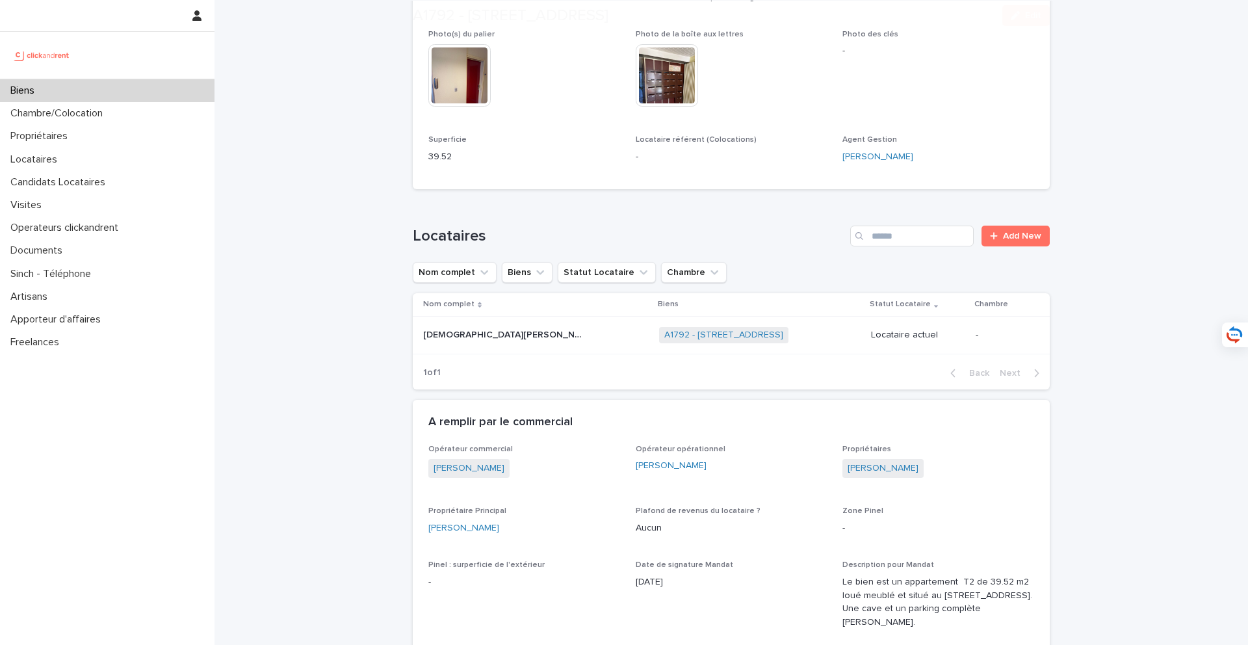
scroll to position [476, 0]
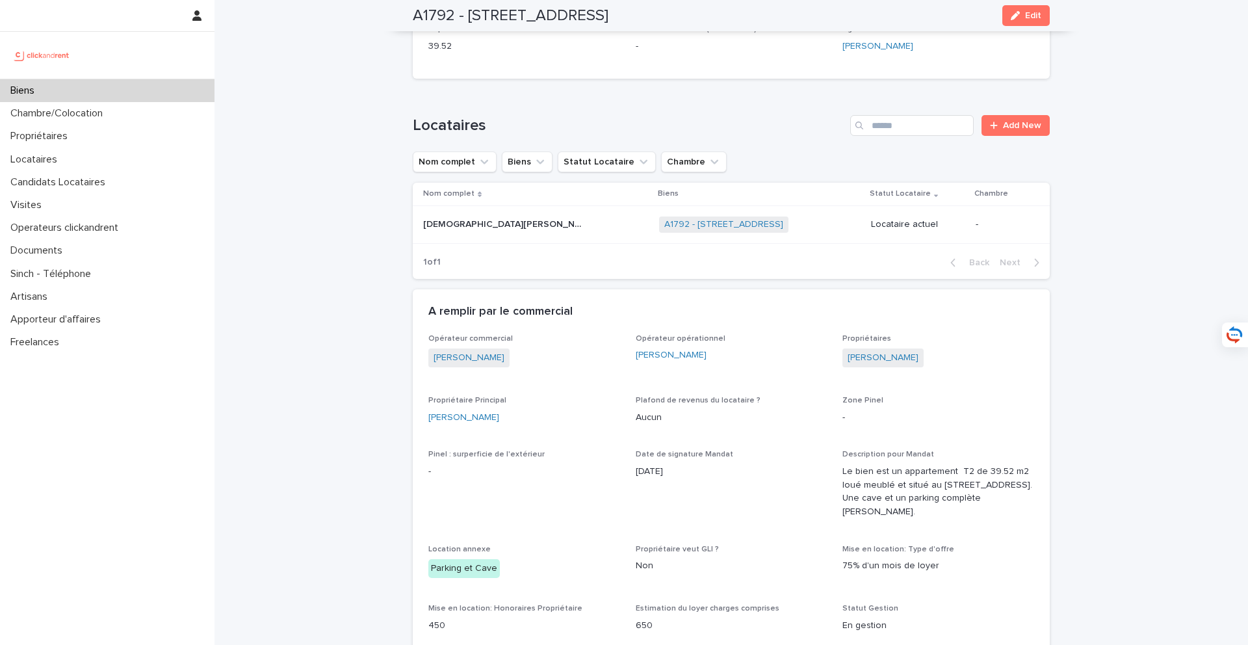
click at [476, 224] on p at bounding box center [504, 224] width 162 height 11
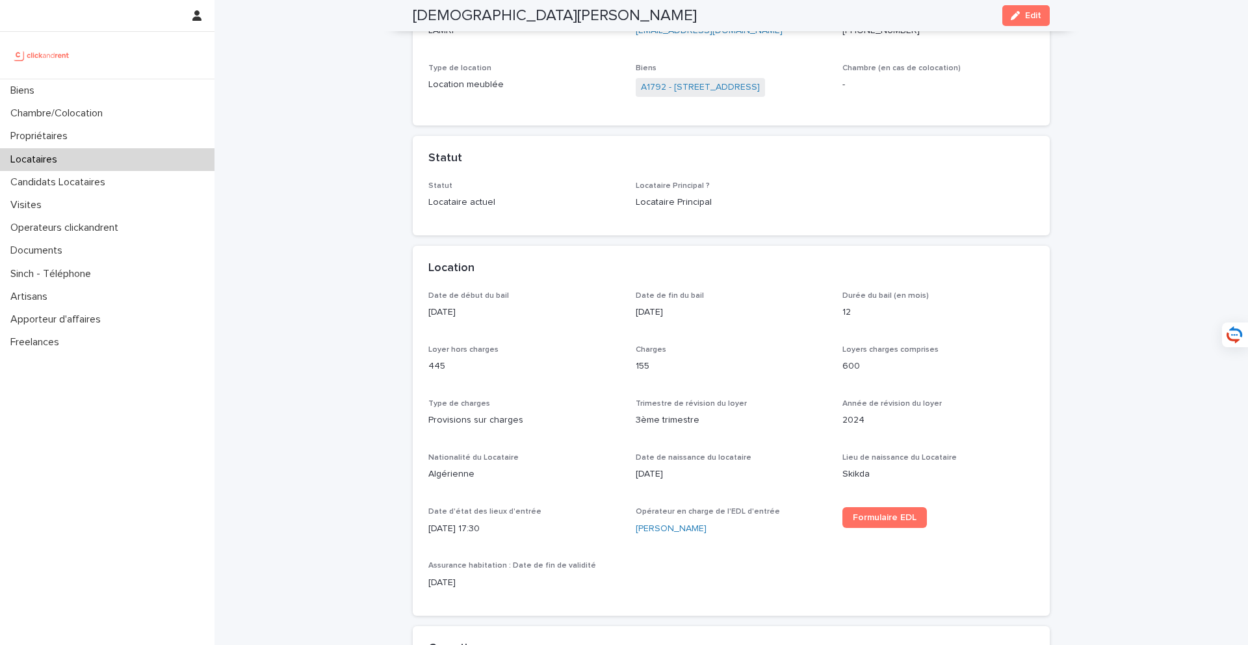
scroll to position [183, 0]
click at [166, 94] on div "Biens" at bounding box center [107, 90] width 214 height 23
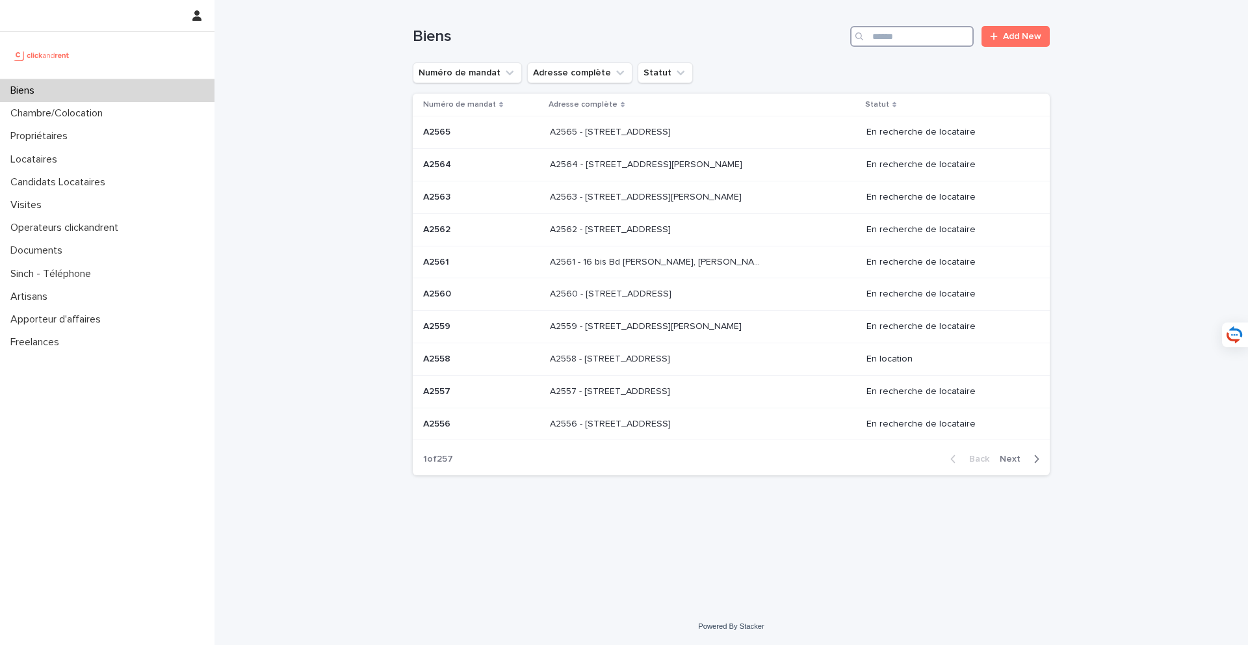
click at [919, 43] on input "Search" at bounding box center [911, 36] width 123 height 21
type input "*****"
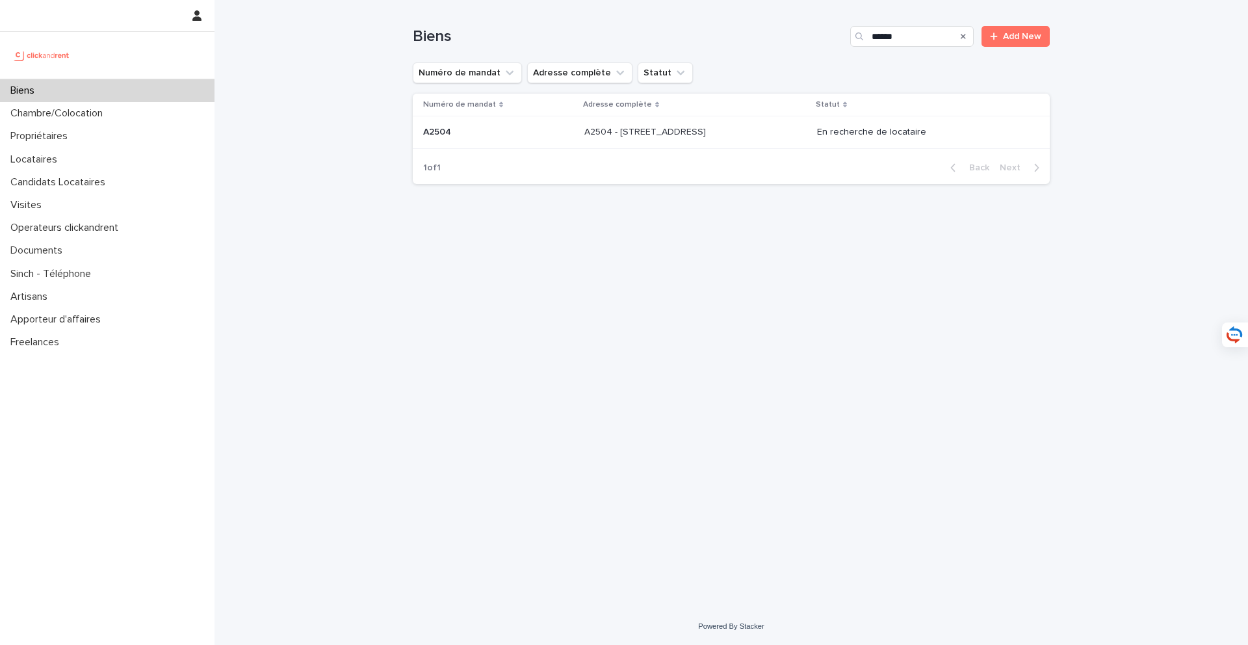
click at [735, 138] on div "A2504 - 30 rue Belgrand, Paris 75020 A2504 - 30 rue Belgrand, Paris 75020" at bounding box center [695, 132] width 222 height 21
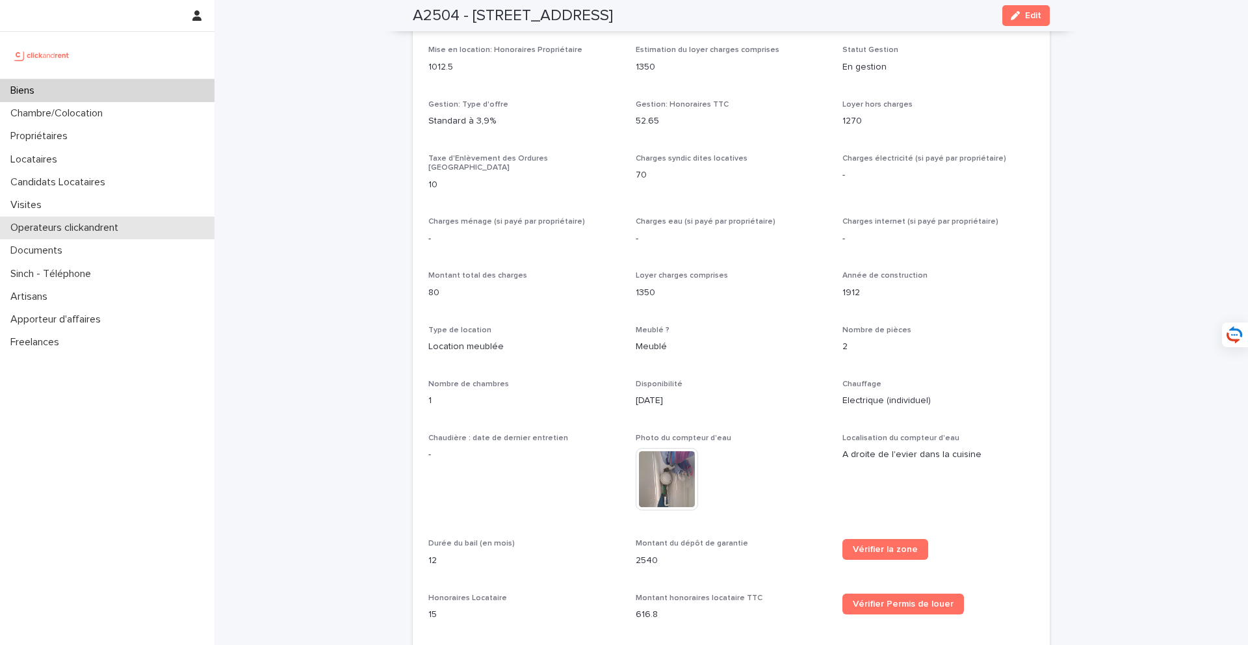
scroll to position [1428, 0]
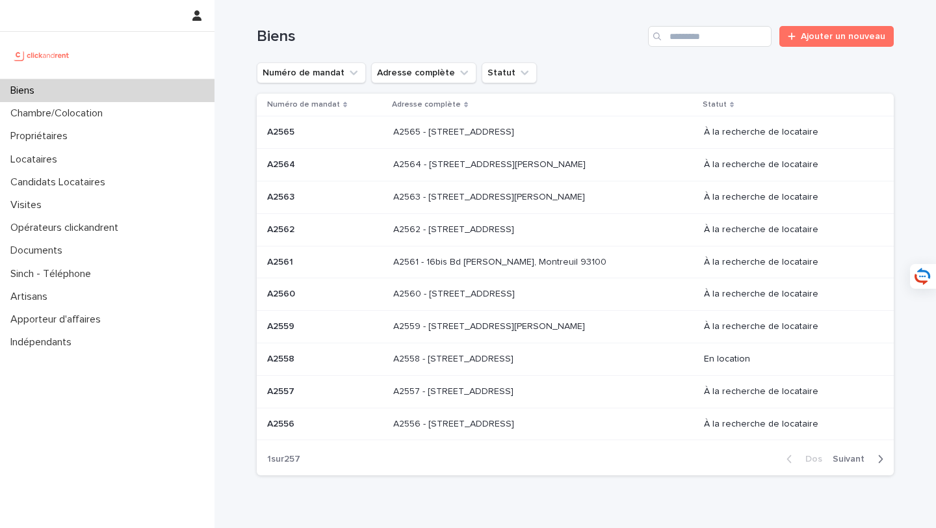
click at [856, 68] on div "Numéro de mandat Adresse complète Statut" at bounding box center [575, 72] width 637 height 21
click at [750, 39] on input "Recherche" at bounding box center [709, 36] width 123 height 21
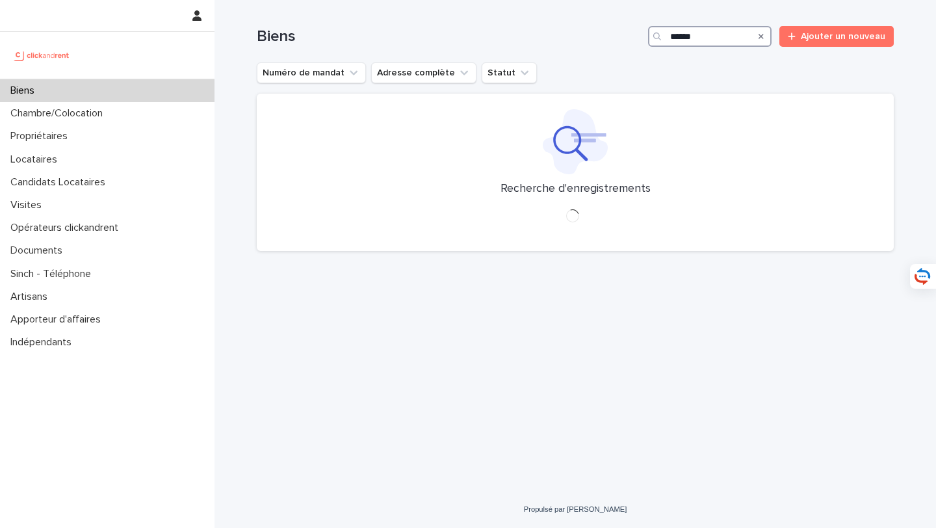
type input "*****"
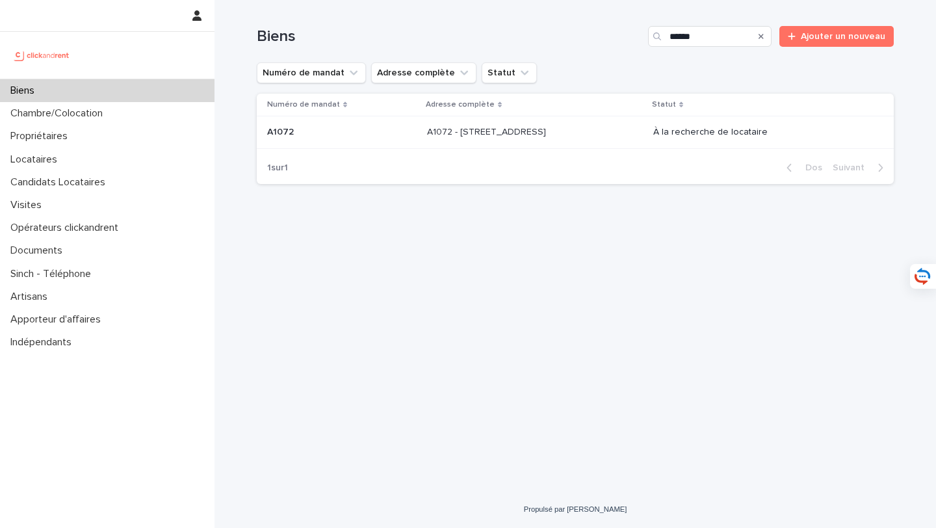
click at [598, 120] on td "A1072 - [STREET_ADDRESS] A1072 - [STREET_ADDRESS]" at bounding box center [535, 132] width 226 height 32
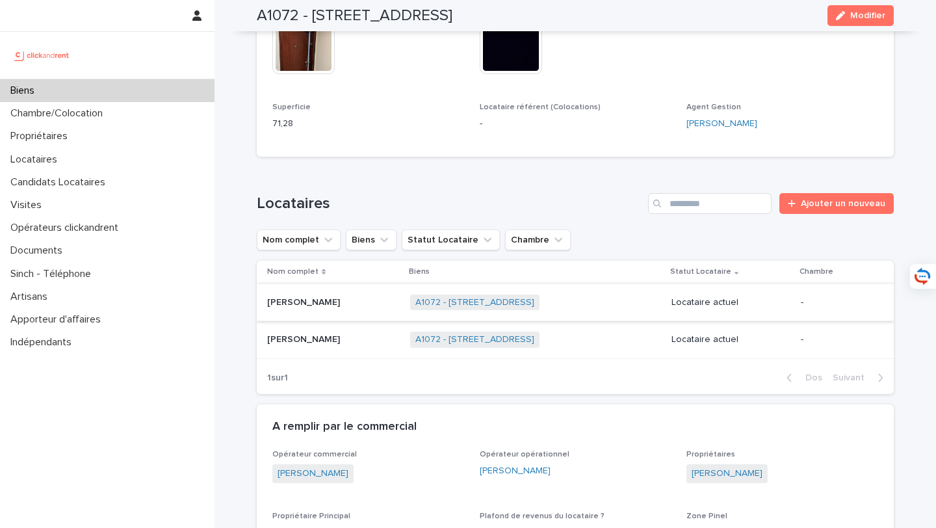
scroll to position [554, 0]
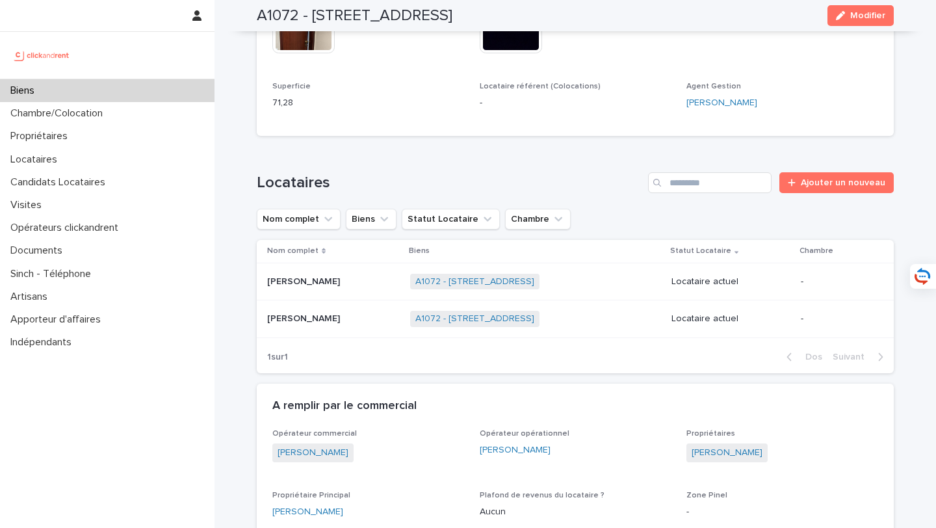
click at [365, 283] on p at bounding box center [333, 281] width 133 height 11
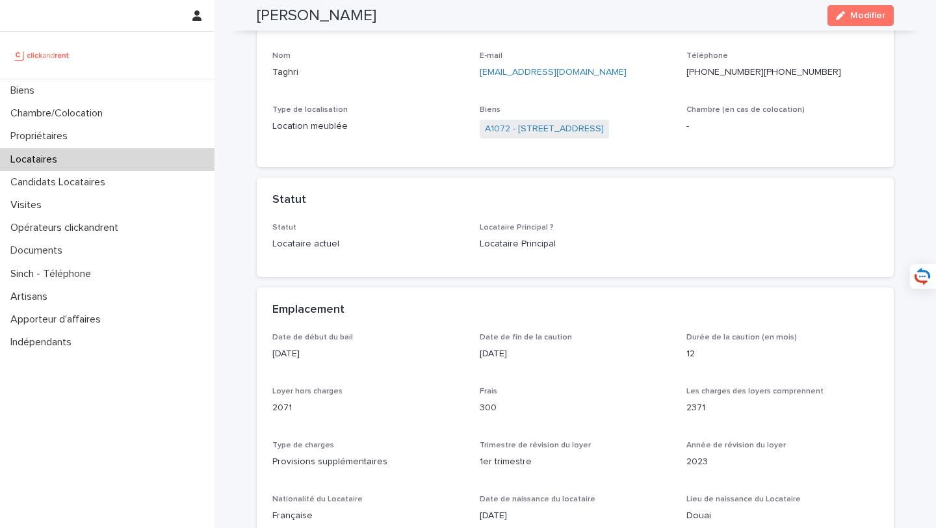
scroll to position [31, 0]
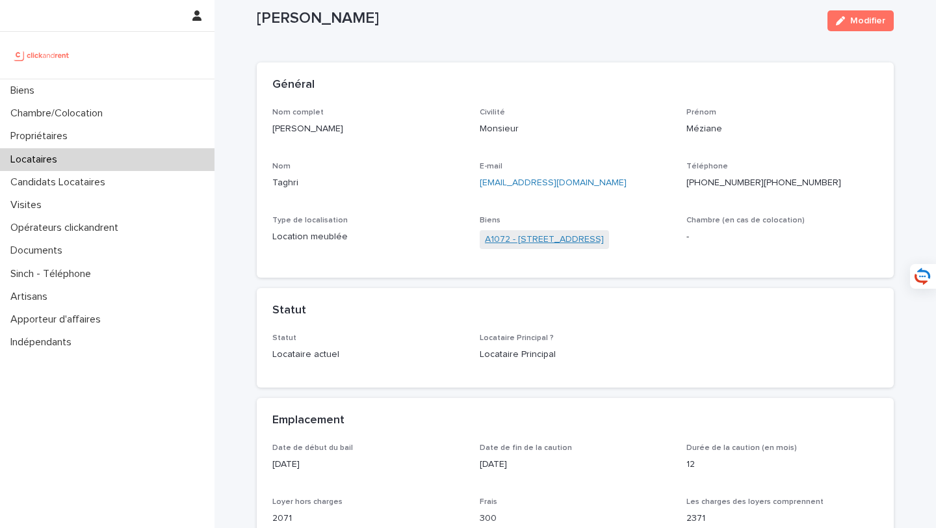
click at [566, 237] on font "A1072 - [STREET_ADDRESS]" at bounding box center [544, 239] width 119 height 9
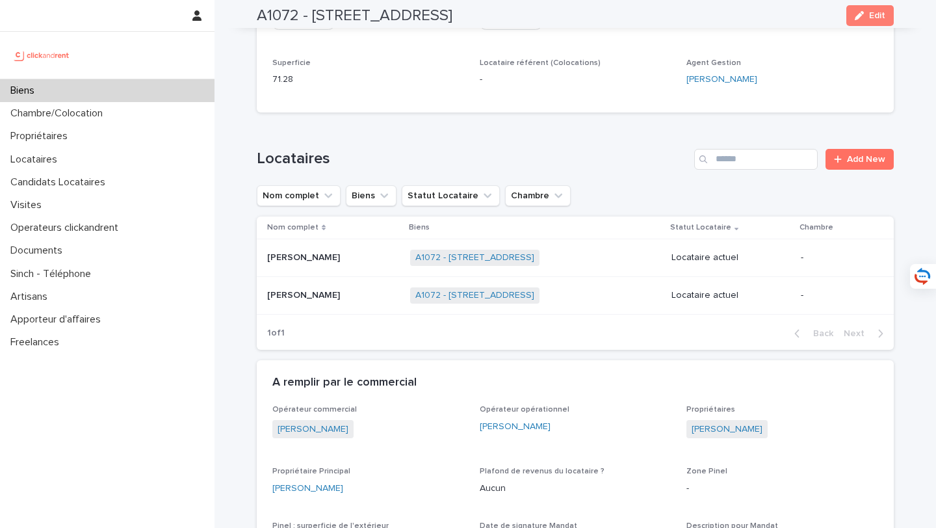
scroll to position [523, 0]
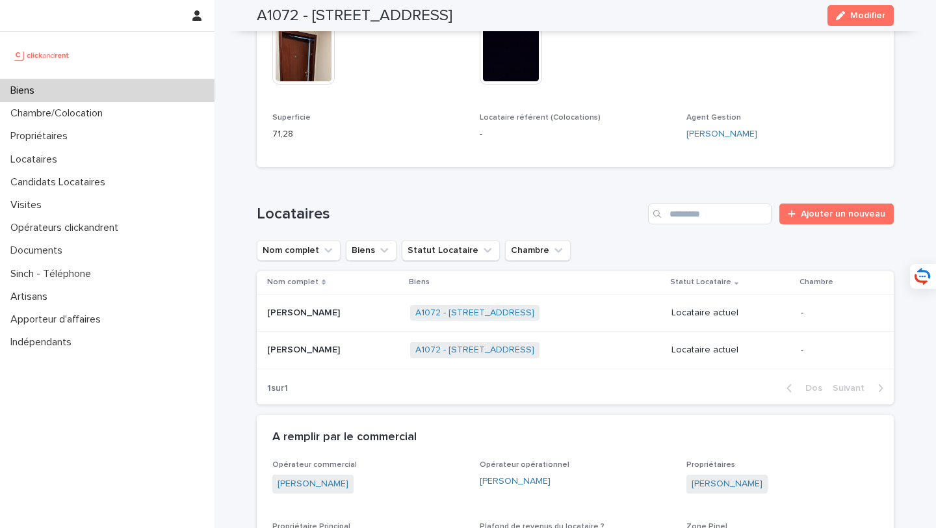
click at [331, 357] on div "[PERSON_NAME] [PERSON_NAME]" at bounding box center [333, 349] width 133 height 21
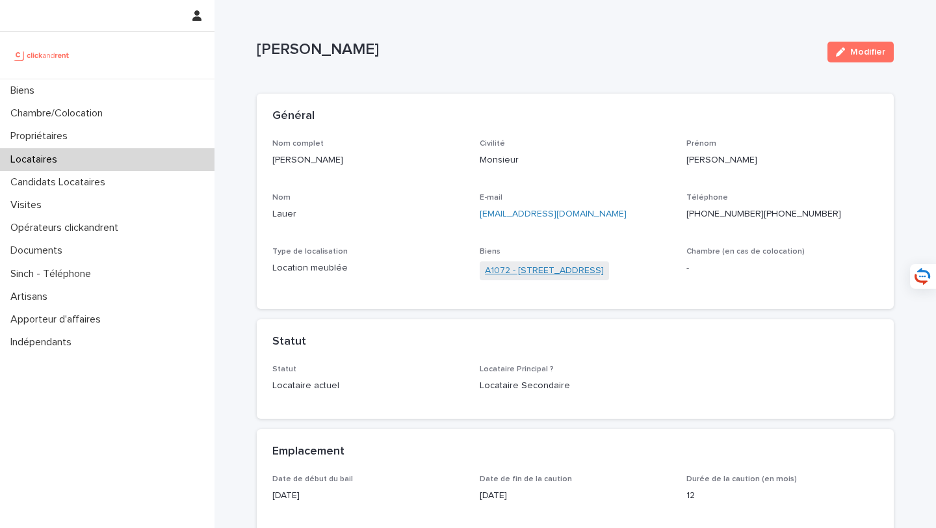
click at [591, 272] on font "A1072 - [STREET_ADDRESS]" at bounding box center [544, 270] width 119 height 9
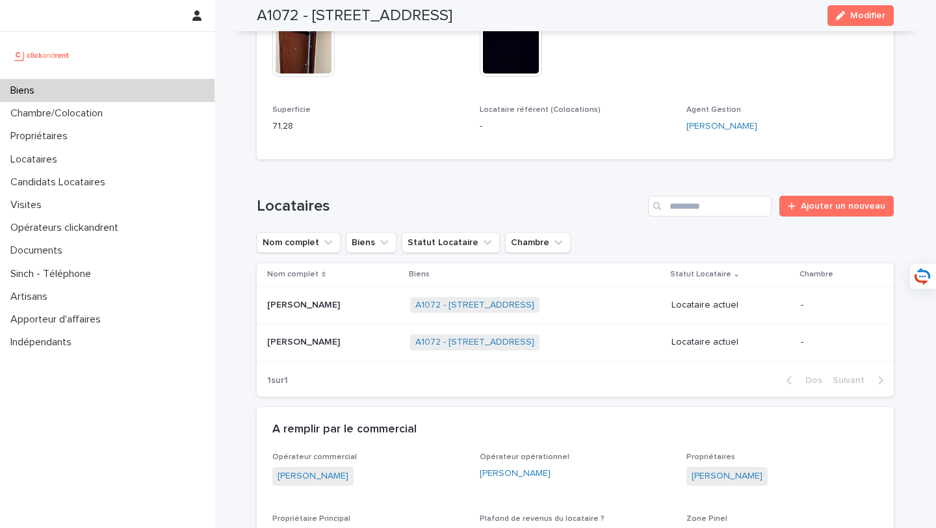
scroll to position [597, 0]
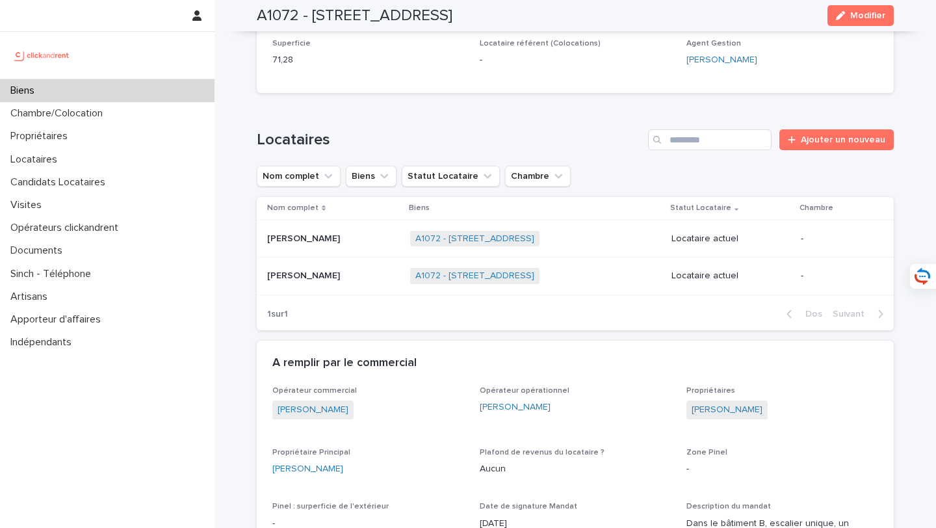
click at [323, 278] on p at bounding box center [333, 275] width 133 height 11
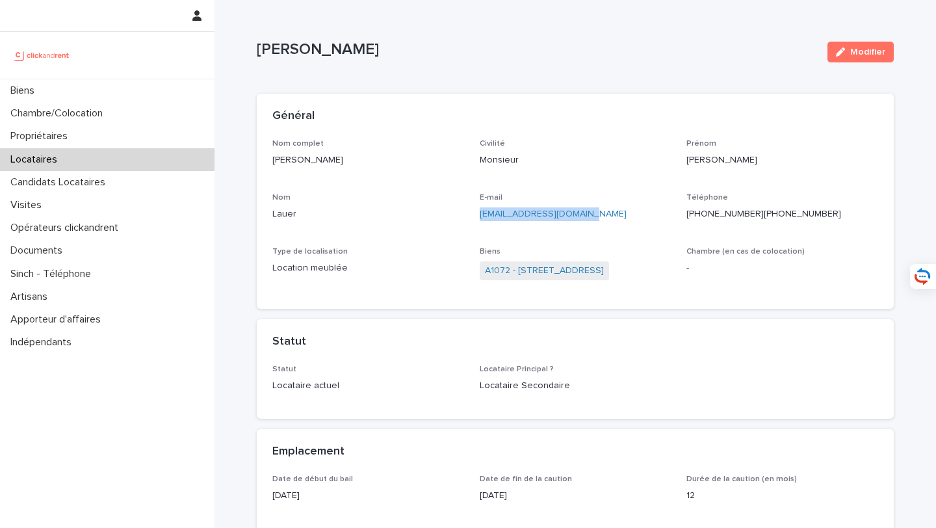
drag, startPoint x: 614, startPoint y: 224, endPoint x: 478, endPoint y: 217, distance: 136.0
click at [478, 216] on div "Nom complet [PERSON_NAME] Civilité Monsieur [PERSON_NAME] [PERSON_NAME] E-mail …" at bounding box center [575, 216] width 606 height 155
copy font "[EMAIL_ADDRESS][DOMAIN_NAME]"
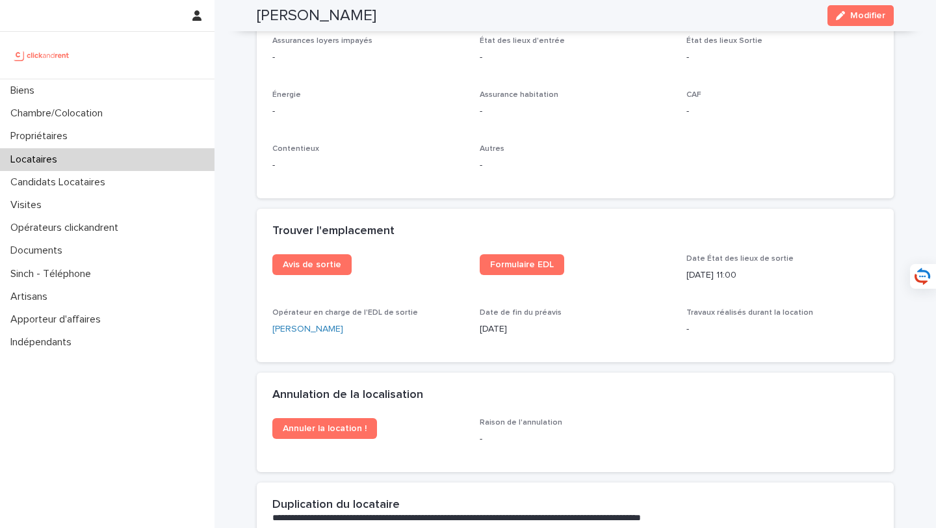
scroll to position [1518, 0]
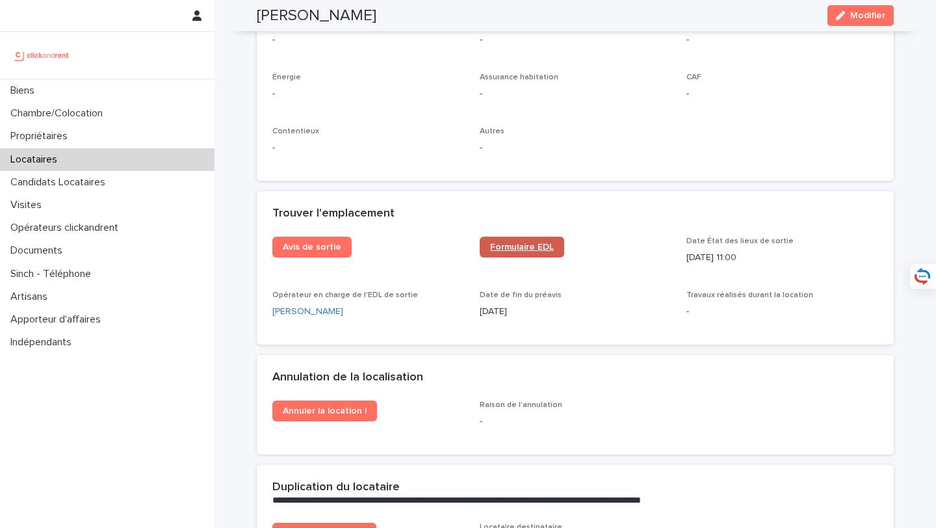
click at [543, 249] on font "Formulaire EDL" at bounding box center [522, 246] width 64 height 9
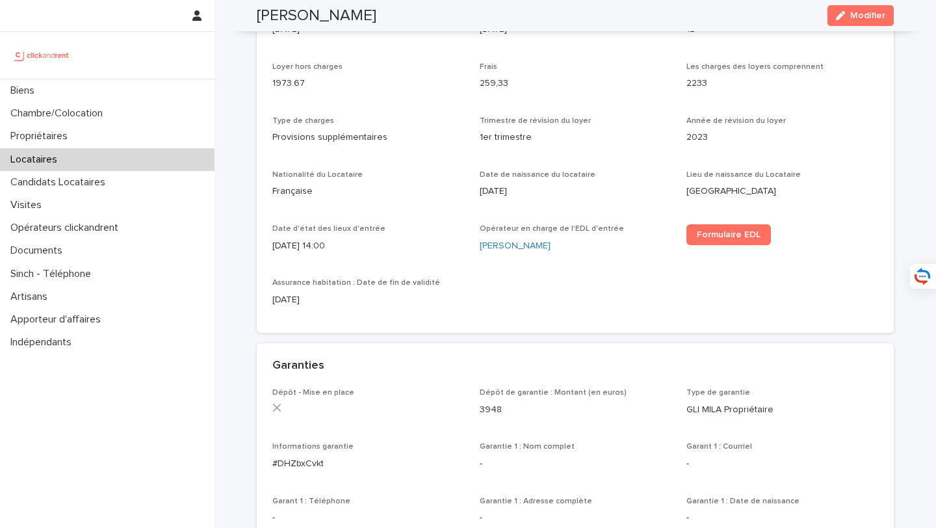
scroll to position [27, 0]
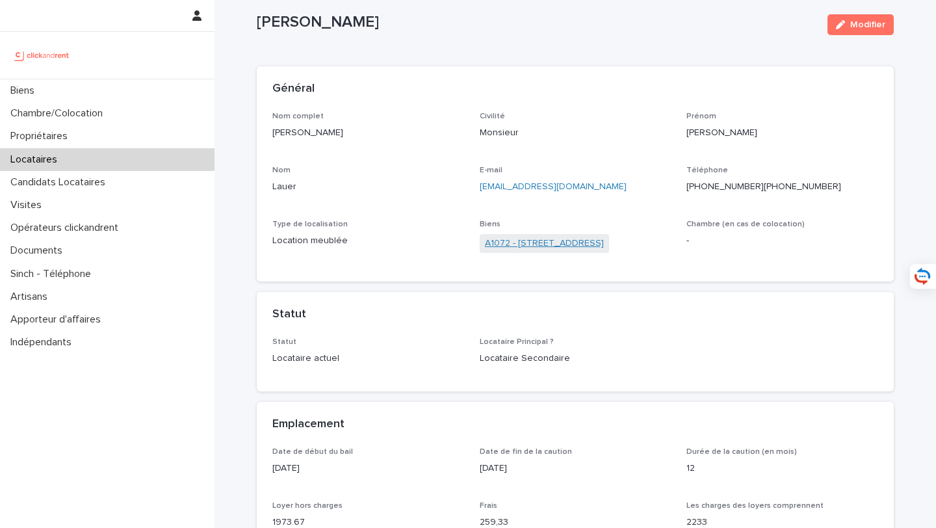
drag, startPoint x: 540, startPoint y: 229, endPoint x: 548, endPoint y: 247, distance: 19.8
click at [540, 229] on div "Biens A1072 - [STREET_ADDRESS]" at bounding box center [576, 243] width 192 height 46
click at [550, 250] on span "A1072 - [STREET_ADDRESS]" at bounding box center [544, 243] width 129 height 19
click at [550, 240] on font "A1072 - [STREET_ADDRESS]" at bounding box center [544, 243] width 119 height 9
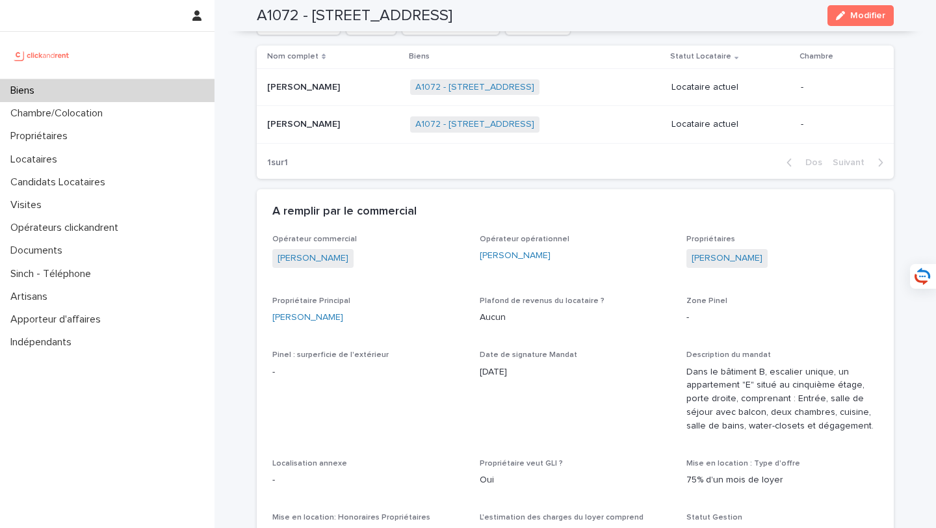
scroll to position [746, 0]
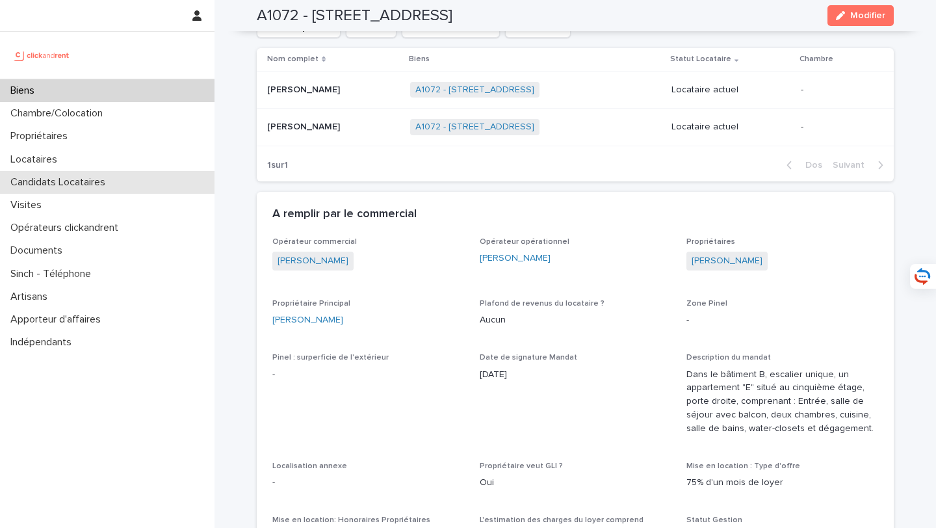
click at [83, 178] on font "Candidats Locataires" at bounding box center [57, 182] width 95 height 10
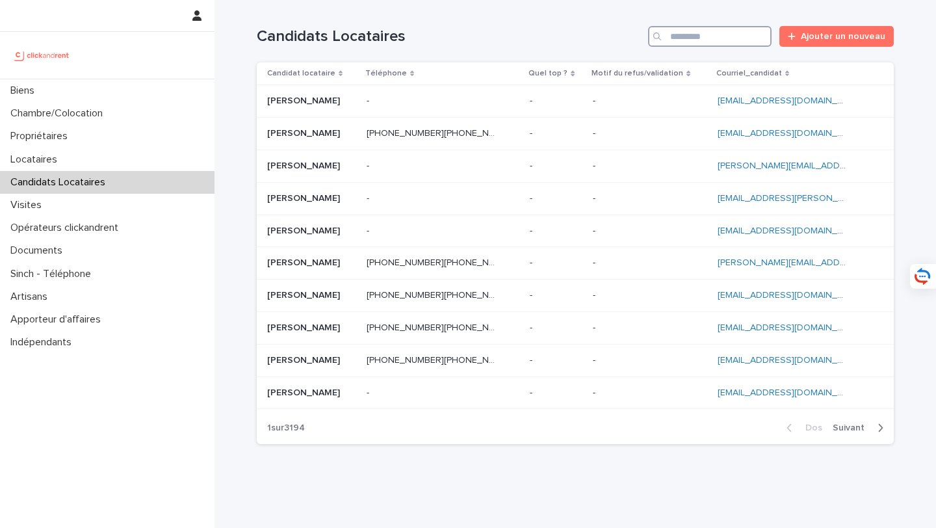
click at [760, 41] on input "Recherche" at bounding box center [709, 36] width 123 height 21
paste input "*********"
type input "*********"
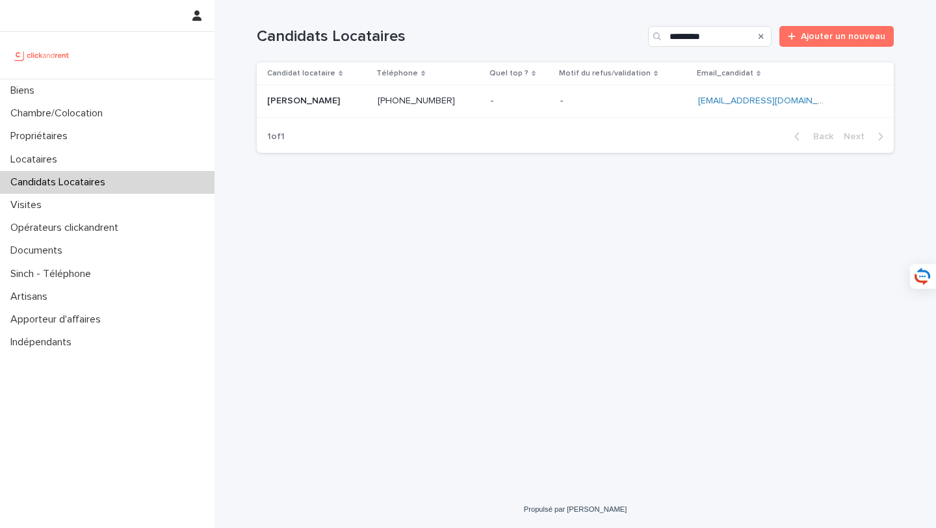
click at [329, 106] on p at bounding box center [317, 101] width 100 height 11
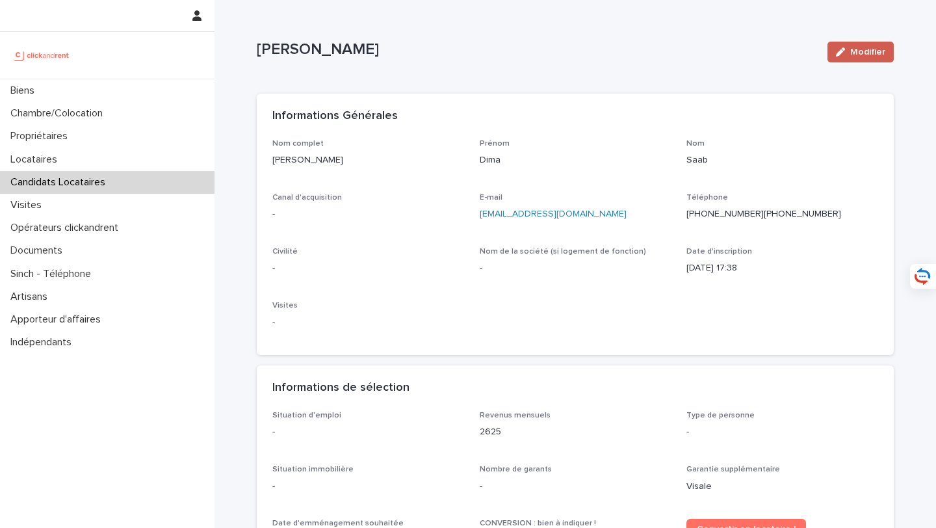
click at [860, 53] on font "Modifier" at bounding box center [867, 51] width 35 height 9
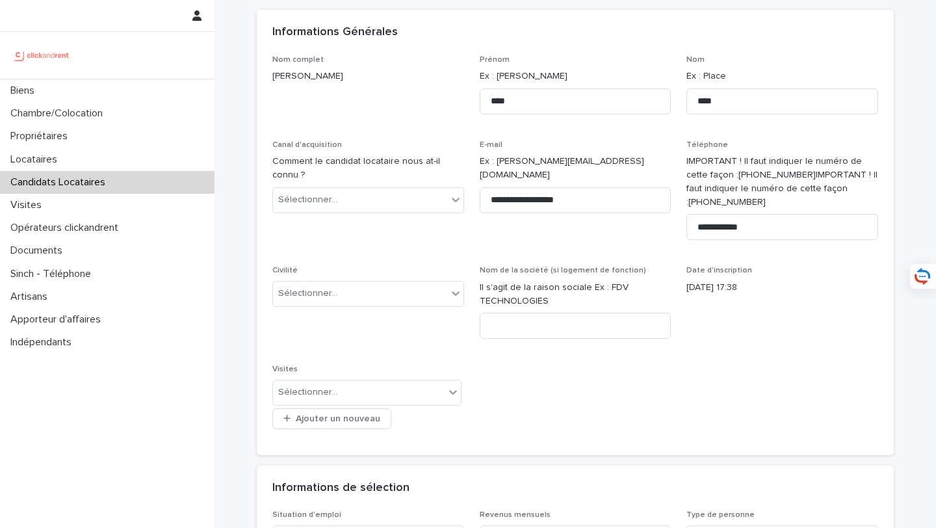
scroll to position [120, 0]
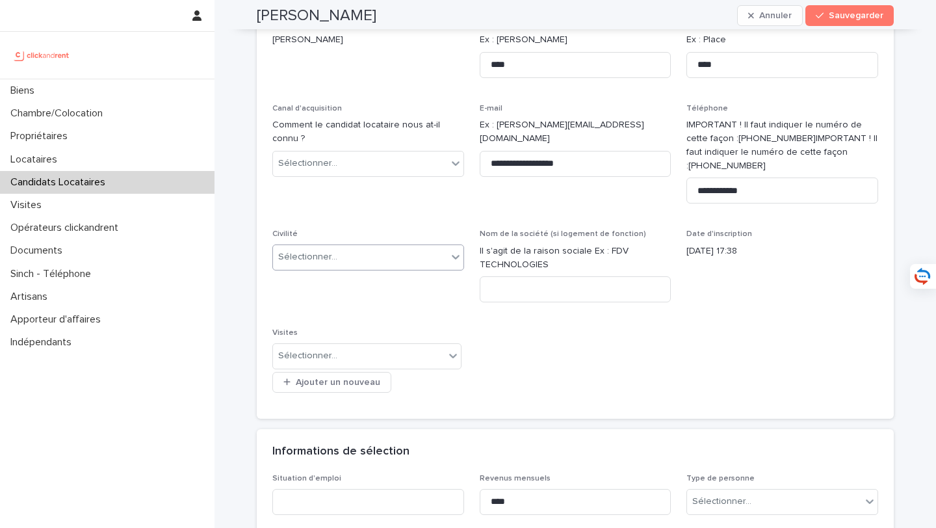
click at [373, 247] on div "Sélectionner..." at bounding box center [360, 256] width 174 height 21
click at [377, 276] on div "Madame" at bounding box center [368, 282] width 190 height 23
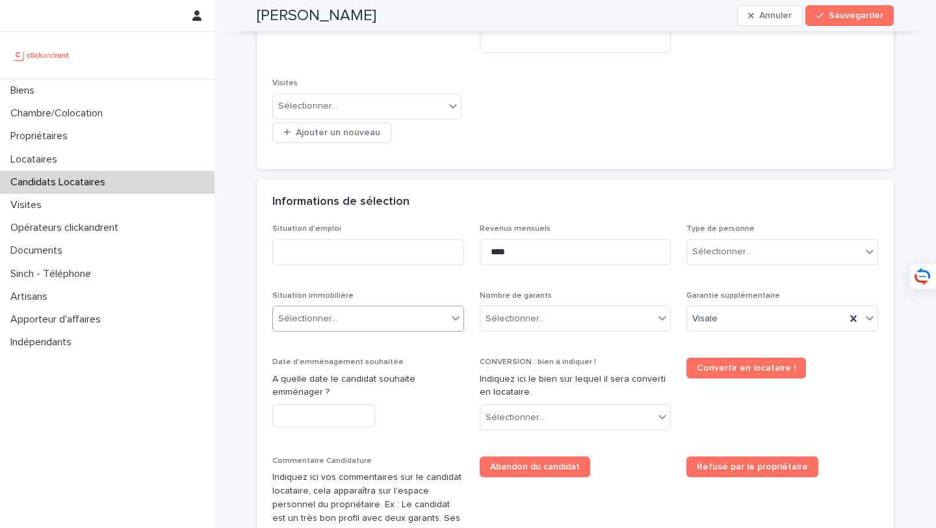
scroll to position [398, 0]
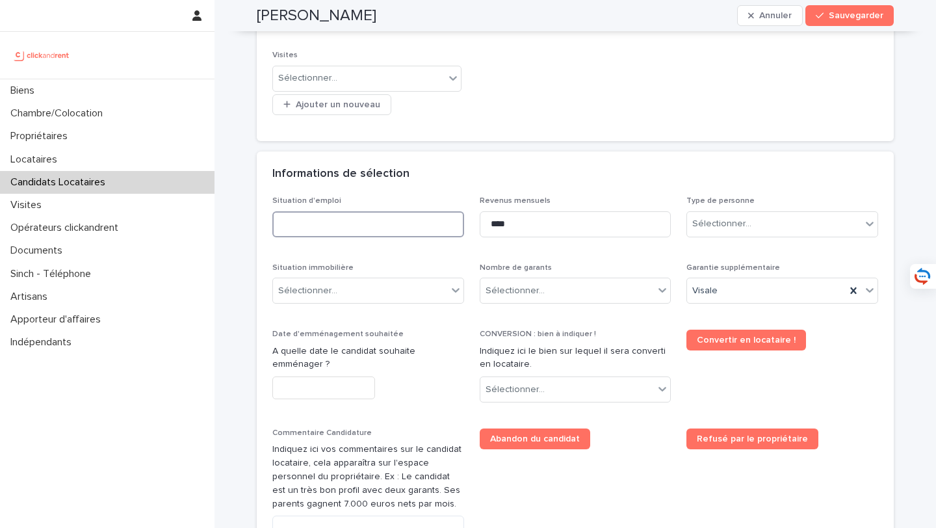
click at [357, 231] on input at bounding box center [368, 224] width 192 height 26
type input "***"
click at [804, 222] on div "Sélectionner..." at bounding box center [774, 223] width 174 height 21
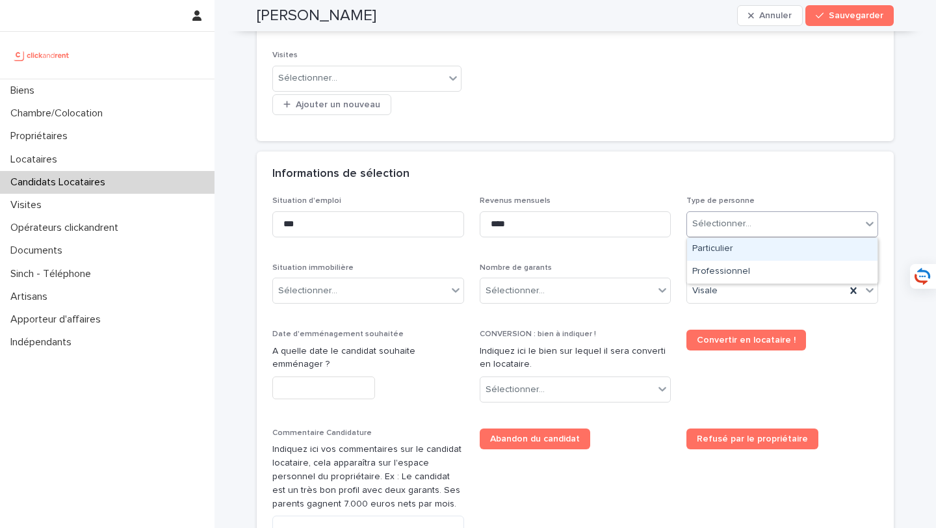
click at [744, 249] on div "Particulier" at bounding box center [782, 249] width 190 height 23
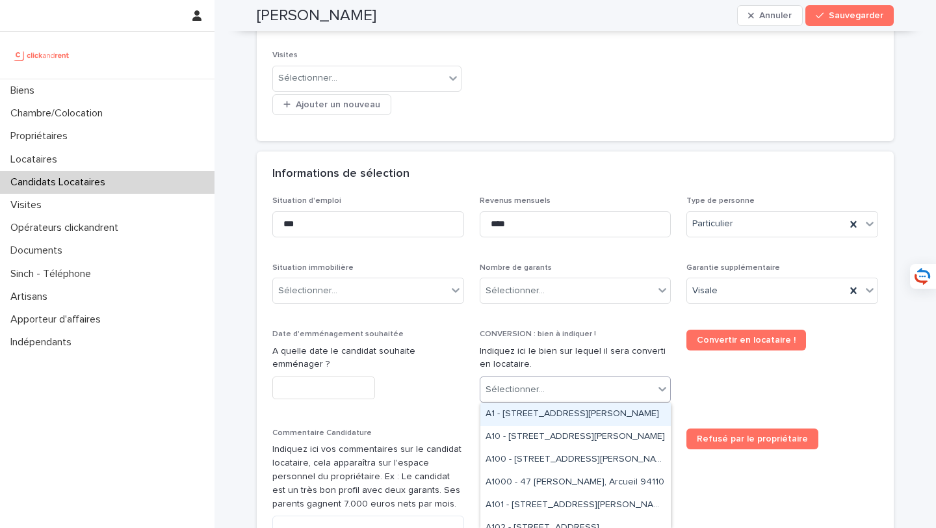
click at [621, 388] on div "Sélectionner..." at bounding box center [567, 389] width 174 height 21
type input "*****"
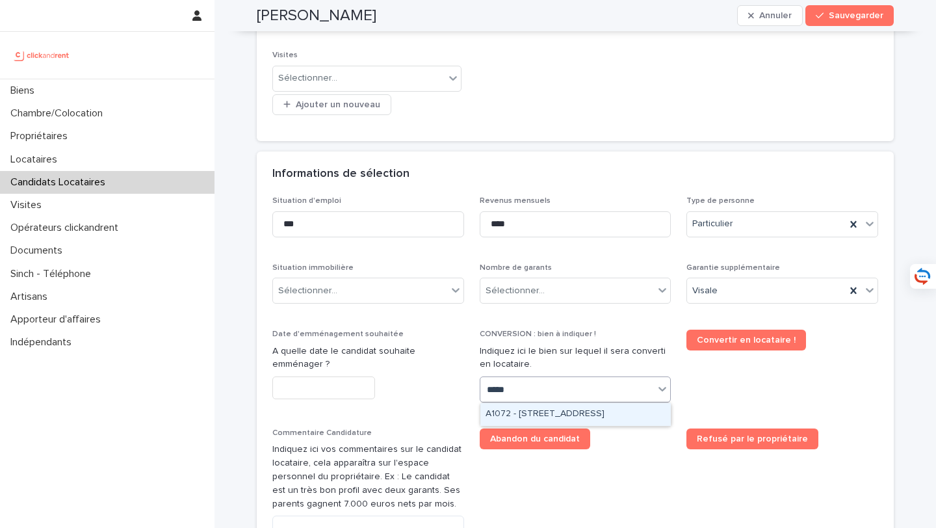
click at [553, 417] on font "A1072 - [STREET_ADDRESS]" at bounding box center [544, 413] width 119 height 9
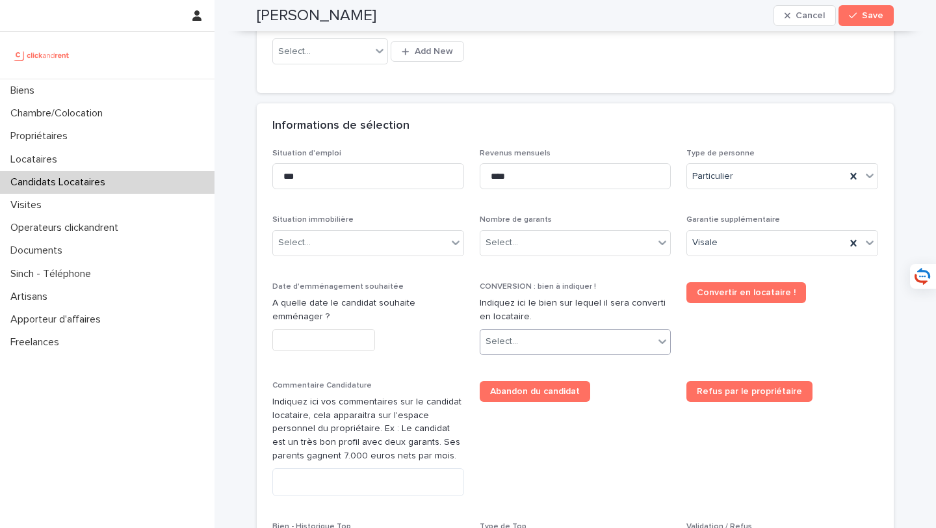
scroll to position [385, 0]
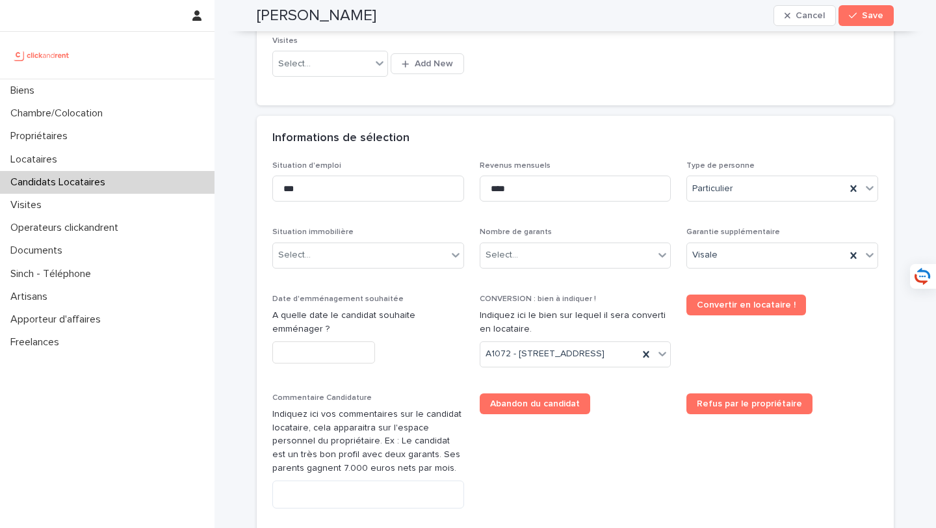
click at [307, 363] on div "Date d'emménagement souhaitée A quelle date le candidat souhaite emménager ?" at bounding box center [368, 334] width 192 height 80
click at [306, 356] on input "text" at bounding box center [323, 352] width 103 height 23
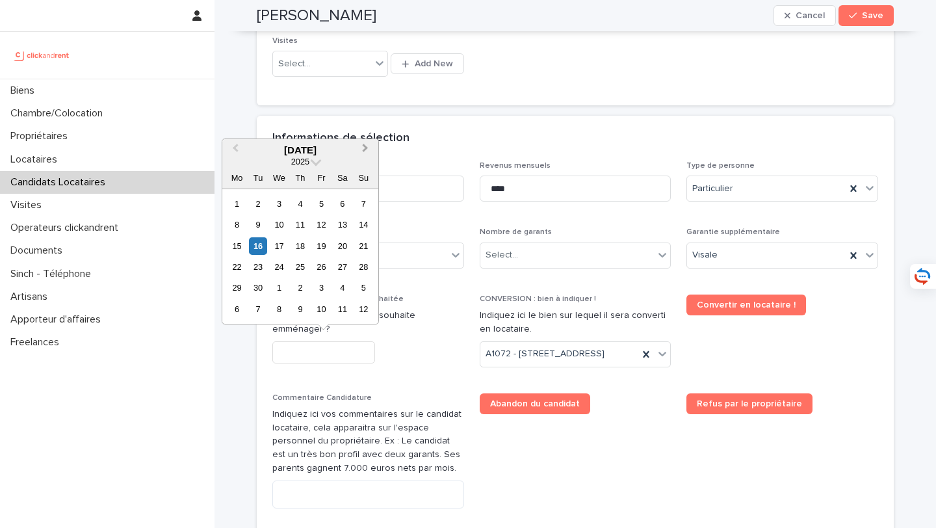
click at [365, 151] on button "Next Month" at bounding box center [366, 150] width 21 height 21
click at [296, 222] on div "9" at bounding box center [300, 225] width 18 height 18
type input "*********"
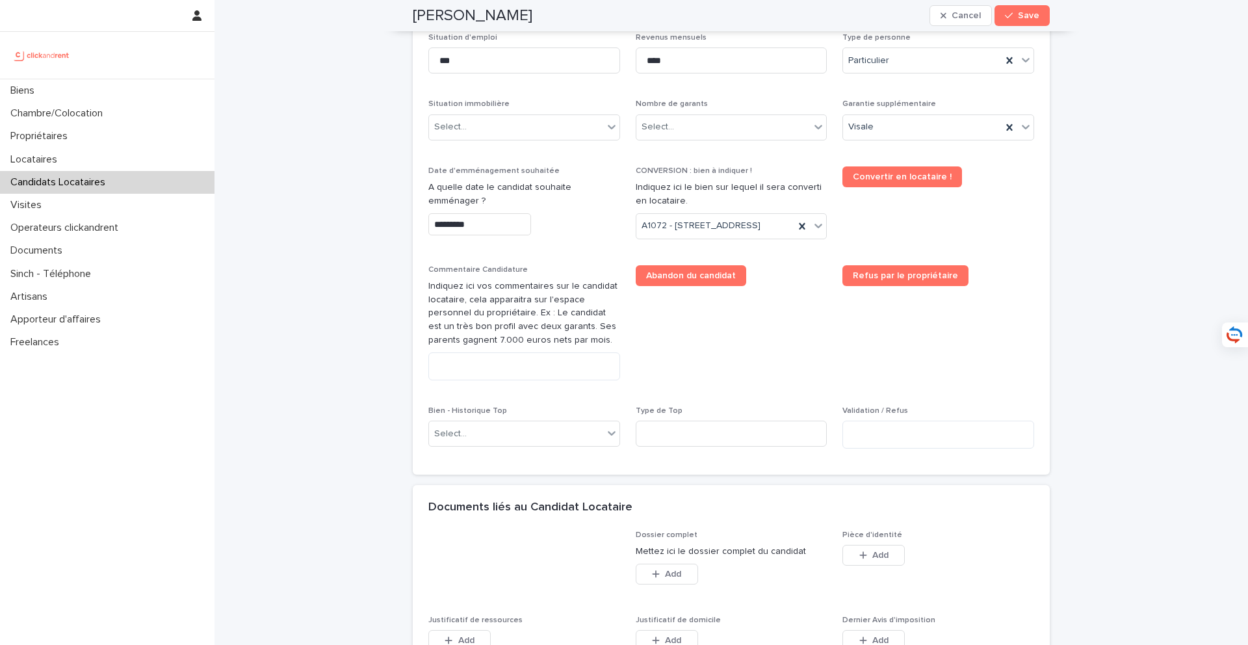
scroll to position [472, 0]
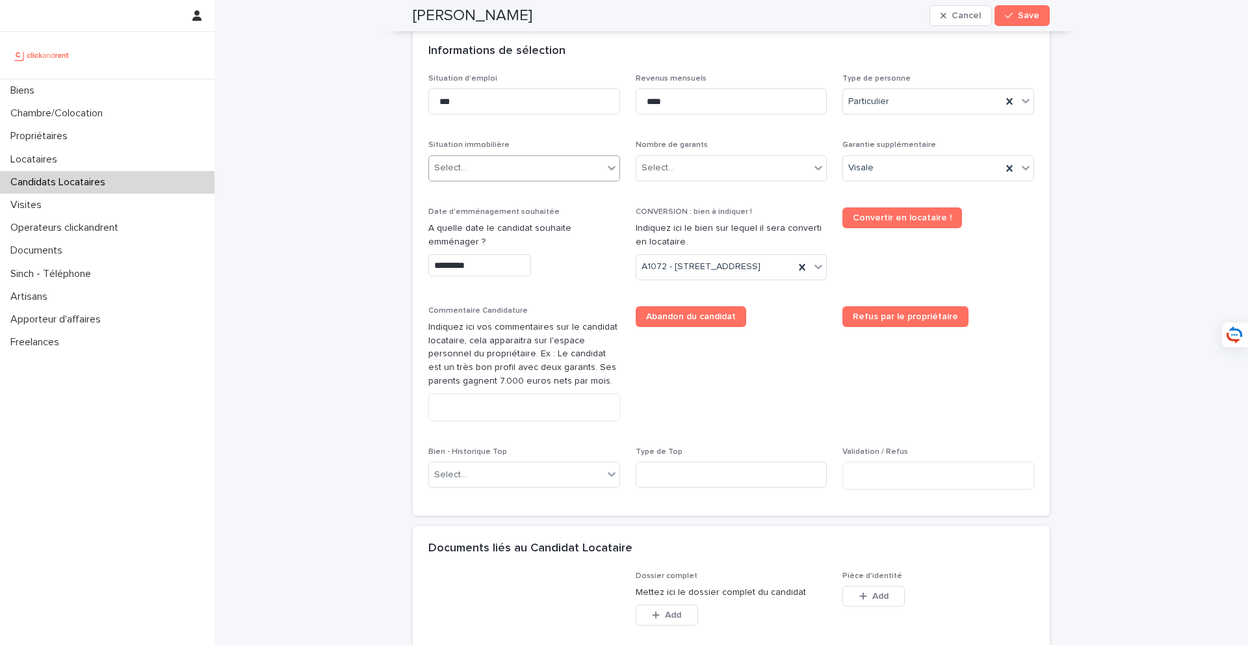
click at [504, 173] on div "Select..." at bounding box center [516, 167] width 174 height 21
click at [520, 239] on div "Hébergé" at bounding box center [524, 238] width 190 height 23
click at [686, 170] on div "Select..." at bounding box center [723, 167] width 174 height 21
click at [701, 192] on div "Pas de garant Personne Physique" at bounding box center [731, 193] width 190 height 23
click at [879, 174] on div "Visale" at bounding box center [922, 167] width 159 height 21
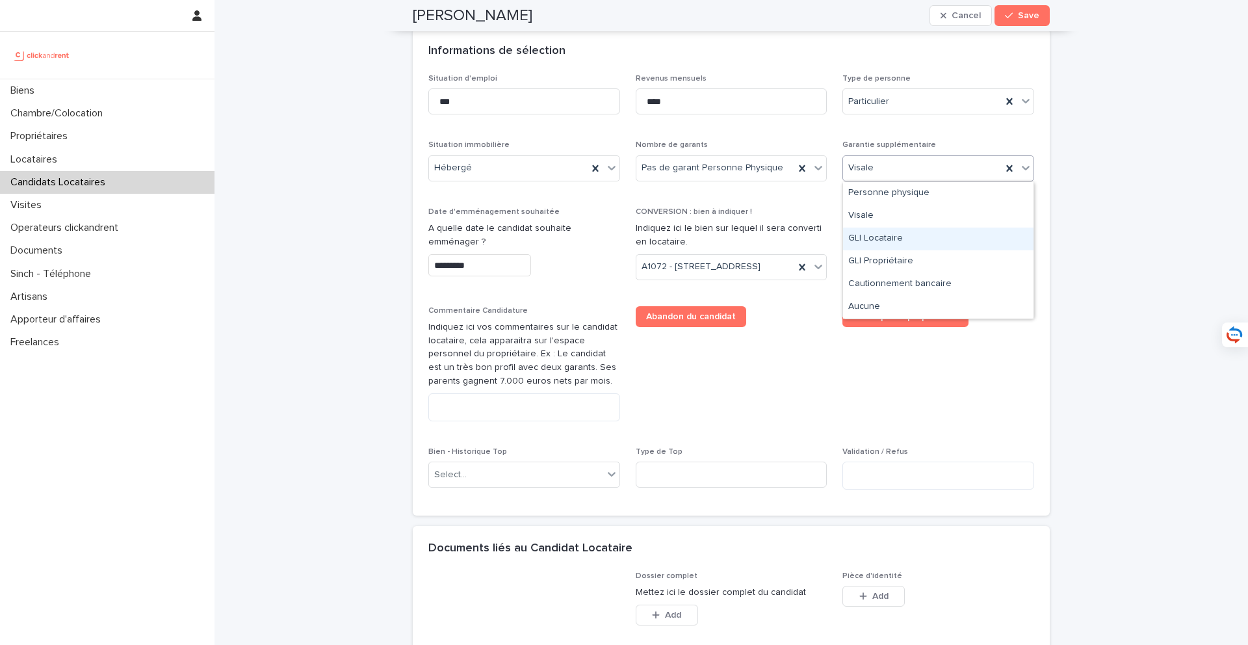
click at [894, 236] on div "GLI Locataire" at bounding box center [938, 238] width 190 height 23
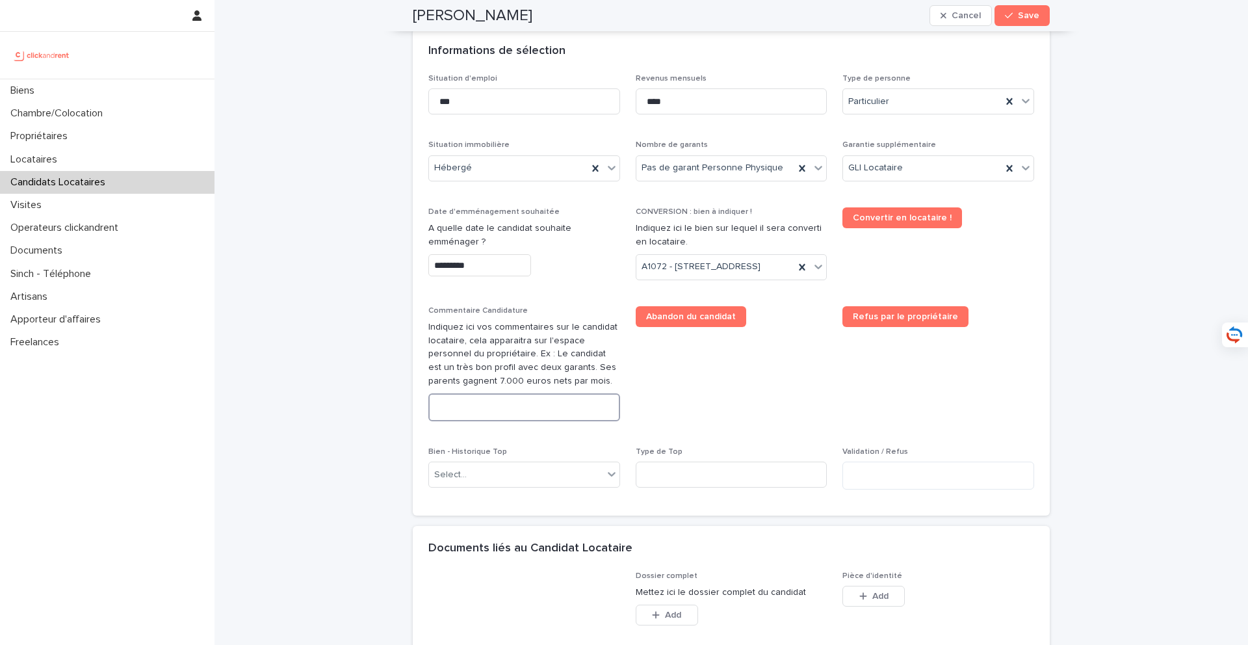
click at [471, 421] on textarea at bounding box center [524, 407] width 192 height 28
paste textarea "**********"
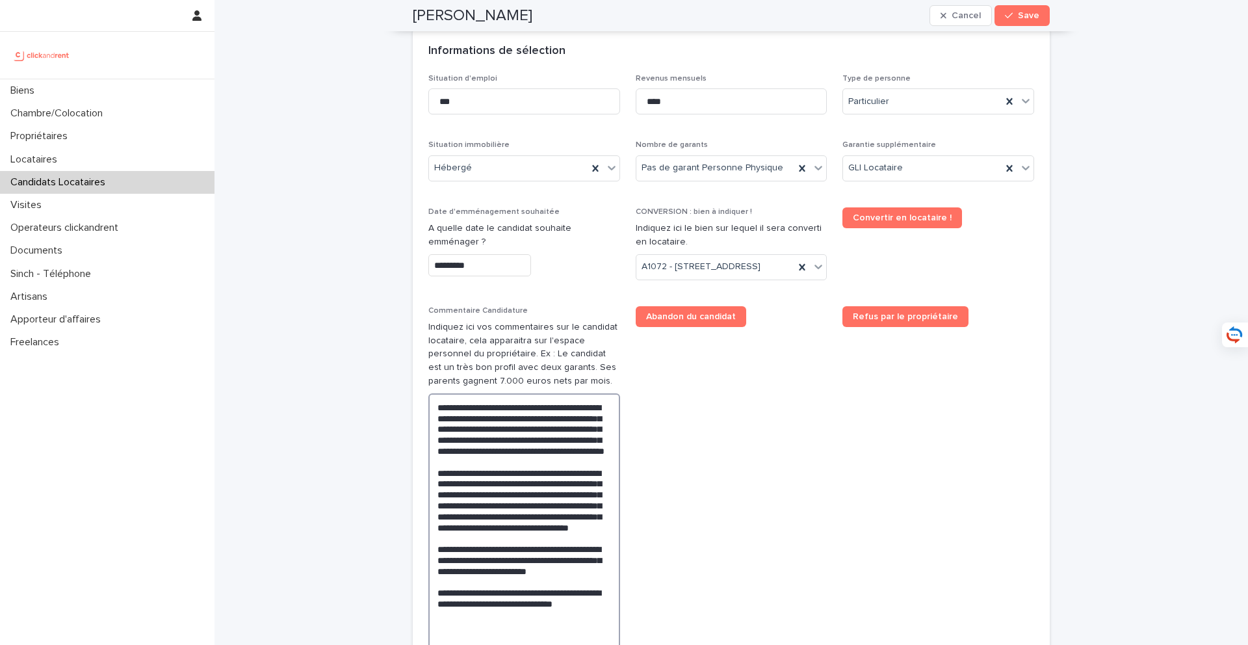
scroll to position [515, 0]
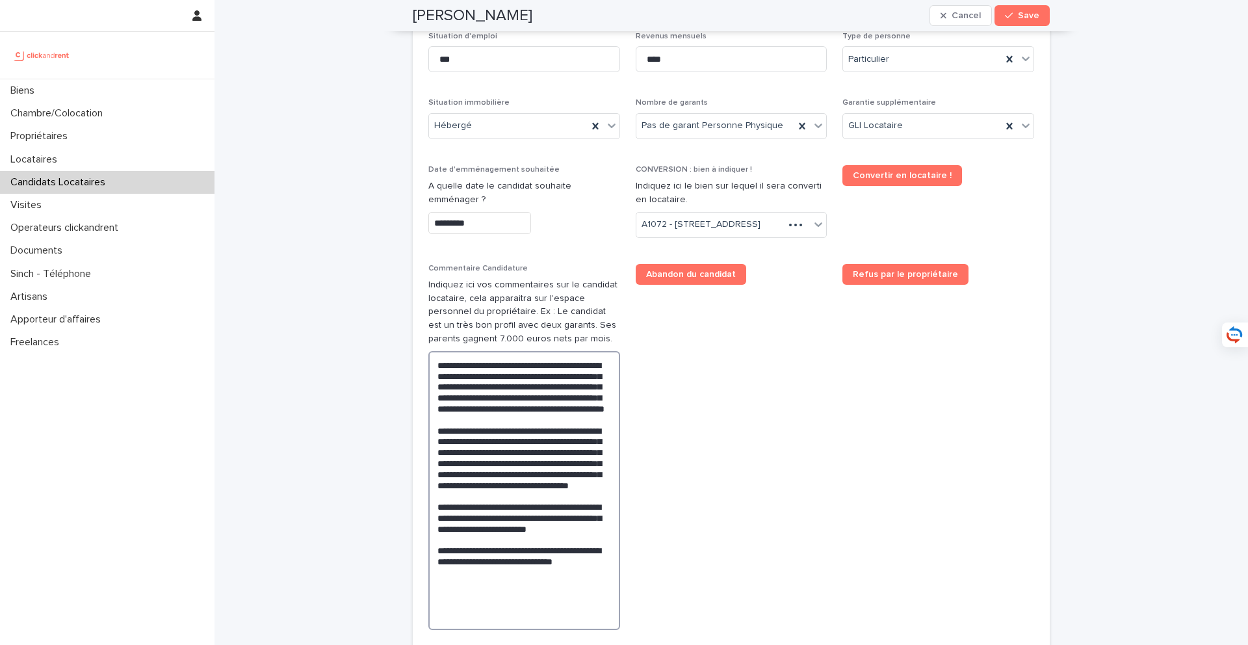
drag, startPoint x: 582, startPoint y: 389, endPoint x: 393, endPoint y: 381, distance: 188.6
click at [393, 381] on div "**********" at bounding box center [730, 302] width 1033 height 1634
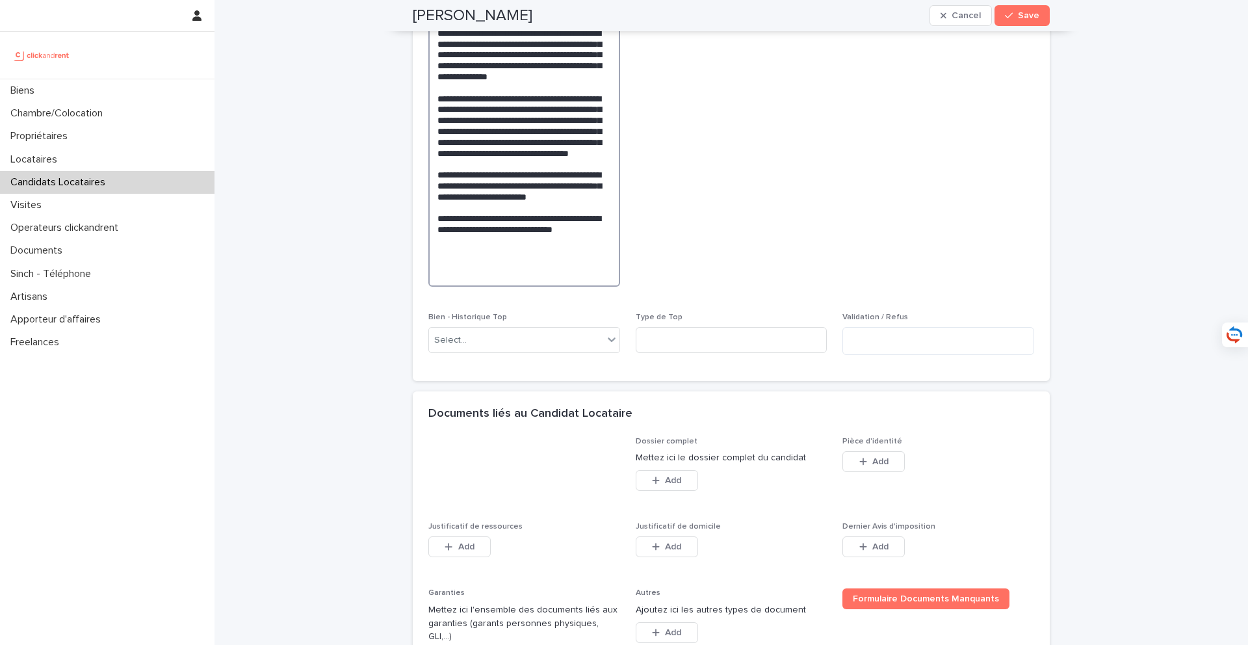
scroll to position [1026, 0]
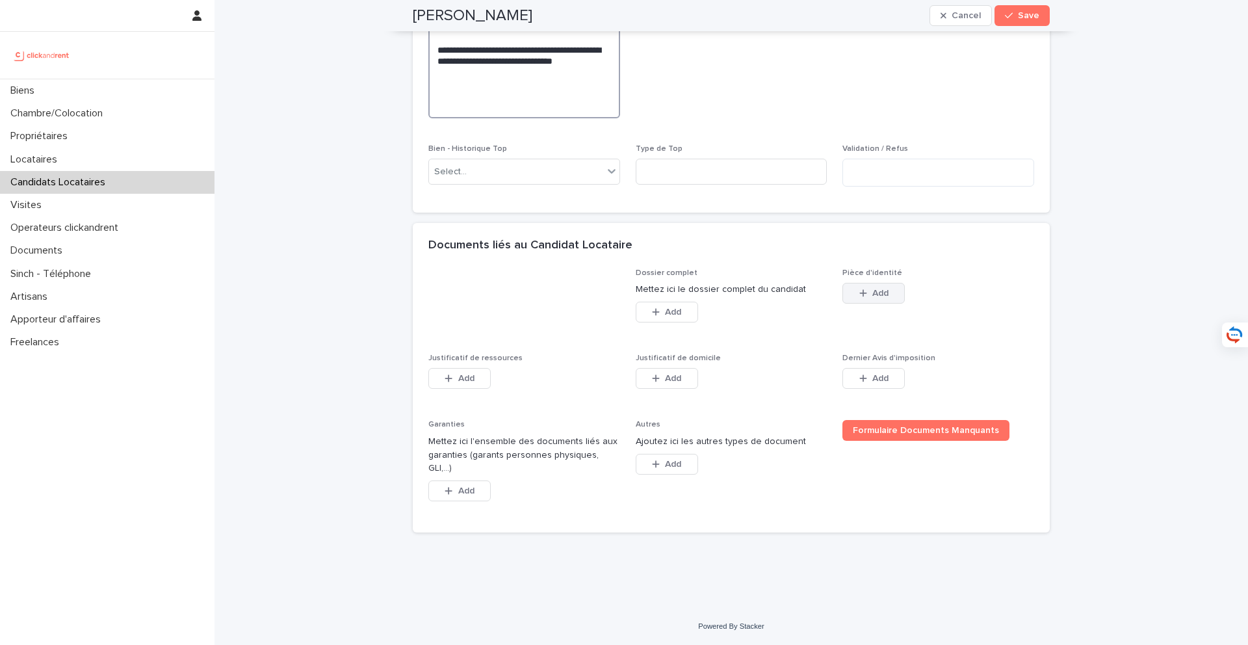
type textarea "**********"
click at [869, 304] on button "Add" at bounding box center [873, 293] width 62 height 21
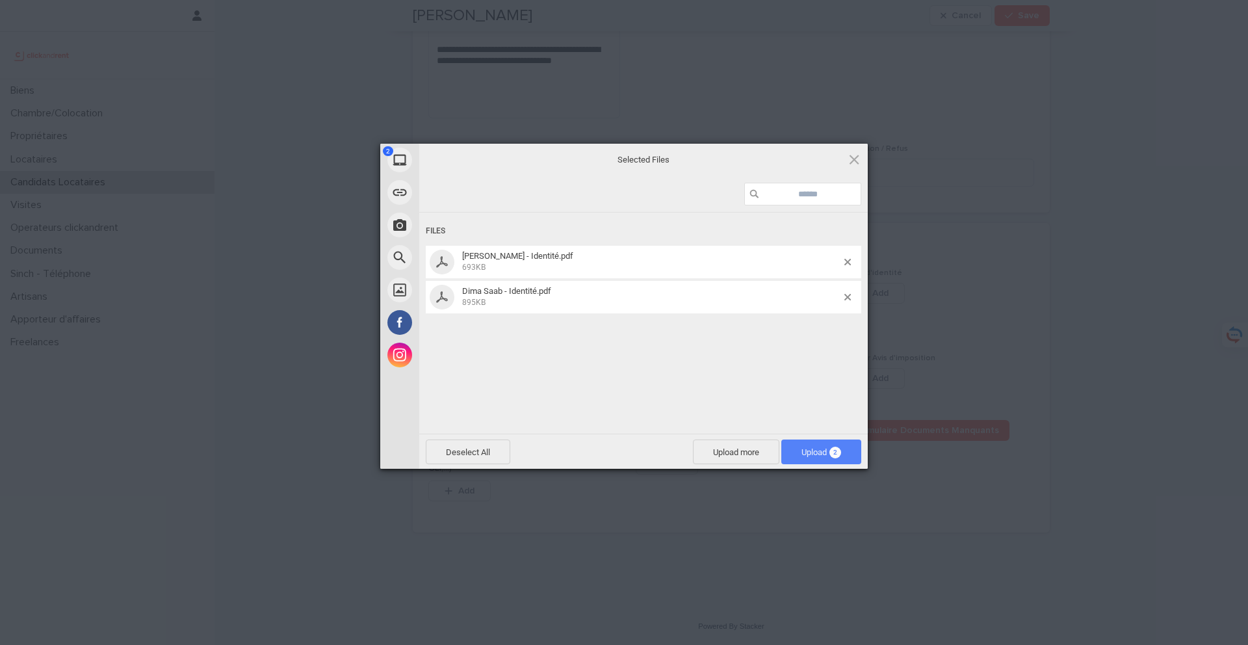
click at [791, 446] on span "Upload 2" at bounding box center [821, 451] width 80 height 25
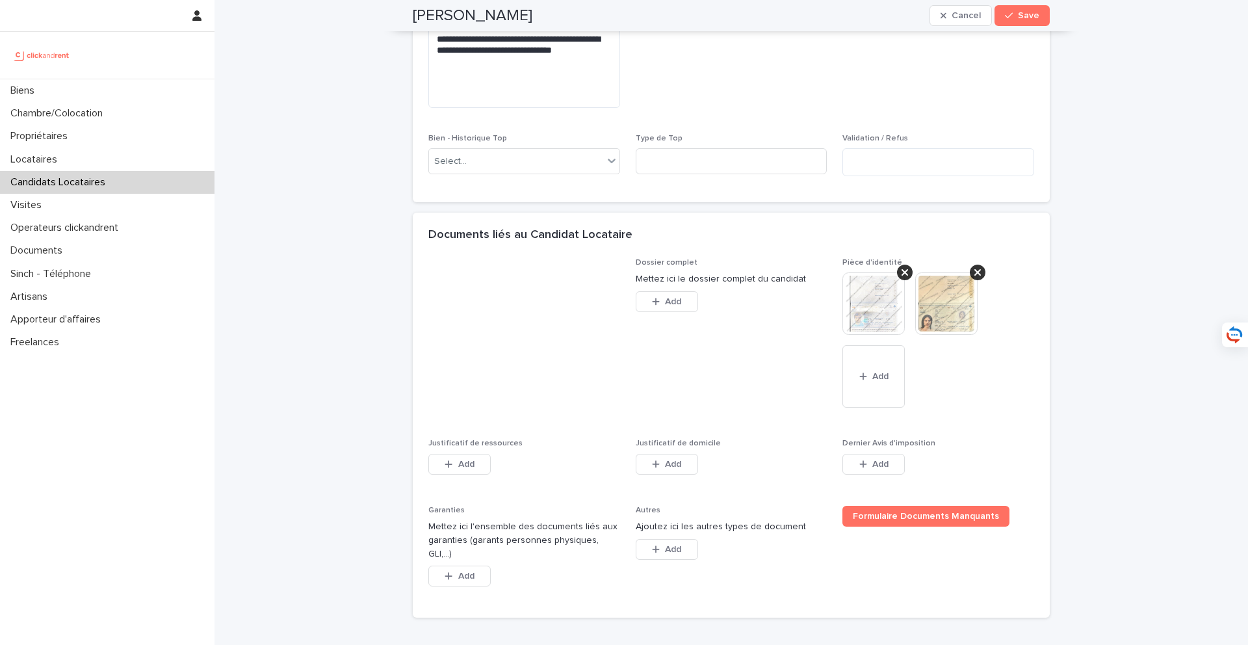
click at [462, 448] on div "Dossier complet Mettez ici le dossier complet du candidat This file cannot be o…" at bounding box center [731, 430] width 606 height 344
click at [462, 469] on span "Add" at bounding box center [466, 463] width 16 height 9
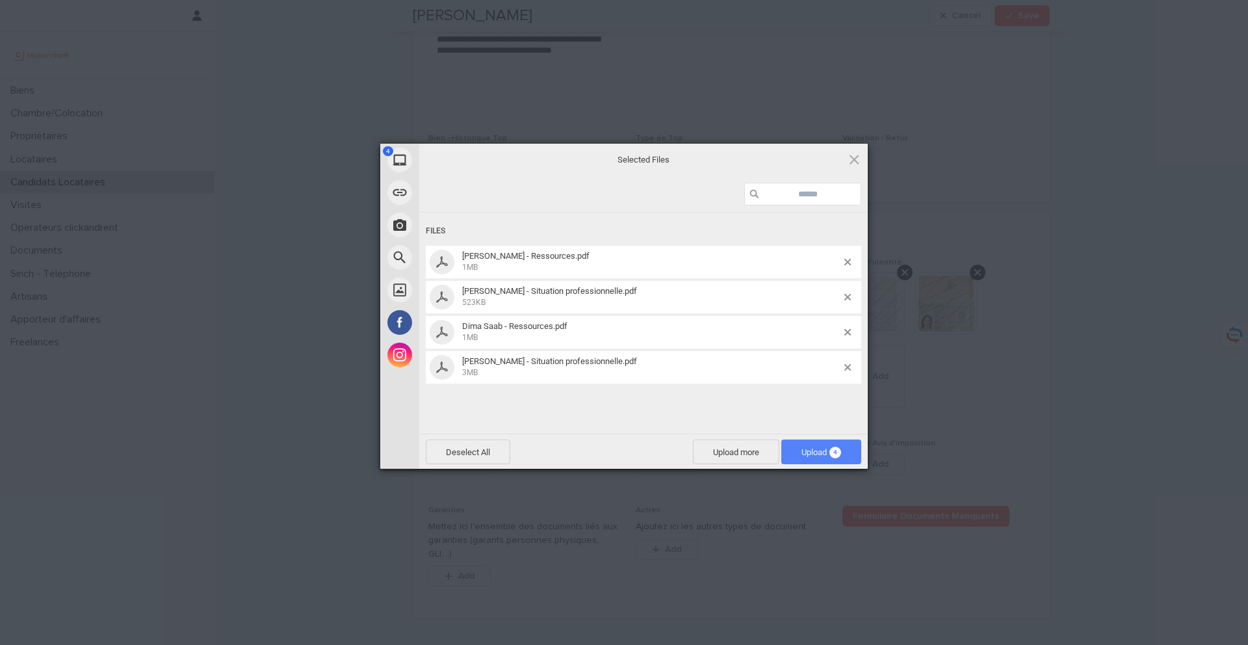
click at [812, 448] on span "Upload 4" at bounding box center [821, 452] width 40 height 10
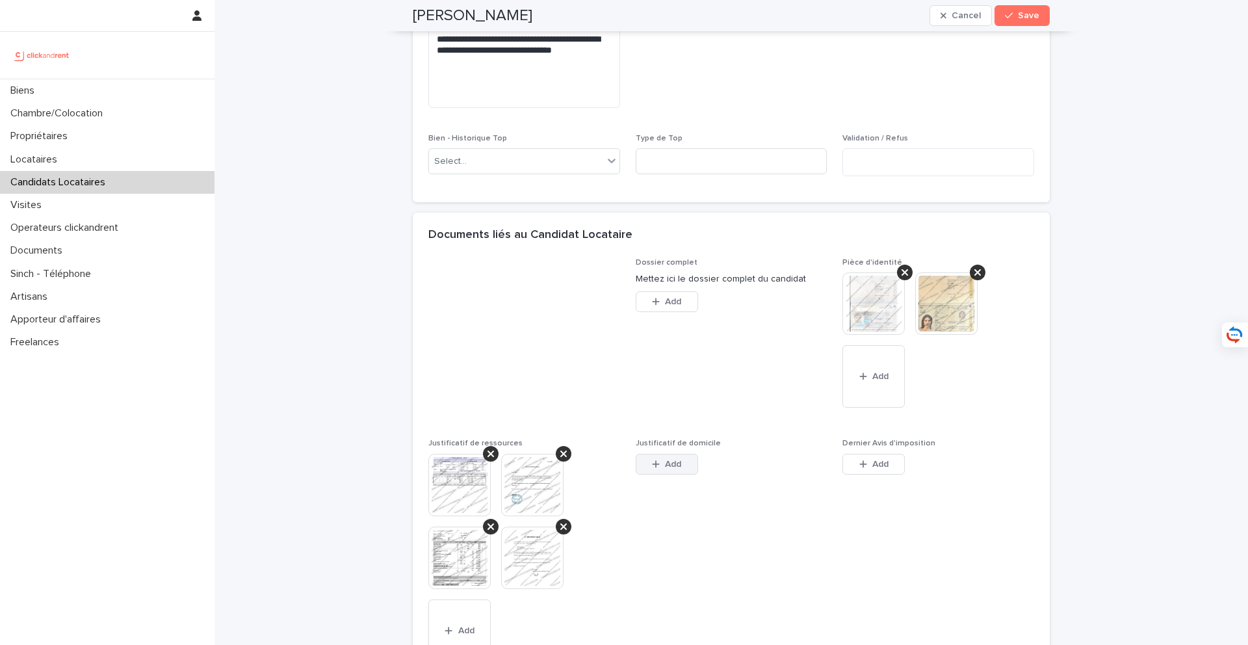
click at [669, 474] on button "Add" at bounding box center [667, 464] width 62 height 21
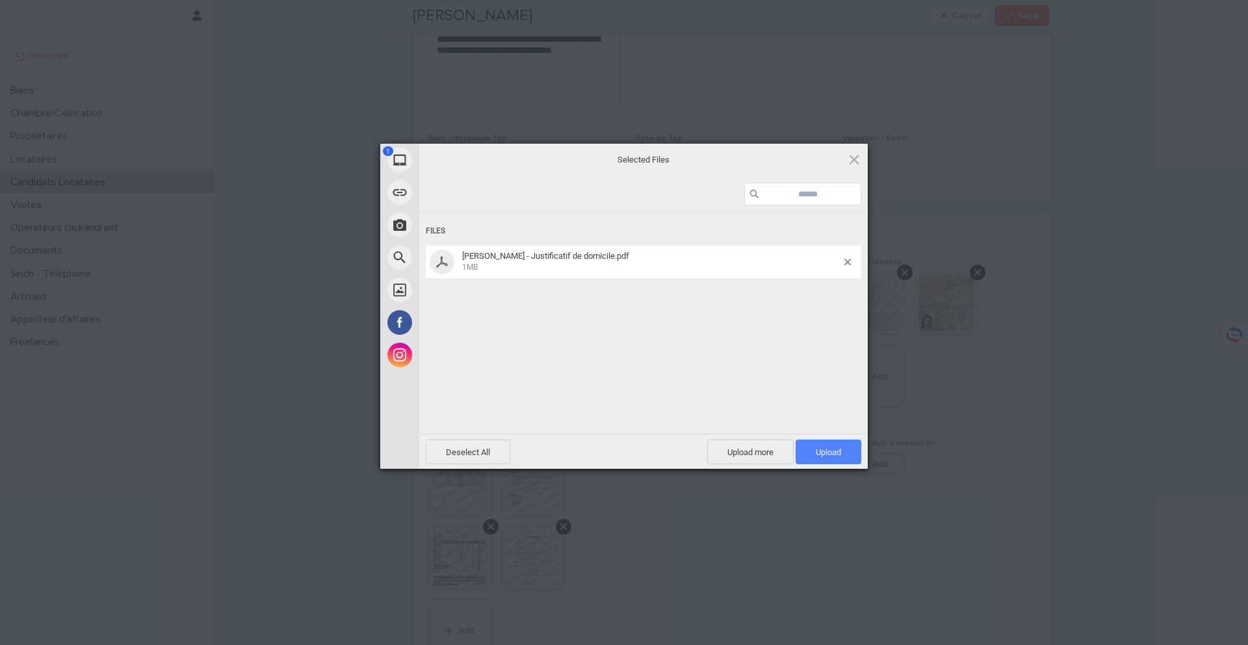
click at [826, 460] on span "Upload 1" at bounding box center [828, 451] width 66 height 25
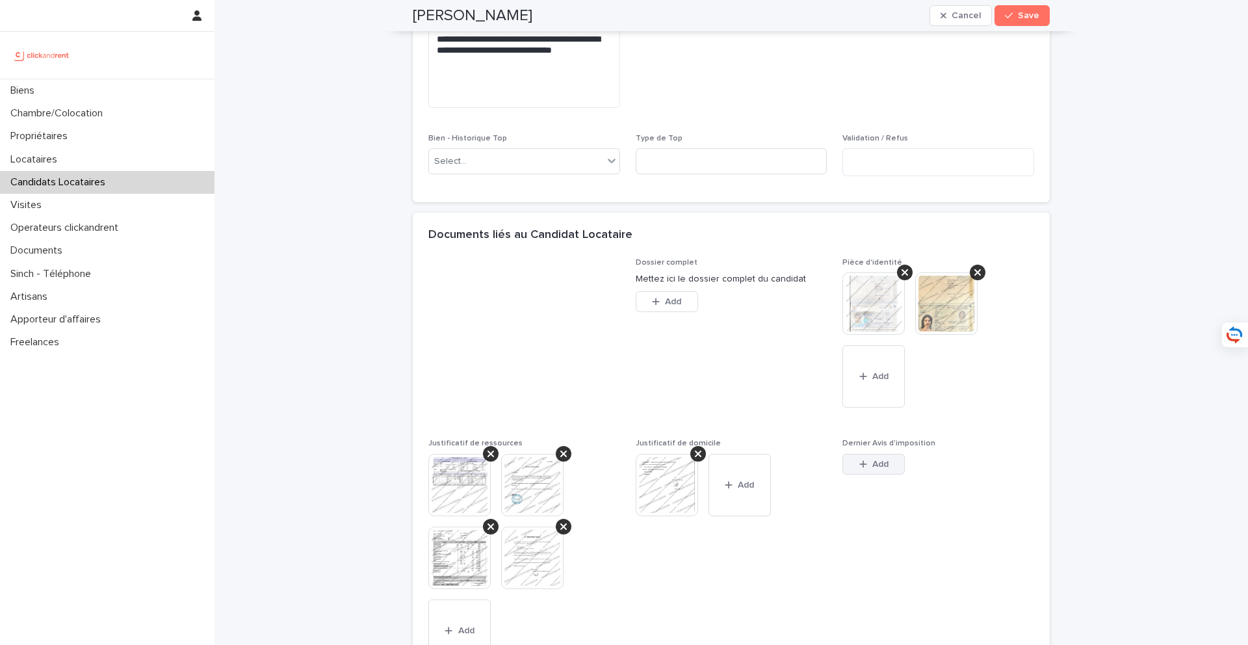
click at [870, 474] on button "Add" at bounding box center [873, 464] width 62 height 21
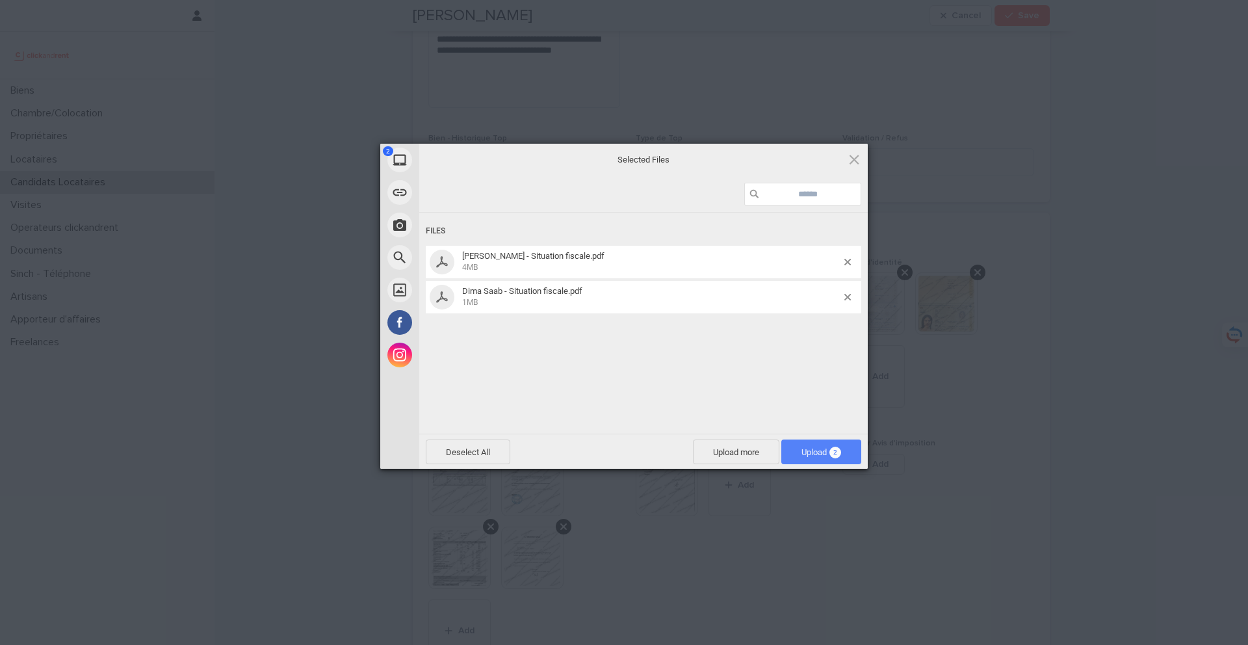
click at [795, 449] on span "Upload 2" at bounding box center [821, 451] width 80 height 25
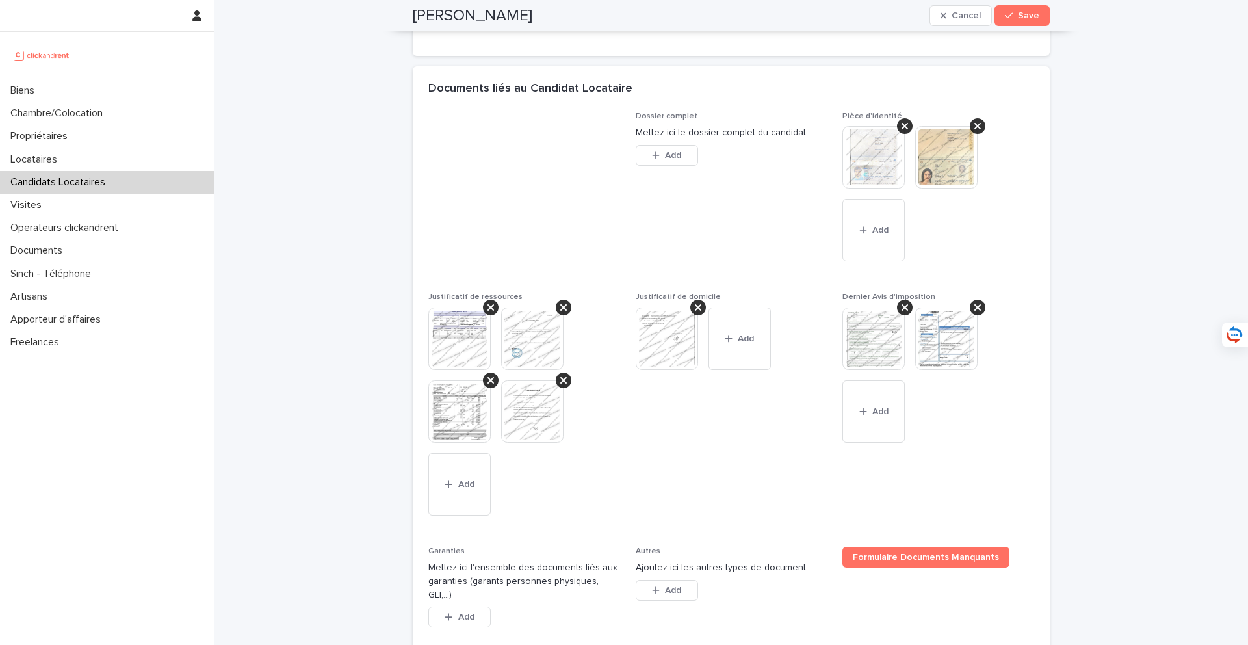
scroll to position [1308, 0]
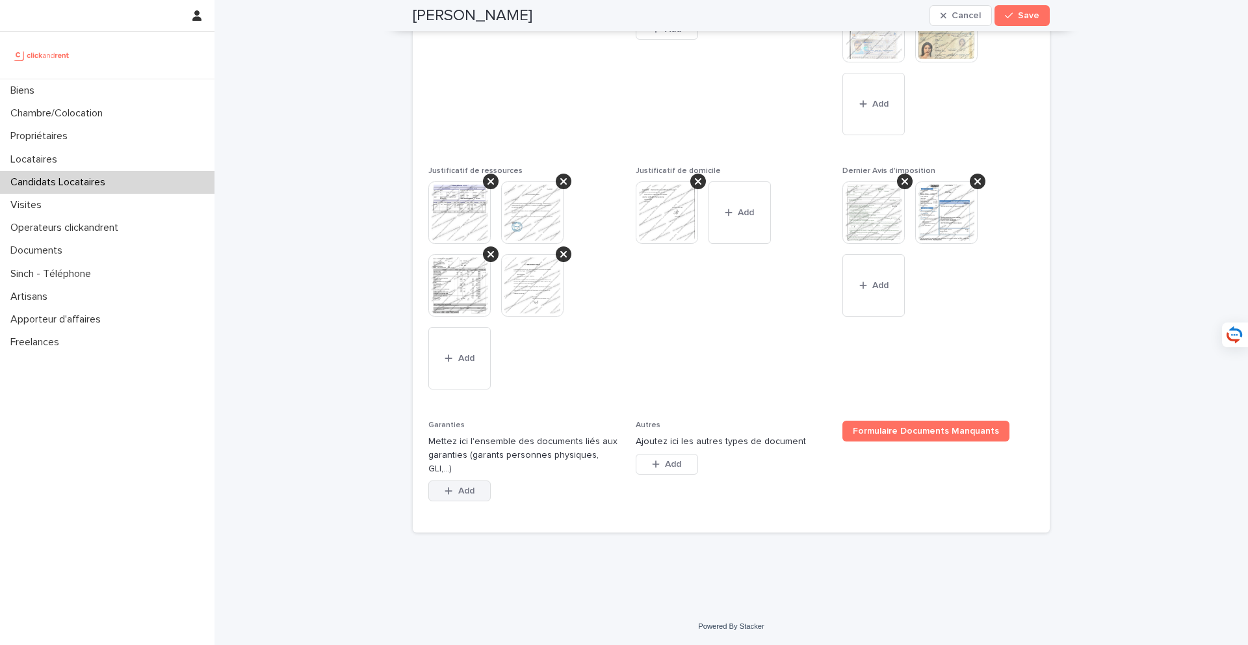
click at [458, 493] on span "Add" at bounding box center [466, 490] width 16 height 9
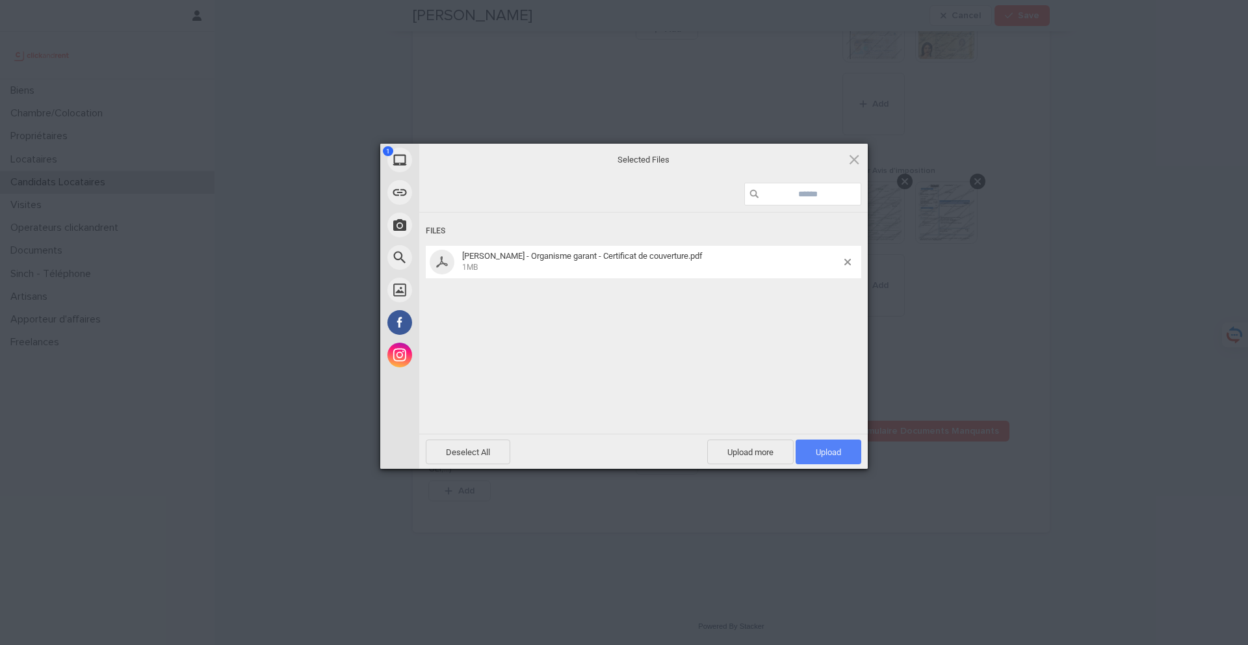
click at [842, 459] on span "Upload 1" at bounding box center [828, 451] width 66 height 25
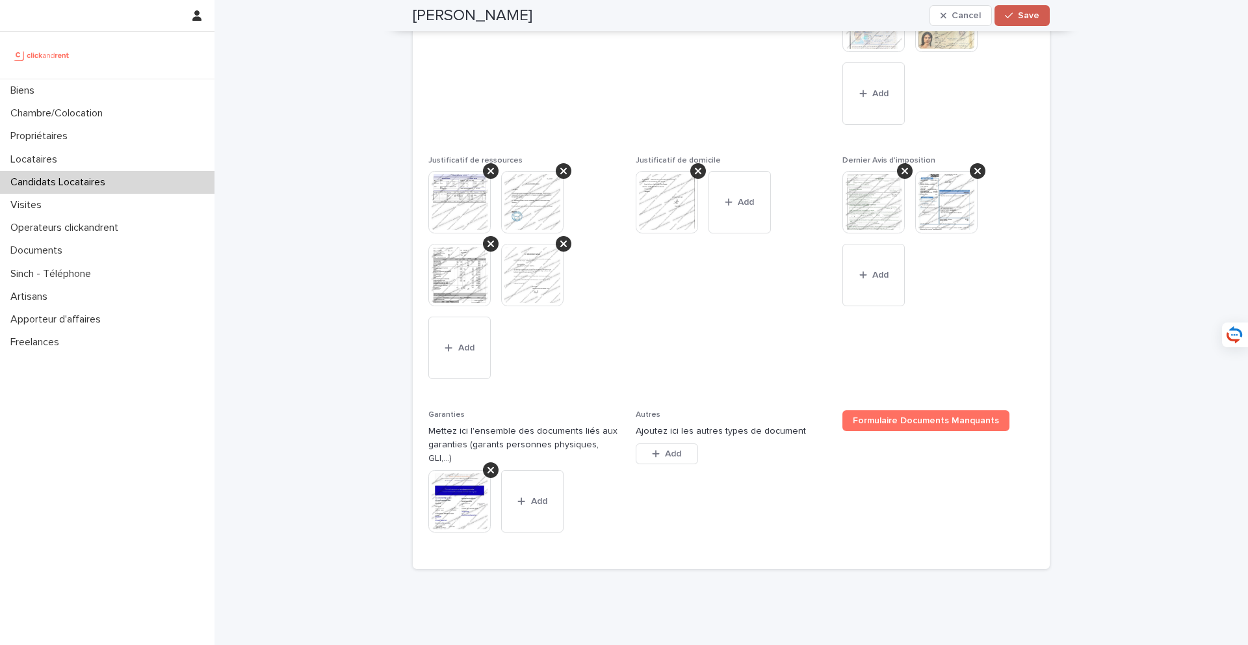
click at [935, 19] on span "Save" at bounding box center [1028, 15] width 21 height 9
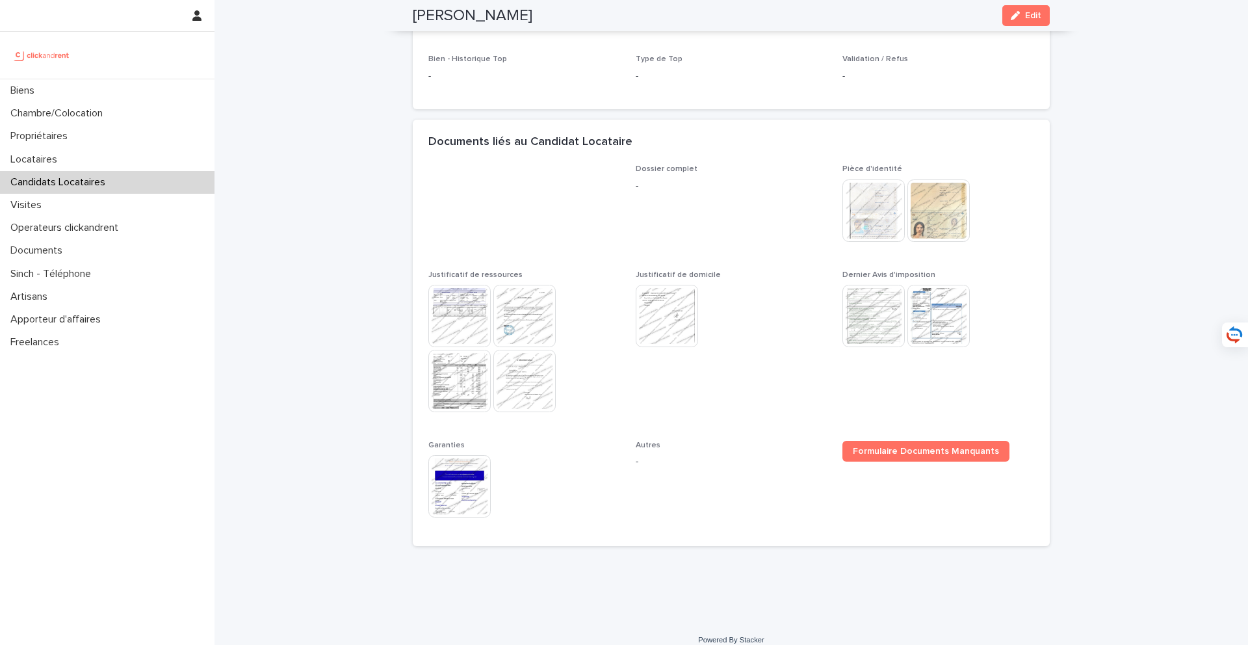
scroll to position [0, 0]
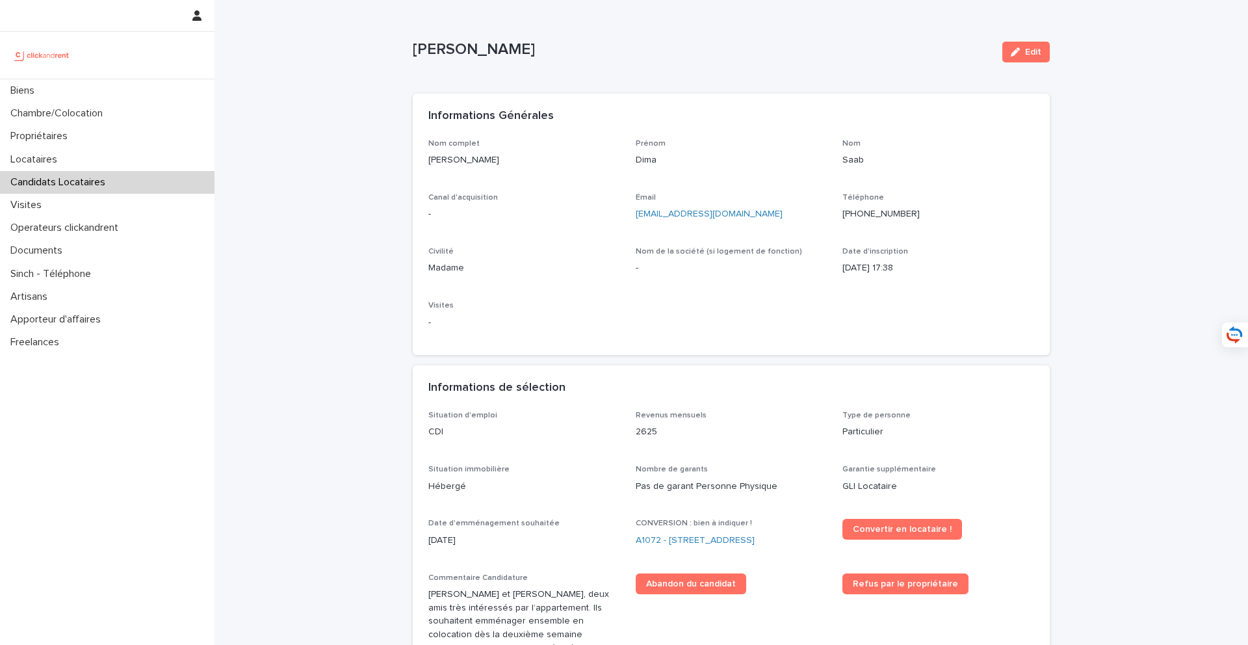
click at [508, 176] on div "Nom complet [PERSON_NAME]" at bounding box center [524, 158] width 192 height 38
drag, startPoint x: 519, startPoint y: 165, endPoint x: 428, endPoint y: 164, distance: 91.0
click at [428, 164] on p "[PERSON_NAME]" at bounding box center [524, 160] width 192 height 14
copy p "[PERSON_NAME]"
click at [671, 527] on link "A1072 - [STREET_ADDRESS]" at bounding box center [695, 541] width 119 height 14
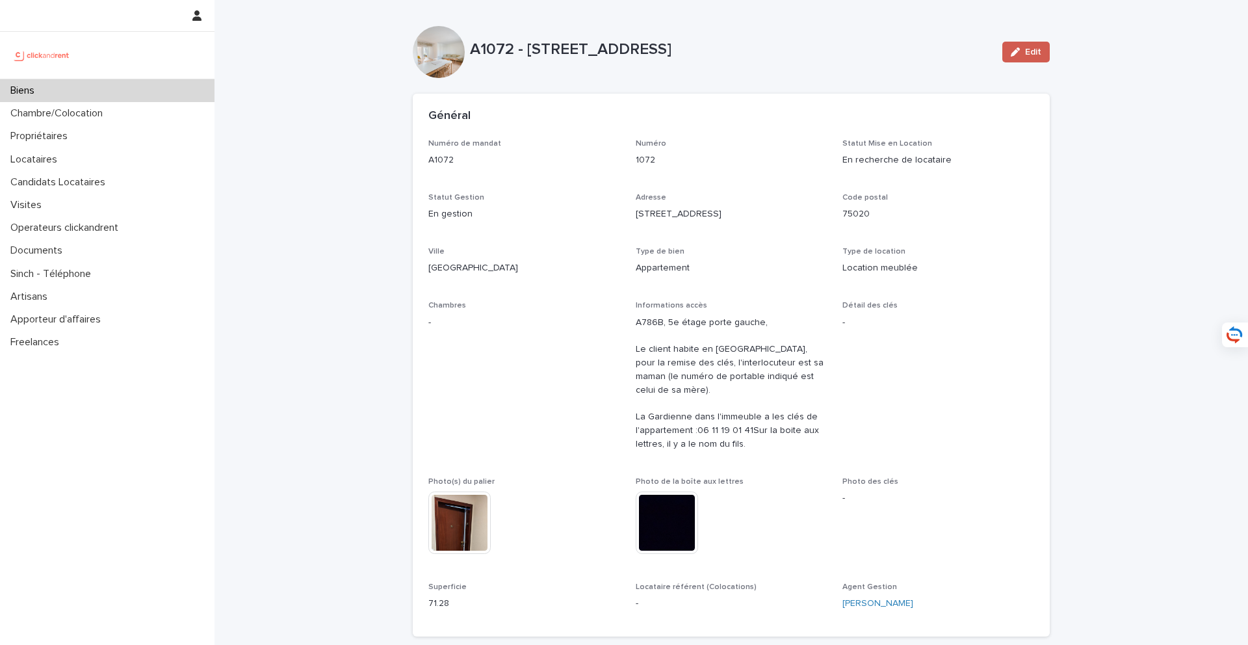
click at [935, 51] on button "Edit" at bounding box center [1025, 52] width 47 height 21
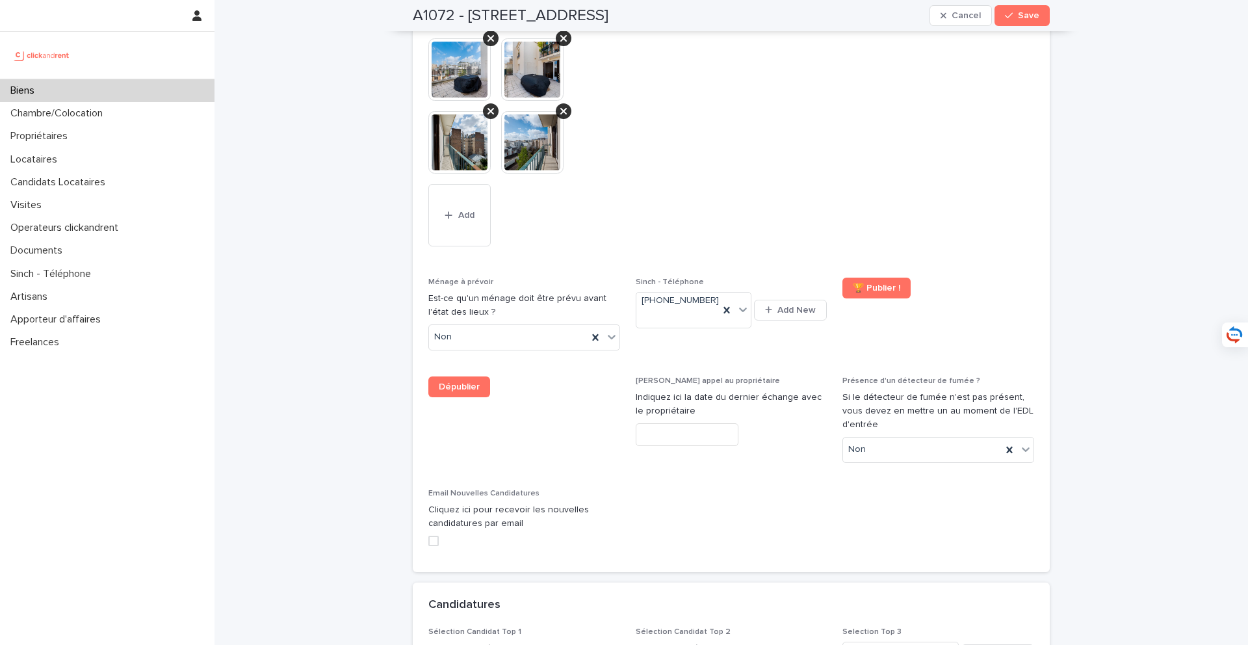
scroll to position [6129, 0]
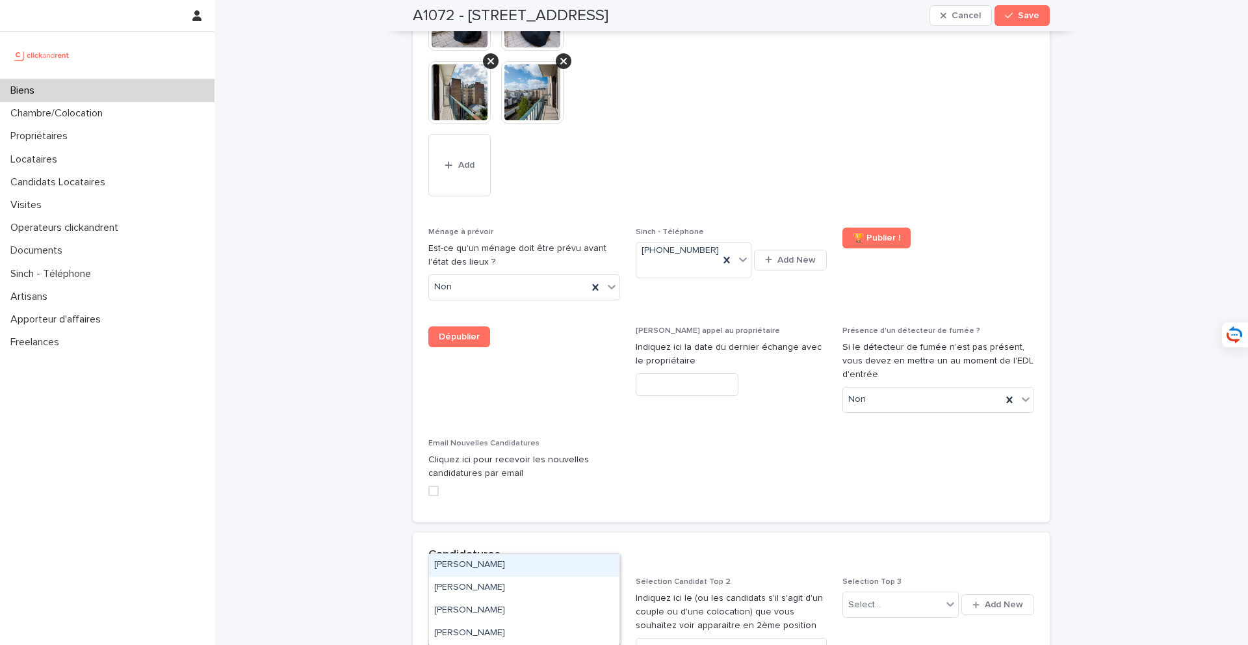
click at [553, 527] on div "Select..." at bounding box center [516, 650] width 174 height 21
paste input "*********"
type input "*********"
click at [555, 527] on div "[PERSON_NAME]" at bounding box center [524, 565] width 190 height 23
click at [935, 29] on div "A1072 - [STREET_ADDRESS] Save" at bounding box center [731, 15] width 637 height 31
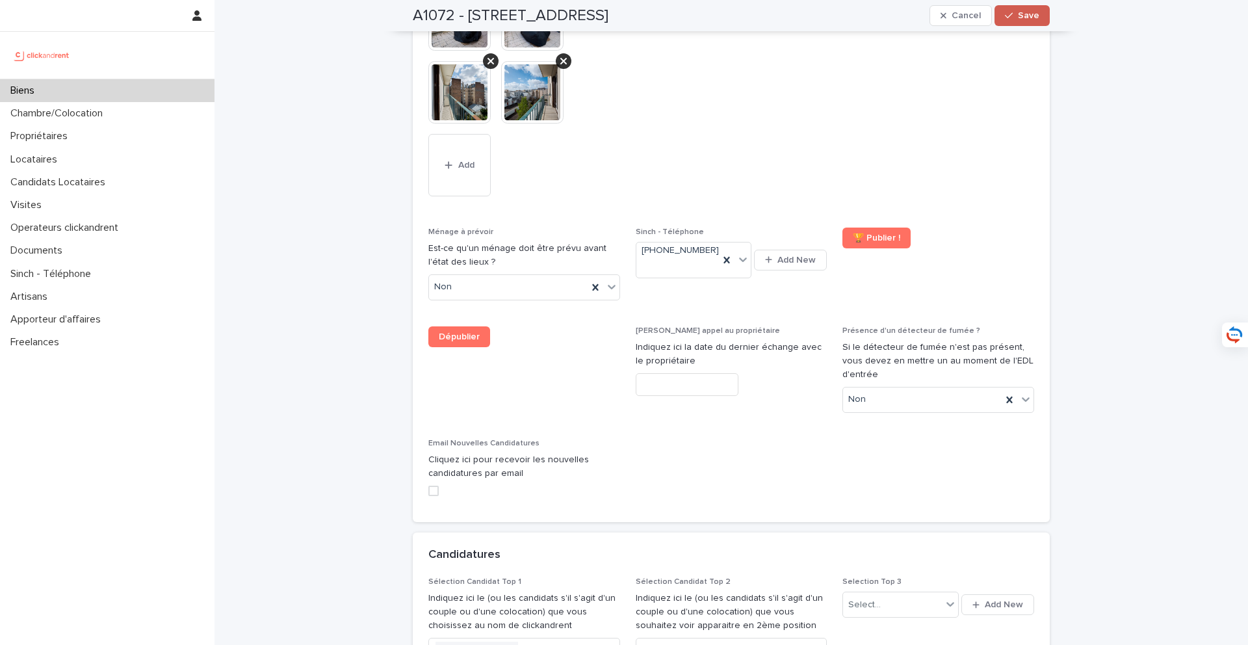
click at [935, 20] on button "Save" at bounding box center [1021, 15] width 55 height 21
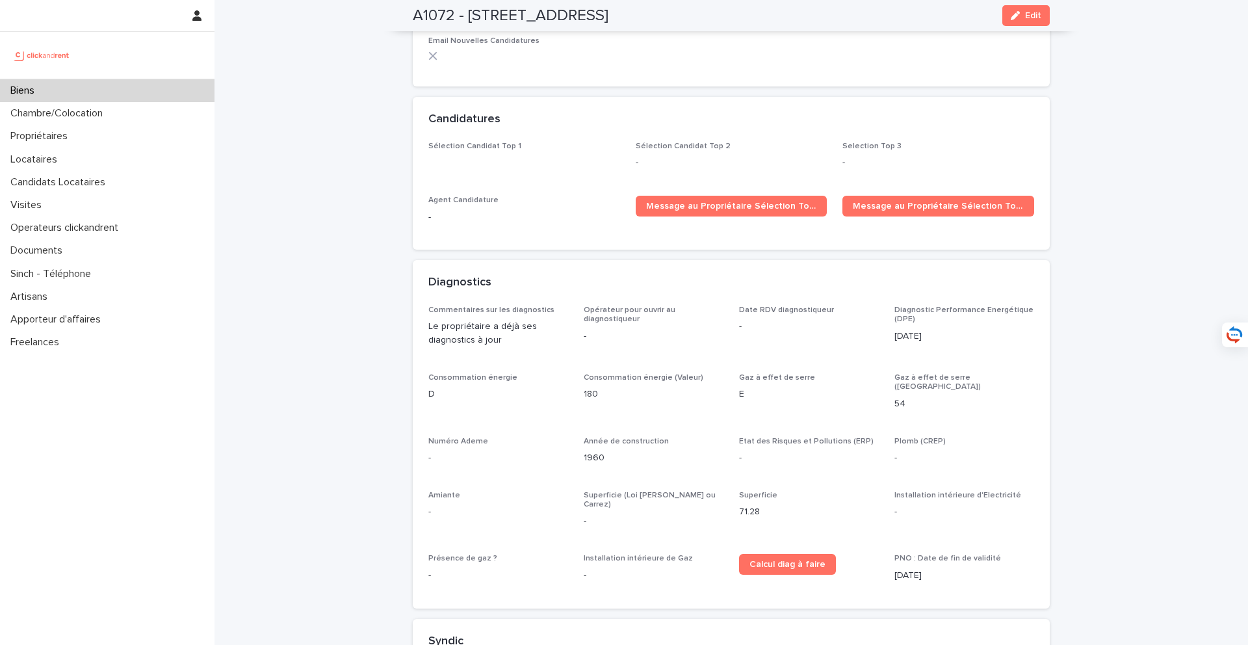
scroll to position [4073, 0]
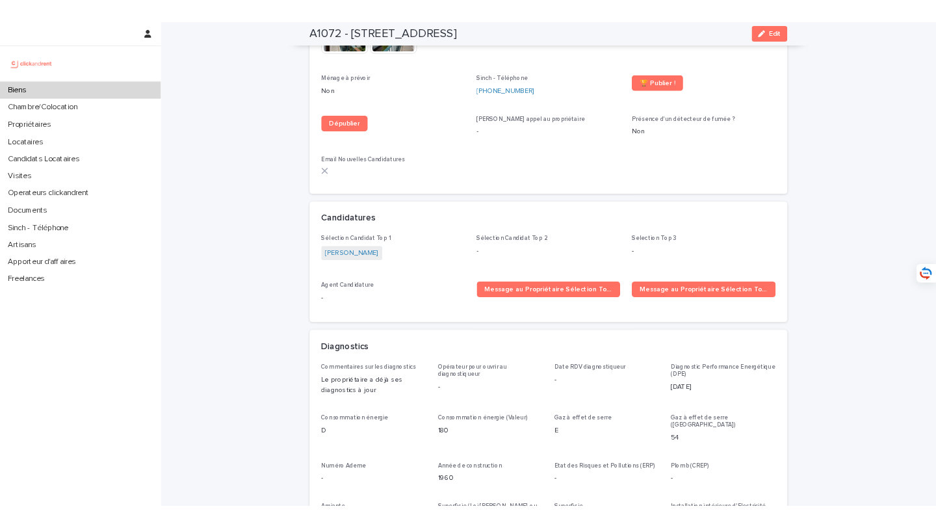
scroll to position [4129, 0]
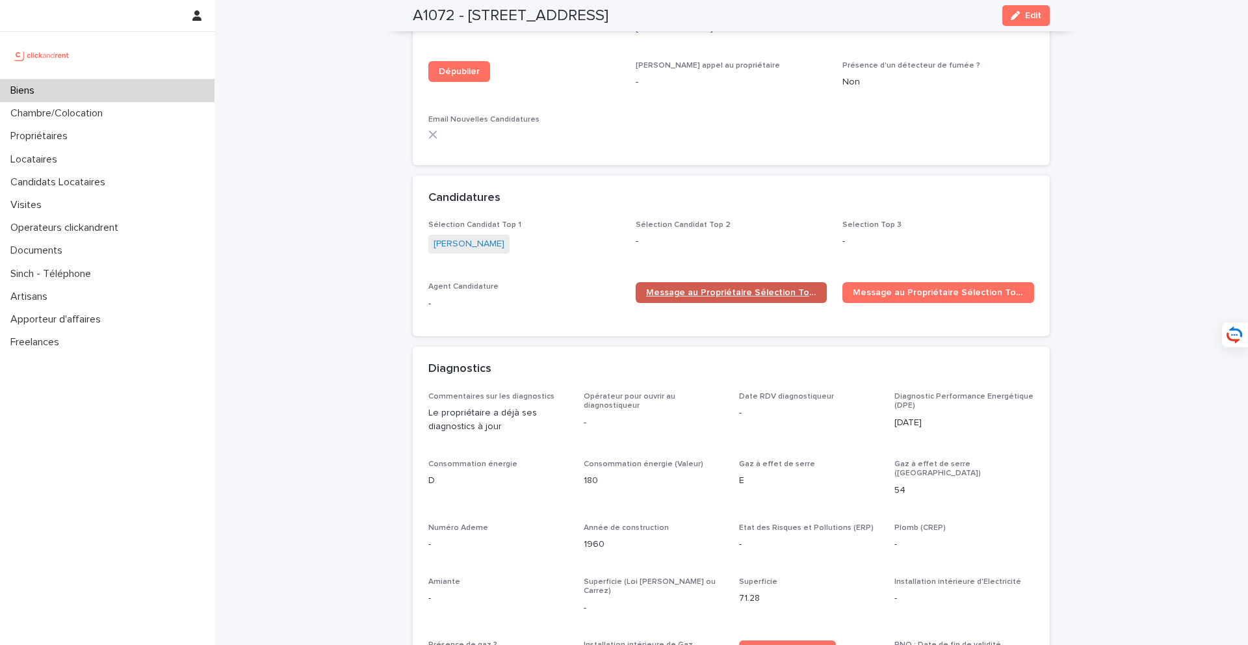
click at [716, 282] on link "Message au Propriétaire Sélection Top 1" at bounding box center [732, 292] width 192 height 21
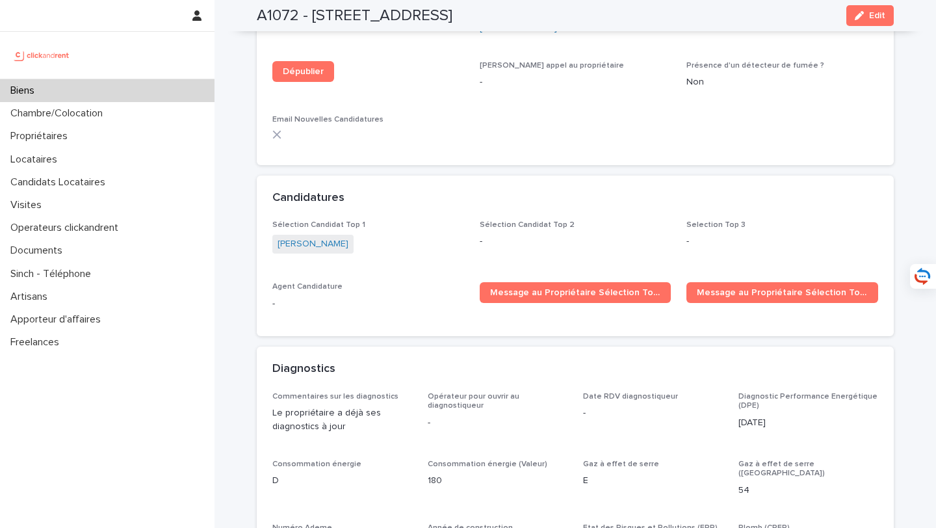
scroll to position [4088, 0]
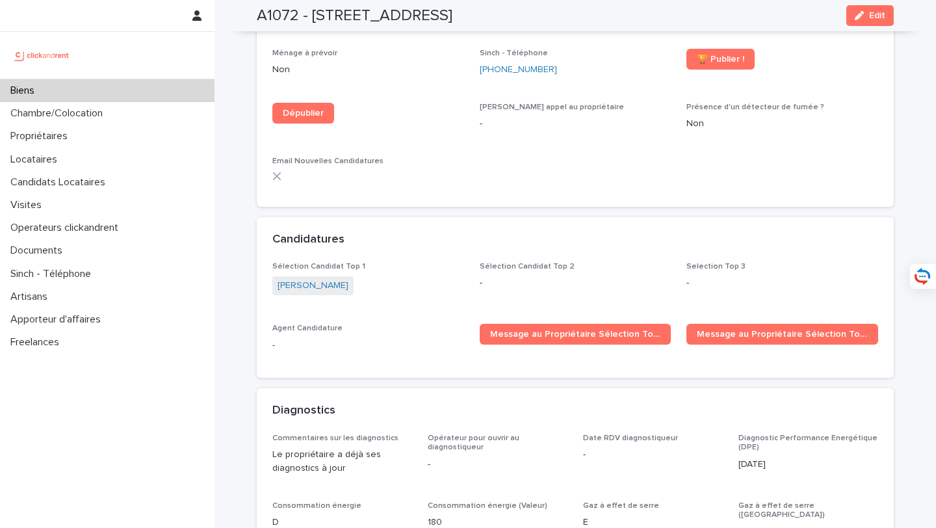
click at [331, 23] on h2 "A1072 - [STREET_ADDRESS]" at bounding box center [355, 15] width 196 height 19
drag, startPoint x: 316, startPoint y: 16, endPoint x: 665, endPoint y: 24, distance: 349.7
click at [665, 24] on div "A1072 - [STREET_ADDRESS] Edit" at bounding box center [575, 15] width 637 height 31
copy h2 "[STREET_ADDRESS]"
click at [161, 94] on div "Biens" at bounding box center [107, 90] width 214 height 23
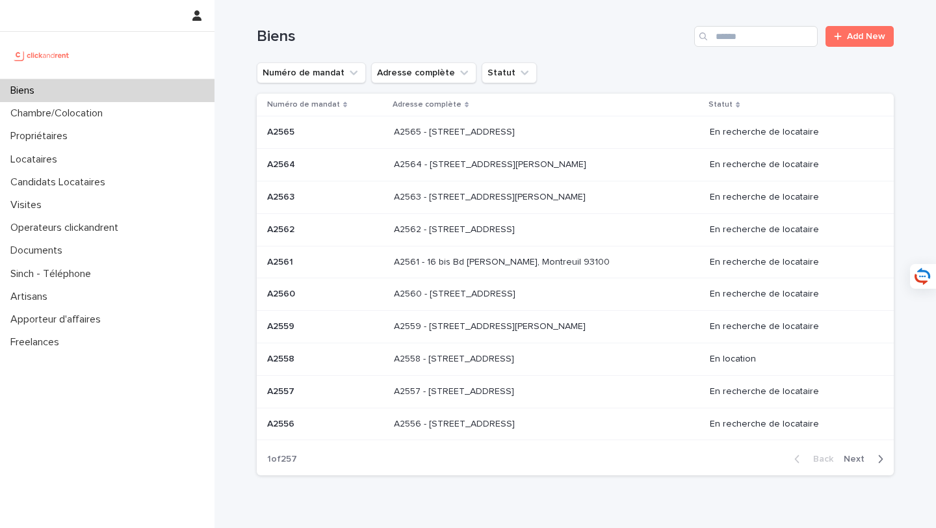
click at [769, 49] on div "Biens Add New" at bounding box center [575, 31] width 637 height 62
click at [759, 40] on input "Search" at bounding box center [755, 36] width 123 height 21
type input "****"
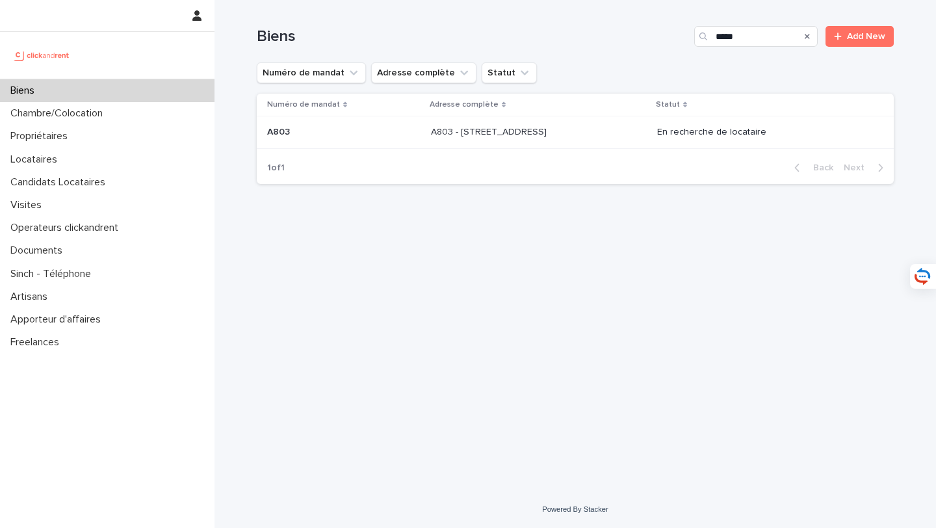
click at [501, 142] on div "A803 - [STREET_ADDRESS] A803 - [STREET_ADDRESS]" at bounding box center [538, 132] width 215 height 21
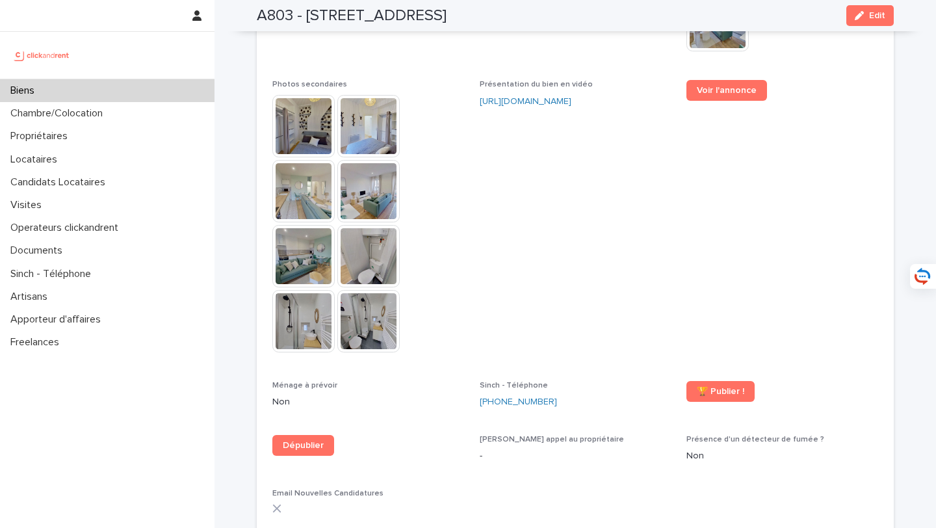
scroll to position [3633, 0]
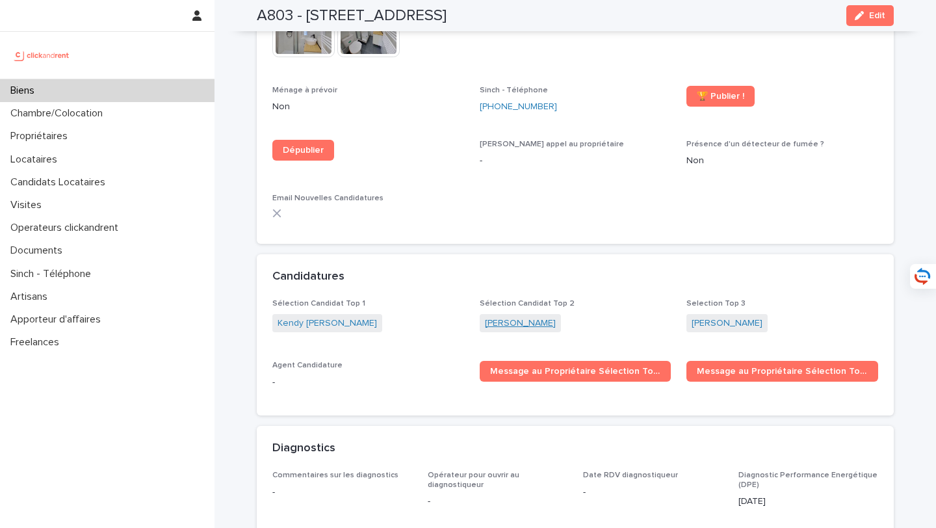
click at [509, 317] on link "[PERSON_NAME]" at bounding box center [520, 324] width 71 height 14
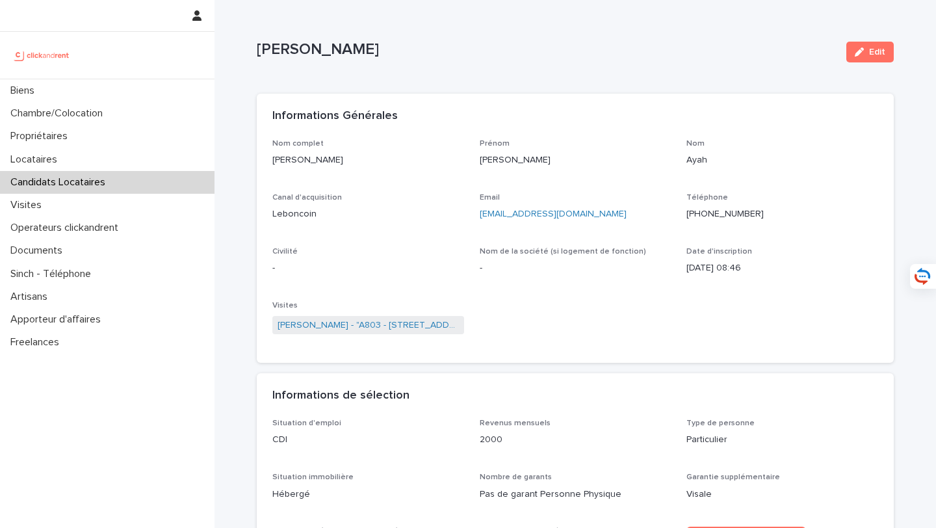
click at [532, 235] on div "Nom complet [PERSON_NAME] [PERSON_NAME] Canal d'acquisition Leboncoin Email [EM…" at bounding box center [575, 243] width 606 height 209
drag, startPoint x: 585, startPoint y: 222, endPoint x: 476, endPoint y: 217, distance: 109.3
click at [476, 217] on div "Nom complet [PERSON_NAME] [PERSON_NAME] Canal d'acquisition Leboncoin Email [EM…" at bounding box center [575, 243] width 606 height 209
copy link "[EMAIL_ADDRESS][DOMAIN_NAME]"
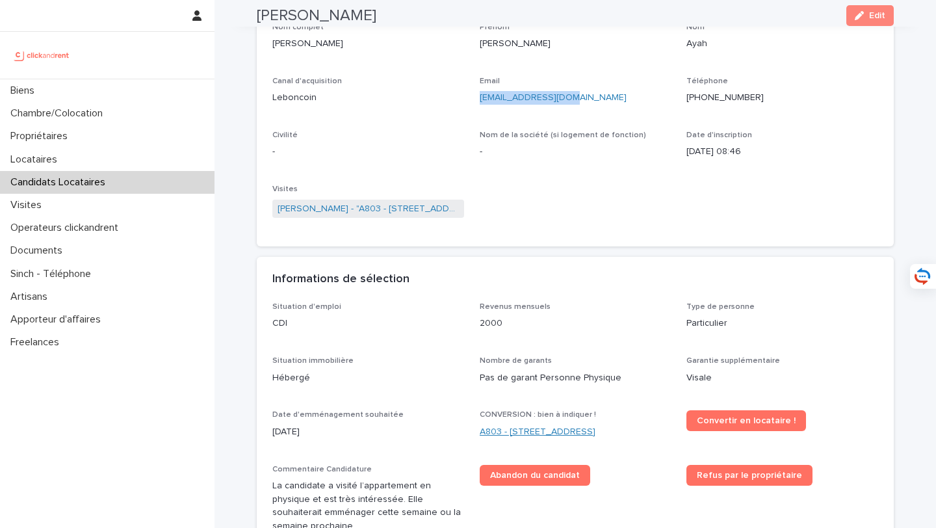
scroll to position [136, 0]
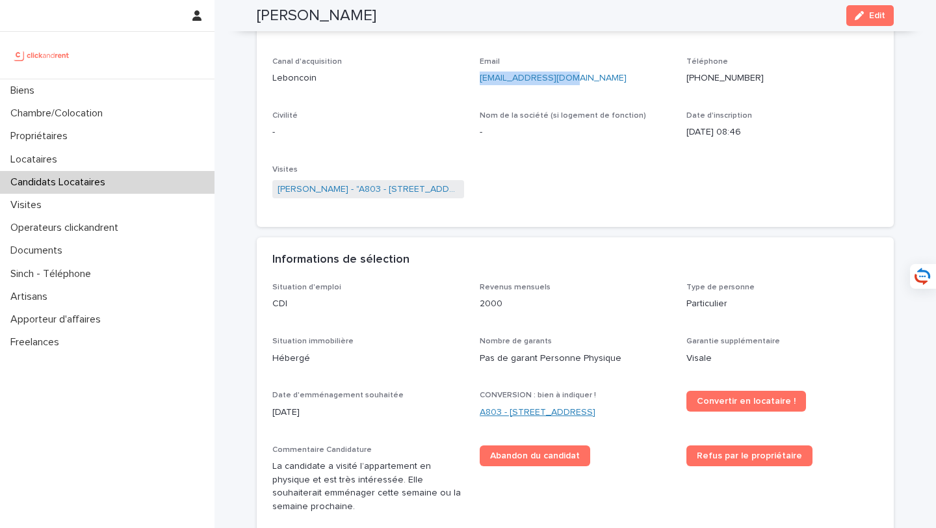
click at [531, 409] on link "A803 - [STREET_ADDRESS]" at bounding box center [538, 413] width 116 height 14
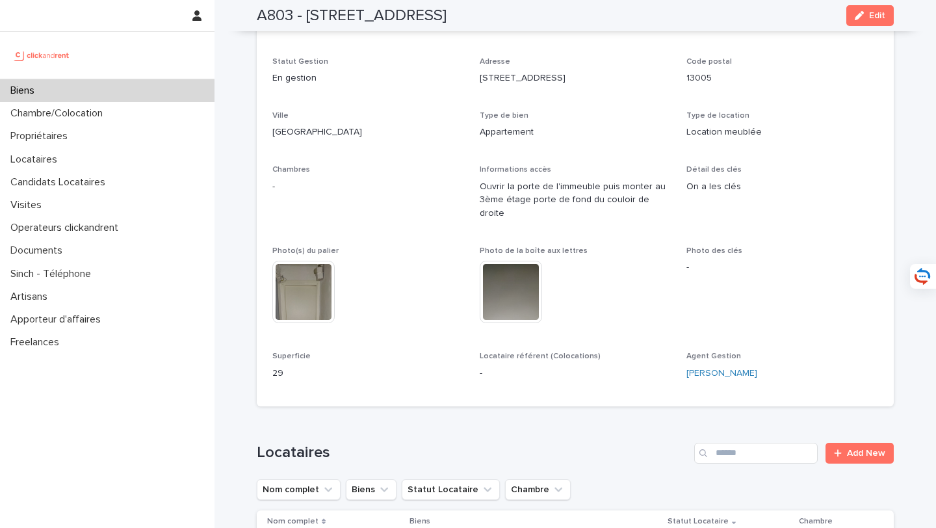
drag, startPoint x: 306, startPoint y: 14, endPoint x: 649, endPoint y: 9, distance: 342.5
click at [649, 9] on div "A803 - [STREET_ADDRESS] Edit" at bounding box center [575, 15] width 637 height 31
copy h2 "[STREET_ADDRESS]"
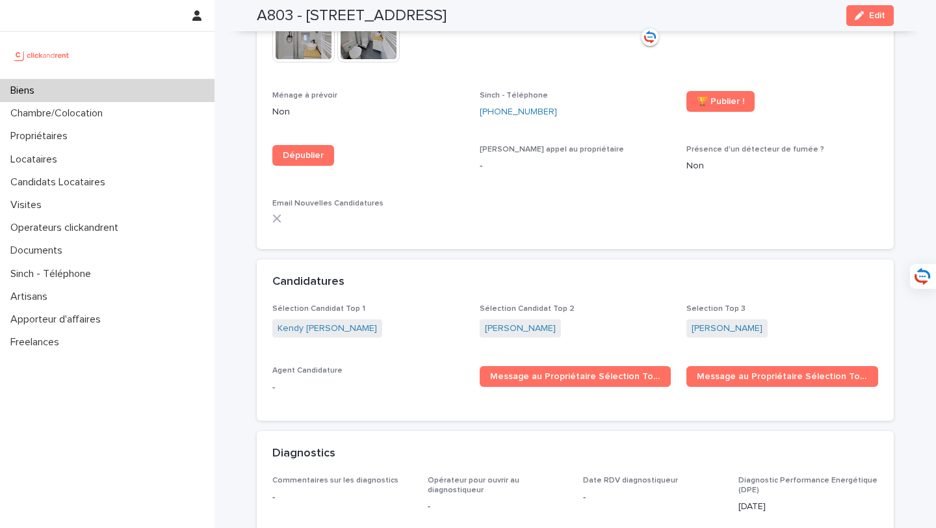
scroll to position [3665, 0]
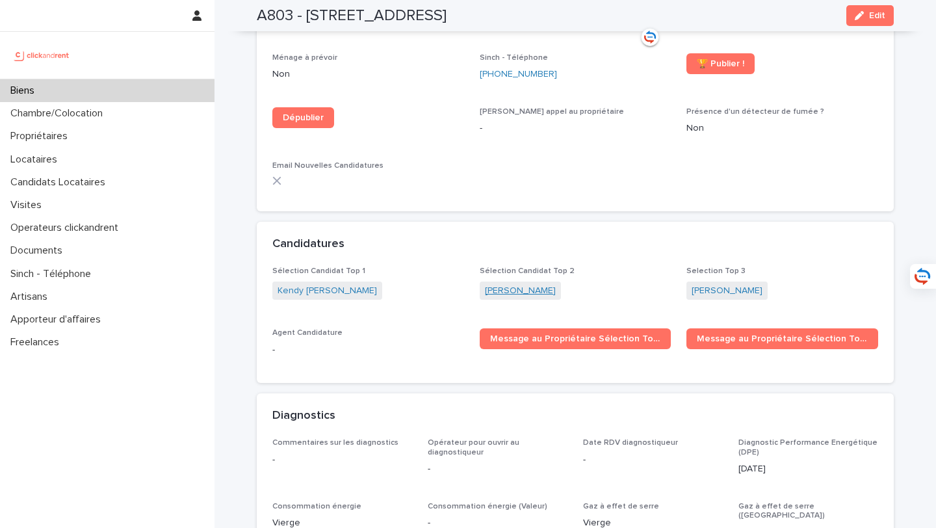
click at [502, 284] on link "[PERSON_NAME]" at bounding box center [520, 291] width 71 height 14
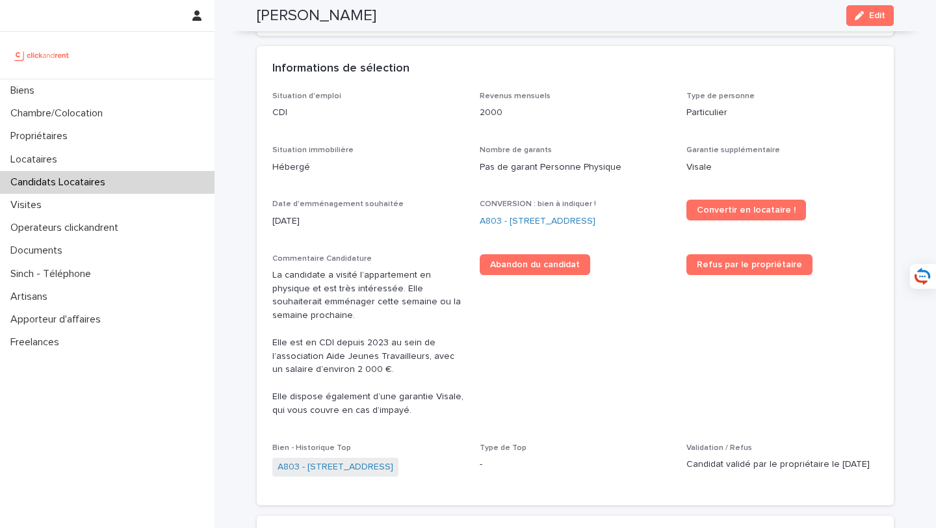
scroll to position [262, 0]
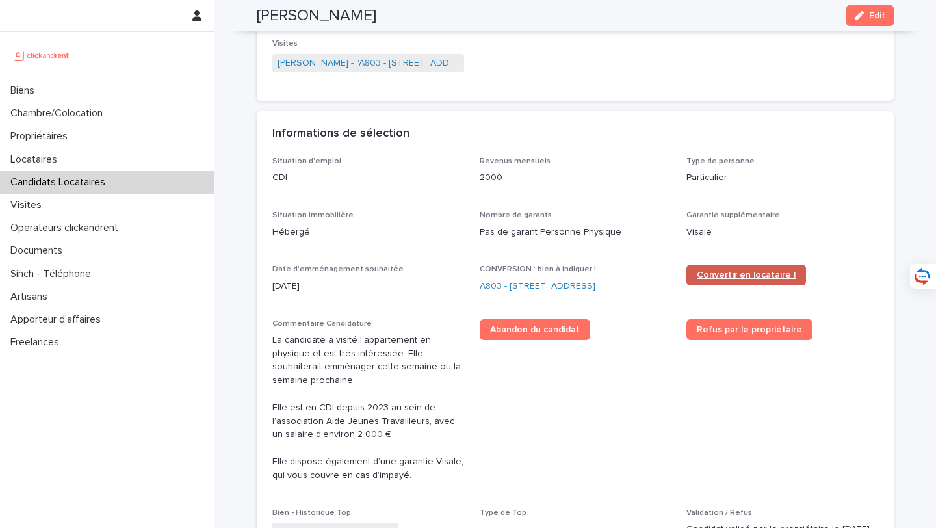
click at [743, 273] on span "Convertir en locataire !" at bounding box center [746, 274] width 99 height 9
click at [549, 280] on link "A803 - [STREET_ADDRESS]" at bounding box center [538, 286] width 116 height 14
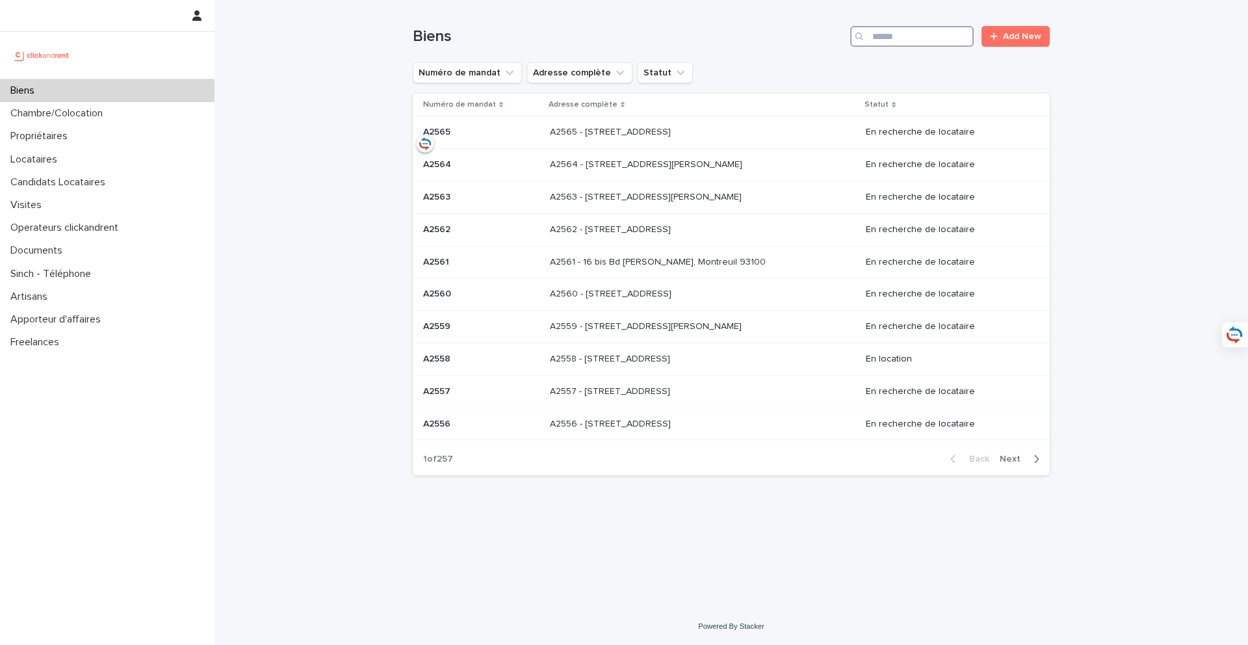
click at [892, 35] on input "Search" at bounding box center [911, 36] width 123 height 21
type input "****"
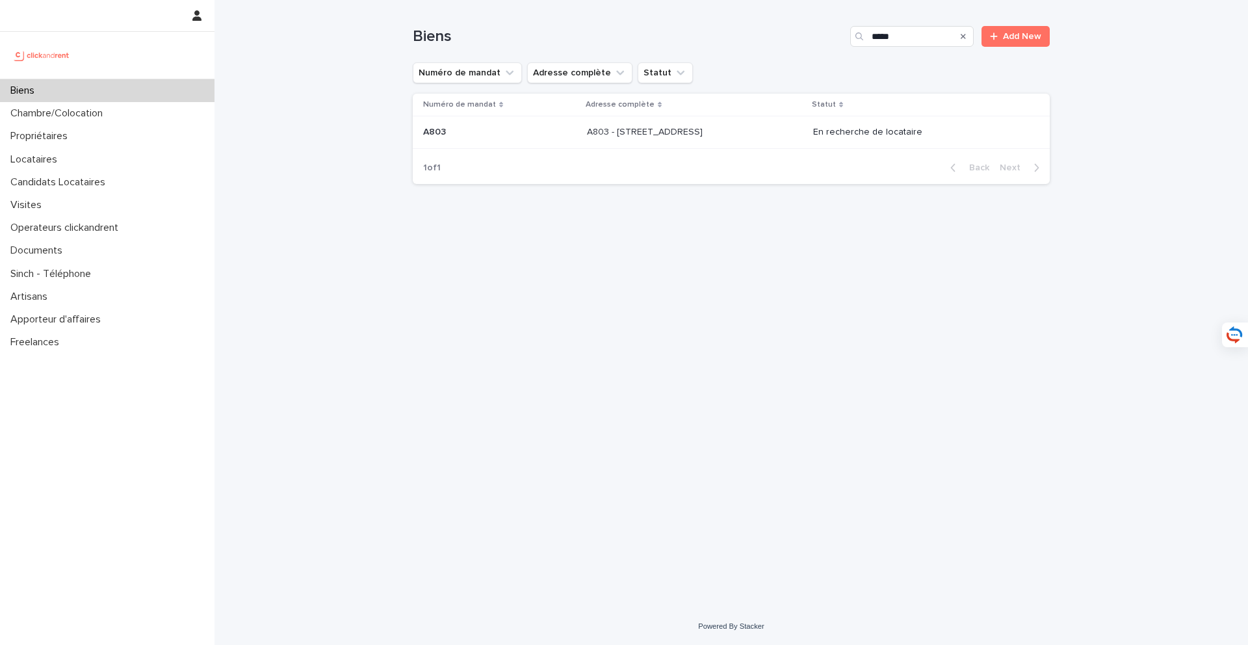
click at [705, 129] on p "A803 - [STREET_ADDRESS]" at bounding box center [646, 131] width 118 height 14
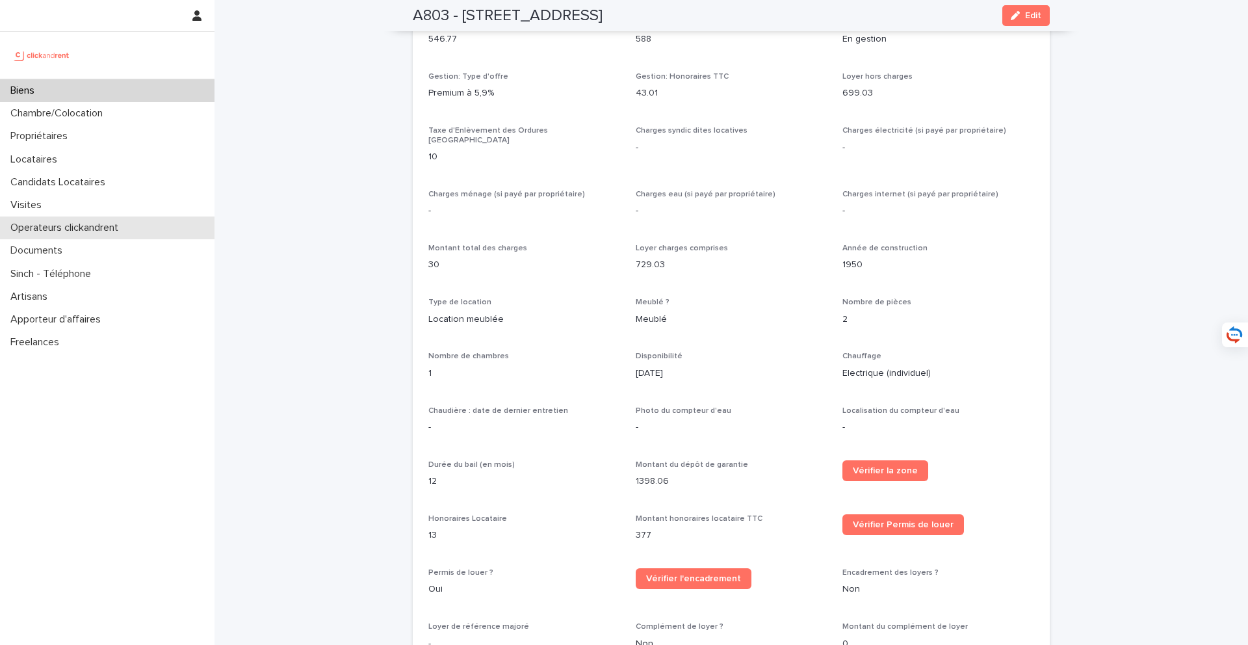
scroll to position [1022, 0]
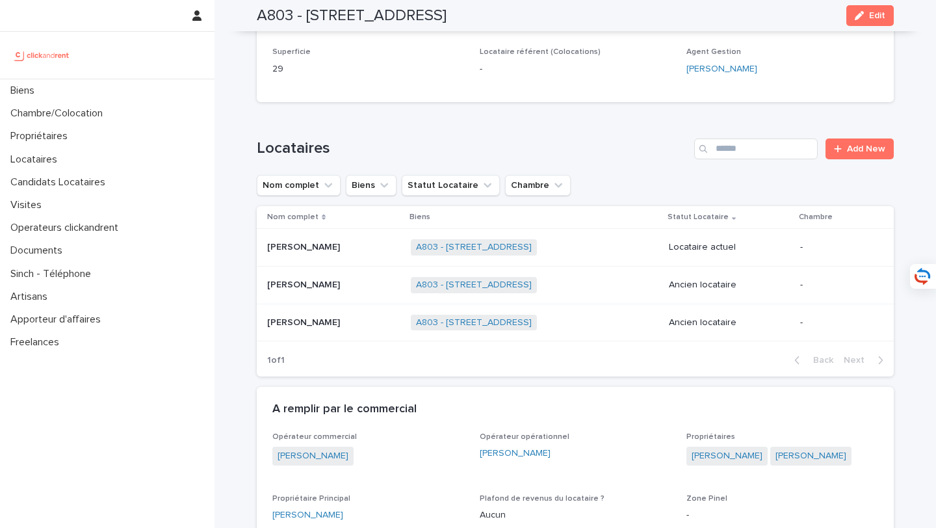
scroll to position [435, 0]
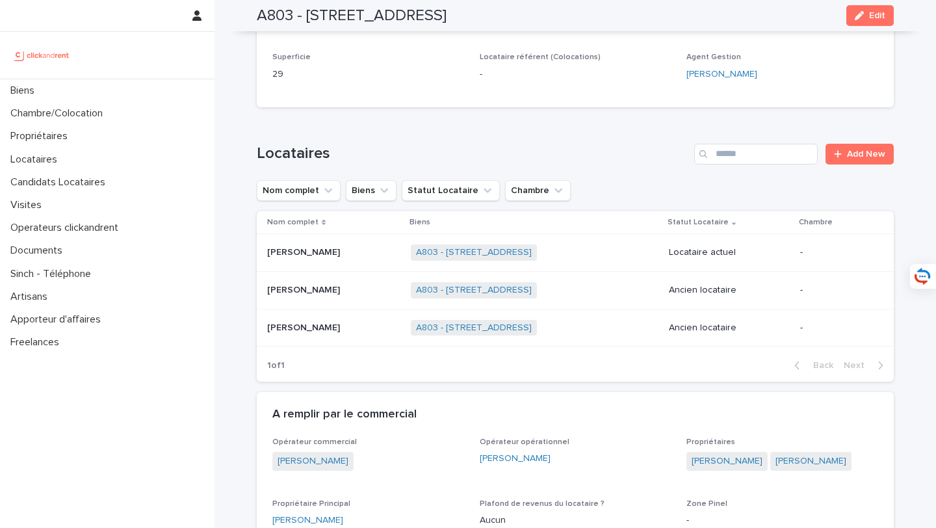
click at [369, 247] on p at bounding box center [333, 252] width 133 height 11
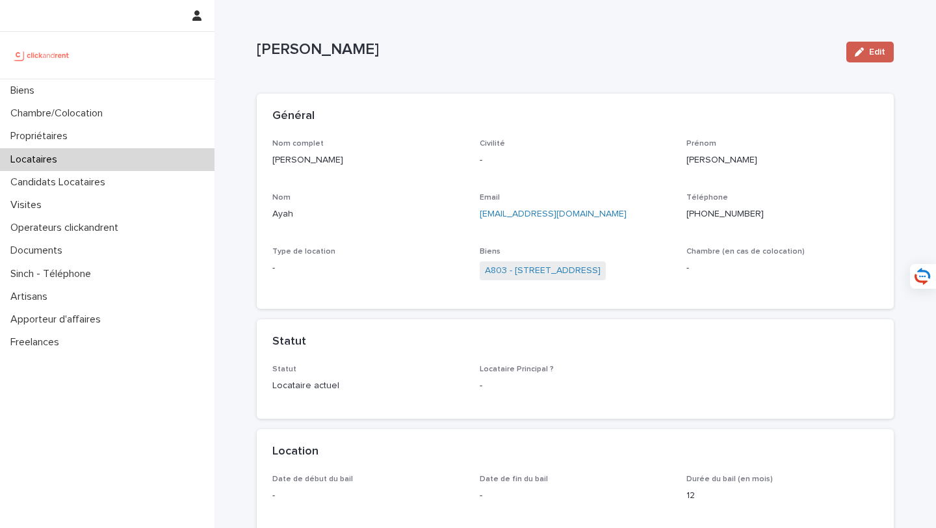
click at [885, 51] on button "Edit" at bounding box center [869, 52] width 47 height 21
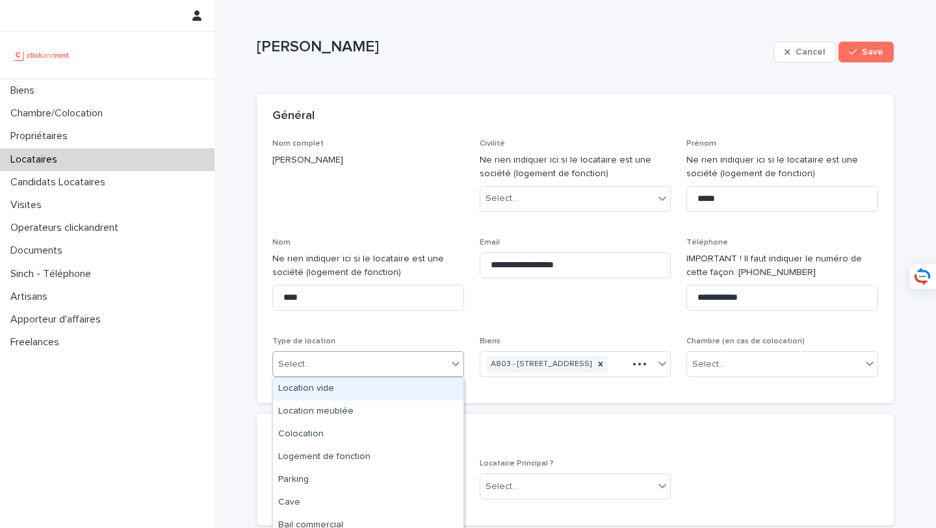
click at [379, 363] on div "Select..." at bounding box center [360, 364] width 174 height 21
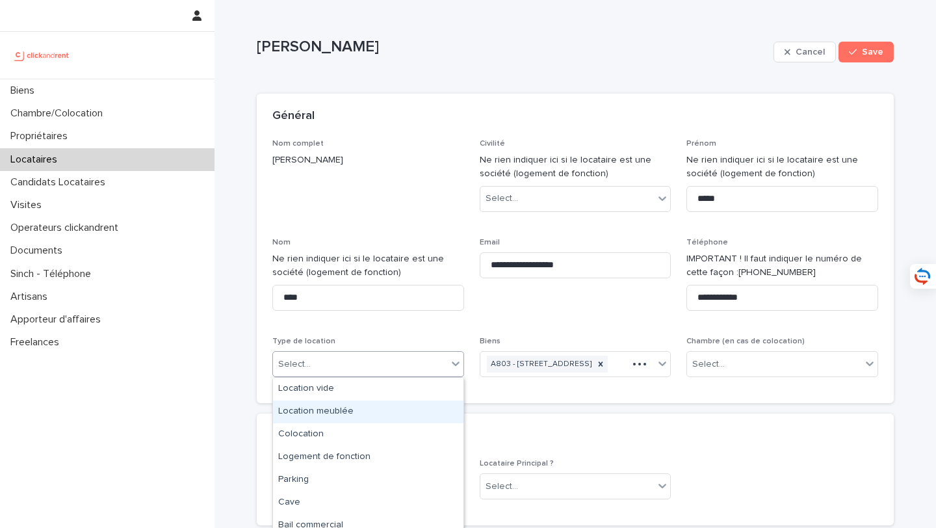
click at [381, 409] on div "Location meublée" at bounding box center [368, 411] width 190 height 23
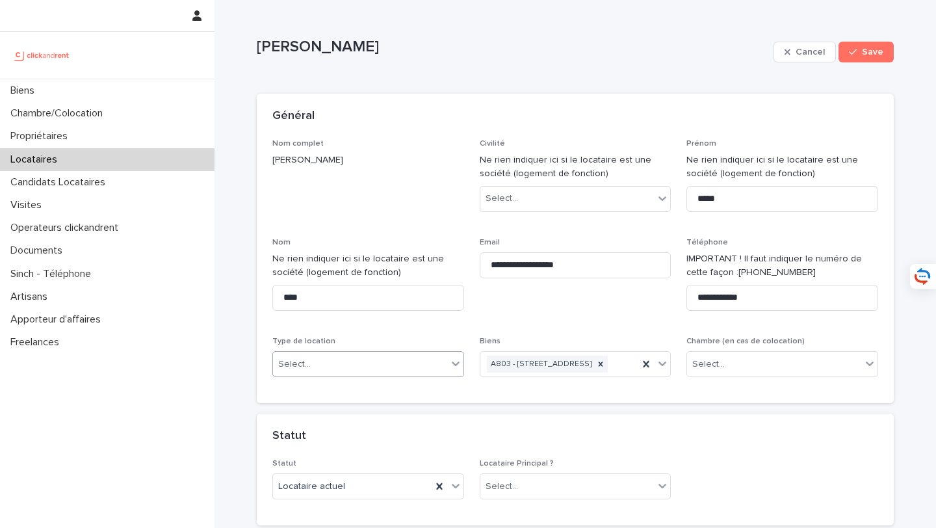
scroll to position [272, 0]
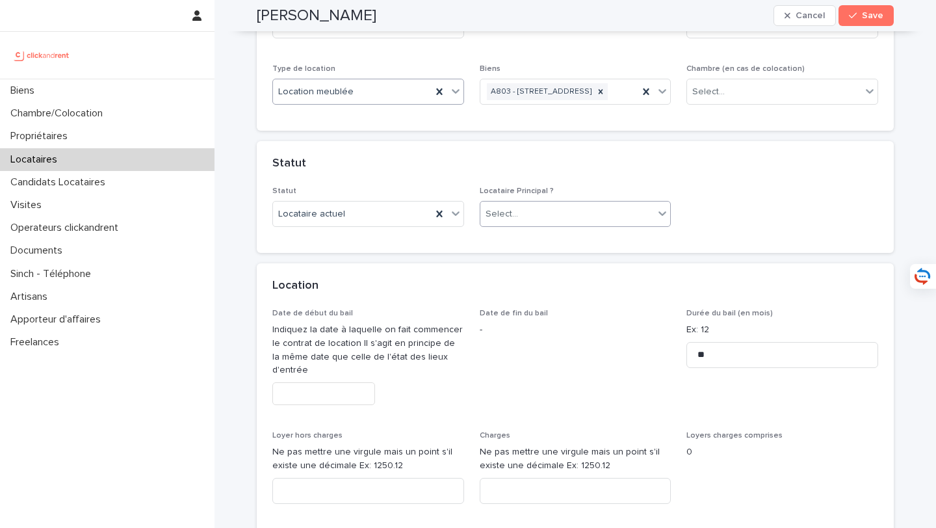
click at [562, 225] on div "Select..." at bounding box center [567, 213] width 174 height 21
click at [563, 253] on div "Locataire Principal" at bounding box center [575, 255] width 190 height 23
click at [340, 405] on input "text" at bounding box center [323, 393] width 103 height 23
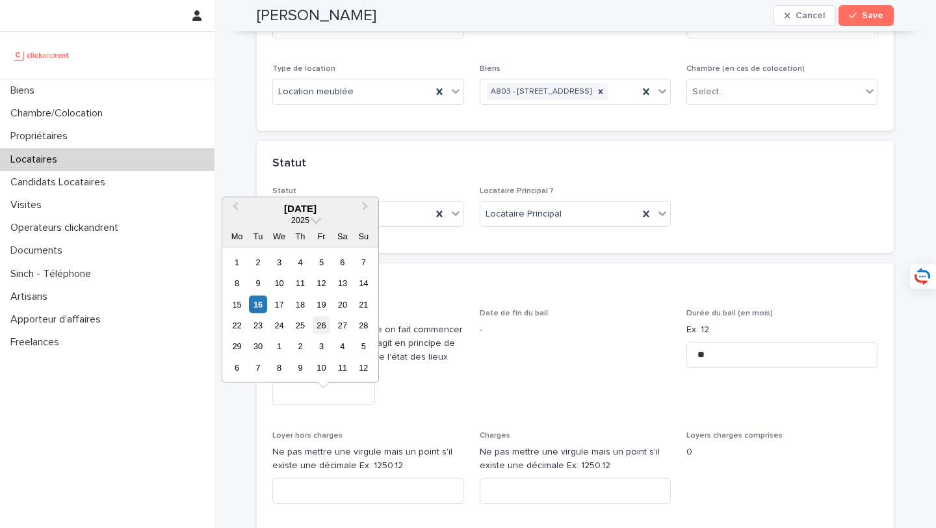
click at [322, 326] on div "26" at bounding box center [322, 326] width 18 height 18
type input "*********"
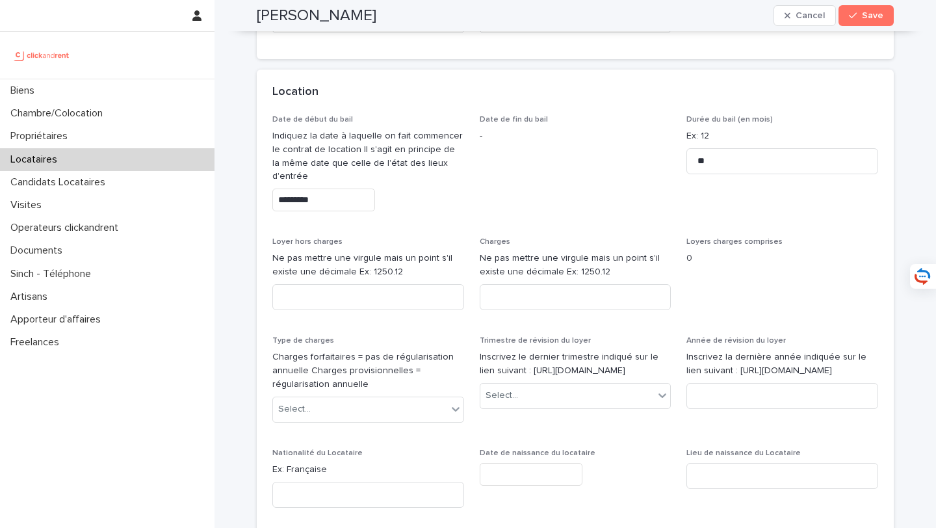
scroll to position [500, 0]
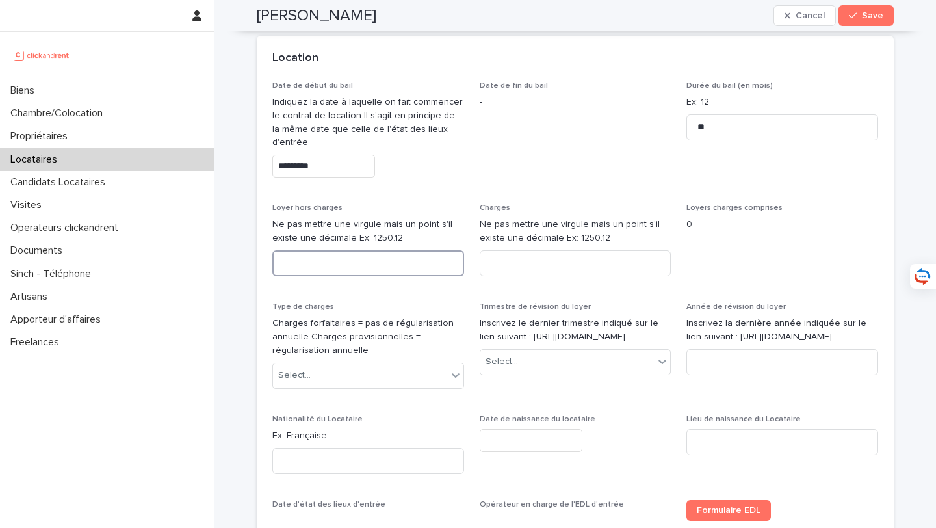
click at [349, 276] on input at bounding box center [368, 263] width 192 height 26
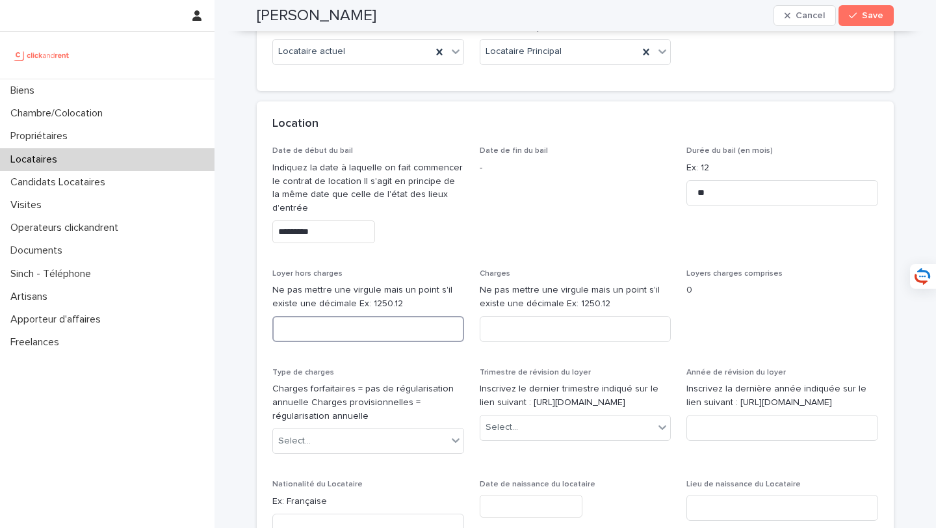
click at [300, 342] on input at bounding box center [368, 329] width 192 height 26
type input "***"
click at [510, 342] on input at bounding box center [576, 329] width 192 height 26
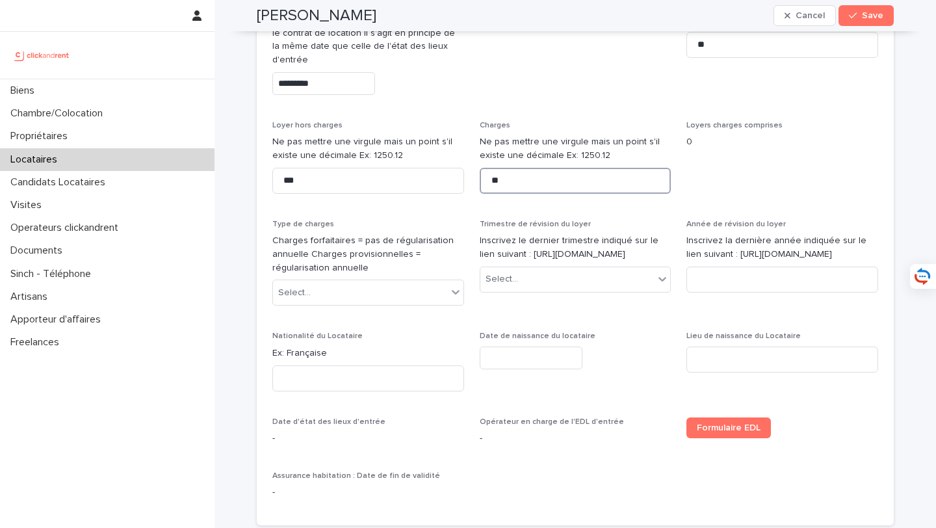
scroll to position [668, 0]
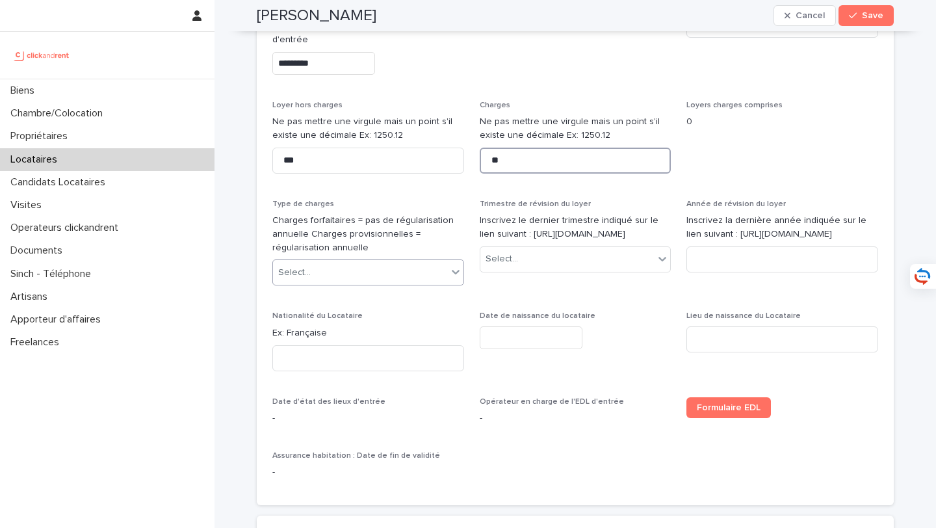
type input "**"
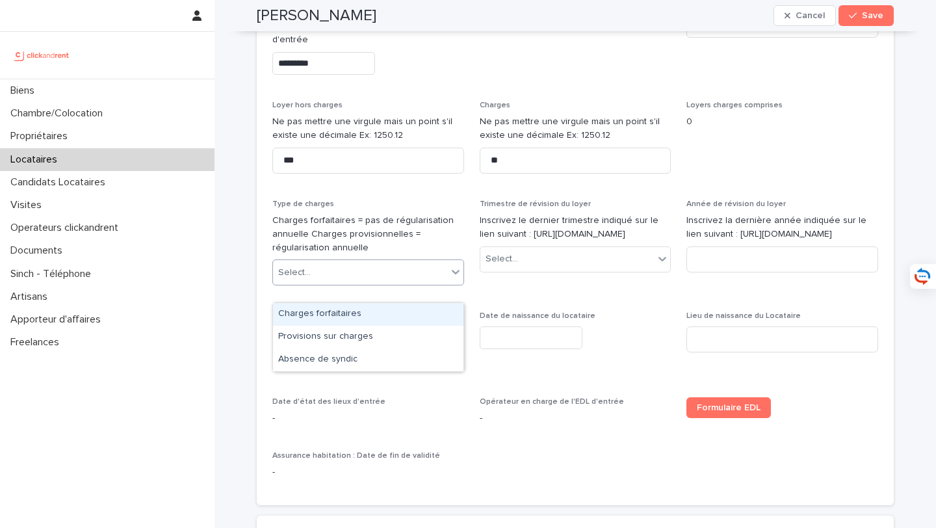
click at [325, 283] on div "Select..." at bounding box center [360, 272] width 174 height 21
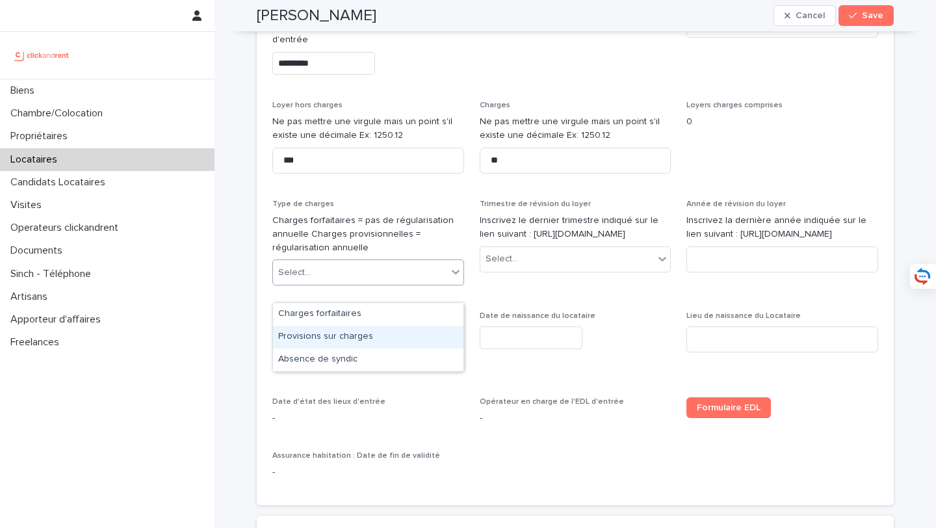
click at [350, 342] on div "Provisions sur charges" at bounding box center [368, 337] width 190 height 23
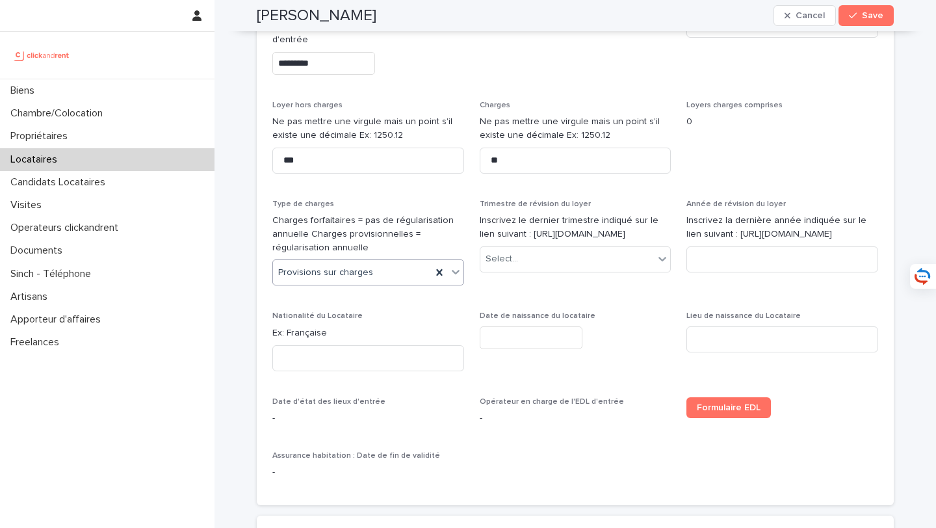
click at [630, 241] on p "Inscrivez le dernier trimestre indiqué sur le lien suivant : [URL][DOMAIN_NAME]" at bounding box center [576, 227] width 192 height 27
click at [611, 276] on div "Trimestre de révision du loyer Inscrivez le dernier trimestre indiqué sur le li…" at bounding box center [576, 241] width 192 height 83
click at [607, 270] on div "Select..." at bounding box center [567, 258] width 174 height 21
click at [606, 270] on div "3ème trimestre" at bounding box center [559, 258] width 159 height 21
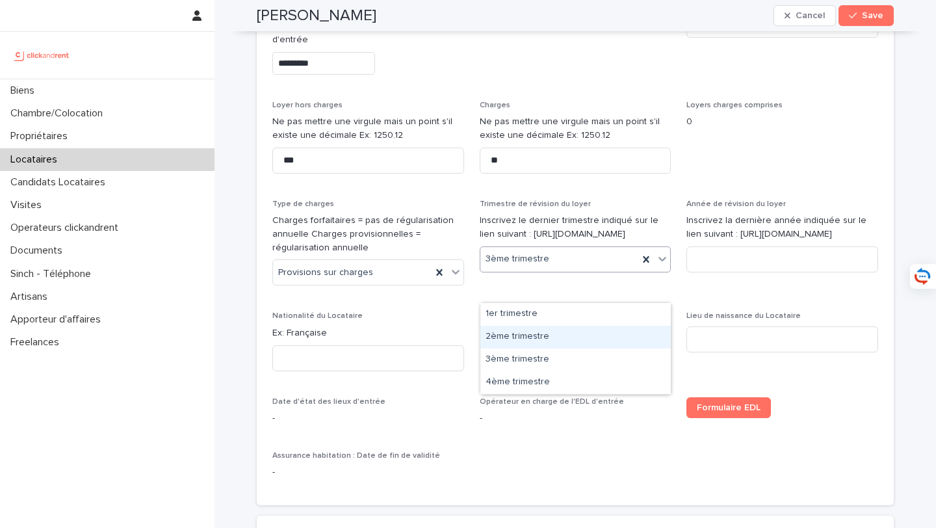
click at [604, 332] on div "2ème trimestre" at bounding box center [575, 337] width 190 height 23
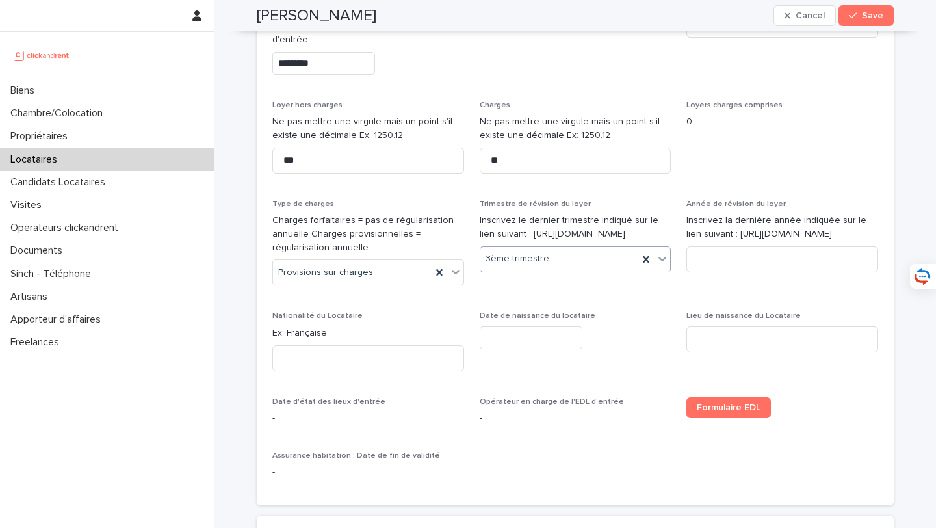
click at [749, 283] on div "Année de révision du loyer Inscrivez la dernière année indiquée sur le lien sui…" at bounding box center [782, 241] width 192 height 83
click at [747, 272] on input at bounding box center [782, 259] width 192 height 26
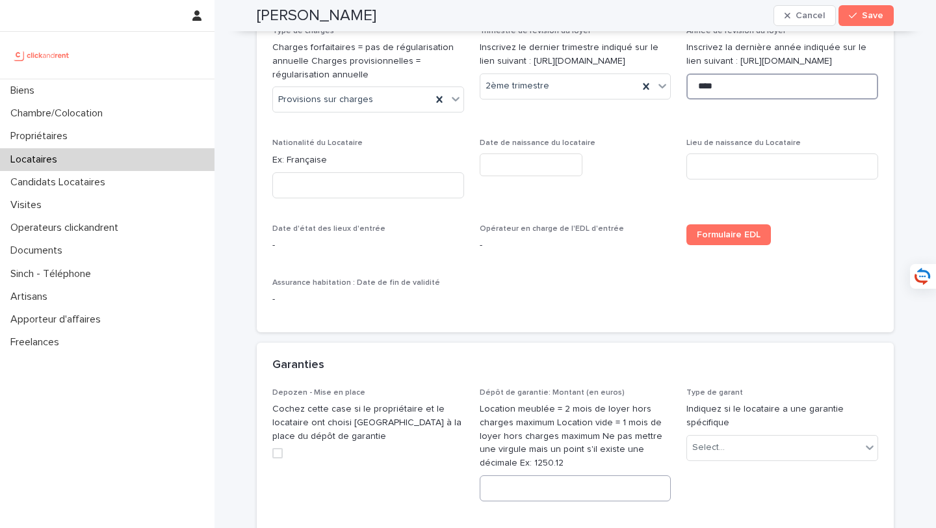
scroll to position [849, 0]
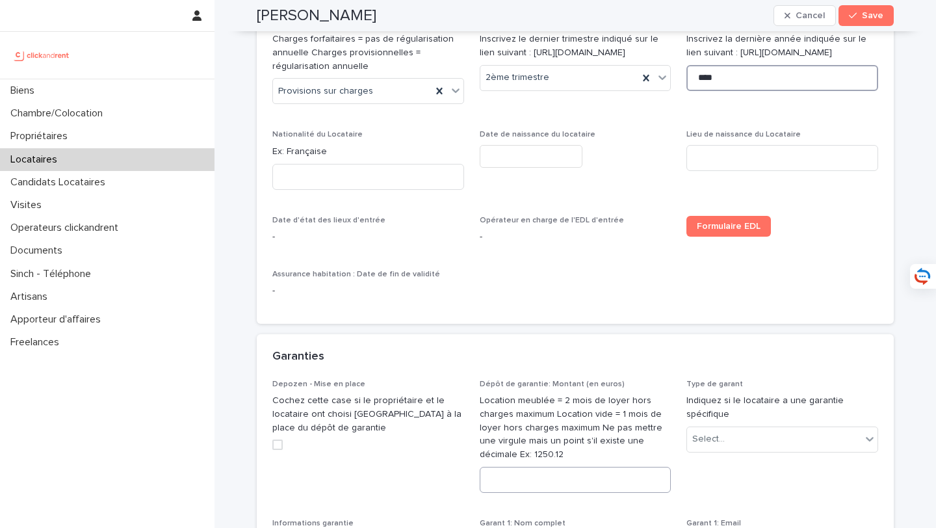
type input "****"
click at [519, 493] on input at bounding box center [576, 480] width 192 height 26
type input "****"
click at [715, 450] on div "Select..." at bounding box center [774, 438] width 174 height 21
type input "****"
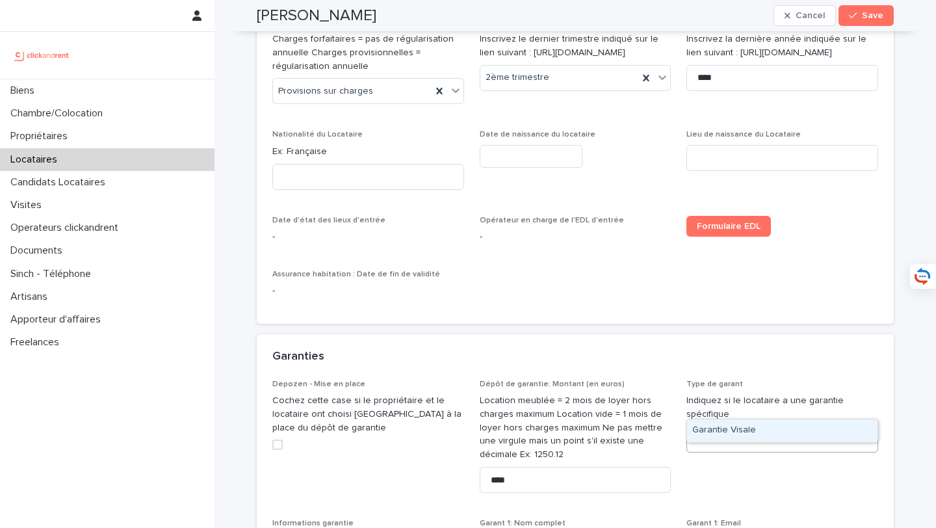
click at [745, 431] on div "Garantie Visale" at bounding box center [782, 430] width 190 height 23
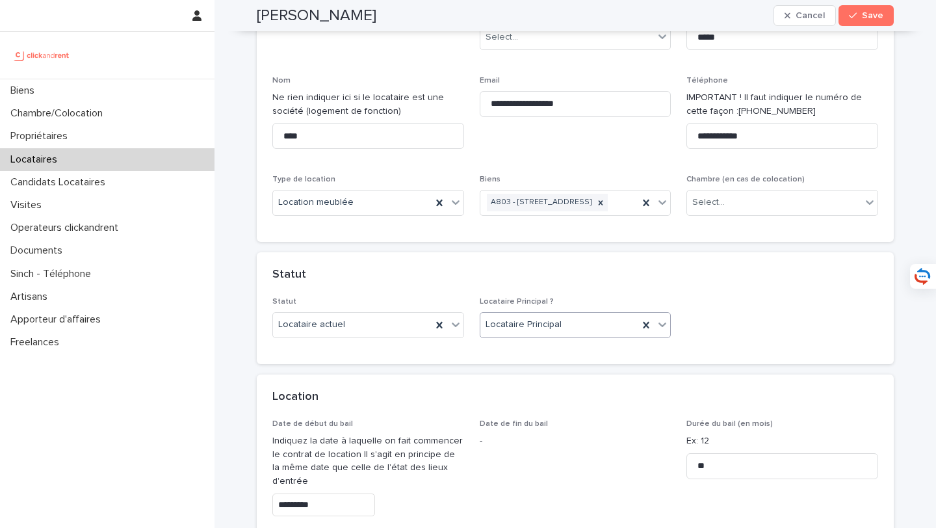
scroll to position [115, 0]
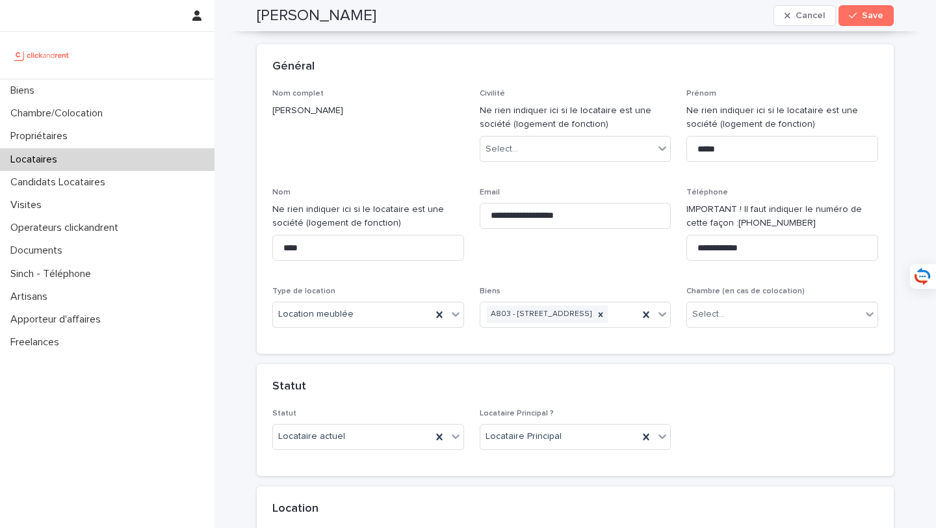
click at [606, 231] on div "**********" at bounding box center [576, 213] width 192 height 51
drag, startPoint x: 615, startPoint y: 217, endPoint x: 488, endPoint y: 217, distance: 127.4
click at [488, 217] on input "**********" at bounding box center [576, 216] width 192 height 26
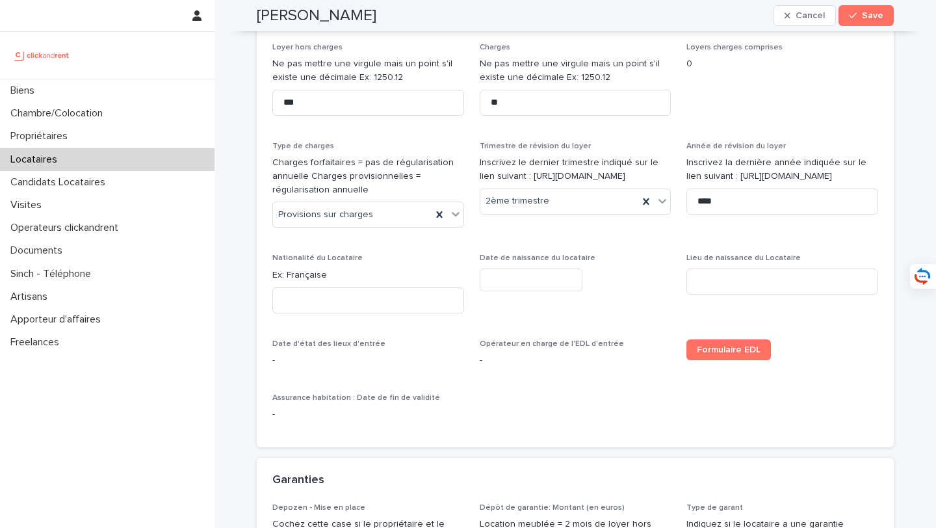
scroll to position [728, 0]
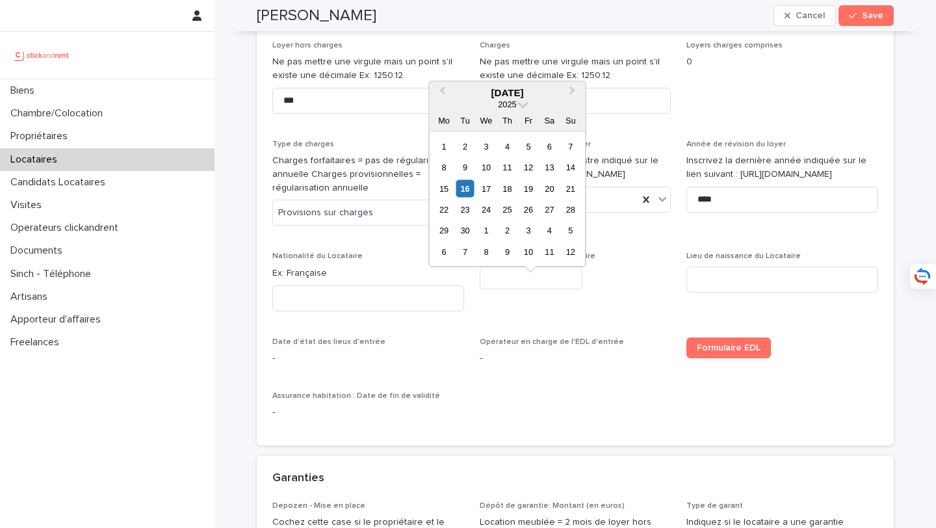
click at [524, 289] on input "text" at bounding box center [531, 277] width 103 height 23
type input "********"
click at [738, 292] on input at bounding box center [782, 279] width 192 height 26
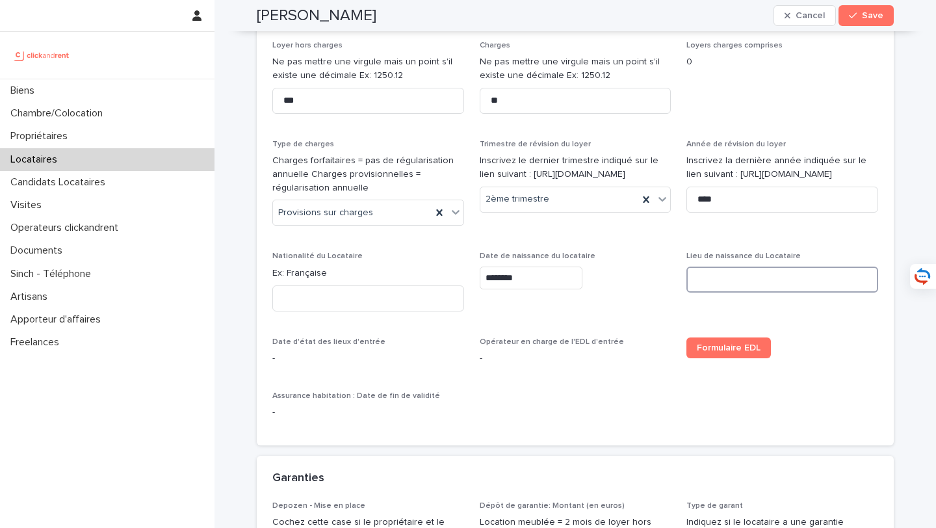
click at [738, 292] on input at bounding box center [782, 279] width 192 height 26
paste input "*******"
click at [703, 292] on input "*******" at bounding box center [782, 279] width 192 height 26
type input "*******"
click at [366, 311] on input at bounding box center [368, 298] width 192 height 26
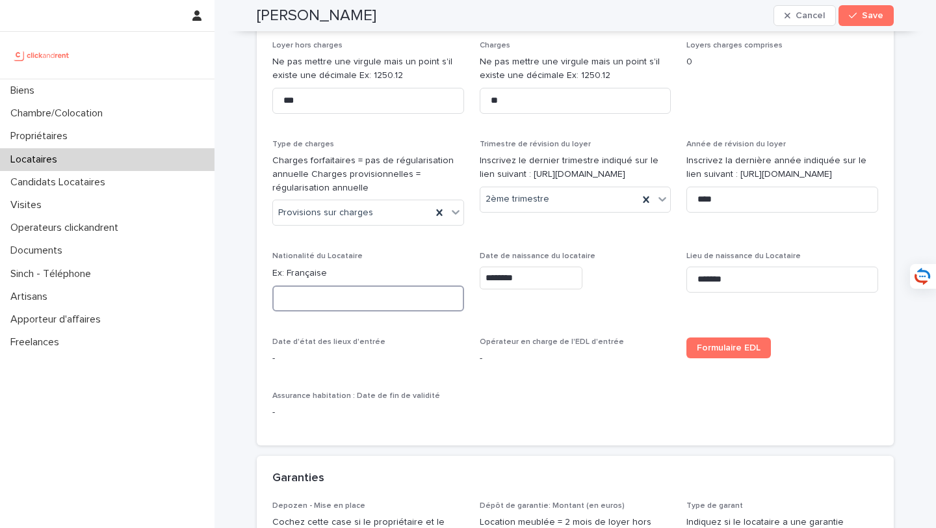
paste input "*********"
click at [290, 311] on input "*********" at bounding box center [368, 298] width 192 height 26
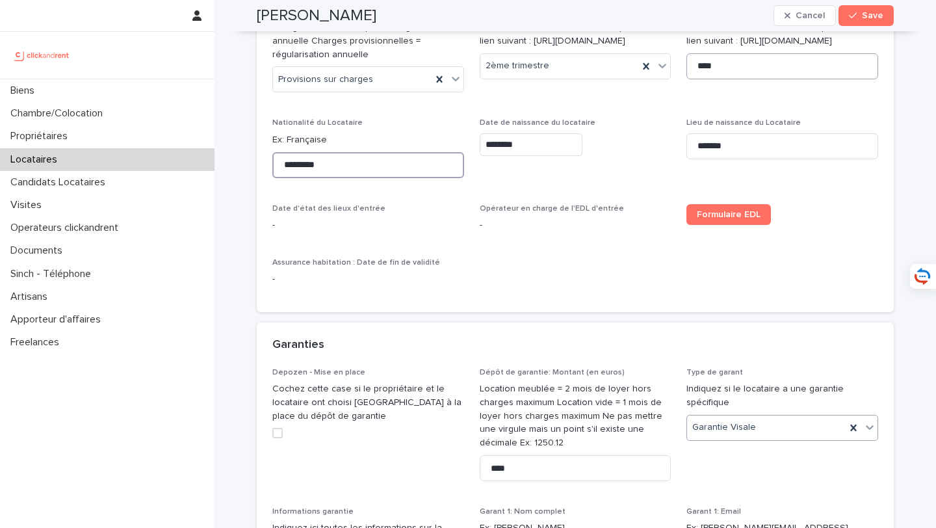
scroll to position [1100, 0]
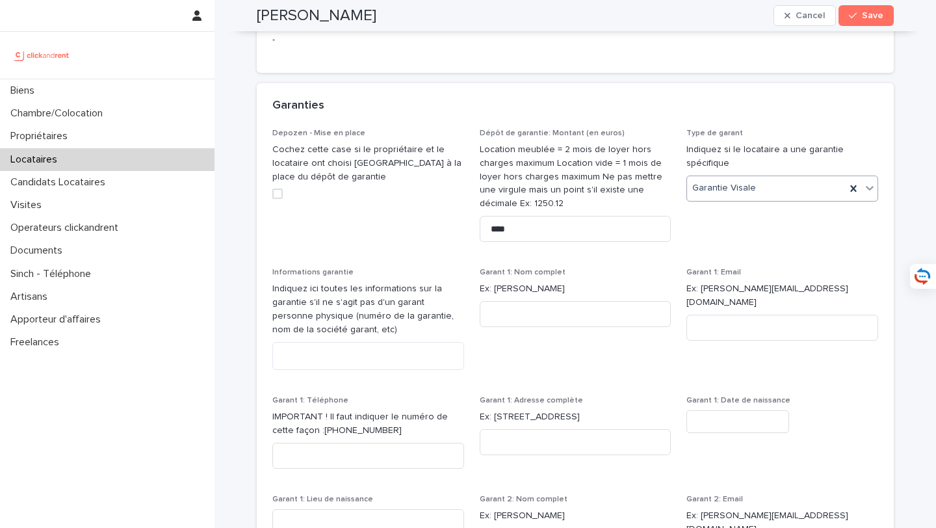
type input "*********"
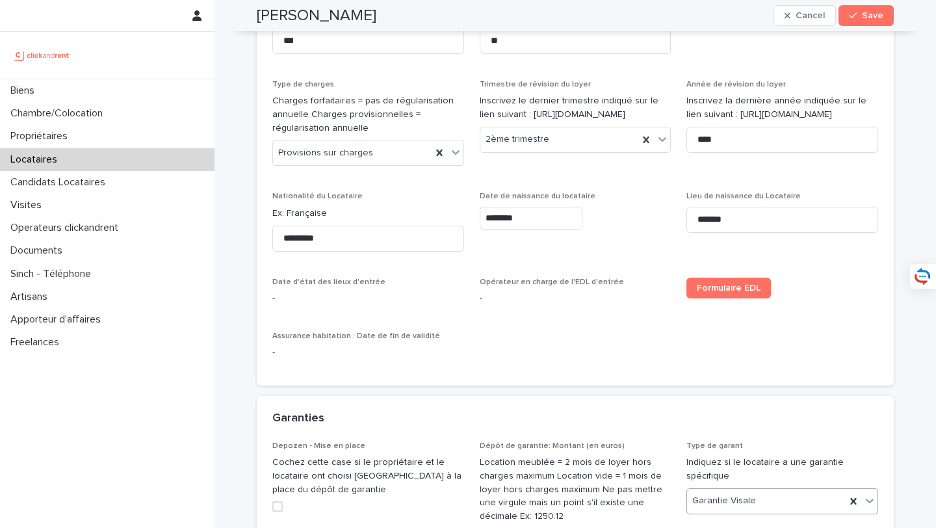
scroll to position [1026, 0]
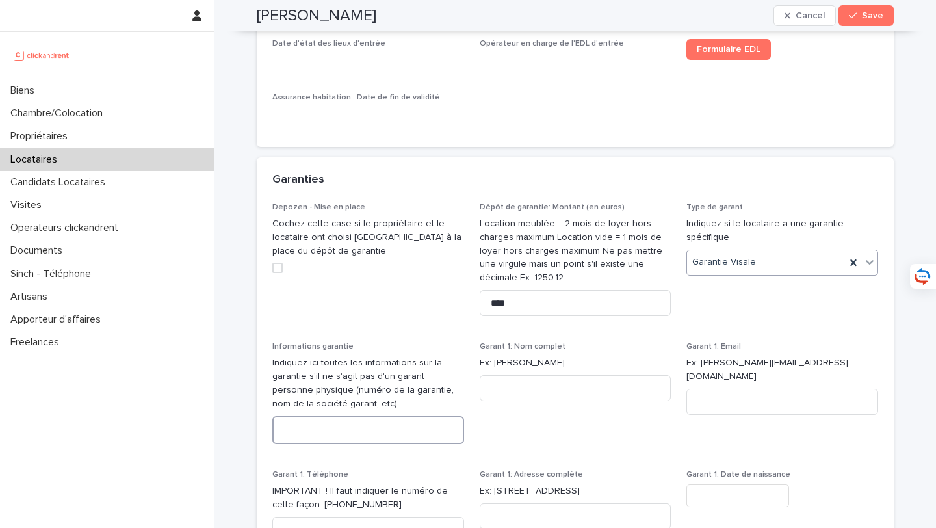
click at [432, 444] on textarea at bounding box center [368, 430] width 192 height 28
click at [364, 444] on textarea at bounding box center [368, 430] width 192 height 28
click at [381, 444] on textarea "*********" at bounding box center [368, 430] width 192 height 28
type textarea "**********"
click at [862, 19] on button "Save" at bounding box center [865, 15] width 55 height 21
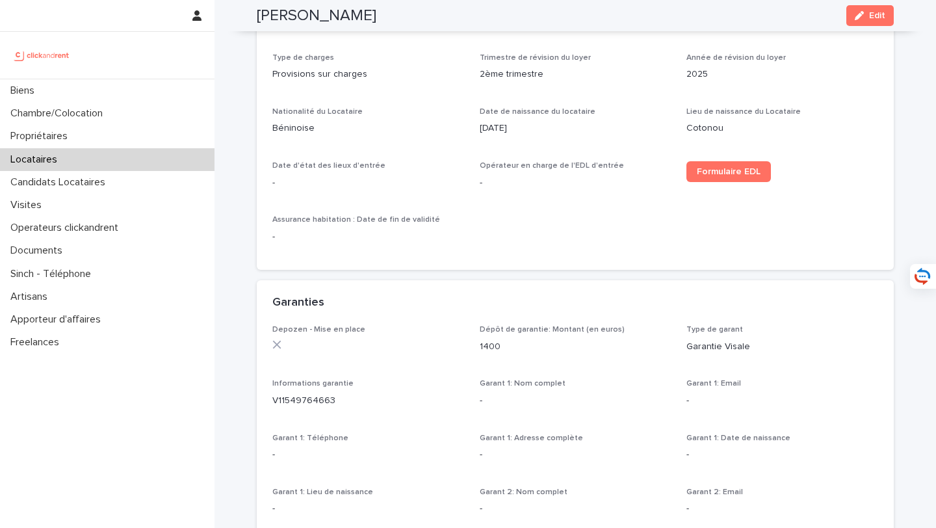
scroll to position [528, 0]
click at [743, 175] on span "Formulaire EDL" at bounding box center [729, 172] width 64 height 9
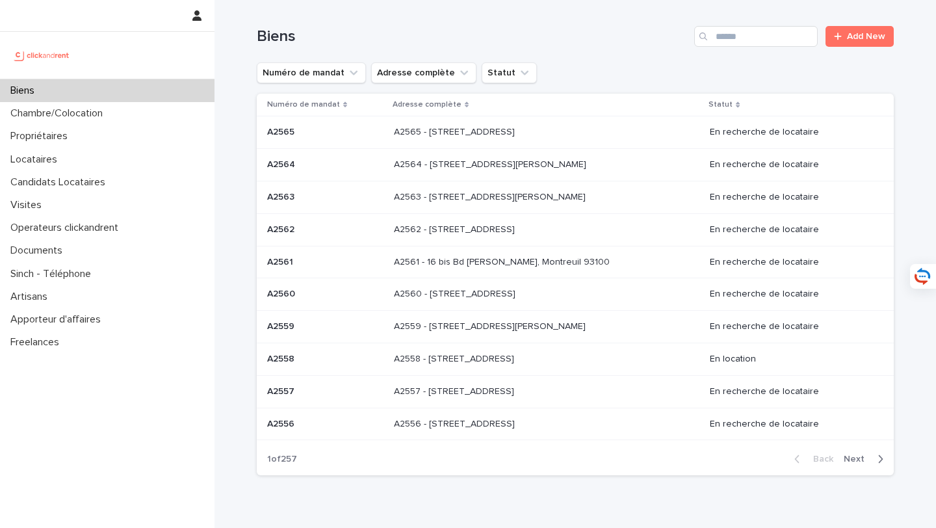
click at [753, 23] on div "Biens Add New" at bounding box center [575, 31] width 637 height 62
click at [753, 24] on div "Biens Add New" at bounding box center [575, 31] width 637 height 62
click at [741, 49] on div "Biens Add New" at bounding box center [575, 31] width 637 height 62
click at [741, 47] on div "Biens Add New" at bounding box center [575, 31] width 637 height 62
click at [740, 39] on input "Search" at bounding box center [755, 36] width 123 height 21
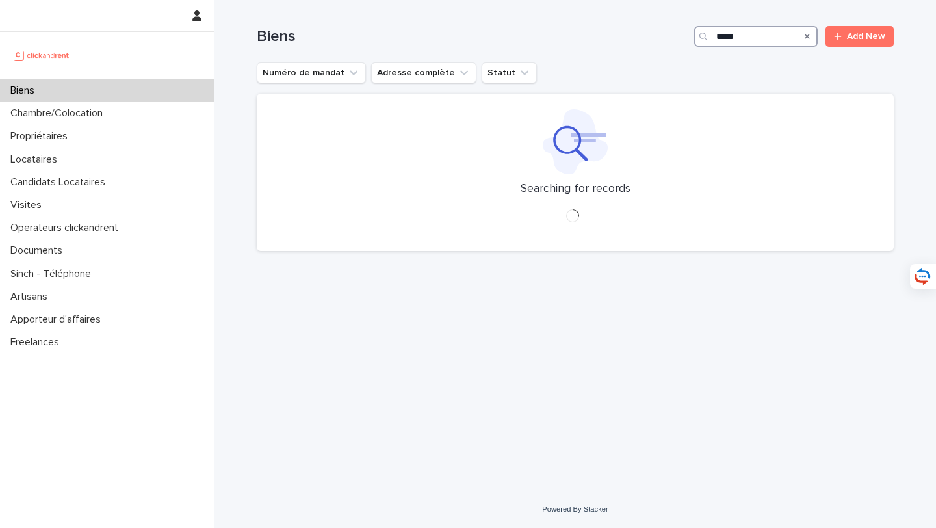
type input "*****"
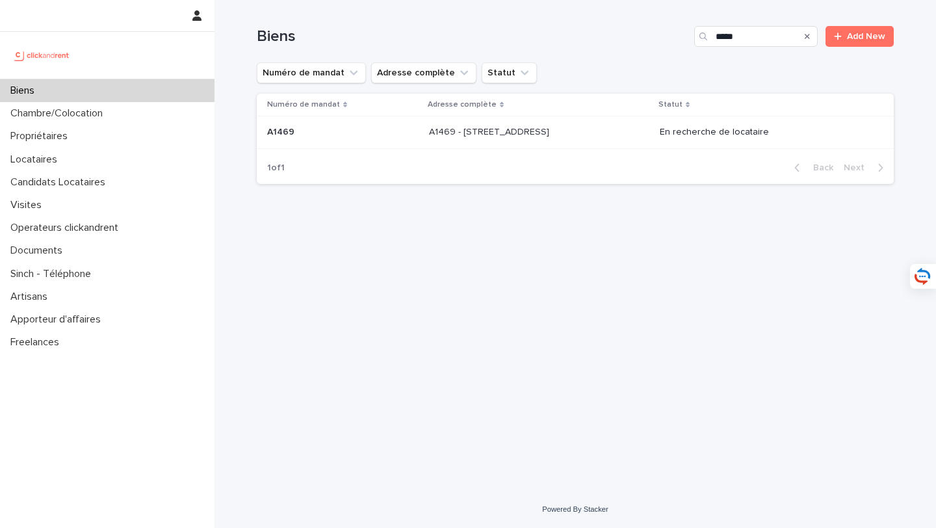
click at [562, 138] on div "A1469 - [STREET_ADDRESS][GEOGRAPHIC_DATA][STREET_ADDRESS]" at bounding box center [539, 132] width 220 height 21
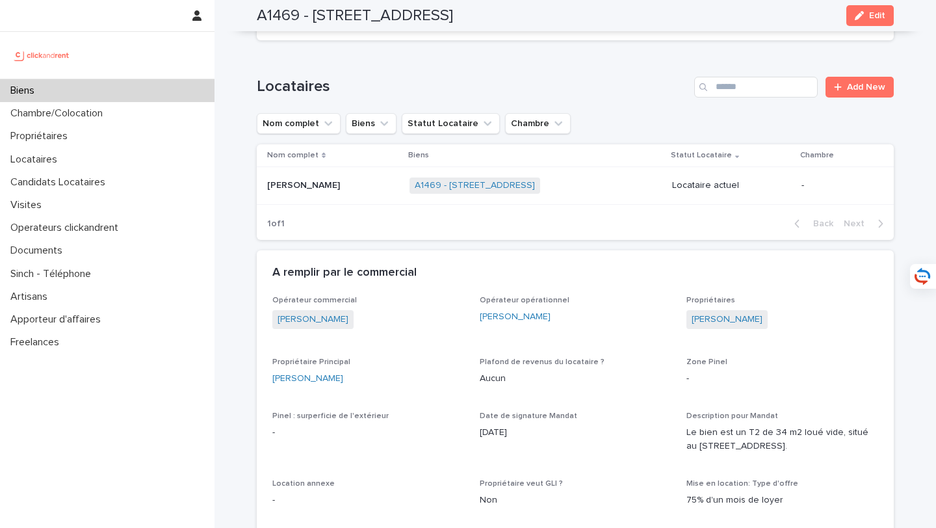
scroll to position [355, 0]
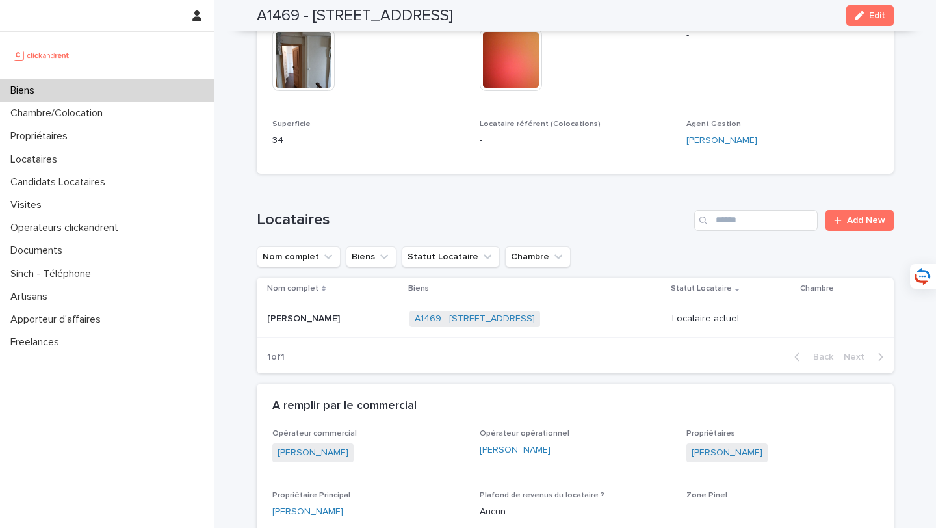
click at [369, 318] on p at bounding box center [333, 318] width 132 height 11
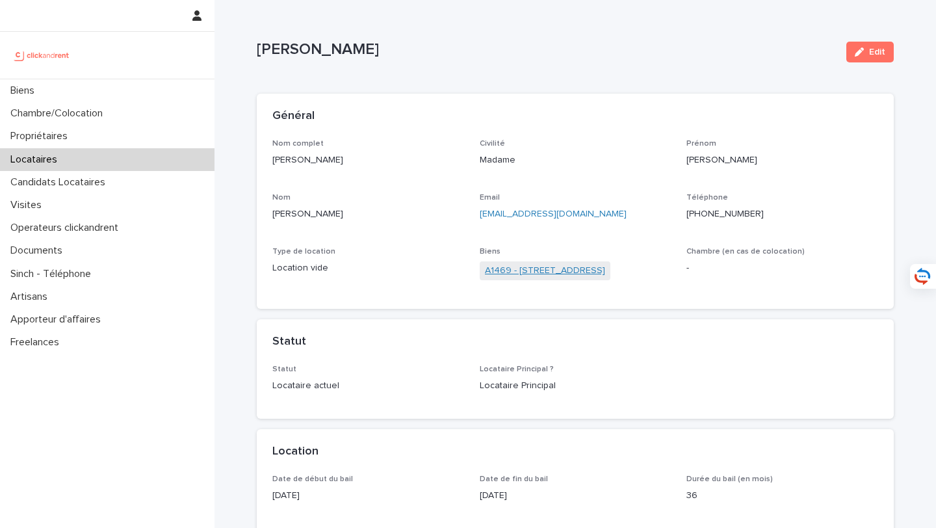
click at [561, 275] on link "A1469 - [STREET_ADDRESS]" at bounding box center [545, 271] width 120 height 14
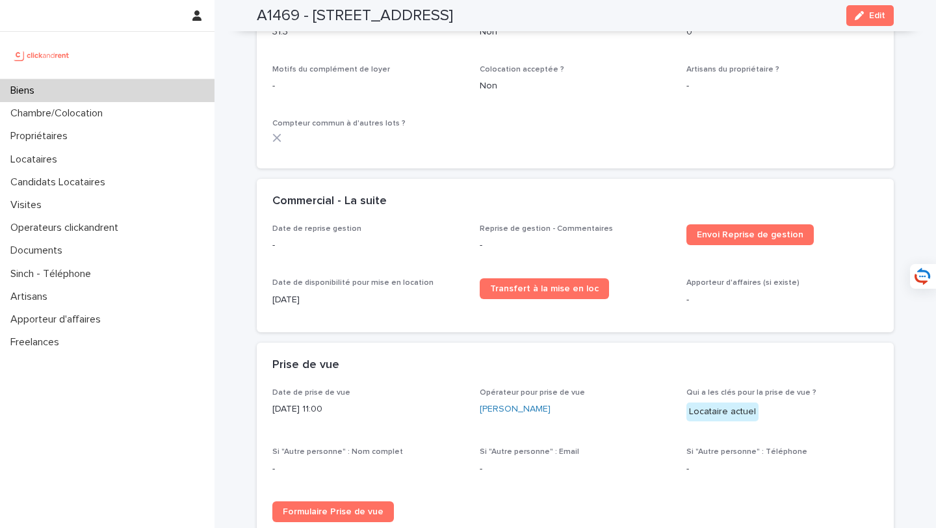
scroll to position [1901, 0]
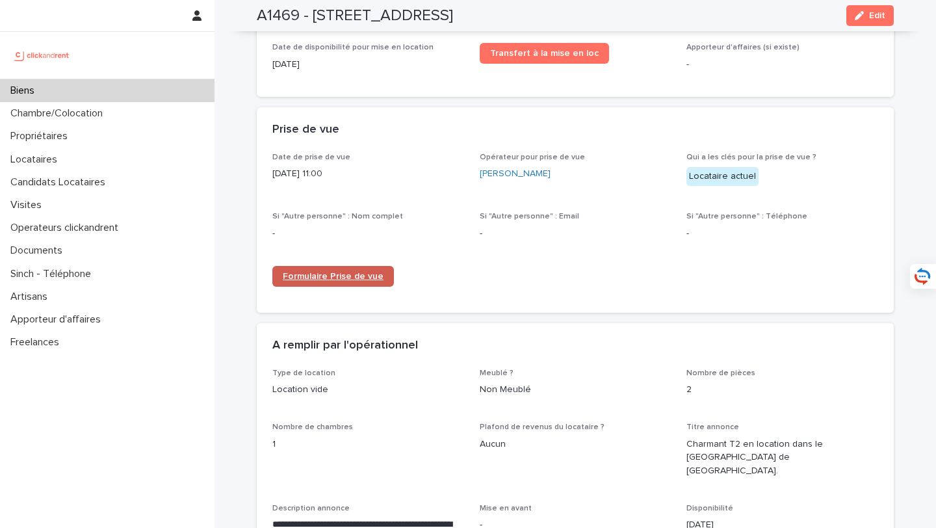
click at [359, 272] on span "Formulaire Prise de vue" at bounding box center [333, 276] width 101 height 9
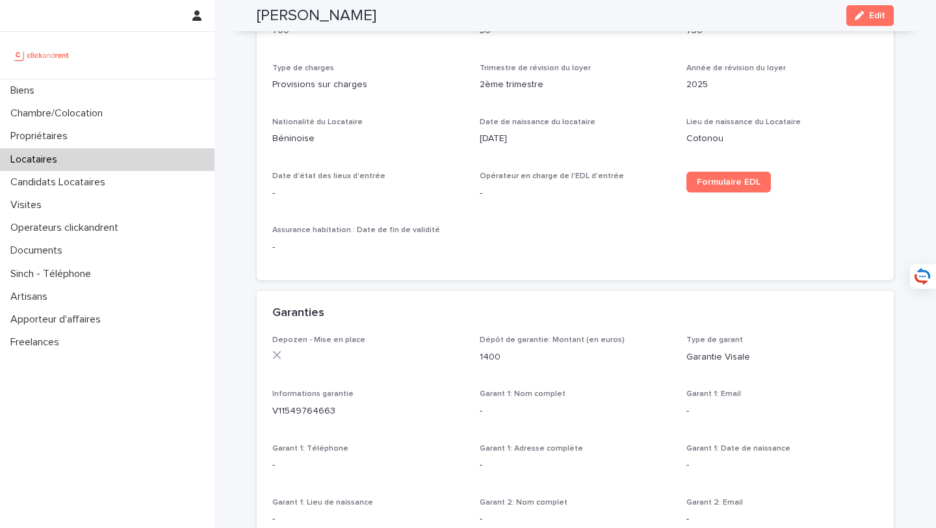
scroll to position [530, 0]
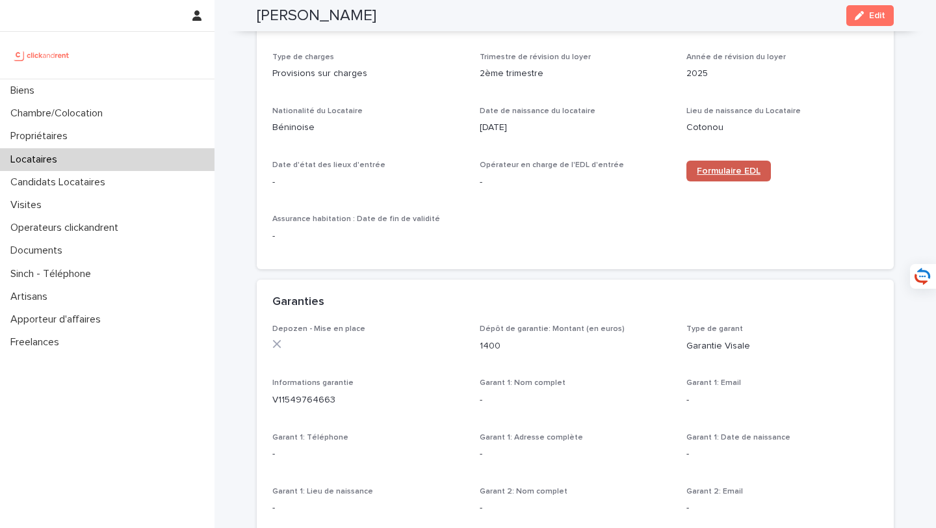
click at [751, 166] on link "Formulaire EDL" at bounding box center [728, 171] width 84 height 21
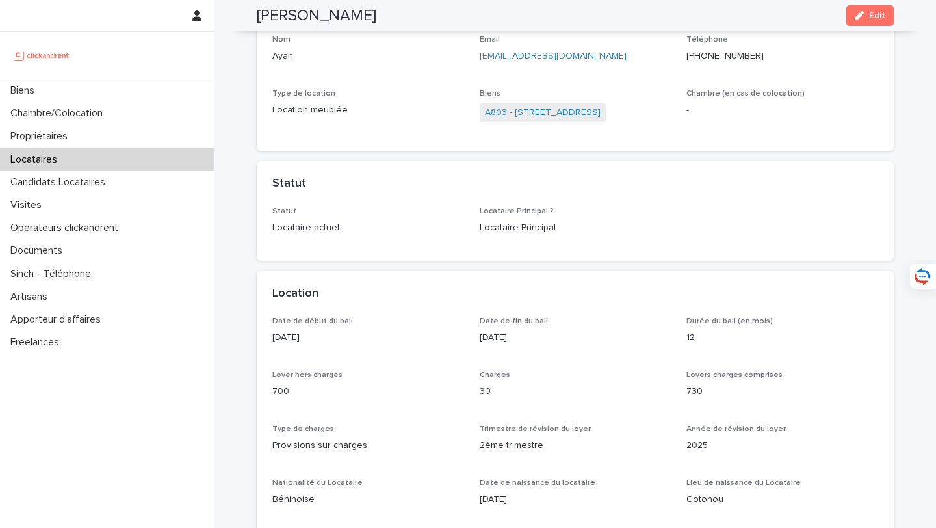
scroll to position [0, 0]
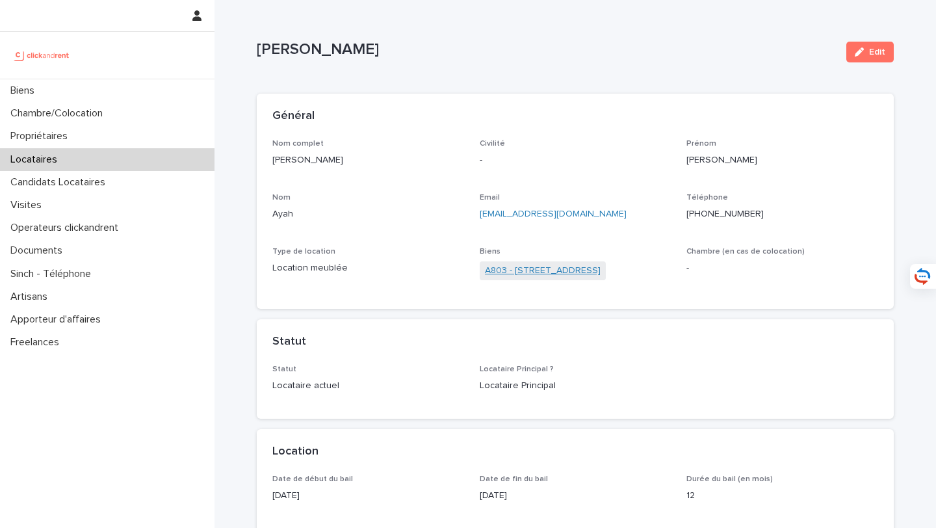
click at [601, 275] on link "A803 - [STREET_ADDRESS]" at bounding box center [543, 271] width 116 height 14
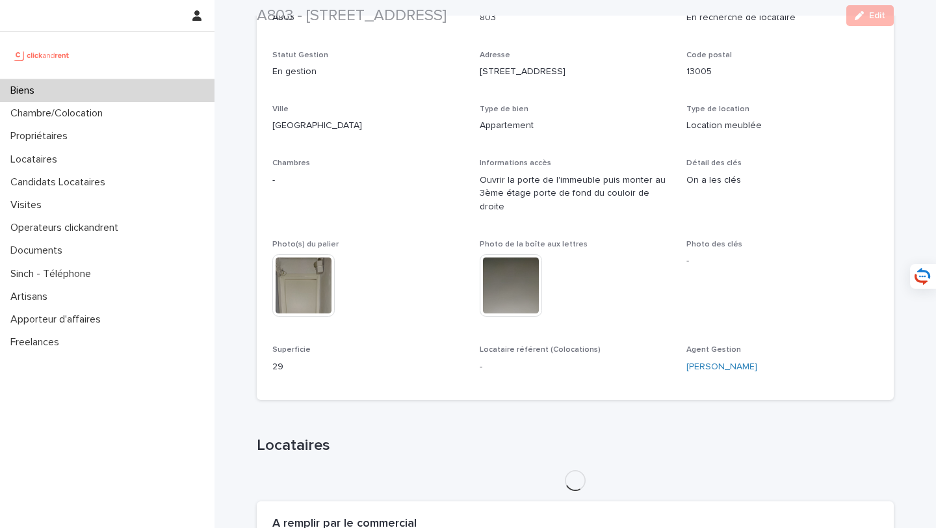
scroll to position [317, 0]
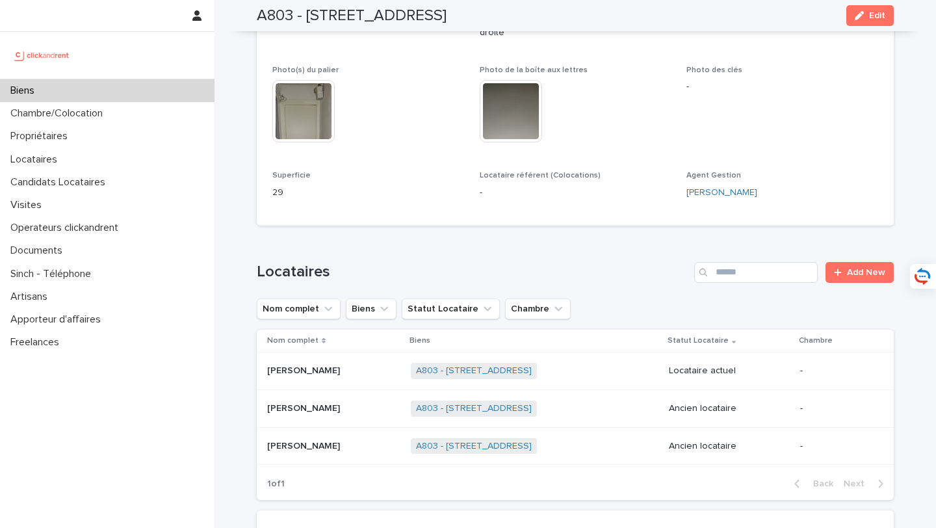
click at [363, 365] on p at bounding box center [333, 370] width 133 height 11
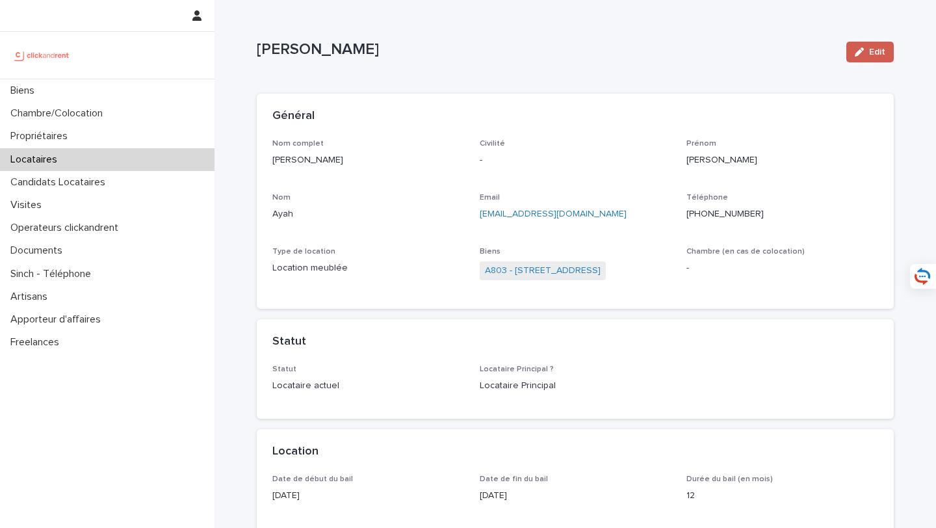
click at [866, 53] on div "button" at bounding box center [862, 51] width 14 height 9
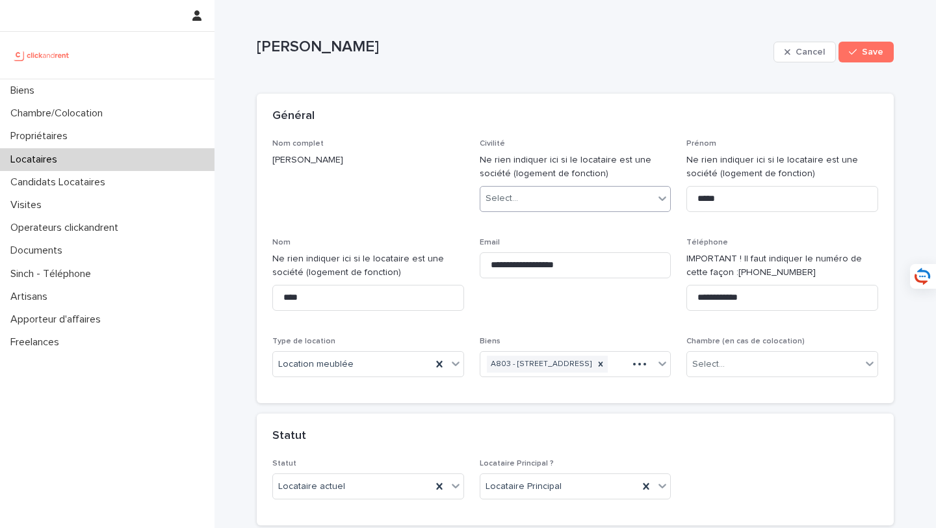
click at [543, 201] on div "Select..." at bounding box center [567, 198] width 174 height 21
click at [543, 227] on div "Madame" at bounding box center [575, 224] width 190 height 23
click at [872, 53] on span "Save" at bounding box center [872, 51] width 21 height 9
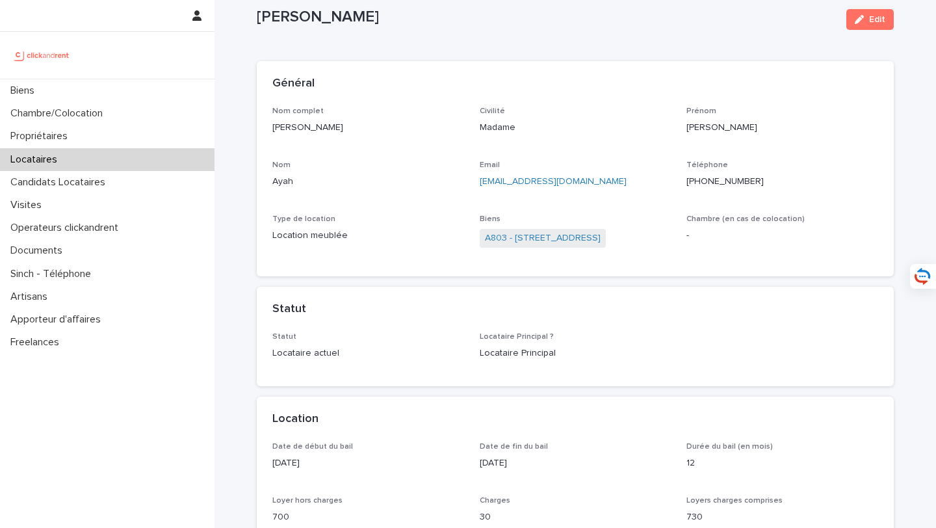
scroll to position [220, 0]
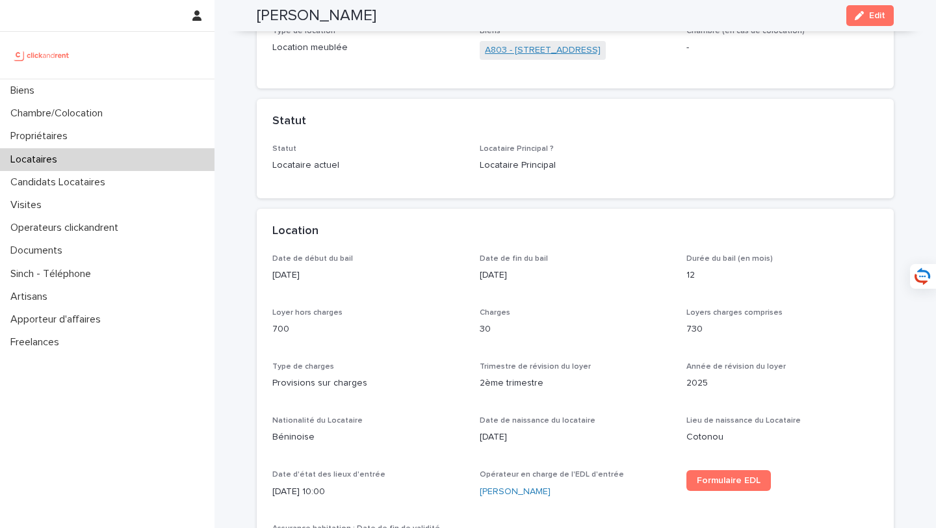
click at [588, 53] on link "A803 - [STREET_ADDRESS]" at bounding box center [543, 51] width 116 height 14
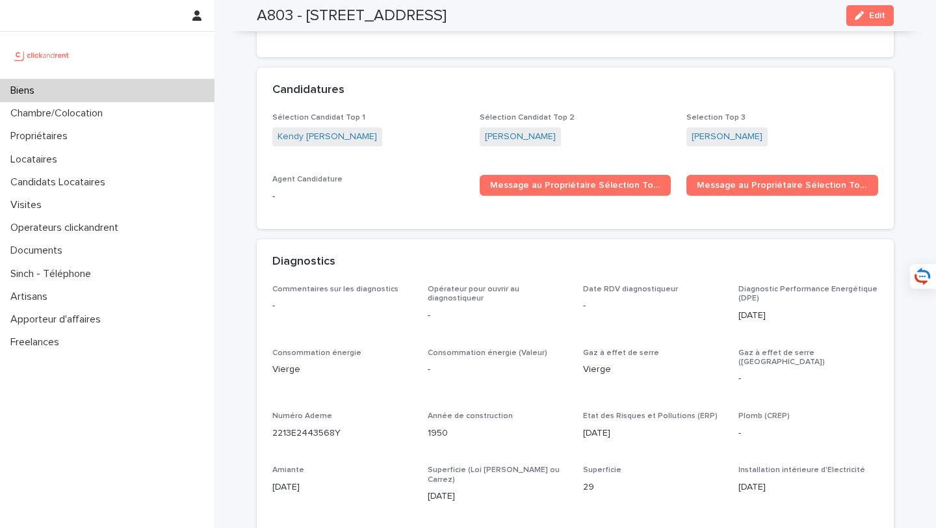
scroll to position [3986, 0]
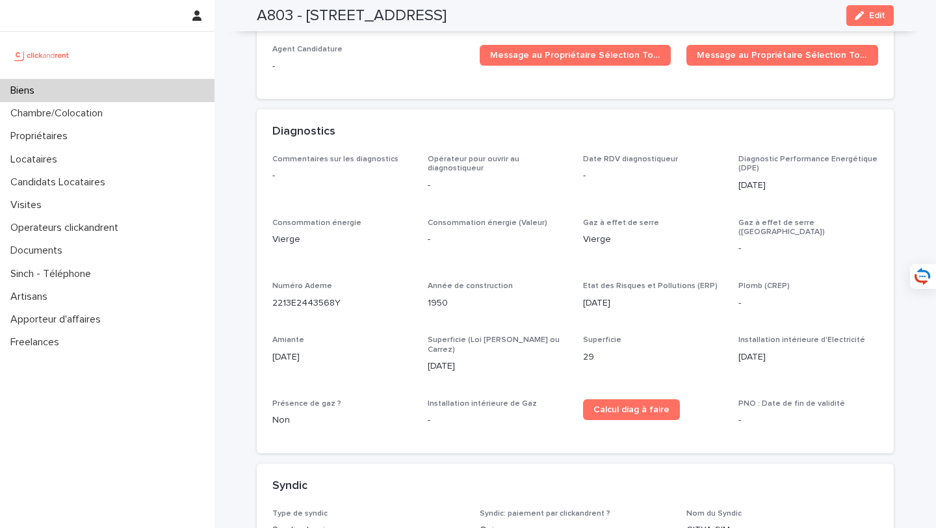
click at [361, 281] on div "Numéro Ademe 2213E2443568Y" at bounding box center [342, 300] width 140 height 38
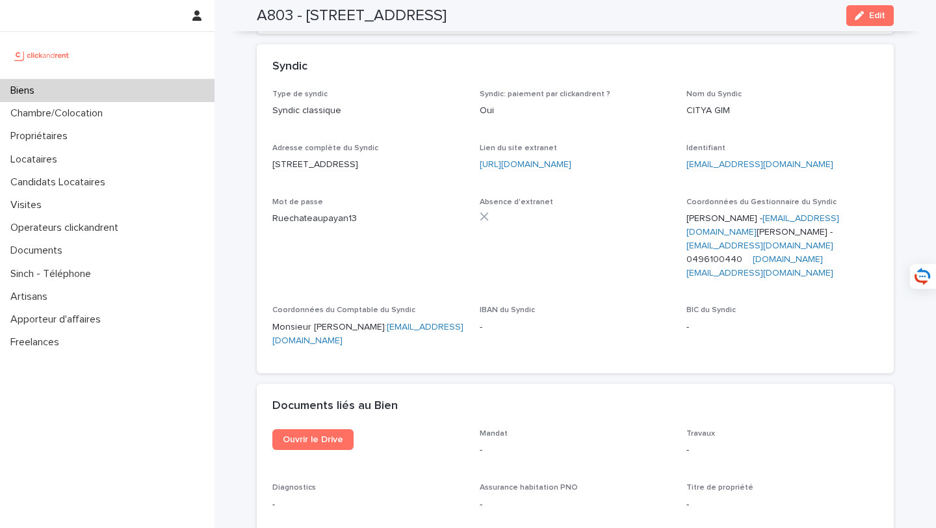
scroll to position [4503, 0]
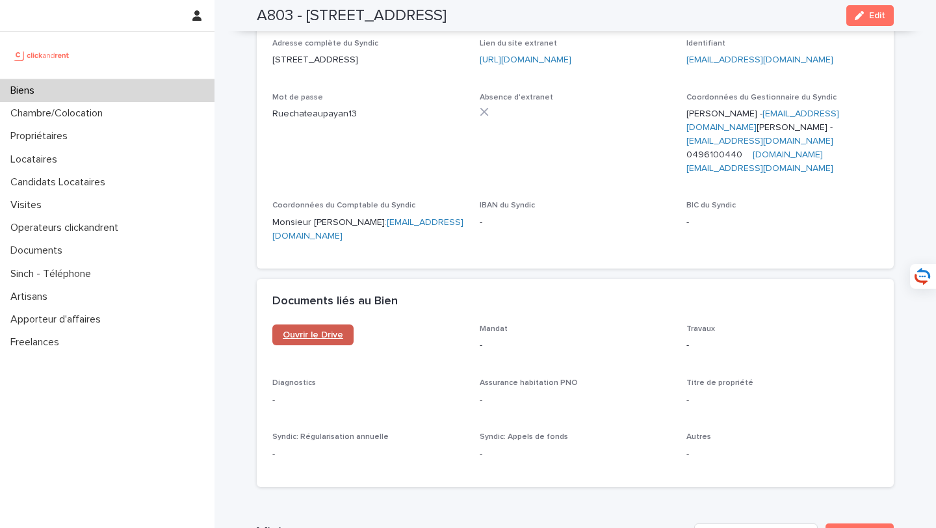
click at [311, 324] on link "Ouvrir le Drive" at bounding box center [312, 334] width 81 height 21
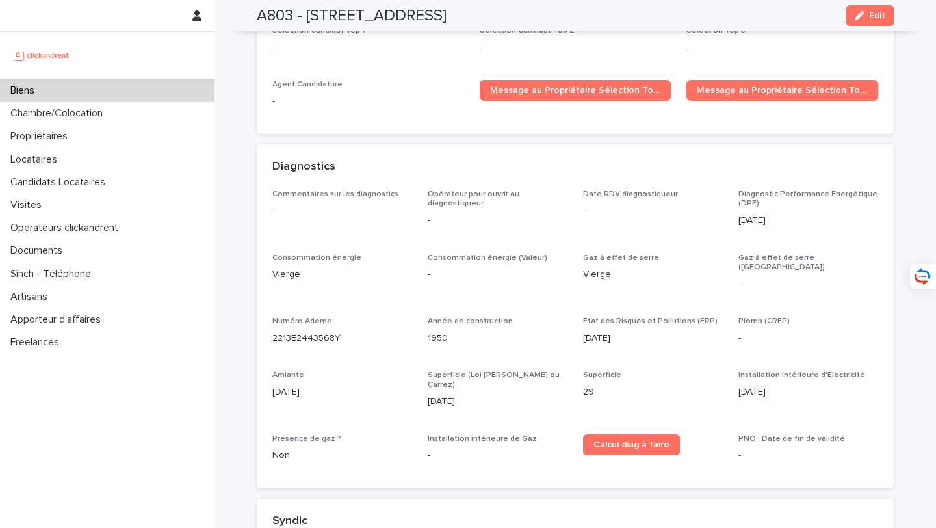
scroll to position [3939, 0]
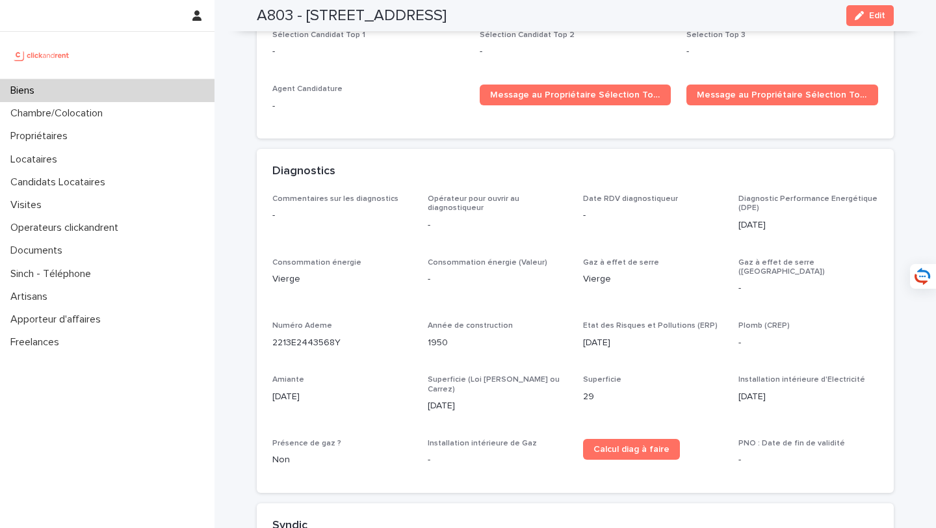
click at [879, 19] on span "Edit" at bounding box center [877, 15] width 16 height 9
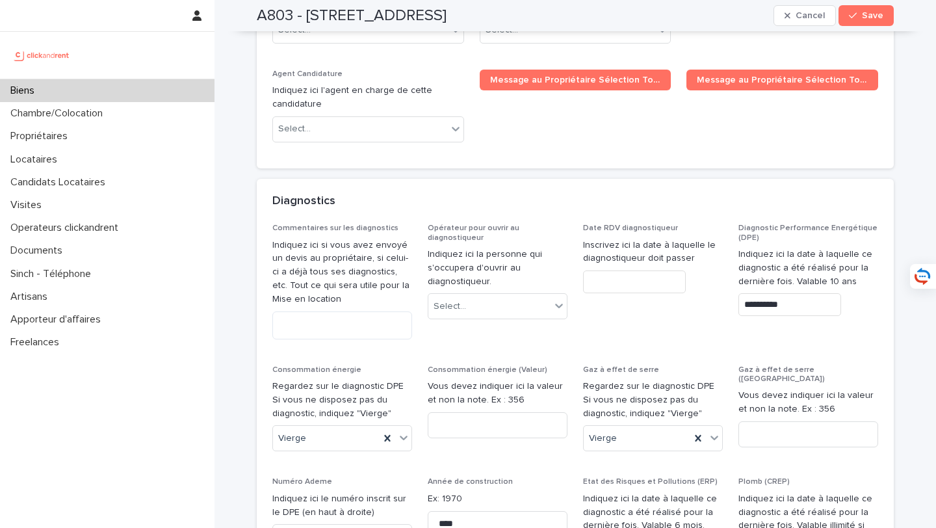
scroll to position [6459, 0]
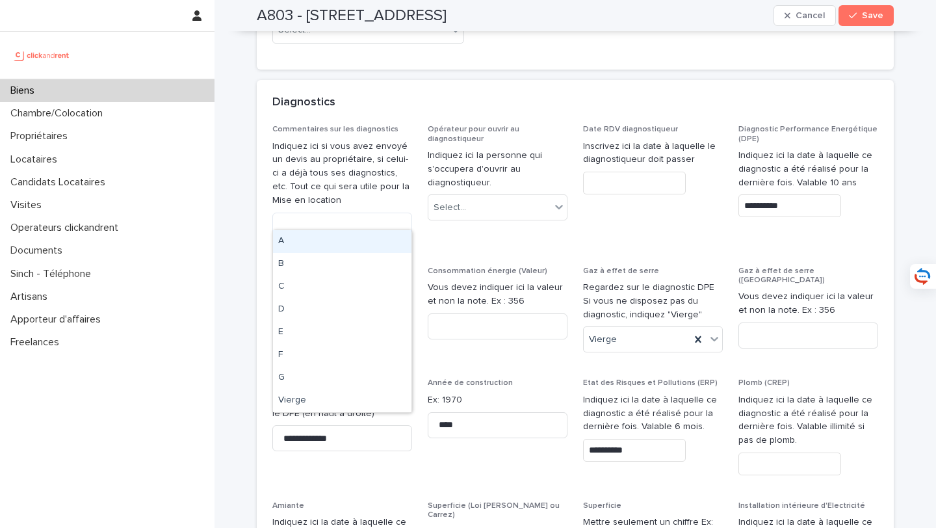
click at [343, 329] on div "Vierge" at bounding box center [326, 339] width 107 height 21
click at [335, 306] on div "D" at bounding box center [342, 309] width 138 height 23
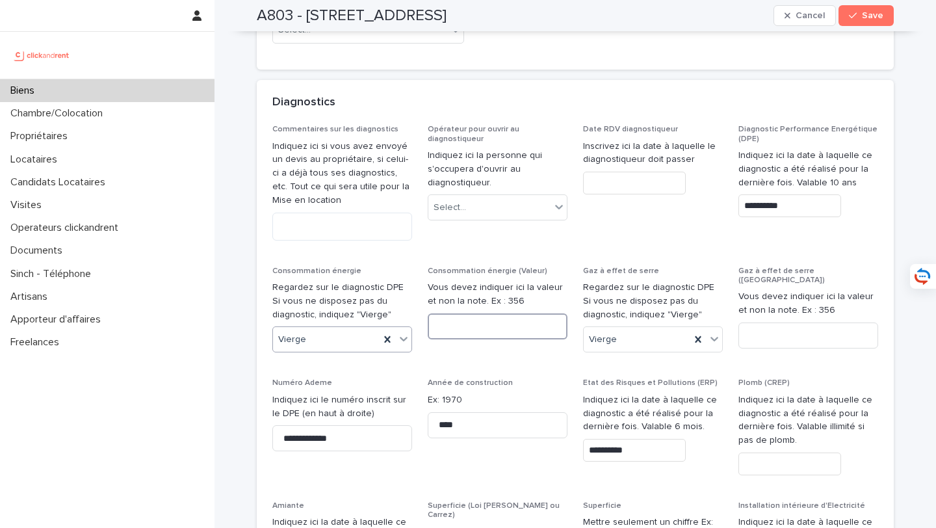
click at [459, 313] on input at bounding box center [498, 326] width 140 height 26
type input "***"
click at [641, 329] on div "Vierge" at bounding box center [637, 339] width 107 height 21
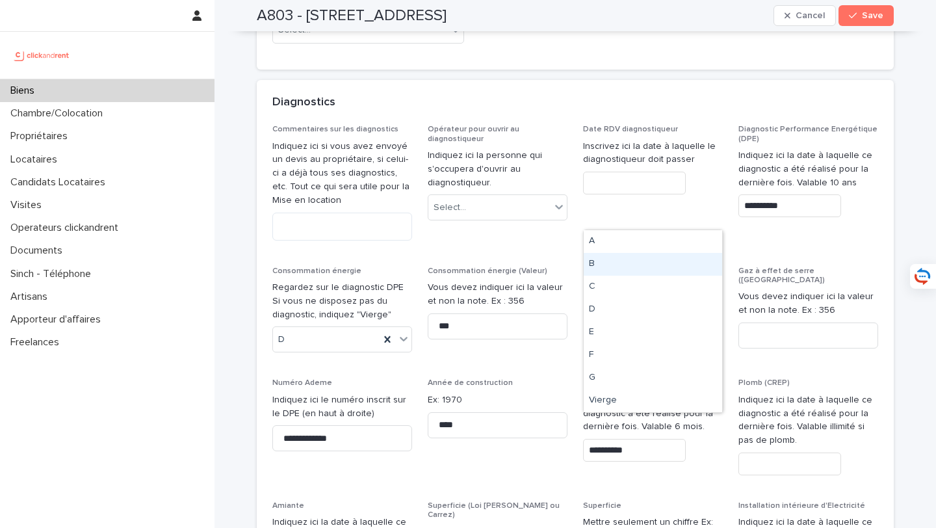
click at [614, 266] on div "B" at bounding box center [653, 264] width 138 height 23
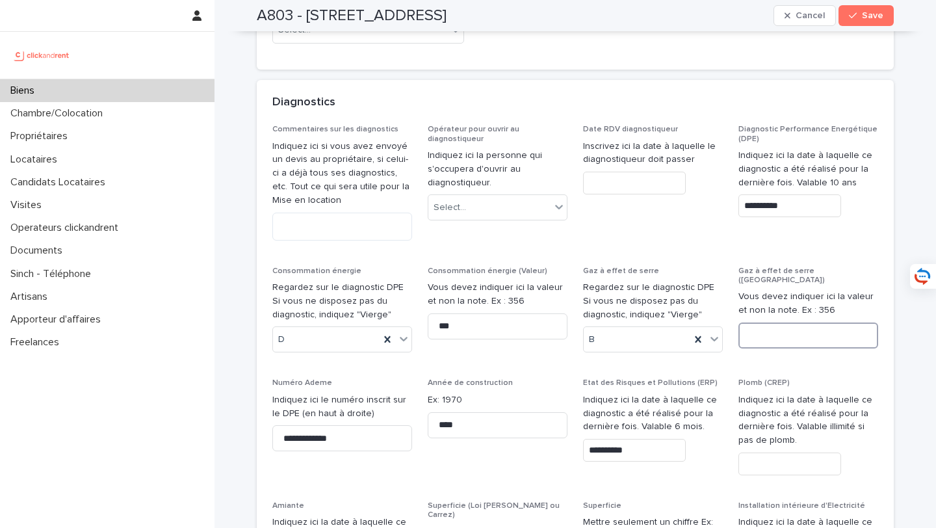
click at [782, 322] on input at bounding box center [808, 335] width 140 height 26
type input "*"
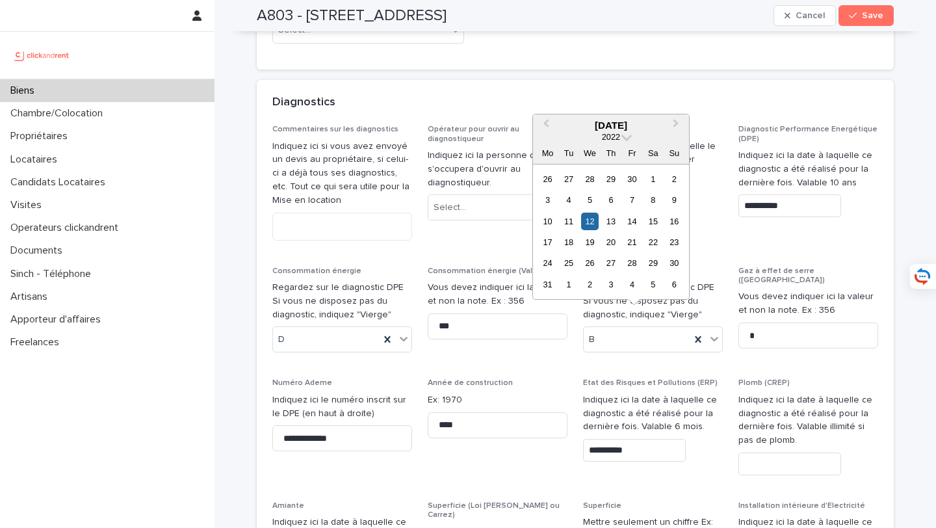
drag, startPoint x: 653, startPoint y: 328, endPoint x: 573, endPoint y: 328, distance: 80.6
click at [573, 328] on div "**********" at bounding box center [575, 439] width 606 height 628
click at [825, 452] on input "text" at bounding box center [789, 463] width 103 height 23
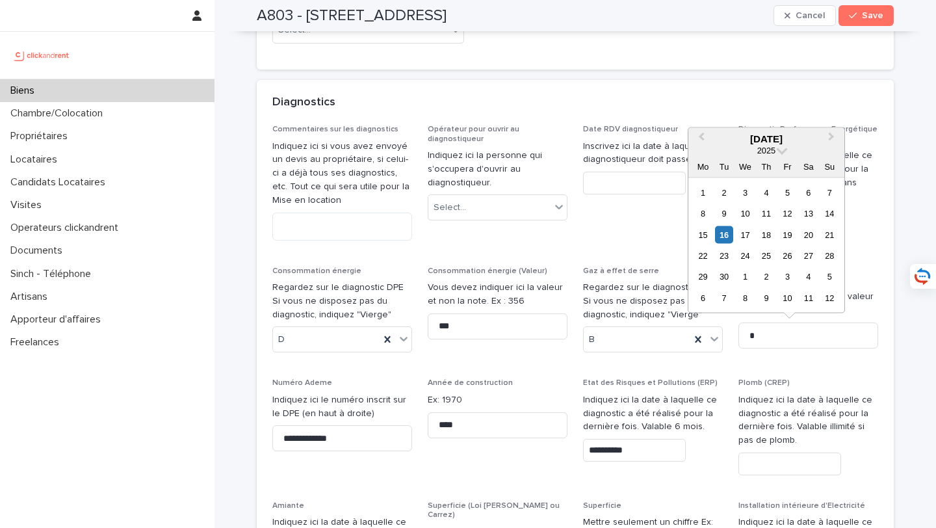
paste input "**********"
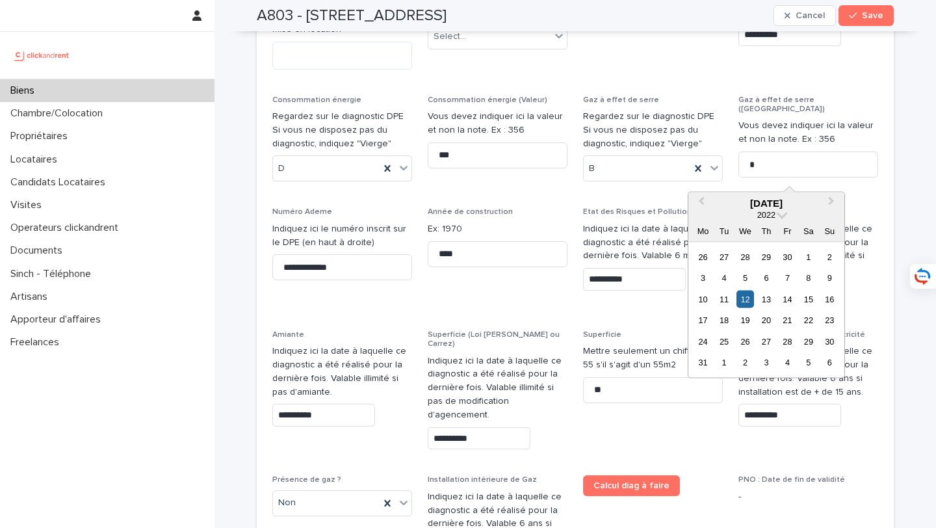
scroll to position [6633, 0]
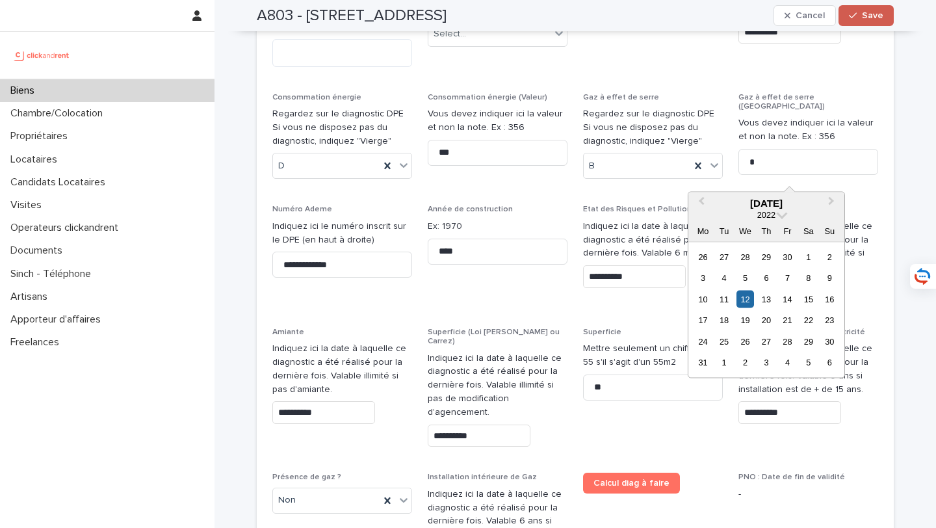
type input "**********"
click at [867, 16] on span "Save" at bounding box center [872, 15] width 21 height 9
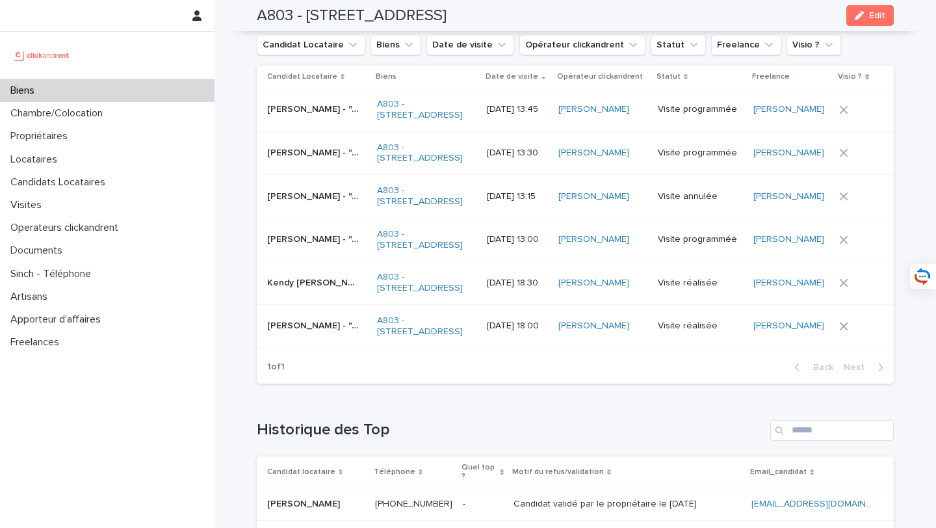
scroll to position [4890, 0]
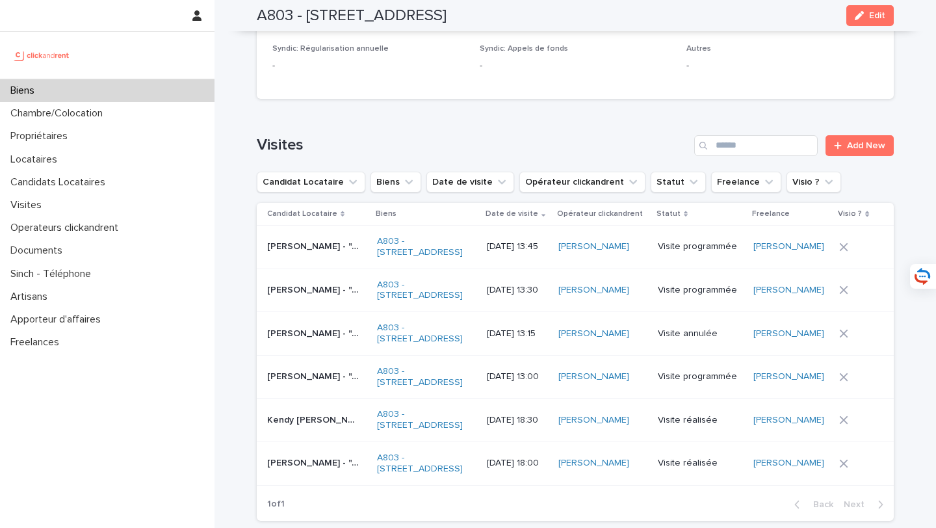
click at [188, 86] on div "Biens" at bounding box center [107, 90] width 214 height 23
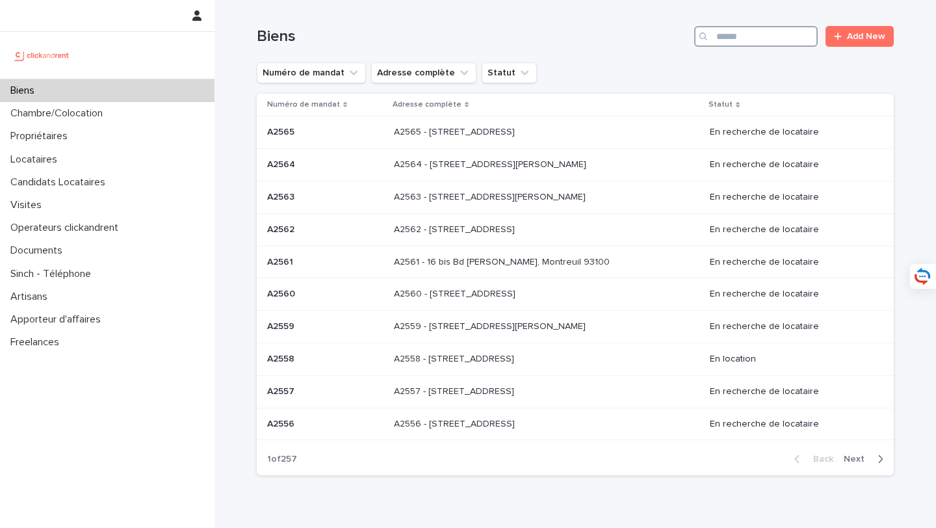
click at [788, 28] on input "Search" at bounding box center [755, 36] width 123 height 21
type input "*****"
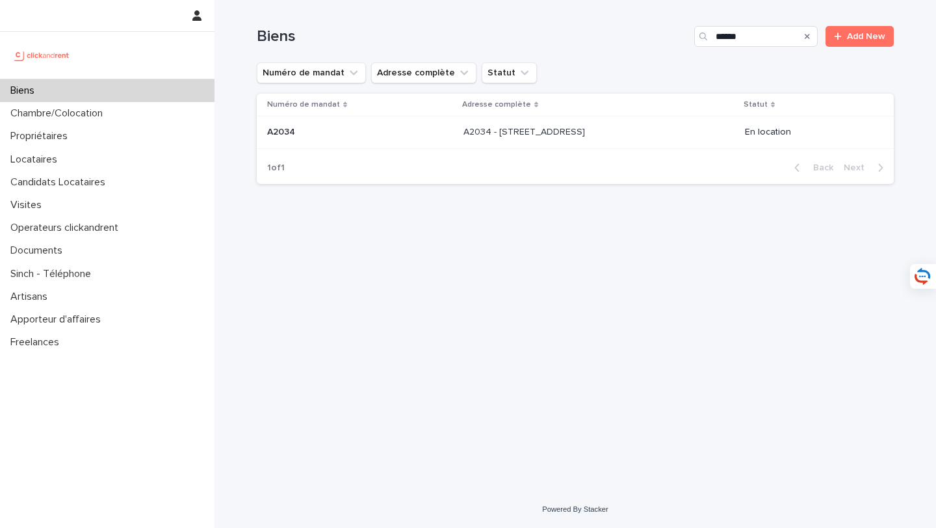
click at [562, 131] on p "A2034 - [STREET_ADDRESS]" at bounding box center [525, 131] width 124 height 14
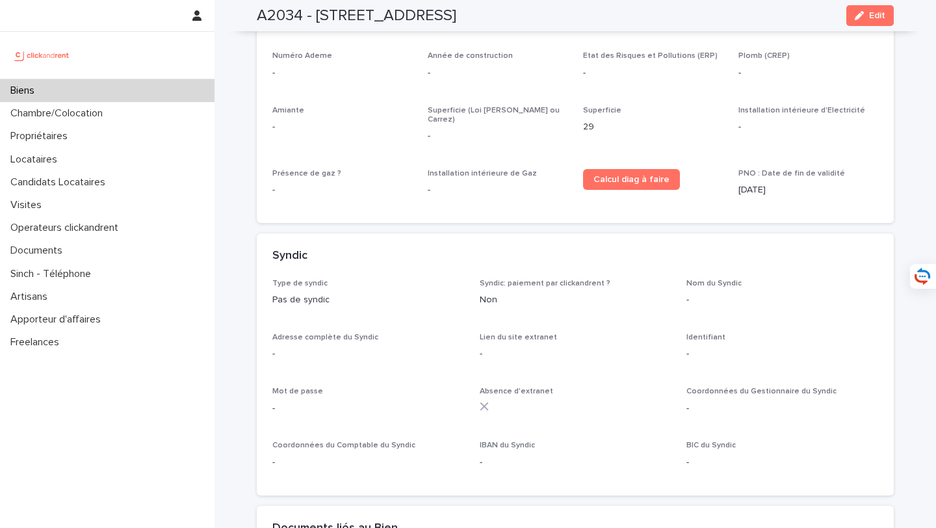
scroll to position [3909, 0]
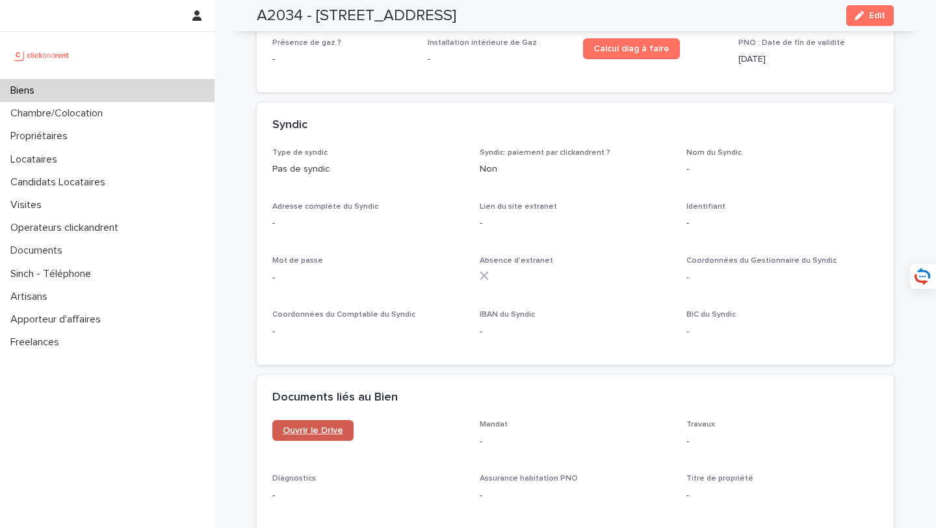
click at [320, 420] on link "Ouvrir le Drive" at bounding box center [312, 430] width 81 height 21
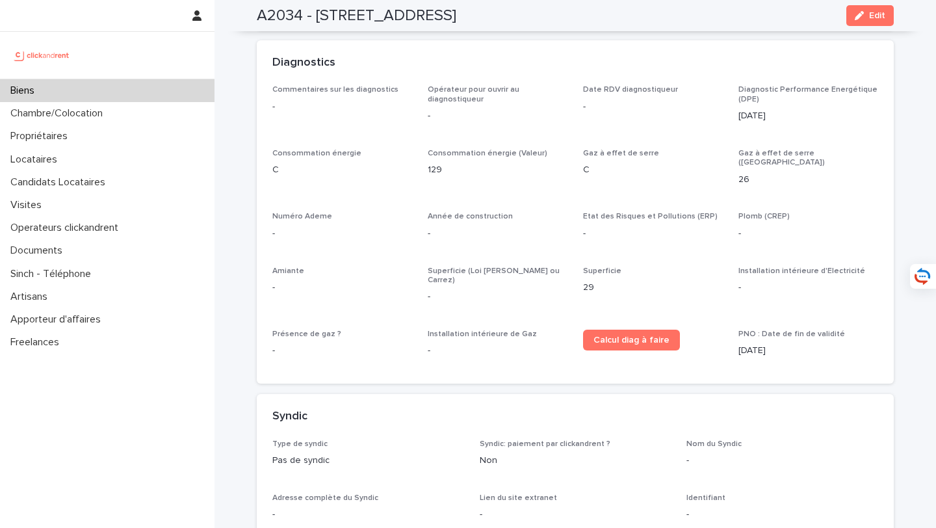
scroll to position [3546, 0]
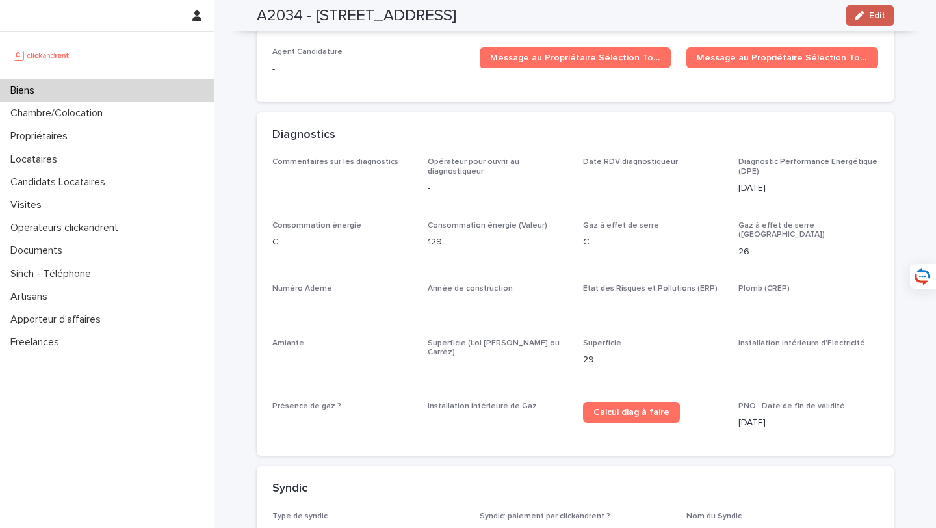
click at [871, 20] on button "Edit" at bounding box center [869, 15] width 47 height 21
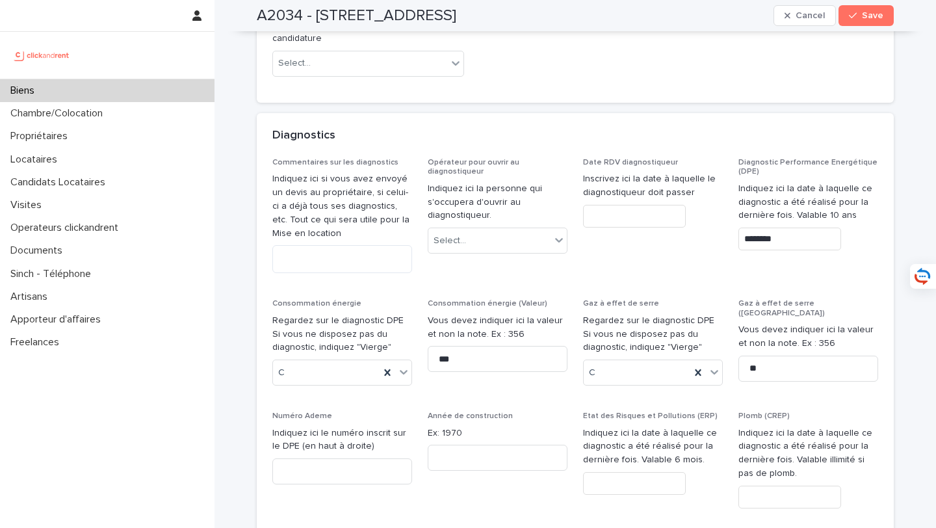
scroll to position [6004, 0]
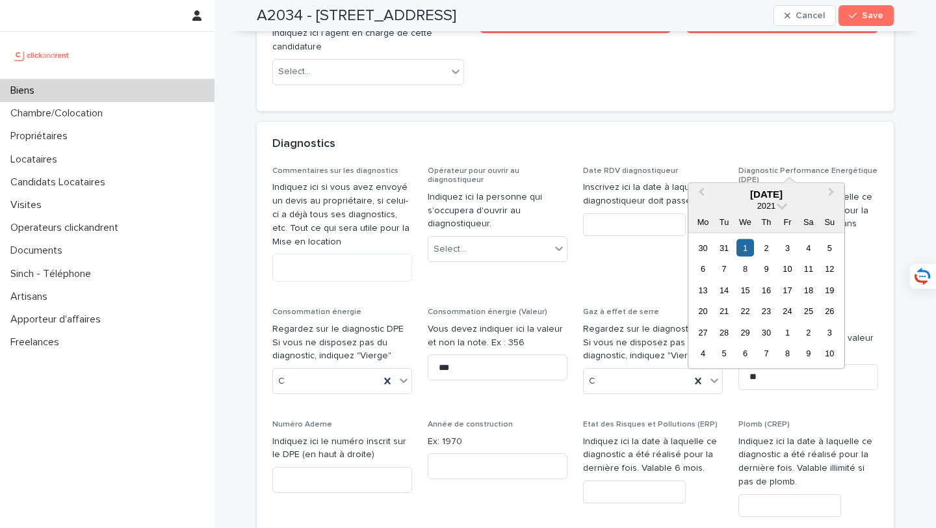
drag, startPoint x: 800, startPoint y: 159, endPoint x: 674, endPoint y: 264, distance: 163.8
click at [725, 166] on div "Commentaires sur les diagnostics Indiquez ici si vous avez envoyé un devis au p…" at bounding box center [575, 480] width 606 height 628
click at [636, 480] on input "text" at bounding box center [634, 491] width 103 height 23
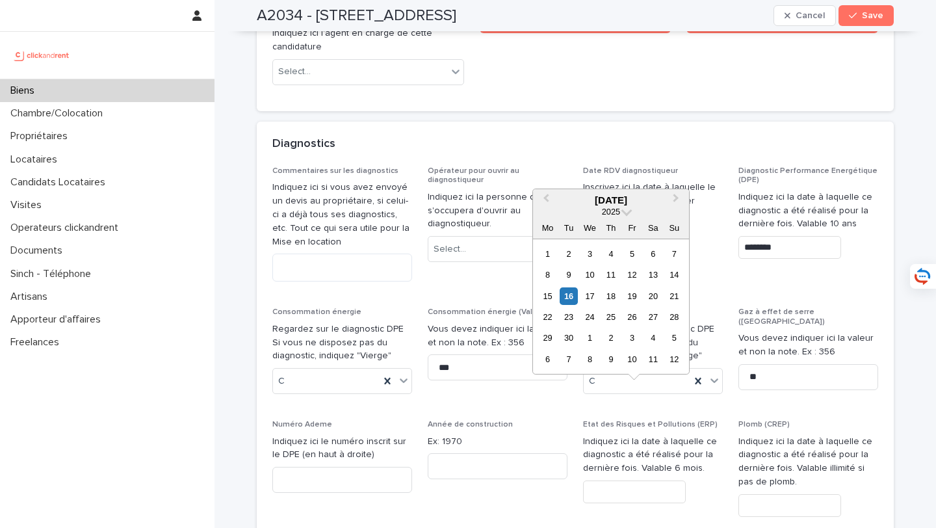
paste input "********"
type input "********"
click at [758, 494] on input "text" at bounding box center [789, 505] width 103 height 23
paste input "********"
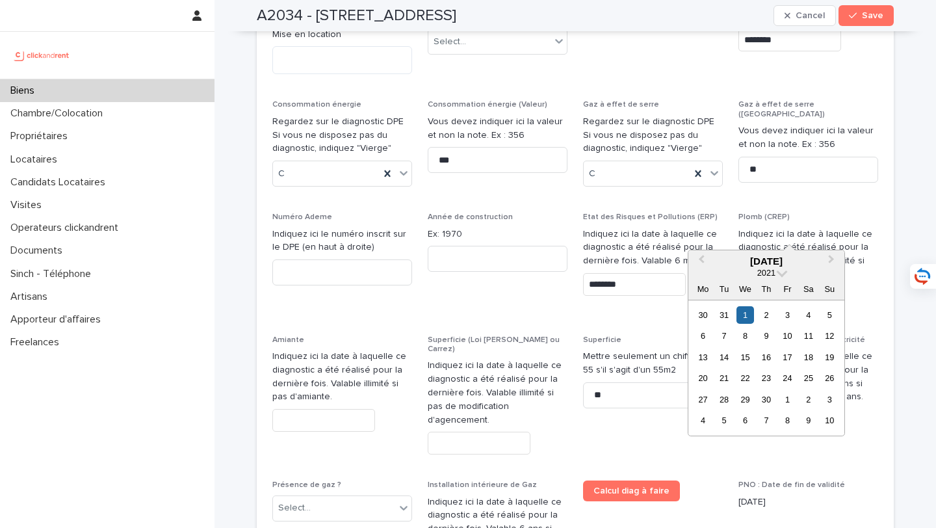
scroll to position [6305, 0]
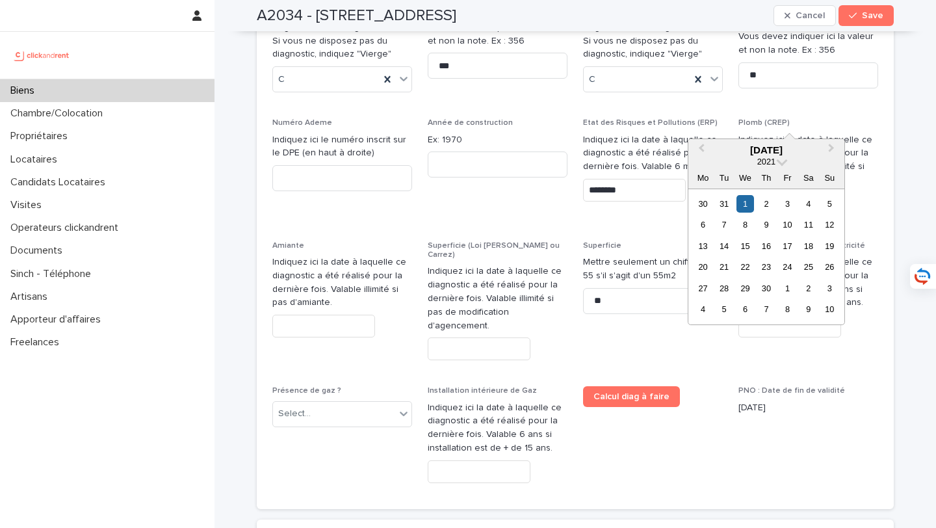
type input "********"
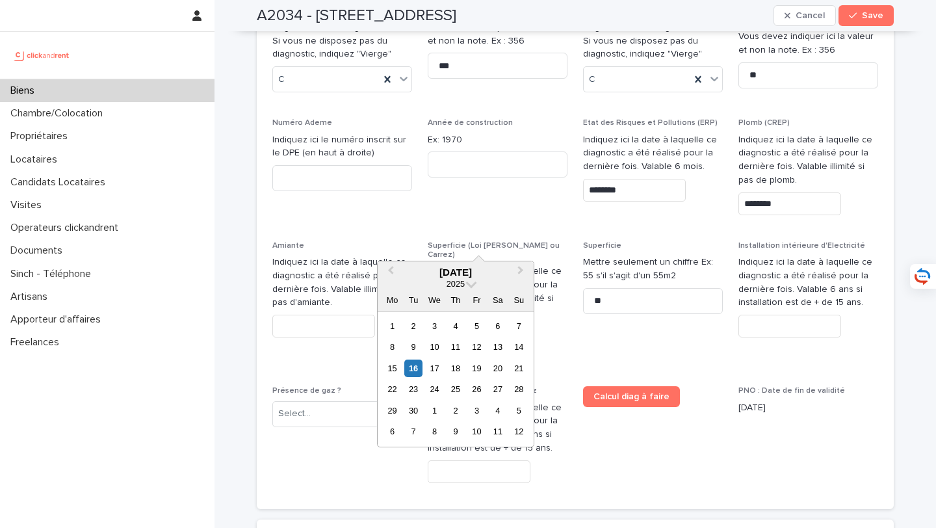
click at [463, 337] on input "text" at bounding box center [479, 348] width 103 height 23
paste input "********"
type input "********"
click at [356, 315] on input "text" at bounding box center [323, 326] width 103 height 23
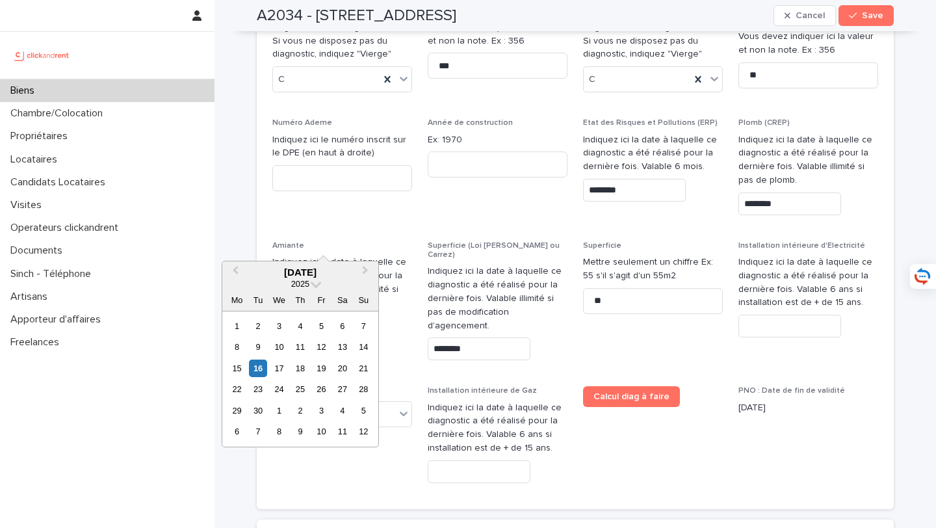
paste input "********"
type input "********"
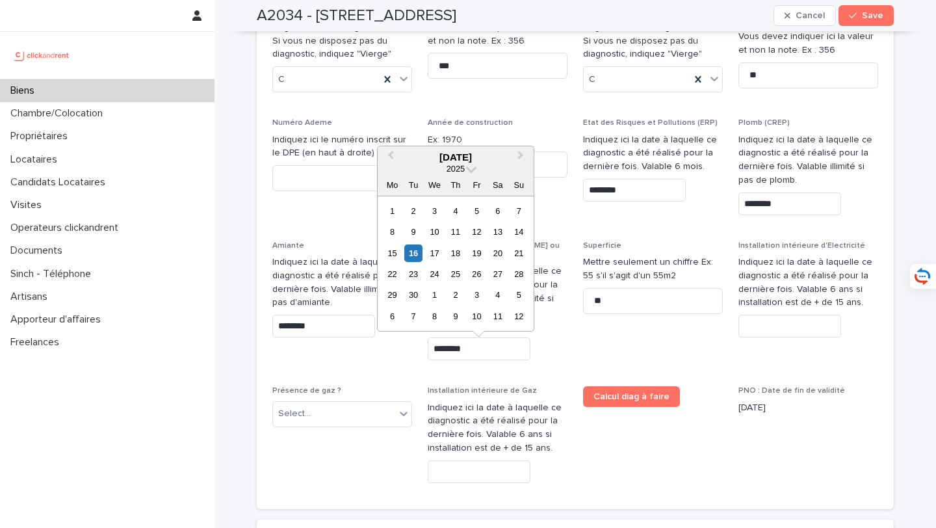
click at [487, 460] on input "text" at bounding box center [479, 471] width 103 height 23
paste input "********"
type input "********"
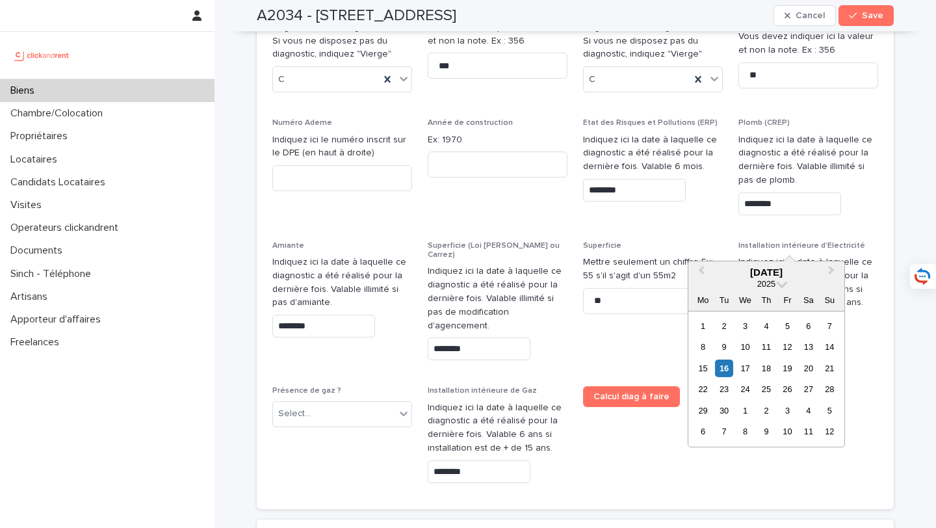
click at [783, 315] on input "text" at bounding box center [789, 326] width 103 height 23
paste input "********"
type input "********"
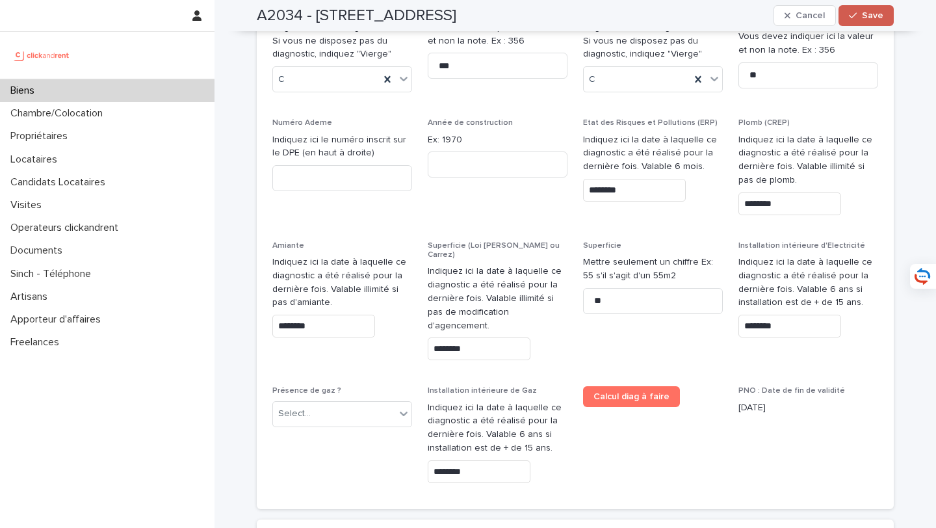
click at [866, 8] on button "Save" at bounding box center [865, 15] width 55 height 21
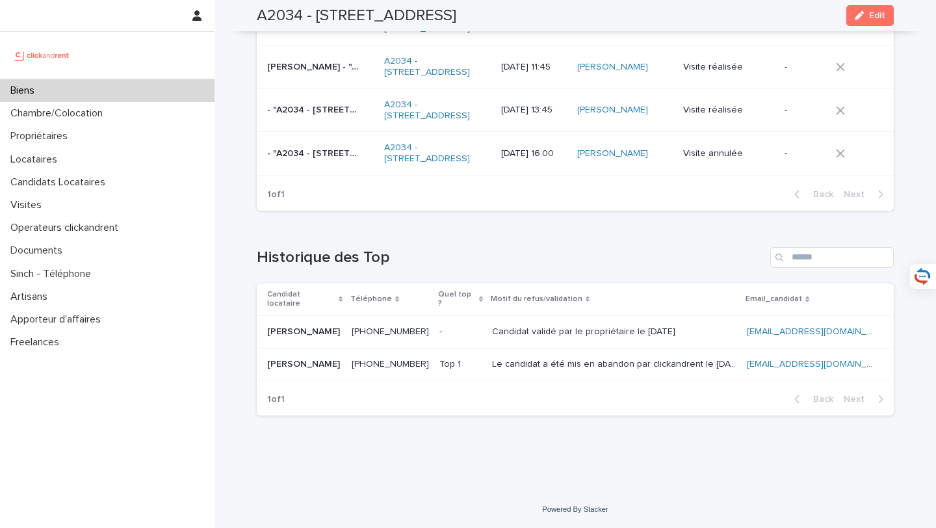
scroll to position [4740, 0]
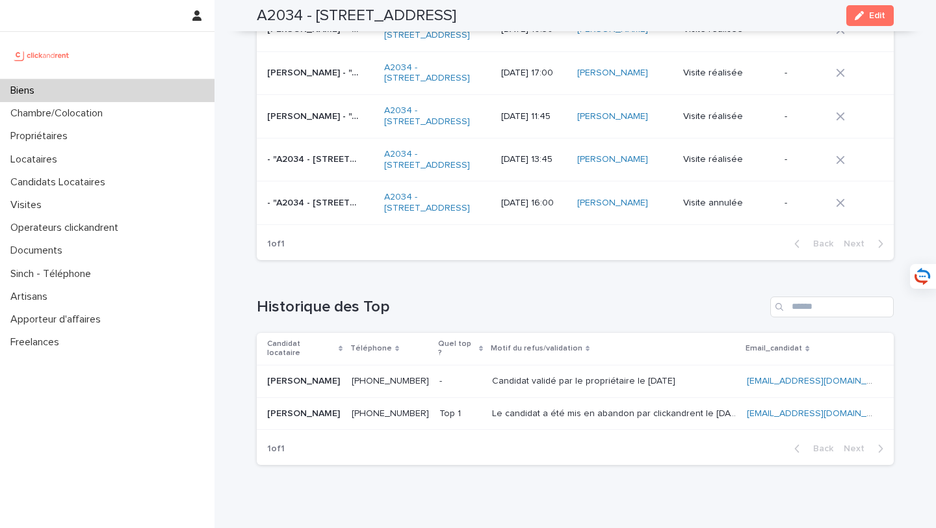
click at [188, 94] on div "Biens" at bounding box center [107, 90] width 214 height 23
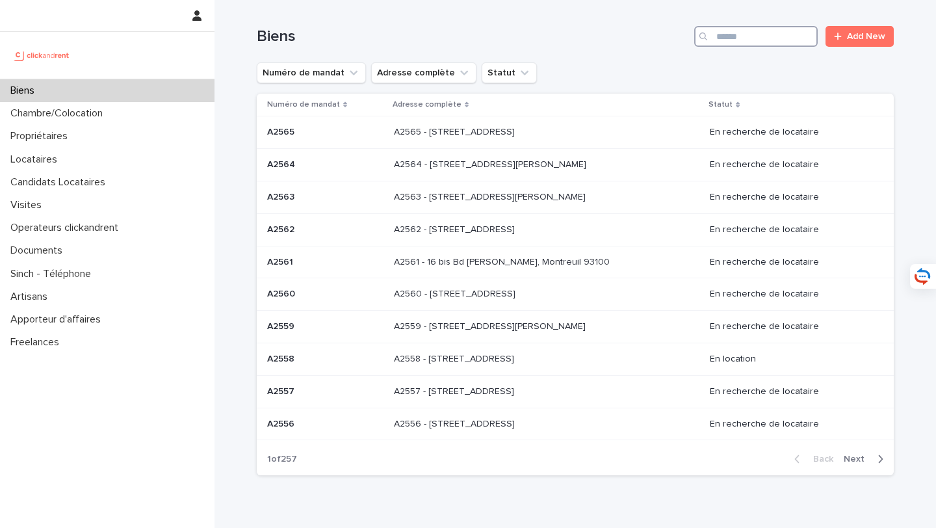
click at [742, 35] on input "Search" at bounding box center [755, 36] width 123 height 21
type input "*****"
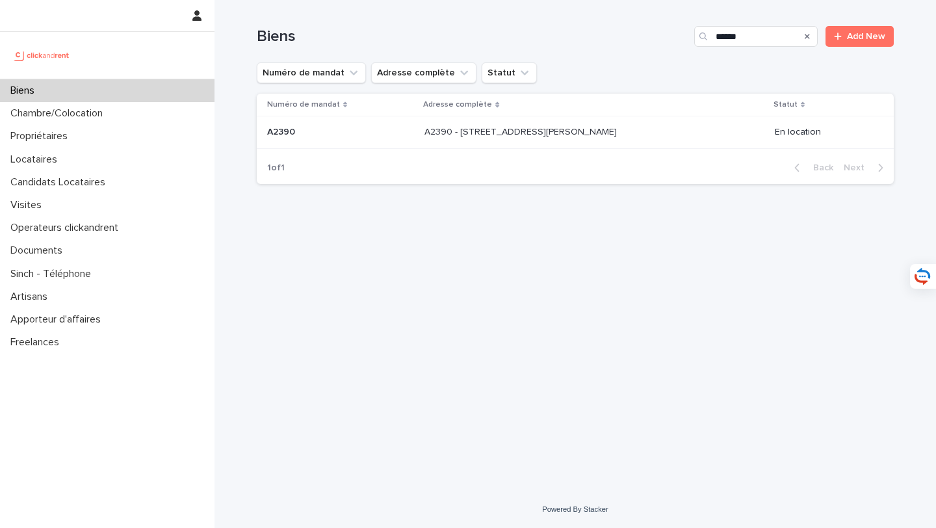
click at [472, 130] on p "A2390 - 56 rue Jean Jaurès, Levallois-Perret 92300" at bounding box center [521, 131] width 195 height 14
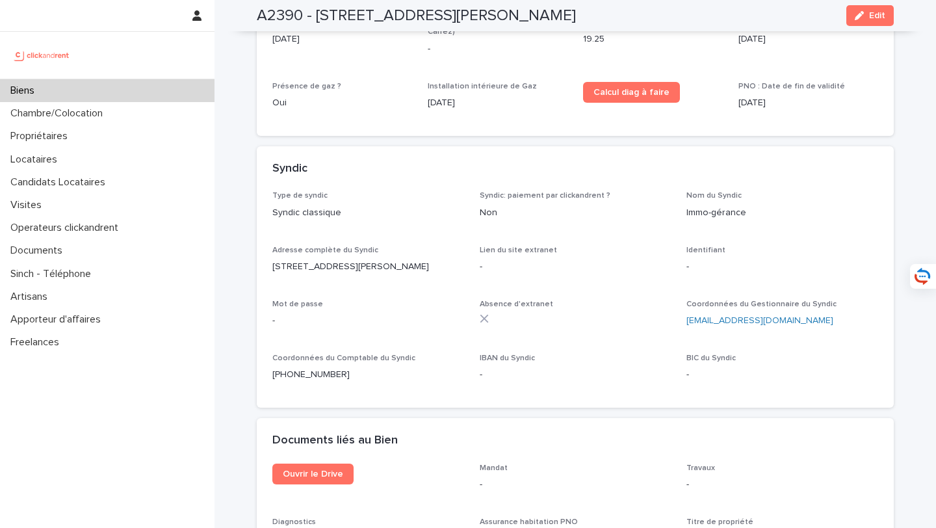
scroll to position [4476, 0]
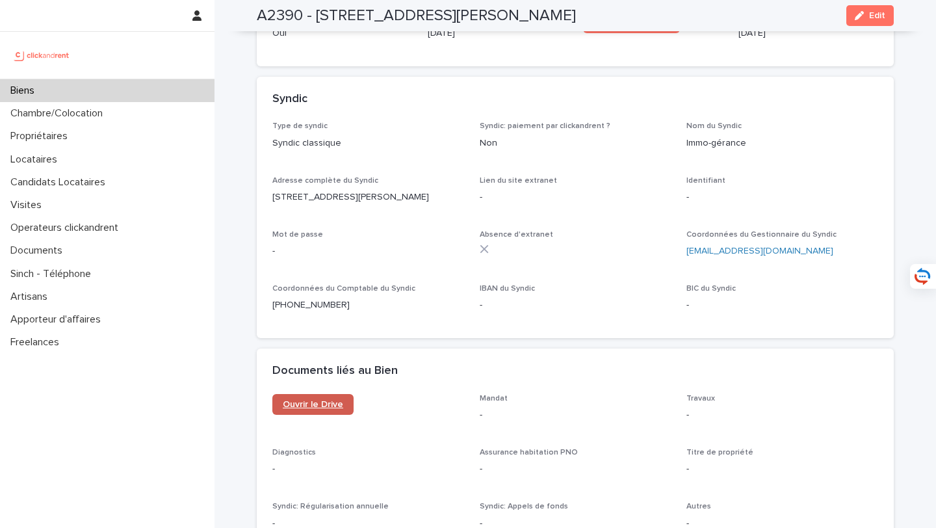
click at [327, 400] on span "Ouvrir le Drive" at bounding box center [313, 404] width 60 height 9
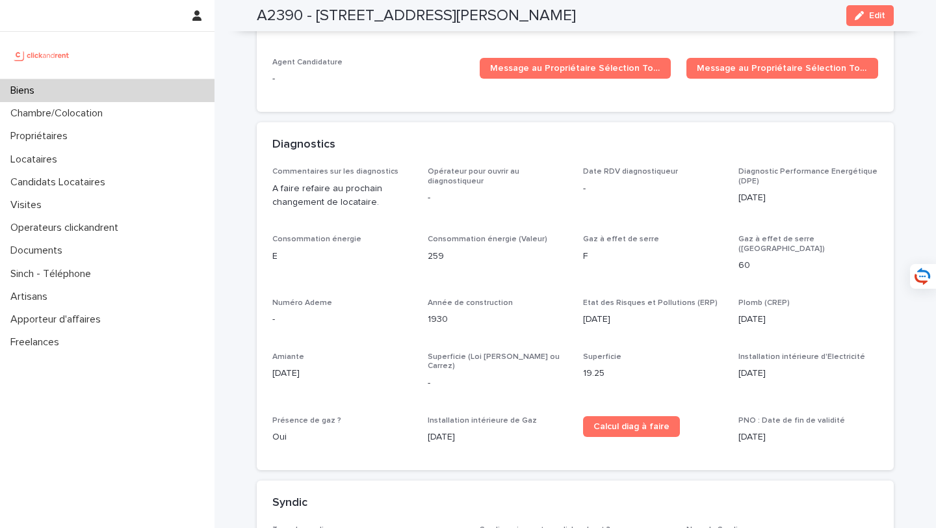
scroll to position [4073, 0]
click at [885, 122] on div "Diagnostics" at bounding box center [575, 144] width 637 height 45
drag, startPoint x: 881, startPoint y: 16, endPoint x: 676, endPoint y: 270, distance: 326.3
click at [880, 16] on span "Edit" at bounding box center [877, 15] width 16 height 9
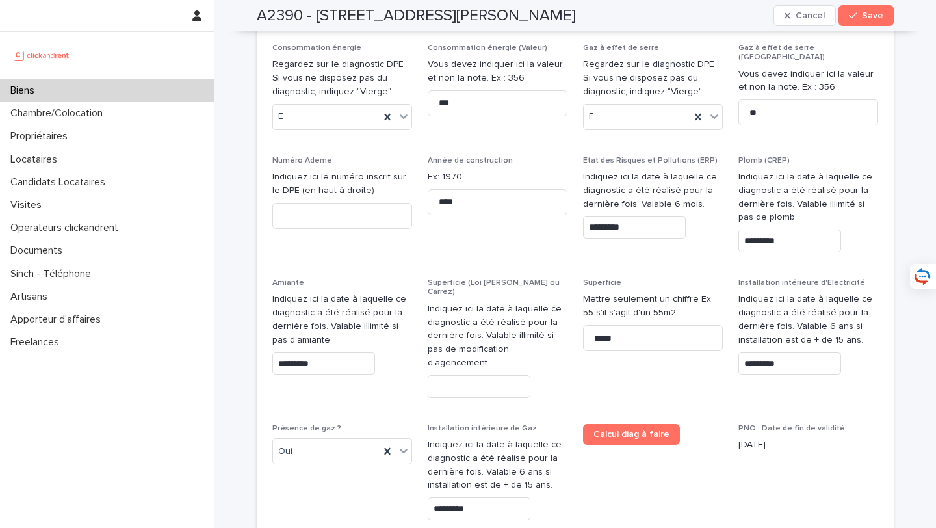
scroll to position [6824, 0]
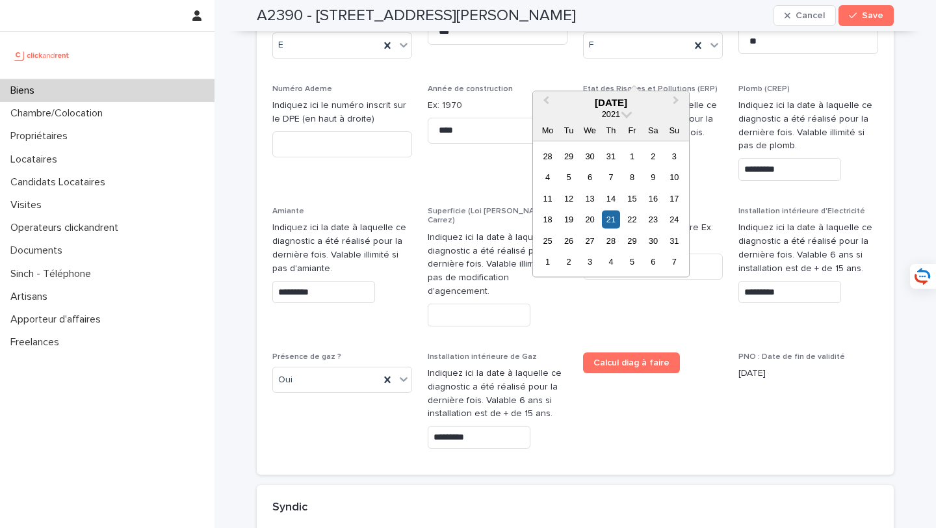
click at [640, 144] on input "*********" at bounding box center [634, 155] width 103 height 23
drag, startPoint x: 659, startPoint y: 69, endPoint x: 583, endPoint y: 70, distance: 76.0
click at [583, 144] on input "*********" at bounding box center [634, 155] width 103 height 23
click at [473, 304] on input "text" at bounding box center [479, 315] width 103 height 23
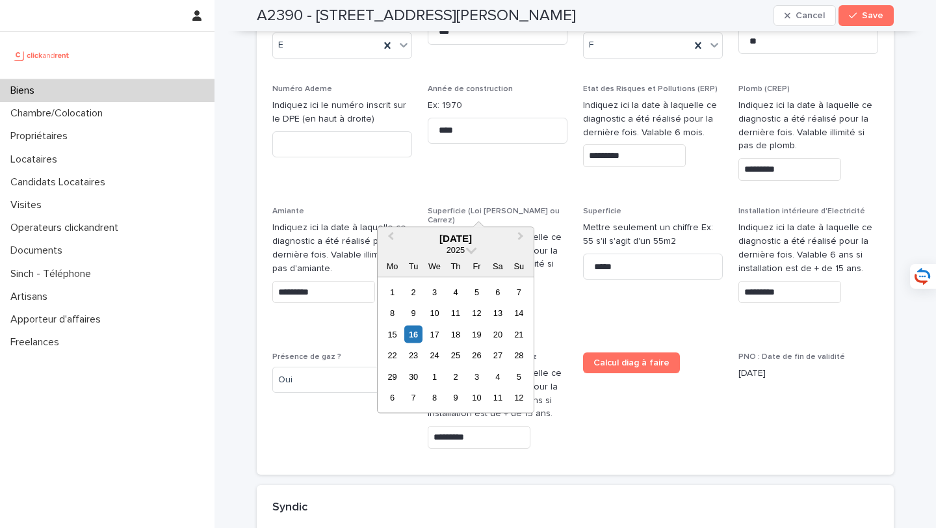
paste input "*********"
type input "*********"
click at [866, 23] on button "Save" at bounding box center [865, 15] width 55 height 21
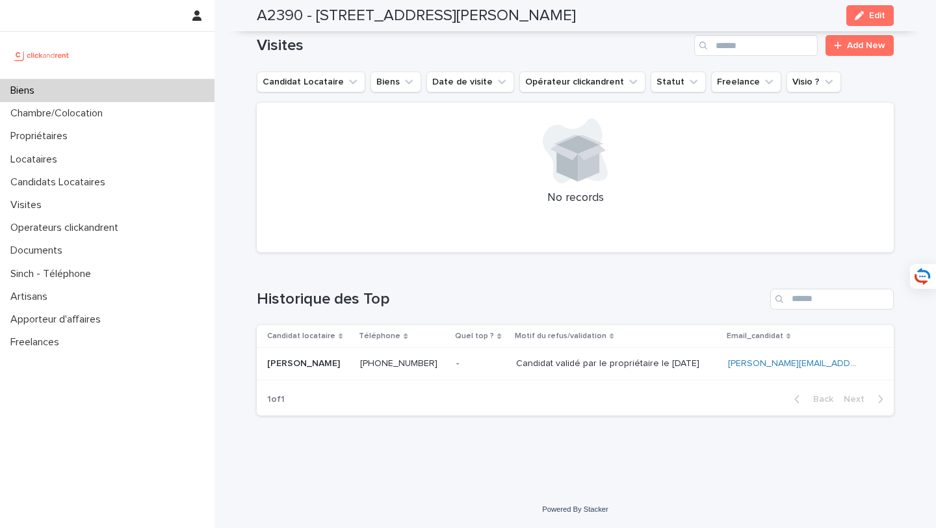
scroll to position [4983, 0]
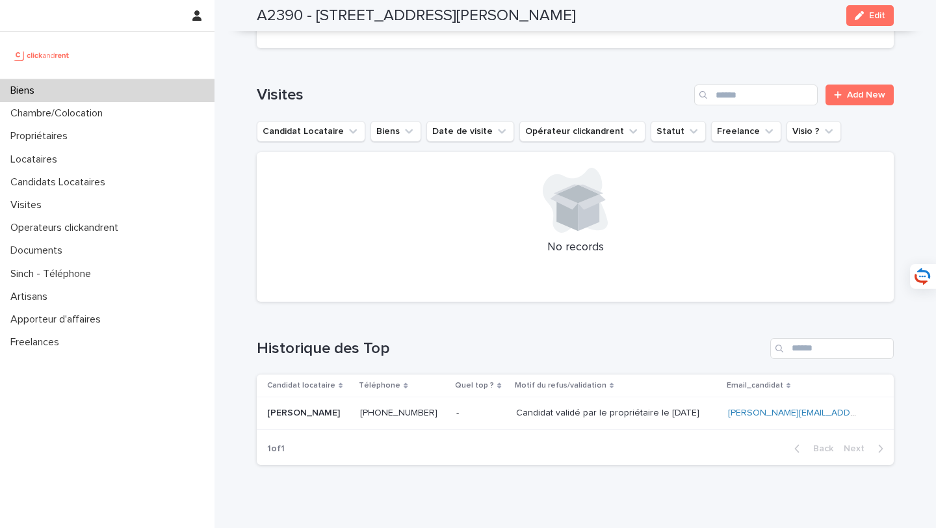
click at [109, 86] on div "Biens" at bounding box center [107, 90] width 214 height 23
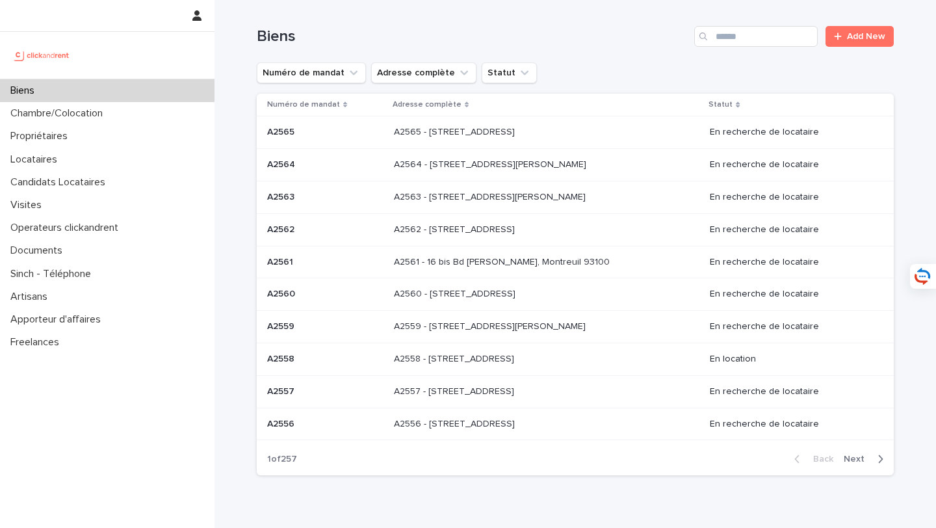
click at [760, 47] on div "Biens Add New" at bounding box center [575, 31] width 637 height 62
click at [759, 37] on input "Search" at bounding box center [755, 36] width 123 height 21
type input "*****"
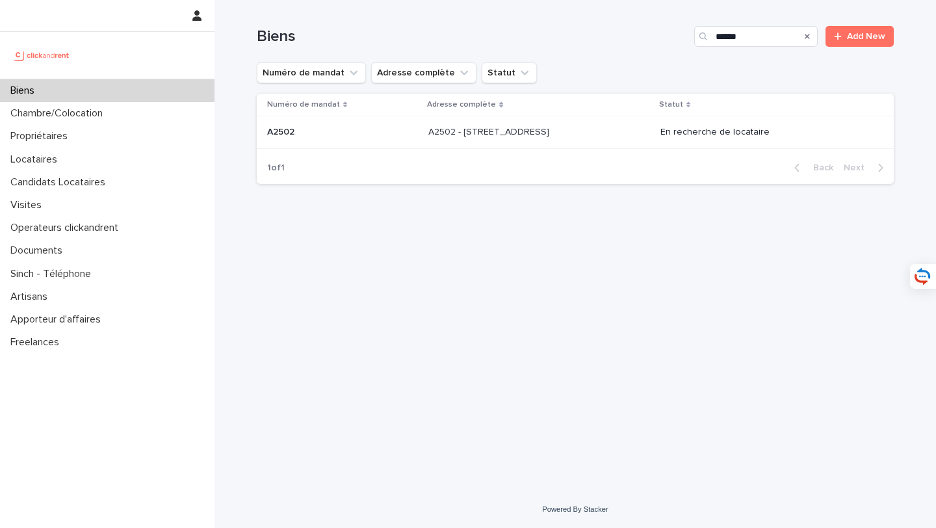
click at [597, 121] on td "A2502 - 5 rue Caplat, Paris 75018 A2502 - 5 rue Caplat, Paris 75018" at bounding box center [539, 132] width 232 height 32
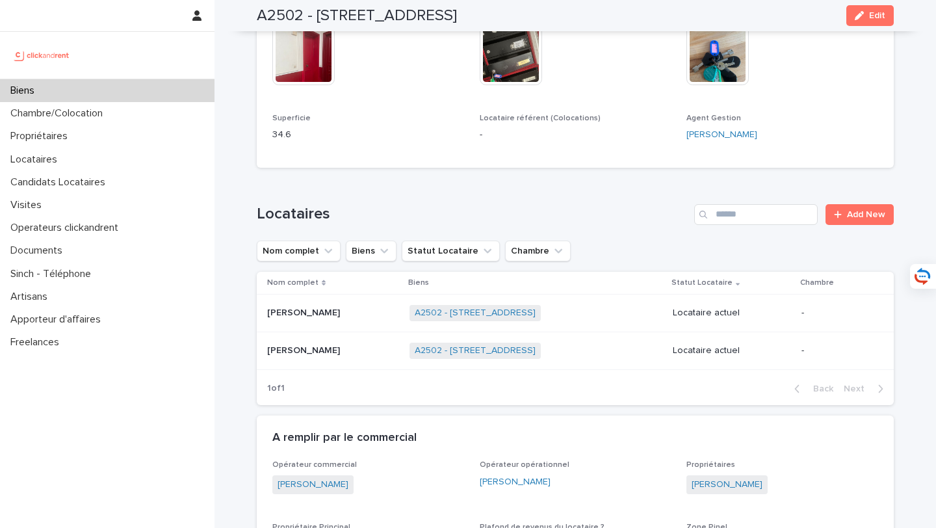
scroll to position [632, 0]
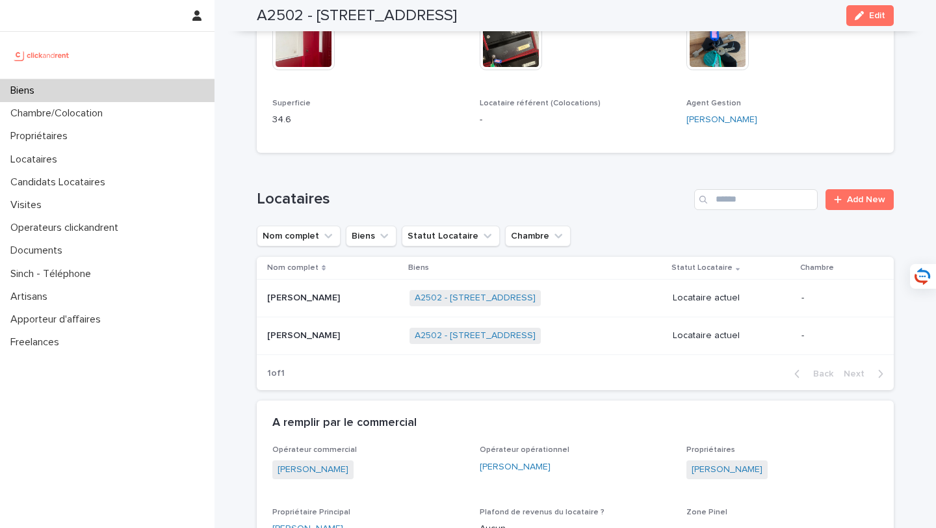
click at [344, 330] on p at bounding box center [333, 335] width 132 height 11
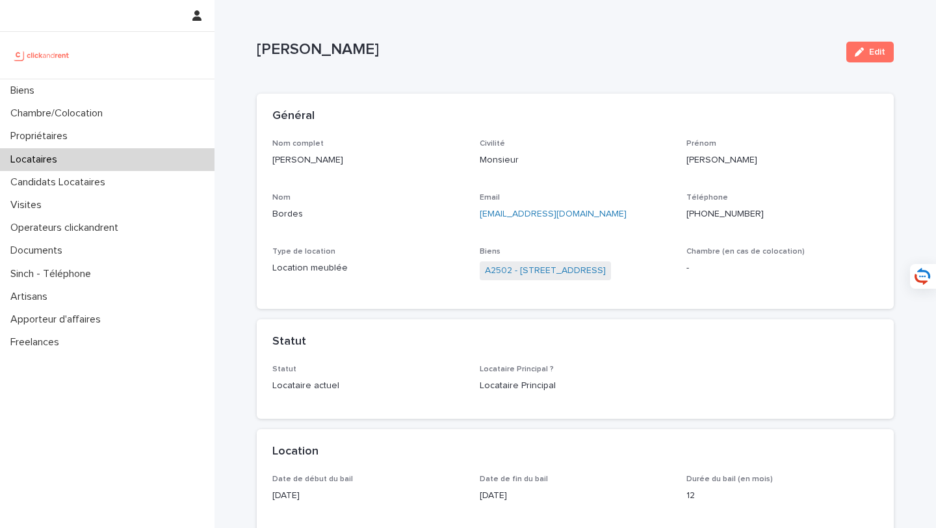
click at [860, 52] on icon "button" at bounding box center [859, 51] width 9 height 9
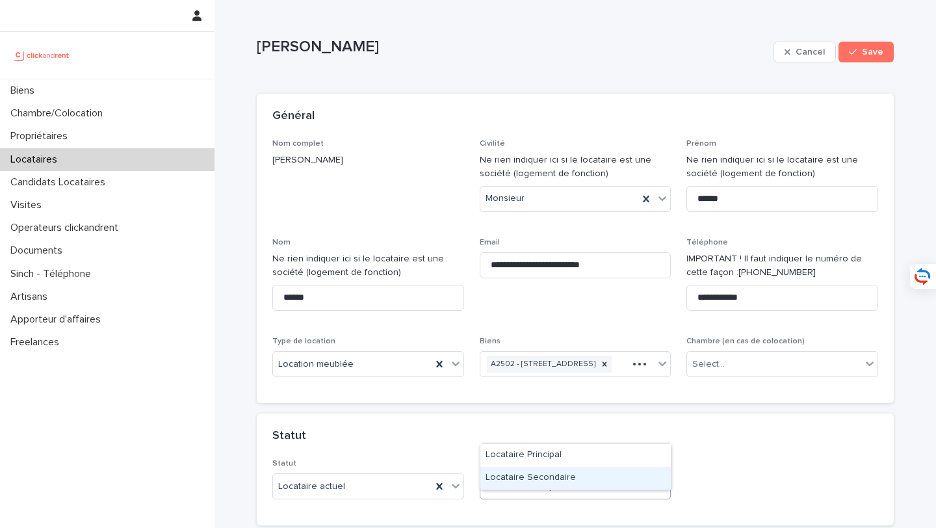
drag, startPoint x: 525, startPoint y: 495, endPoint x: 537, endPoint y: 475, distance: 23.1
click at [537, 475] on div "Locataire Secondaire" at bounding box center [575, 478] width 190 height 23
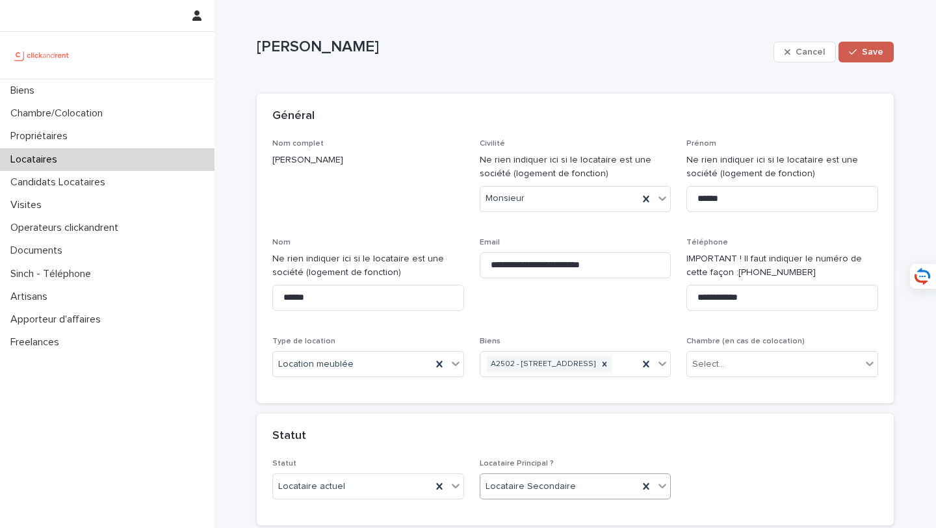
click at [871, 55] on span "Save" at bounding box center [872, 51] width 21 height 9
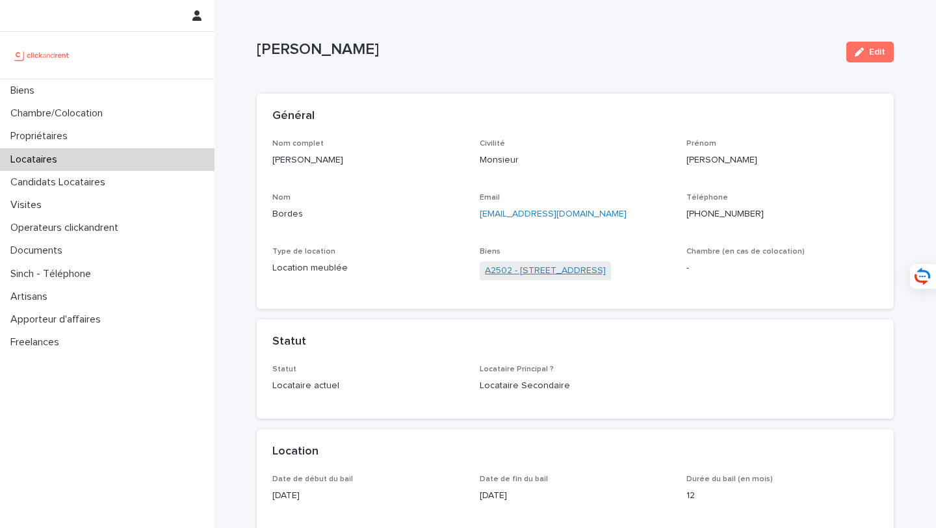
click at [575, 274] on link "A2502 - 5 rue Caplat, Paris 75018" at bounding box center [545, 271] width 121 height 14
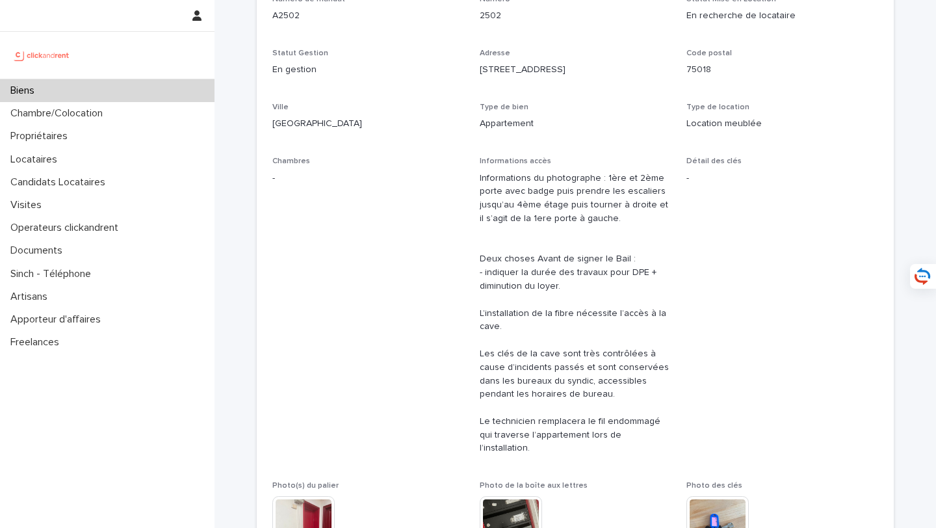
scroll to position [565, 0]
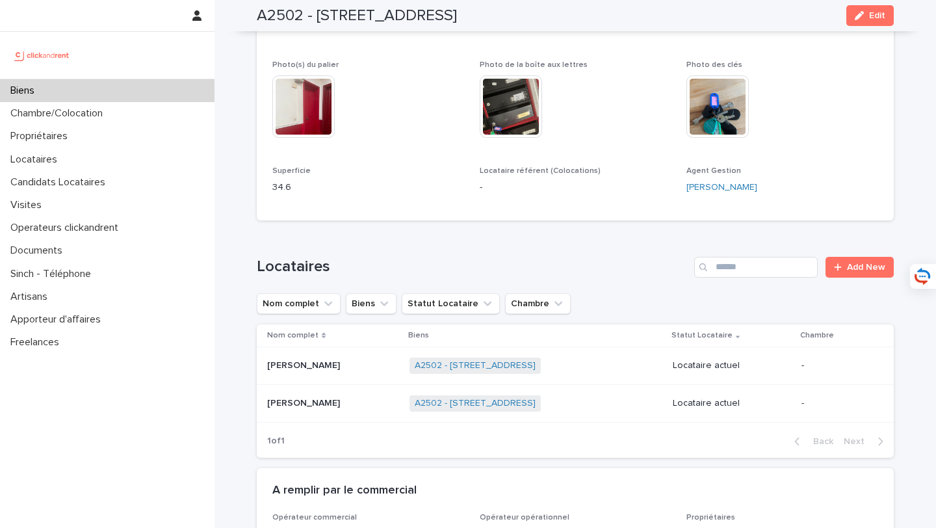
click at [328, 365] on td "Elena Grigaux Elena Grigaux" at bounding box center [331, 366] width 148 height 38
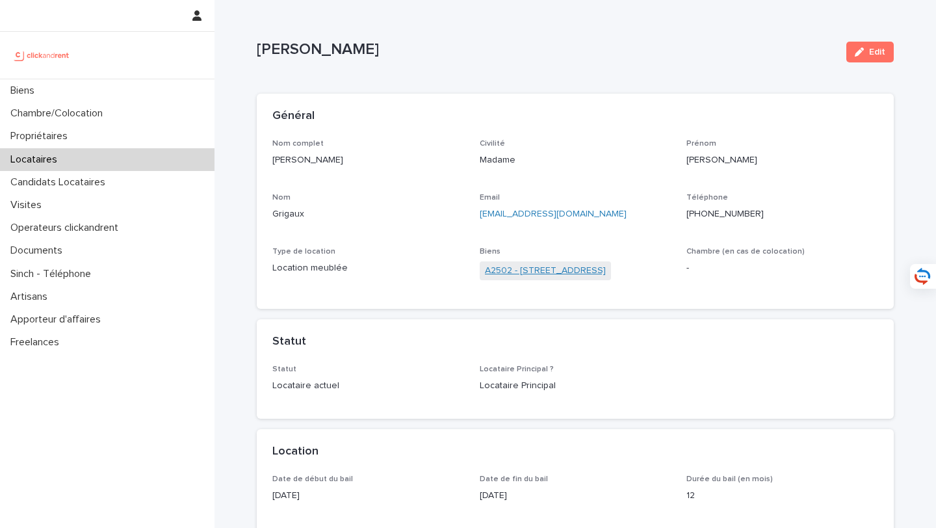
click at [527, 267] on link "A2502 - 5 rue Caplat, Paris 75018" at bounding box center [545, 271] width 121 height 14
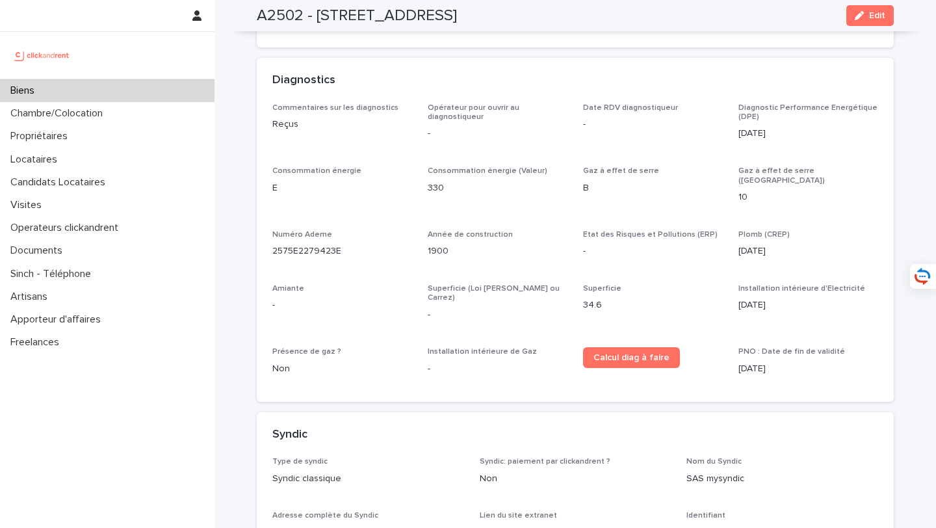
scroll to position [4159, 0]
click at [889, 105] on div "Commentaires sur les diagnostics Reçus Opérateur pour ouvrir au diagnostiqueur …" at bounding box center [575, 254] width 637 height 298
click at [885, 12] on button "Edit" at bounding box center [869, 15] width 47 height 21
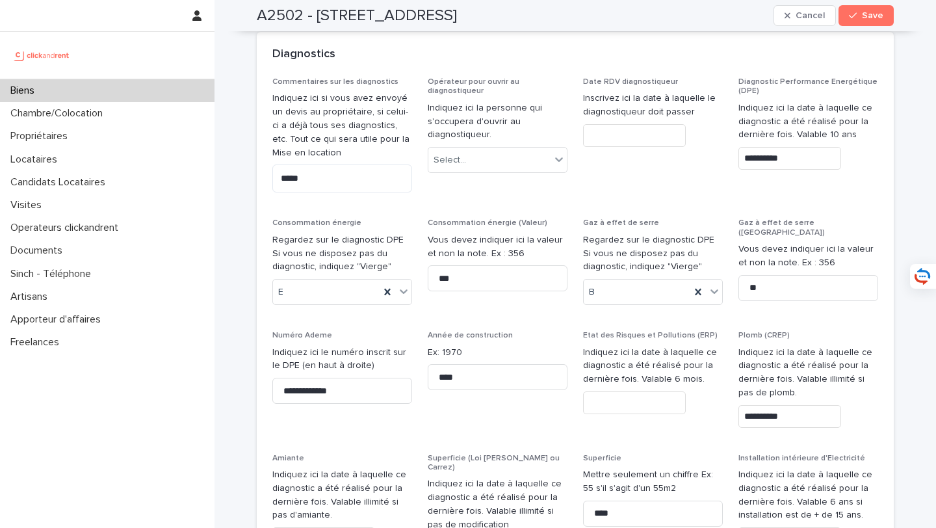
scroll to position [6533, 0]
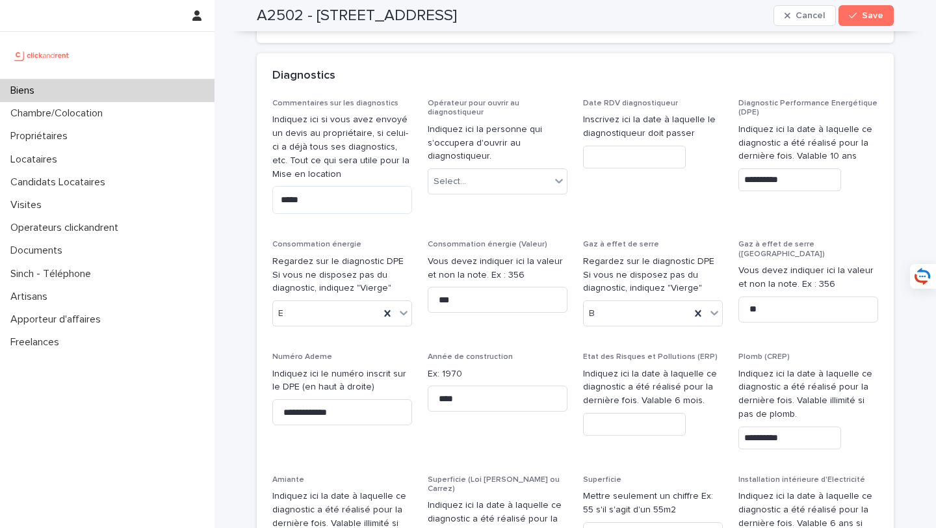
click at [771, 116] on div "**********" at bounding box center [575, 413] width 606 height 628
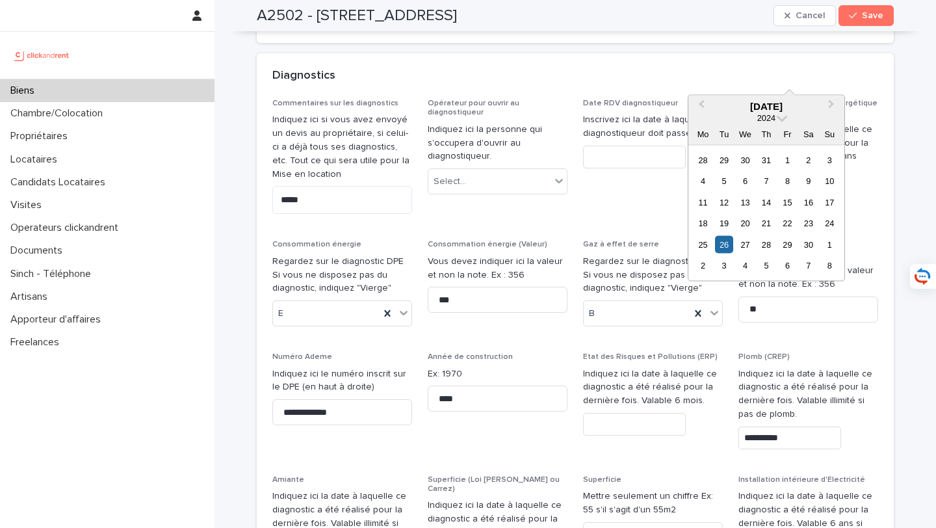
drag, startPoint x: 797, startPoint y: 77, endPoint x: 744, endPoint y: 73, distance: 52.8
click at [744, 168] on input "**********" at bounding box center [789, 179] width 103 height 23
click at [628, 413] on input "text" at bounding box center [634, 424] width 103 height 23
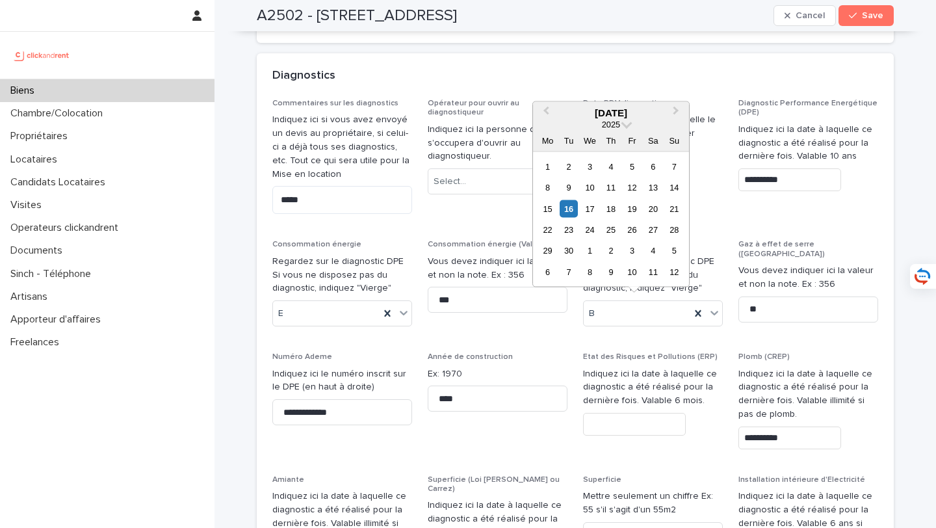
paste input "**********"
type input "**********"
paste input "**********"
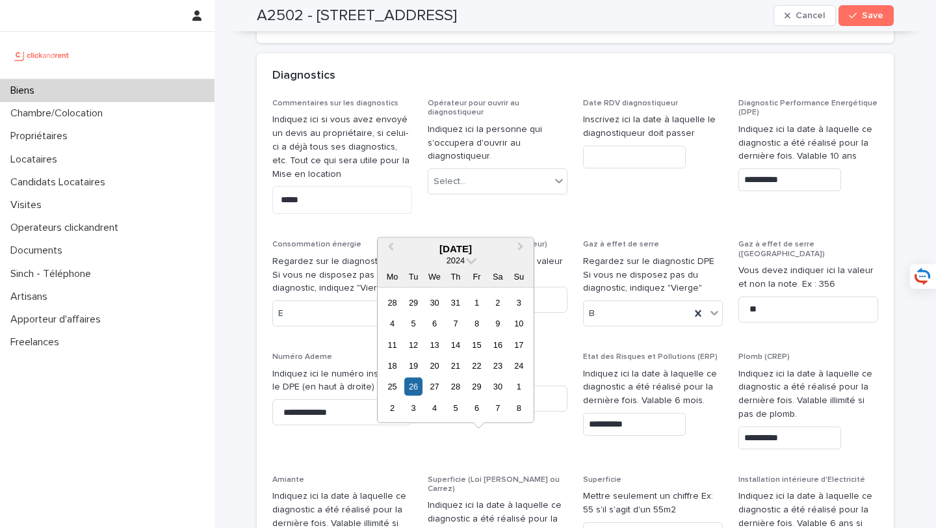
type input "**********"
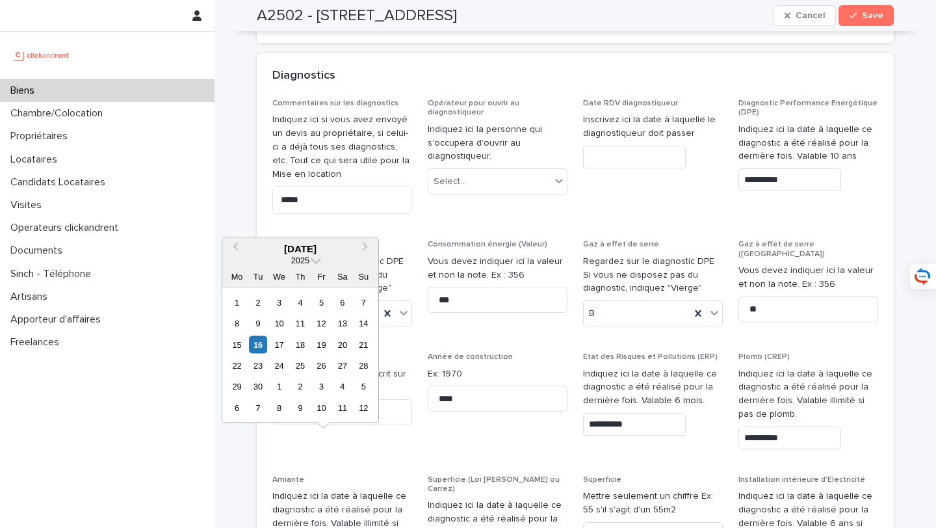
paste input "**********"
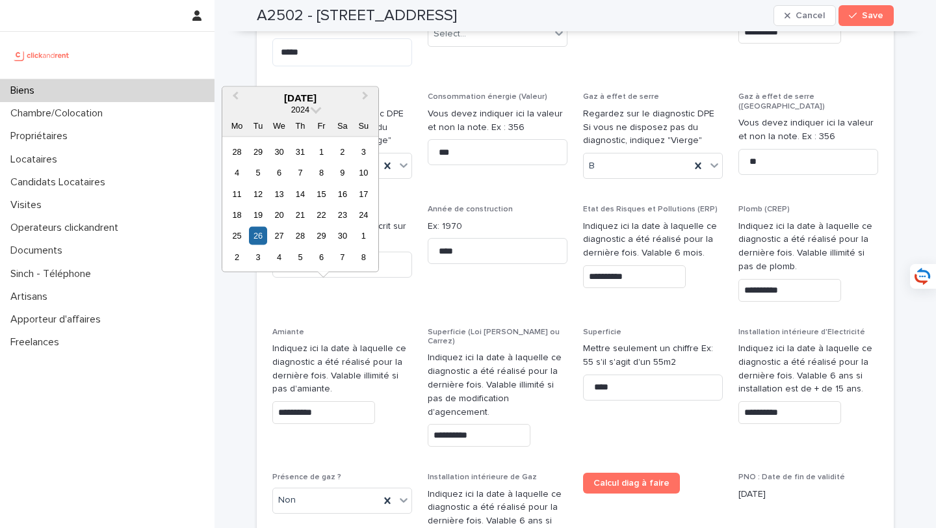
scroll to position [6684, 0]
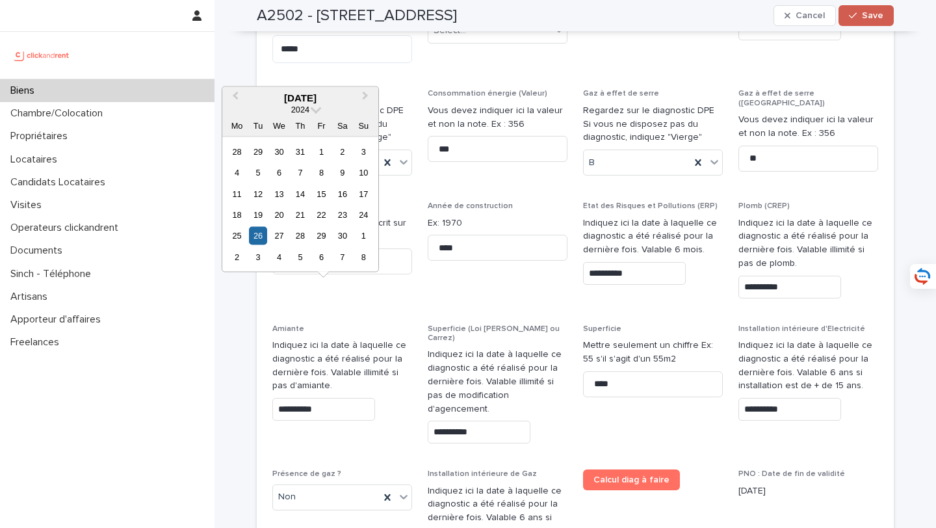
type input "**********"
click at [869, 15] on span "Save" at bounding box center [872, 15] width 21 height 9
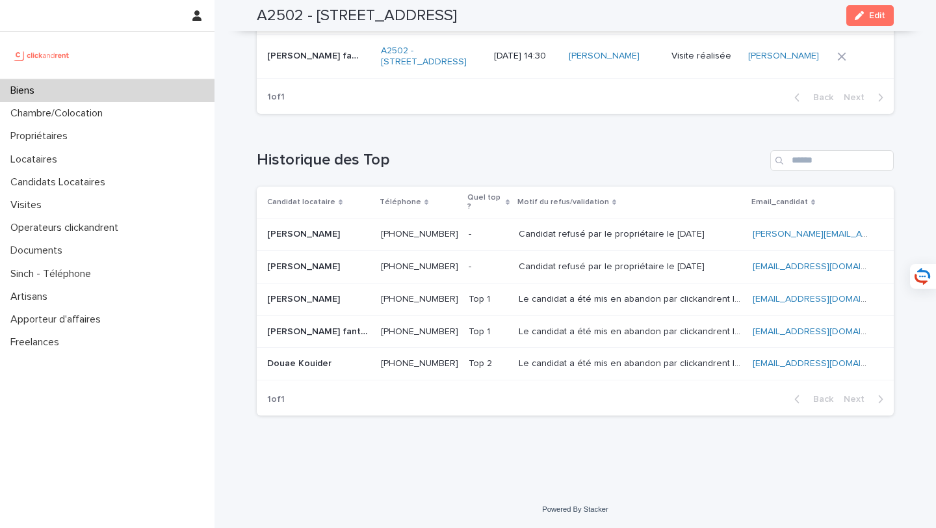
scroll to position [5233, 0]
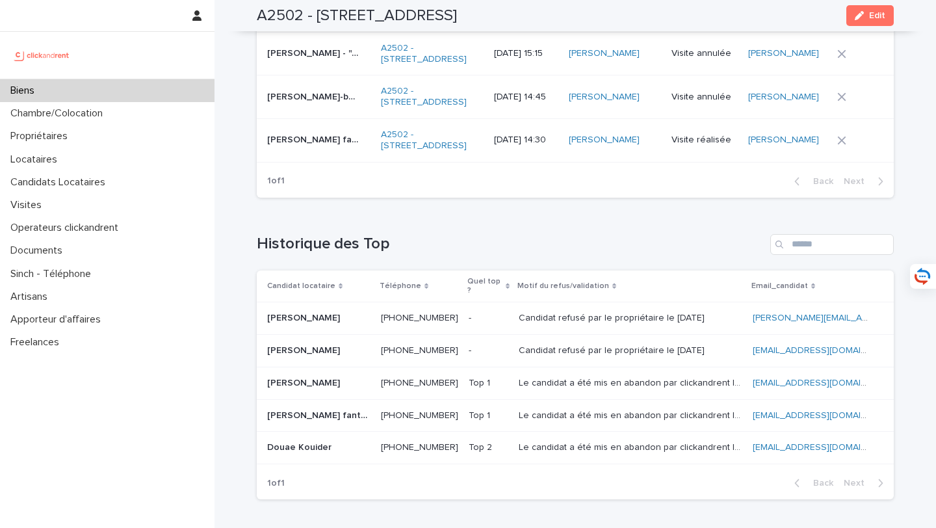
click at [153, 99] on div "Biens" at bounding box center [107, 90] width 214 height 23
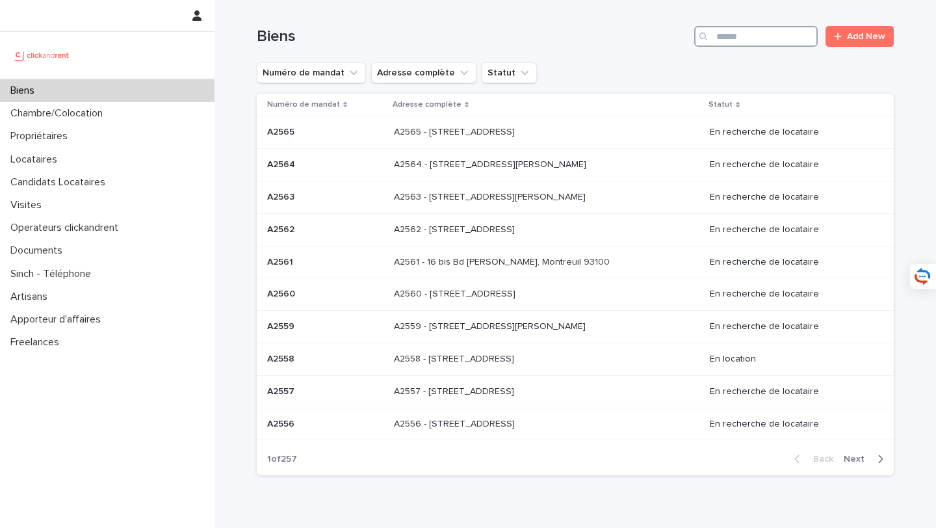
click at [766, 30] on input "Search" at bounding box center [755, 36] width 123 height 21
type input "*****"
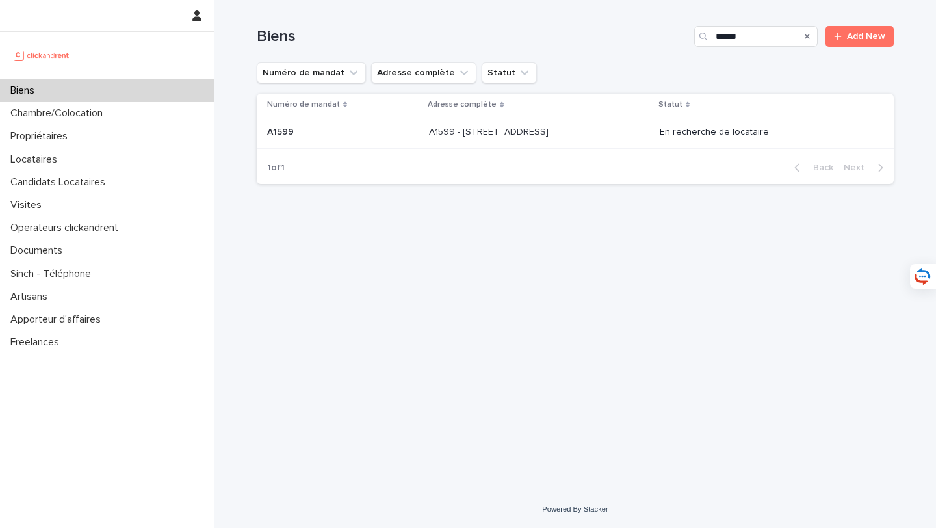
click at [541, 144] on td "A1599 - 2 rue Carnot, Boulogne-Billancourt 92100 A1599 - 2 rue Carnot, Boulogne…" at bounding box center [539, 132] width 230 height 32
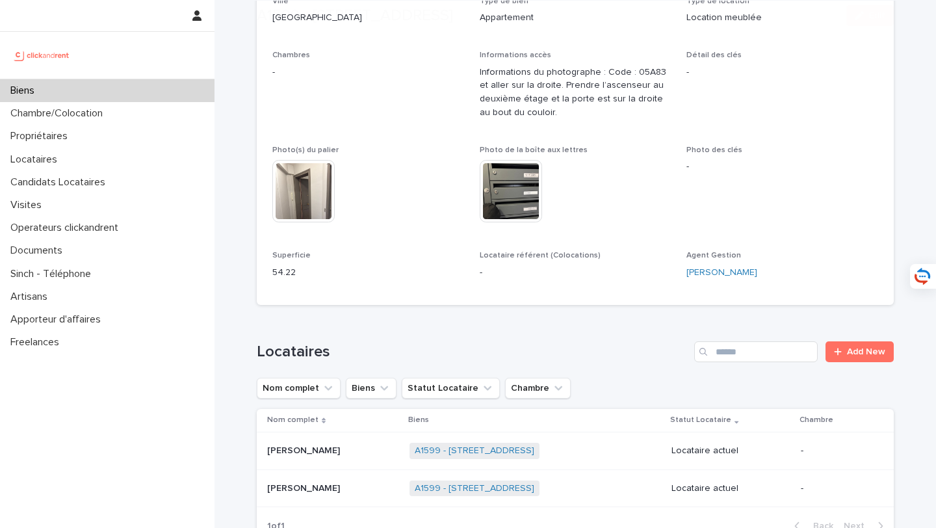
scroll to position [597, 0]
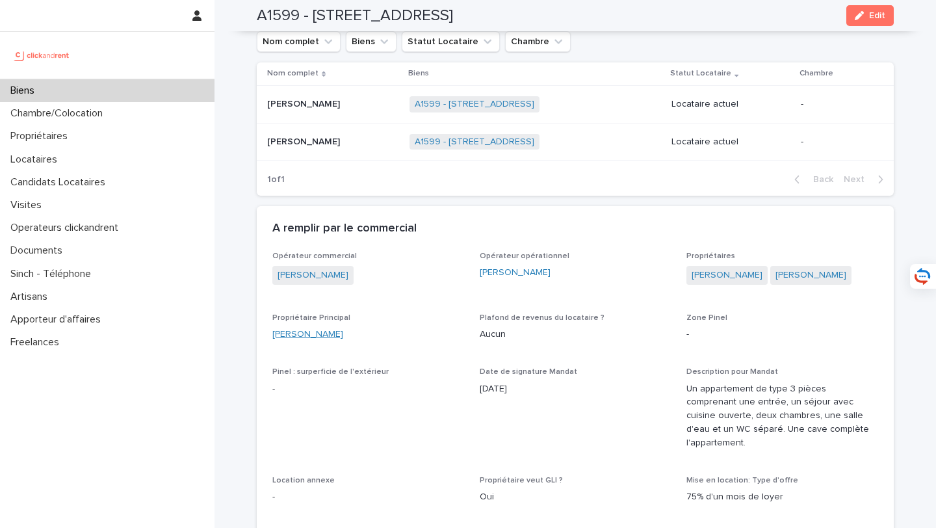
click at [343, 341] on link "Barbara Guastapaglia" at bounding box center [307, 335] width 71 height 14
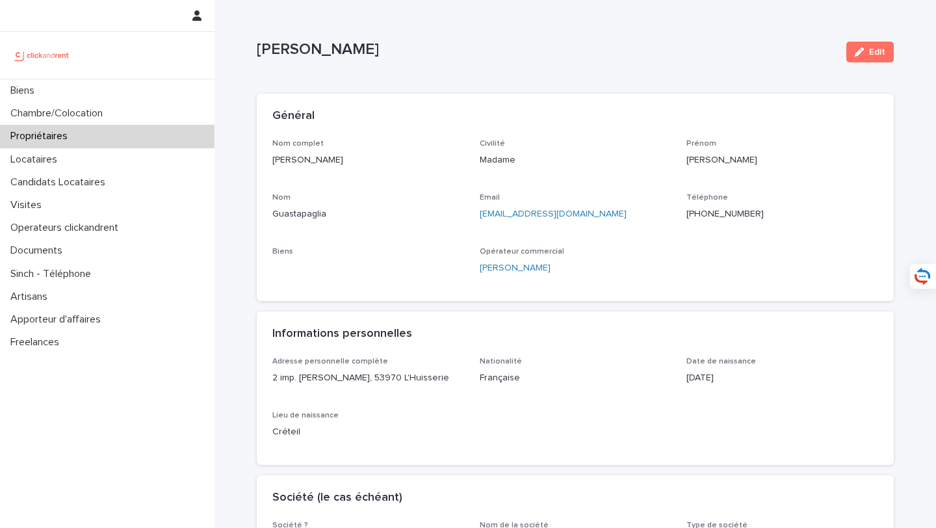
drag, startPoint x: 377, startPoint y: 155, endPoint x: 261, endPoint y: 155, distance: 115.7
click at [261, 155] on div "Nom complet Barbara Guastapaglia Civilité Madame Prénom Barbara Nom Guastapagli…" at bounding box center [575, 220] width 637 height 162
copy p "Barbara Guastapaglia"
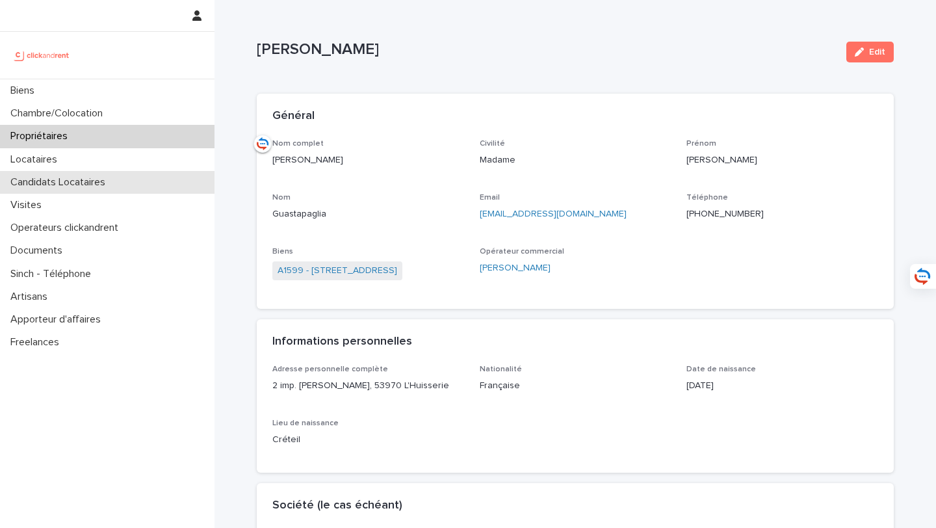
click at [108, 183] on p "Candidats Locataires" at bounding box center [60, 182] width 110 height 12
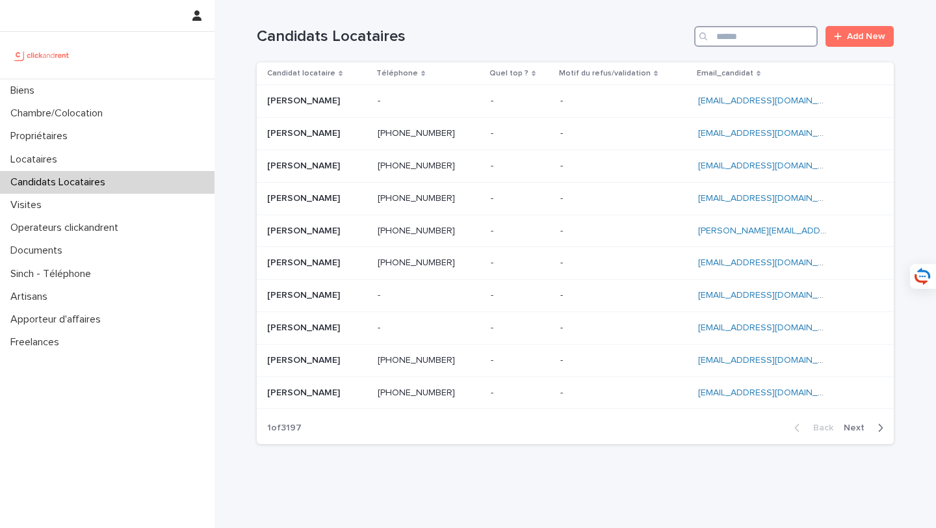
click at [773, 43] on input "Search" at bounding box center [755, 36] width 123 height 21
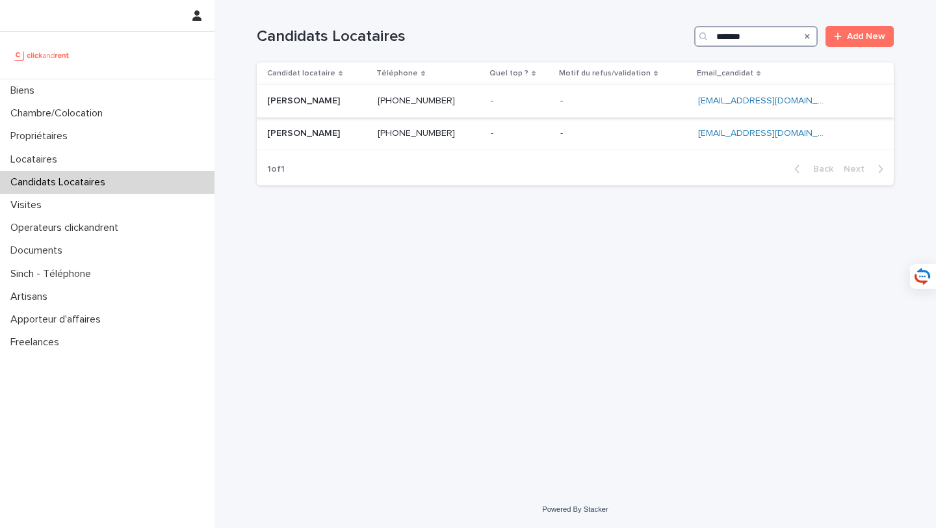
type input "*******"
click at [328, 105] on p at bounding box center [317, 101] width 100 height 11
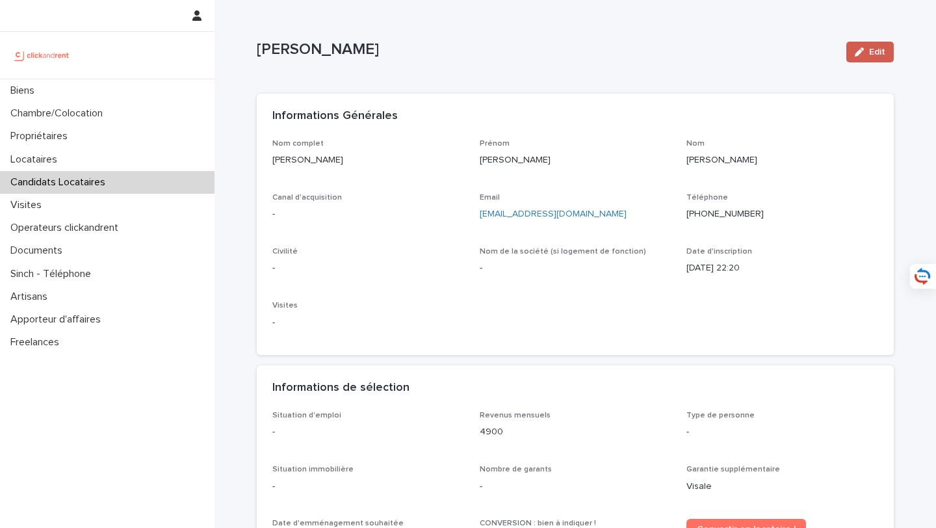
click at [879, 50] on span "Edit" at bounding box center [877, 51] width 16 height 9
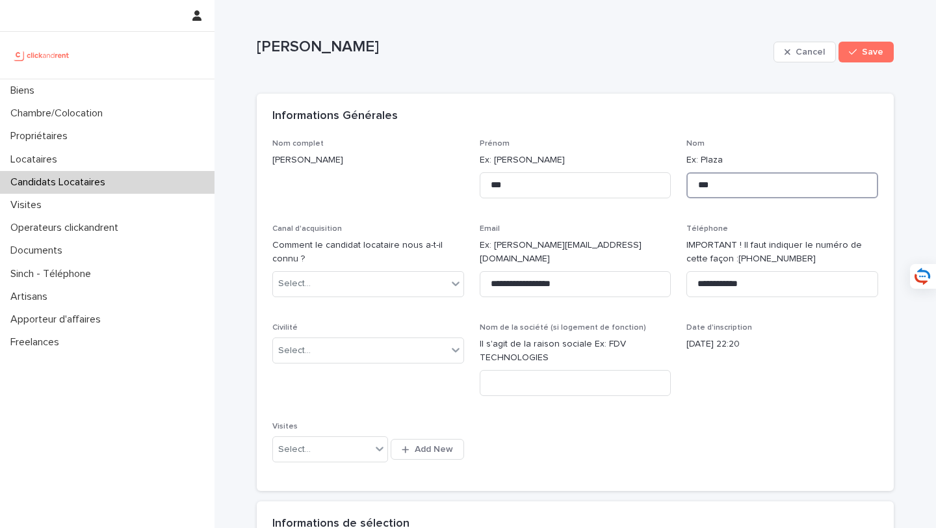
click at [740, 194] on input "***" at bounding box center [782, 185] width 192 height 26
type input "**"
click at [859, 58] on button "Save" at bounding box center [865, 52] width 55 height 21
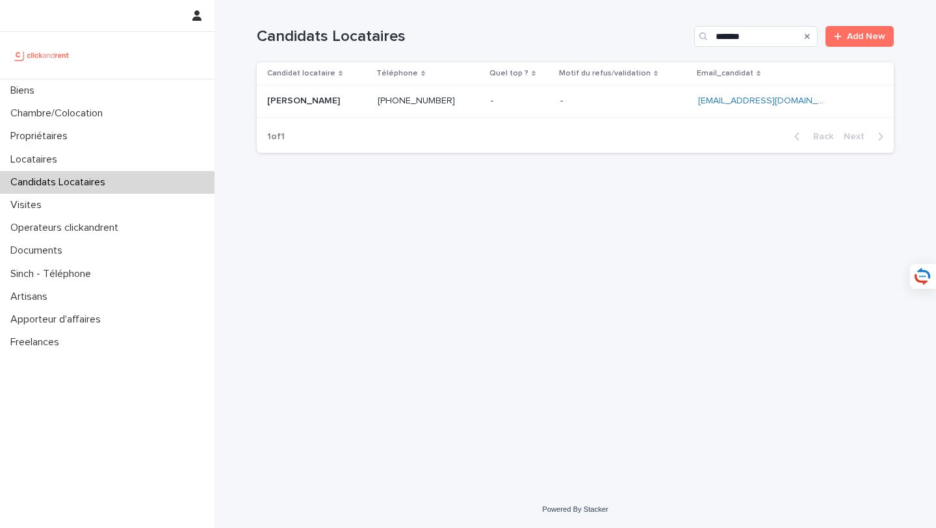
click at [325, 106] on p at bounding box center [317, 101] width 100 height 11
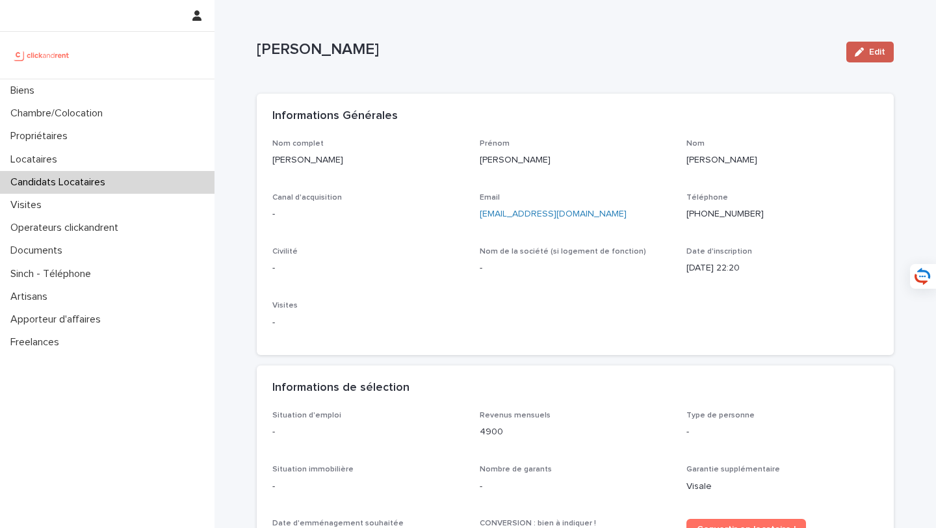
click at [873, 51] on span "Edit" at bounding box center [877, 51] width 16 height 9
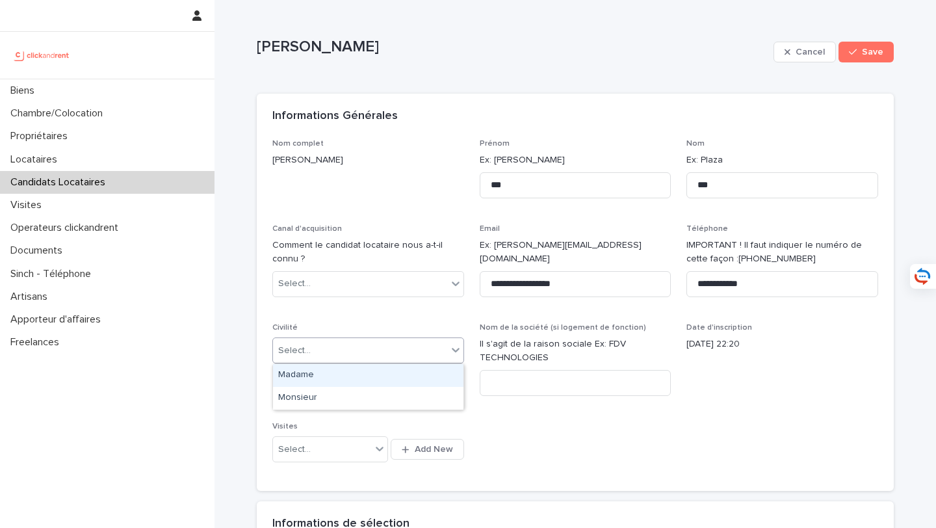
click at [361, 349] on div "Select..." at bounding box center [360, 350] width 174 height 21
click at [371, 373] on div "Madame" at bounding box center [368, 375] width 190 height 23
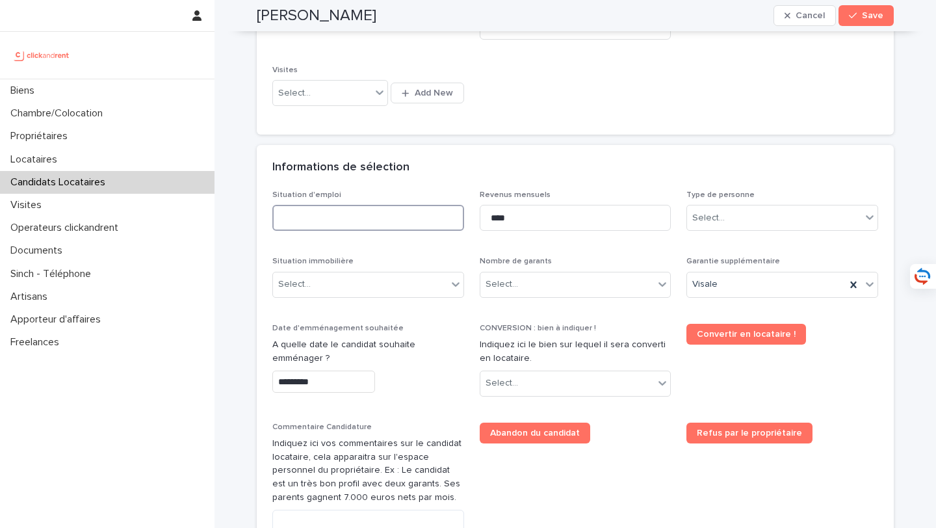
click at [359, 218] on input at bounding box center [368, 218] width 192 height 26
type input "***"
click at [502, 215] on input "****" at bounding box center [576, 218] width 192 height 26
type input "****"
click at [723, 219] on div "Select..." at bounding box center [774, 217] width 174 height 21
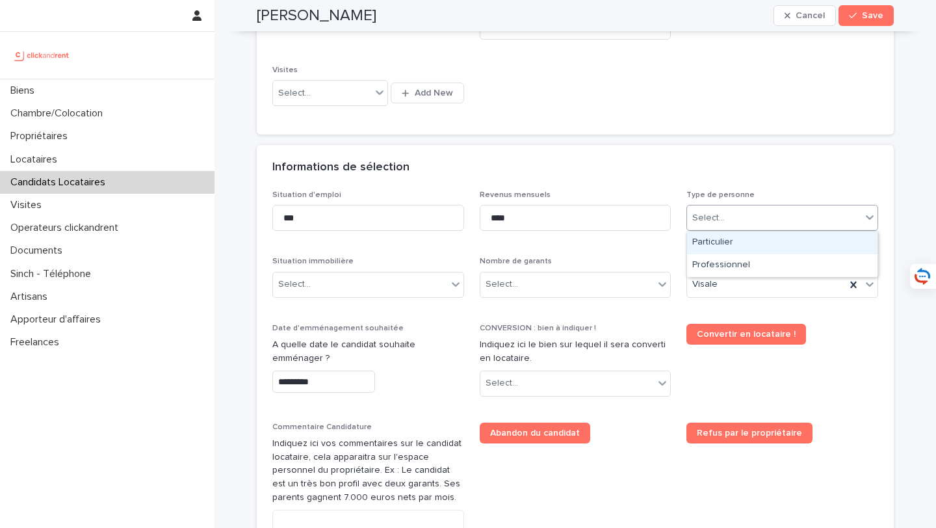
click at [723, 236] on div "Particulier" at bounding box center [782, 242] width 190 height 23
click at [401, 279] on div "Select..." at bounding box center [360, 284] width 174 height 21
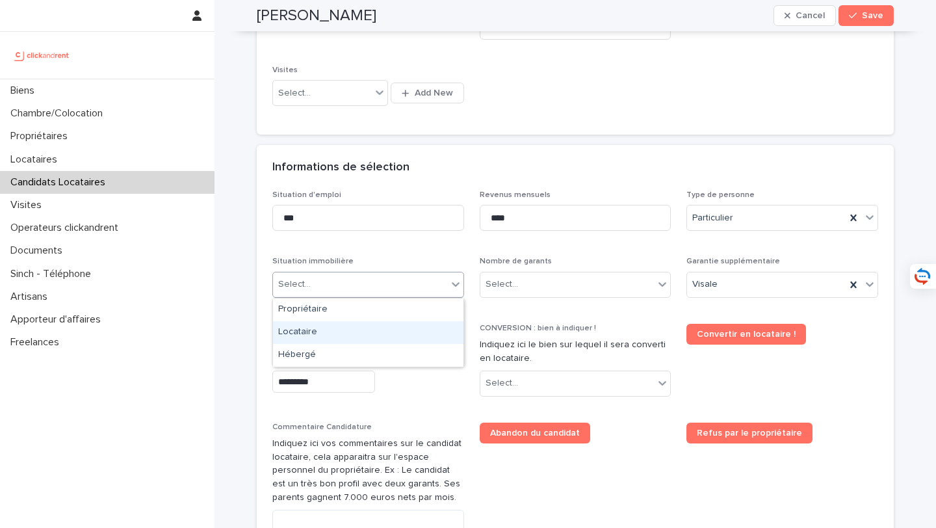
click at [406, 335] on div "Locataire" at bounding box center [368, 332] width 190 height 23
click at [546, 295] on div "Select..." at bounding box center [576, 285] width 192 height 26
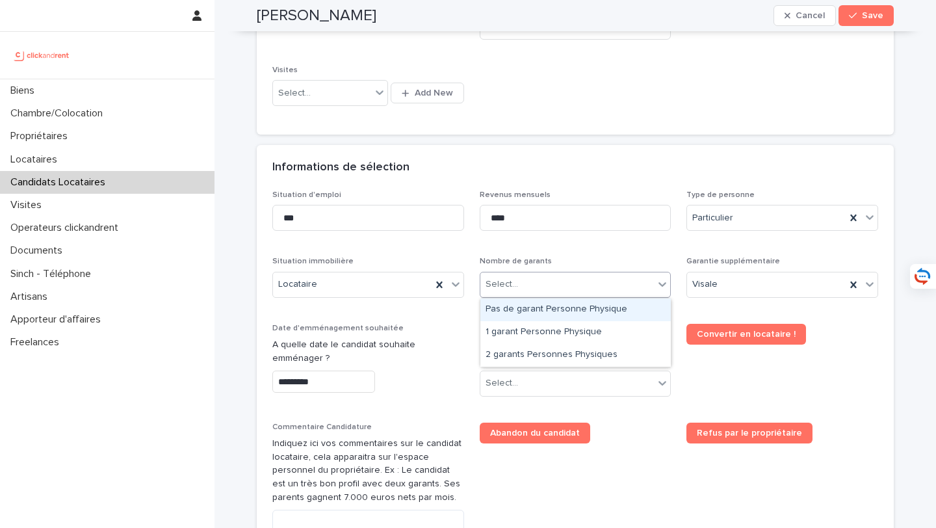
click at [573, 308] on div "Pas de garant Personne Physique" at bounding box center [575, 309] width 190 height 23
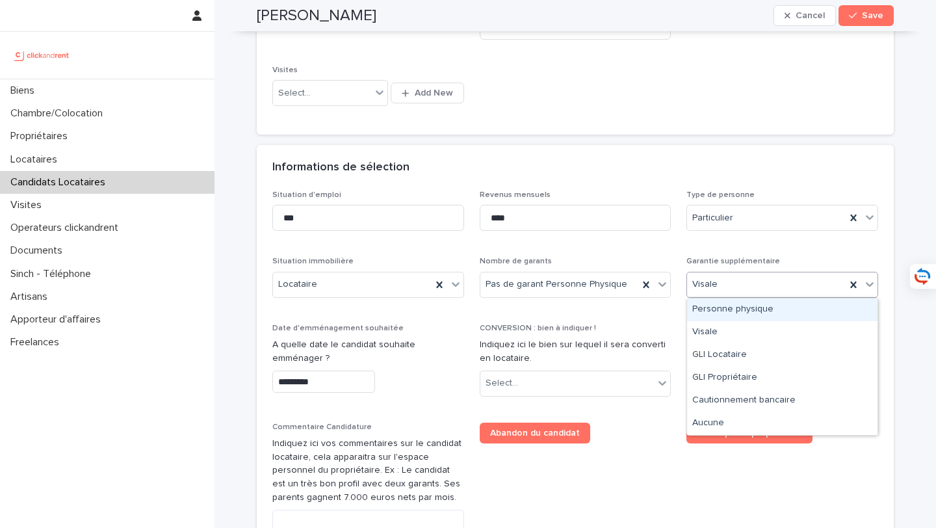
click at [751, 288] on div "Visale" at bounding box center [766, 284] width 159 height 21
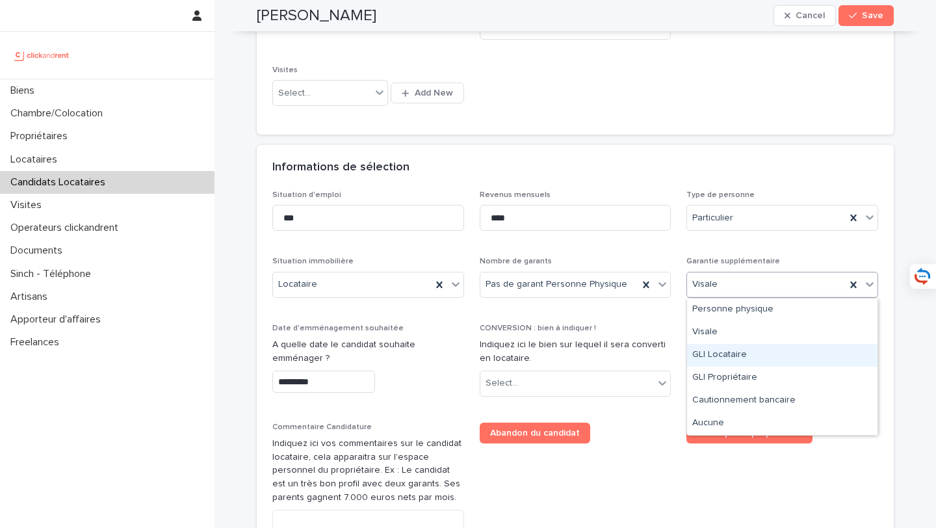
click at [747, 348] on div "GLI Locataire" at bounding box center [782, 355] width 190 height 23
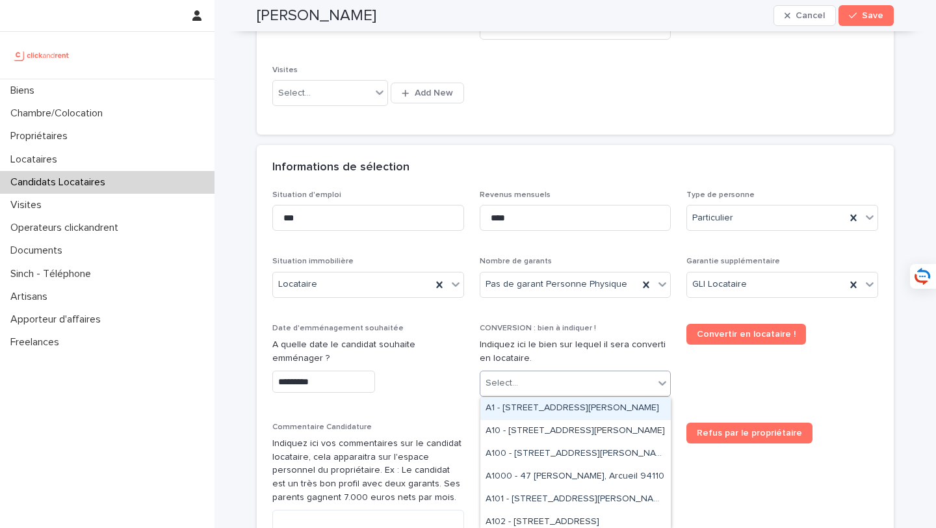
click at [568, 382] on div "Select..." at bounding box center [567, 382] width 174 height 21
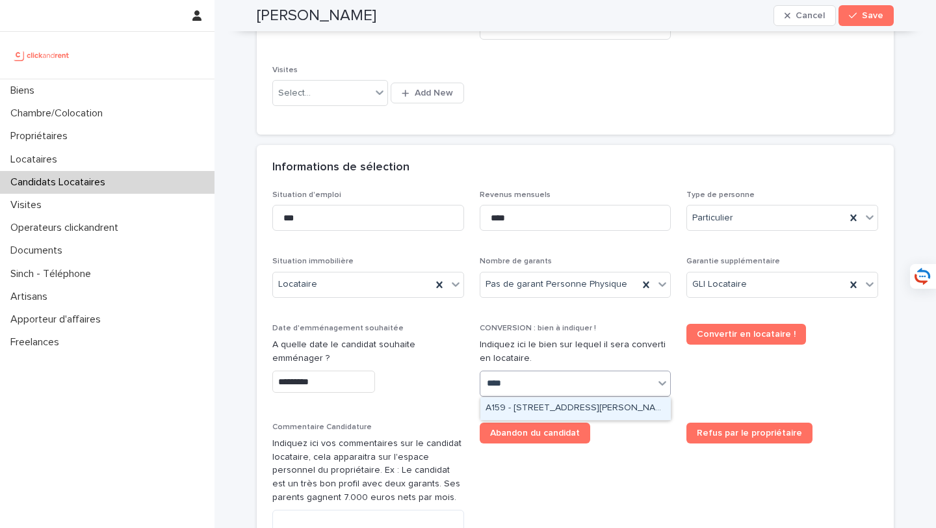
type input "*****"
click at [598, 405] on div "A1599 - 2 rue Carnot, Boulogne-Billancourt 92100" at bounding box center [575, 408] width 190 height 23
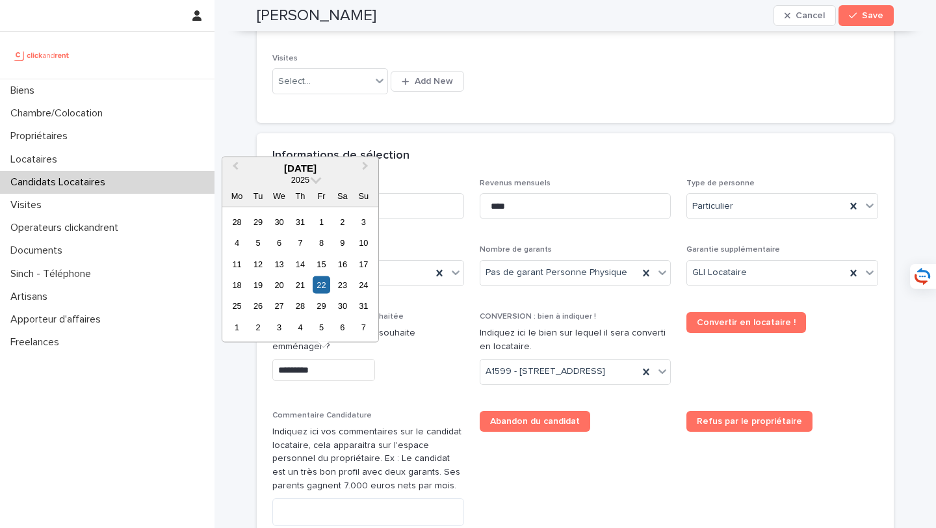
click at [300, 371] on input "*********" at bounding box center [323, 370] width 103 height 23
click at [365, 168] on span "Next Month" at bounding box center [365, 168] width 0 height 18
click at [329, 328] on div "10" at bounding box center [322, 327] width 18 height 18
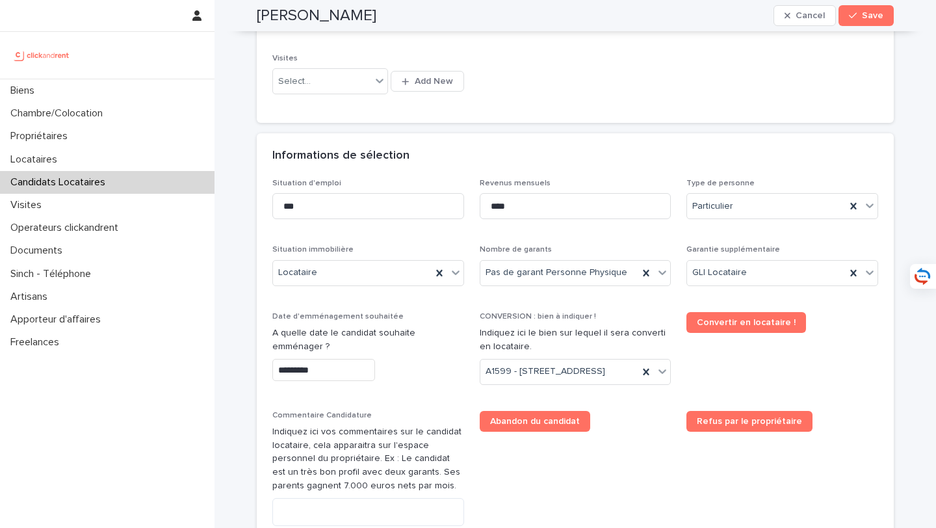
type input "**********"
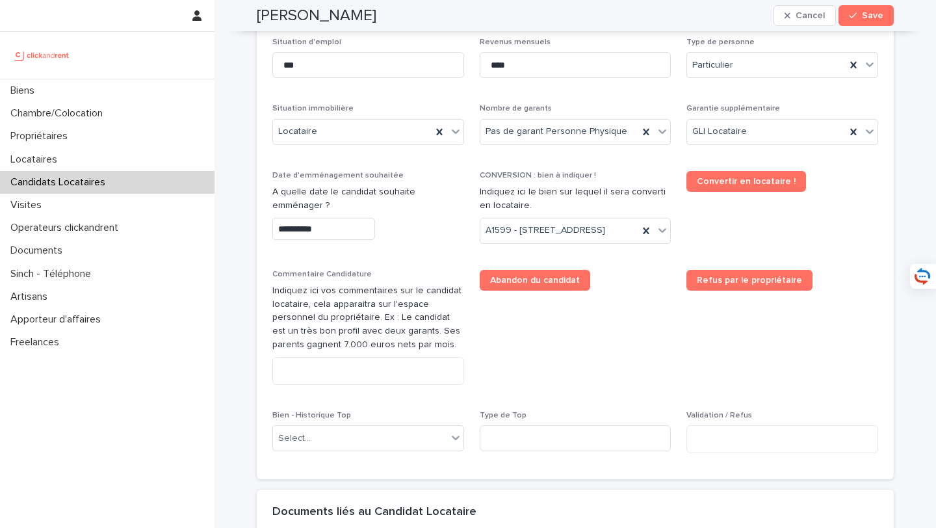
scroll to position [556, 0]
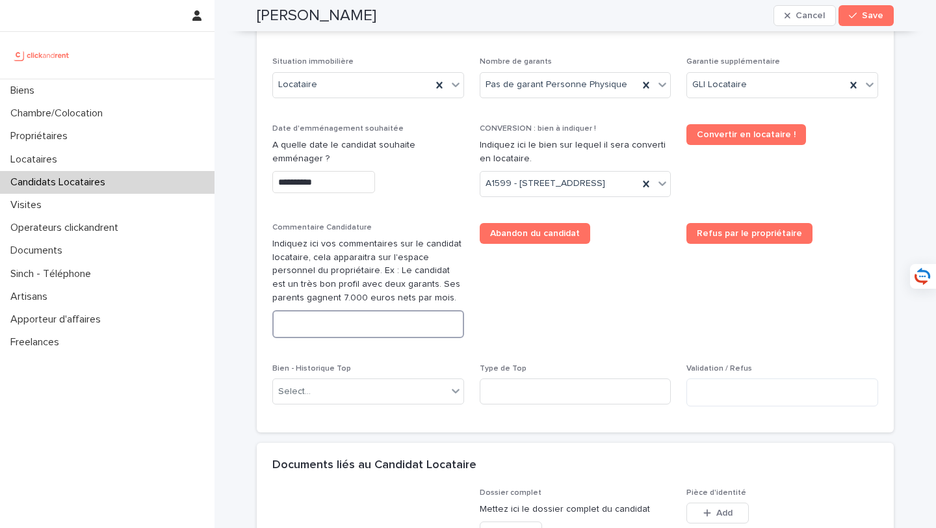
click at [336, 335] on textarea at bounding box center [368, 324] width 192 height 28
click at [349, 338] on textarea at bounding box center [368, 324] width 192 height 28
paste textarea "**********"
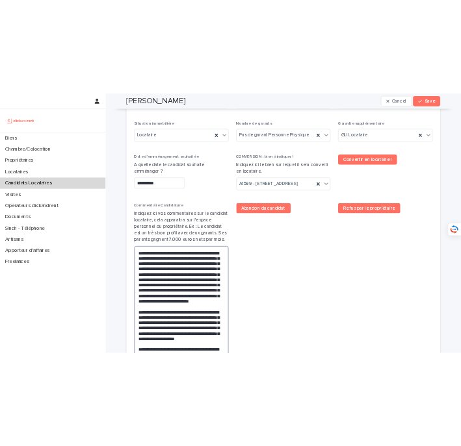
scroll to position [642, 0]
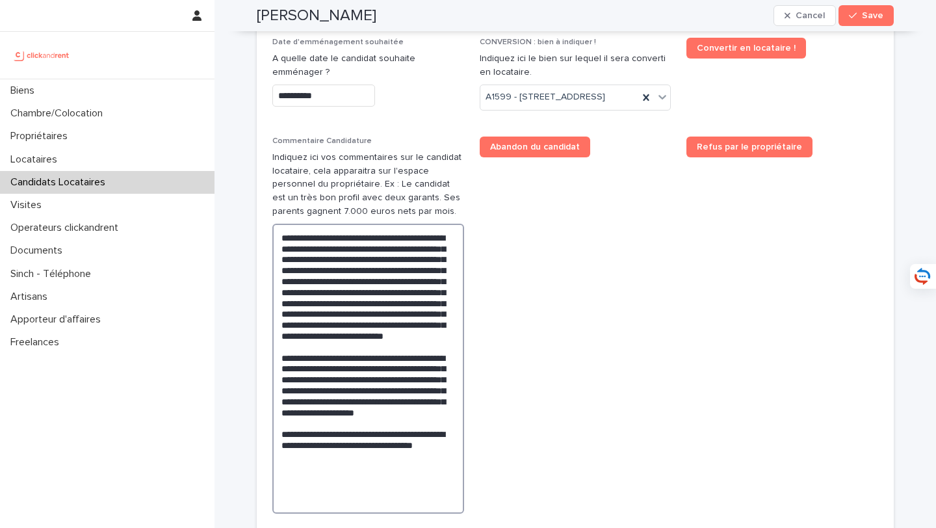
type textarea "**********"
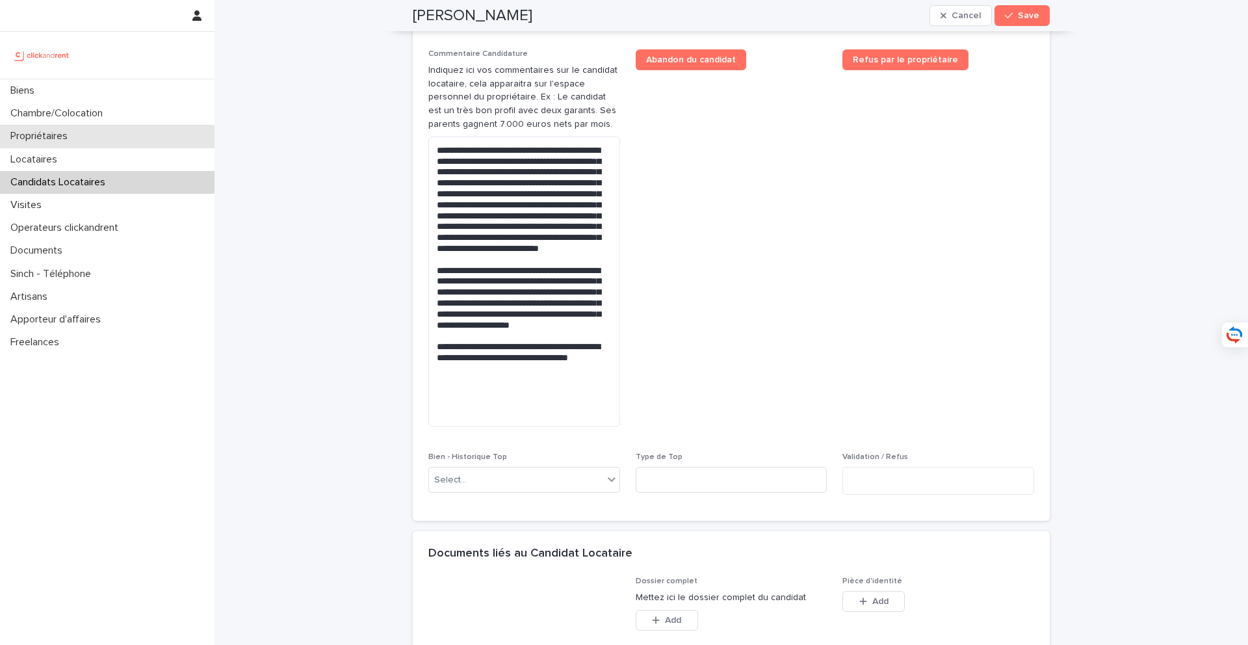
scroll to position [1034, 0]
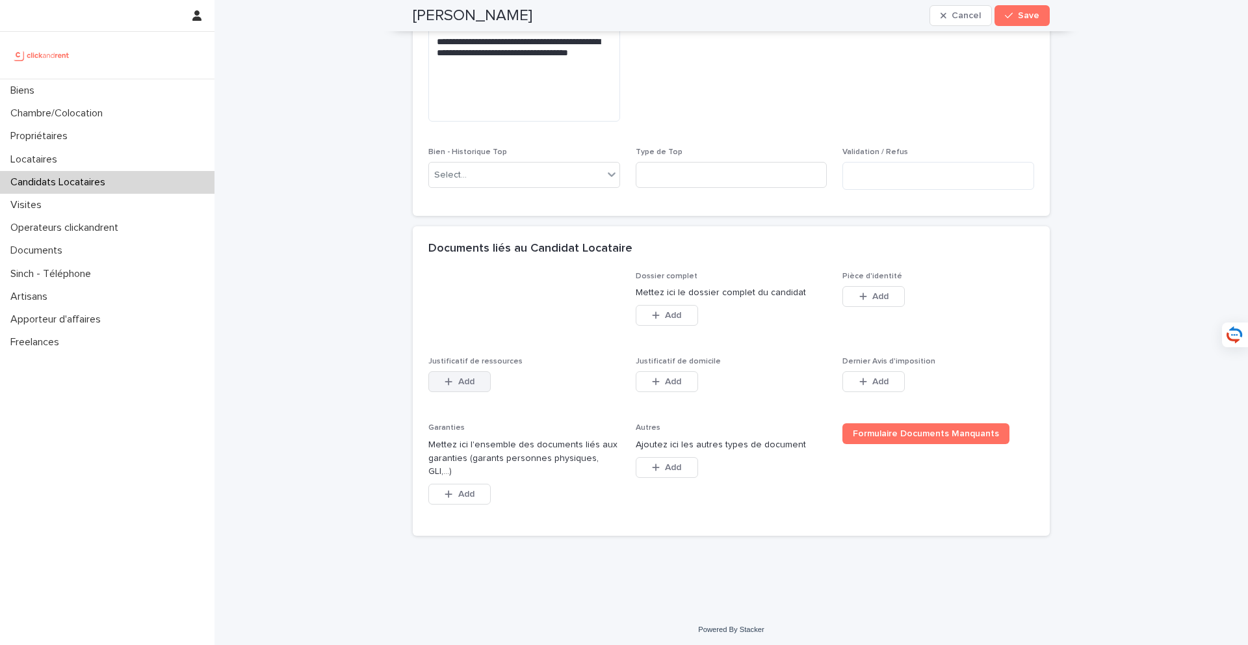
click at [479, 392] on button "Add" at bounding box center [459, 381] width 62 height 21
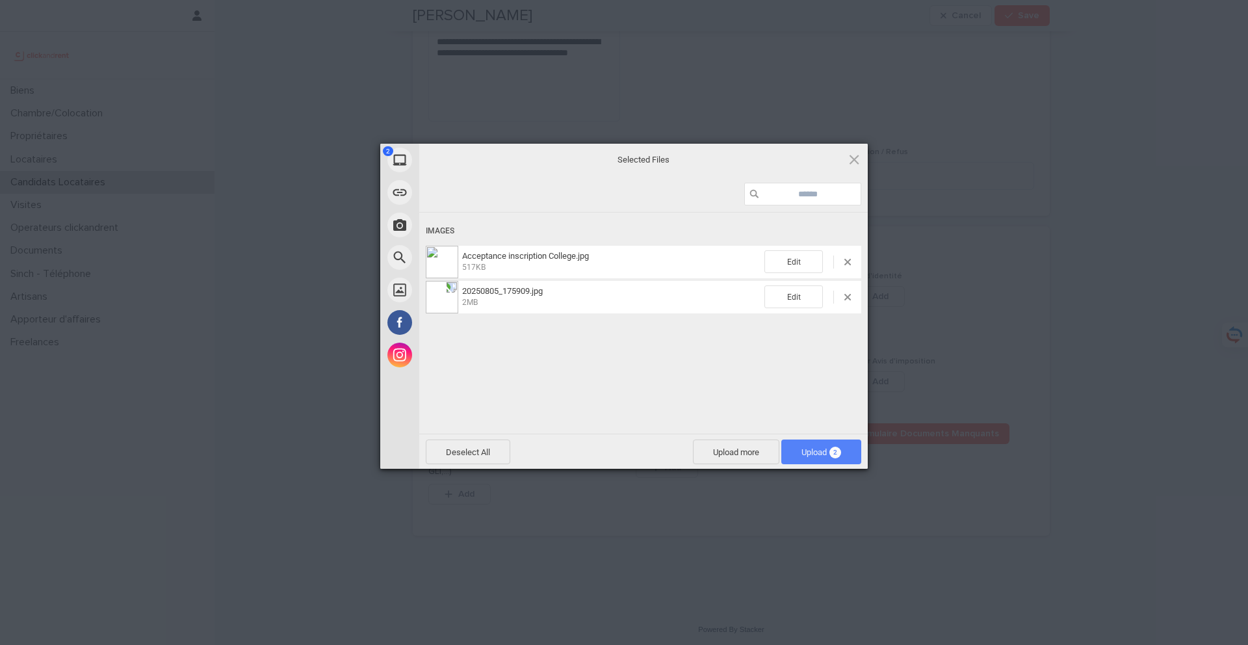
click at [825, 460] on span "Upload 2" at bounding box center [821, 451] width 80 height 25
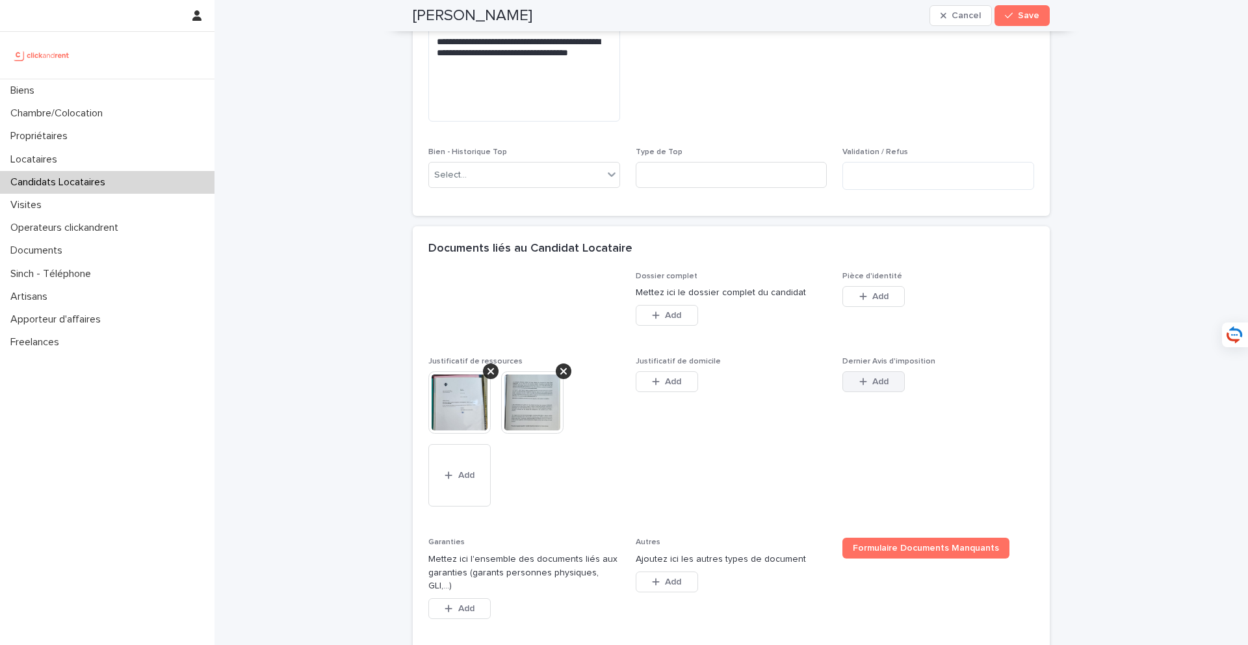
click at [889, 392] on button "Add" at bounding box center [873, 381] width 62 height 21
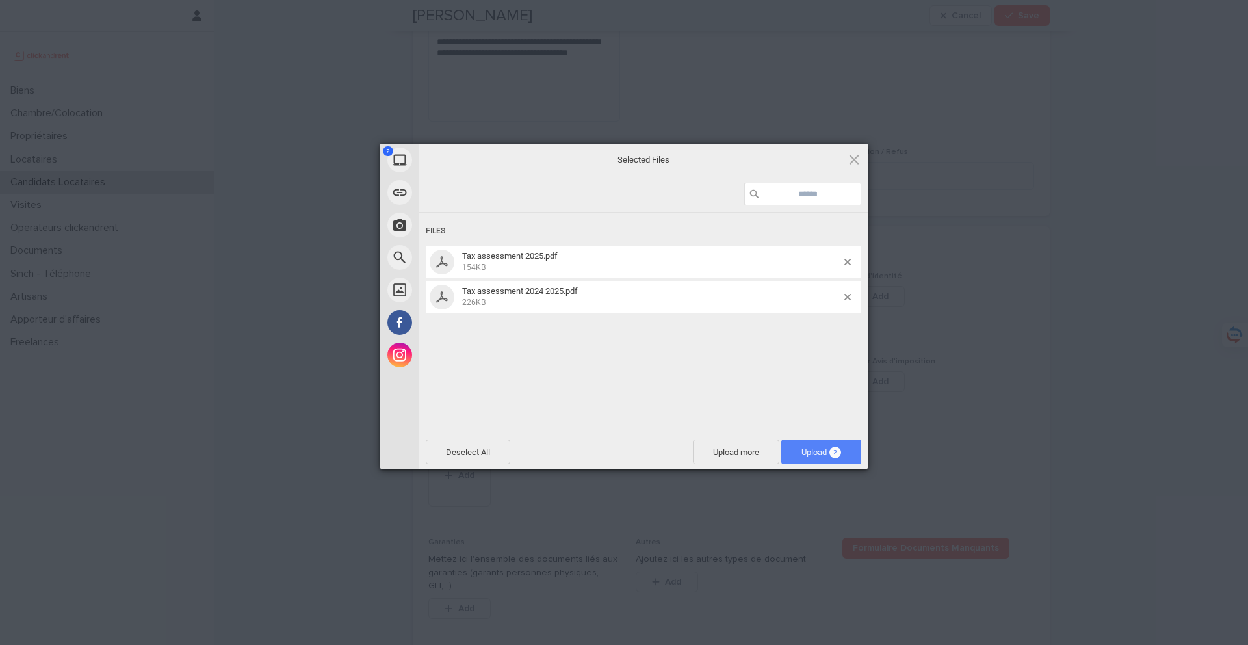
click at [814, 448] on span "Upload 2" at bounding box center [821, 452] width 40 height 10
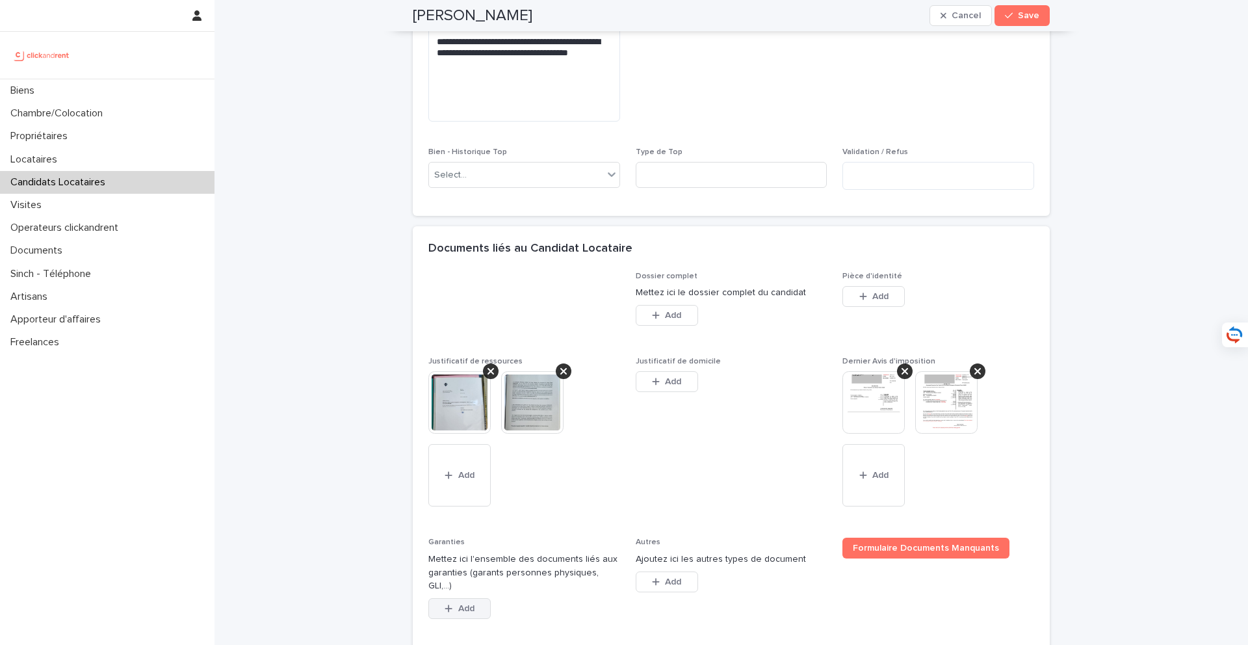
click at [454, 527] on button "Add" at bounding box center [459, 608] width 62 height 21
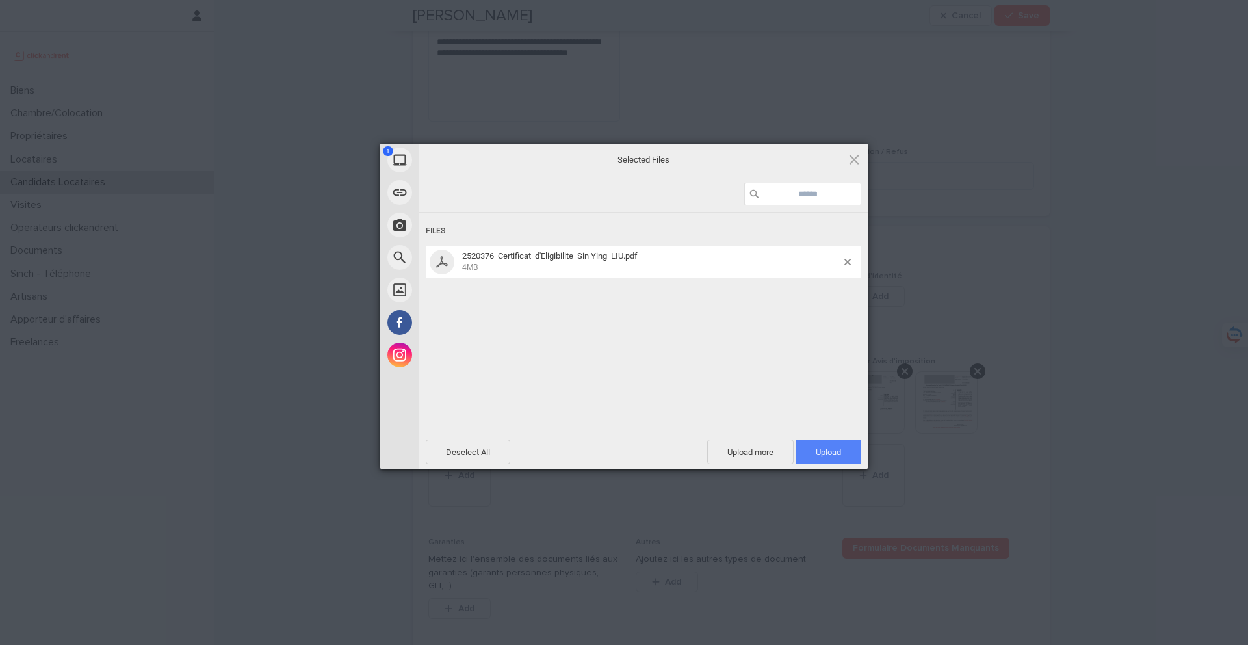
click at [844, 456] on span "Upload 1" at bounding box center [828, 451] width 66 height 25
click at [810, 447] on span "Upload 1" at bounding box center [828, 451] width 66 height 25
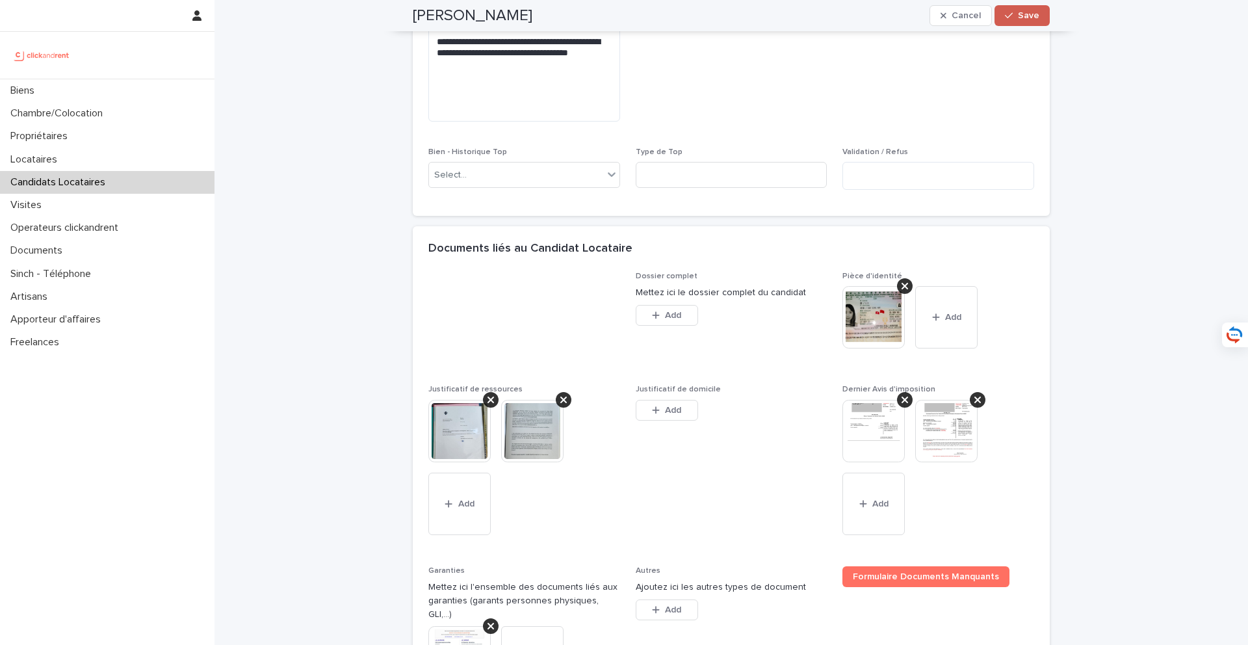
click at [935, 19] on span "Save" at bounding box center [1028, 15] width 21 height 9
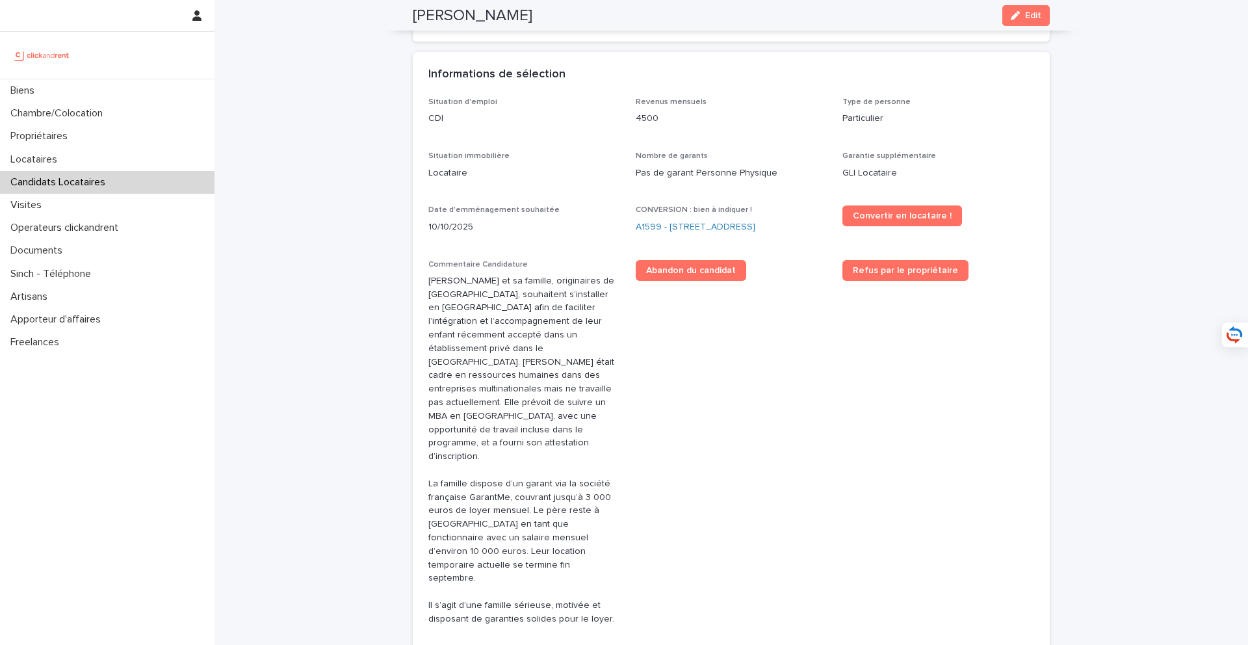
scroll to position [0, 0]
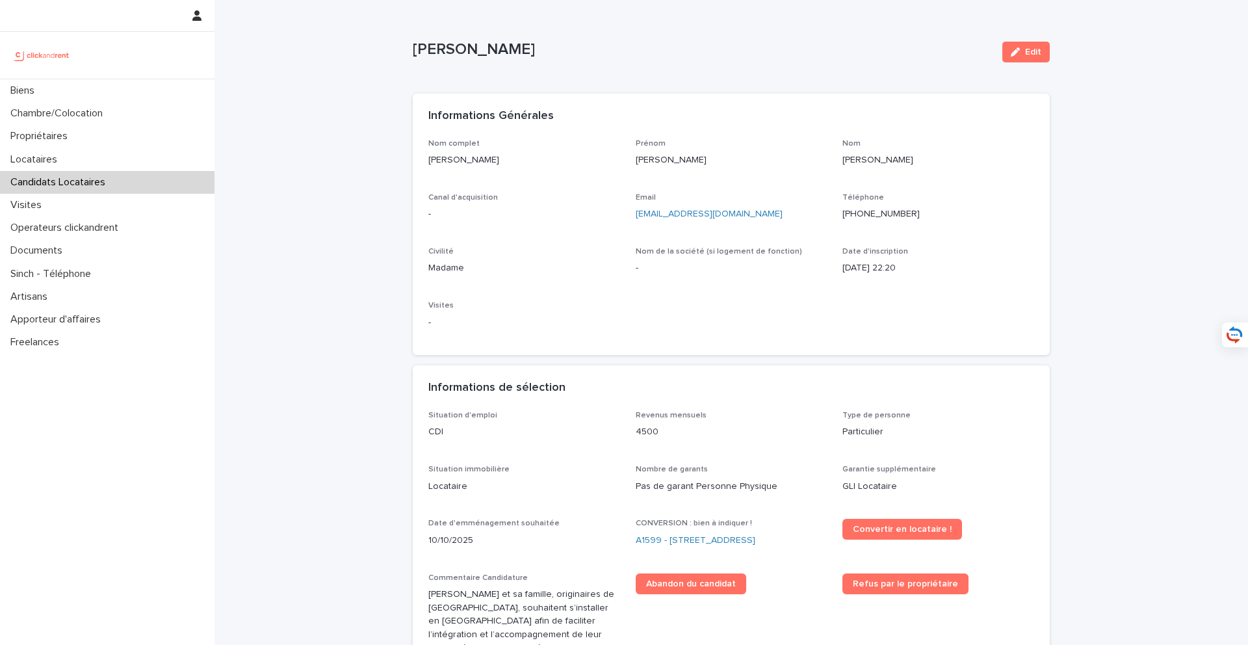
click at [528, 178] on div "Nom complet Amy Liu Prénom Amy Nom Liu Canal d'acquisition - Email amyliusy@gma…" at bounding box center [731, 239] width 606 height 201
drag, startPoint x: 528, startPoint y: 159, endPoint x: 427, endPoint y: 159, distance: 100.7
click at [427, 159] on div "Nom complet Amy Liu Prénom Amy Nom Liu Canal d'acquisition - Email amyliusy@gma…" at bounding box center [731, 247] width 637 height 216
copy p "Amy Liu"
click at [678, 527] on link "A1599 - 2 rue Carnot, Boulogne-Billancourt 92100" at bounding box center [696, 541] width 120 height 14
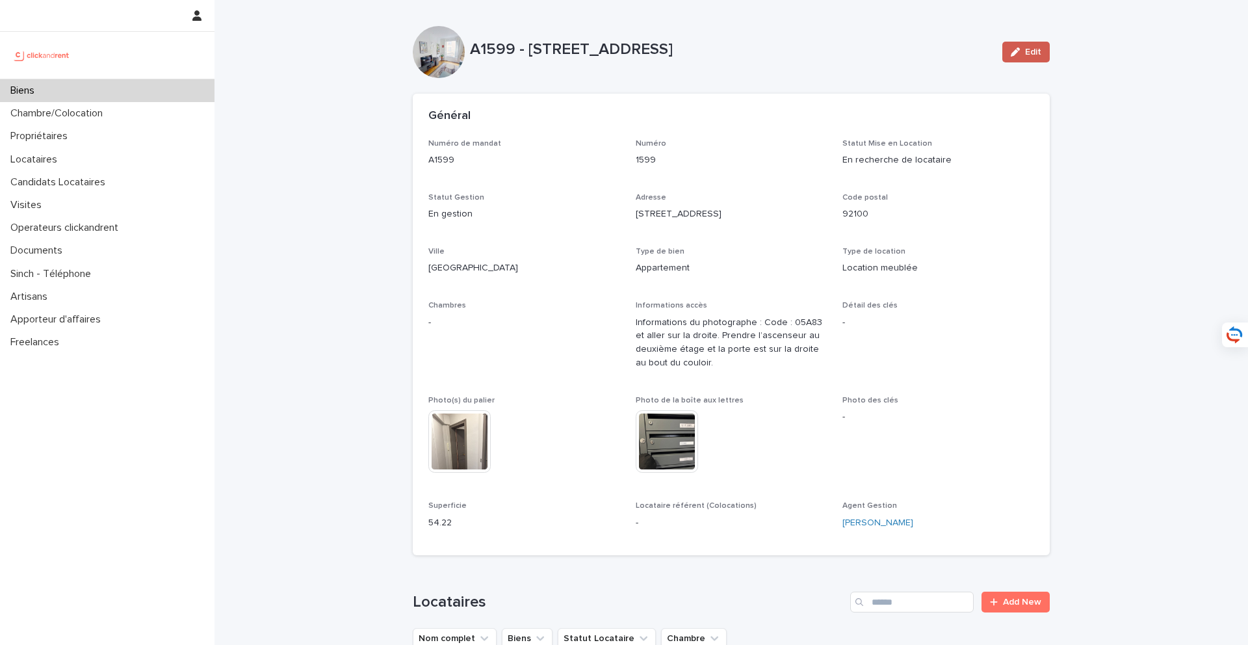
click at [935, 48] on span "Edit" at bounding box center [1033, 51] width 16 height 9
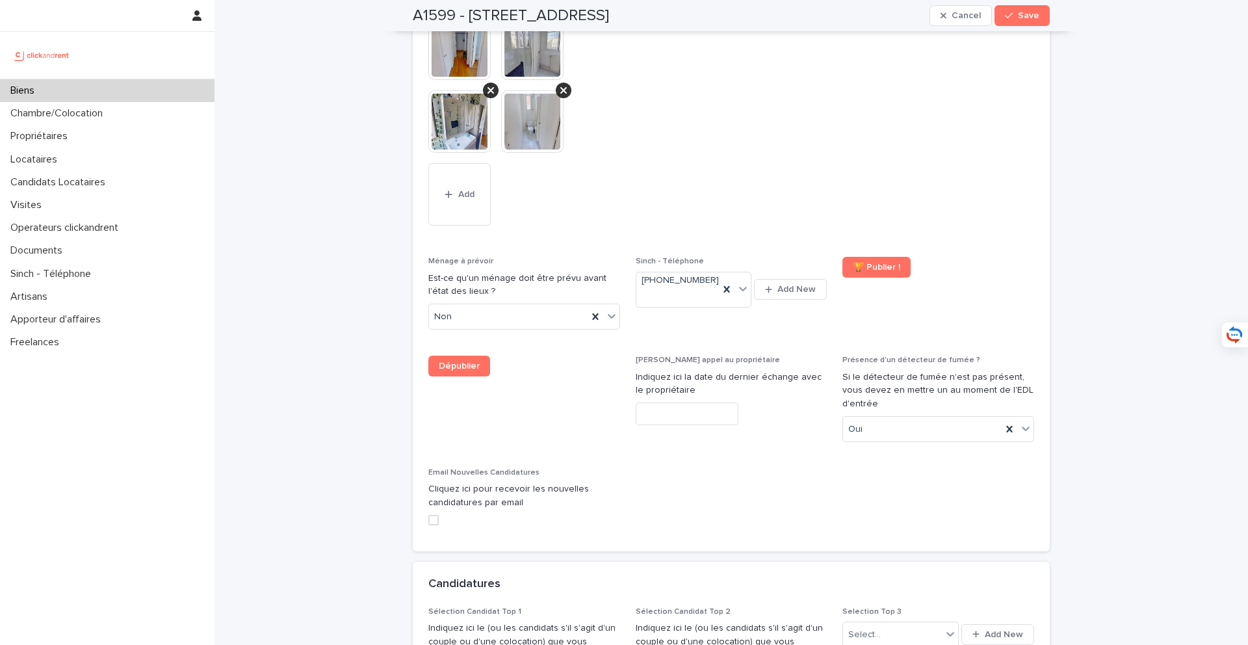
scroll to position [5766, 0]
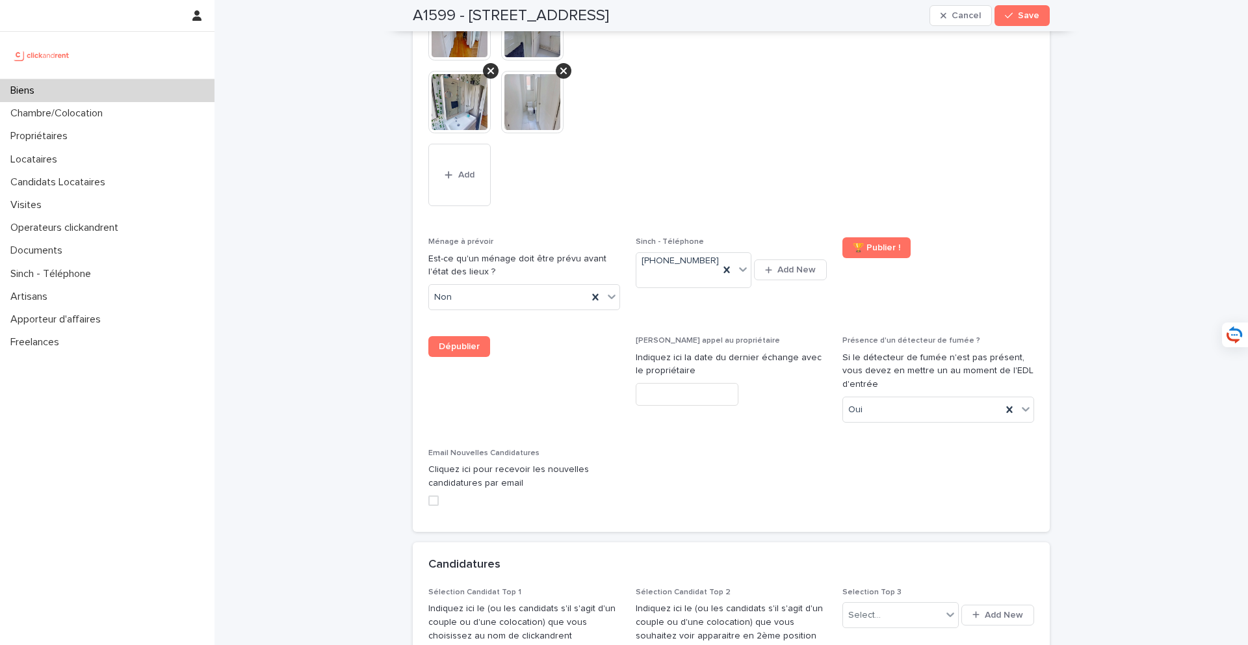
paste input "*******"
type input "*******"
click at [725, 527] on div "Amy Liu" at bounding box center [731, 524] width 190 height 23
click at [935, 25] on button "Save" at bounding box center [1021, 15] width 55 height 21
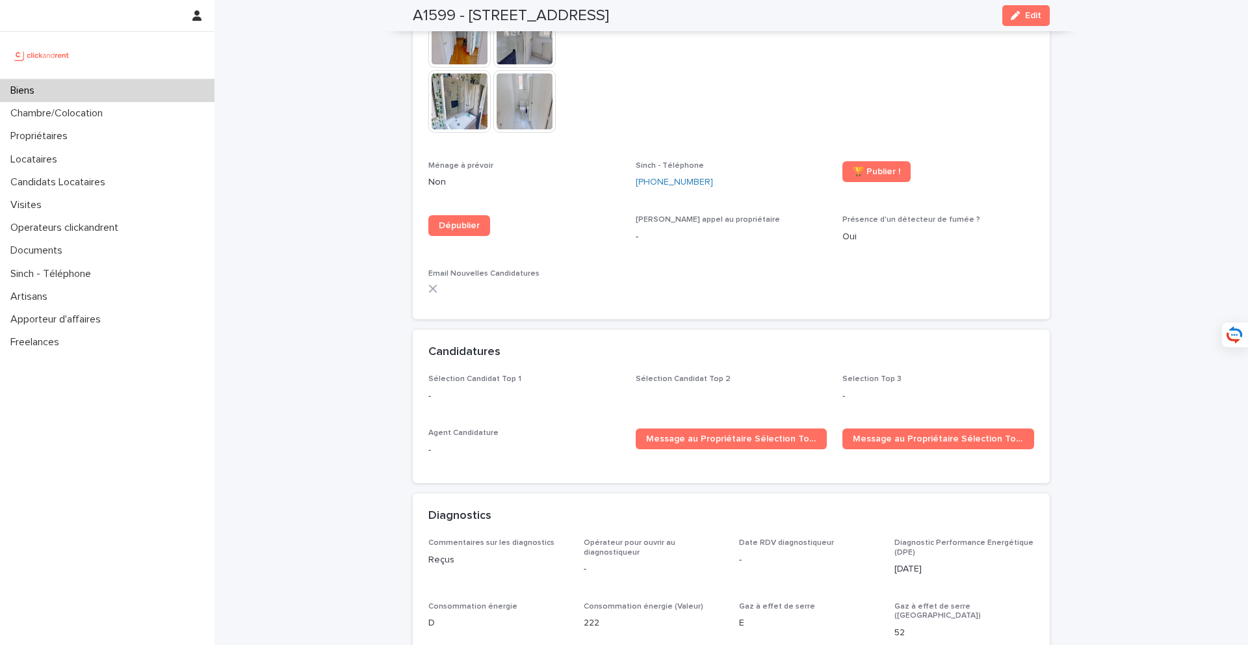
scroll to position [3615, 0]
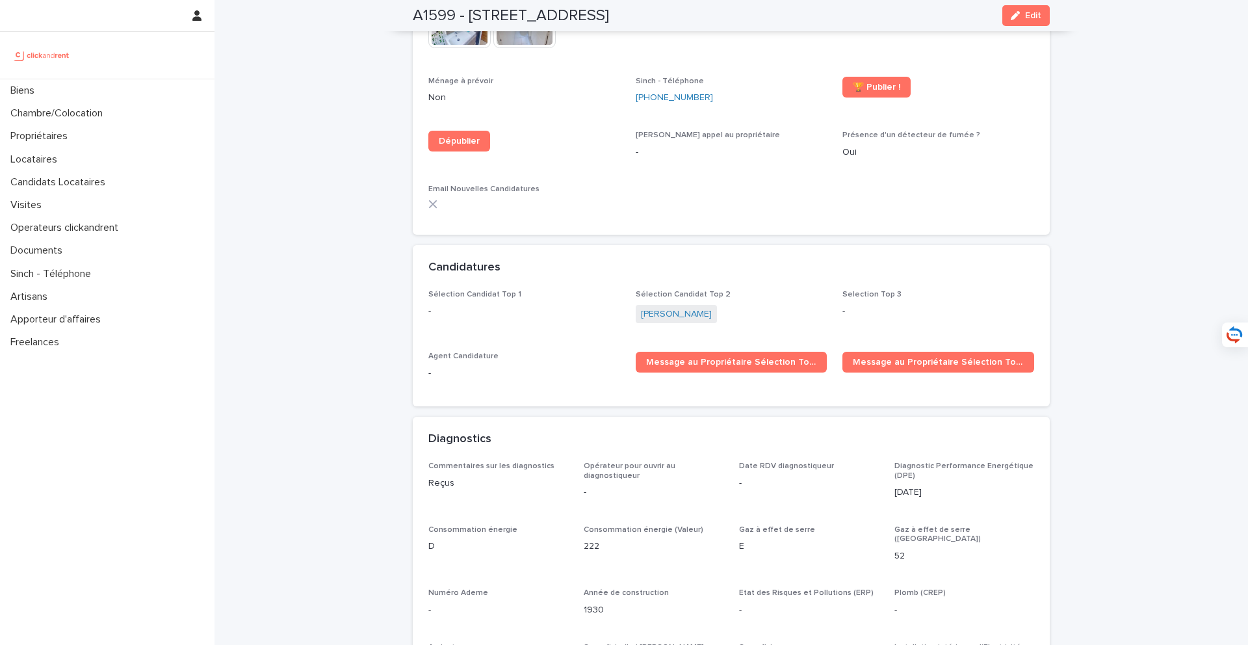
scroll to position [3771, 0]
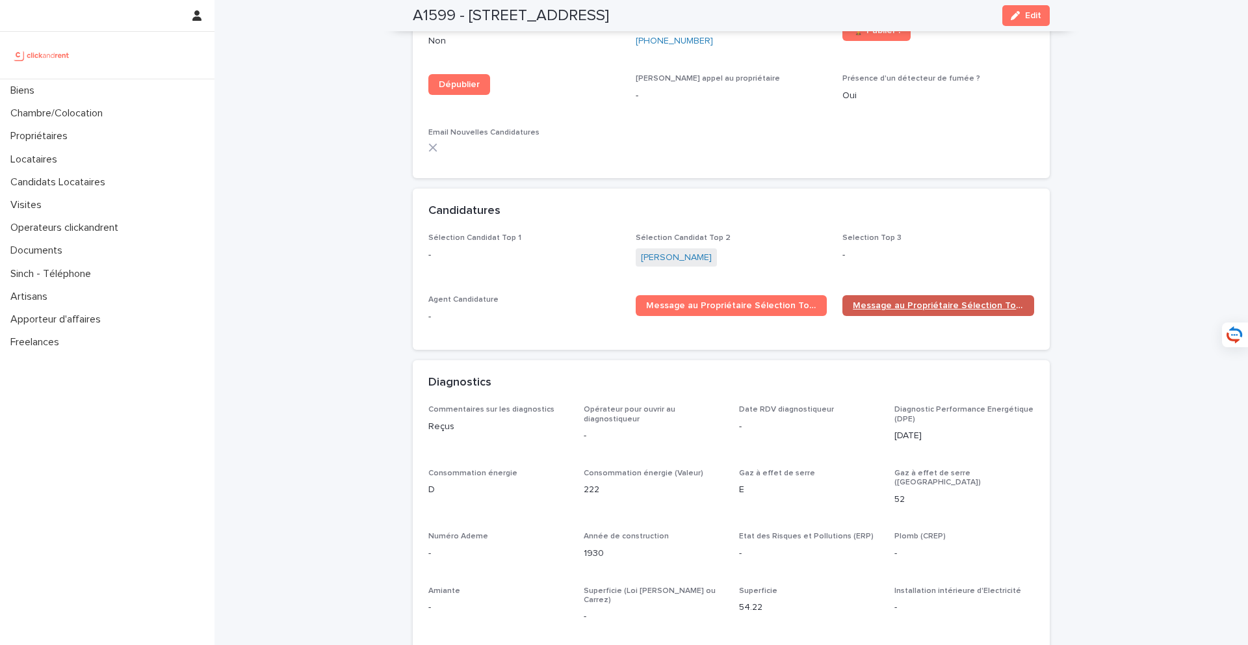
click at [914, 301] on span "Message au Propriétaire Sélection Top 2" at bounding box center [938, 305] width 171 height 9
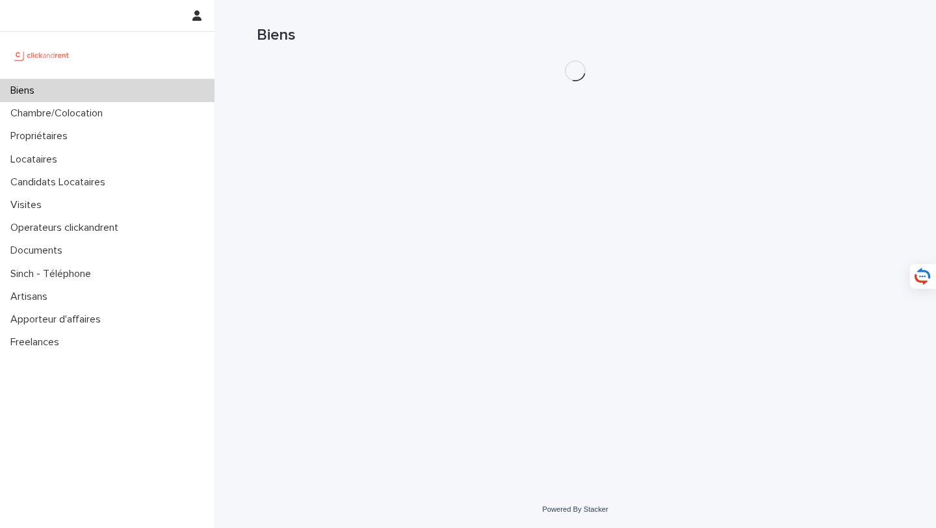
click at [762, 46] on div "Biens" at bounding box center [575, 30] width 637 height 60
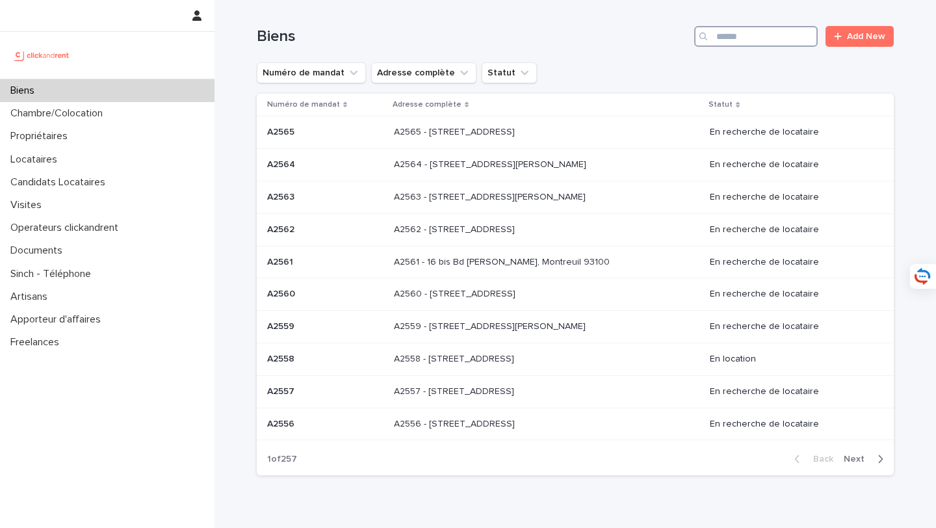
click at [762, 38] on input "Search" at bounding box center [755, 36] width 123 height 21
type input "*****"
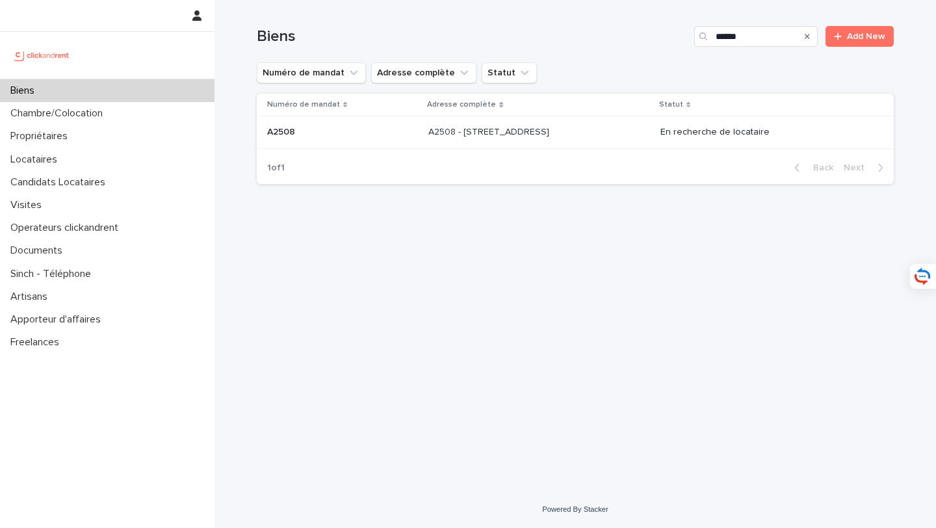
click at [515, 126] on p "A2508 - [STREET_ADDRESS]" at bounding box center [489, 131] width 123 height 14
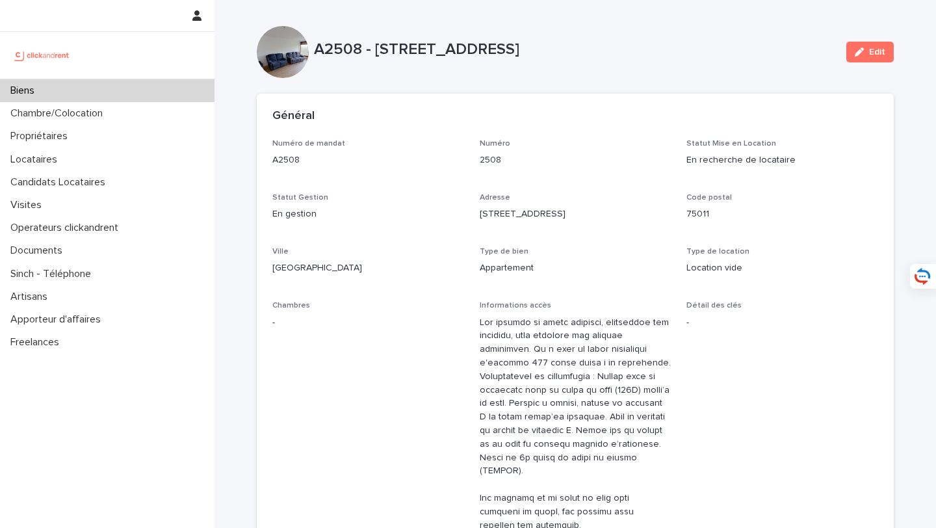
drag, startPoint x: 374, startPoint y: 49, endPoint x: 737, endPoint y: 57, distance: 362.7
click at [737, 57] on p "A2508 - [STREET_ADDRESS]" at bounding box center [575, 49] width 522 height 19
copy p "[STREET_ADDRESS]"
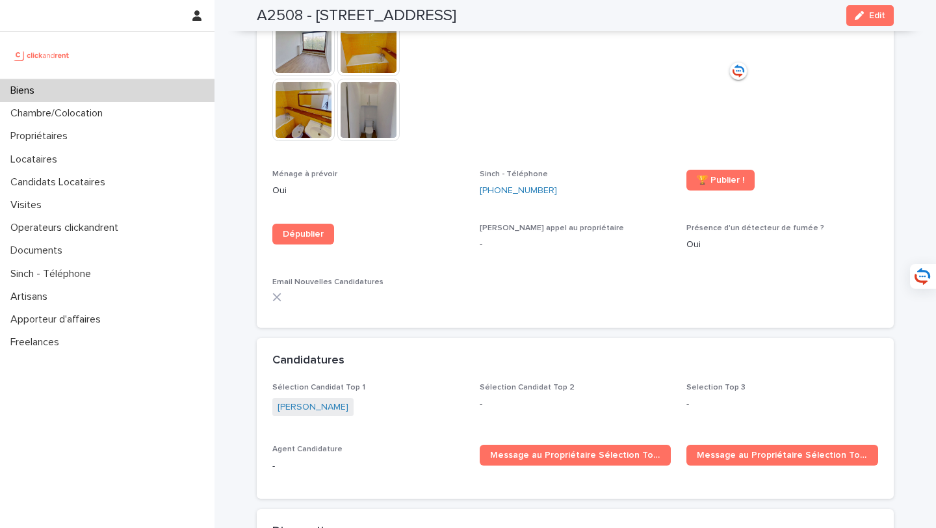
scroll to position [4248, 0]
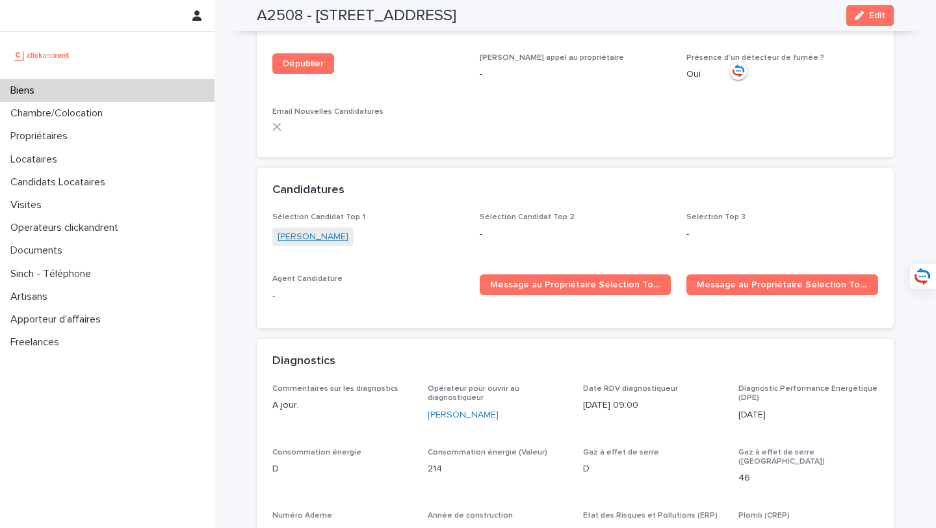
click at [305, 230] on link "[PERSON_NAME]" at bounding box center [313, 237] width 71 height 14
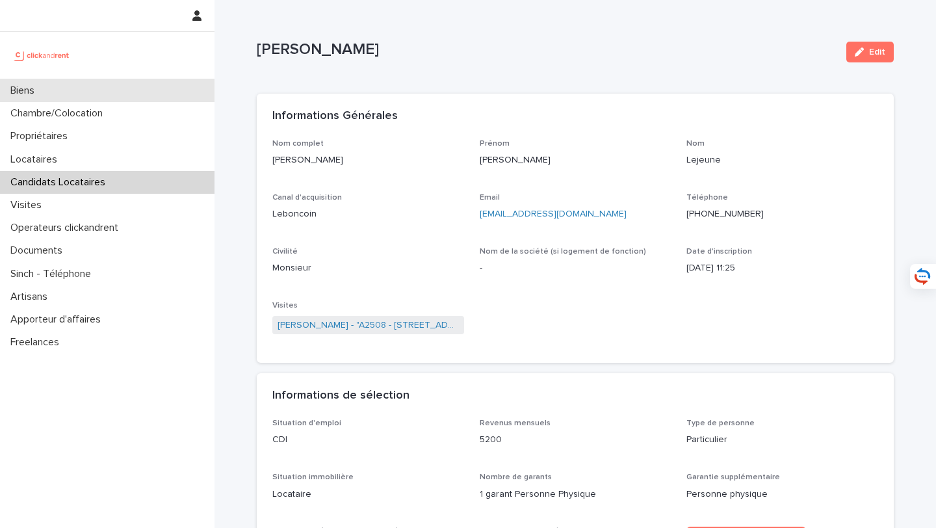
click at [162, 96] on div "Biens" at bounding box center [107, 90] width 214 height 23
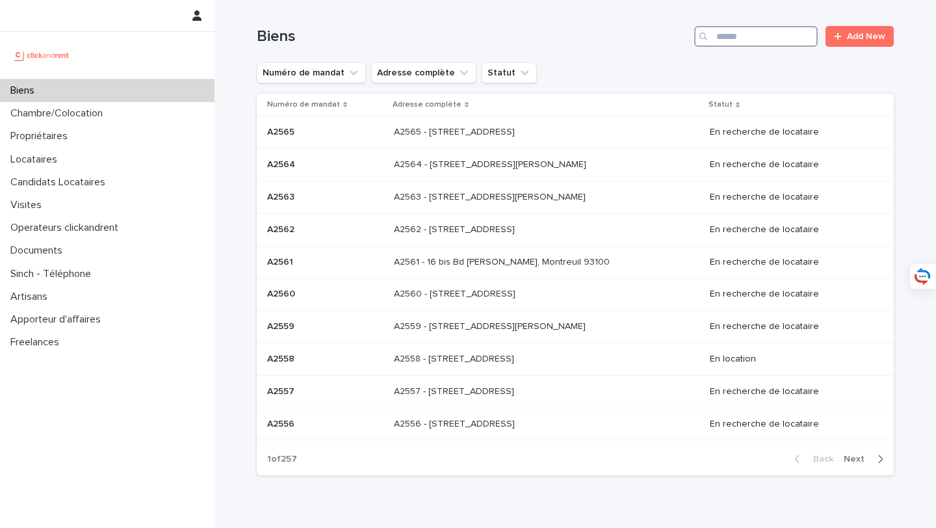
click at [738, 43] on input "Search" at bounding box center [755, 36] width 123 height 21
type input "*****"
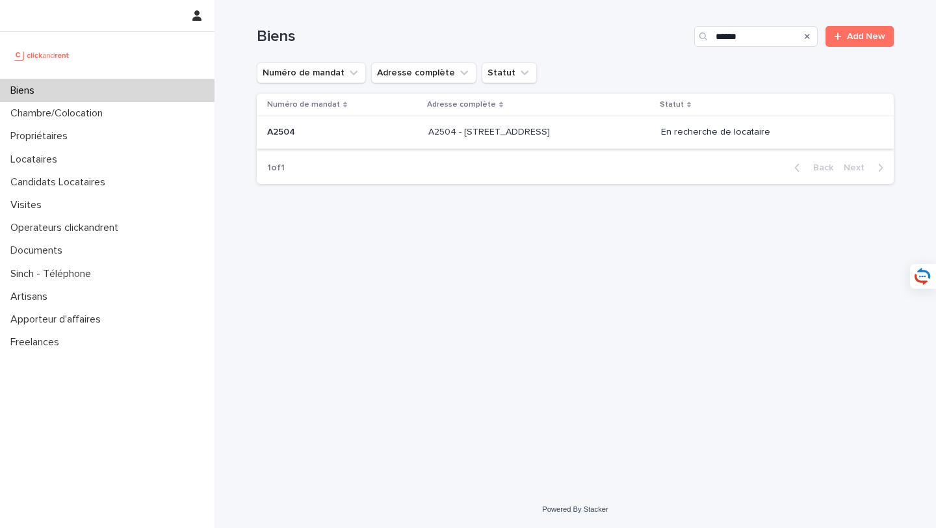
click at [534, 135] on p "A2504 - [STREET_ADDRESS]" at bounding box center [490, 131] width 124 height 14
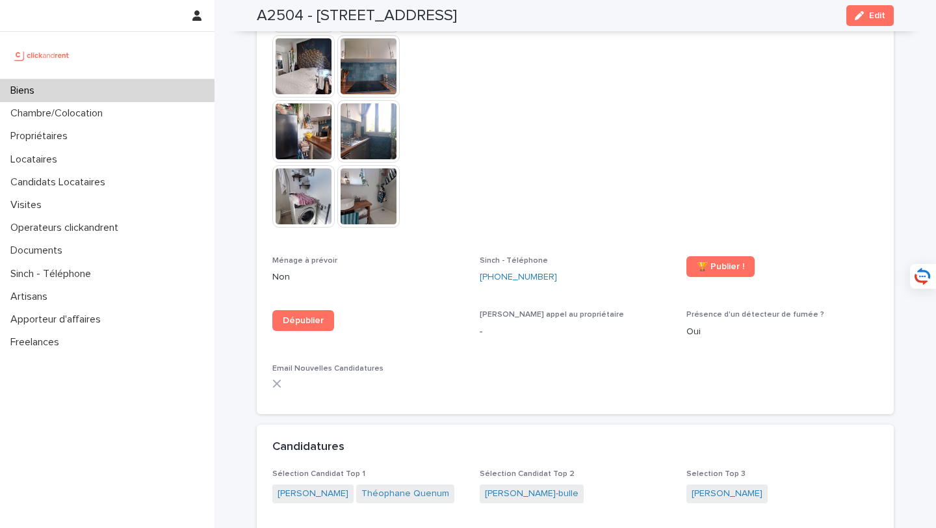
scroll to position [4260, 0]
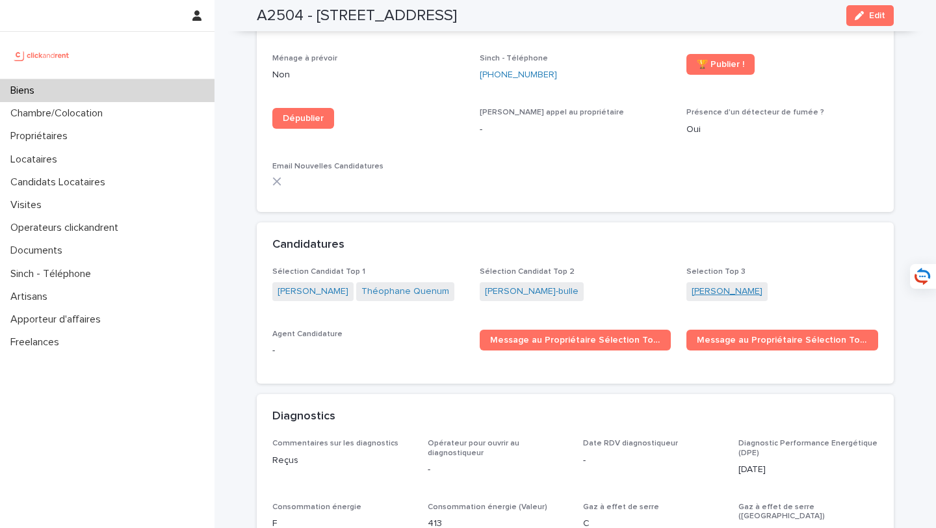
click at [751, 285] on link "[PERSON_NAME]" at bounding box center [726, 292] width 71 height 14
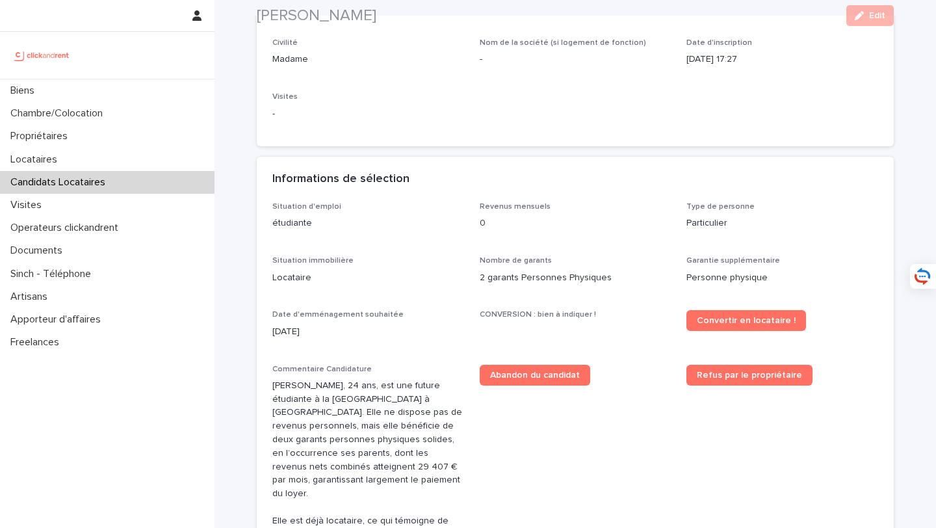
scroll to position [214, 0]
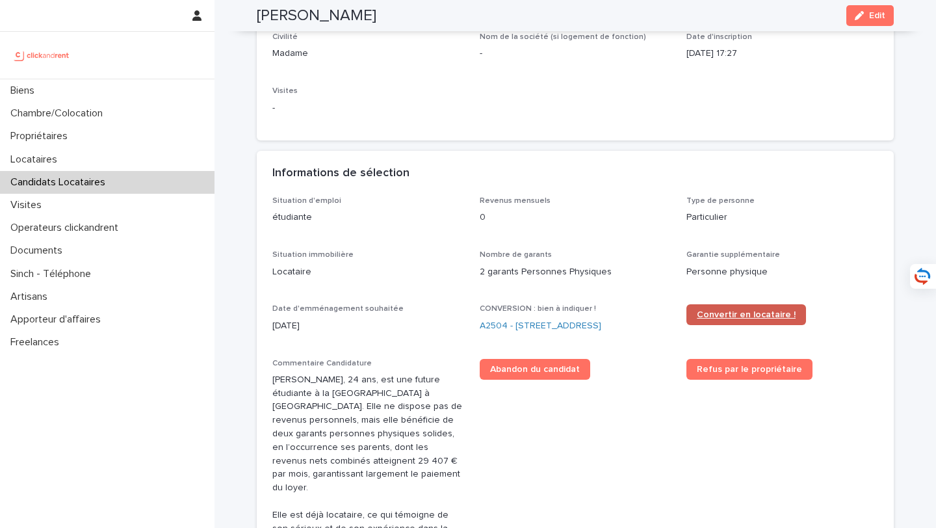
click at [759, 313] on span "Convertir en locataire !" at bounding box center [746, 314] width 99 height 9
click at [554, 326] on link "A2504 - [STREET_ADDRESS]" at bounding box center [541, 326] width 122 height 14
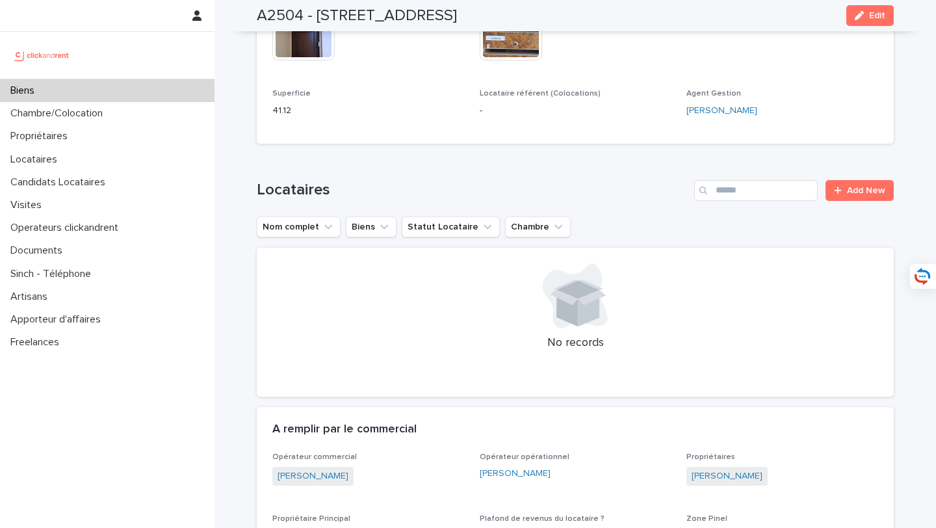
scroll to position [800, 0]
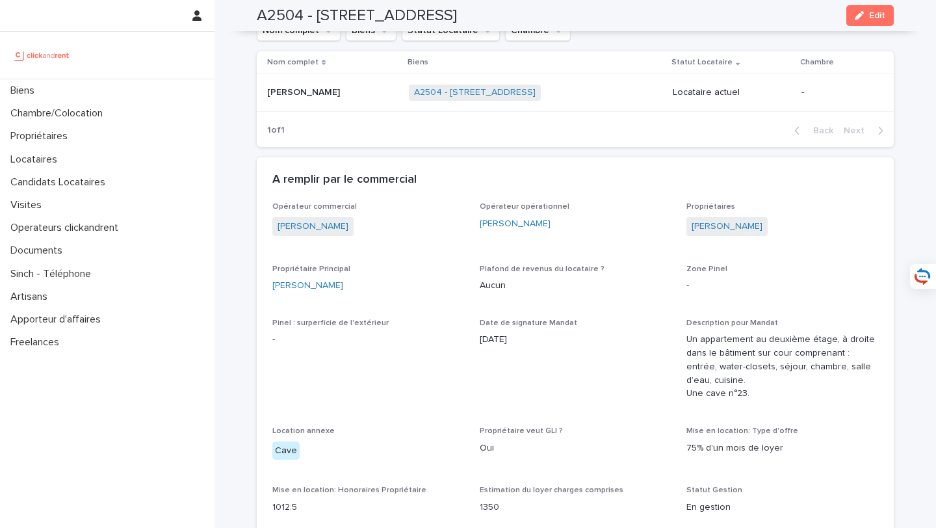
scroll to position [988, 0]
click at [369, 85] on div "[PERSON_NAME] [PERSON_NAME]" at bounding box center [332, 90] width 131 height 21
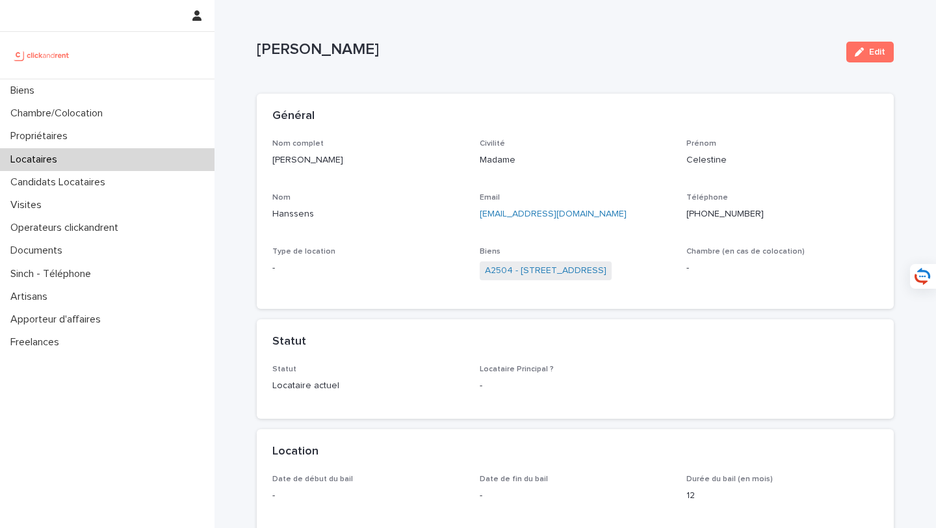
click at [883, 127] on div "Général" at bounding box center [575, 116] width 637 height 45
click at [870, 55] on span "Edit" at bounding box center [877, 51] width 16 height 9
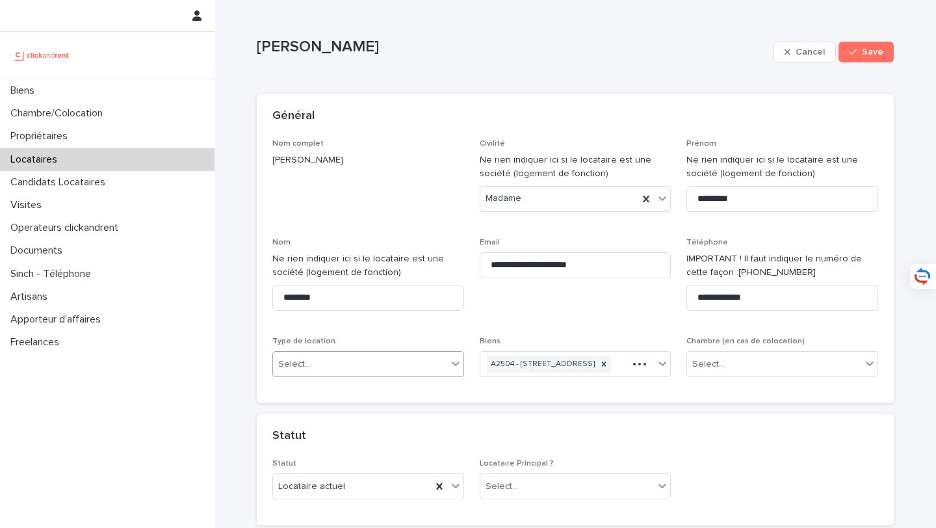
click at [342, 361] on div "Select..." at bounding box center [360, 364] width 174 height 21
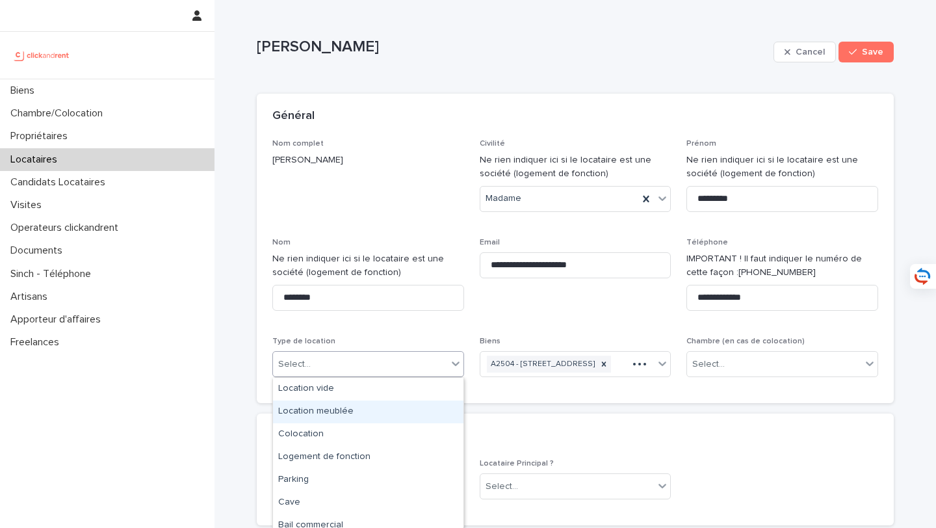
click at [357, 411] on div "Location meublée" at bounding box center [368, 411] width 190 height 23
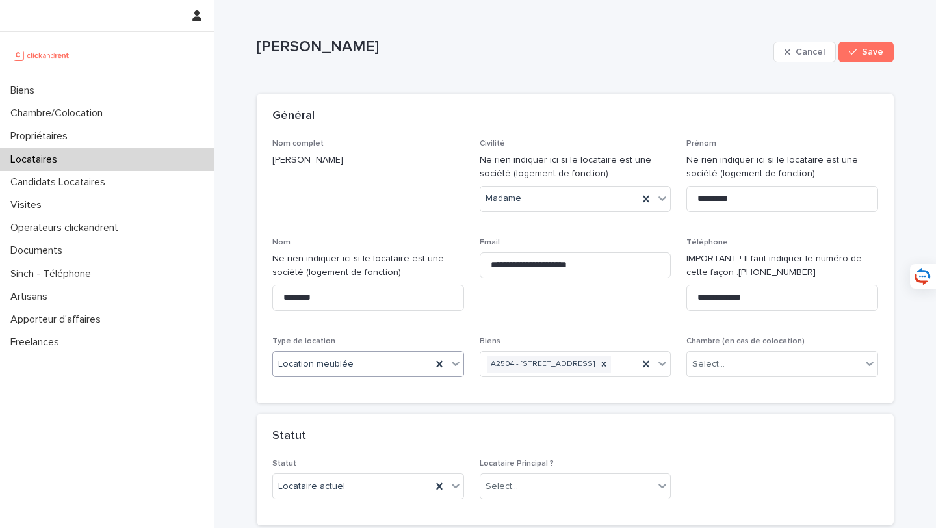
scroll to position [257, 0]
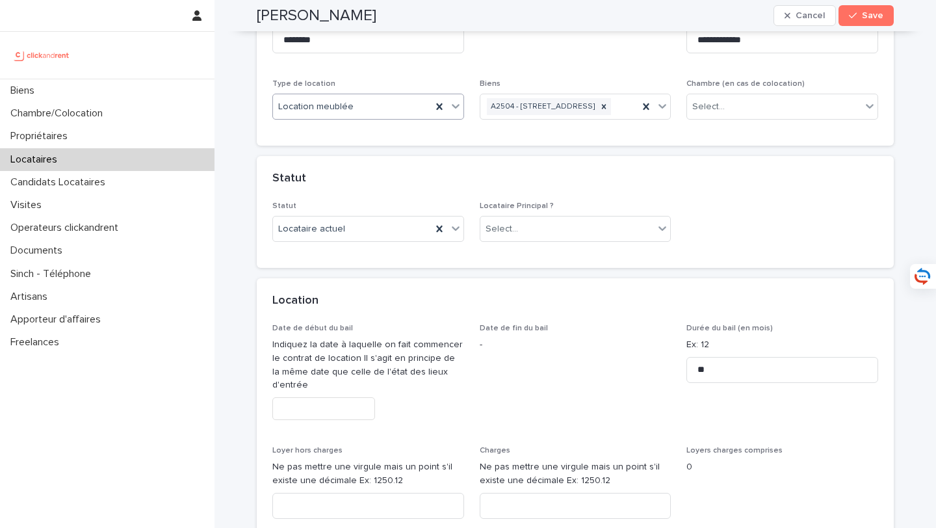
click at [529, 231] on div "Locataire Principal ? Select..." at bounding box center [576, 226] width 192 height 51
click at [527, 240] on div "Select..." at bounding box center [567, 228] width 174 height 21
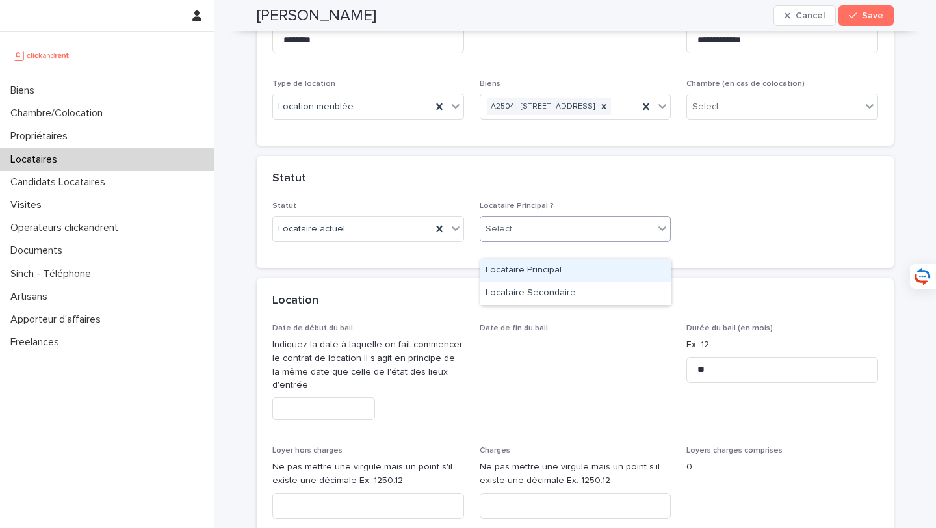
click at [527, 278] on div "Locataire Principal" at bounding box center [575, 270] width 190 height 23
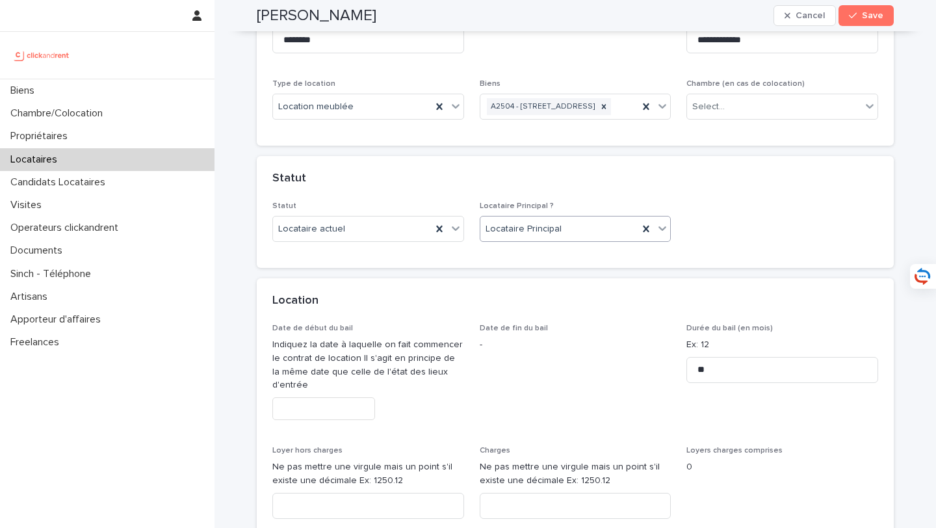
click at [327, 430] on div "Date de début du bail Indiquez la date à laquelle on fait commencer le contrat …" at bounding box center [368, 377] width 192 height 107
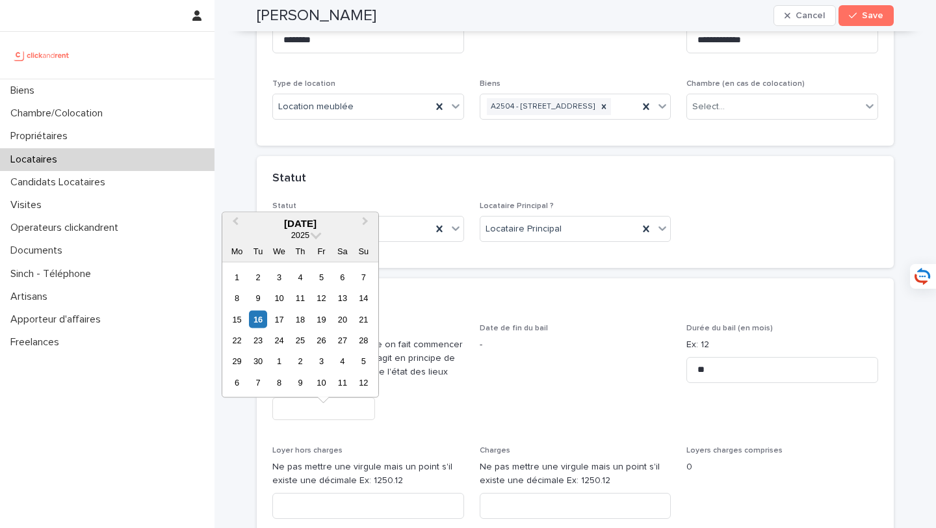
click at [328, 420] on input "text" at bounding box center [323, 408] width 103 height 23
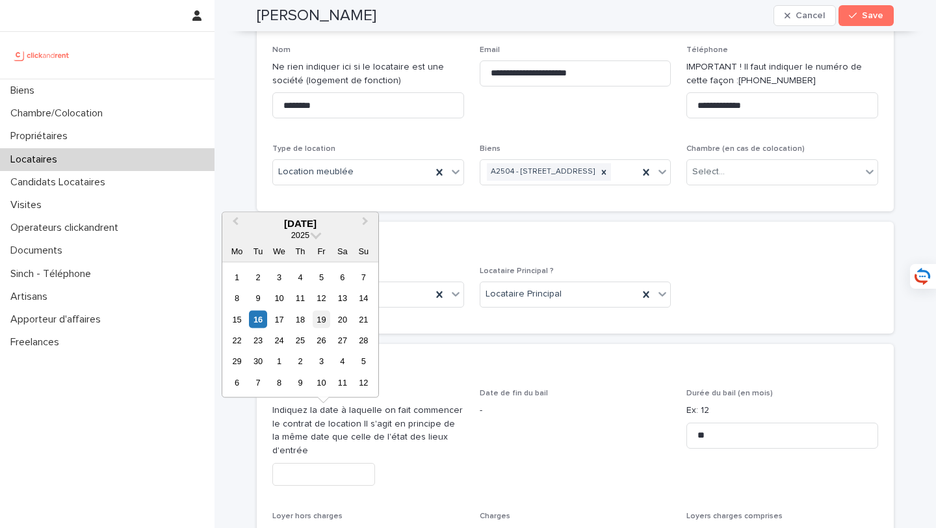
click at [318, 311] on div "19" at bounding box center [322, 319] width 18 height 18
type input "*********"
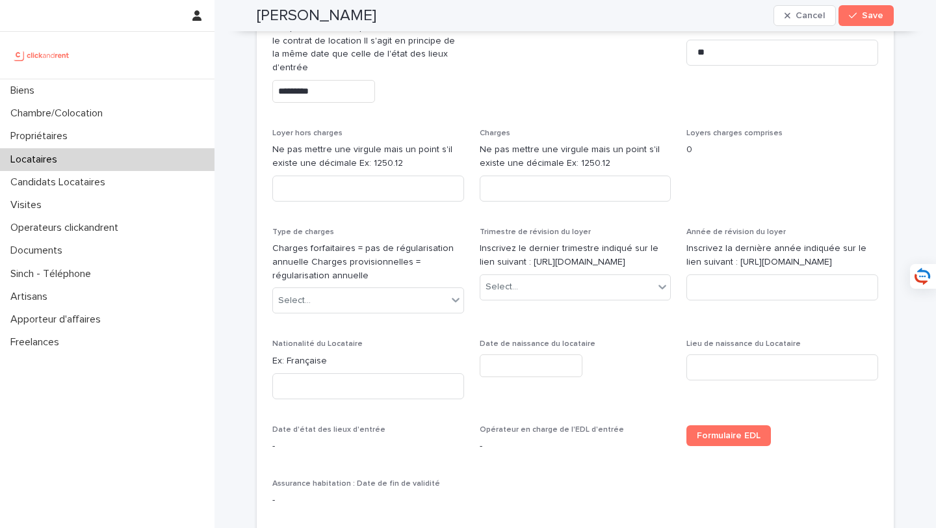
scroll to position [653, 0]
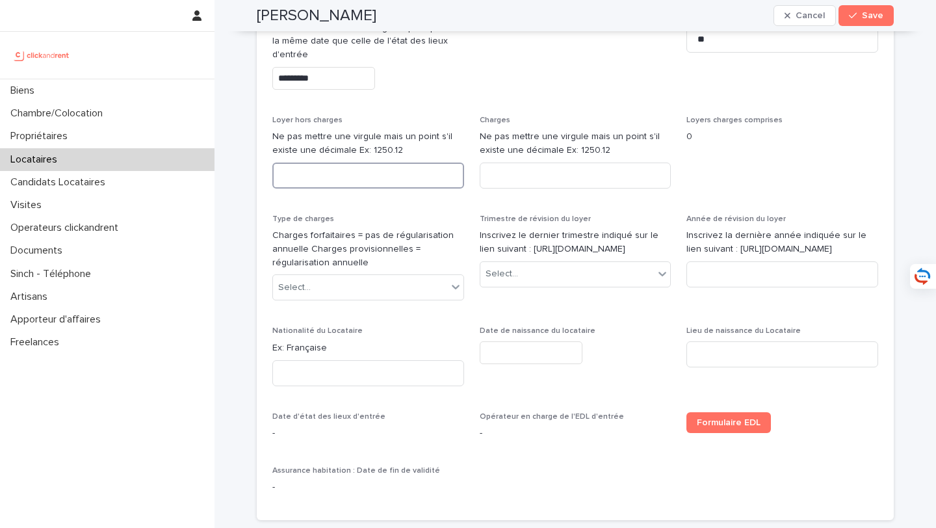
click at [377, 188] on input at bounding box center [368, 175] width 192 height 26
click at [397, 188] on input at bounding box center [368, 175] width 192 height 26
type input "****"
click at [525, 188] on input at bounding box center [576, 175] width 192 height 26
type input "*"
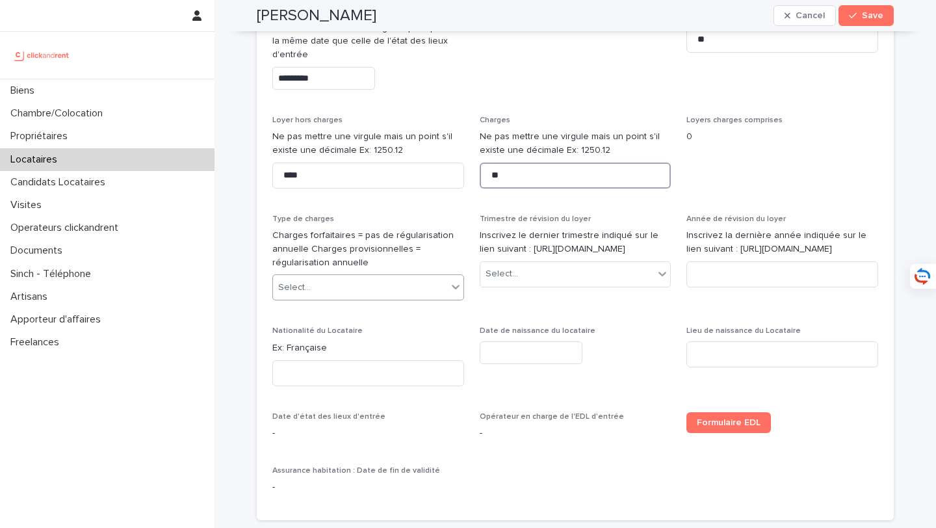
type input "**"
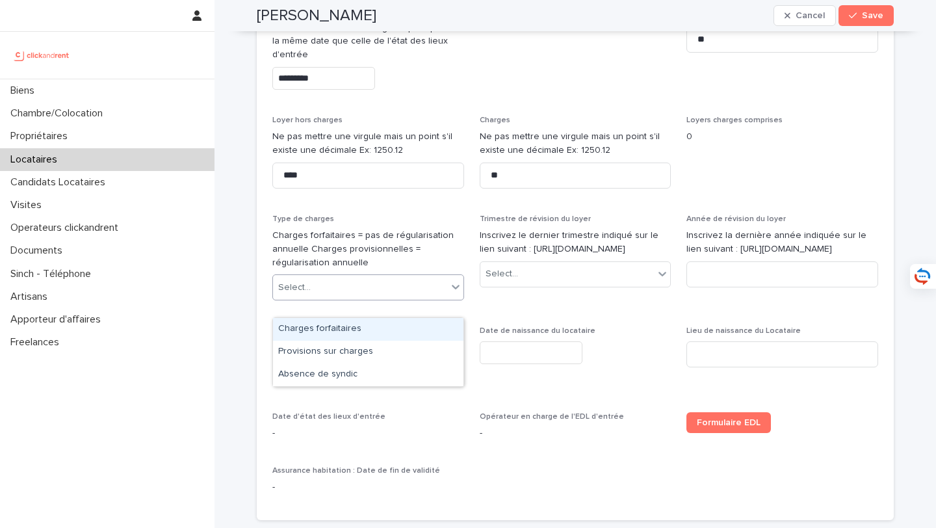
click at [400, 298] on div "Select..." at bounding box center [360, 287] width 174 height 21
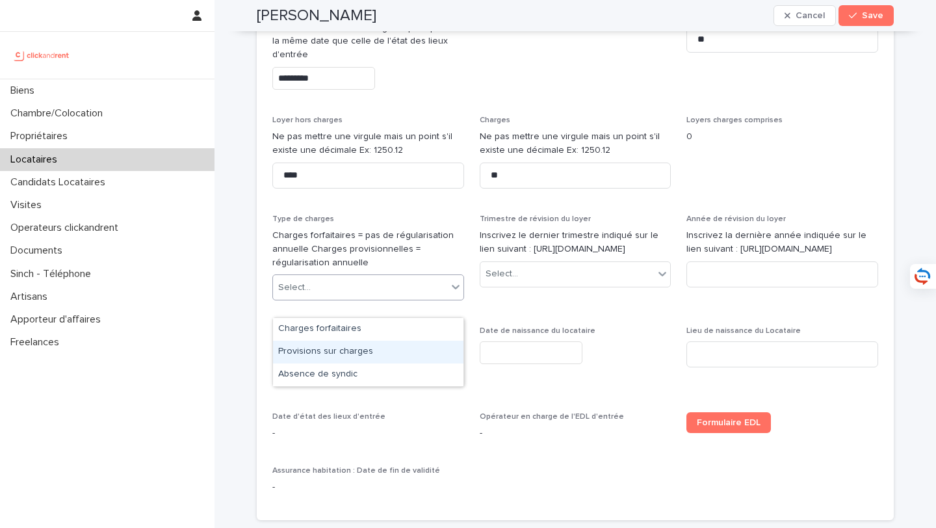
click at [409, 349] on div "Provisions sur charges" at bounding box center [368, 352] width 190 height 23
click at [537, 285] on div "Select..." at bounding box center [567, 273] width 174 height 21
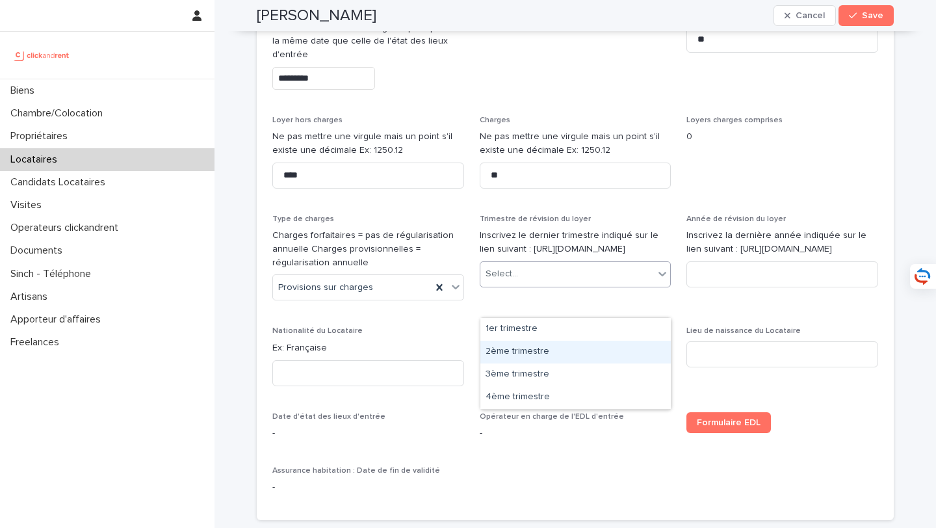
click at [547, 343] on div "2ème trimestre" at bounding box center [575, 352] width 190 height 23
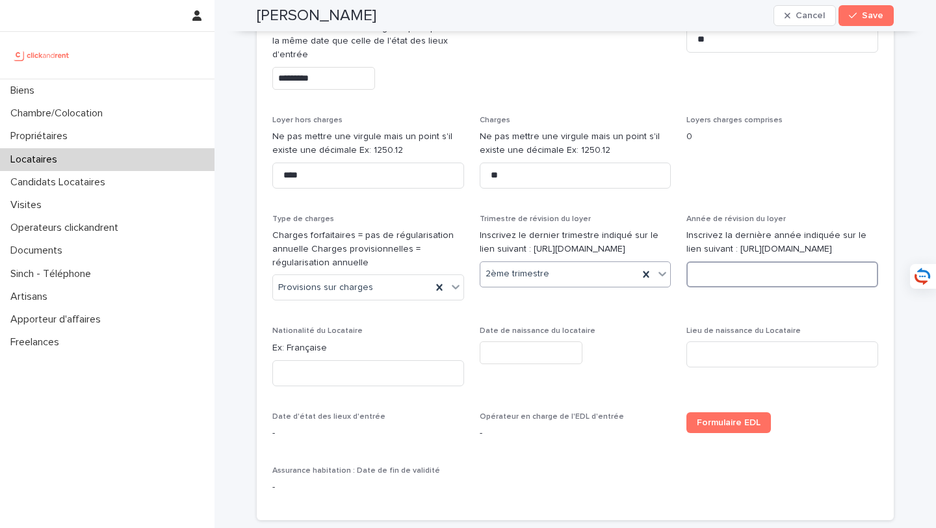
click at [714, 287] on input at bounding box center [782, 274] width 192 height 26
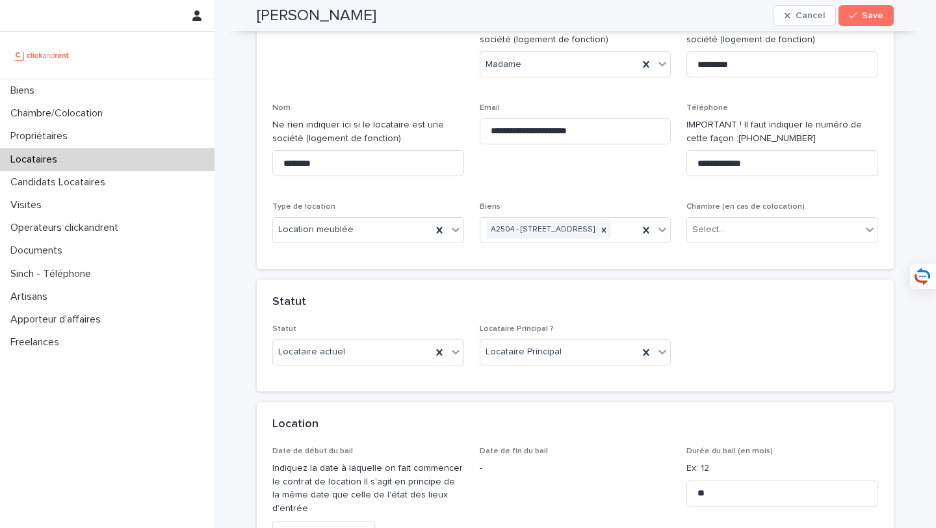
scroll to position [0, 0]
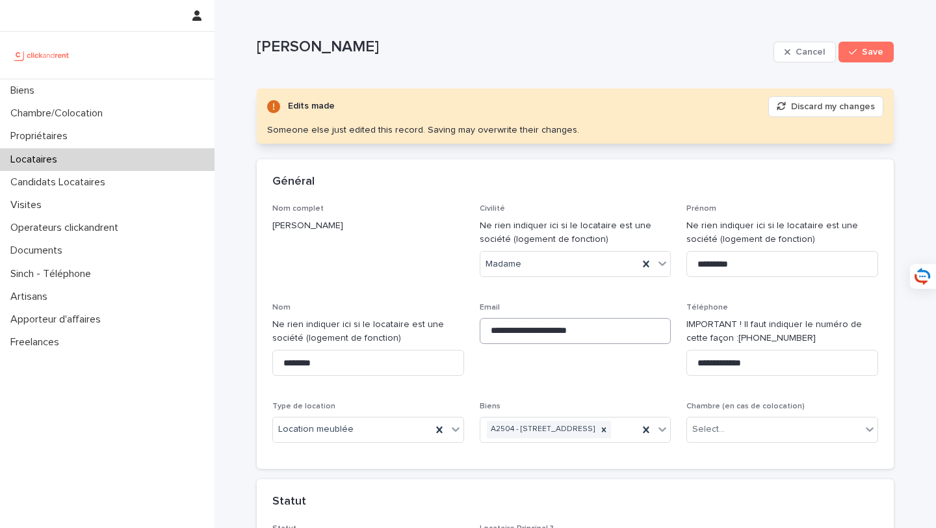
type input "****"
drag, startPoint x: 606, startPoint y: 337, endPoint x: 484, endPoint y: 330, distance: 122.4
click at [484, 330] on input "**********" at bounding box center [576, 331] width 192 height 26
click at [881, 60] on button "Save" at bounding box center [865, 52] width 55 height 21
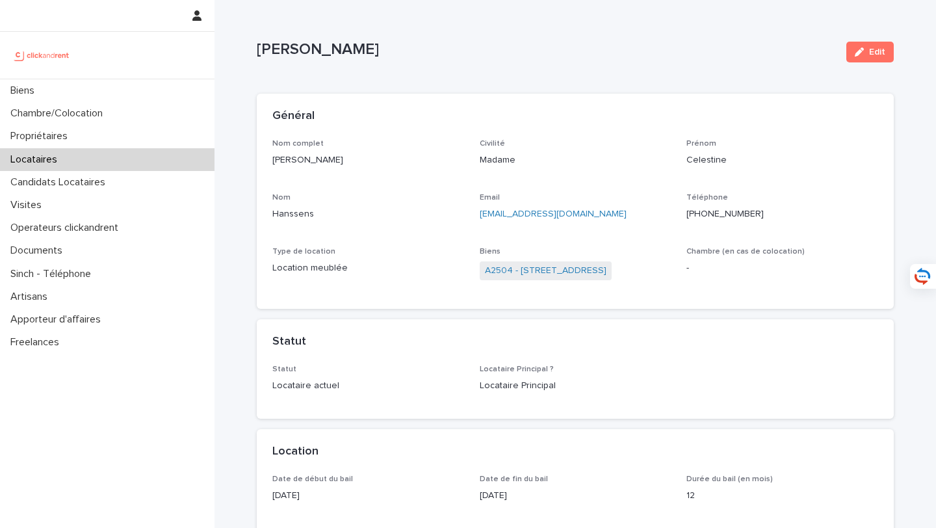
click at [855, 99] on div "Général" at bounding box center [575, 116] width 637 height 45
click at [864, 48] on icon "button" at bounding box center [859, 51] width 9 height 9
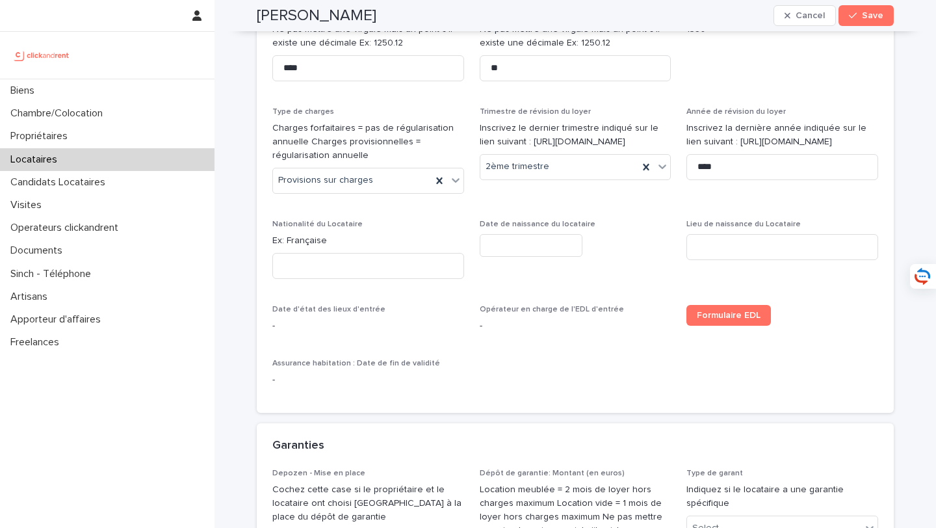
scroll to position [695, 0]
click at [398, 278] on input at bounding box center [368, 265] width 192 height 26
paste input "*****"
click at [287, 278] on input "*****" at bounding box center [368, 265] width 192 height 26
type input "*****"
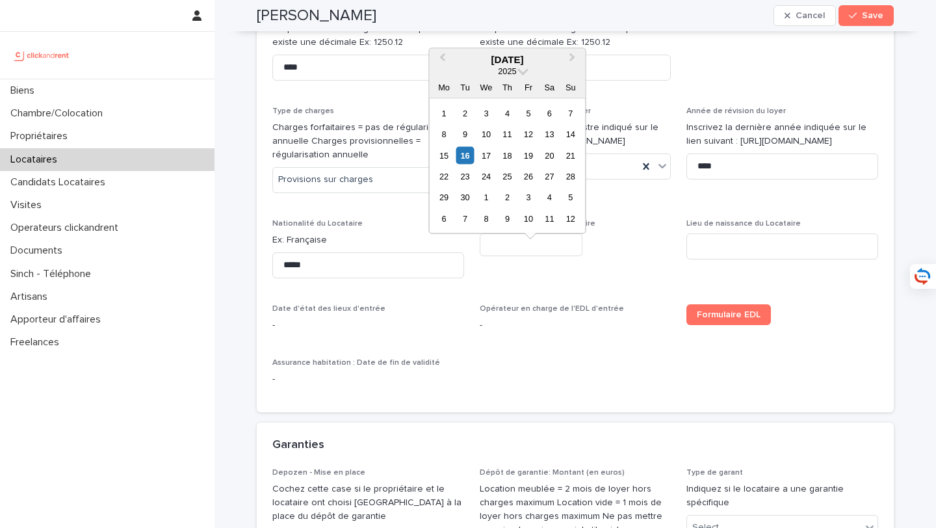
click at [521, 256] on input "text" at bounding box center [531, 244] width 103 height 23
type input "********"
click at [698, 259] on input at bounding box center [782, 246] width 192 height 26
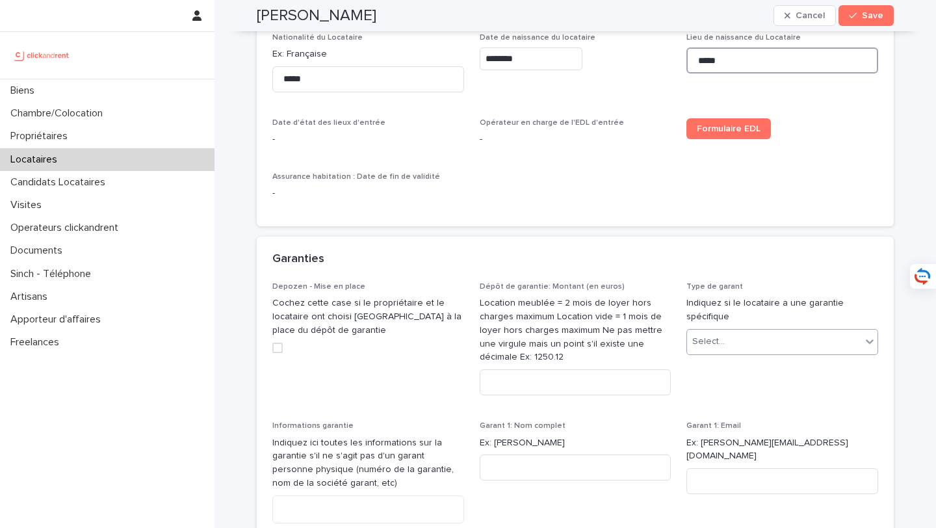
scroll to position [890, 0]
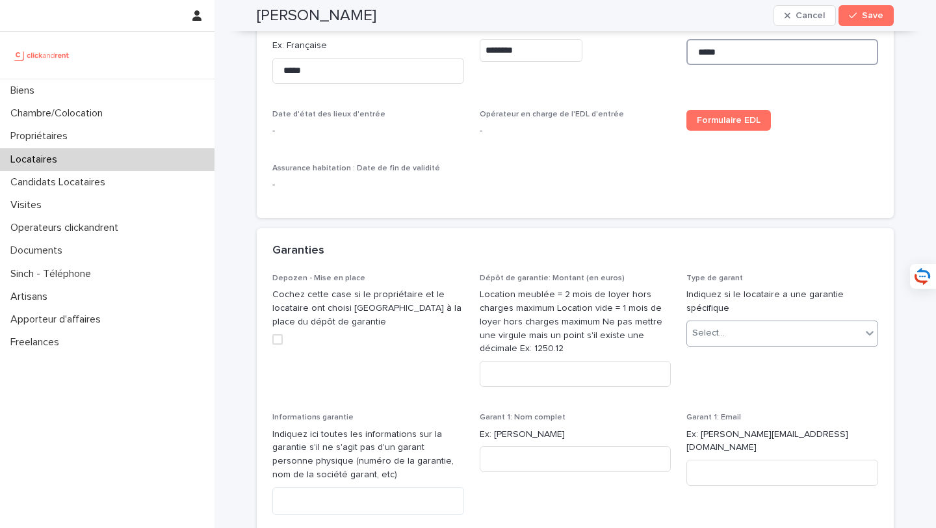
type input "*****"
click at [763, 344] on div "Select..." at bounding box center [774, 332] width 174 height 21
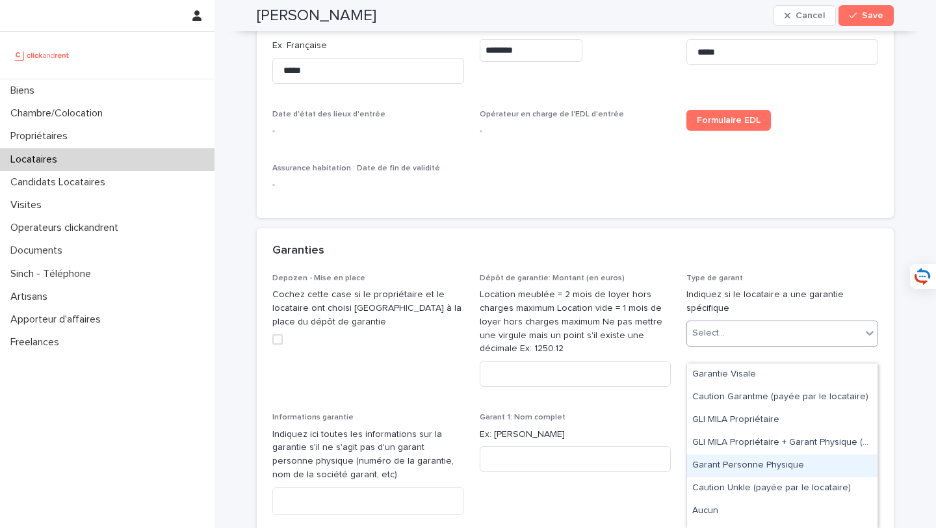
click at [768, 470] on div "Garant Personne Physique" at bounding box center [782, 465] width 190 height 23
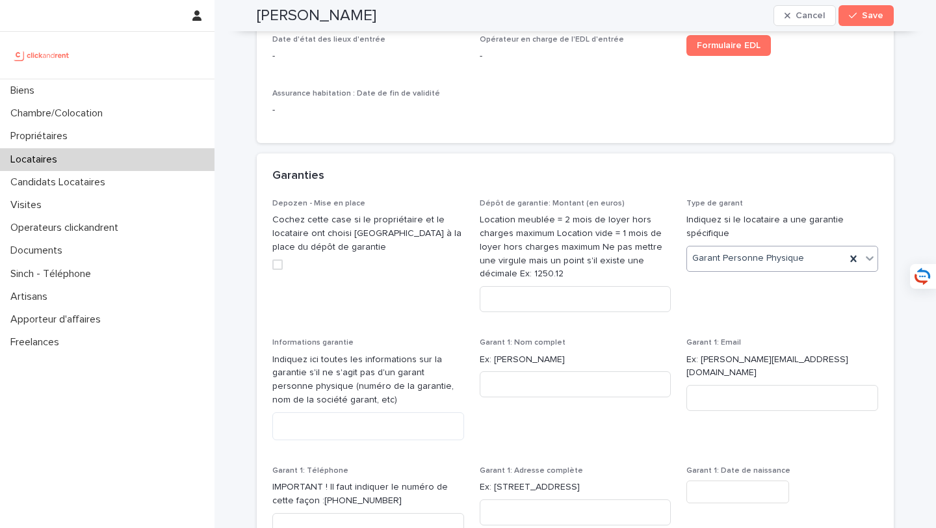
scroll to position [999, 0]
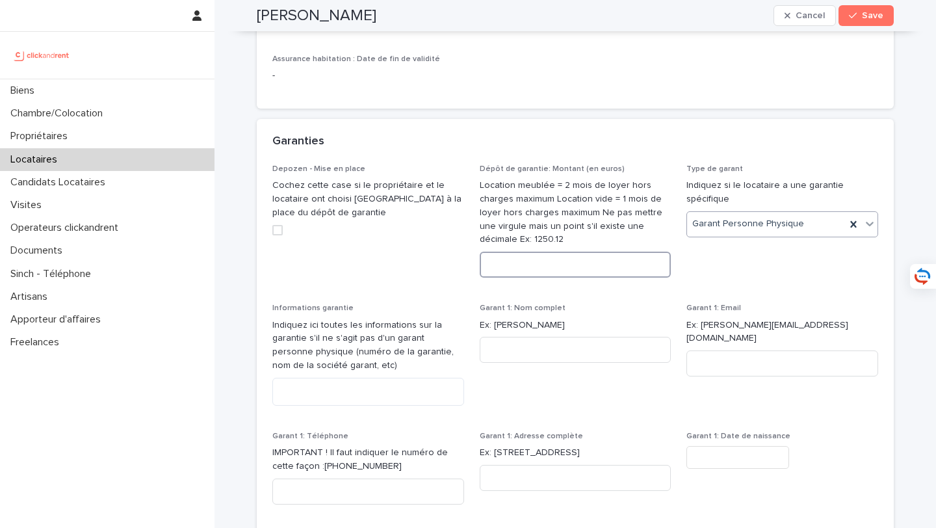
click at [565, 278] on input at bounding box center [576, 265] width 192 height 26
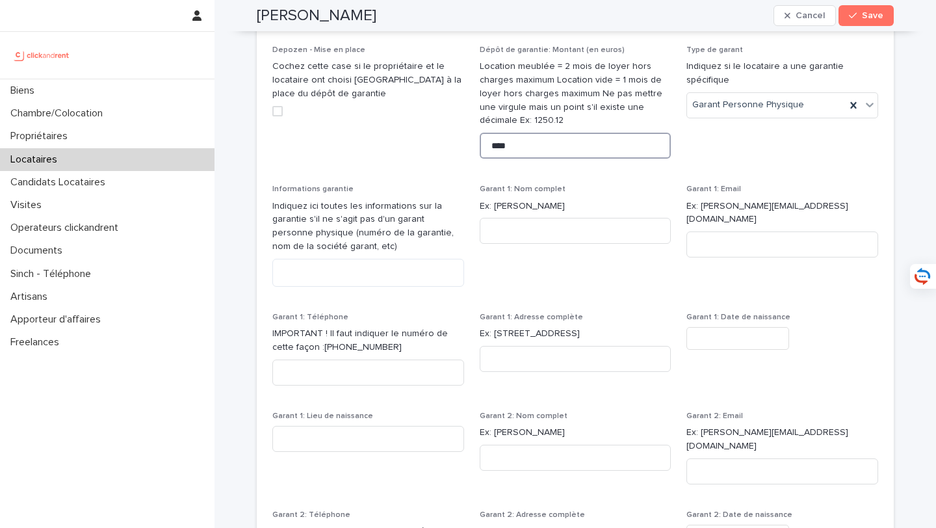
scroll to position [1133, 0]
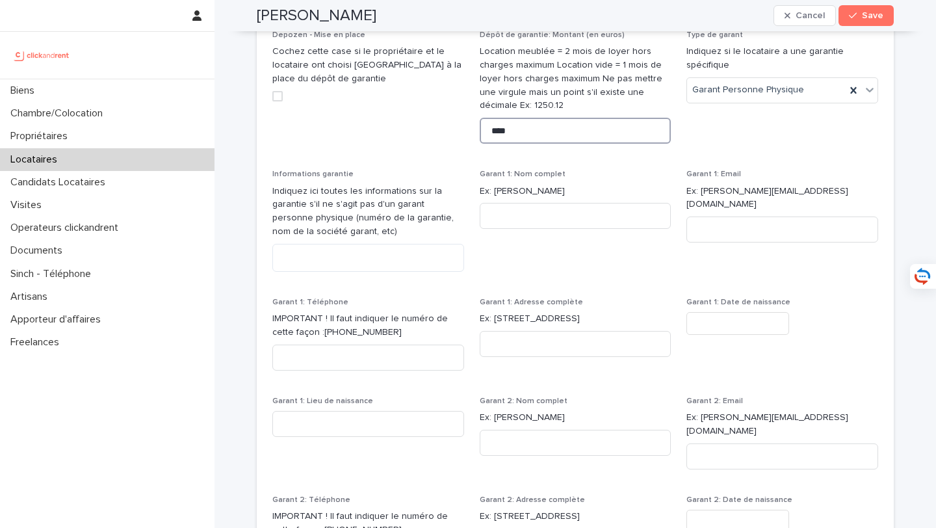
type input "****"
click at [597, 227] on input at bounding box center [576, 216] width 192 height 26
paste input "**********"
type input "**********"
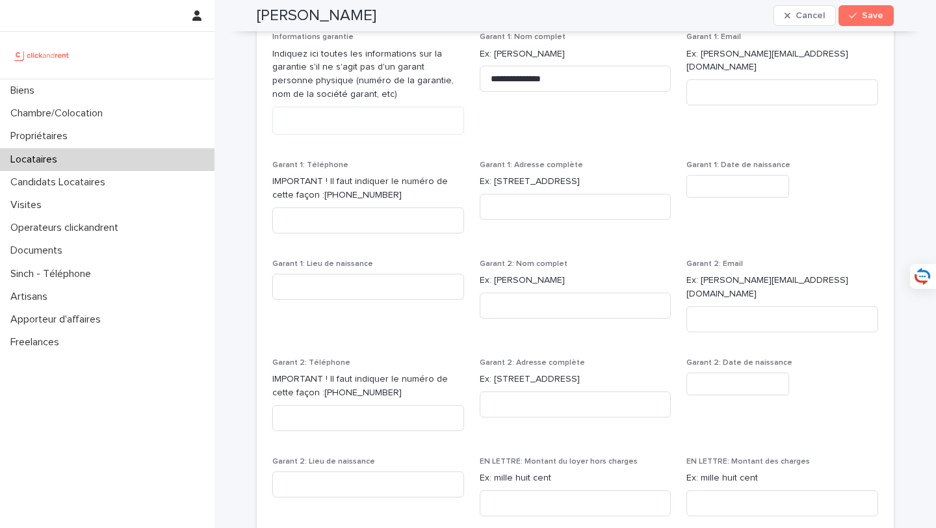
scroll to position [1280, 0]
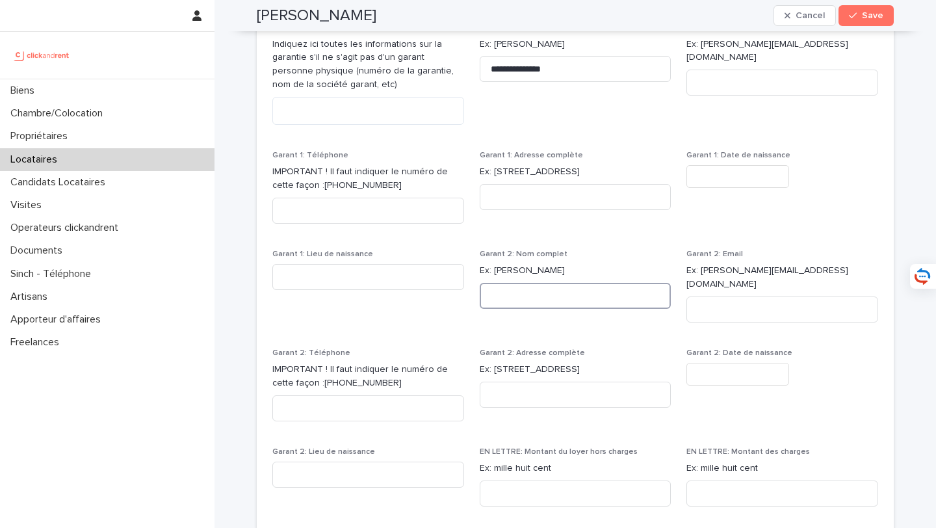
click at [577, 309] on input at bounding box center [576, 296] width 192 height 26
paste input "**********"
type input "**********"
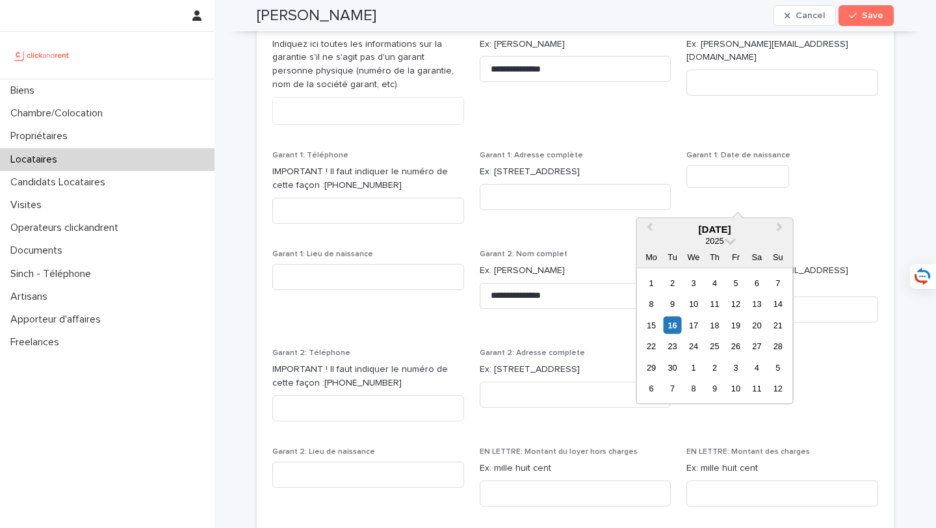
click at [742, 188] on input "text" at bounding box center [737, 176] width 103 height 23
type input "********"
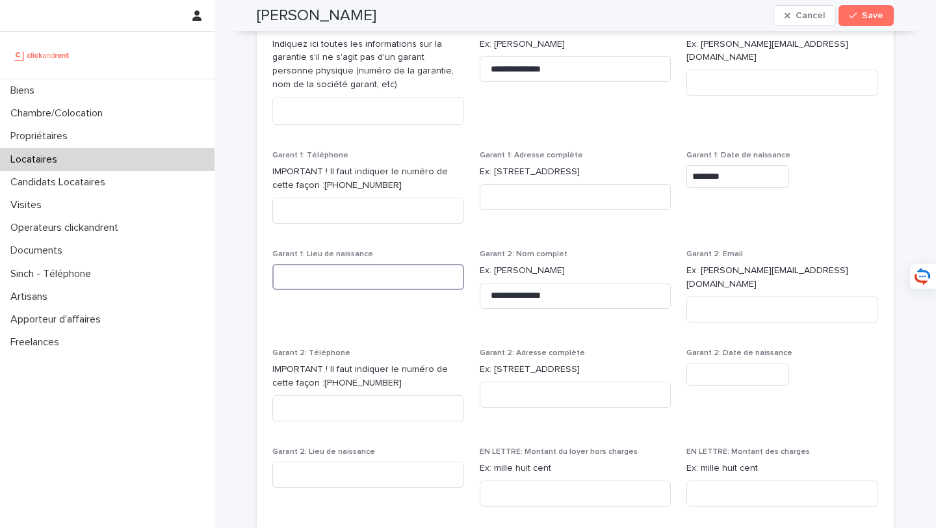
click at [372, 290] on input at bounding box center [368, 277] width 192 height 26
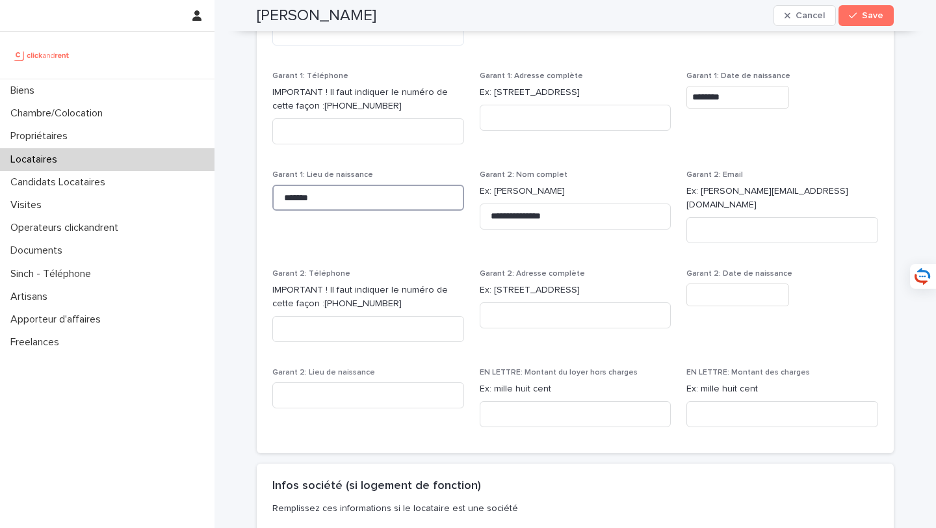
scroll to position [1358, 0]
type input "*******"
click at [873, 23] on button "Save" at bounding box center [865, 15] width 55 height 21
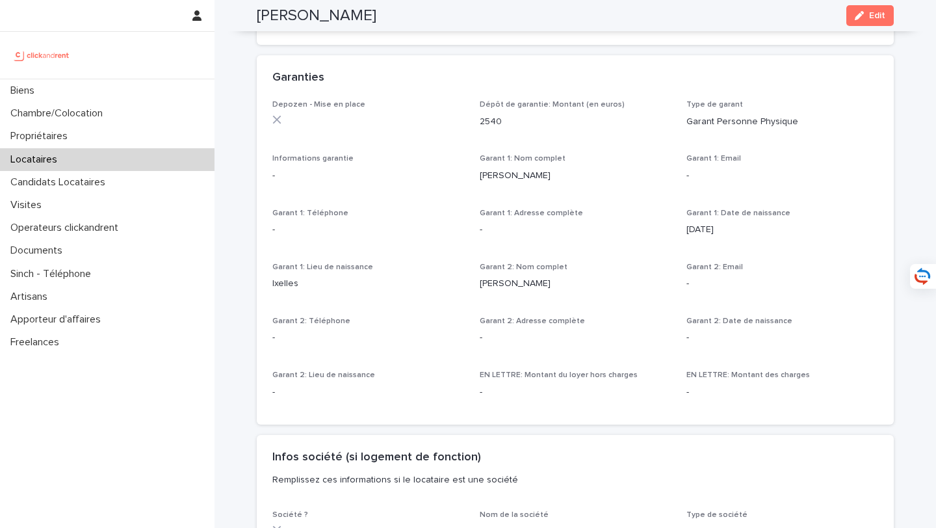
scroll to position [695, 0]
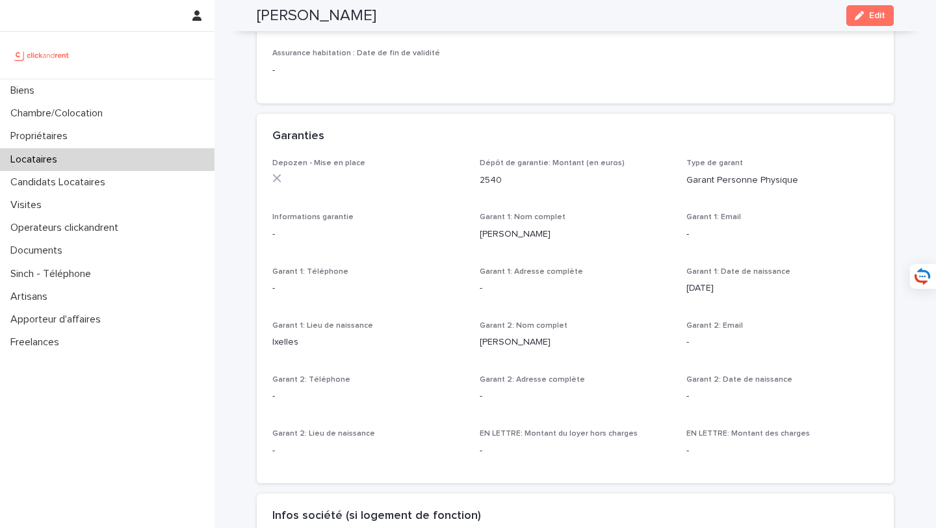
click at [784, 151] on div "Garanties" at bounding box center [575, 136] width 637 height 45
click at [883, 23] on button "Edit" at bounding box center [869, 15] width 47 height 21
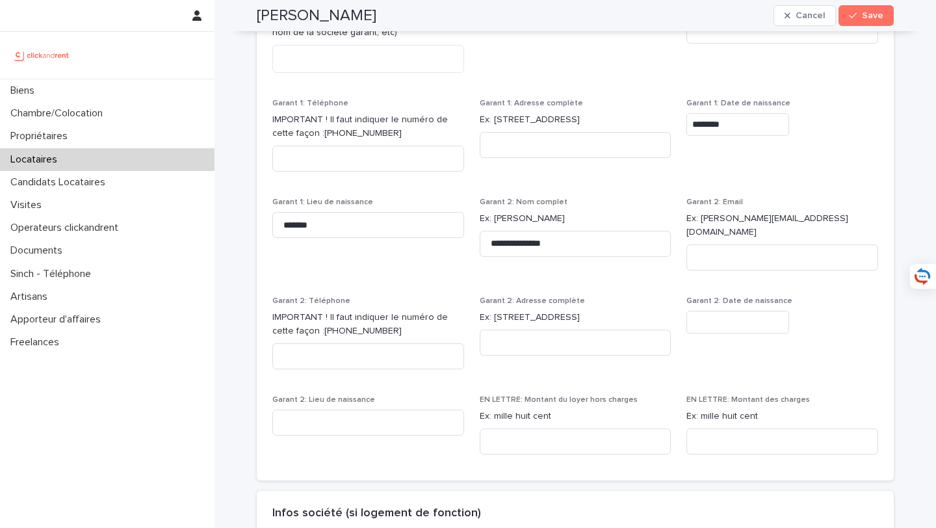
scroll to position [1458, 0]
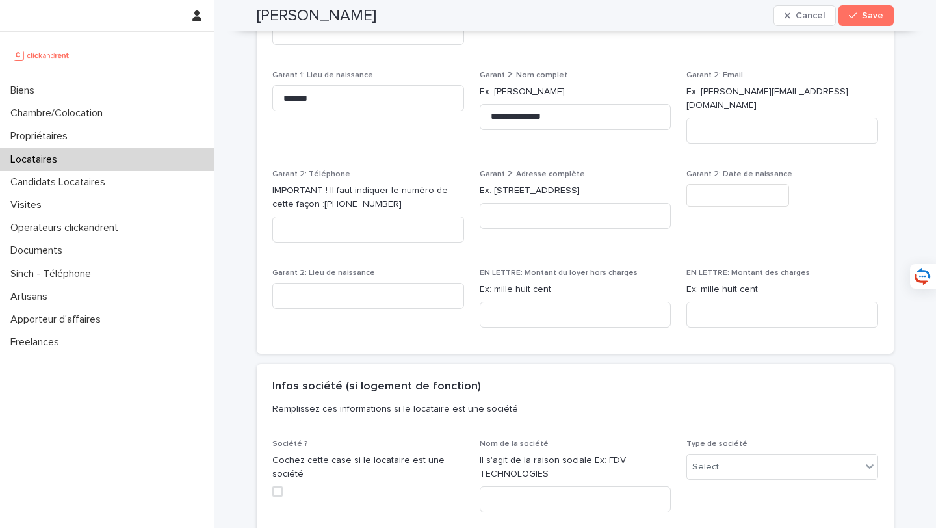
click at [737, 203] on input "text" at bounding box center [737, 195] width 103 height 23
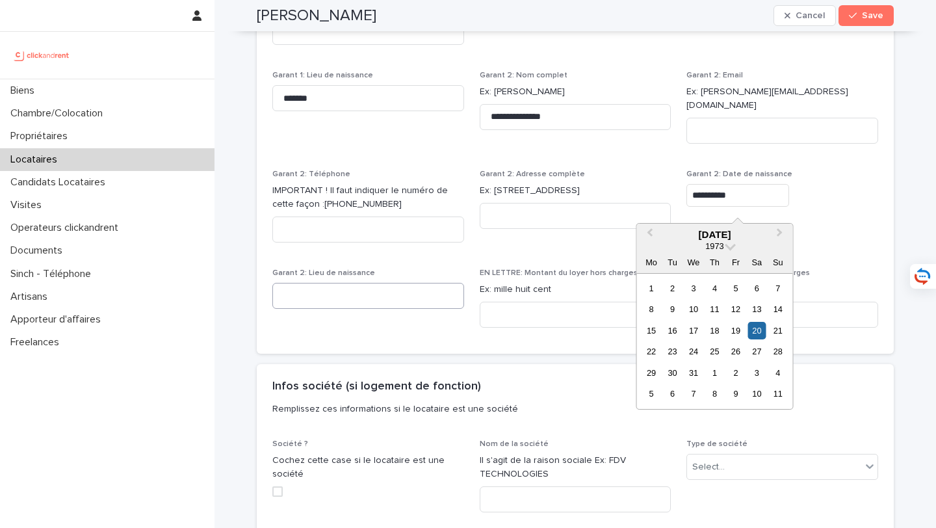
type input "**********"
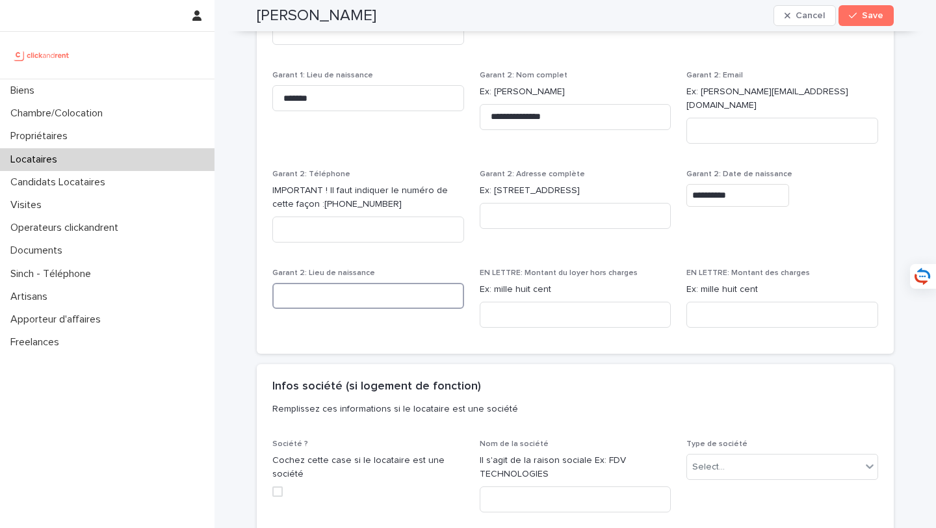
click at [403, 289] on input at bounding box center [368, 296] width 192 height 26
type input "*****"
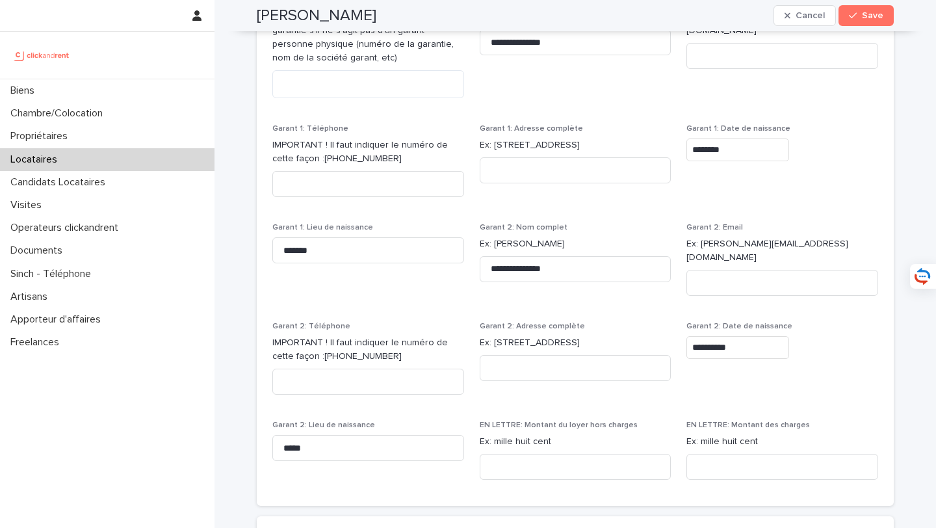
scroll to position [1286, 0]
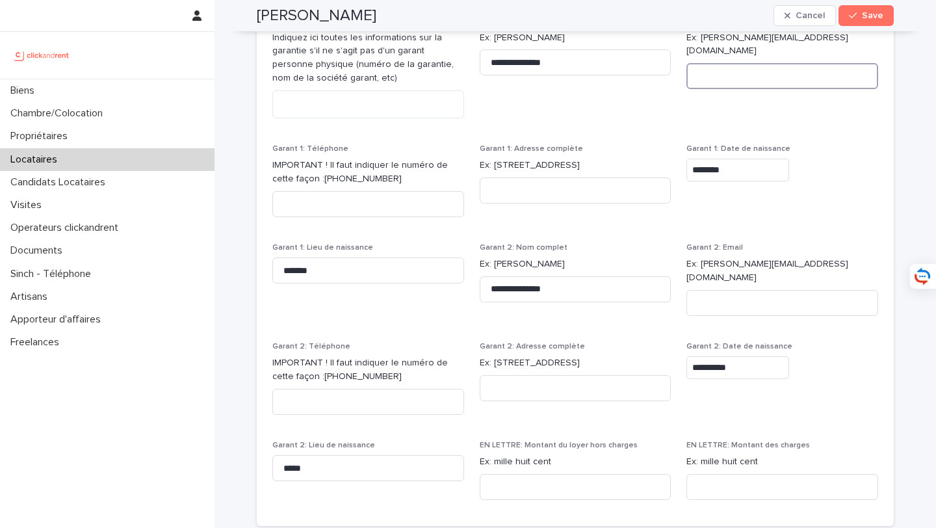
click at [723, 70] on input at bounding box center [782, 76] width 192 height 26
paste input "**********"
type input "**********"
click at [384, 217] on input at bounding box center [368, 204] width 192 height 26
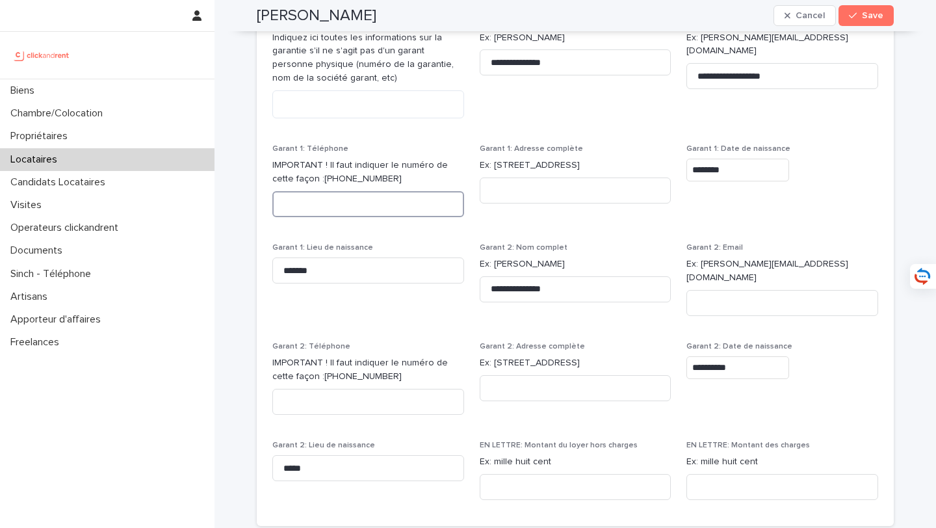
click at [384, 217] on input at bounding box center [368, 204] width 192 height 26
paste input "**********"
type input "**********"
click at [776, 305] on input at bounding box center [782, 303] width 192 height 26
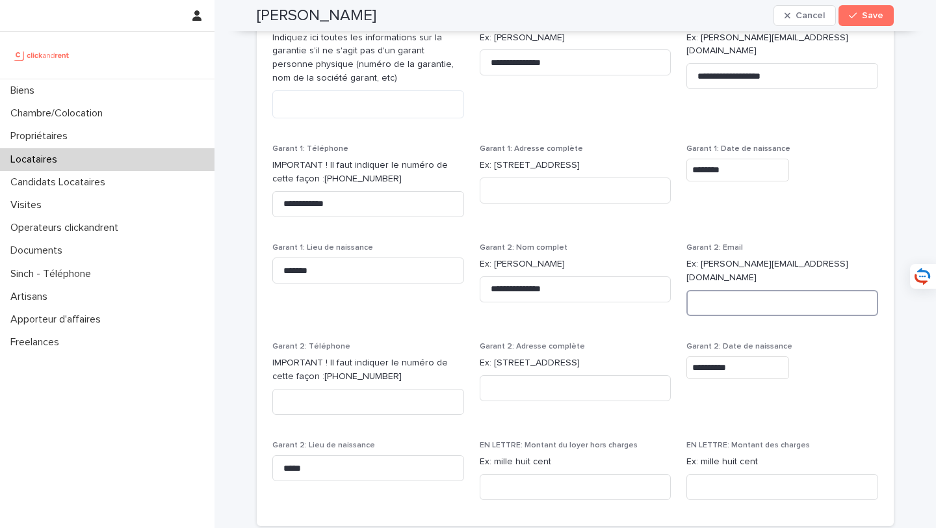
paste input "**********"
type input "**********"
click at [391, 396] on input at bounding box center [368, 402] width 192 height 26
paste input "**********"
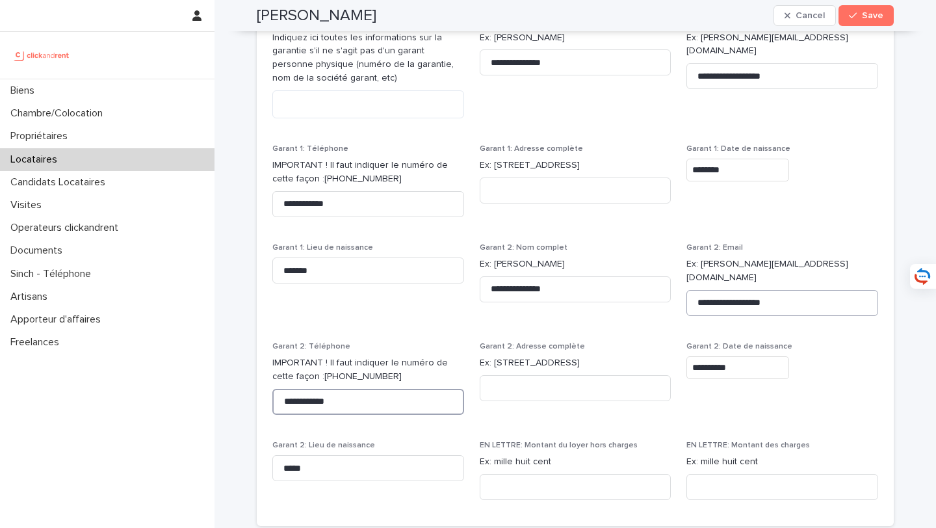
type input "**********"
click at [526, 201] on input at bounding box center [576, 190] width 192 height 26
drag, startPoint x: 638, startPoint y: 198, endPoint x: 640, endPoint y: 211, distance: 12.5
click at [640, 203] on input "**********" at bounding box center [576, 190] width 192 height 26
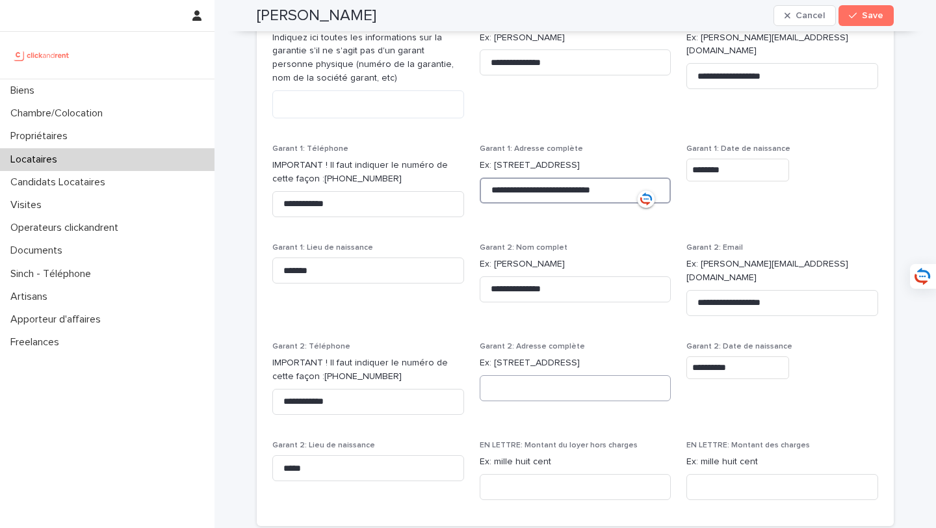
type input "**********"
click at [588, 385] on input at bounding box center [576, 388] width 192 height 26
paste input "**********"
type input "**********"
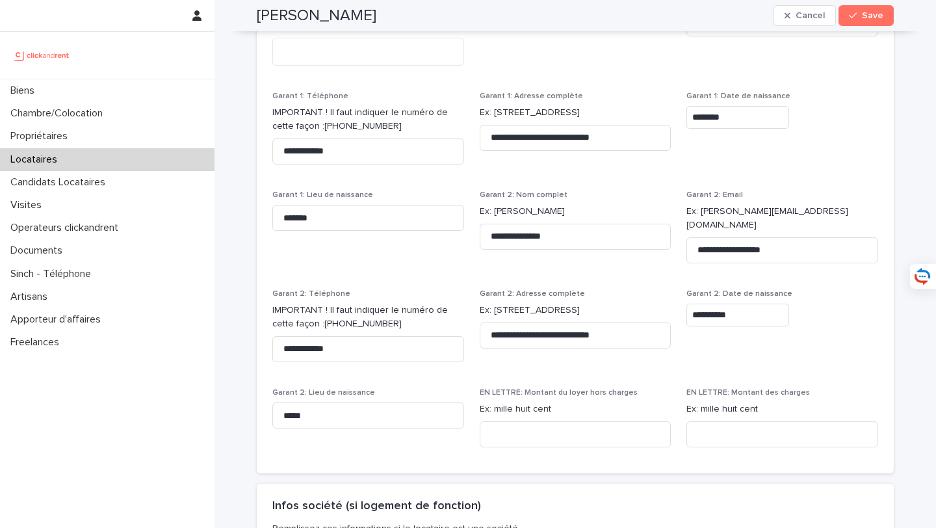
scroll to position [1362, 0]
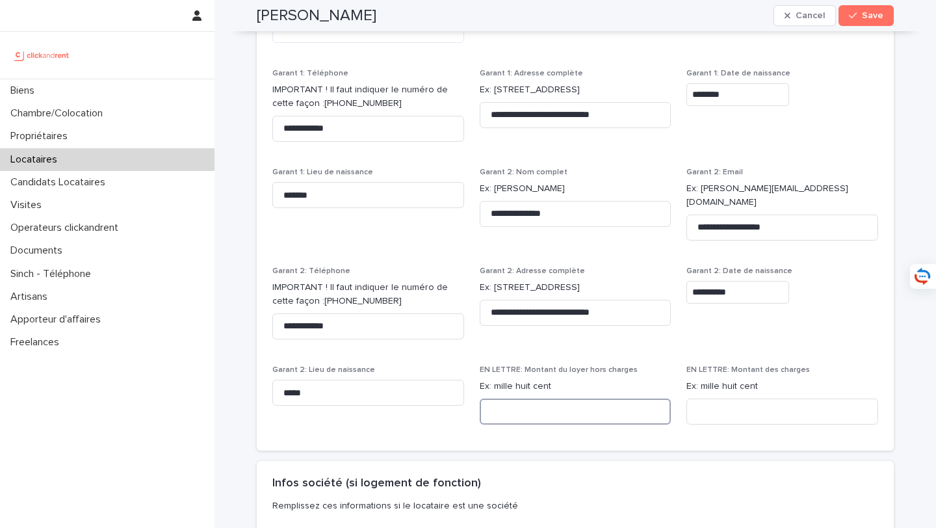
click at [543, 411] on input at bounding box center [576, 411] width 192 height 26
paste input "**********"
type input "**********"
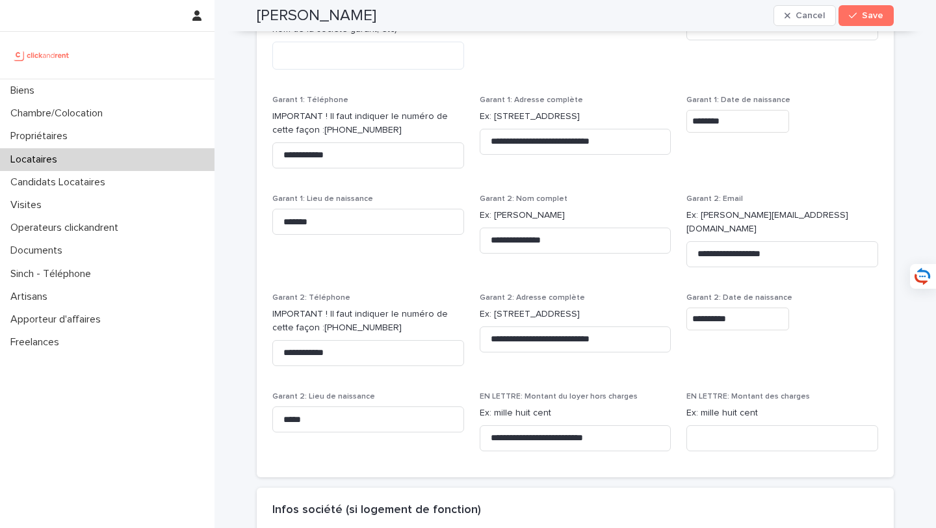
scroll to position [1340, 0]
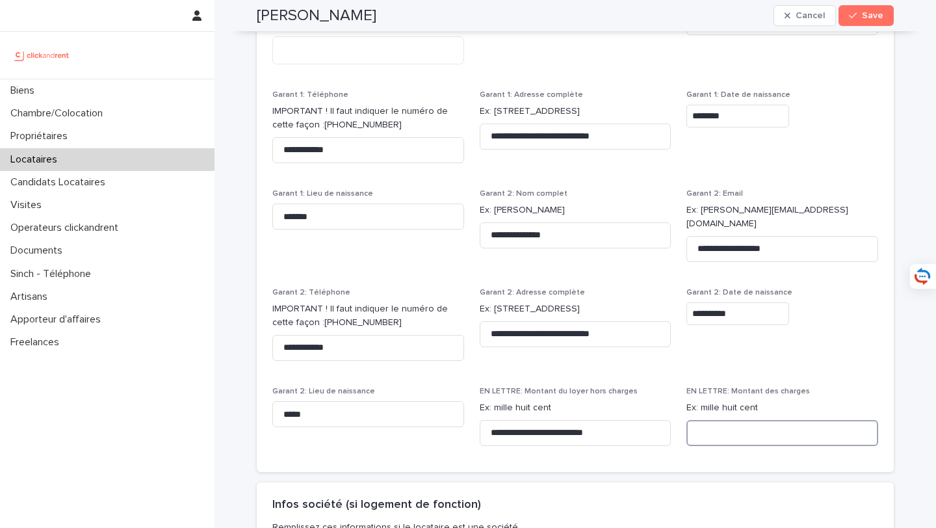
click at [736, 431] on input at bounding box center [782, 433] width 192 height 26
paste input "**********"
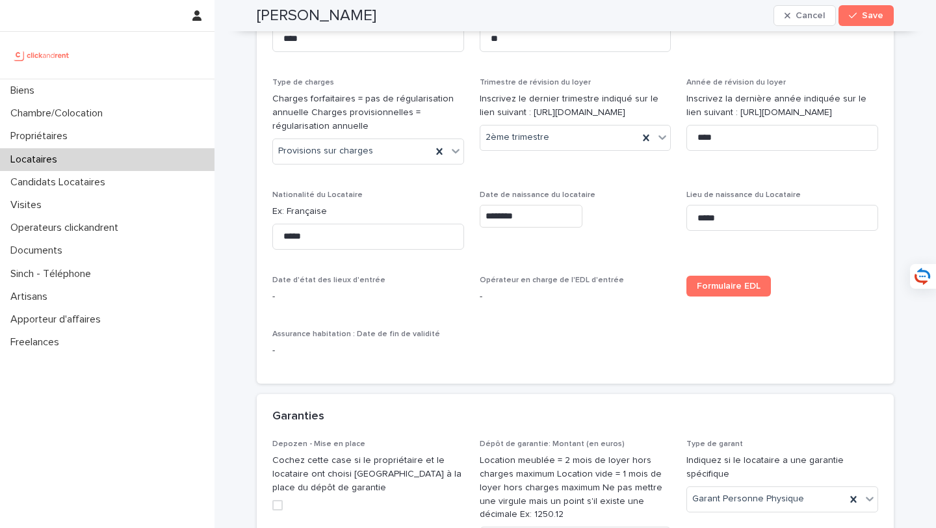
scroll to position [693, 0]
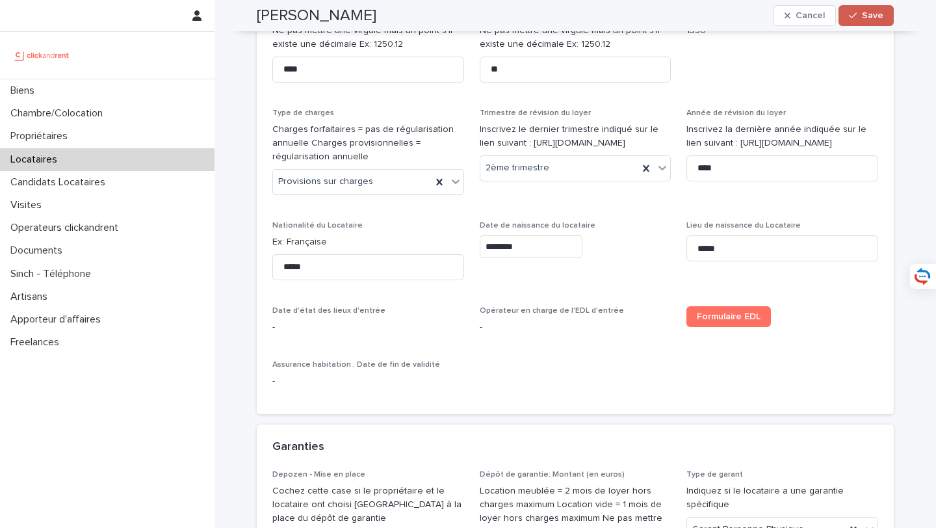
type input "**********"
click at [868, 17] on span "Save" at bounding box center [872, 15] width 21 height 9
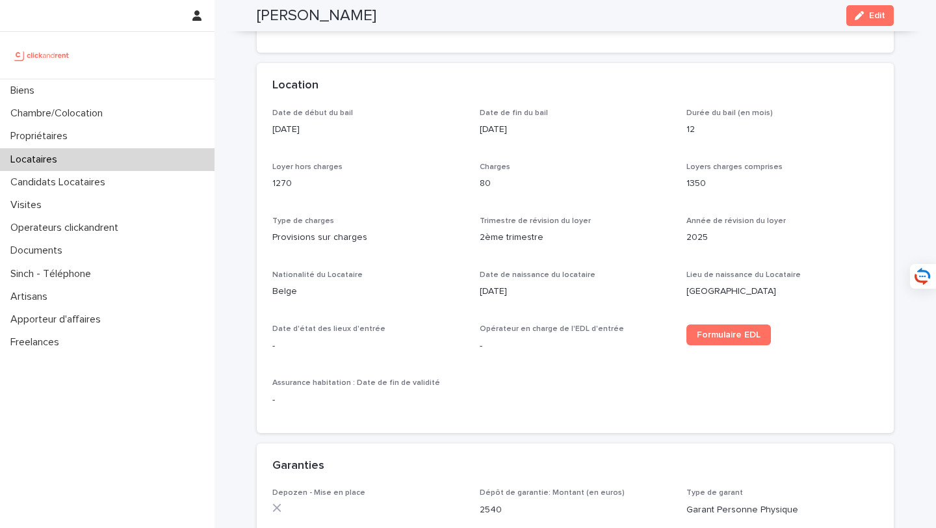
scroll to position [252, 0]
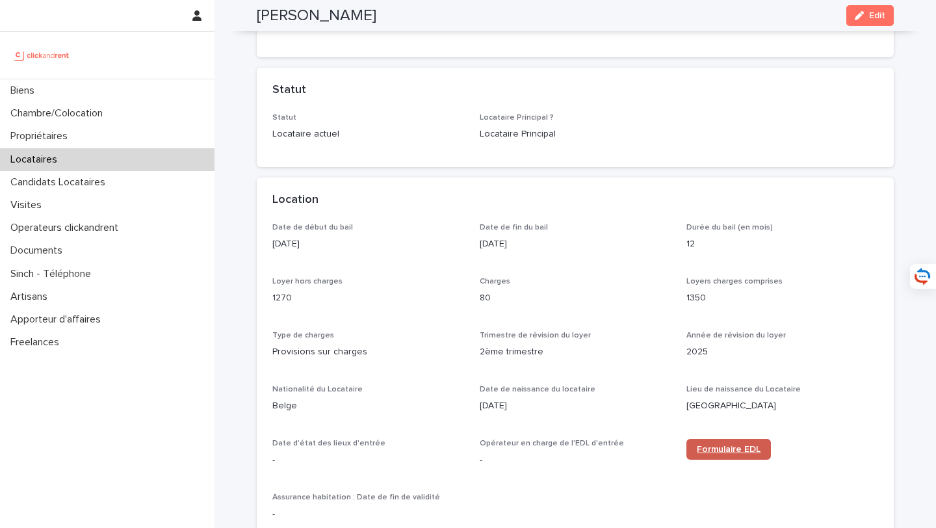
click at [725, 443] on link "Formulaire EDL" at bounding box center [728, 449] width 84 height 21
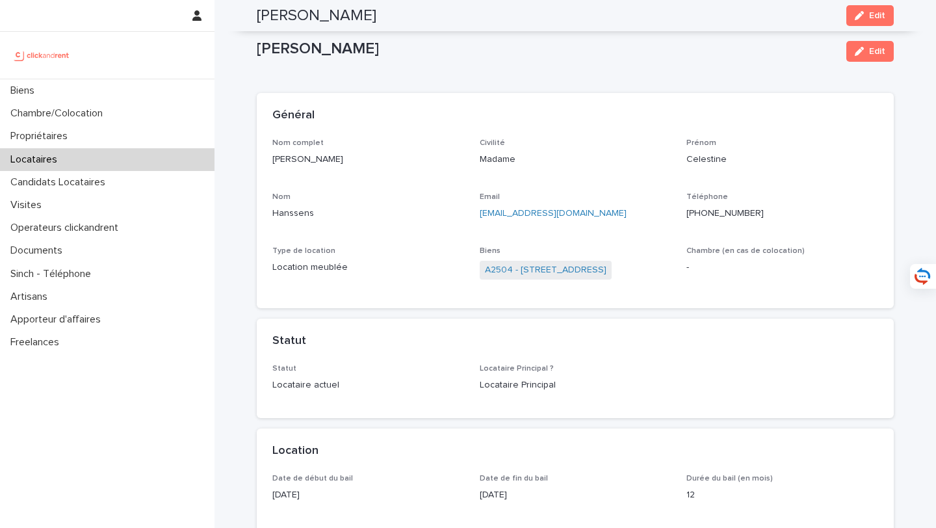
scroll to position [0, 0]
click at [576, 273] on link "A2504 - [STREET_ADDRESS]" at bounding box center [546, 271] width 122 height 14
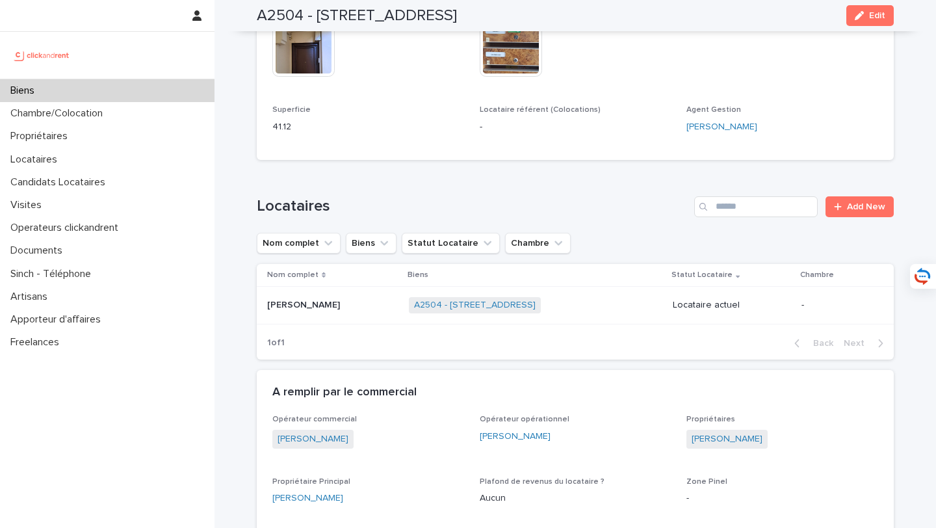
scroll to position [789, 0]
